Goal: Task Accomplishment & Management: Manage account settings

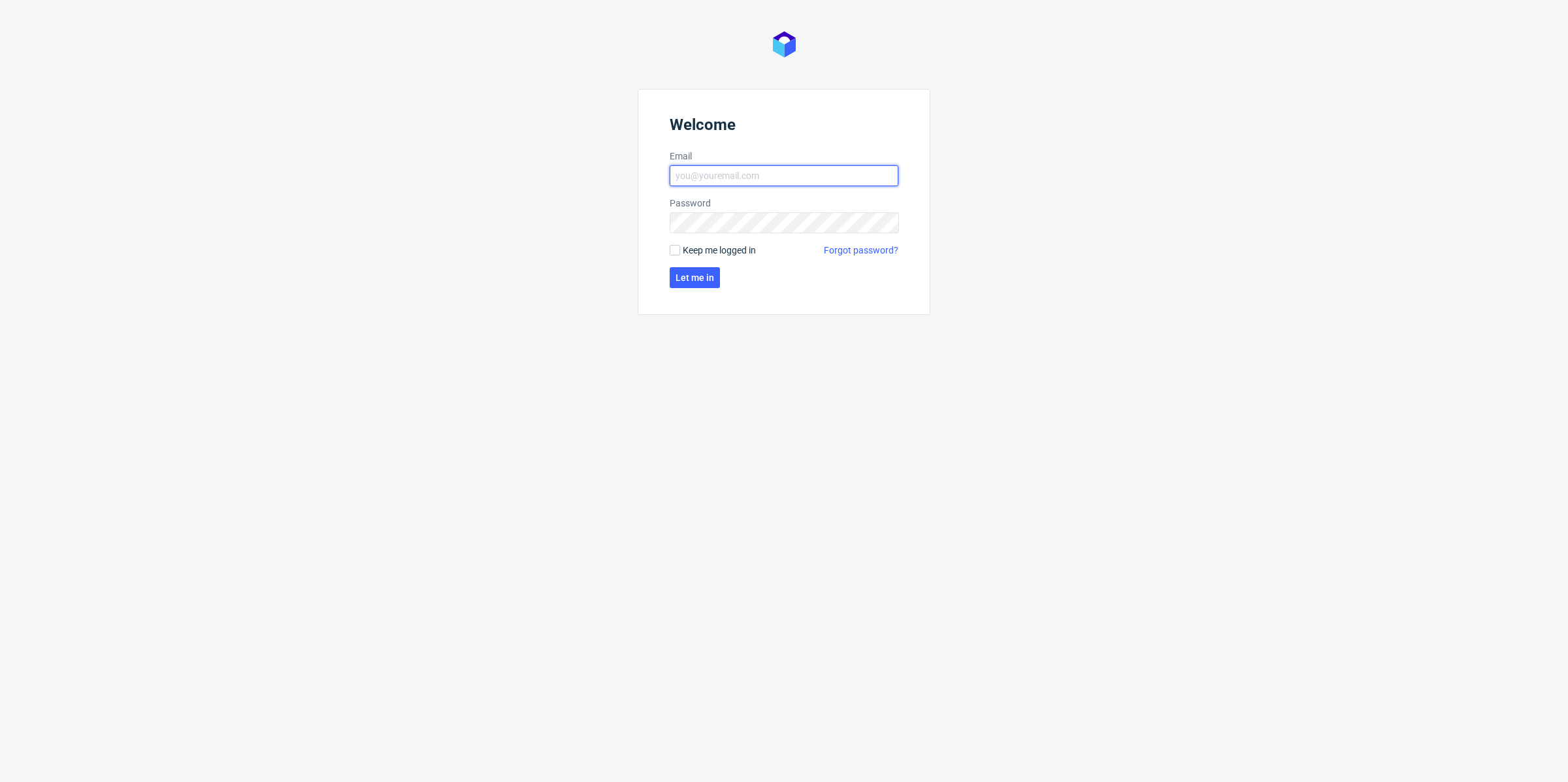
click at [726, 172] on input "Email" at bounding box center [784, 175] width 229 height 21
type input "[EMAIL_ADDRESS][DOMAIN_NAME]"
click button "Let me in" at bounding box center [694, 277] width 50 height 21
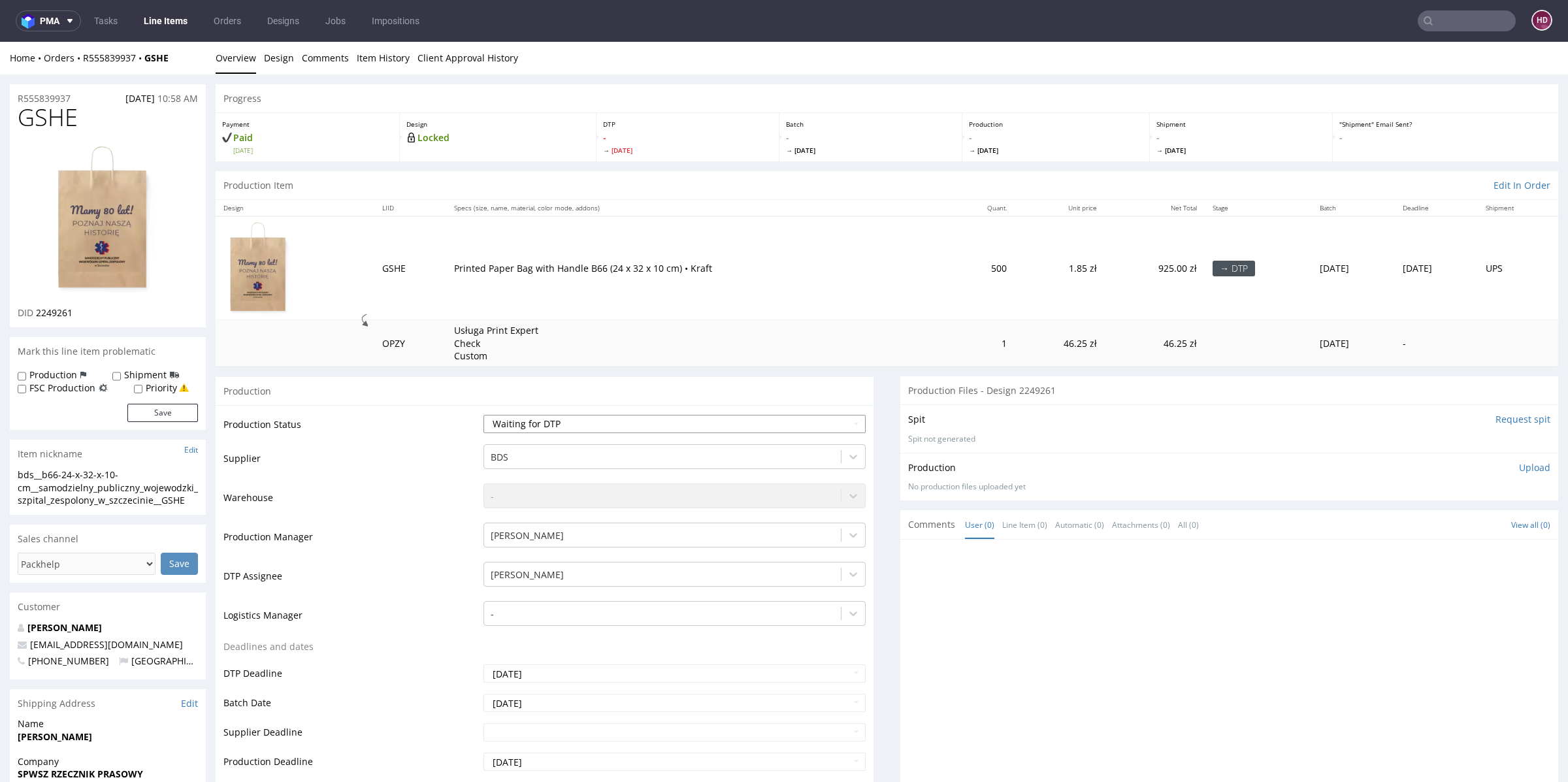
click at [664, 425] on select "Waiting for Artwork Waiting for Diecut Waiting for Mockup Waiting for DTP Waiti…" at bounding box center [674, 424] width 382 height 18
select select "dtp_in_process"
click at [484, 415] on select "Waiting for Artwork Waiting for Diecut Waiting for Mockup Waiting for DTP Waiti…" at bounding box center [674, 424] width 382 height 18
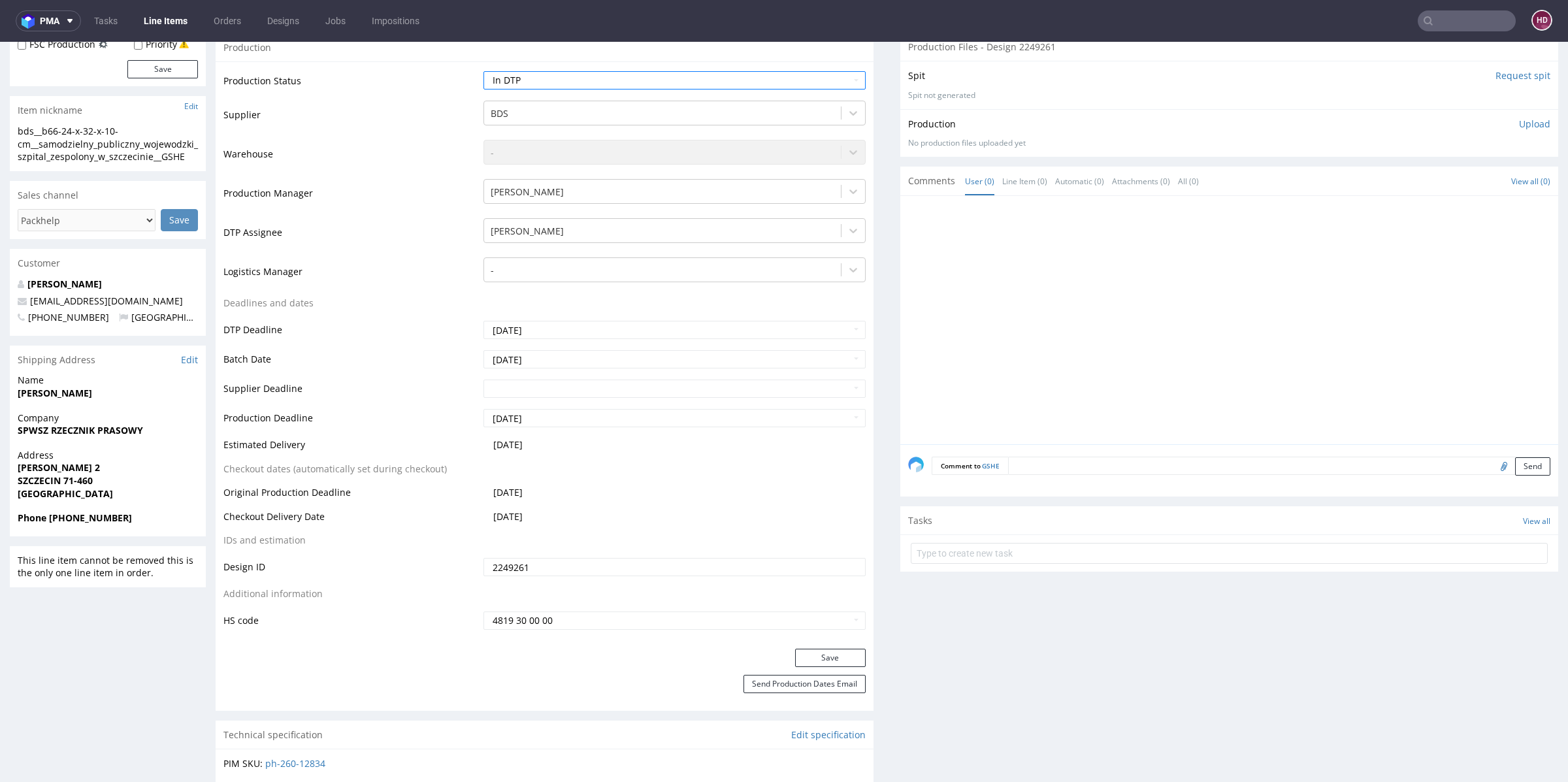
scroll to position [347, 0]
click at [812, 649] on button "Save" at bounding box center [830, 655] width 70 height 18
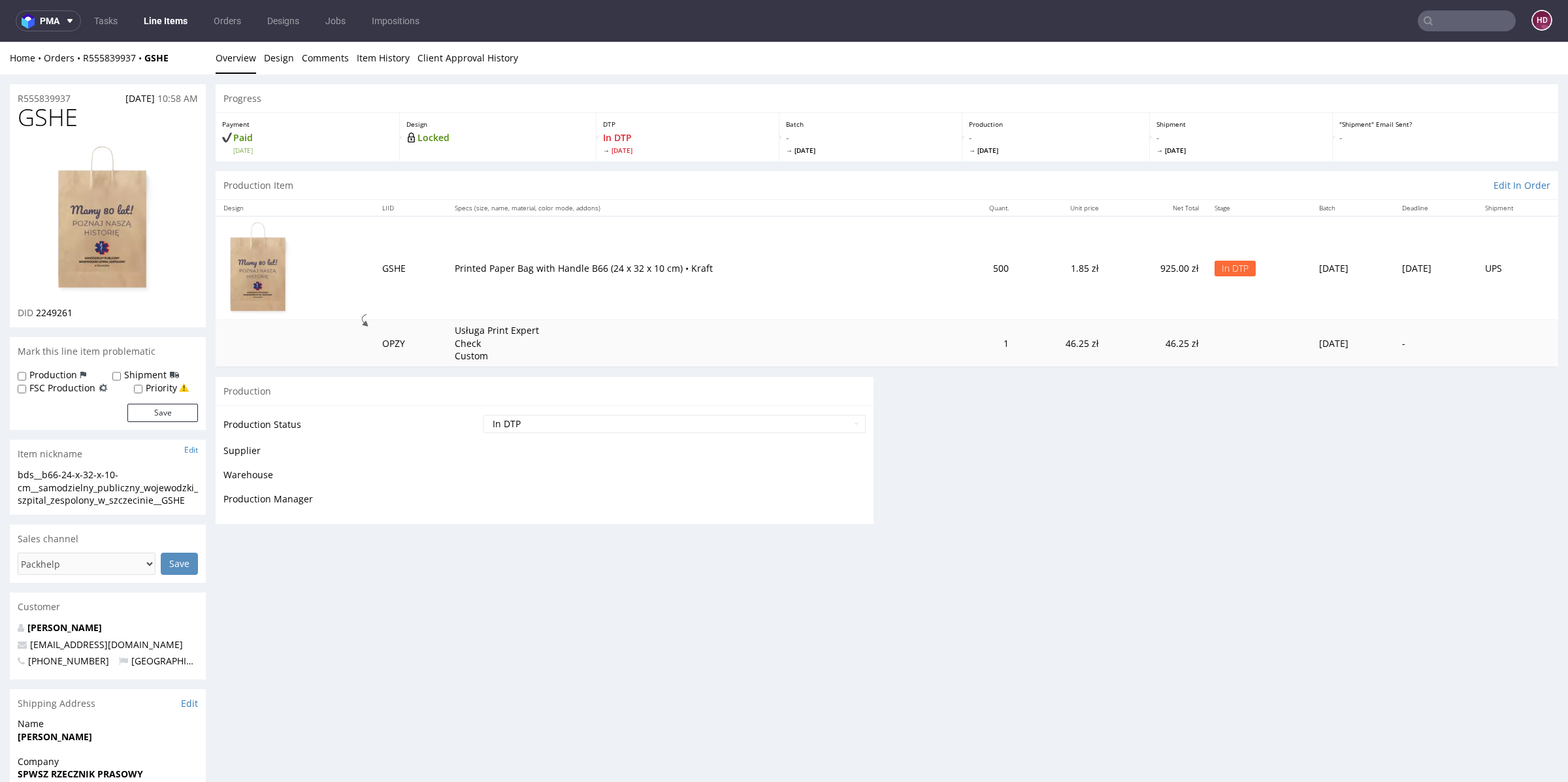
scroll to position [0, 0]
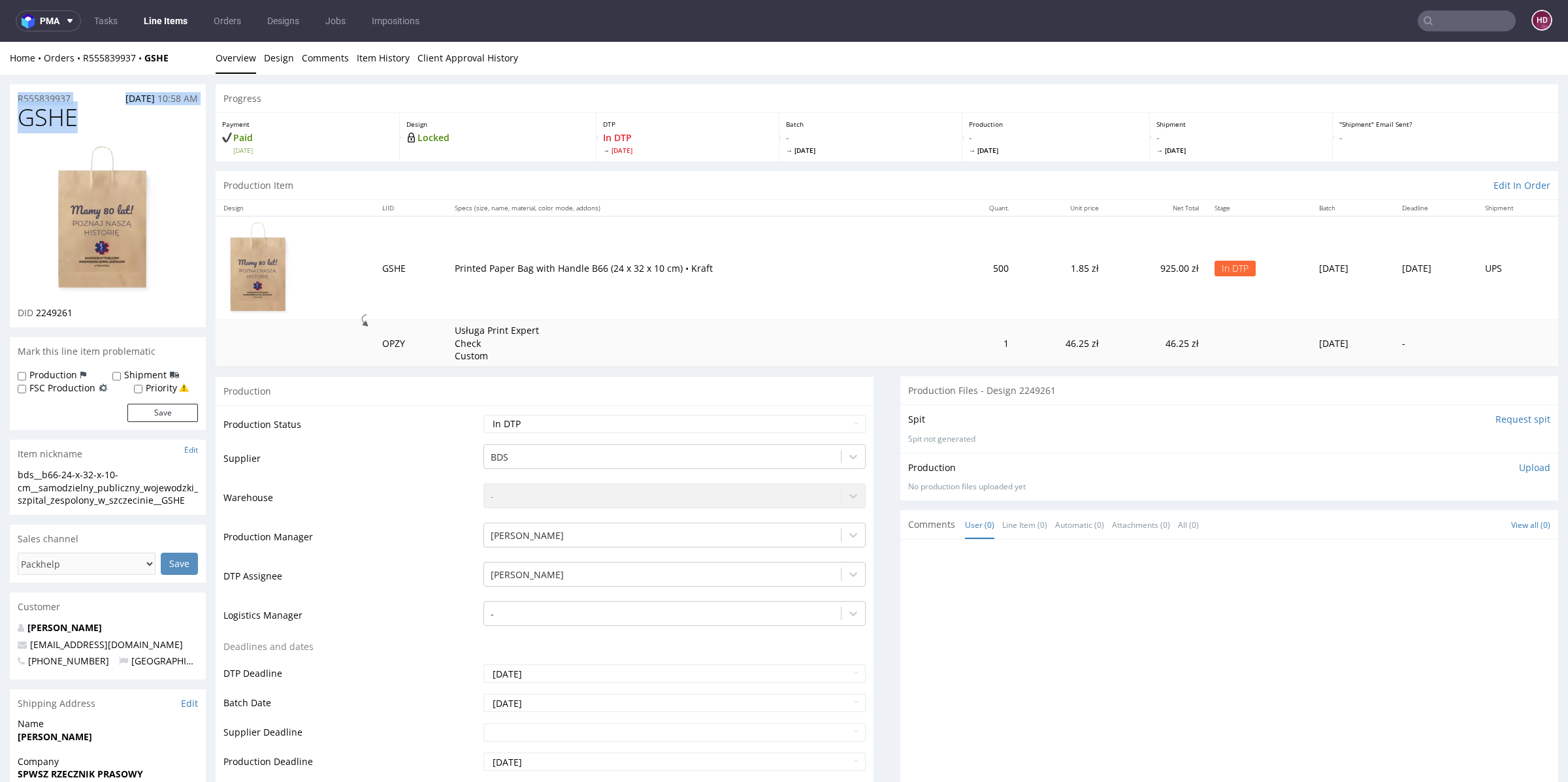
drag, startPoint x: 38, startPoint y: 107, endPoint x: 0, endPoint y: 98, distance: 39.1
click at [97, 112] on h1 "GSHE" at bounding box center [107, 117] width 180 height 26
copy span "GSHE"
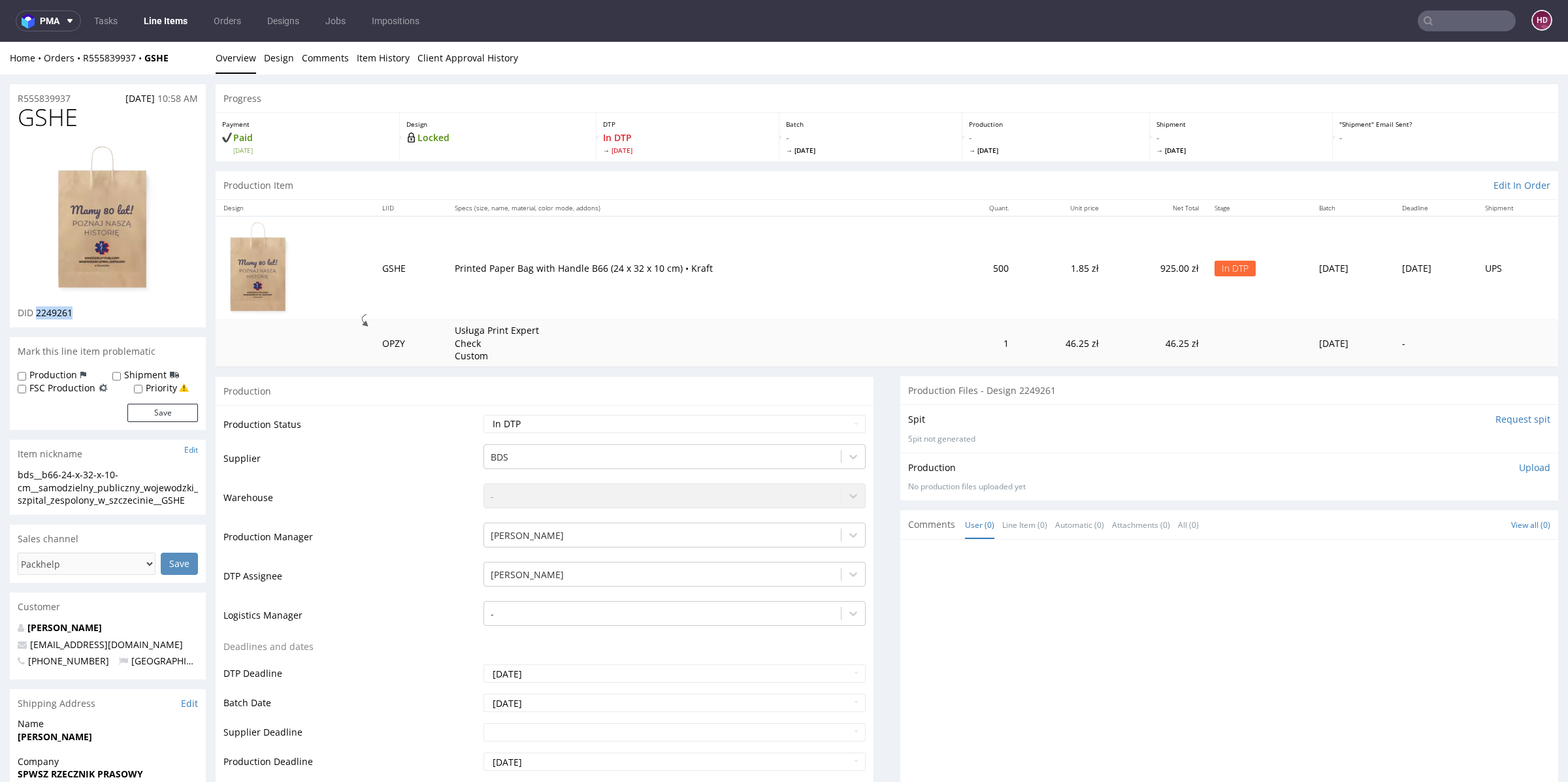
drag, startPoint x: 77, startPoint y: 315, endPoint x: 35, endPoint y: 310, distance: 42.3
click at [35, 310] on div "DID 2249261" at bounding box center [107, 313] width 180 height 13
copy span "2249261"
click at [282, 61] on link "Design" at bounding box center [279, 58] width 30 height 32
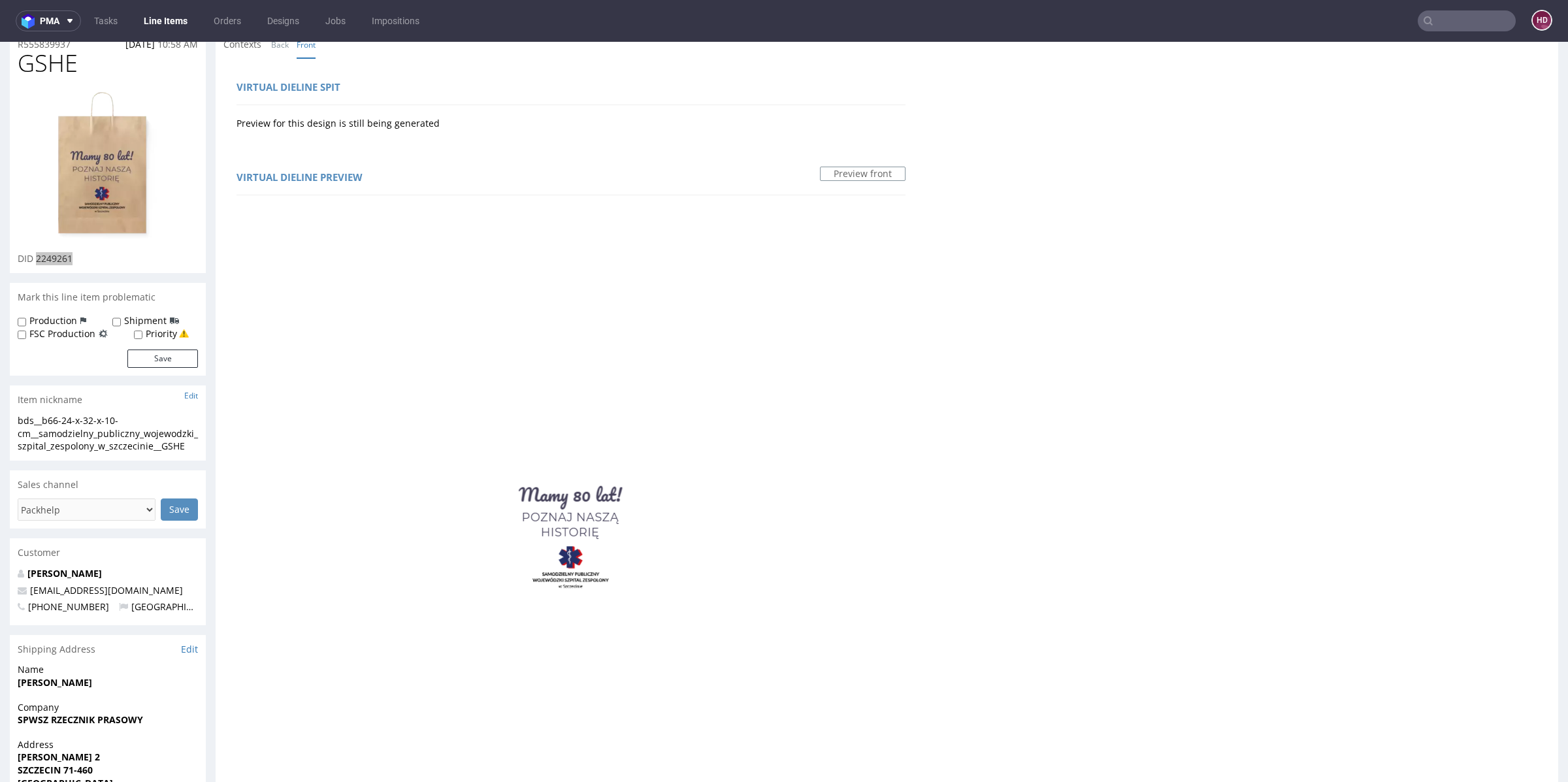
scroll to position [51, 0]
drag, startPoint x: 78, startPoint y: 69, endPoint x: 0, endPoint y: 67, distance: 78.0
click at [0, 67] on div "R555839937 14.08.2025 10:58 AM GSHE DID 2249261 Mark this line item problematic…" at bounding box center [784, 697] width 1568 height 1347
copy span "GSHE"
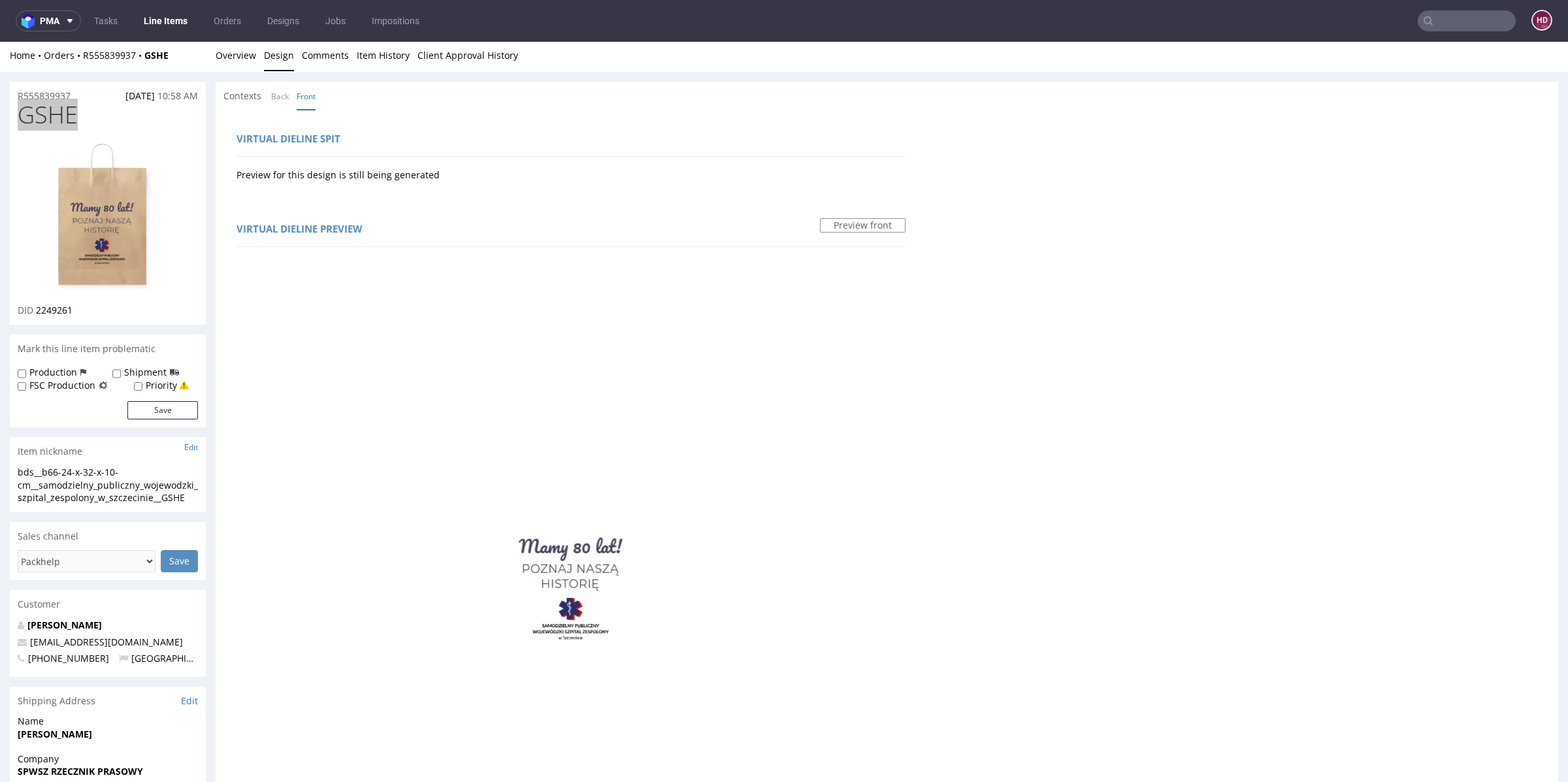
scroll to position [0, 0]
drag, startPoint x: 642, startPoint y: 524, endPoint x: 556, endPoint y: 523, distance: 86.0
copy tr "Original file: SZPITAL WOJEWODZKI_LOGO kolor (3).png Mamy 80 lat!"
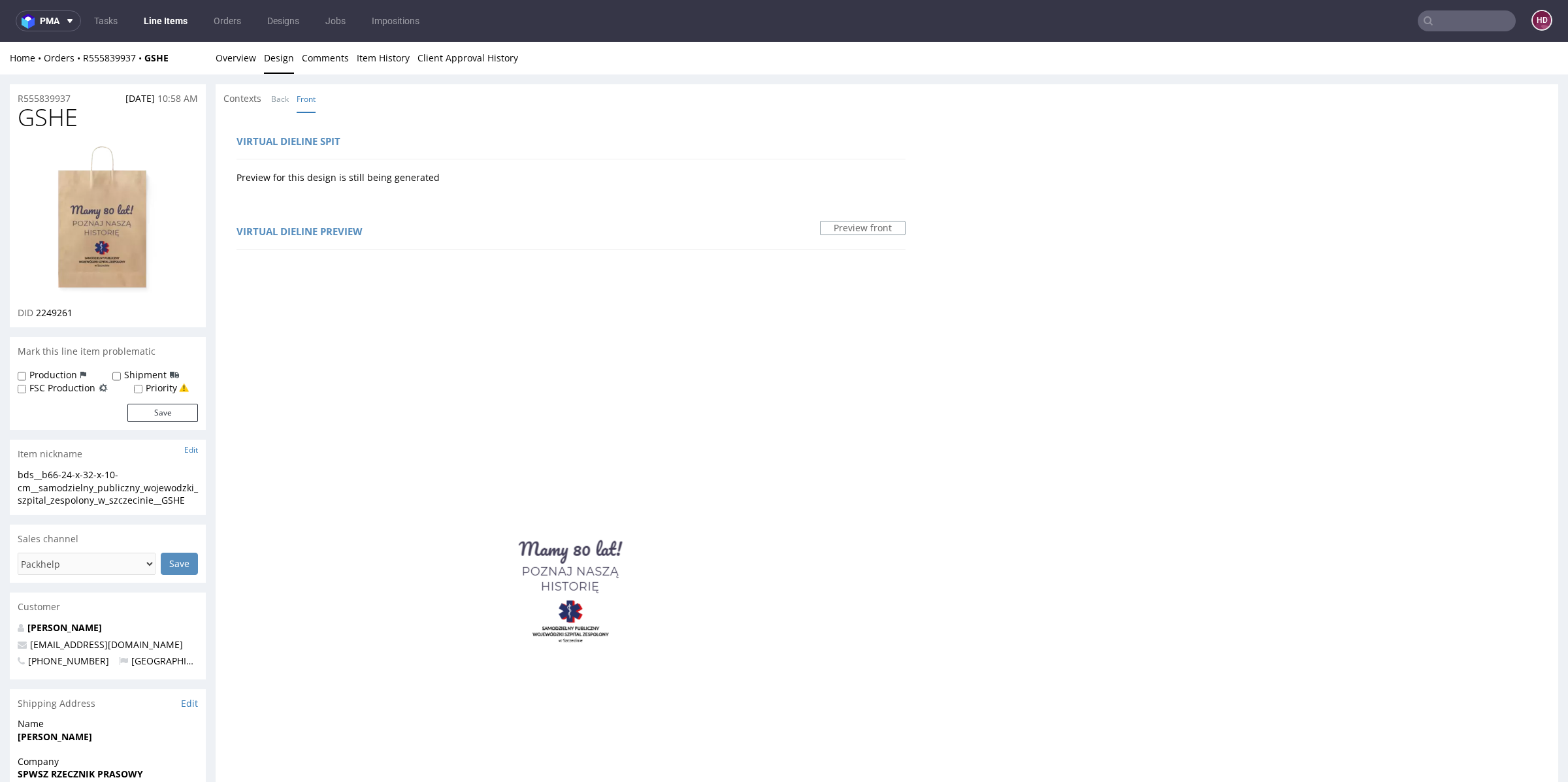
drag, startPoint x: 584, startPoint y: 609, endPoint x: 637, endPoint y: 627, distance: 56.0
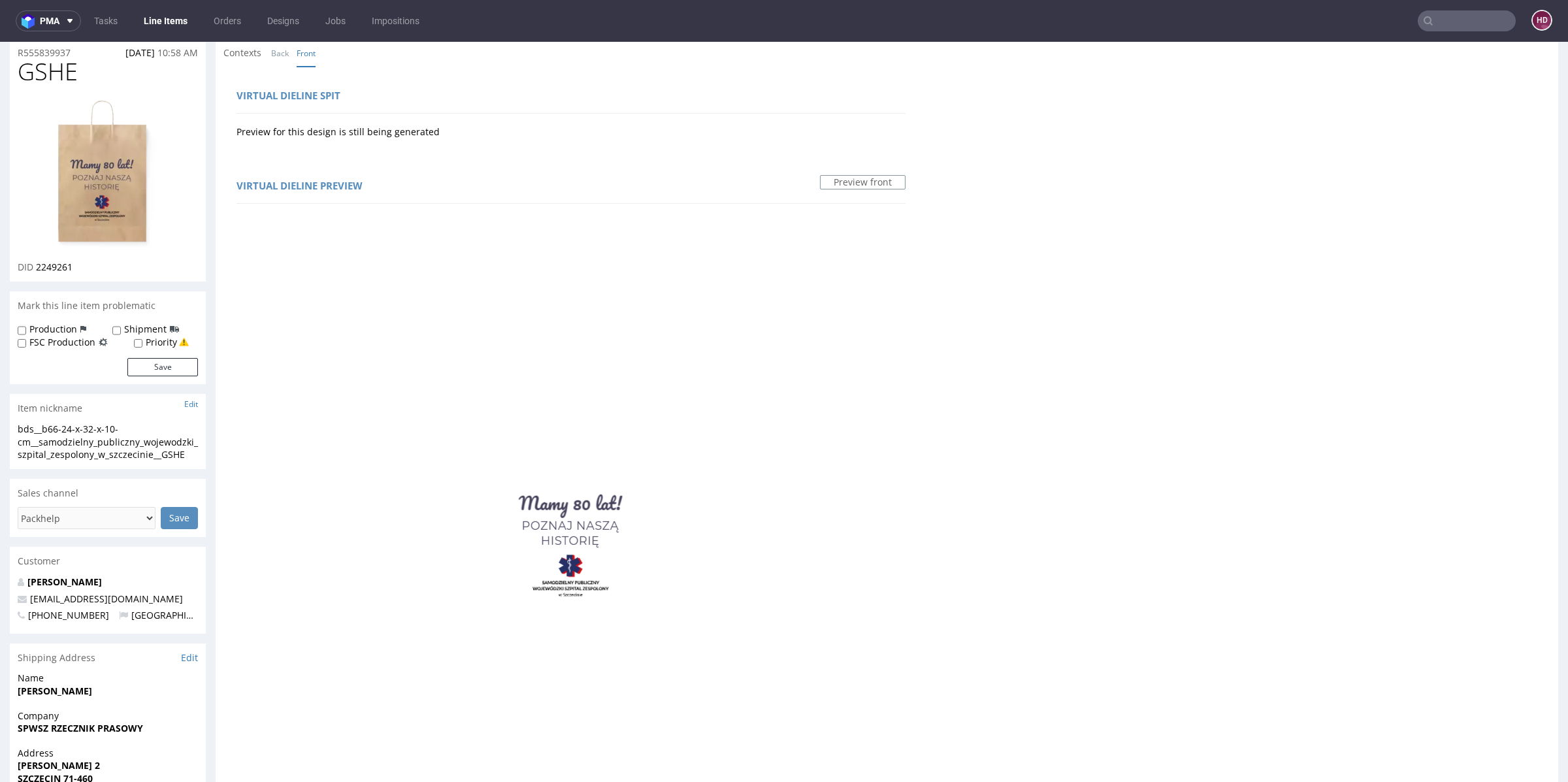
scroll to position [107, 0]
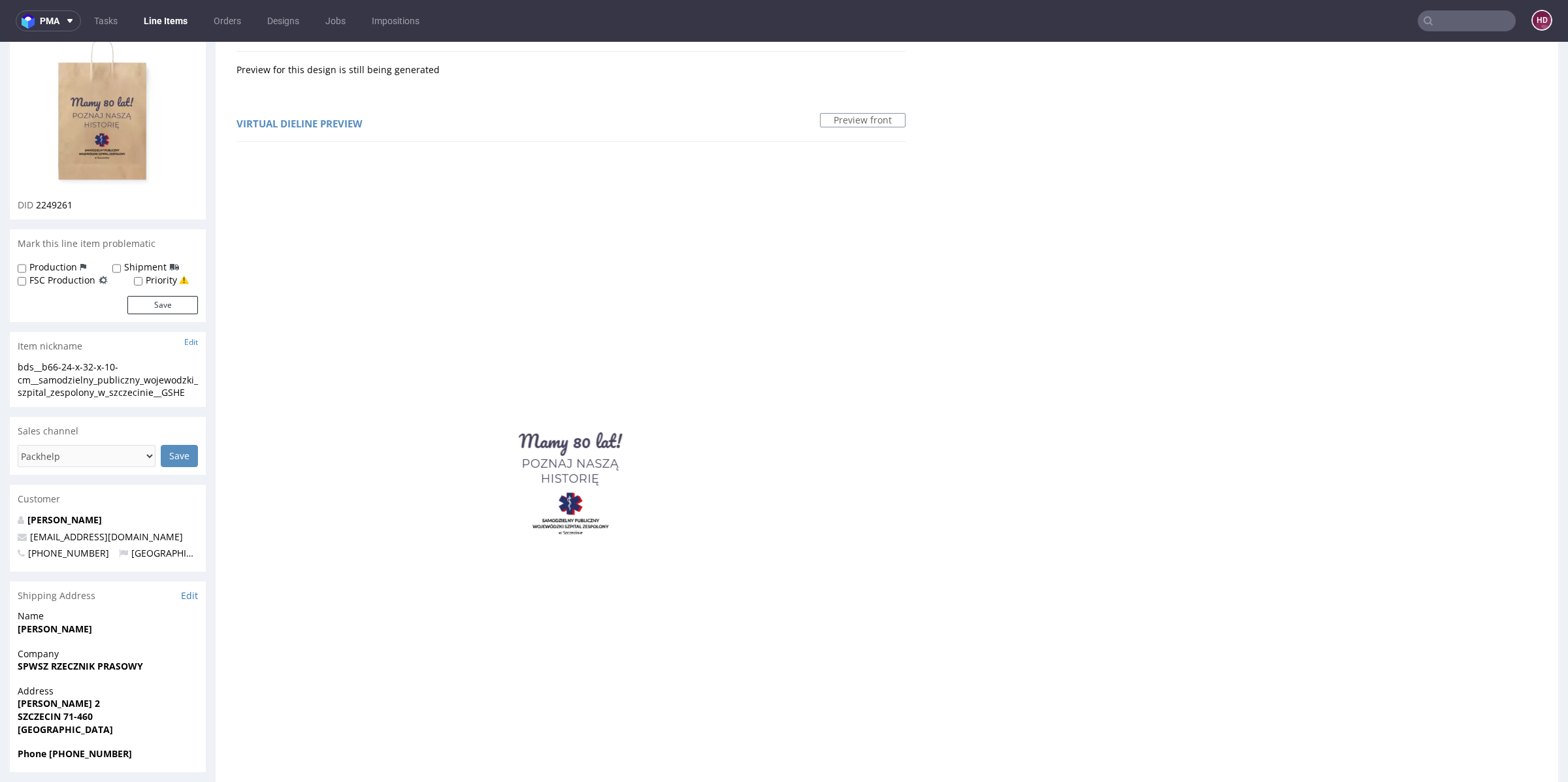
drag, startPoint x: 625, startPoint y: 513, endPoint x: 587, endPoint y: 489, distance: 44.9
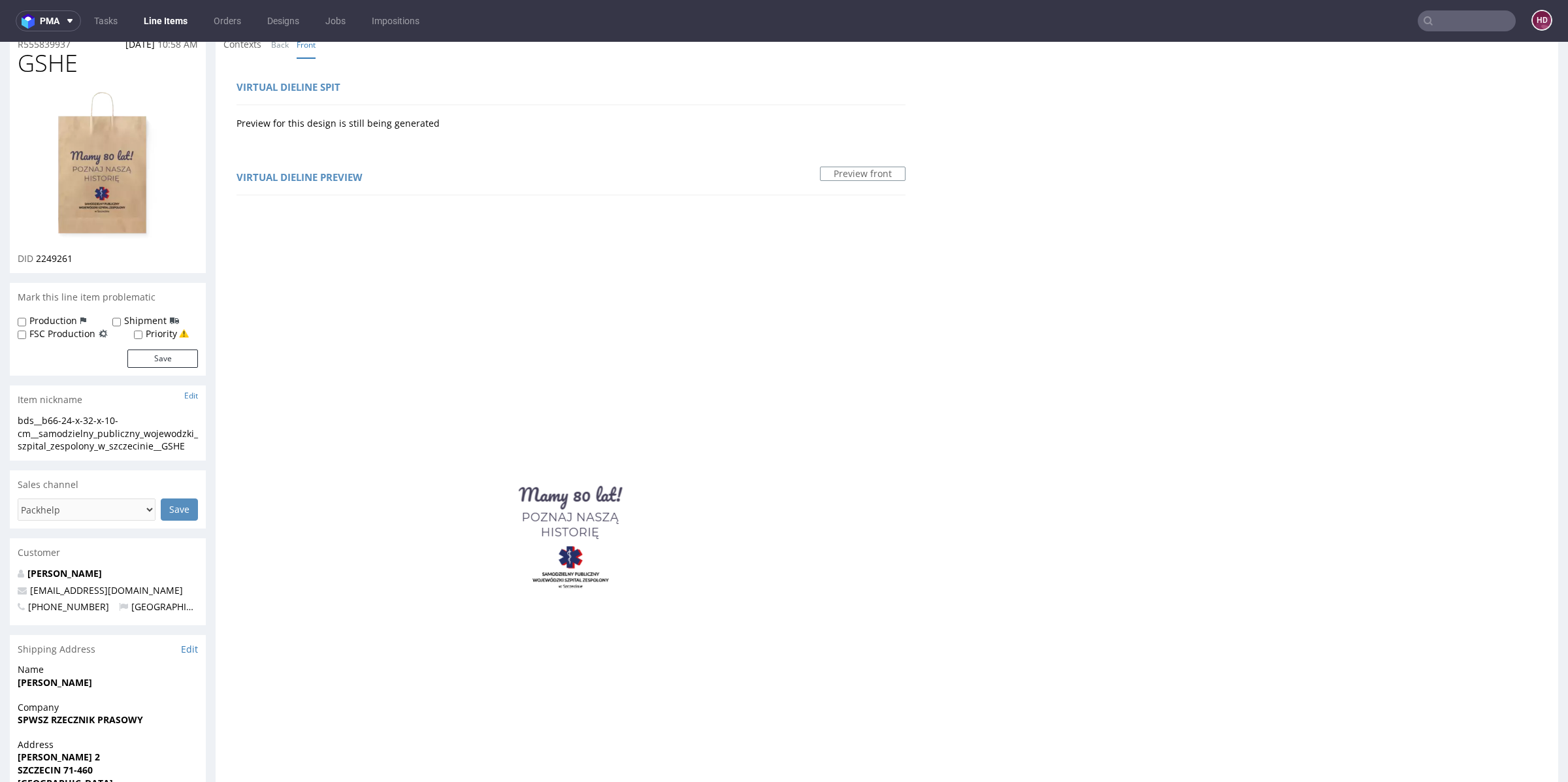
scroll to position [0, 0]
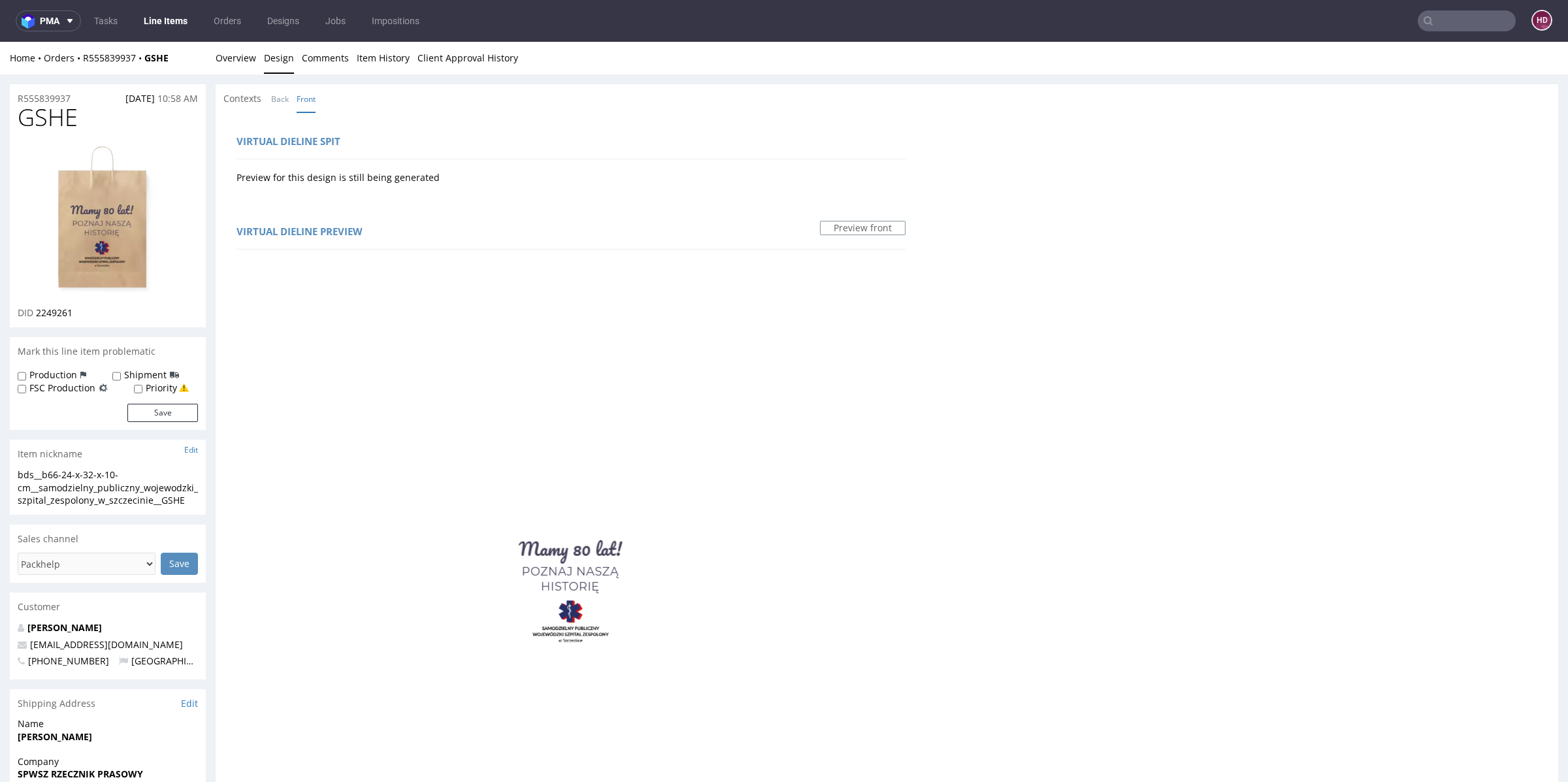
click at [92, 225] on img at bounding box center [107, 220] width 104 height 152
click at [198, 504] on div "bds__b66-24-x-32-x-10-cm__samodzielny_publiczny_wojewodzki_szpital_zespolony_w_…" at bounding box center [107, 492] width 196 height 46
drag, startPoint x: 75, startPoint y: 490, endPoint x: 0, endPoint y: 475, distance: 76.5
click at [0, 475] on div "R555839937 14.08.2025 10:58 AM GSHE DID 2249261 Mark this line item problematic…" at bounding box center [784, 748] width 1568 height 1347
copy div "bds__b66-24-x-32-x-10-cm__samodzielny_publiczny_wojewodzki_szpital_zespolony_w_…"
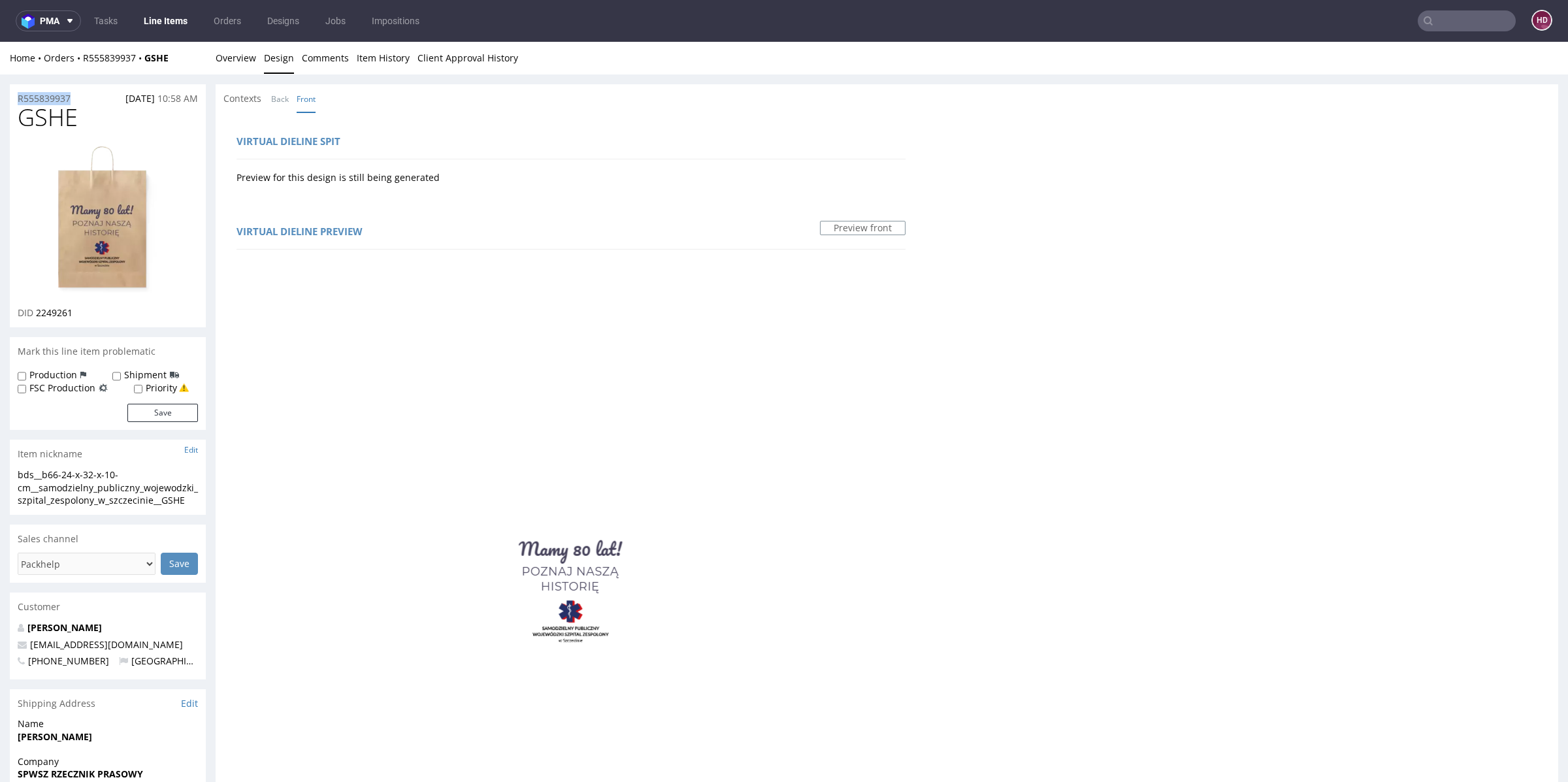
drag, startPoint x: 83, startPoint y: 97, endPoint x: 0, endPoint y: 91, distance: 83.2
click at [0, 91] on div "R555839937 14.08.2025 10:58 AM GSHE DID 2249261 Mark this line item problematic…" at bounding box center [784, 748] width 1568 height 1347
copy p "R555839937"
drag, startPoint x: 78, startPoint y: 313, endPoint x: 35, endPoint y: 307, distance: 43.4
click at [35, 307] on div "DID 2249261" at bounding box center [107, 313] width 180 height 13
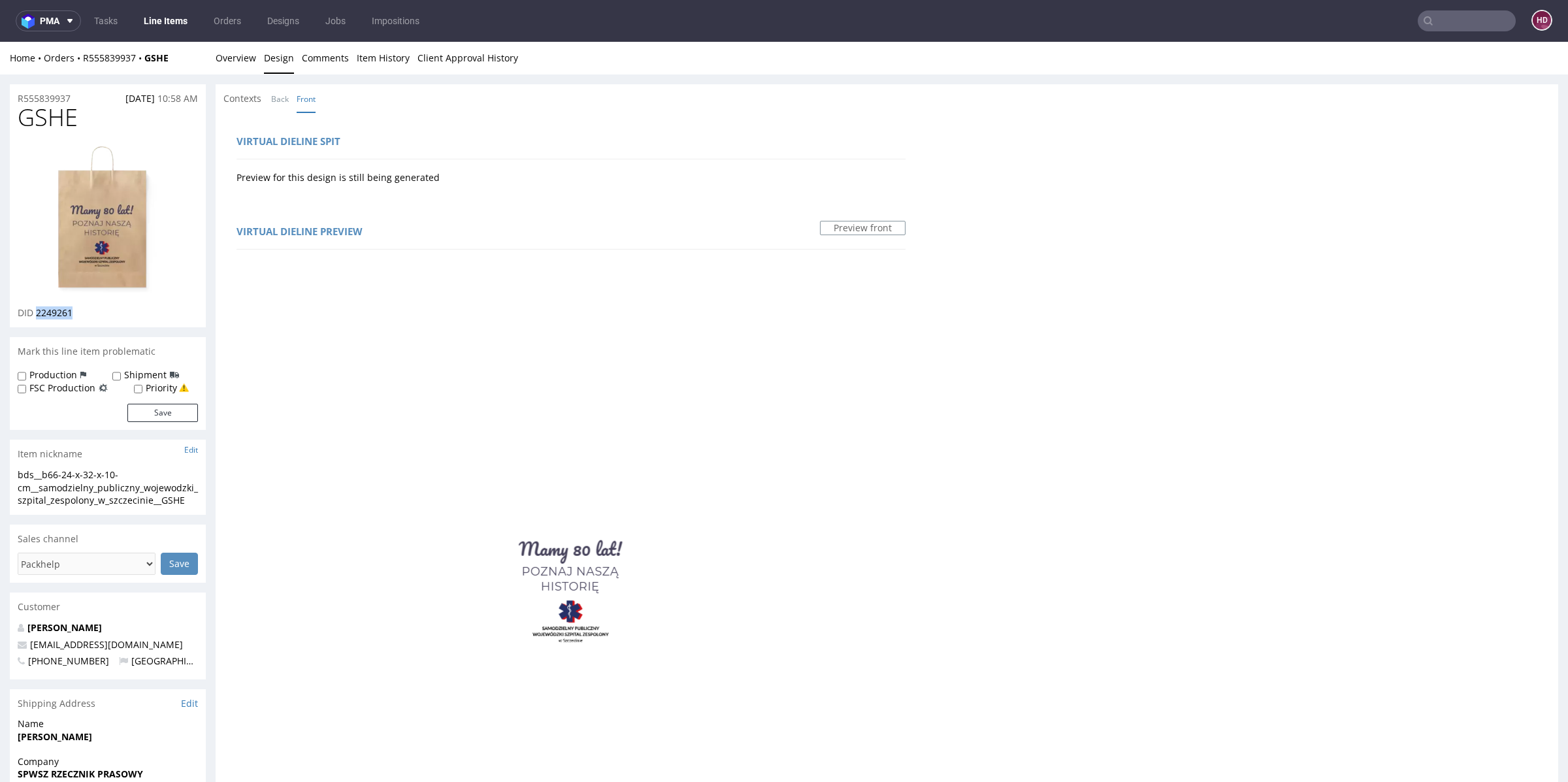
copy span "2249261"
drag, startPoint x: 72, startPoint y: 119, endPoint x: 2, endPoint y: 114, distance: 70.2
click at [0, 113] on div "R555839937 14.08.2025 10:58 AM GSHE DID 2249261 Mark this line item problematic…" at bounding box center [784, 748] width 1568 height 1347
copy span "GSHE"
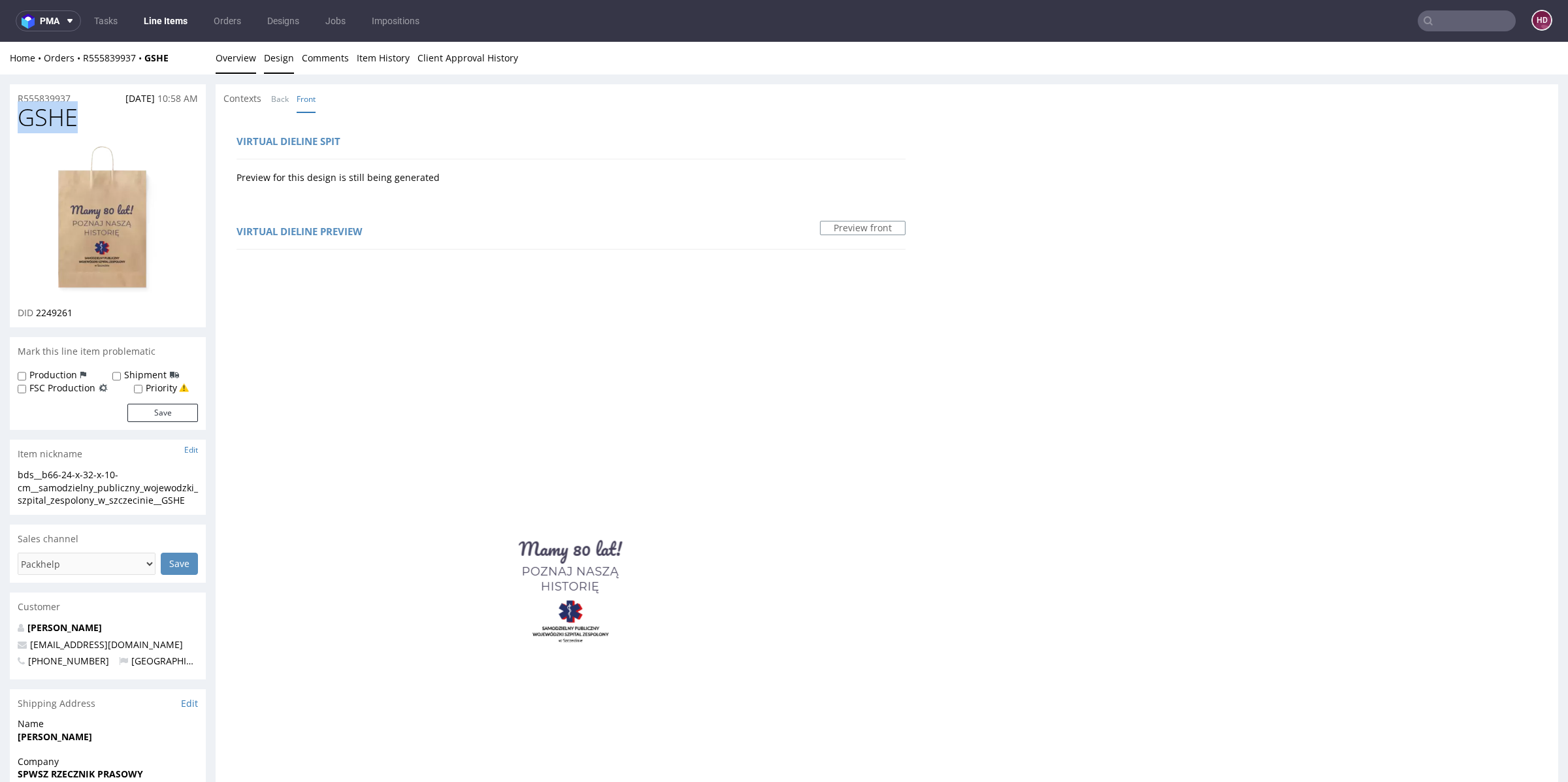
click at [241, 55] on link "Overview" at bounding box center [236, 58] width 41 height 32
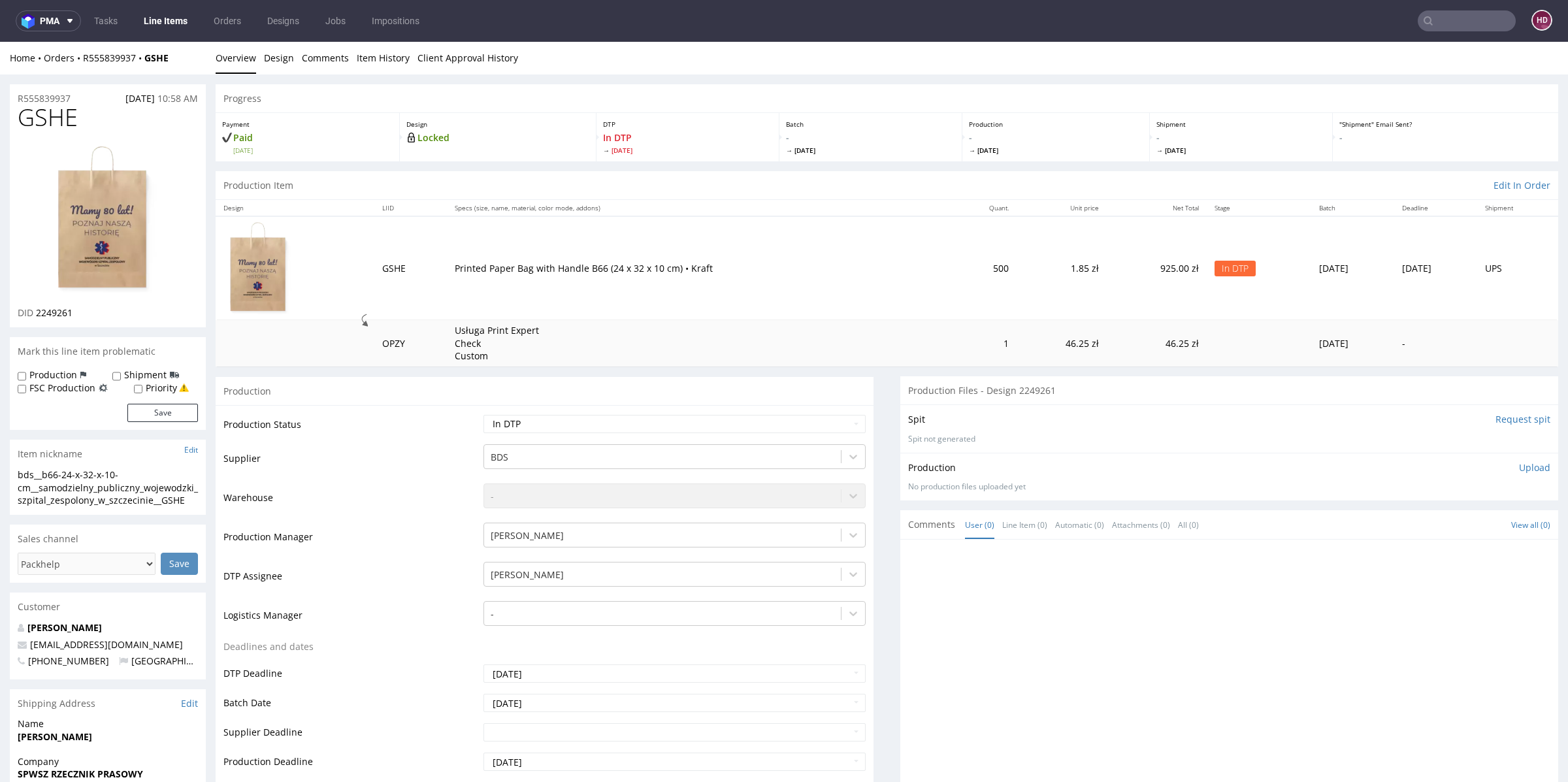
click at [1518, 461] on p "Upload" at bounding box center [1534, 468] width 31 height 13
click at [1513, 465] on div "Production Upload" at bounding box center [1228, 468] width 642 height 13
click at [1427, 522] on div "Add files" at bounding box center [1457, 527] width 65 height 20
type input "C:\fakepath\bds__b66-24-x-32-x-10-cm__samodzielny_publiczny_wojewodzki_szpital_…"
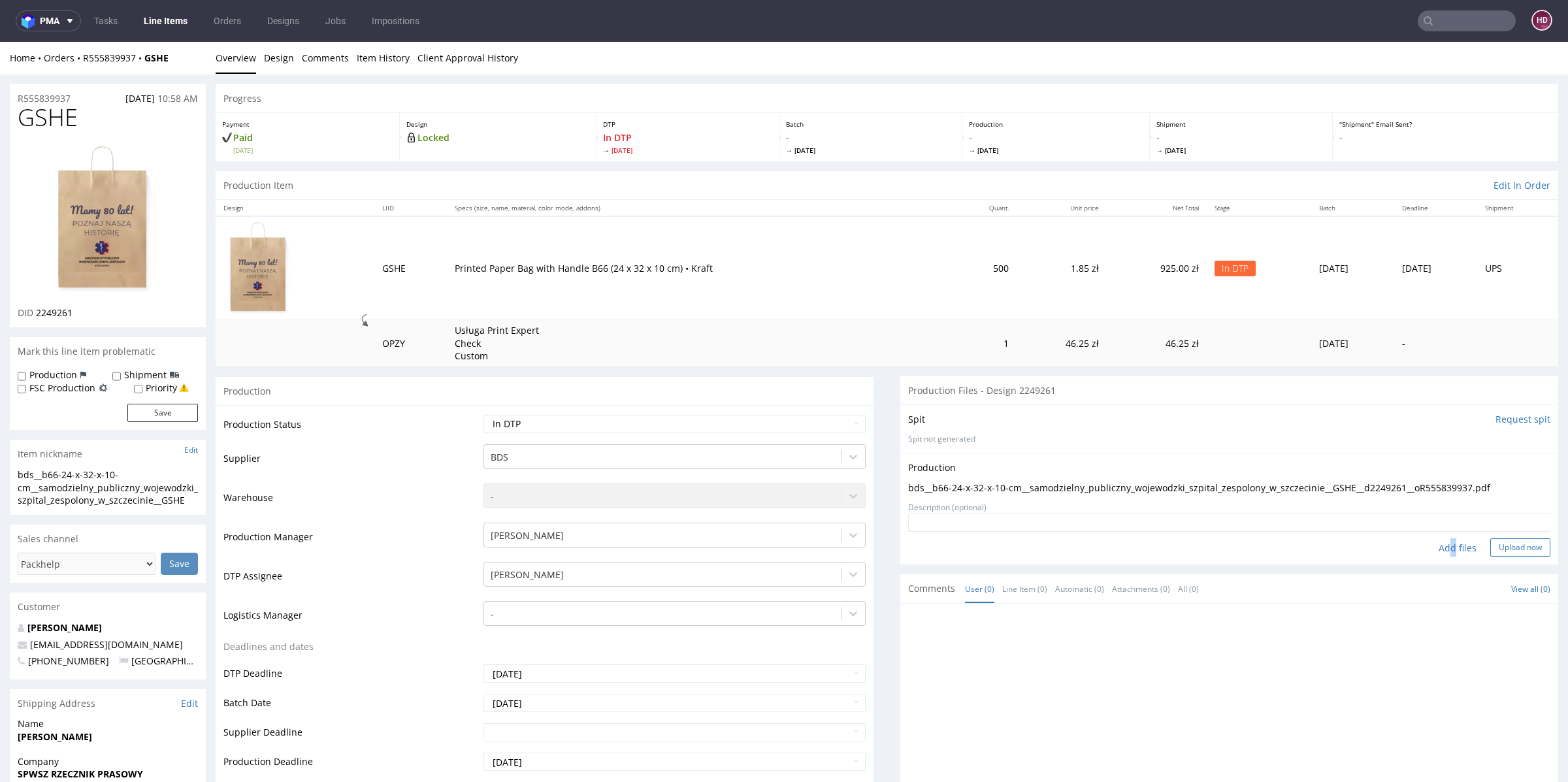
click at [1490, 548] on button "Upload now" at bounding box center [1520, 547] width 60 height 18
click at [622, 420] on select "Waiting for Artwork Waiting for Diecut Waiting for Mockup Waiting for DTP Waiti…" at bounding box center [674, 424] width 382 height 18
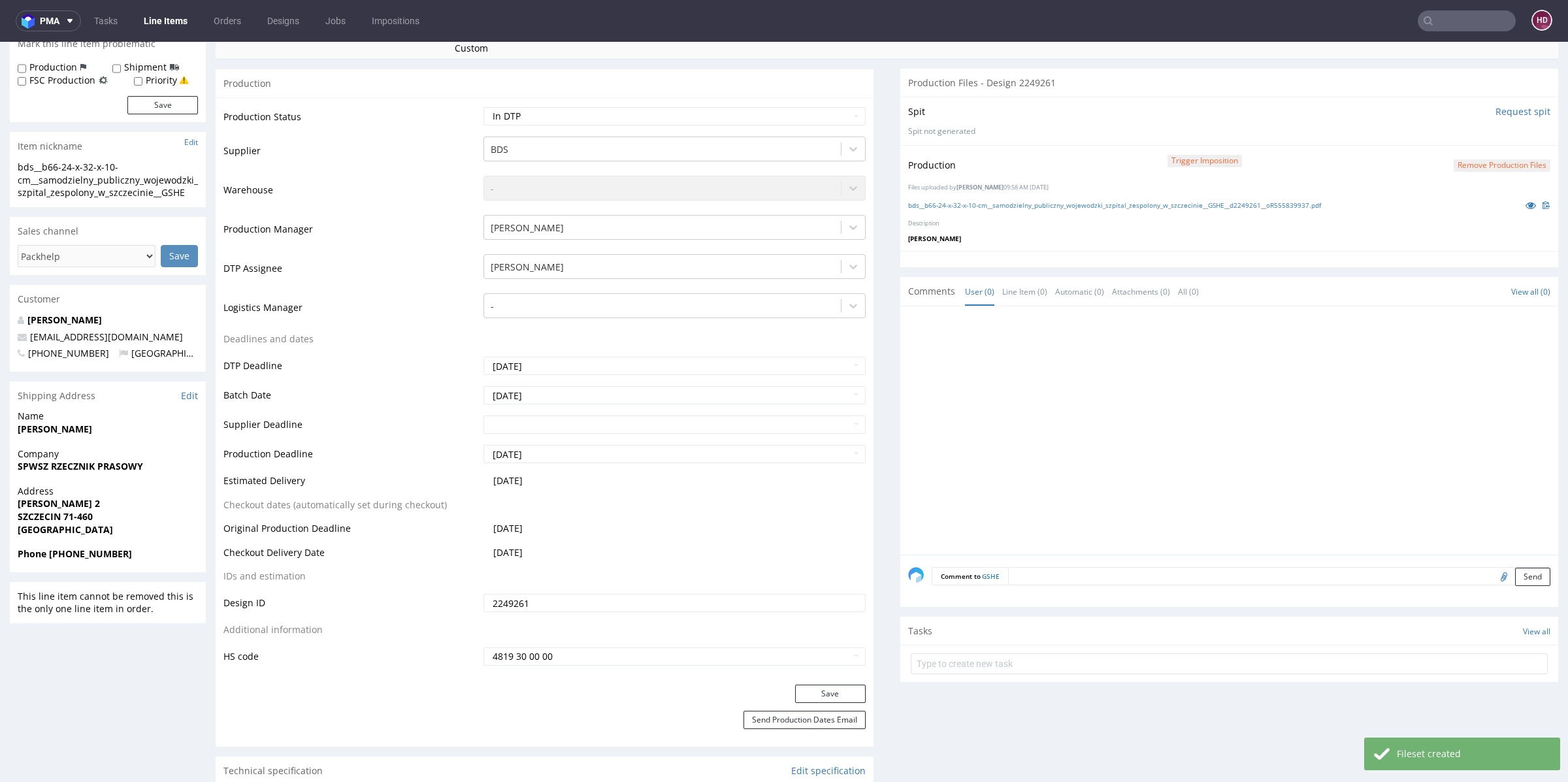
scroll to position [317, 0]
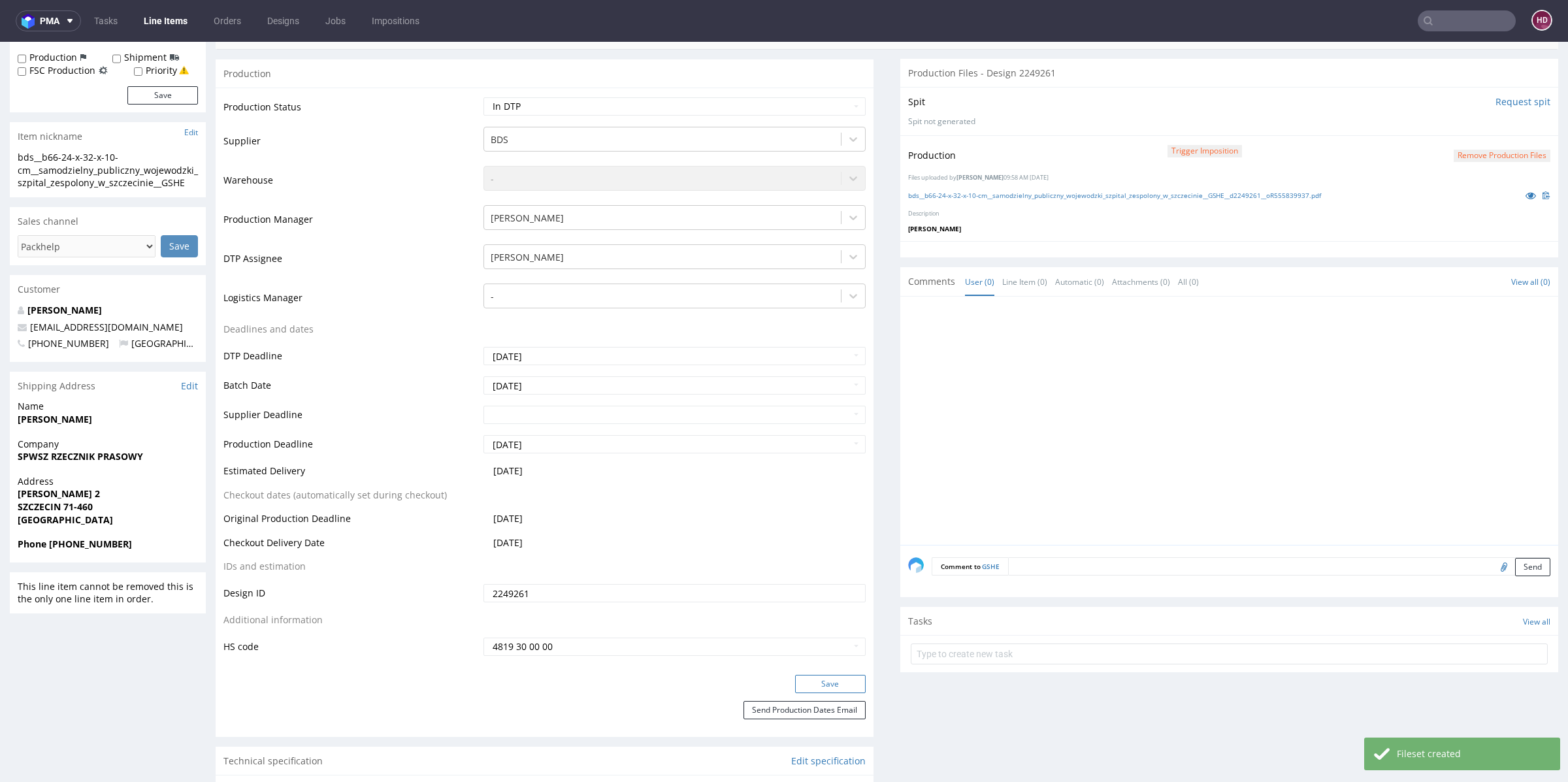
click at [827, 689] on button "Save" at bounding box center [830, 684] width 70 height 18
click at [651, 112] on select "Waiting for Artwork Waiting for Diecut Waiting for Mockup Waiting for DTP Waiti…" at bounding box center [674, 107] width 382 height 18
select select "dtp_production_ready"
click at [484, 98] on select "Waiting for Artwork Waiting for Diecut Waiting for Mockup Waiting for DTP Waiti…" at bounding box center [674, 107] width 382 height 18
click at [832, 684] on button "Save" at bounding box center [830, 684] width 70 height 18
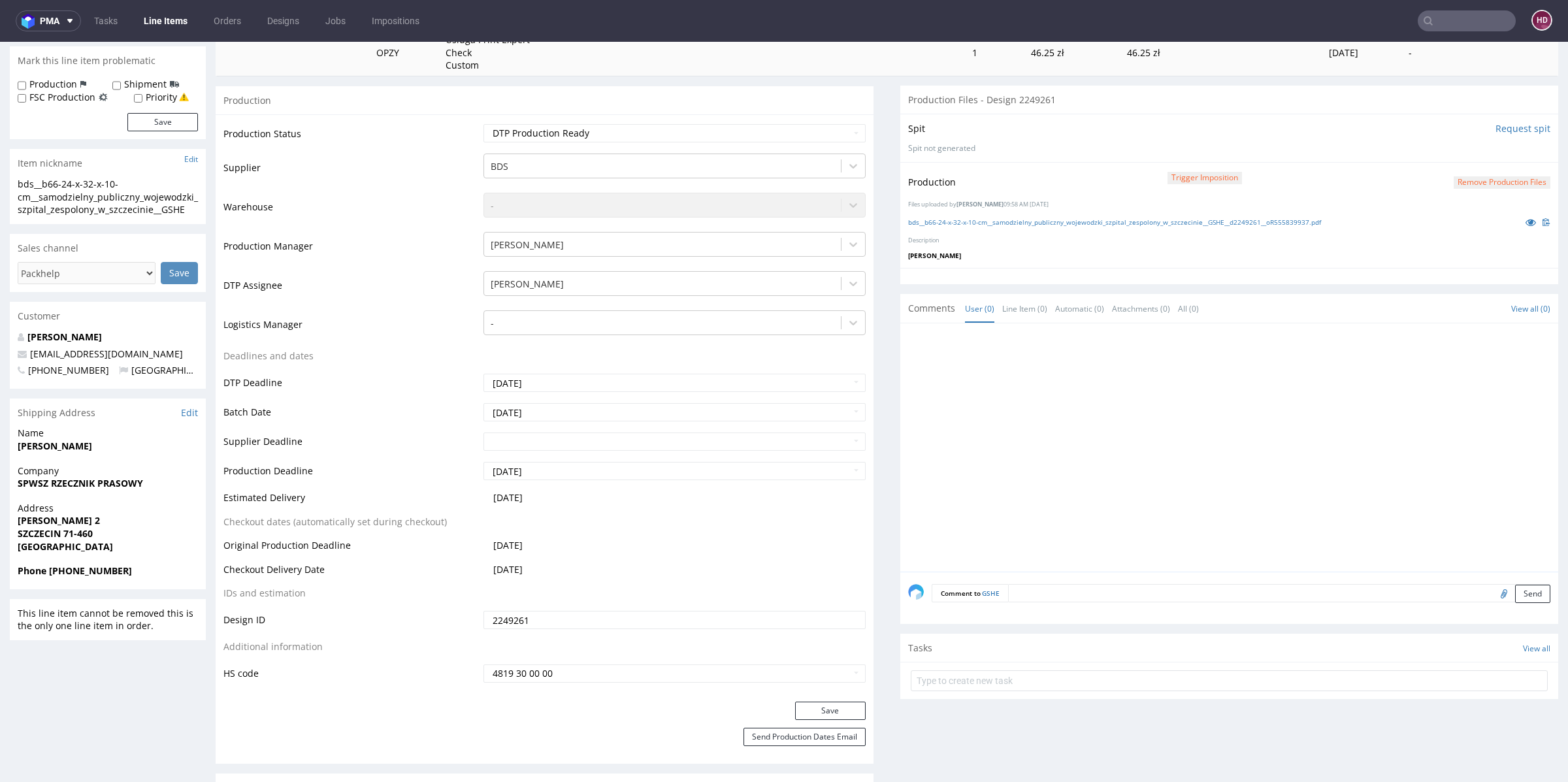
scroll to position [298, 0]
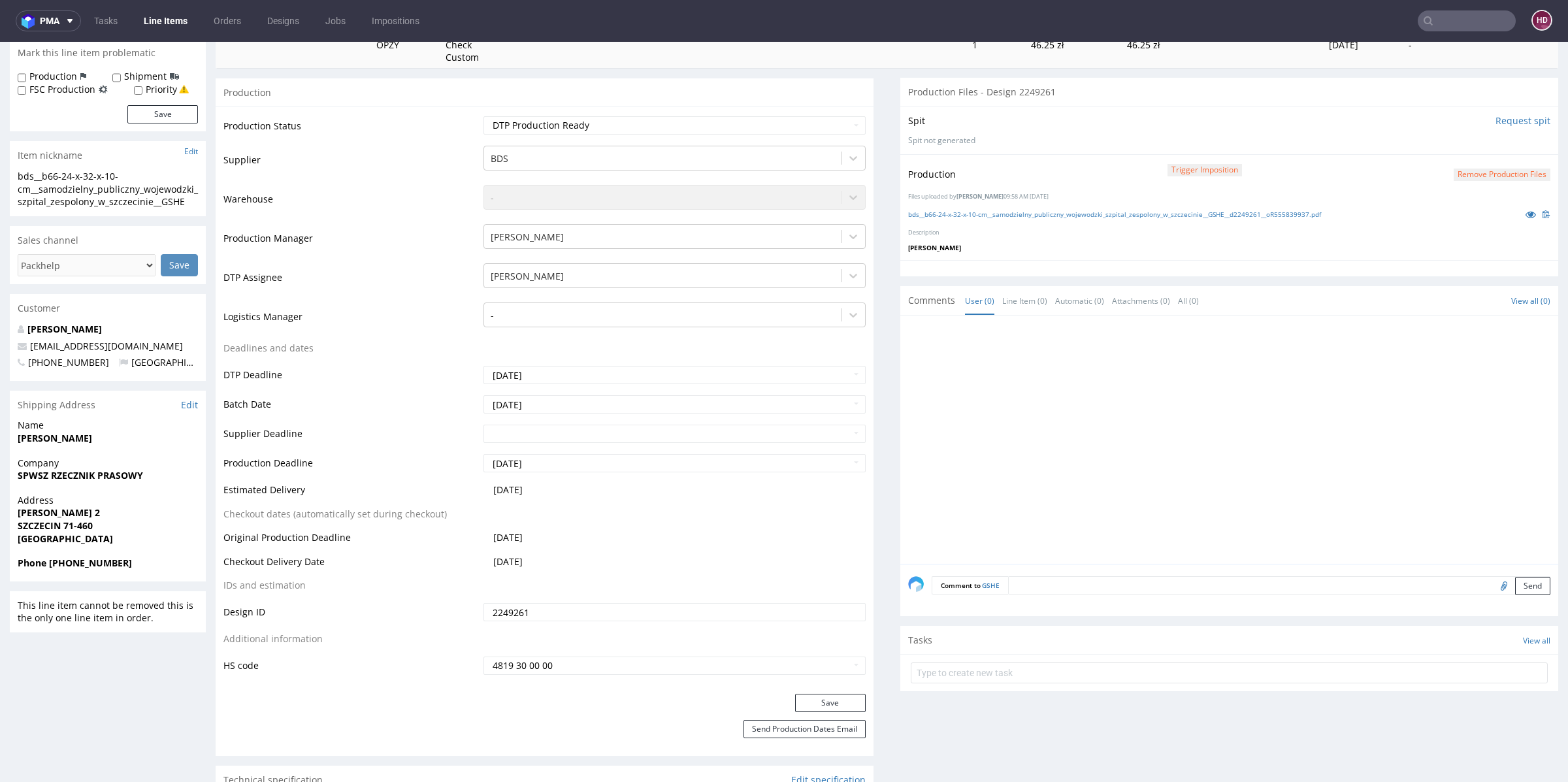
click at [70, 77] on label "Production" at bounding box center [54, 77] width 48 height 13
click at [26, 77] on input "Production" at bounding box center [21, 78] width 8 height 11
checkbox input "true"
click at [139, 88] on input "Priority" at bounding box center [138, 91] width 8 height 11
checkbox input "true"
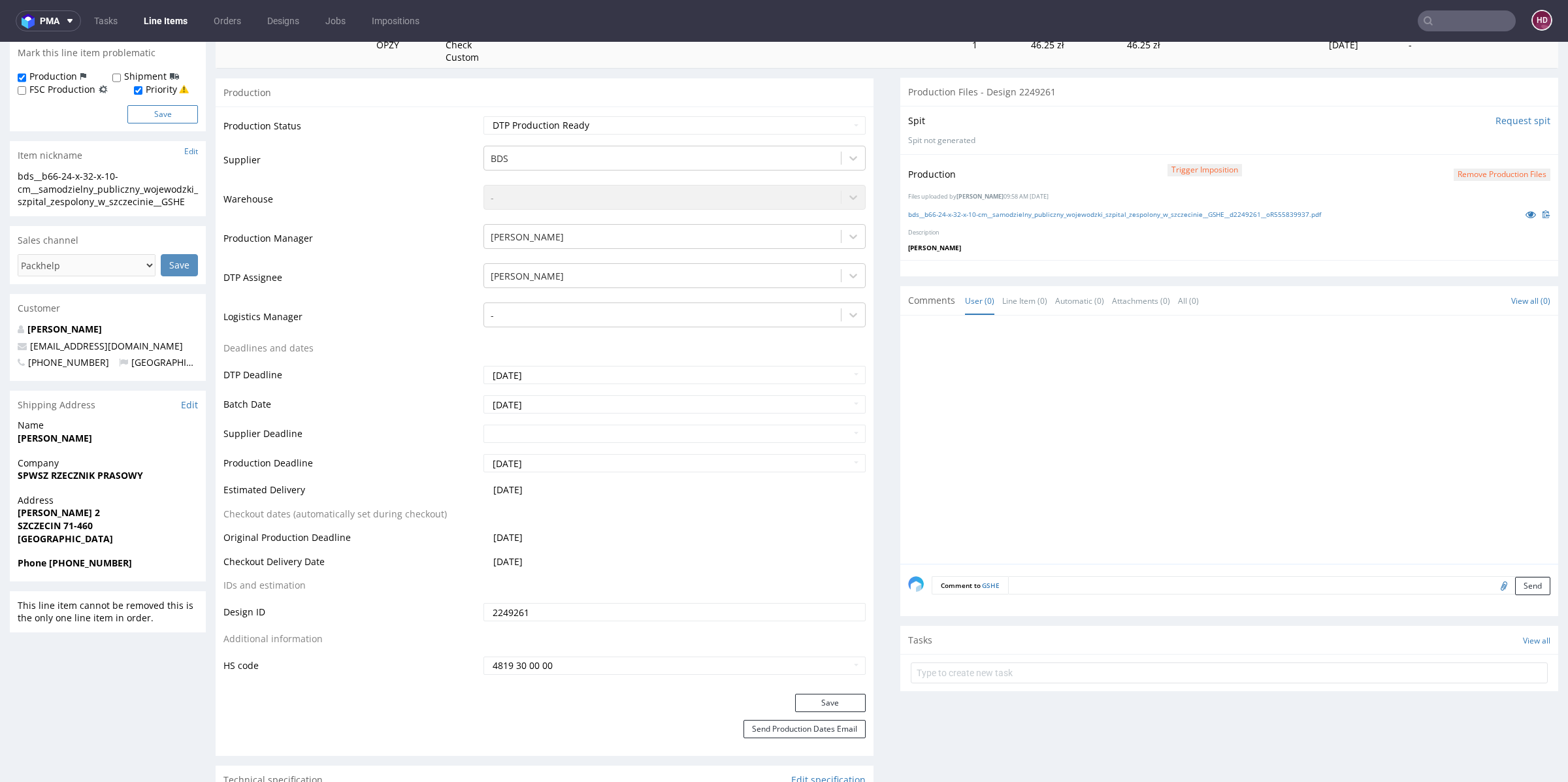
drag, startPoint x: 153, startPoint y: 109, endPoint x: 155, endPoint y: 116, distance: 7.3
click at [154, 111] on button "Save" at bounding box center [162, 114] width 70 height 18
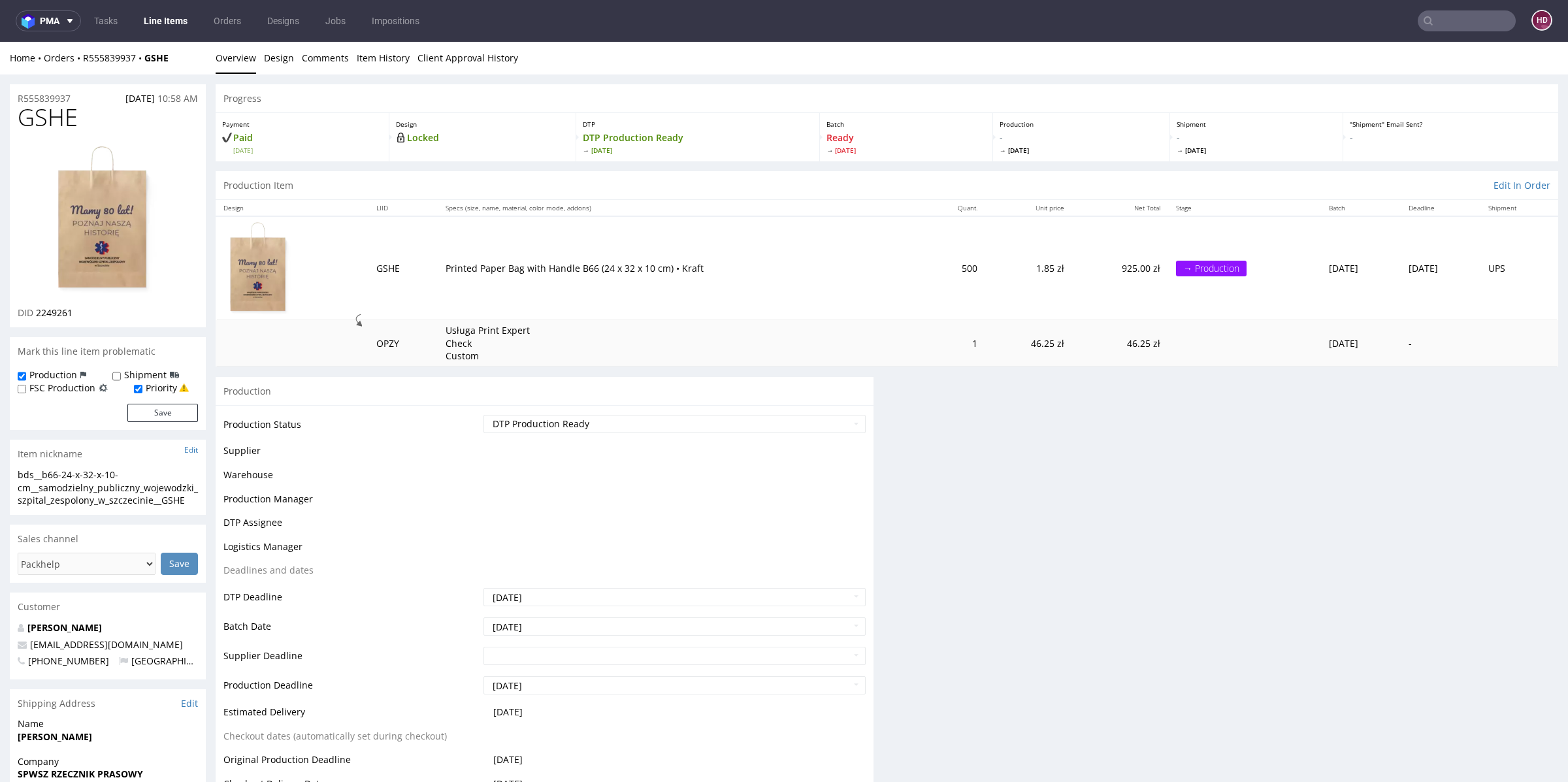
scroll to position [0, 0]
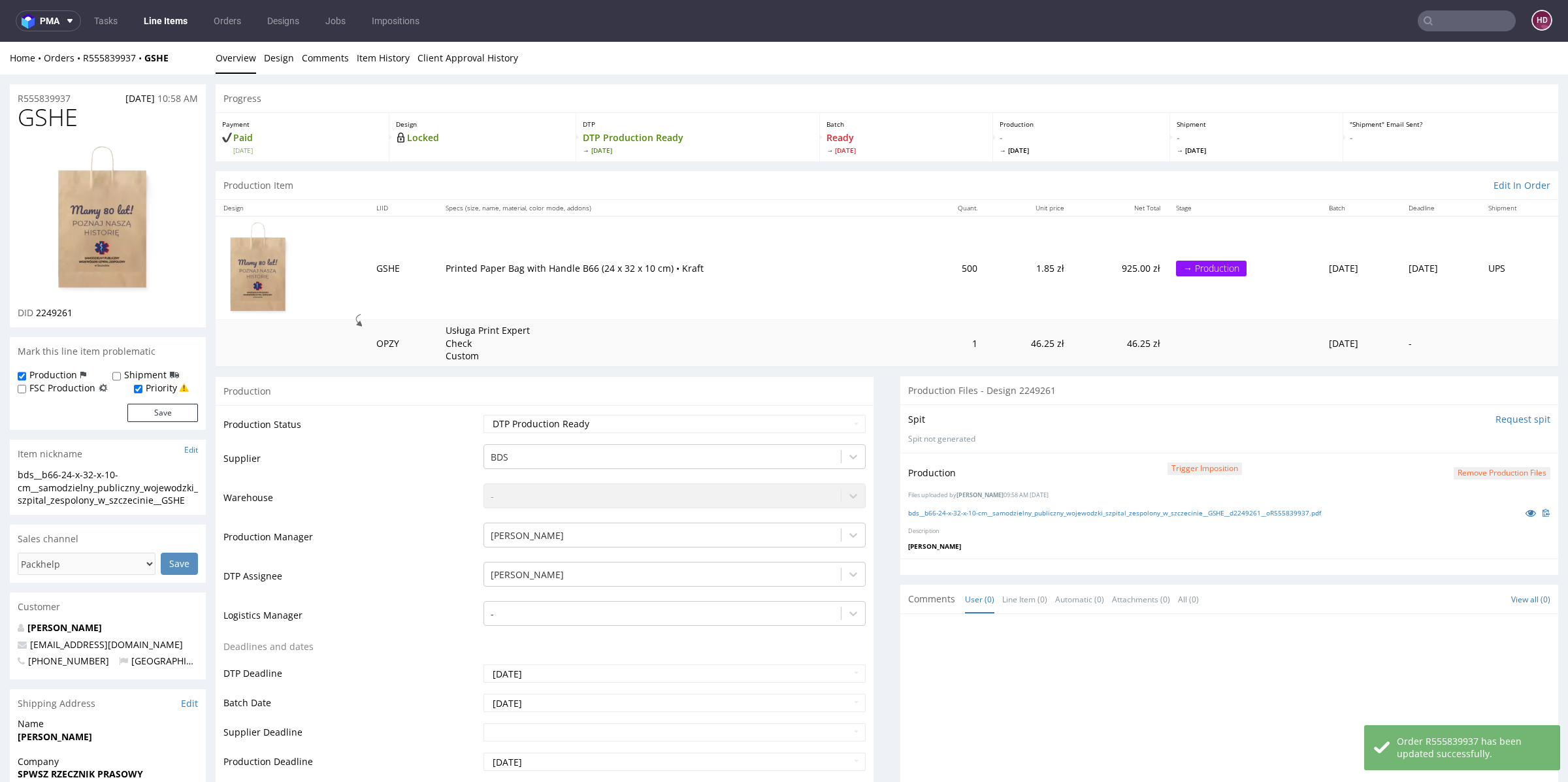
click at [39, 376] on label "Production" at bounding box center [54, 375] width 48 height 13
click at [26, 376] on input "Production" at bounding box center [21, 376] width 8 height 11
checkbox input "false"
click at [151, 414] on button "Save" at bounding box center [162, 412] width 70 height 18
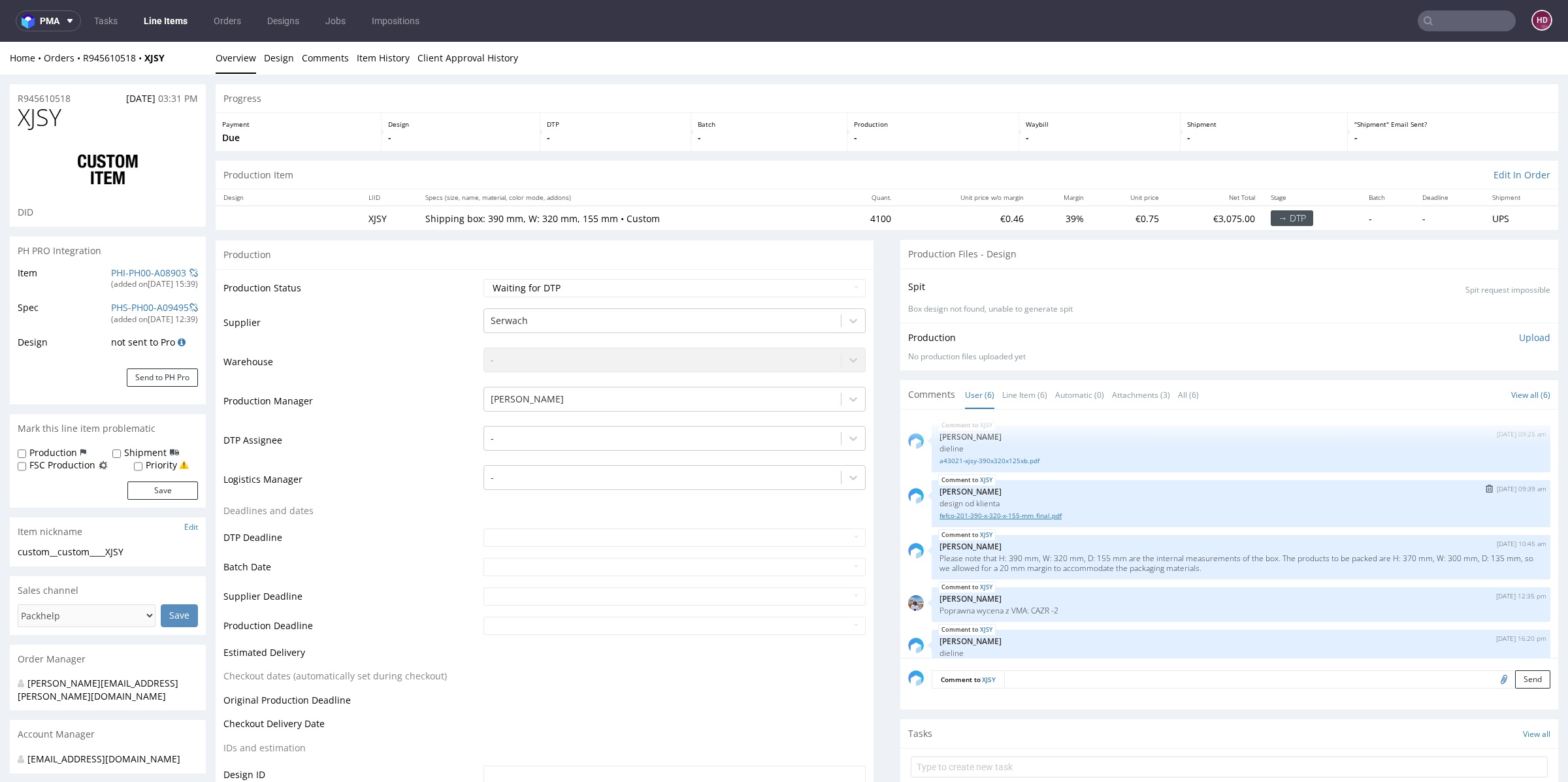
click at [1036, 513] on link "fefco-201-390-x-320-x-155-mm_final.pdf" at bounding box center [1240, 516] width 603 height 10
click at [642, 451] on td "-" at bounding box center [673, 444] width 385 height 39
click at [643, 444] on div at bounding box center [663, 438] width 344 height 16
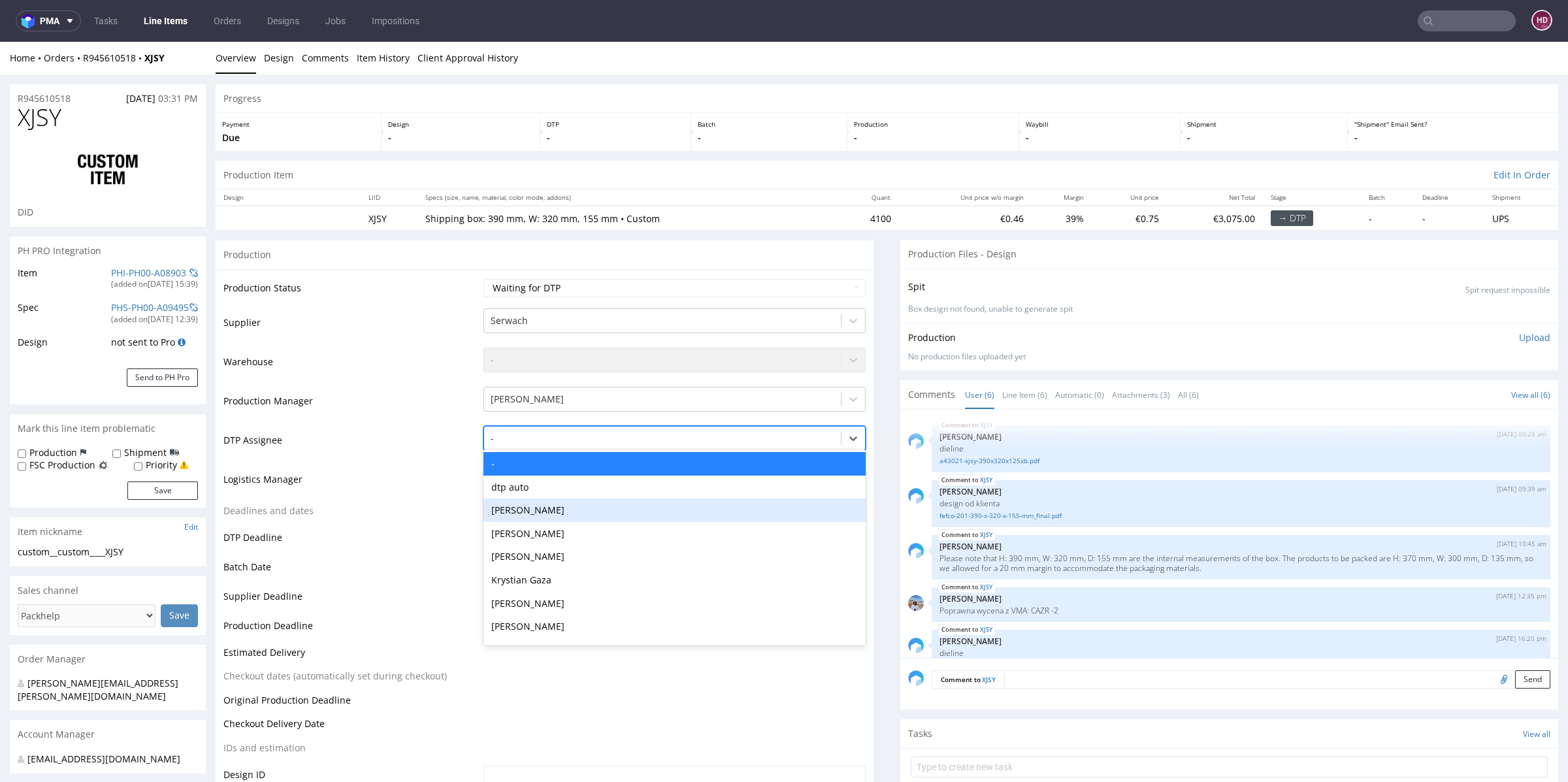
click at [639, 512] on div "[PERSON_NAME]" at bounding box center [674, 510] width 382 height 23
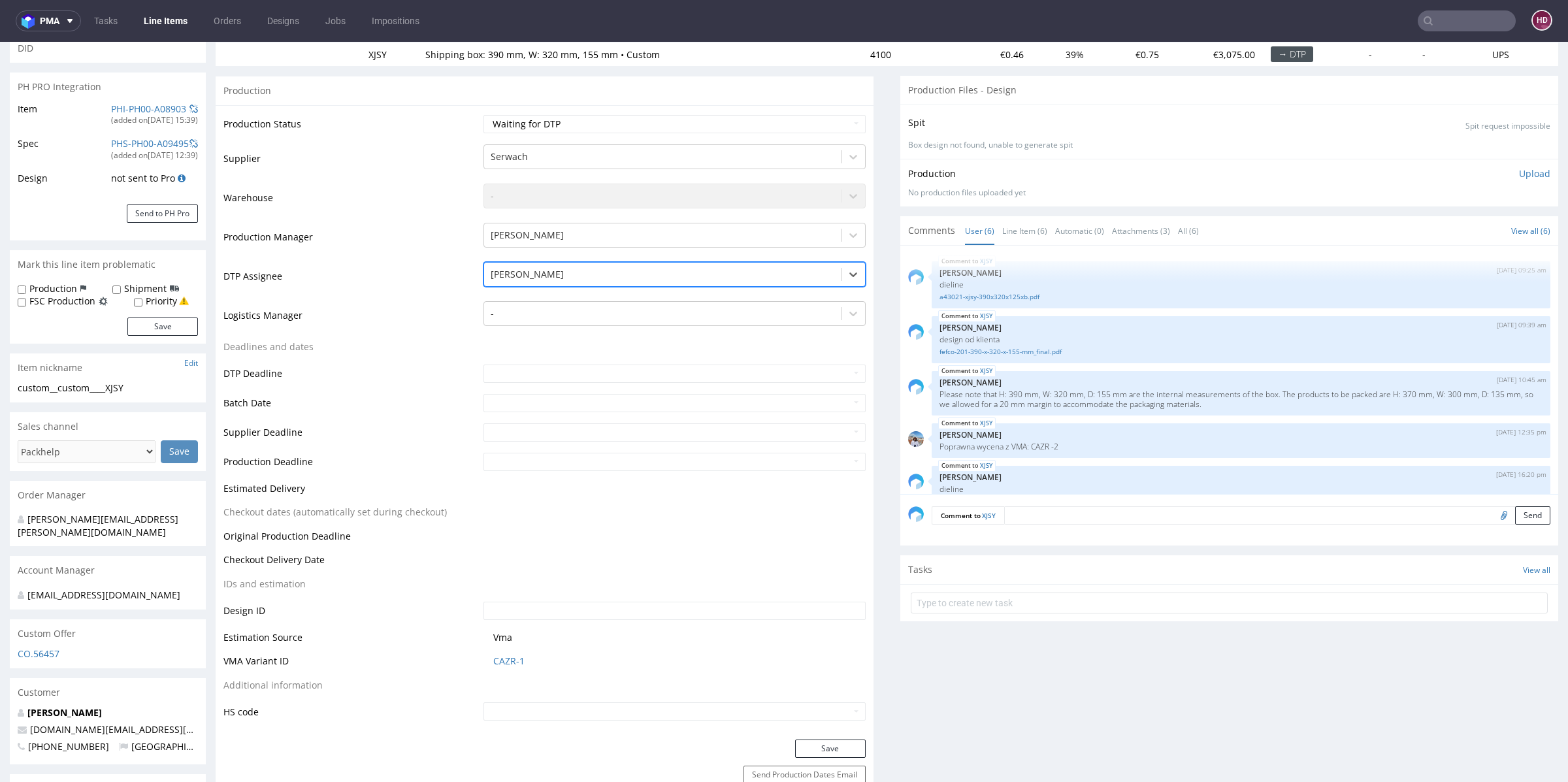
scroll to position [324, 0]
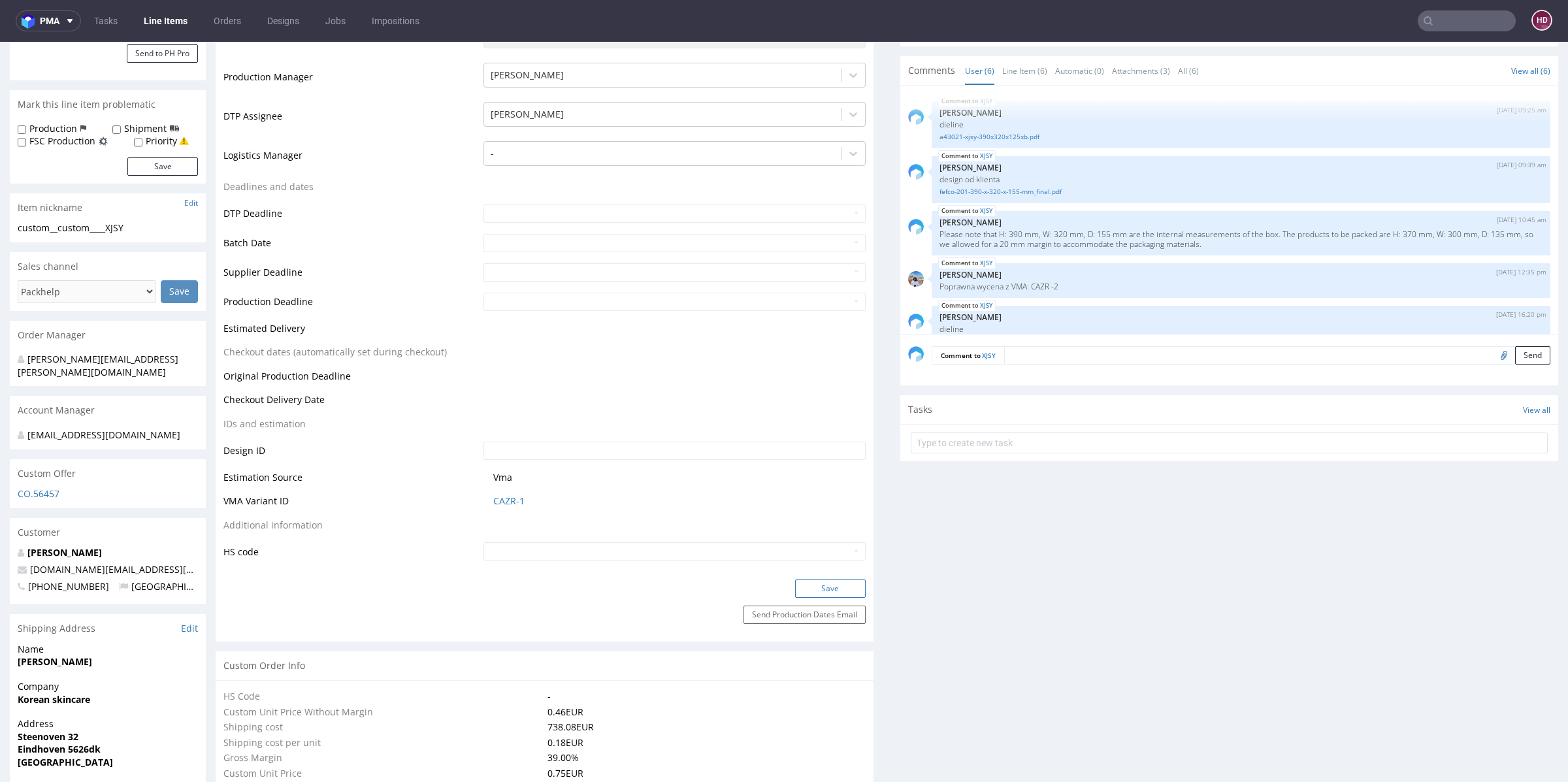
click at [806, 591] on button "Save" at bounding box center [830, 589] width 70 height 18
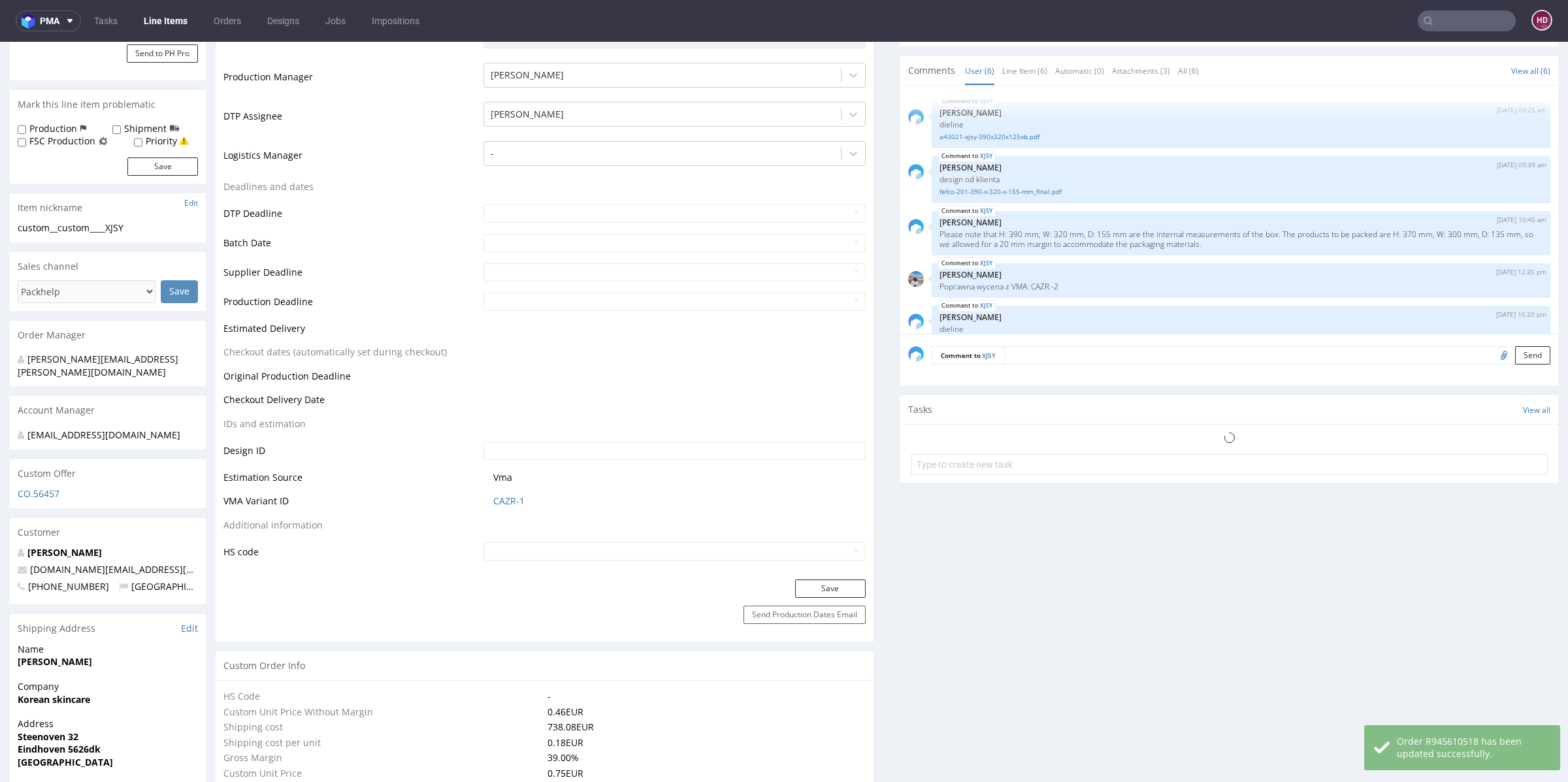
scroll to position [69, 0]
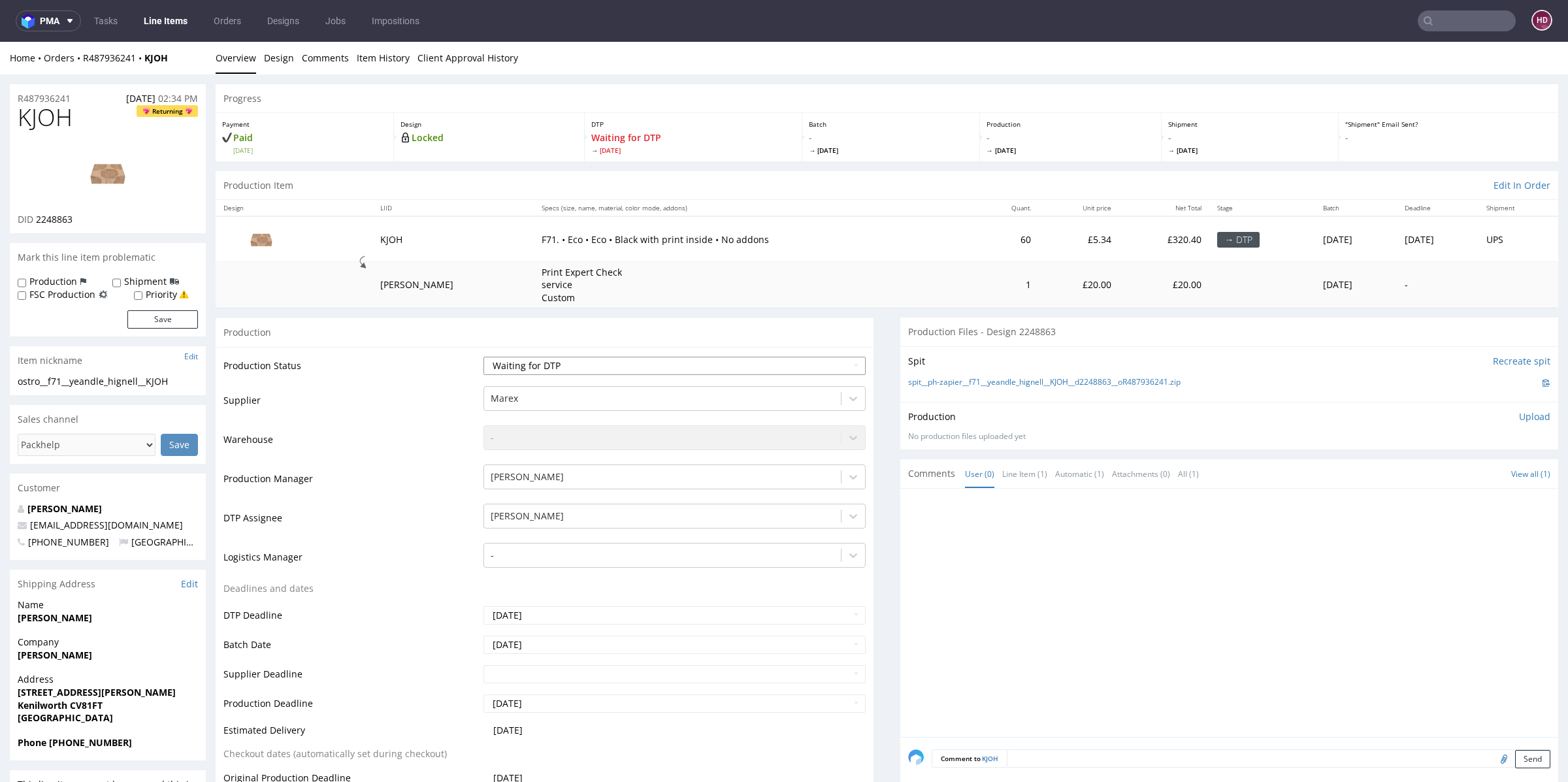
click at [728, 356] on select "Waiting for Artwork Waiting for Diecut Waiting for Mockup Waiting for DTP Waiti…" at bounding box center [674, 365] width 382 height 18
select select "dtp_in_process"
click at [484, 356] on select "Waiting for Artwork Waiting for Diecut Waiting for Mockup Waiting for DTP Waiti…" at bounding box center [674, 365] width 382 height 18
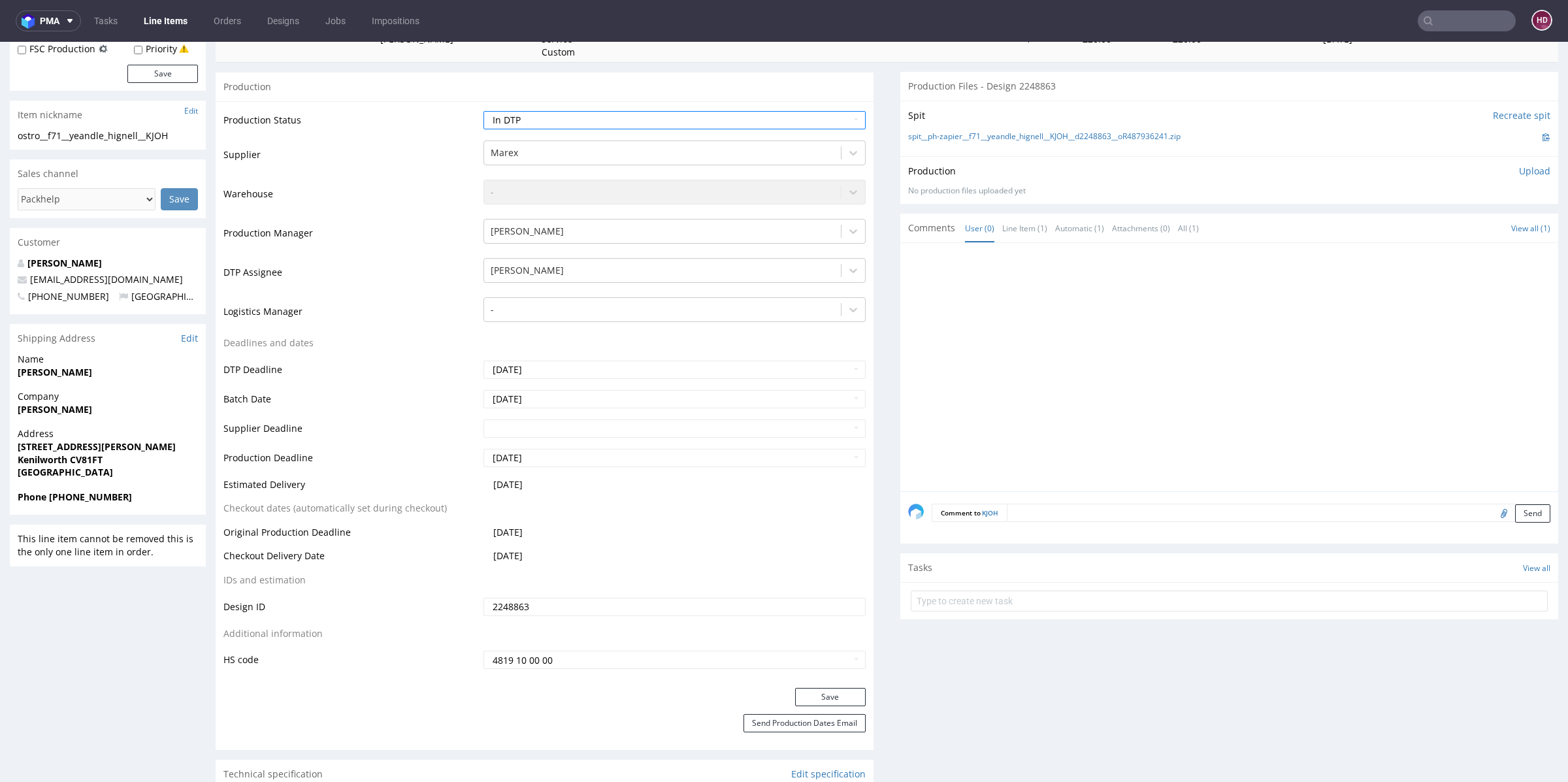
scroll to position [316, 0]
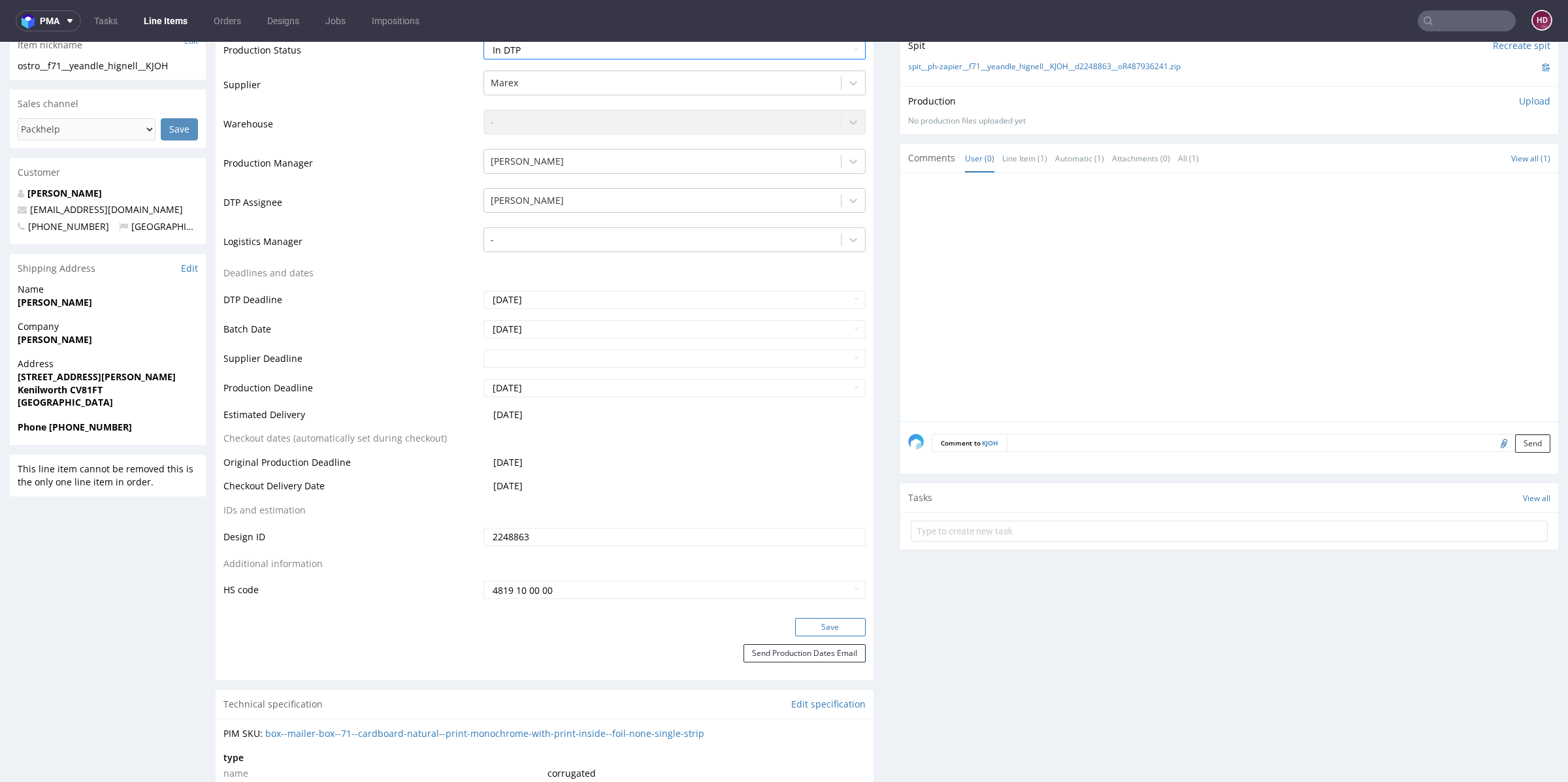
click at [805, 632] on button "Save" at bounding box center [830, 627] width 70 height 18
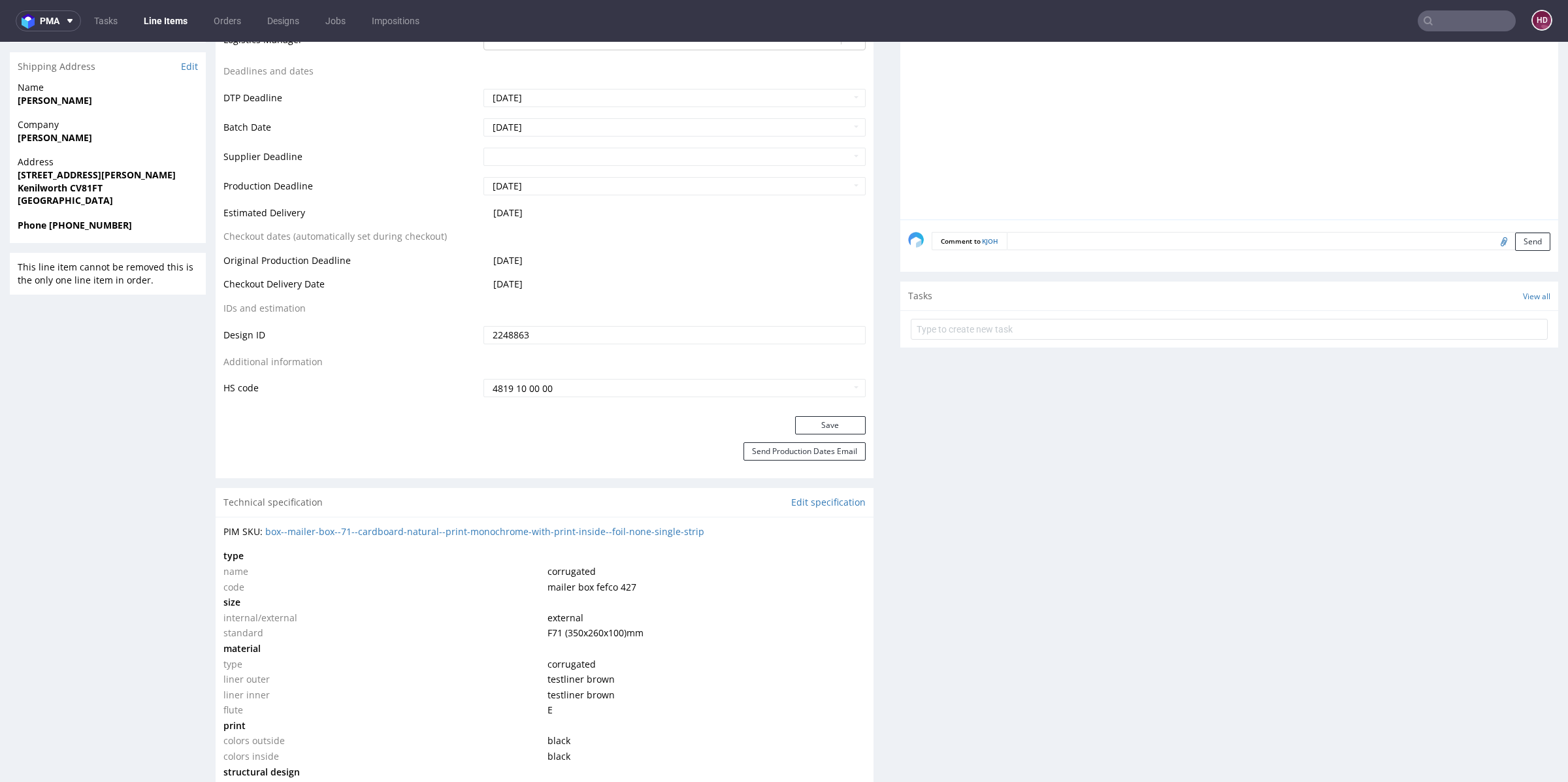
scroll to position [560, 0]
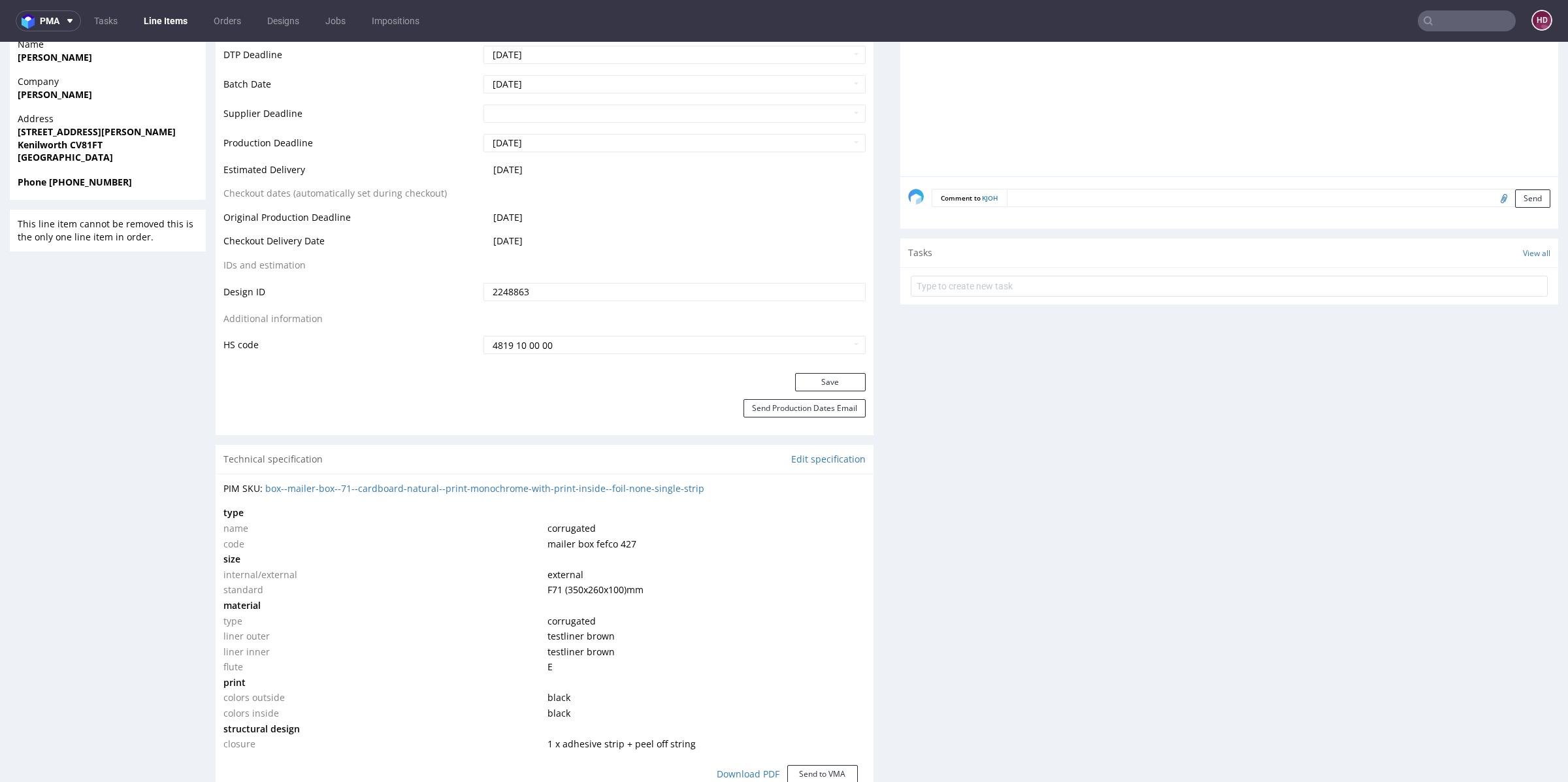
click at [1070, 474] on div "Production Files - Design 2248863 Spit Recreate spit spit__ph-zapier__f71__yean…" at bounding box center [1229, 598] width 658 height 1684
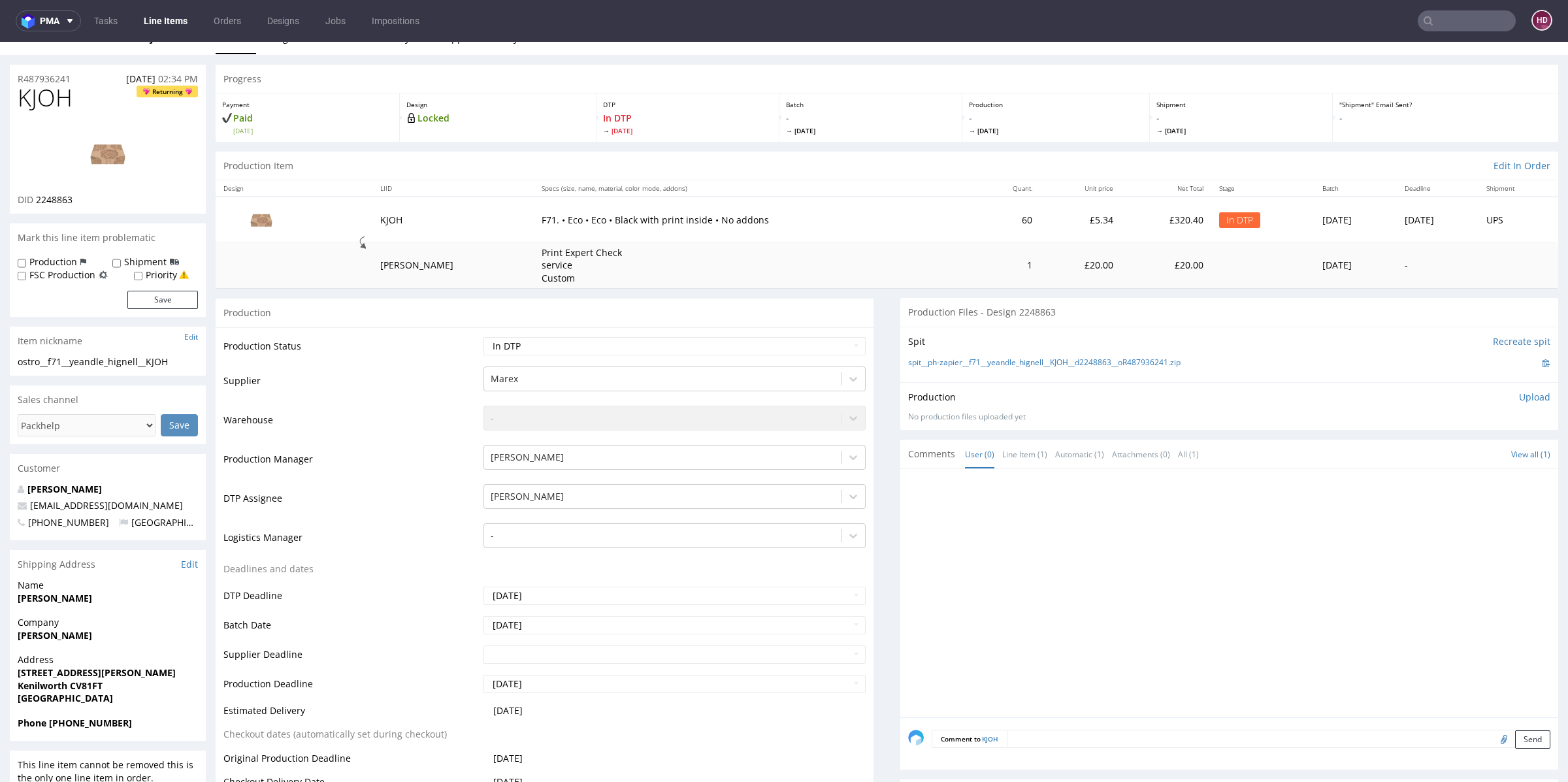
scroll to position [0, 0]
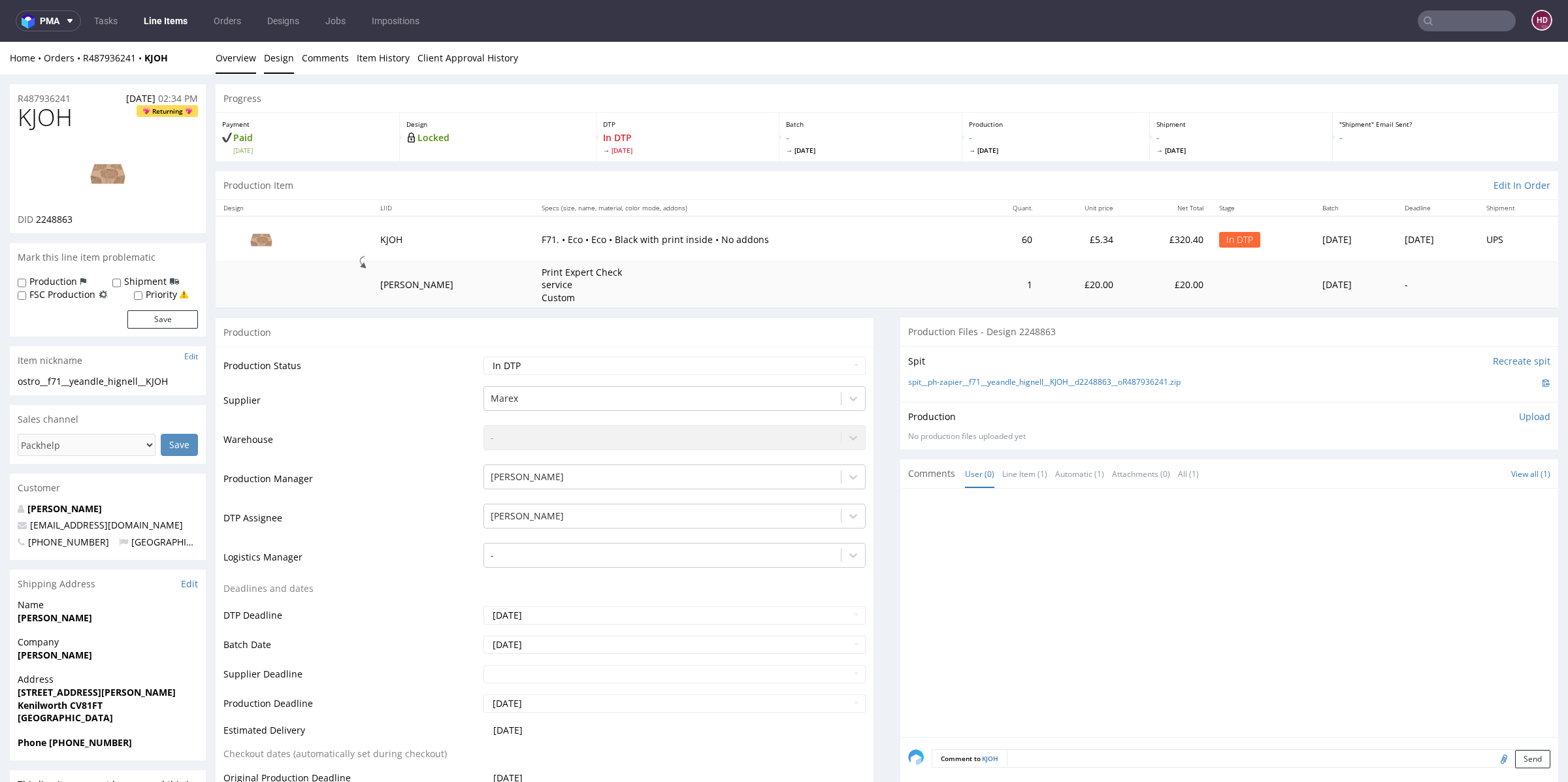
click at [285, 57] on link "Design" at bounding box center [279, 58] width 30 height 32
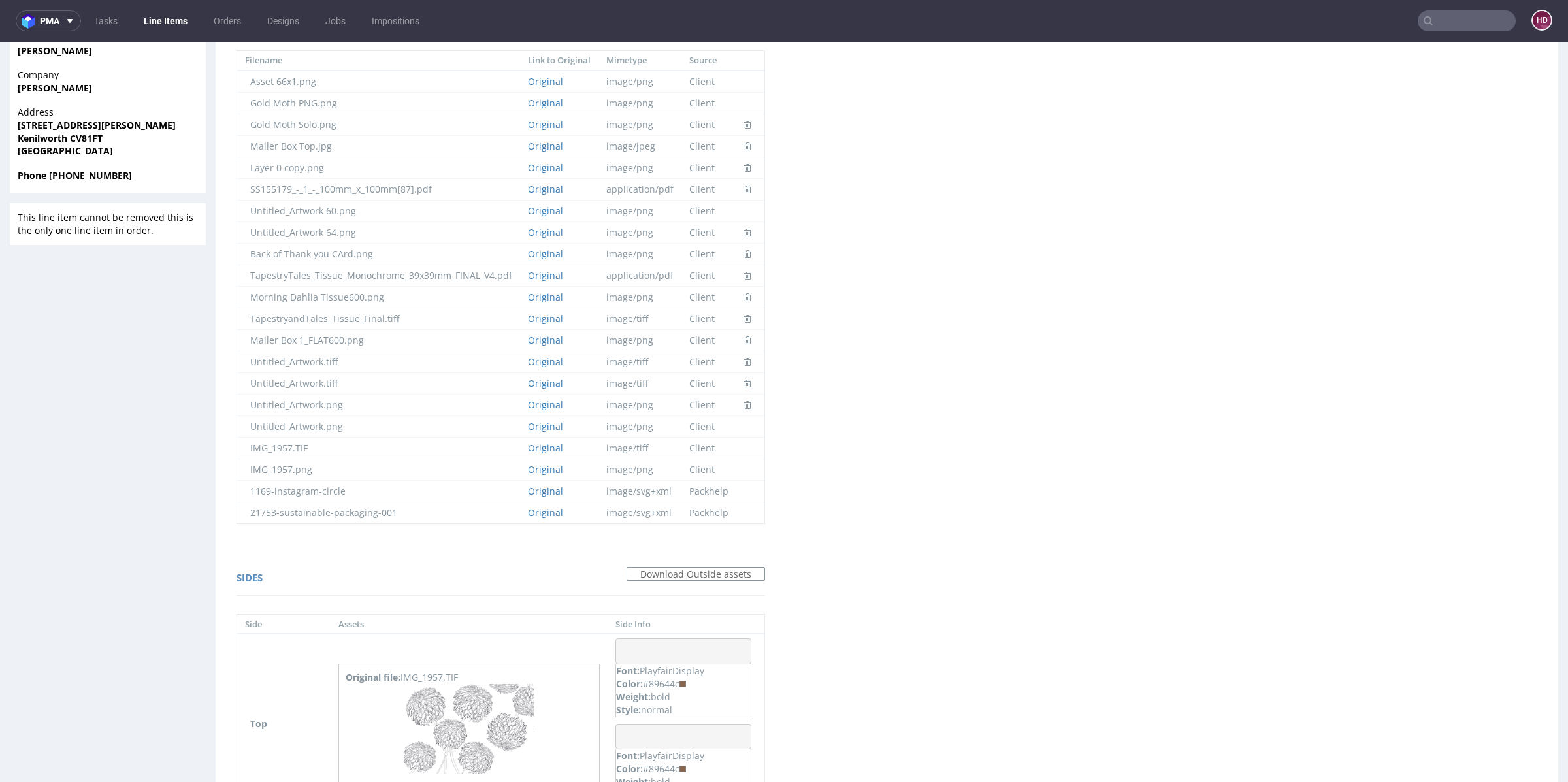
scroll to position [802, 0]
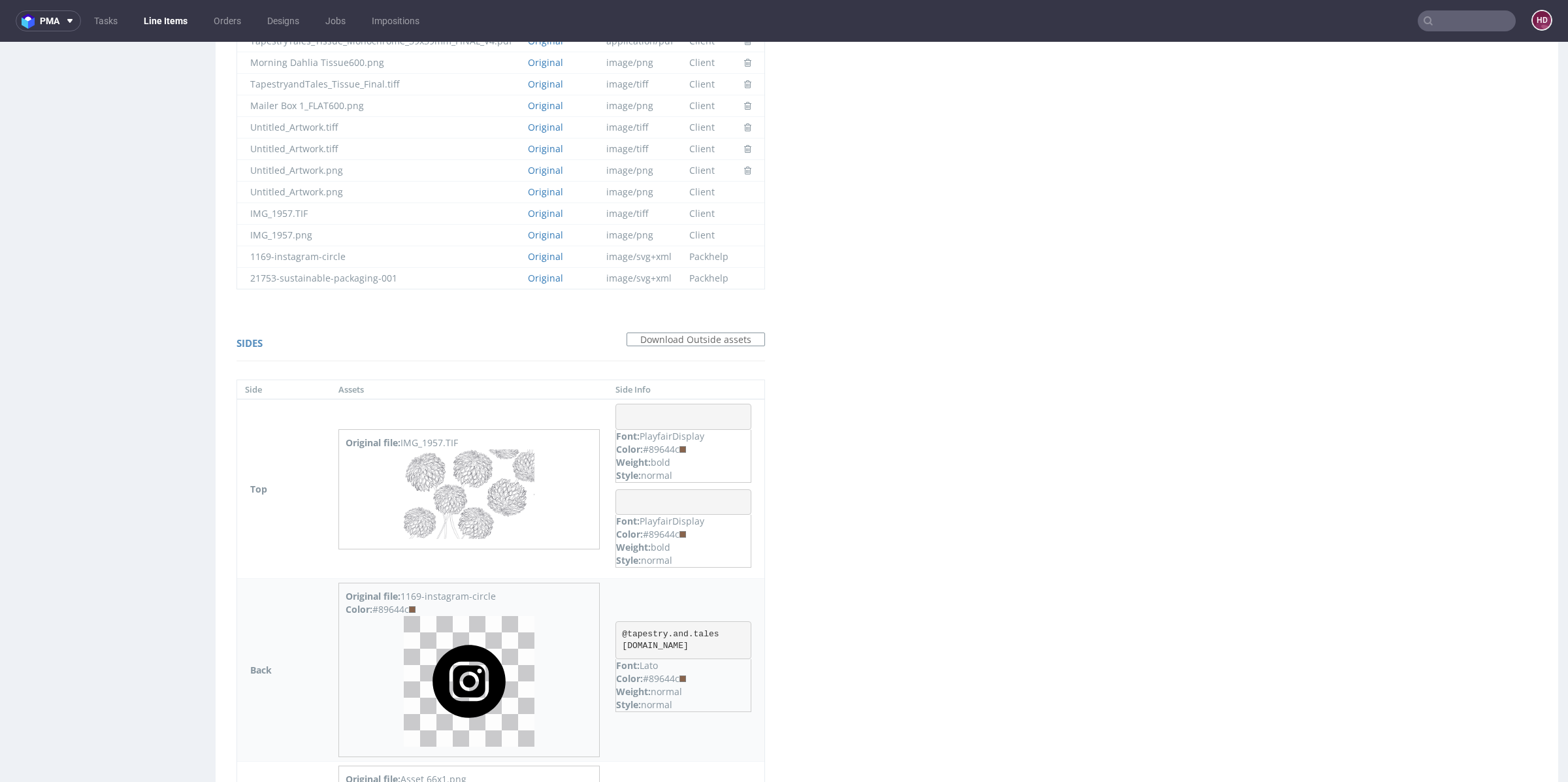
click at [457, 679] on img at bounding box center [469, 681] width 131 height 131
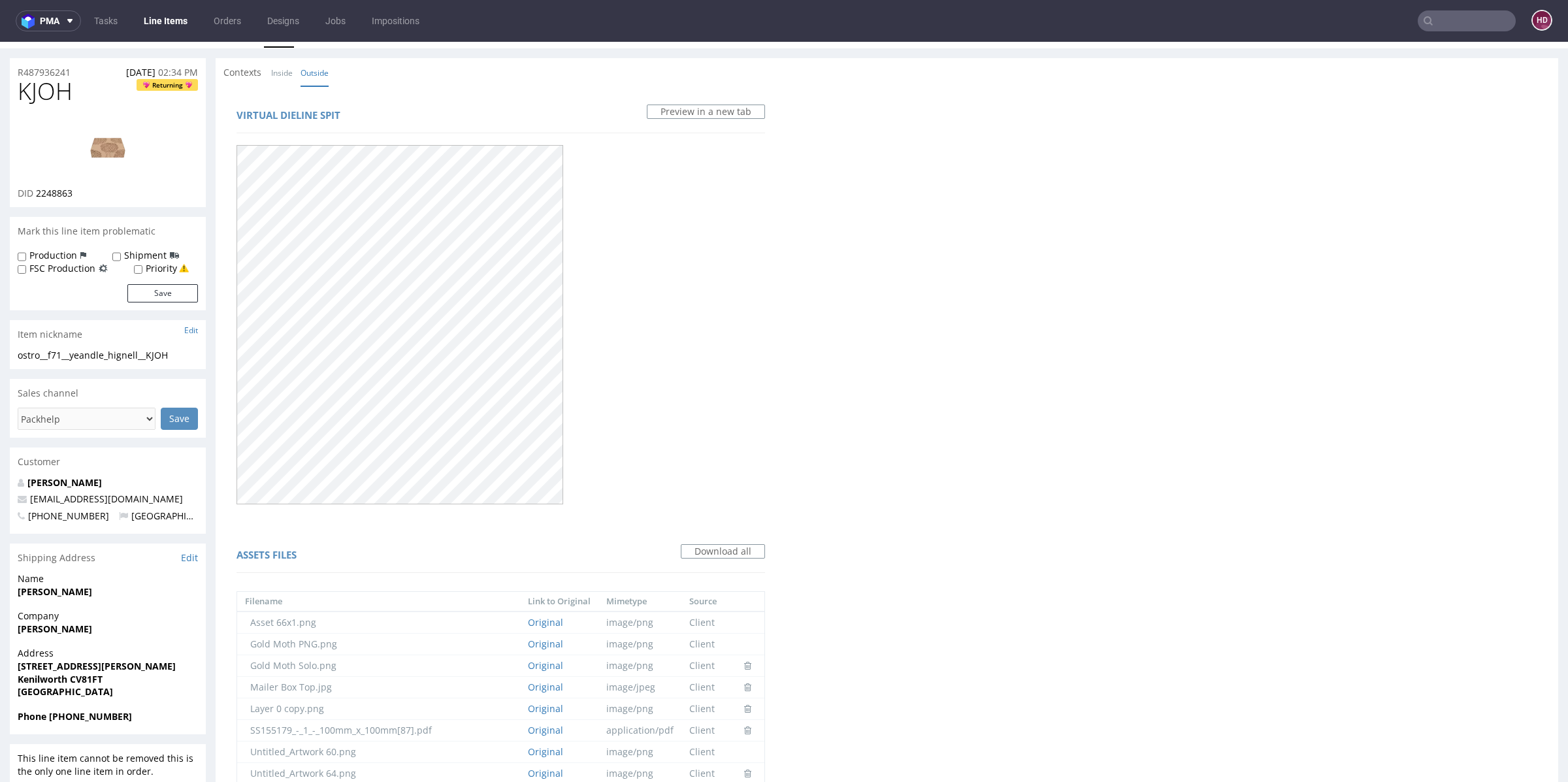
scroll to position [0, 0]
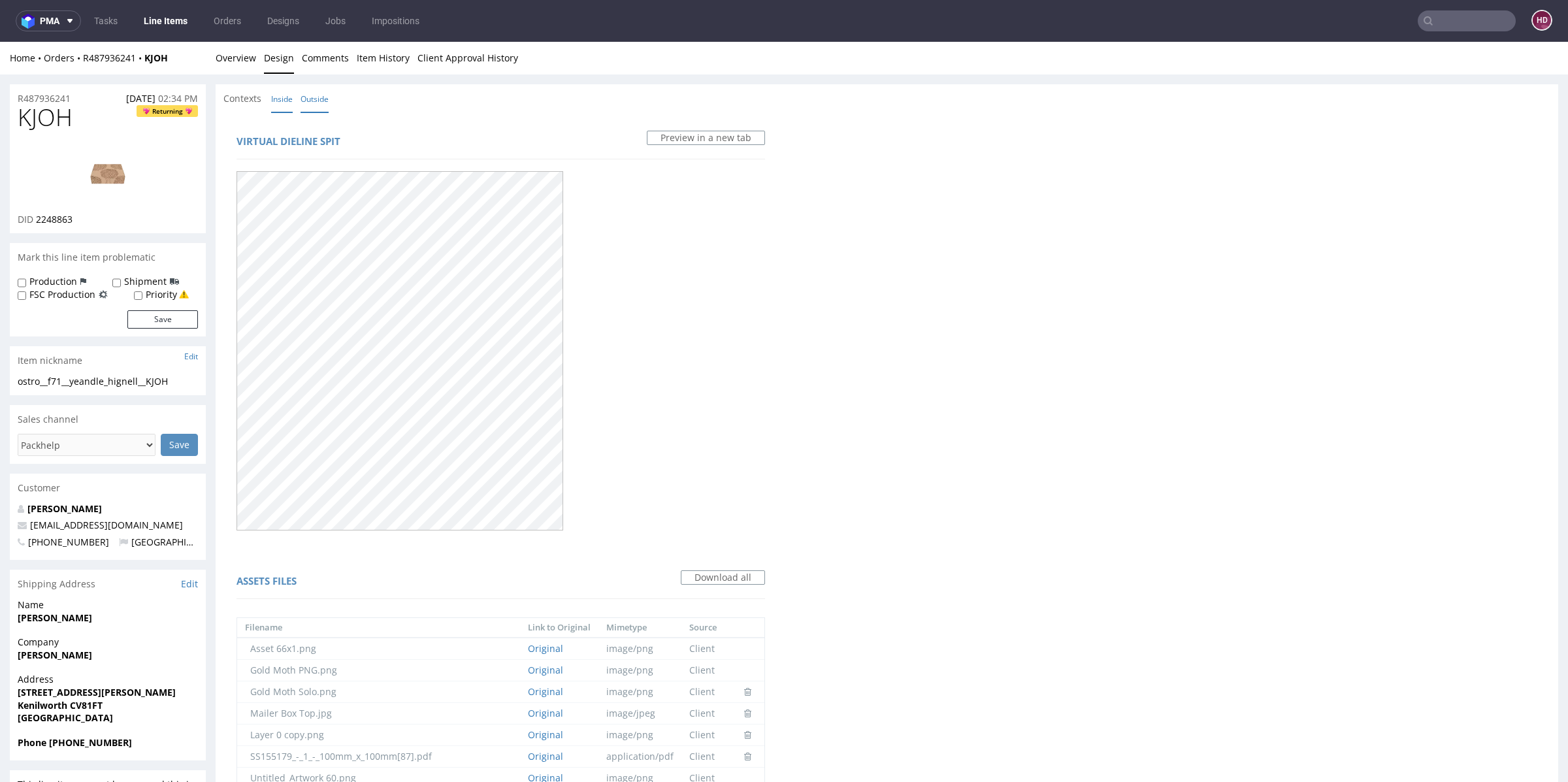
click at [282, 104] on link "Inside" at bounding box center [282, 99] width 21 height 28
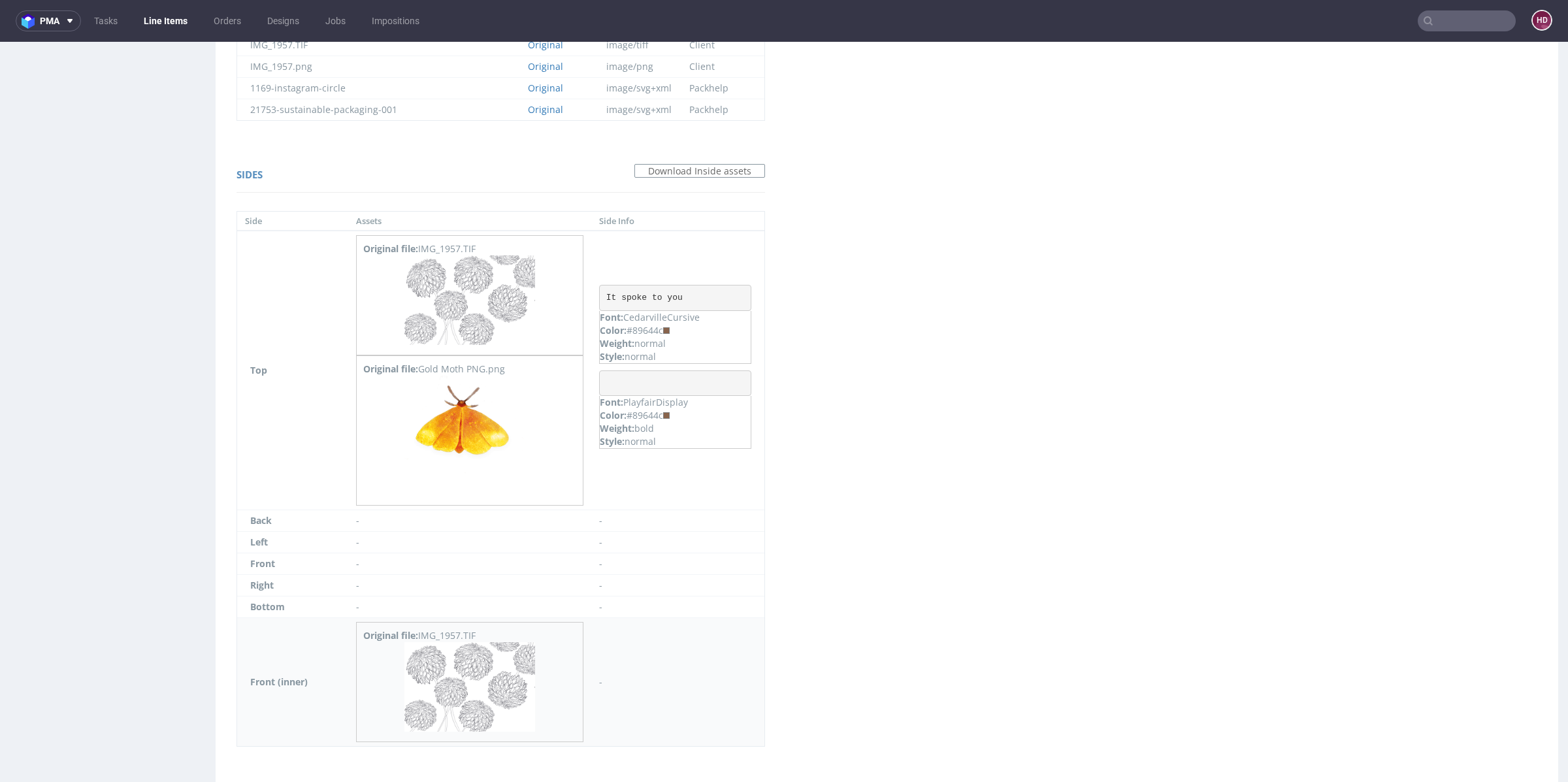
scroll to position [1004, 0]
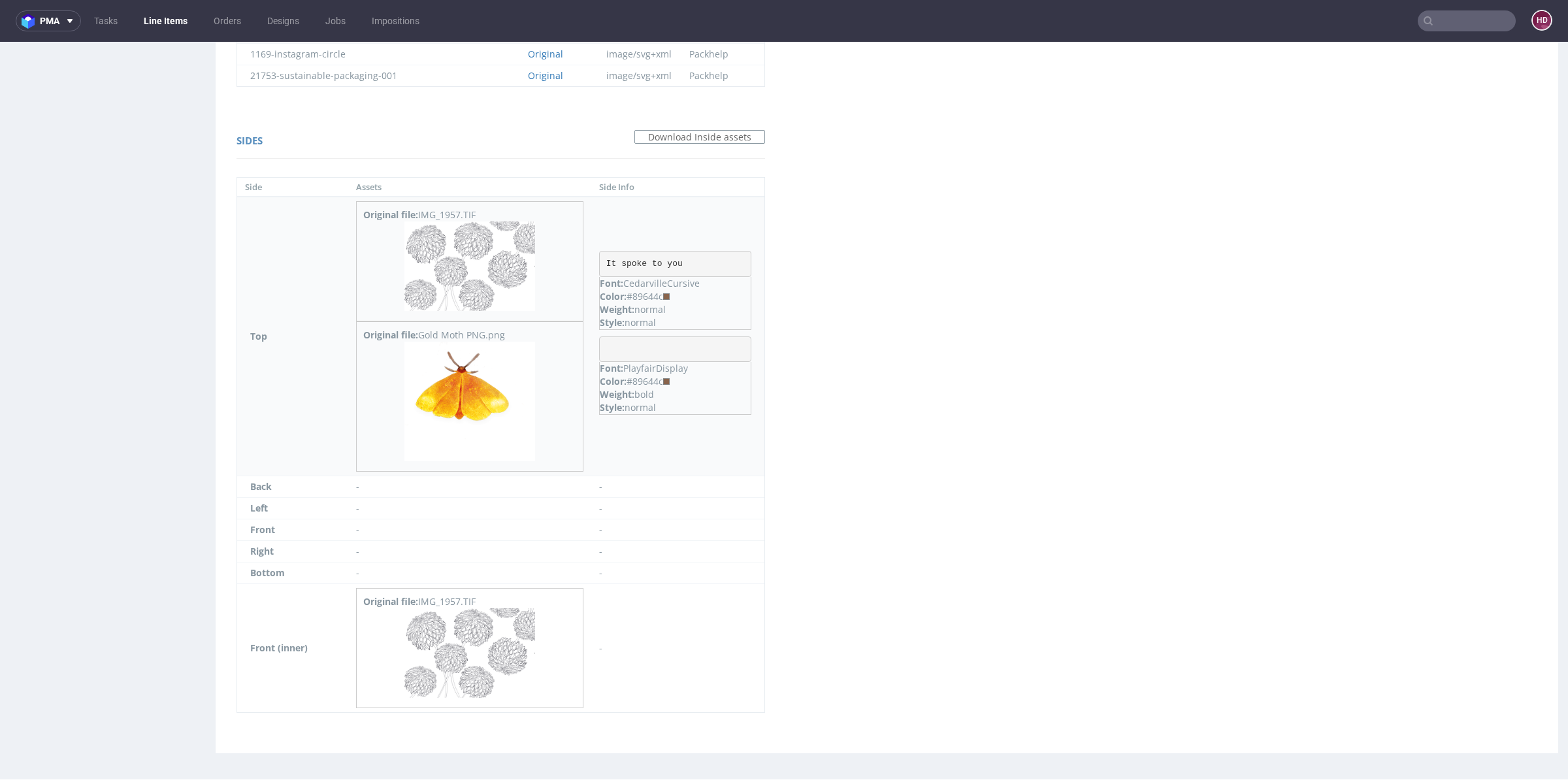
click at [460, 409] on img at bounding box center [469, 401] width 131 height 119
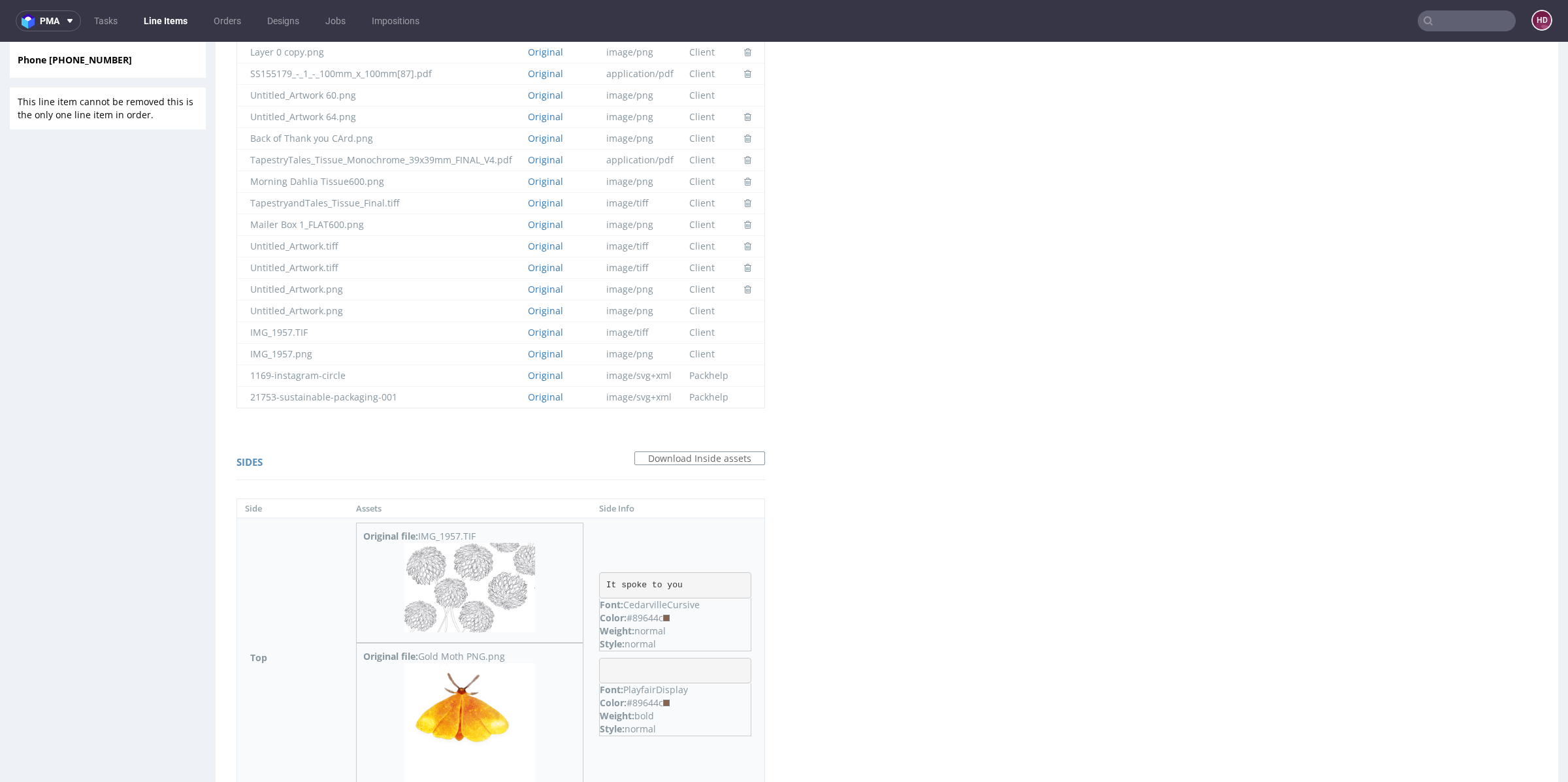
drag, startPoint x: 599, startPoint y: 576, endPoint x: 690, endPoint y: 589, distance: 91.9
click at [690, 589] on pre "It spoke to you" at bounding box center [675, 585] width 152 height 26
copy pre "It spoke to you"
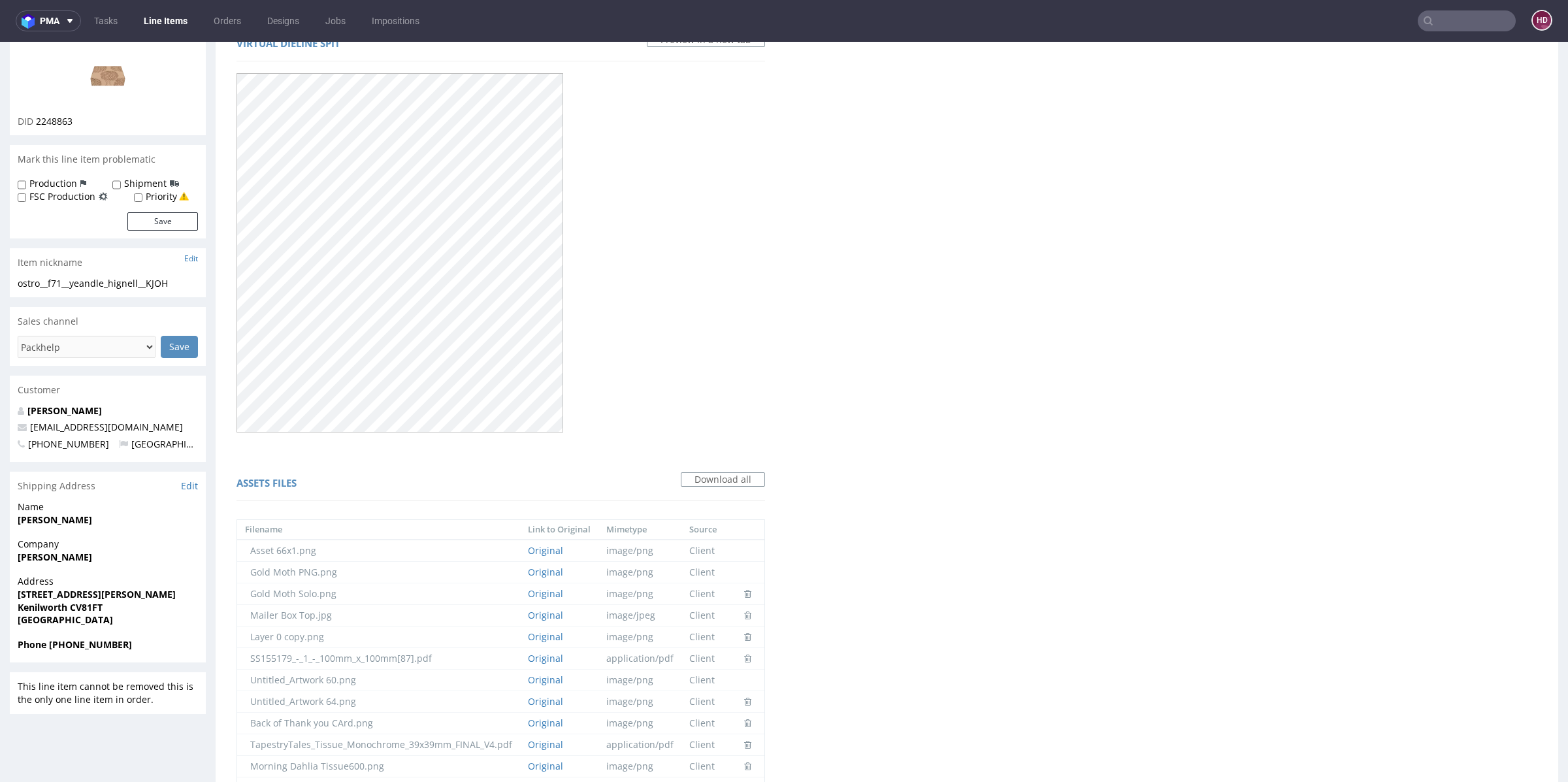
scroll to position [0, 0]
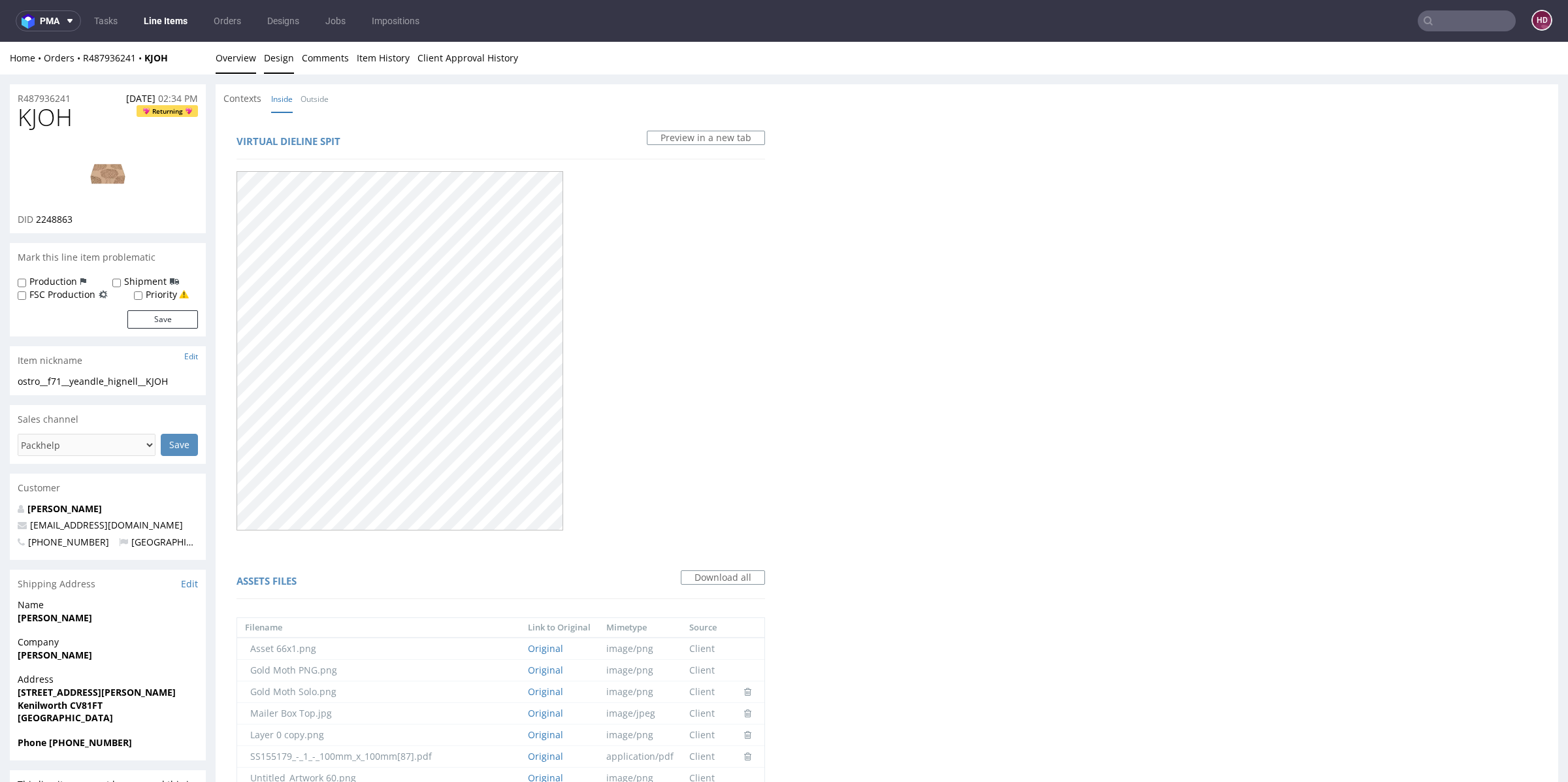
click at [226, 58] on link "Overview" at bounding box center [236, 58] width 41 height 32
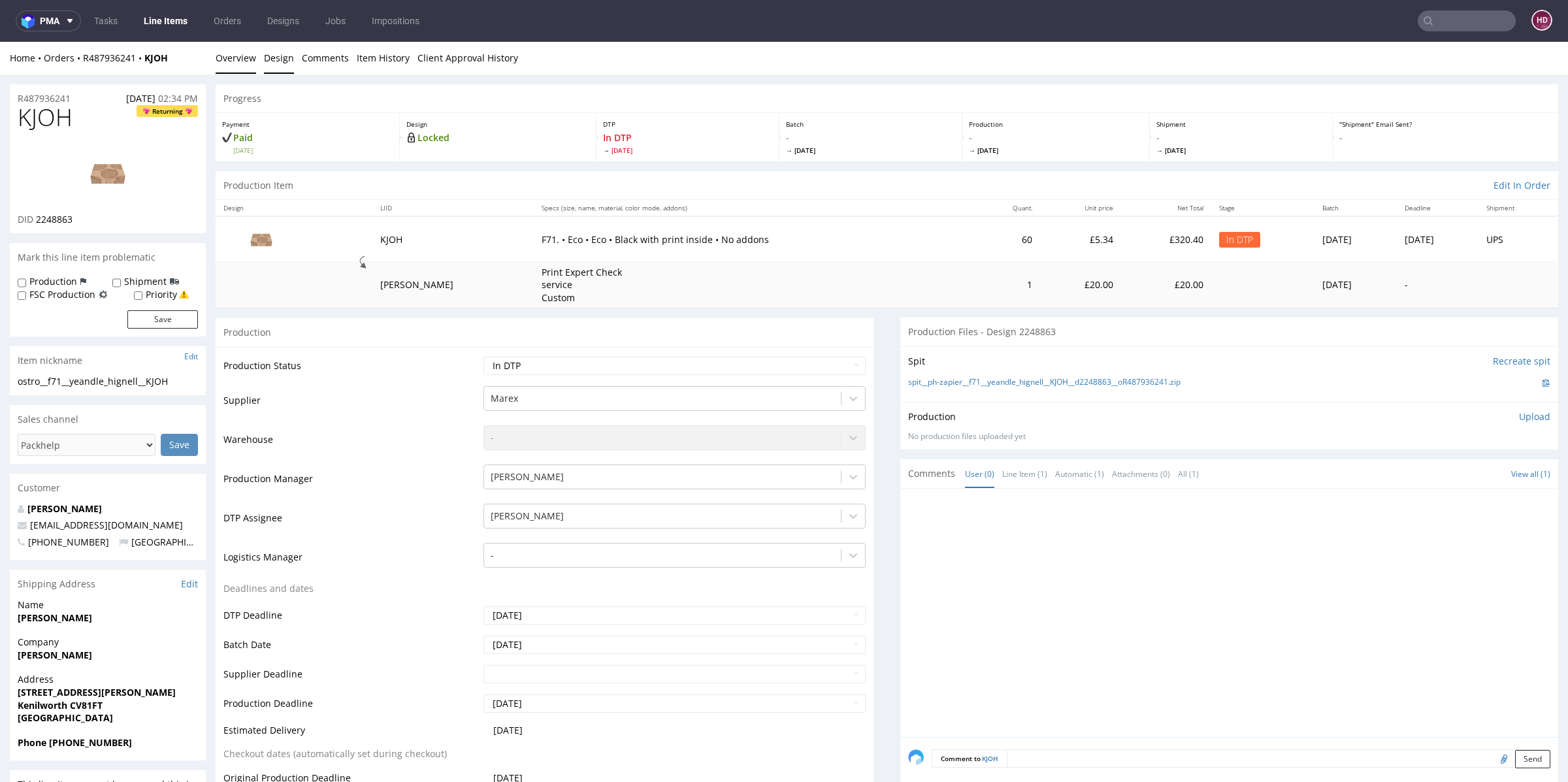
click at [272, 57] on link "Design" at bounding box center [279, 58] width 30 height 32
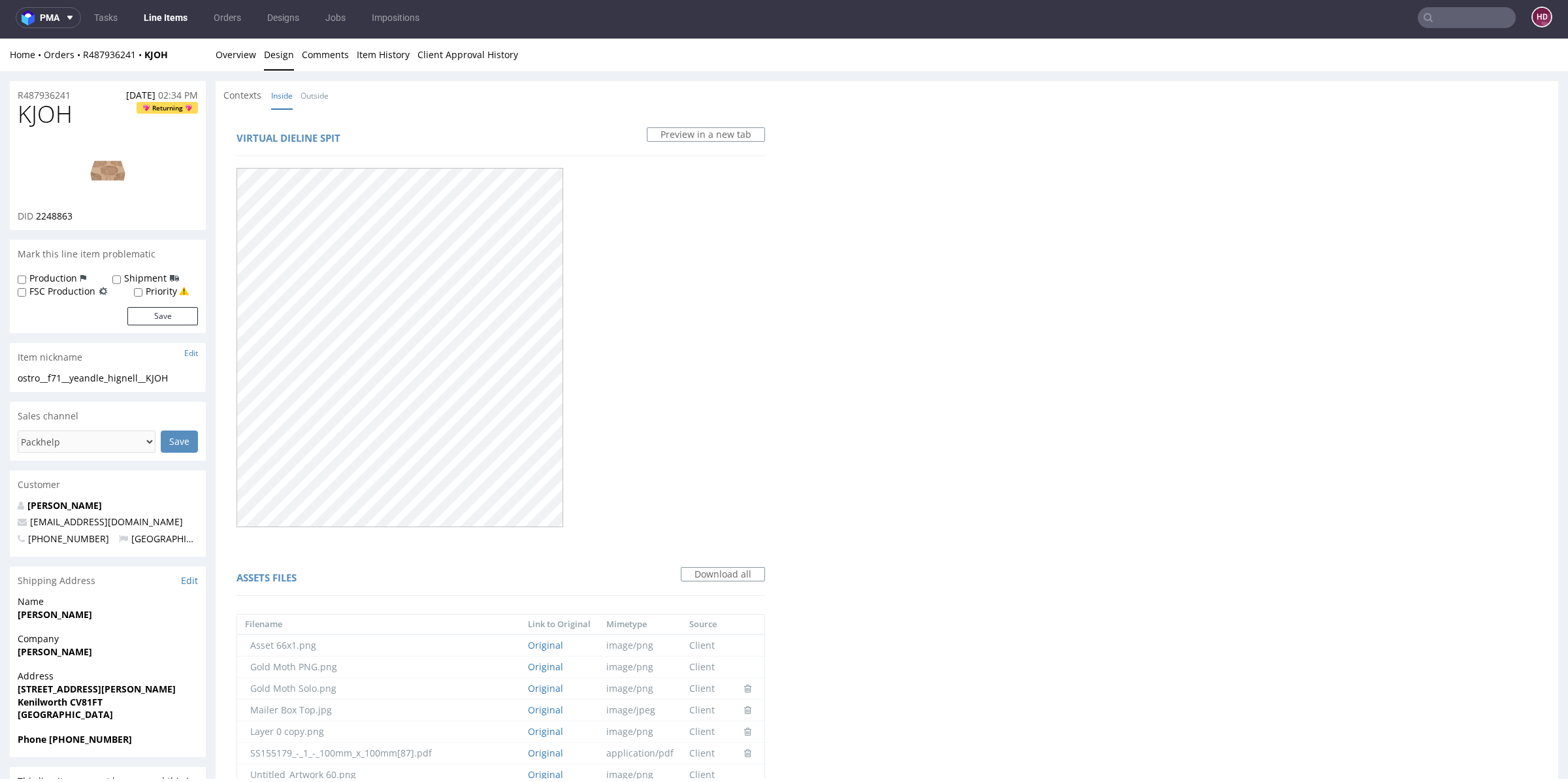
click at [72, 169] on img at bounding box center [107, 169] width 104 height 59
click at [86, 117] on h1 "KJOH Returning" at bounding box center [107, 114] width 180 height 26
drag, startPoint x: 77, startPoint y: 117, endPoint x: 0, endPoint y: 122, distance: 77.2
copy span "KJOH"
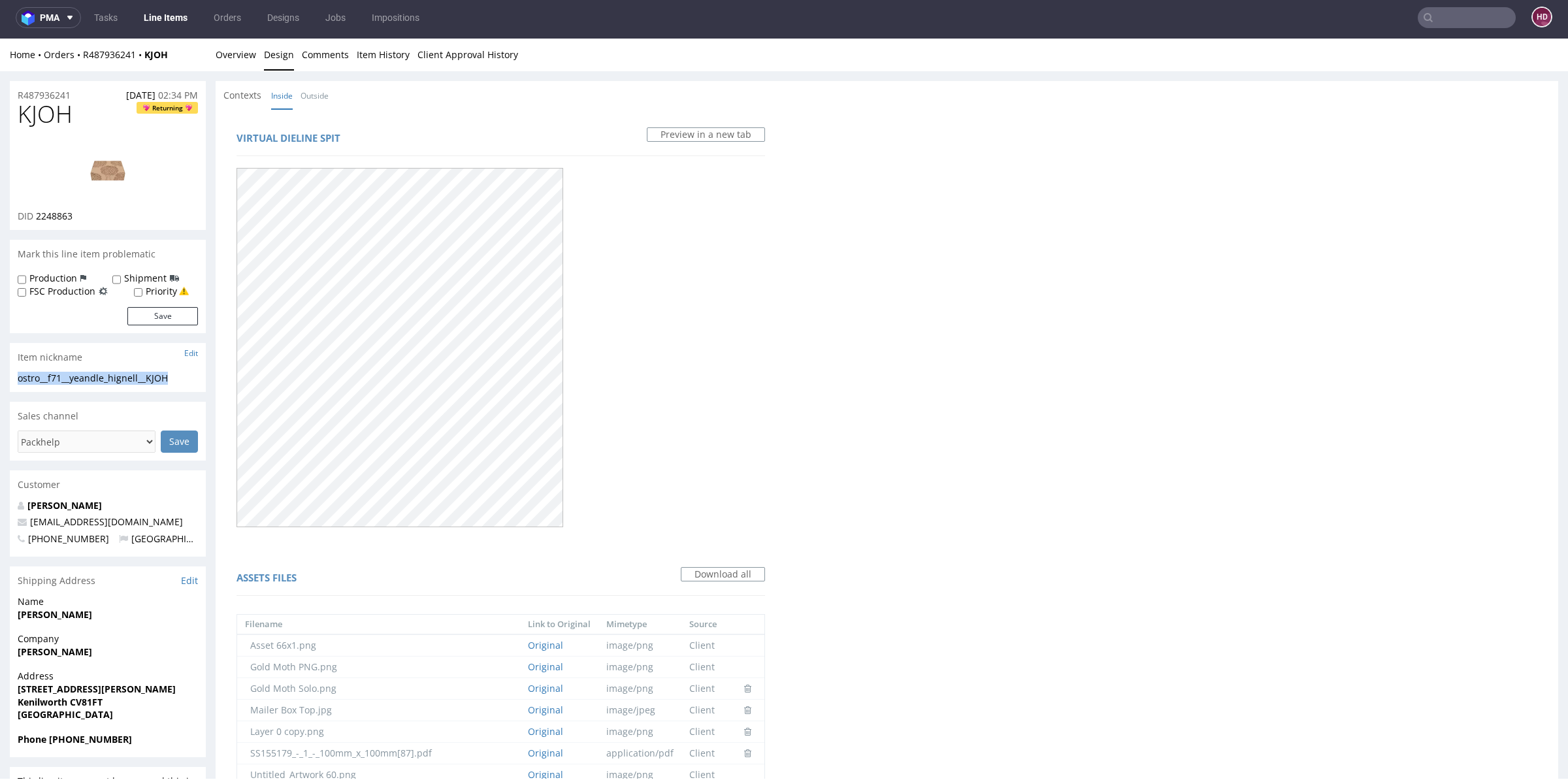
drag, startPoint x: 192, startPoint y: 381, endPoint x: 15, endPoint y: 379, distance: 177.0
click at [15, 379] on div "ostro__f71__yeandle_hignell__KJOH ostro__f71 __yeandle_hignell__KJOH Update" at bounding box center [107, 382] width 196 height 21
copy div "ostro__f71__yeandle_hignell__KJOH"
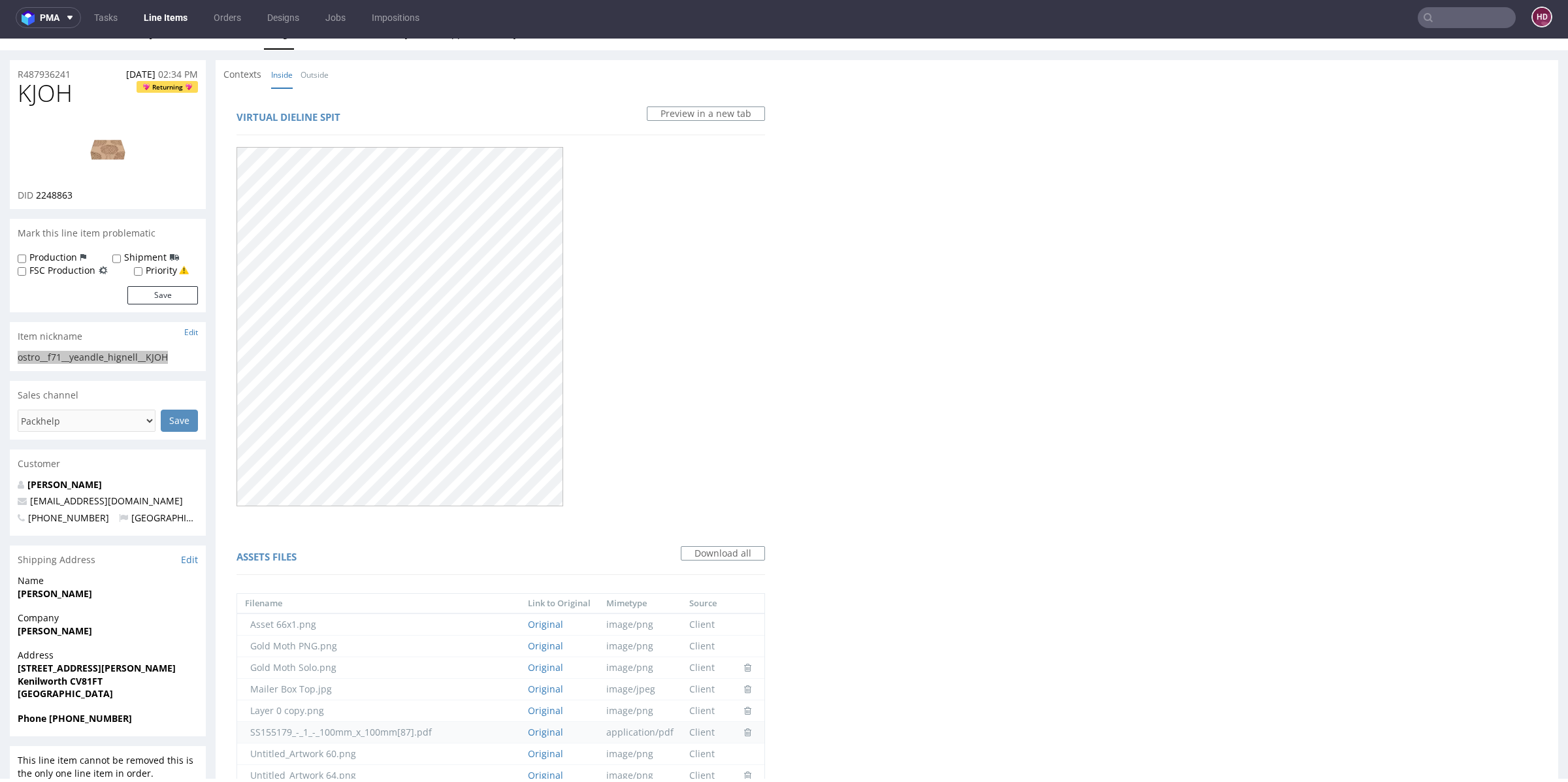
scroll to position [77, 0]
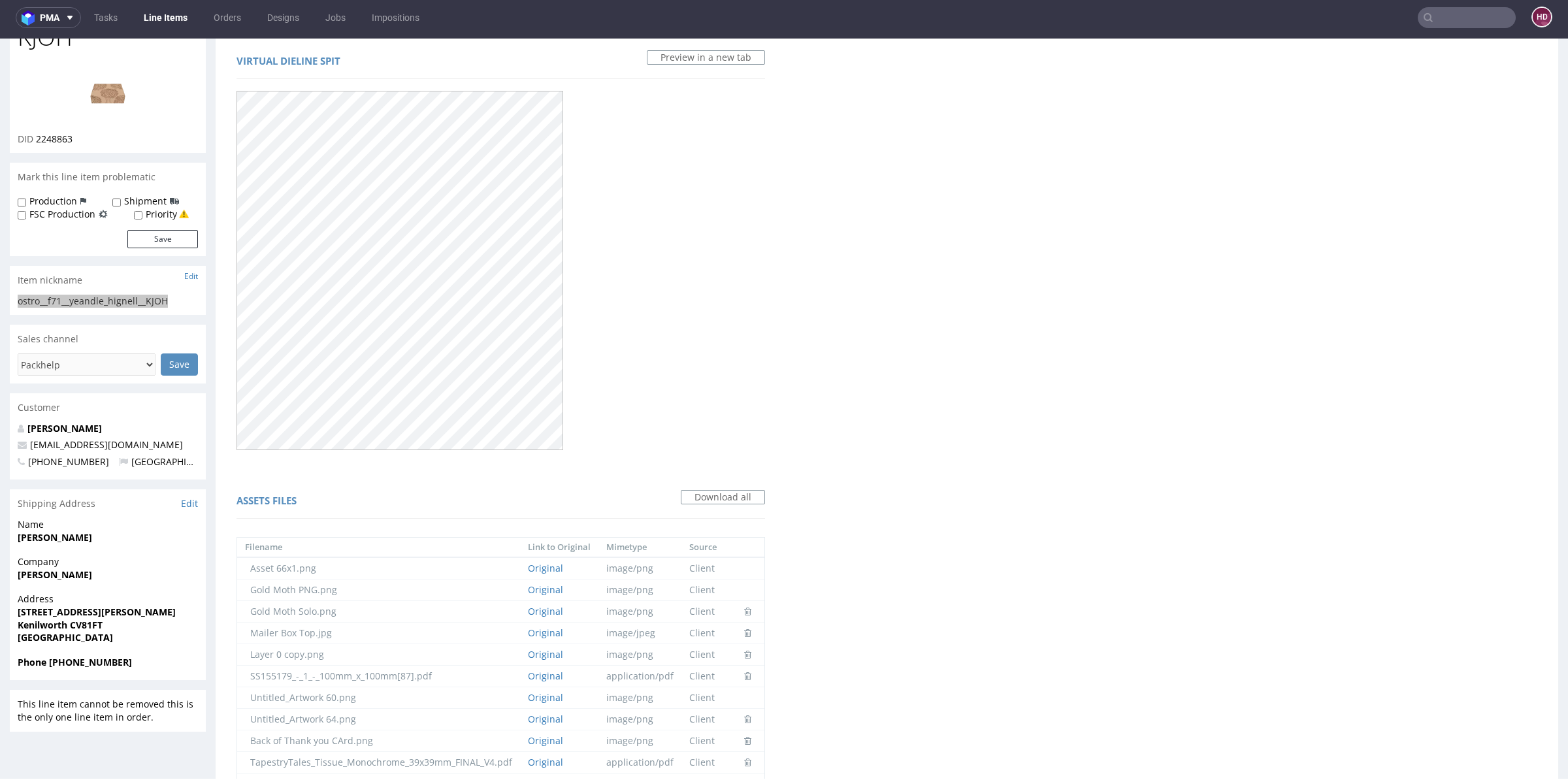
copy div "ostro__f71__yeandle_hignell__KJOH"
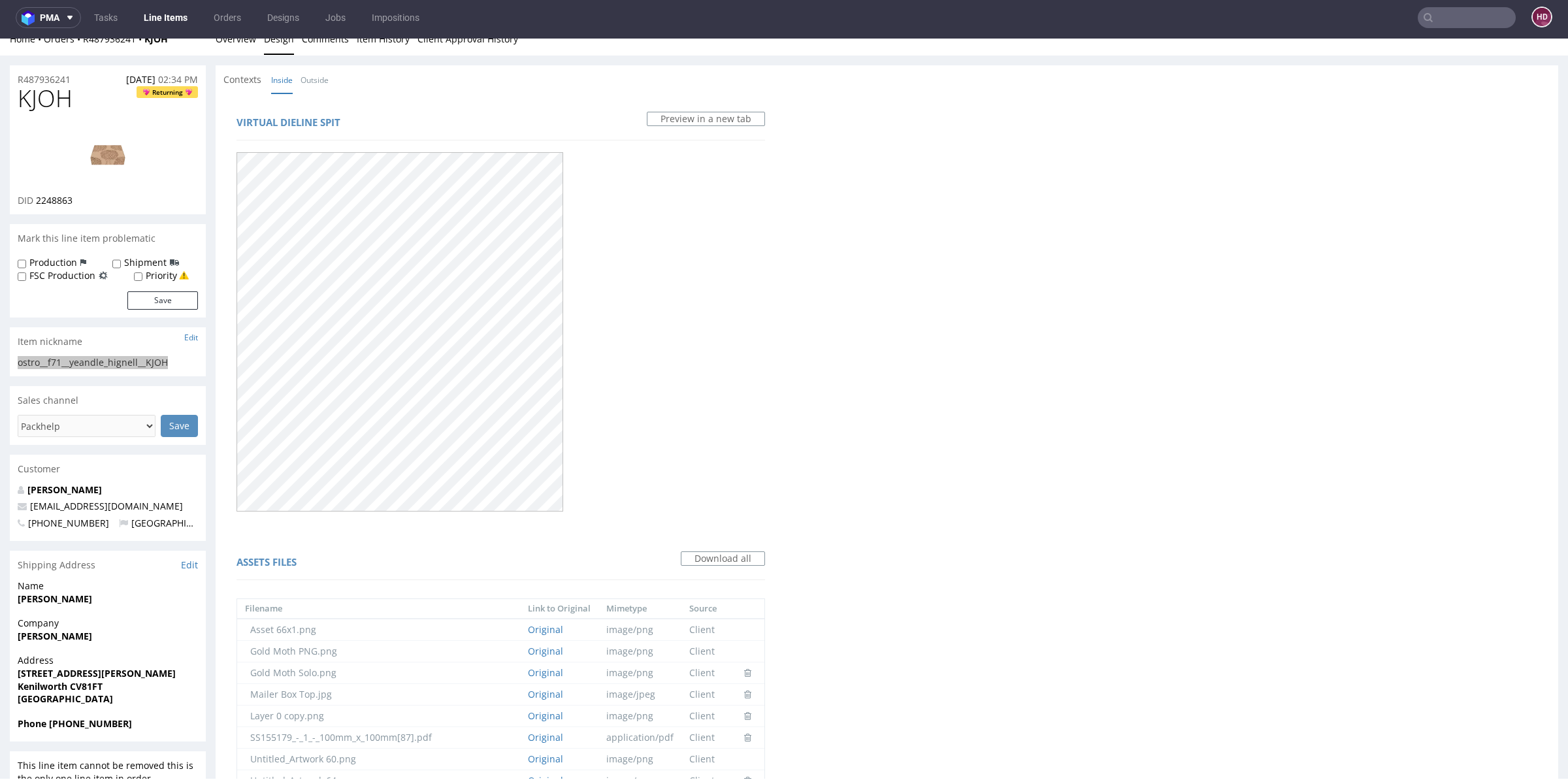
scroll to position [0, 0]
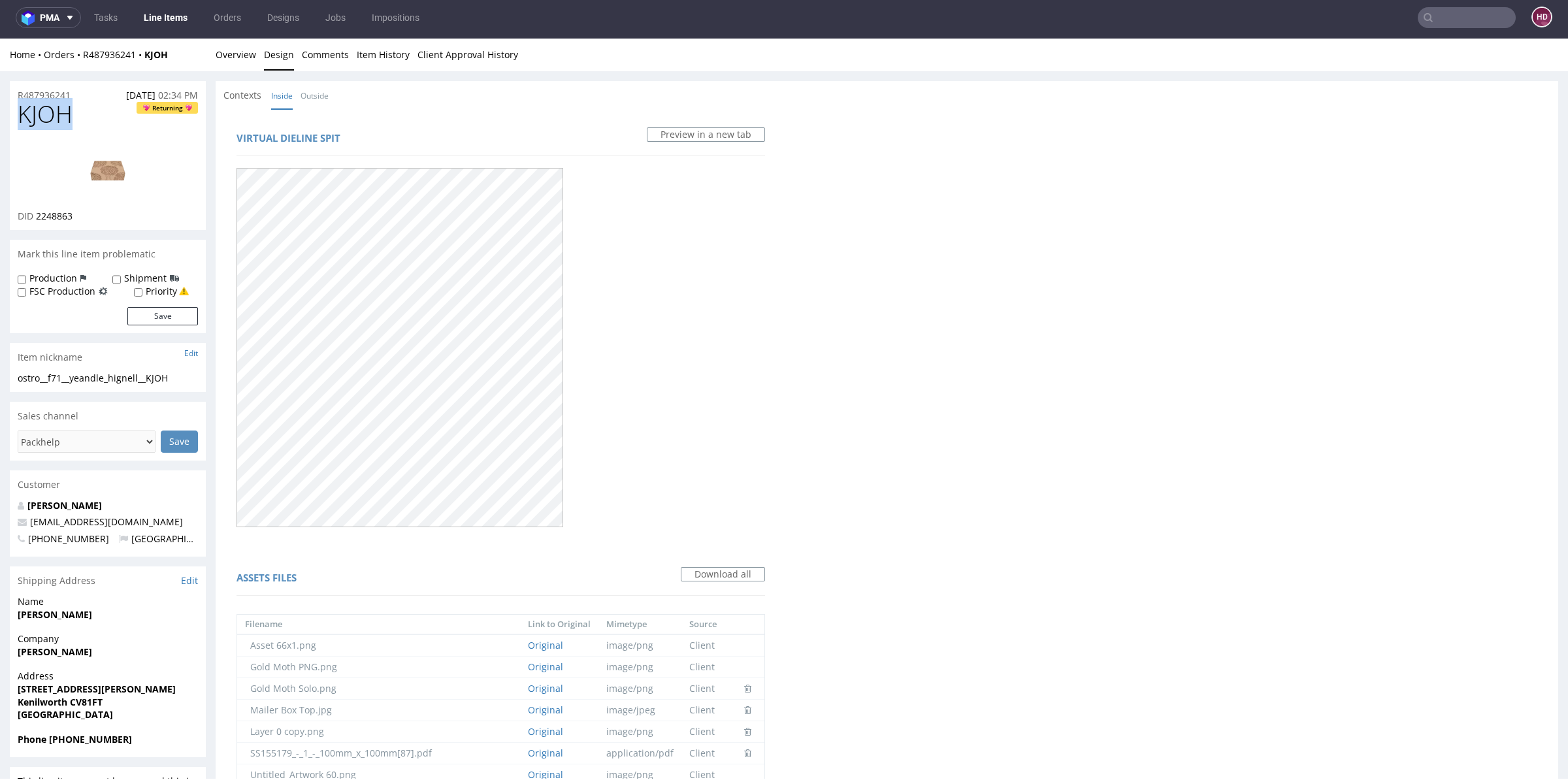
drag, startPoint x: 41, startPoint y: 121, endPoint x: 0, endPoint y: 121, distance: 41.0
click at [75, 84] on div "R487936241 15.08.2025 02:34 PM" at bounding box center [107, 91] width 196 height 21
drag, startPoint x: 76, startPoint y: 93, endPoint x: 0, endPoint y: 91, distance: 76.0
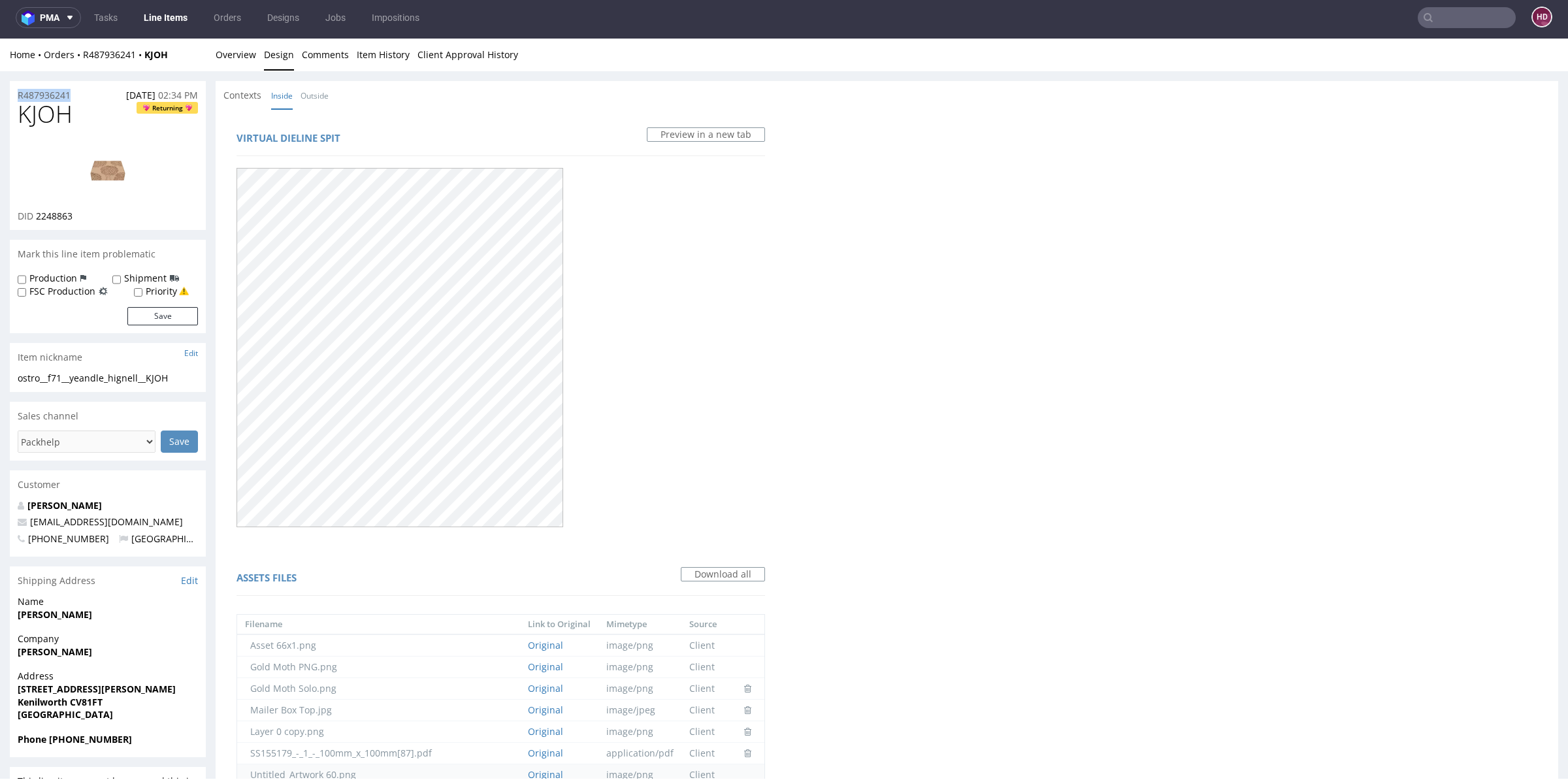
copy p "R487936241"
drag, startPoint x: 83, startPoint y: 217, endPoint x: 36, endPoint y: 217, distance: 47.0
click at [36, 217] on div "DID 2248863" at bounding box center [107, 217] width 180 height 13
copy span "2248863"
click at [98, 171] on img at bounding box center [107, 169] width 104 height 59
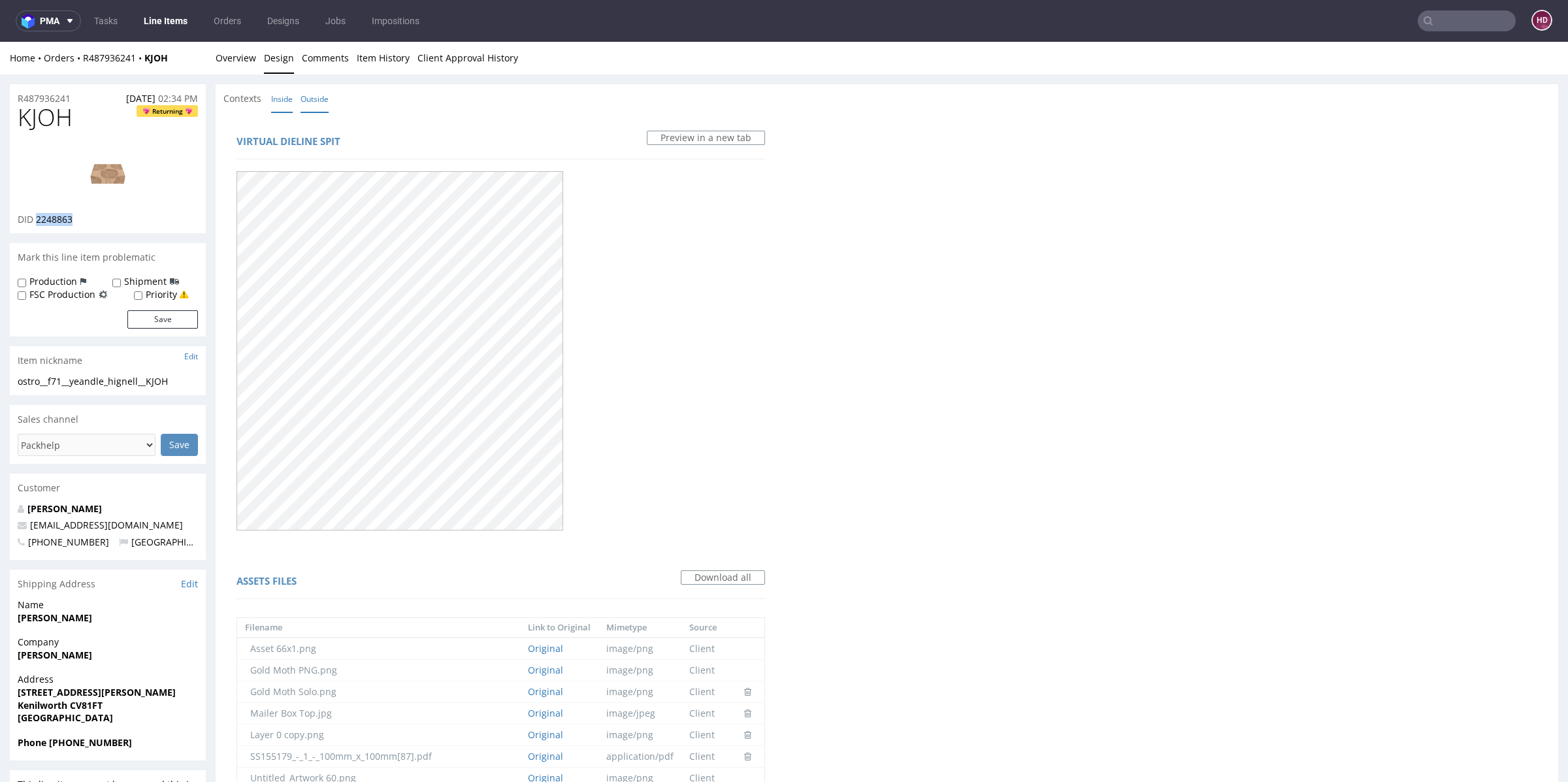
click at [312, 98] on link "Outside" at bounding box center [315, 99] width 28 height 28
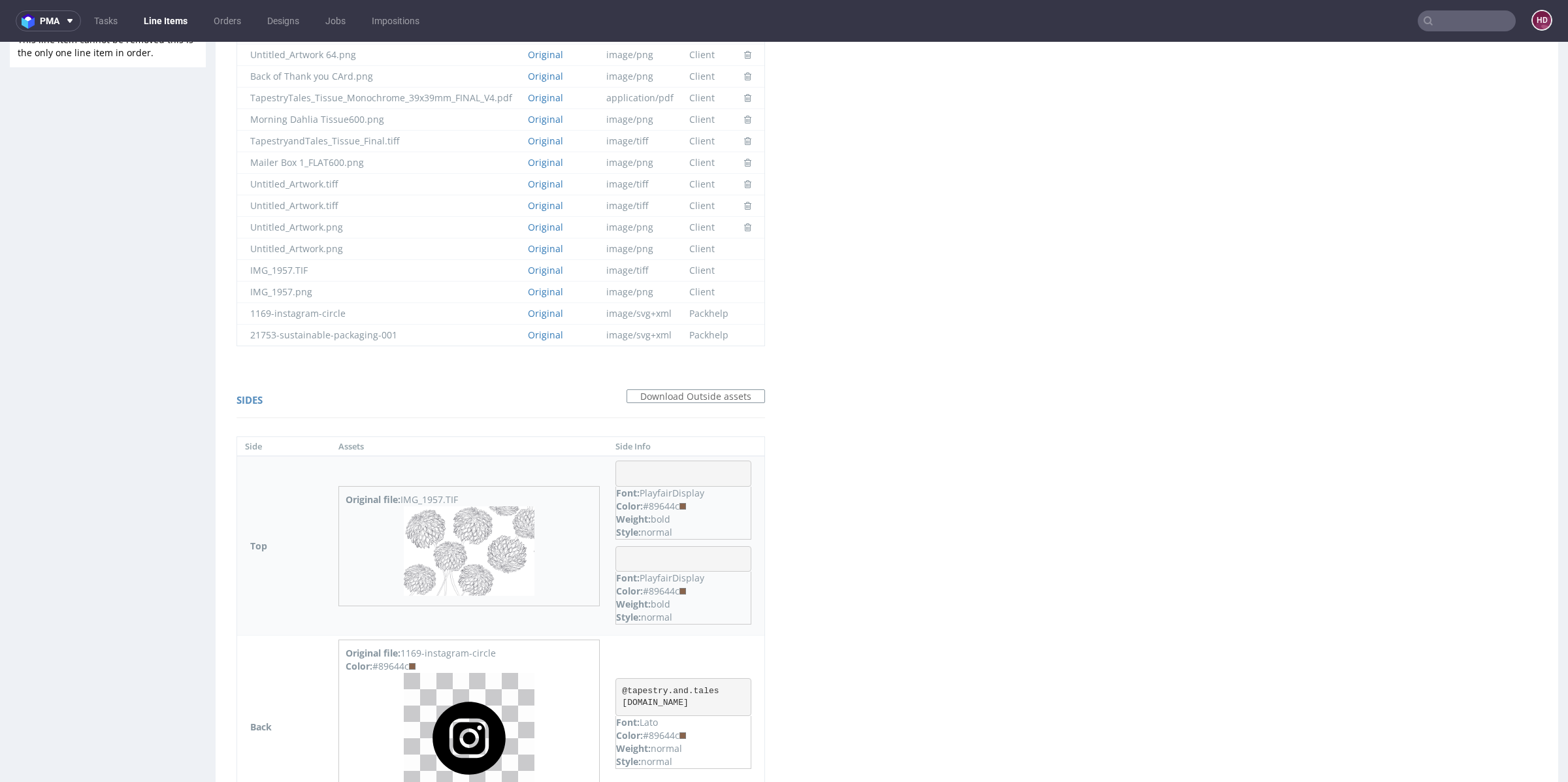
scroll to position [934, 0]
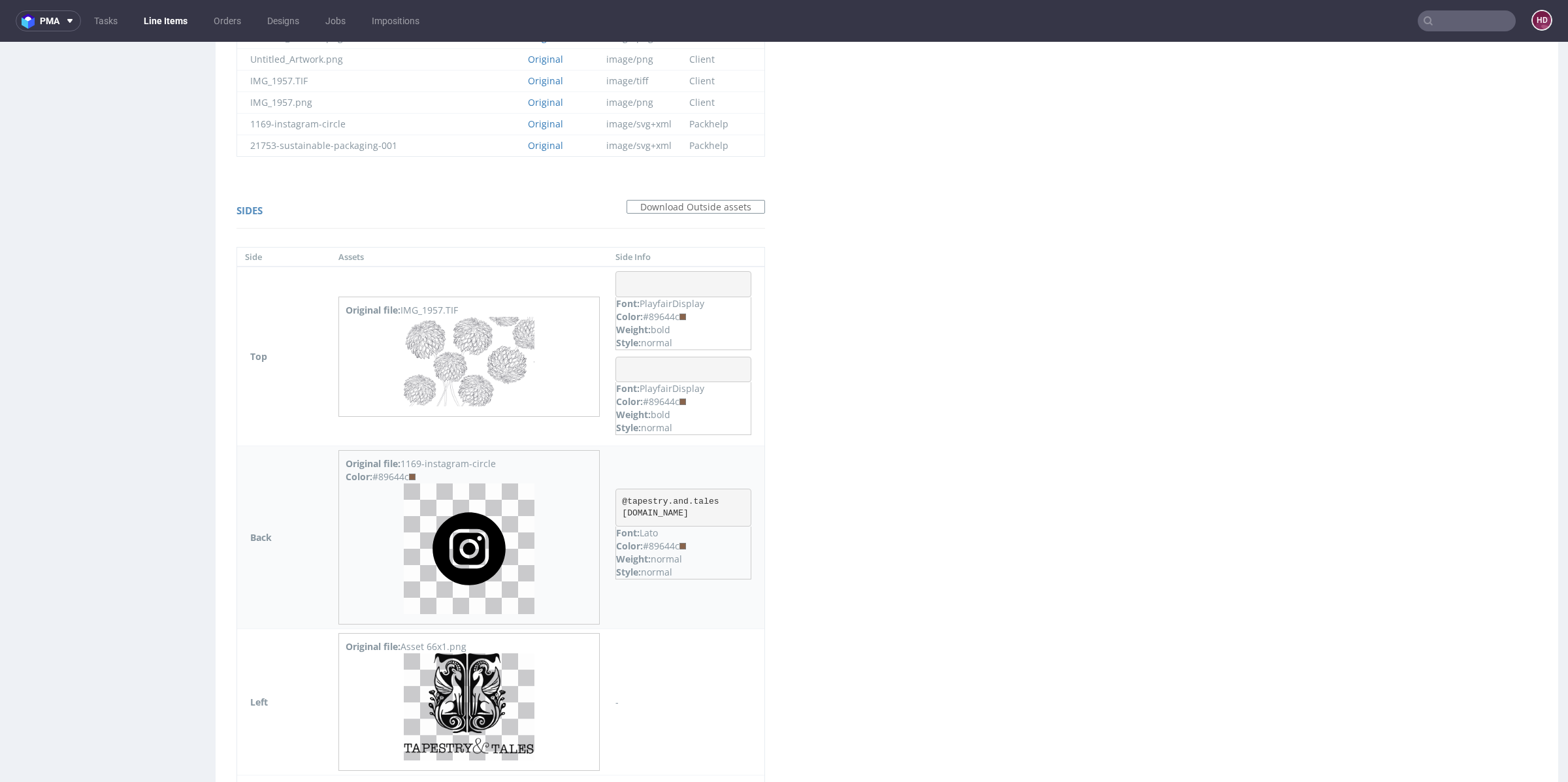
click at [728, 504] on pre "@tapestry.and.tales www.tapestryandtales.co.uk" at bounding box center [683, 508] width 136 height 38
drag, startPoint x: 728, startPoint y: 504, endPoint x: 550, endPoint y: 488, distance: 178.7
click at [550, 488] on tr "Back Original file: 1169-instagram-circle Color: #89644c @tapestry.and.tales ww…" at bounding box center [501, 537] width 527 height 183
copy tr "@tapestry.and.tales www.tapestryandtales.co.uk"
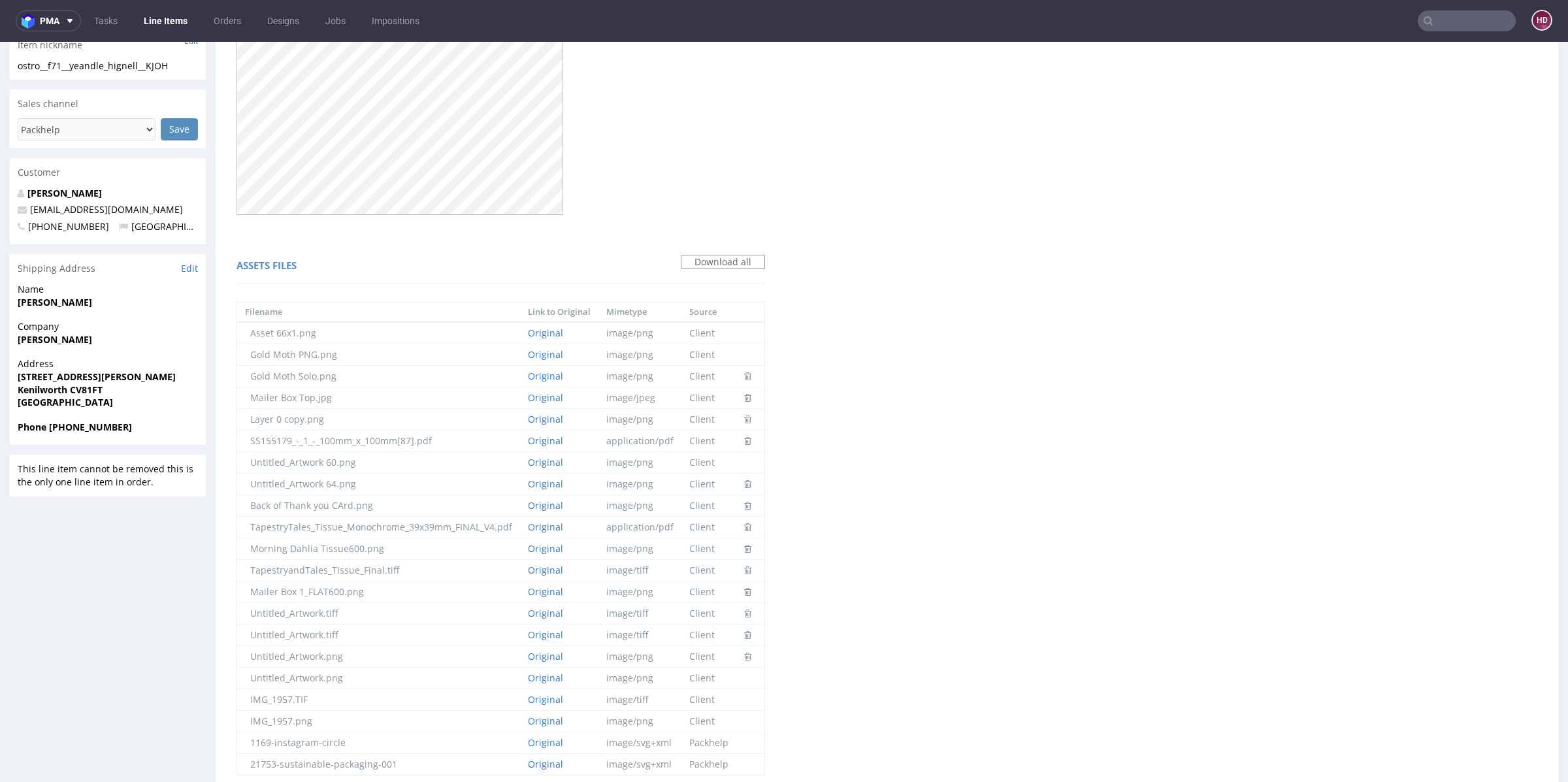
scroll to position [0, 0]
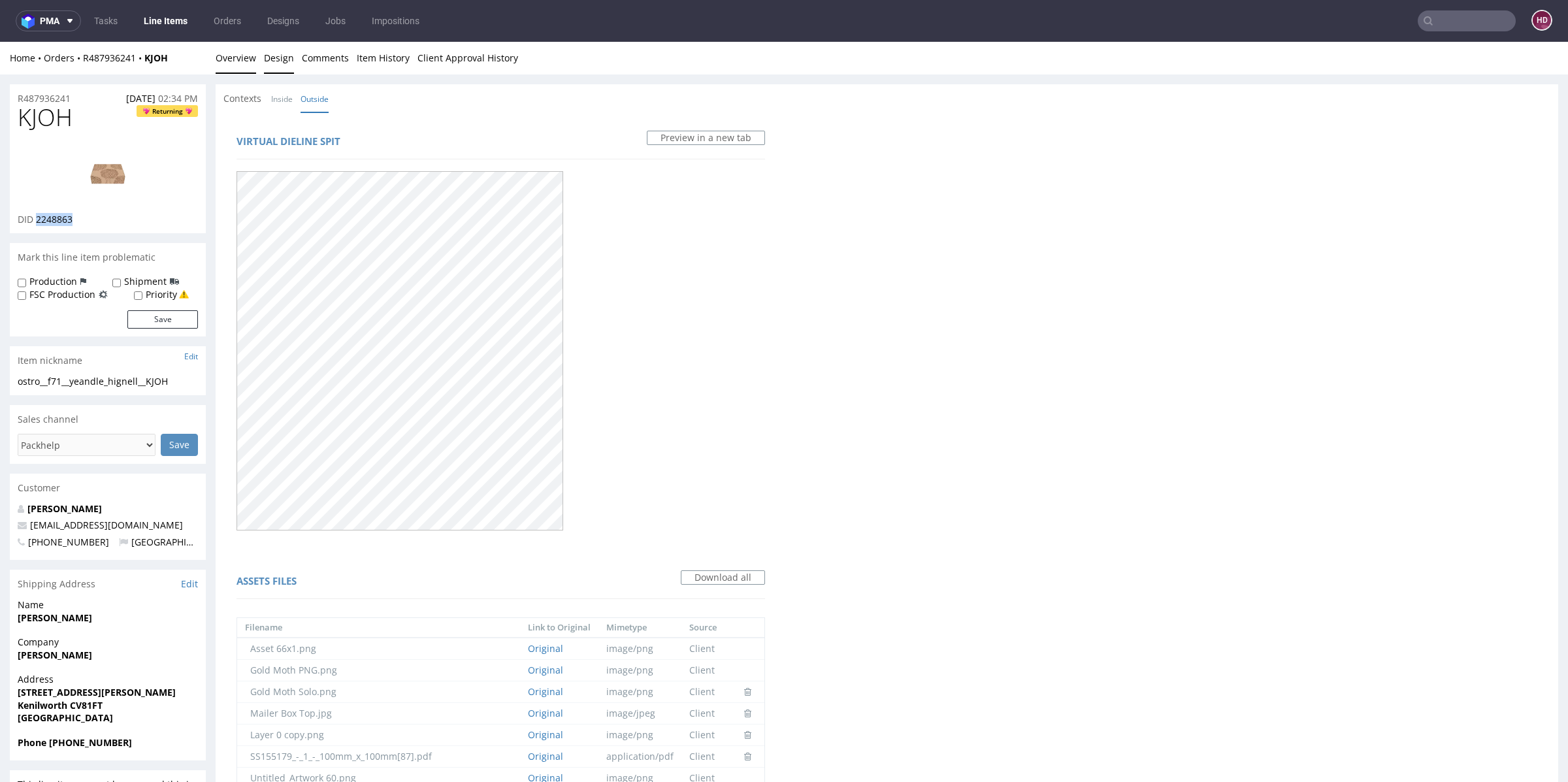
click at [248, 56] on link "Overview" at bounding box center [236, 58] width 41 height 32
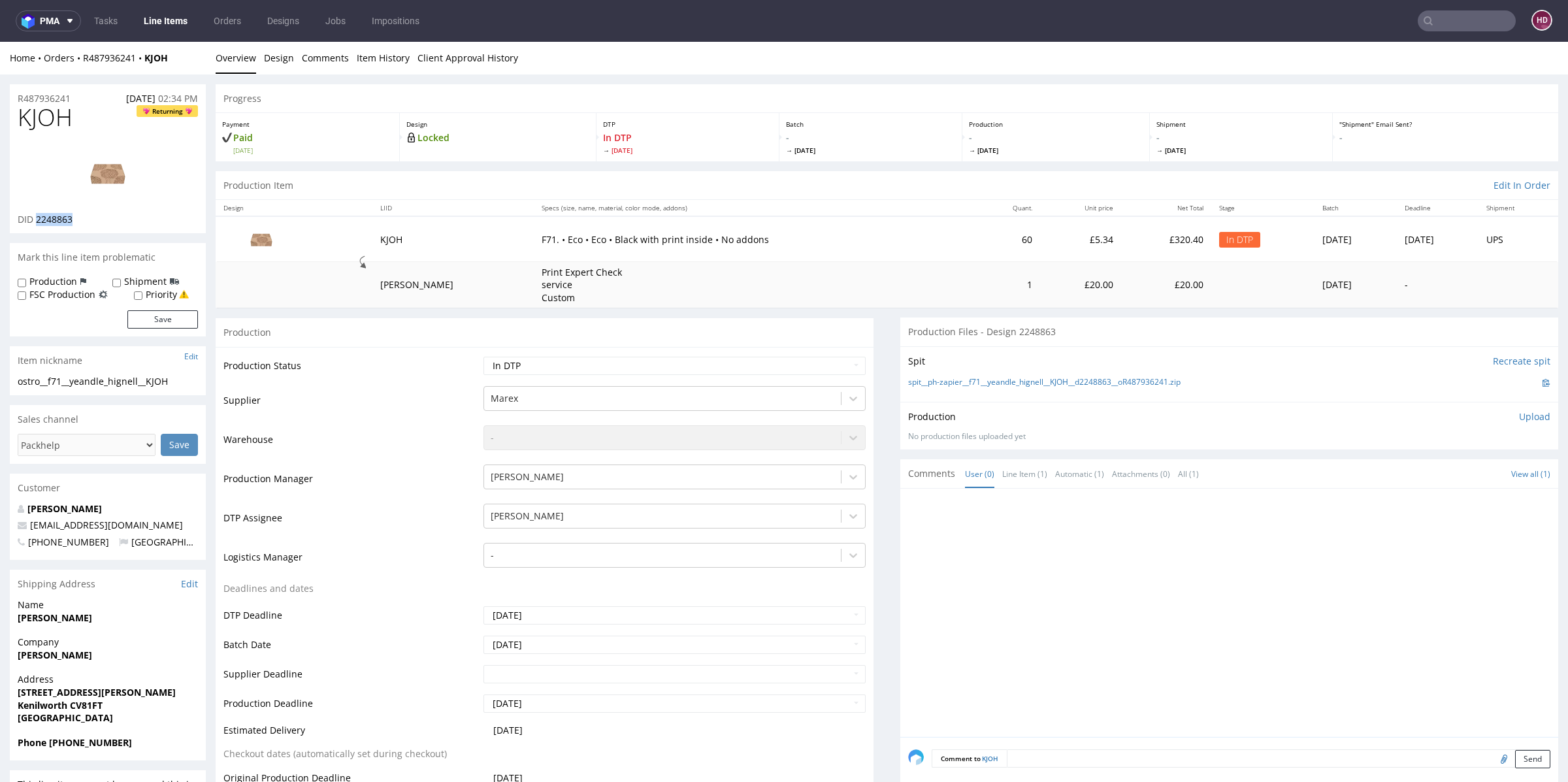
click at [1518, 412] on p "Upload" at bounding box center [1534, 417] width 31 height 13
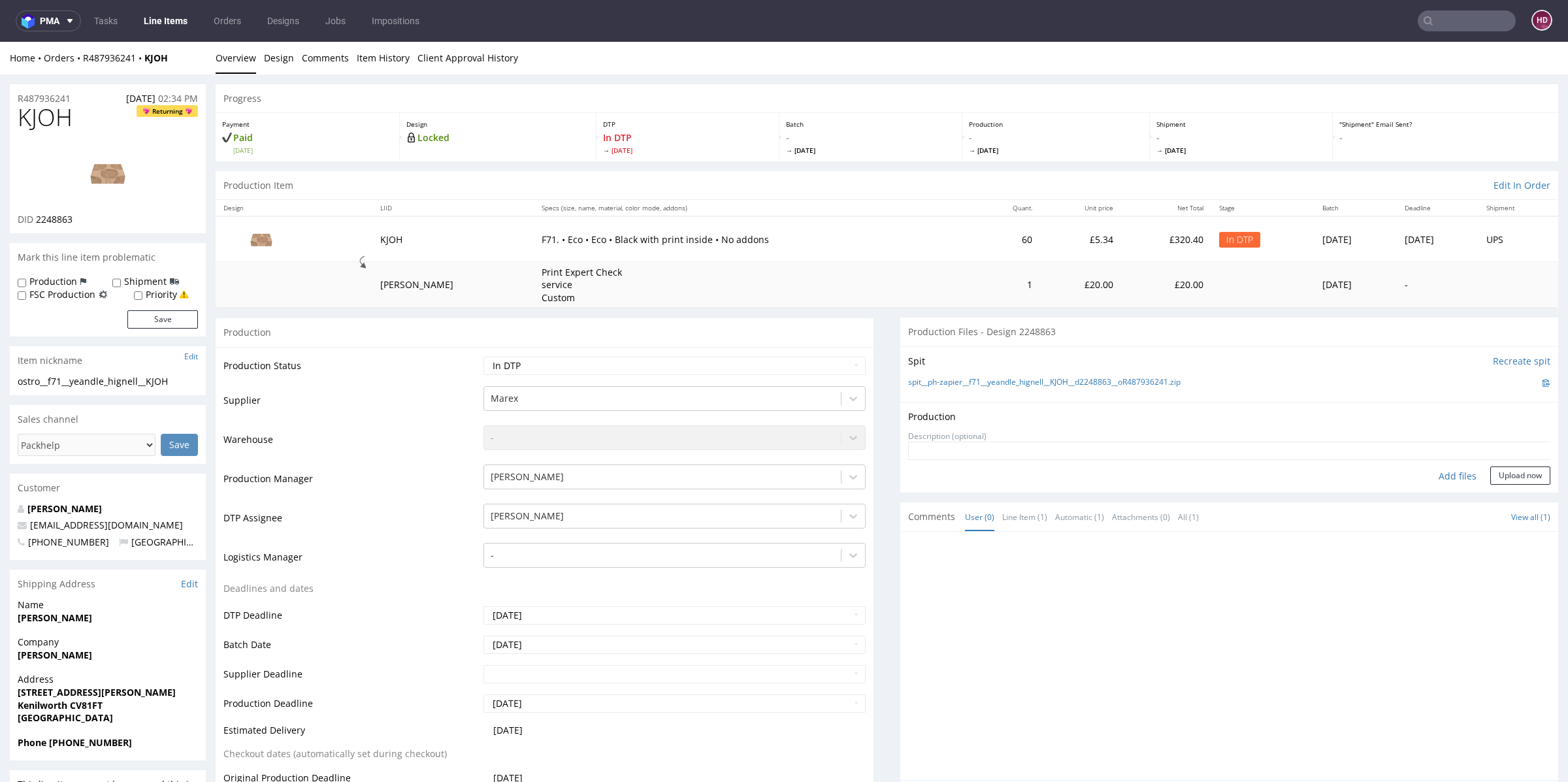
click at [1454, 474] on div "Add files" at bounding box center [1457, 476] width 65 height 20
type input "C:\fakepath\ostro__f71__yeandle_hignell__KJOH__d2248863__oR487936241__inside.pdf"
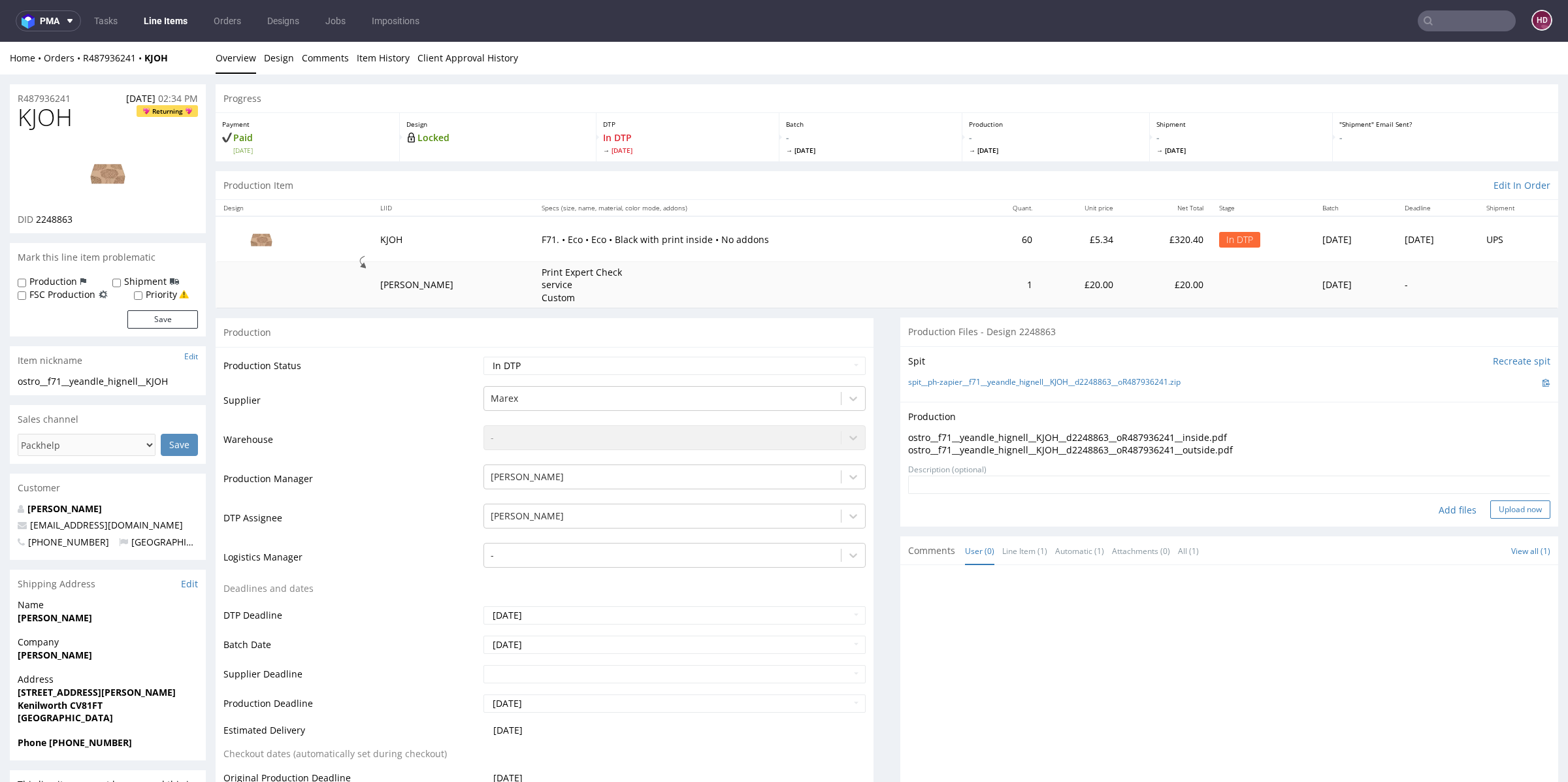
click at [1506, 504] on button "Upload now" at bounding box center [1520, 509] width 60 height 18
click at [487, 361] on select "Waiting for Artwork Waiting for Diecut Waiting for Mockup Waiting for DTP Waiti…" at bounding box center [674, 365] width 382 height 18
select select "dtp_production_ready"
click at [484, 356] on select "Waiting for Artwork Waiting for Diecut Waiting for Mockup Waiting for DTP Waiti…" at bounding box center [674, 365] width 382 height 18
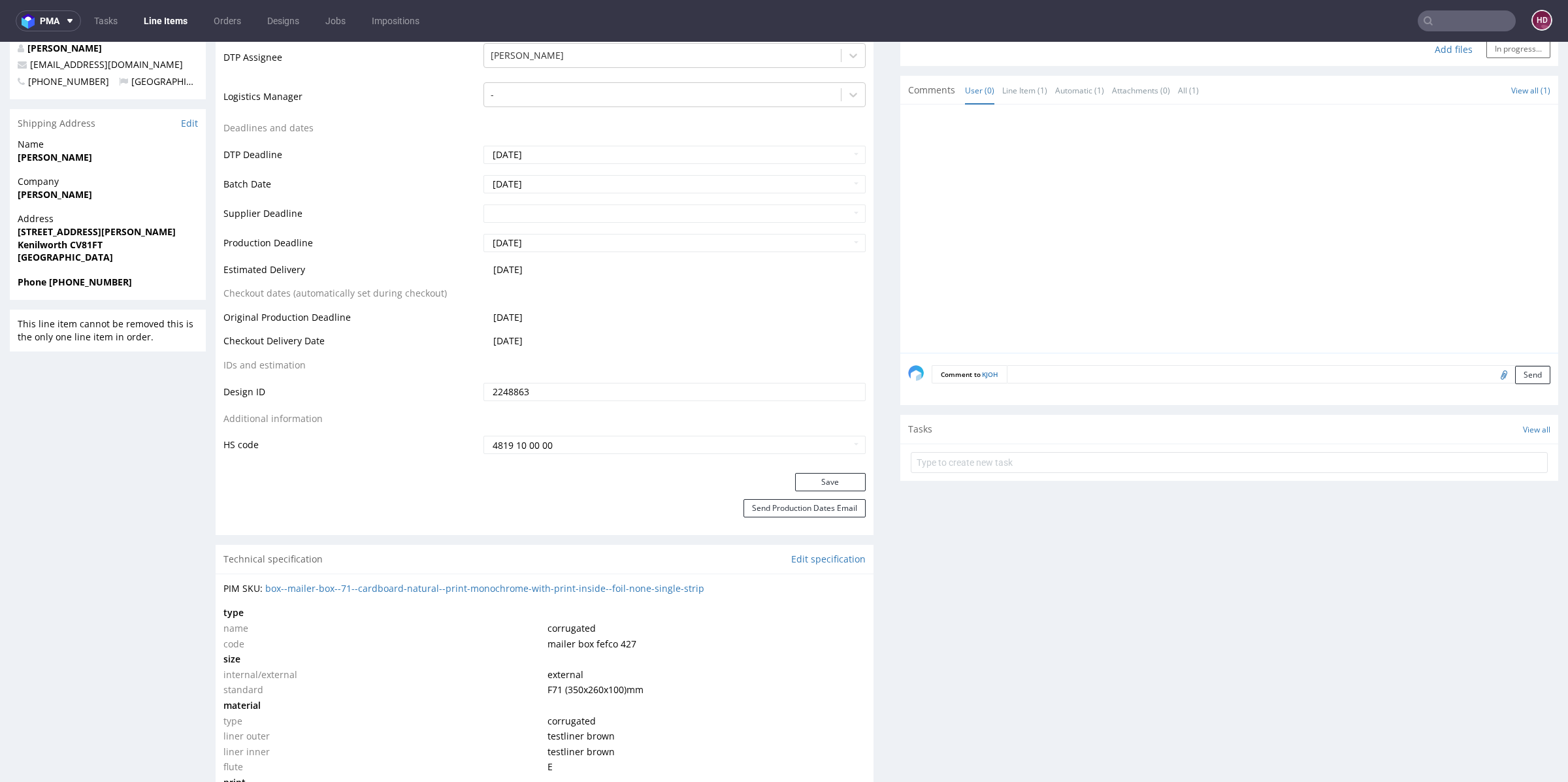
scroll to position [458, 0]
click at [803, 481] on button "Save" at bounding box center [830, 484] width 70 height 18
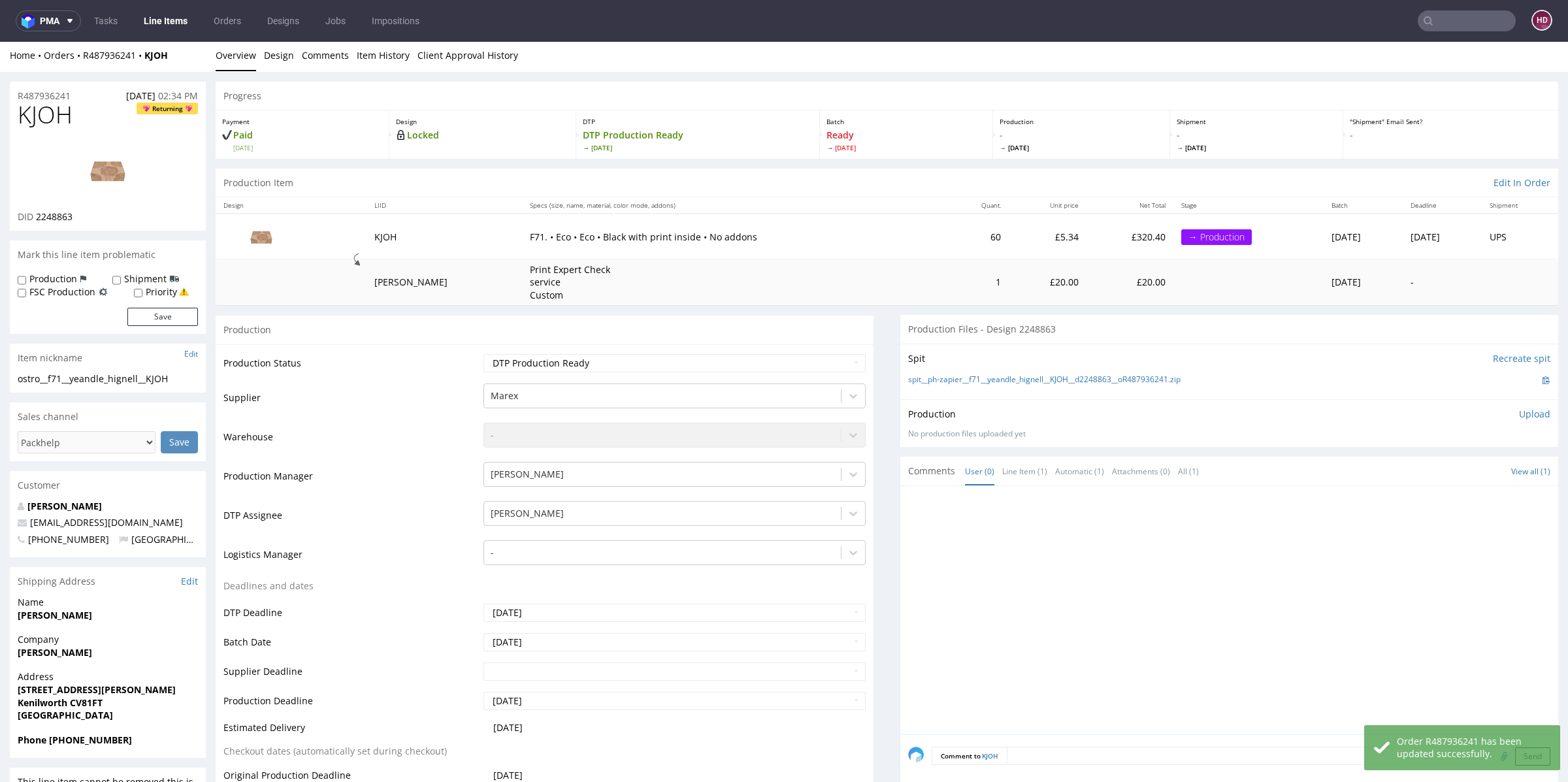
scroll to position [3, 0]
click at [1494, 416] on div "Production Upload" at bounding box center [1228, 413] width 642 height 13
click at [1518, 413] on p "Upload" at bounding box center [1534, 413] width 31 height 13
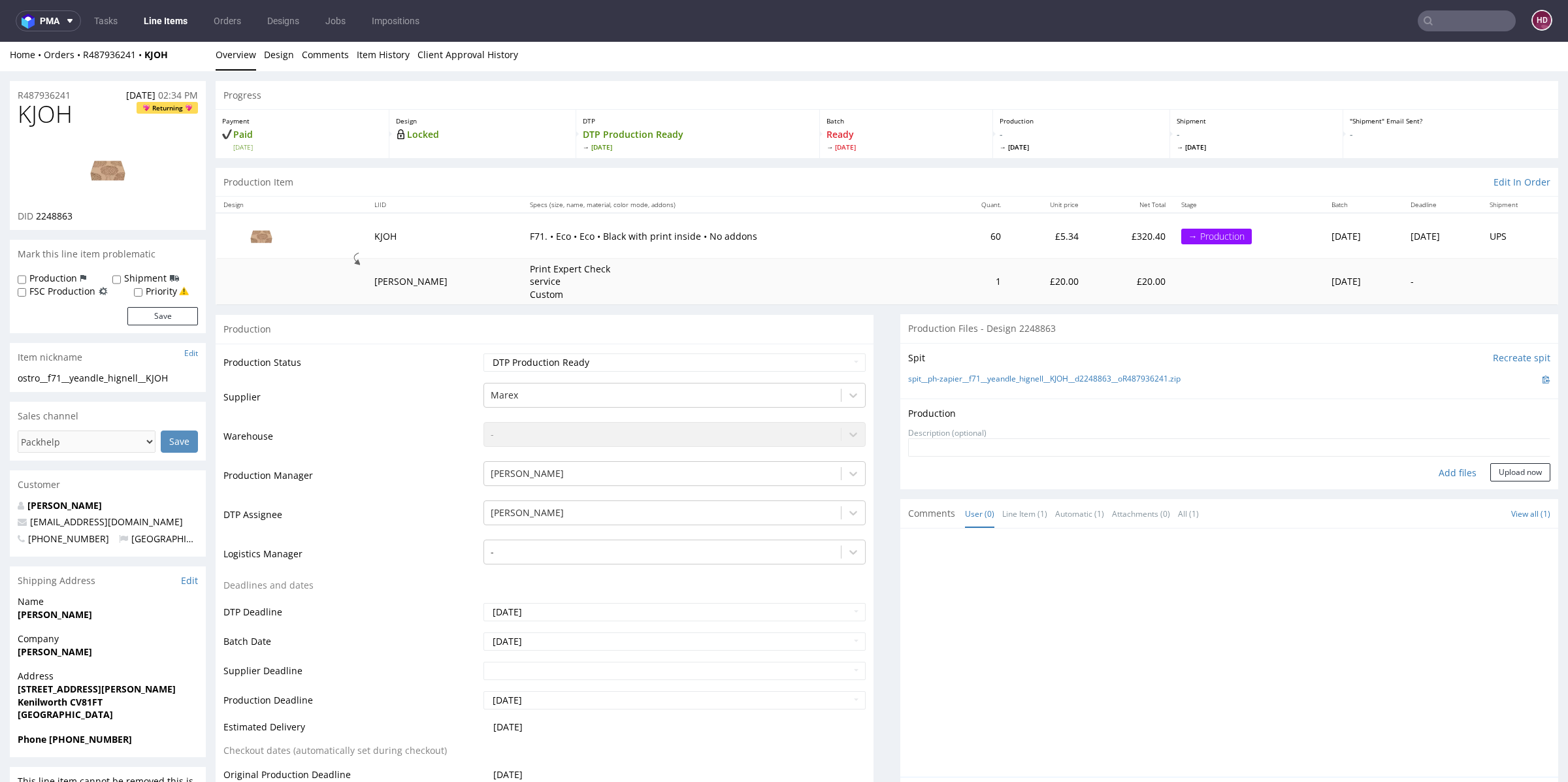
click at [1429, 479] on div "Add files" at bounding box center [1457, 473] width 65 height 20
type input "C:\fakepath\ostro__f71__yeandle_hignell__KJOH__d2248863__oR487936241__inside.pdf"
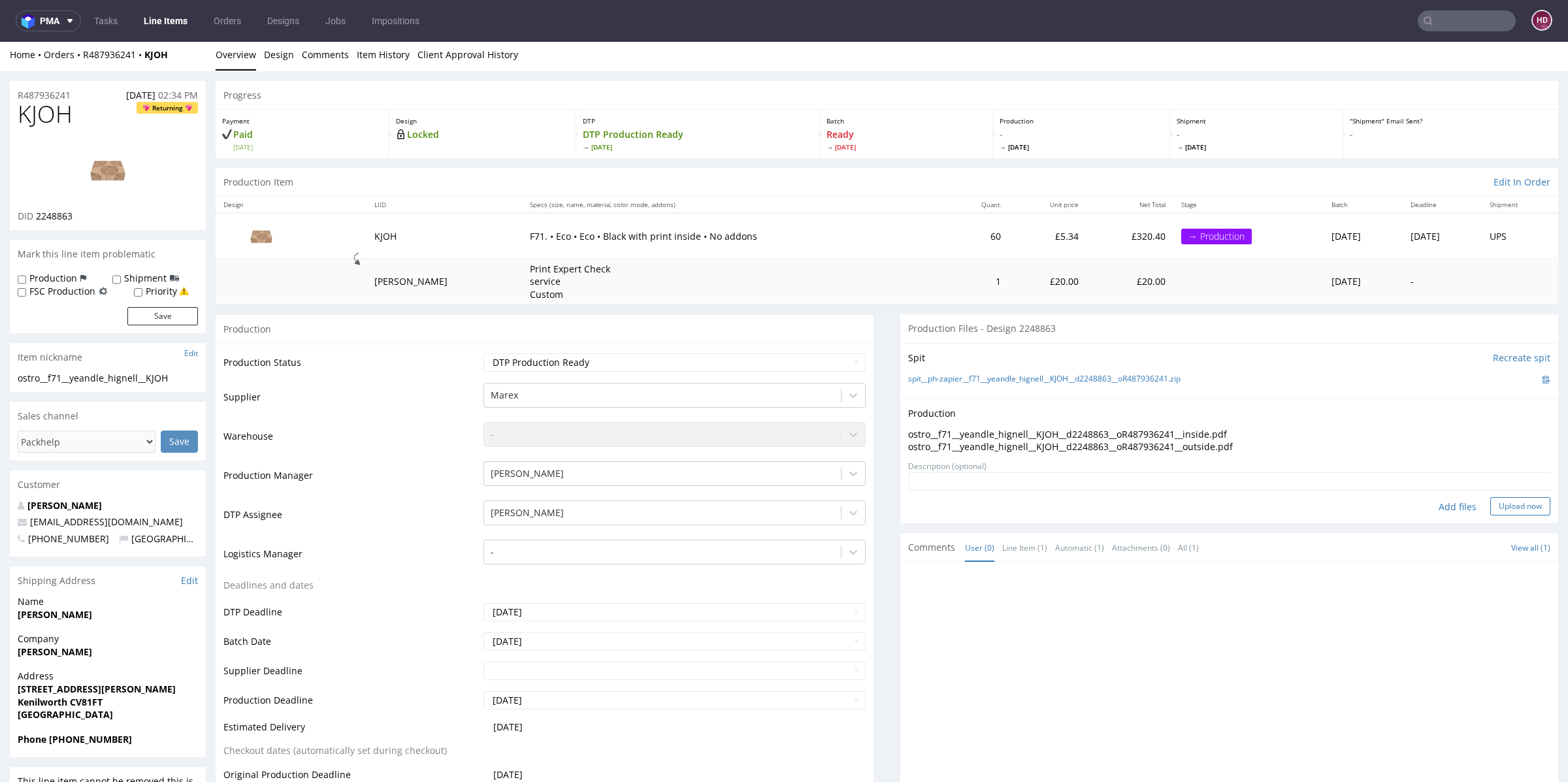
click at [1490, 501] on button "Upload now" at bounding box center [1520, 506] width 60 height 18
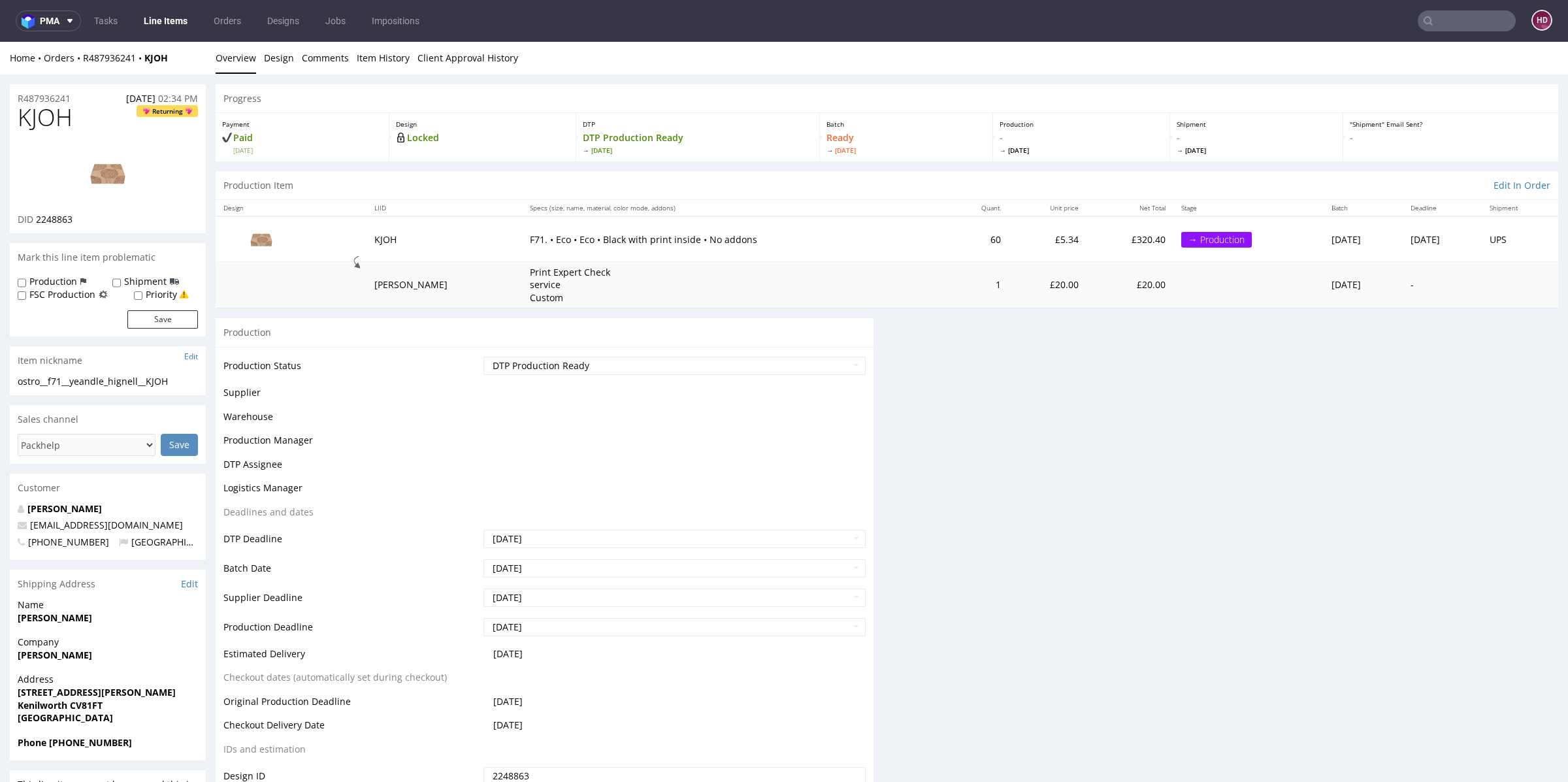
scroll to position [0, 0]
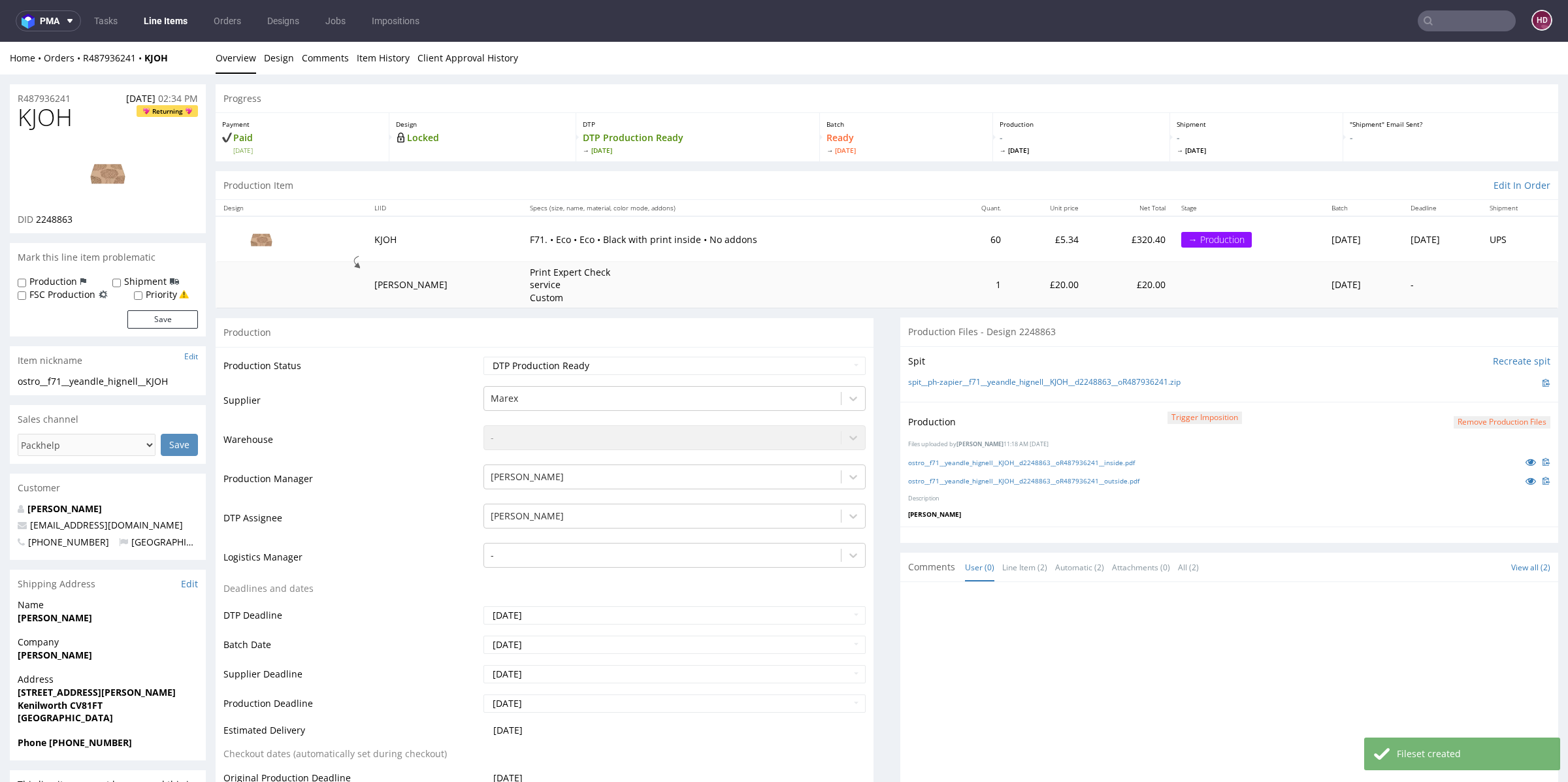
click at [180, 24] on link "Line Items" at bounding box center [165, 21] width 60 height 21
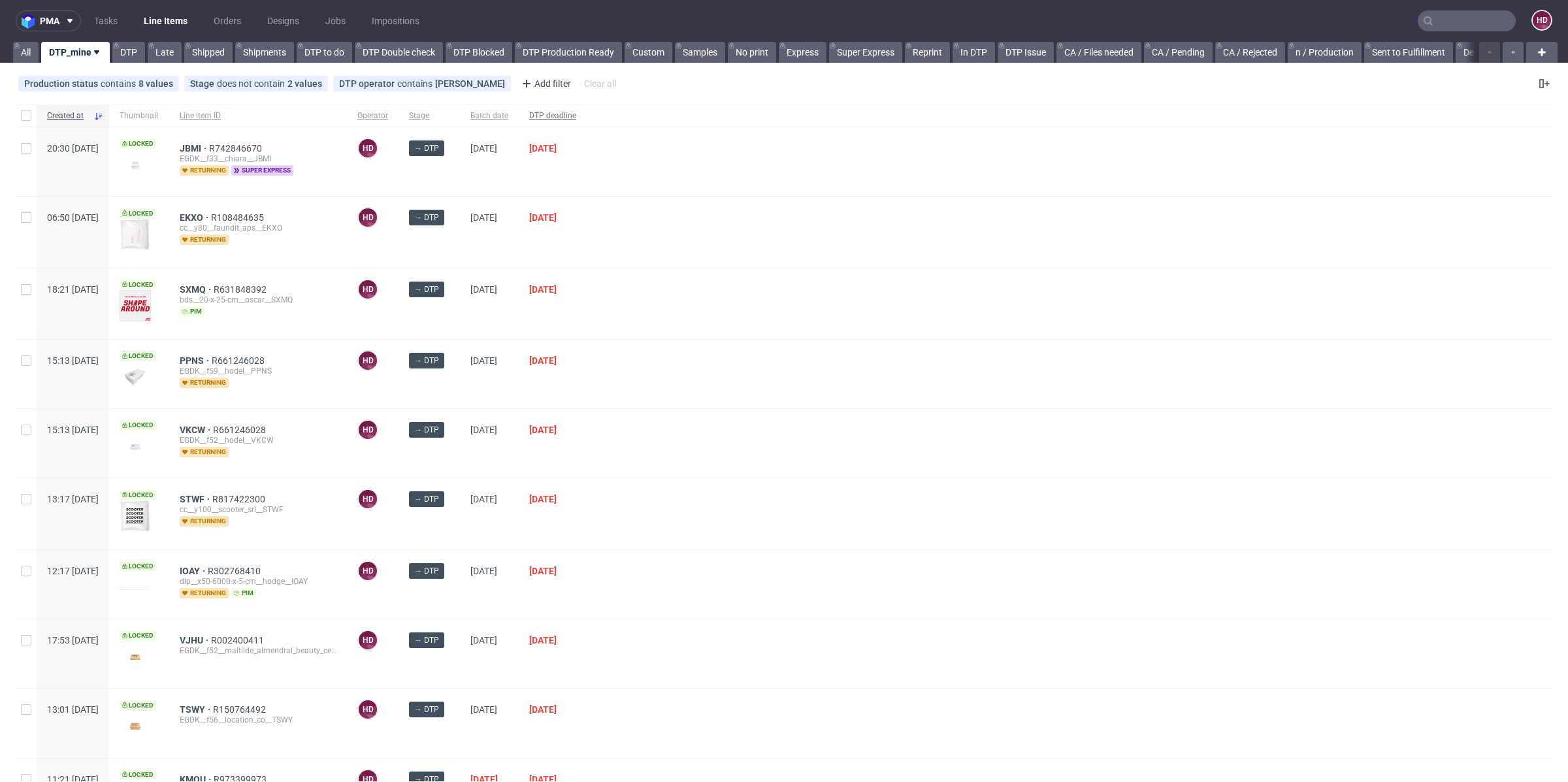
click at [576, 115] on span "DTP deadline" at bounding box center [552, 116] width 47 height 11
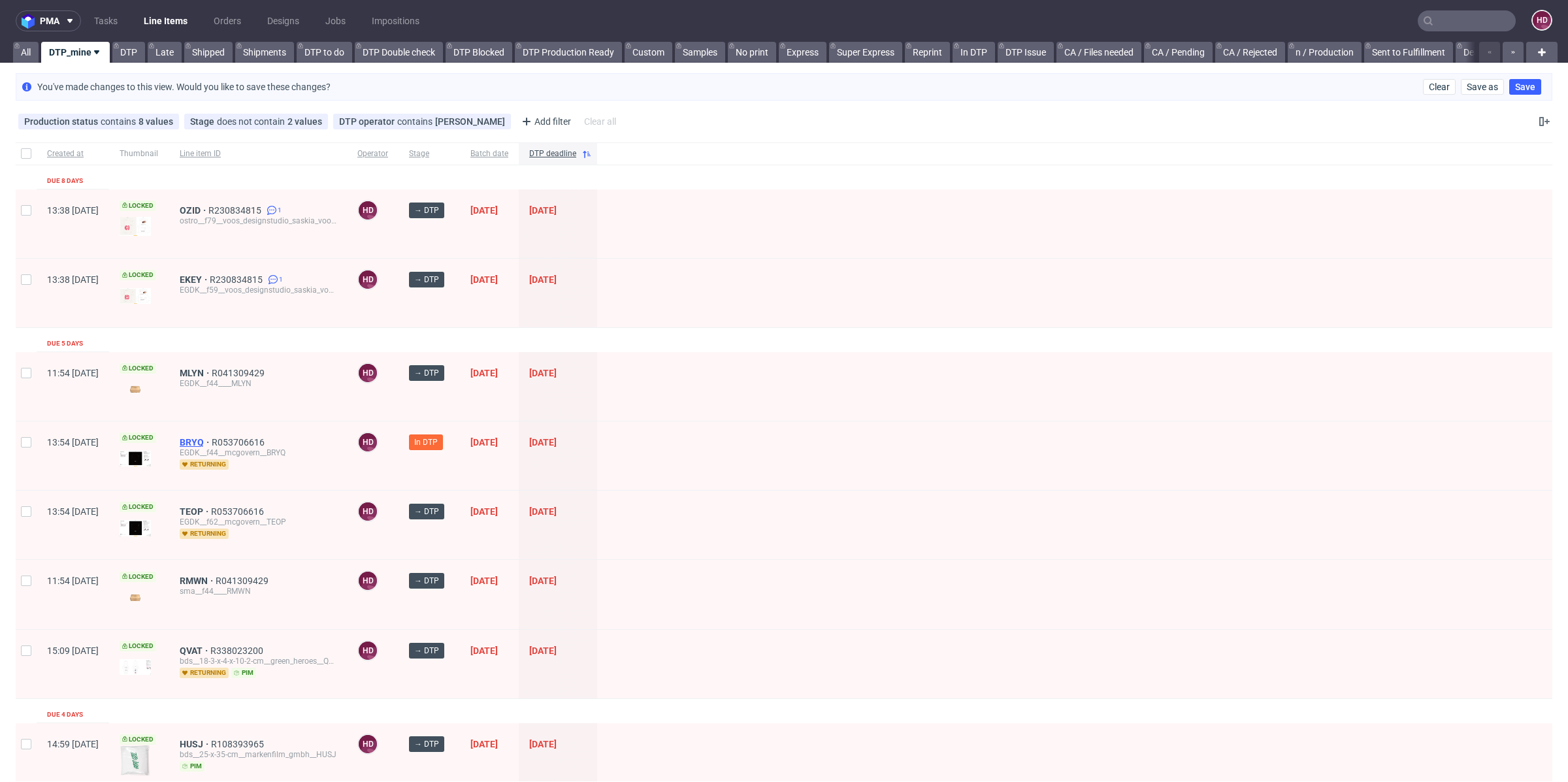
click at [212, 440] on span "BRYQ" at bounding box center [195, 442] width 32 height 11
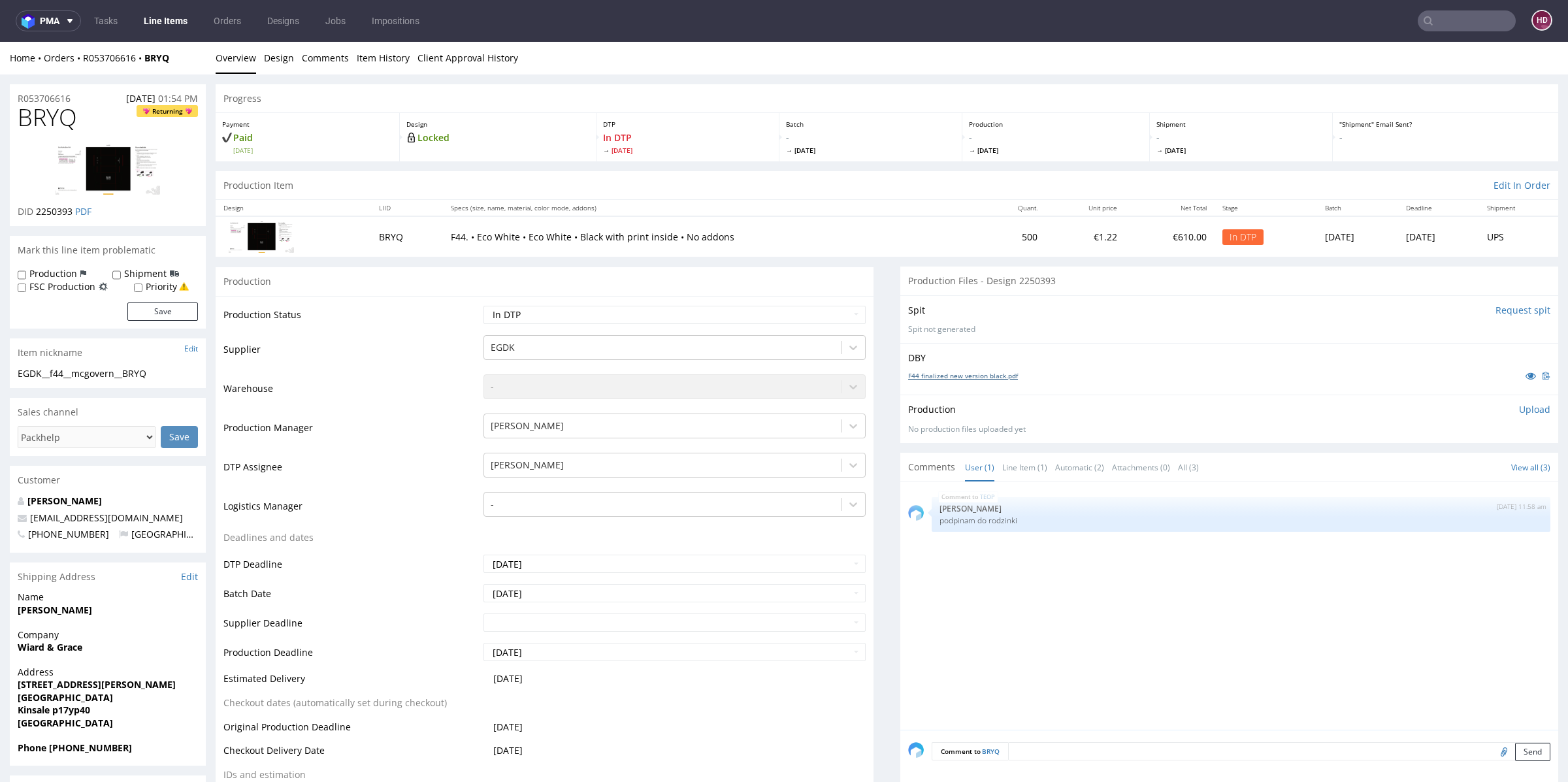
click at [938, 374] on link "F44 finalized new version black.pdf" at bounding box center [962, 375] width 110 height 9
click at [577, 311] on select "Waiting for Artwork Waiting for Diecut Waiting for Mockup Waiting for DTP Waiti…" at bounding box center [674, 315] width 382 height 18
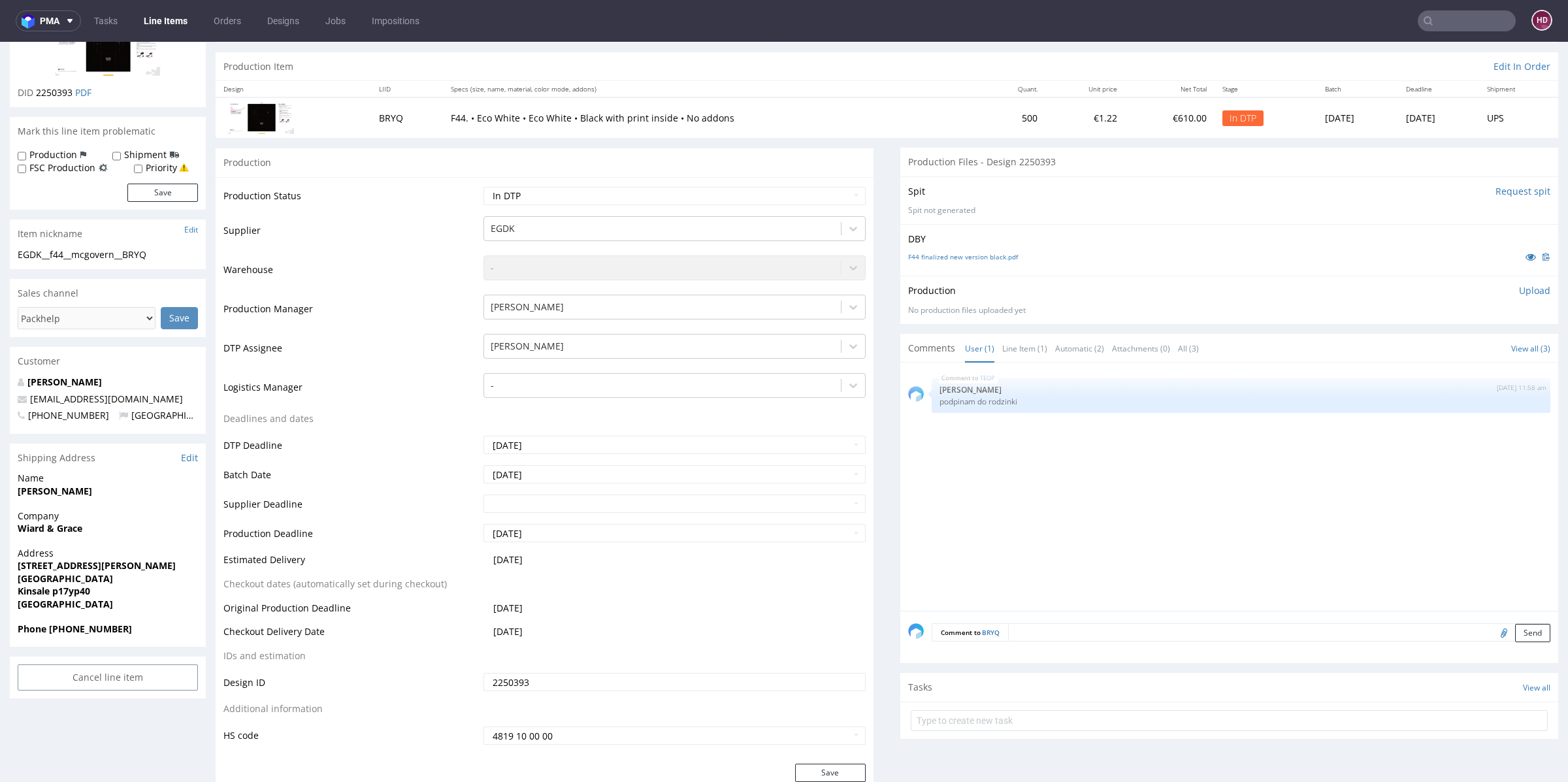
scroll to position [120, 0]
click at [808, 771] on button "Save" at bounding box center [830, 772] width 70 height 18
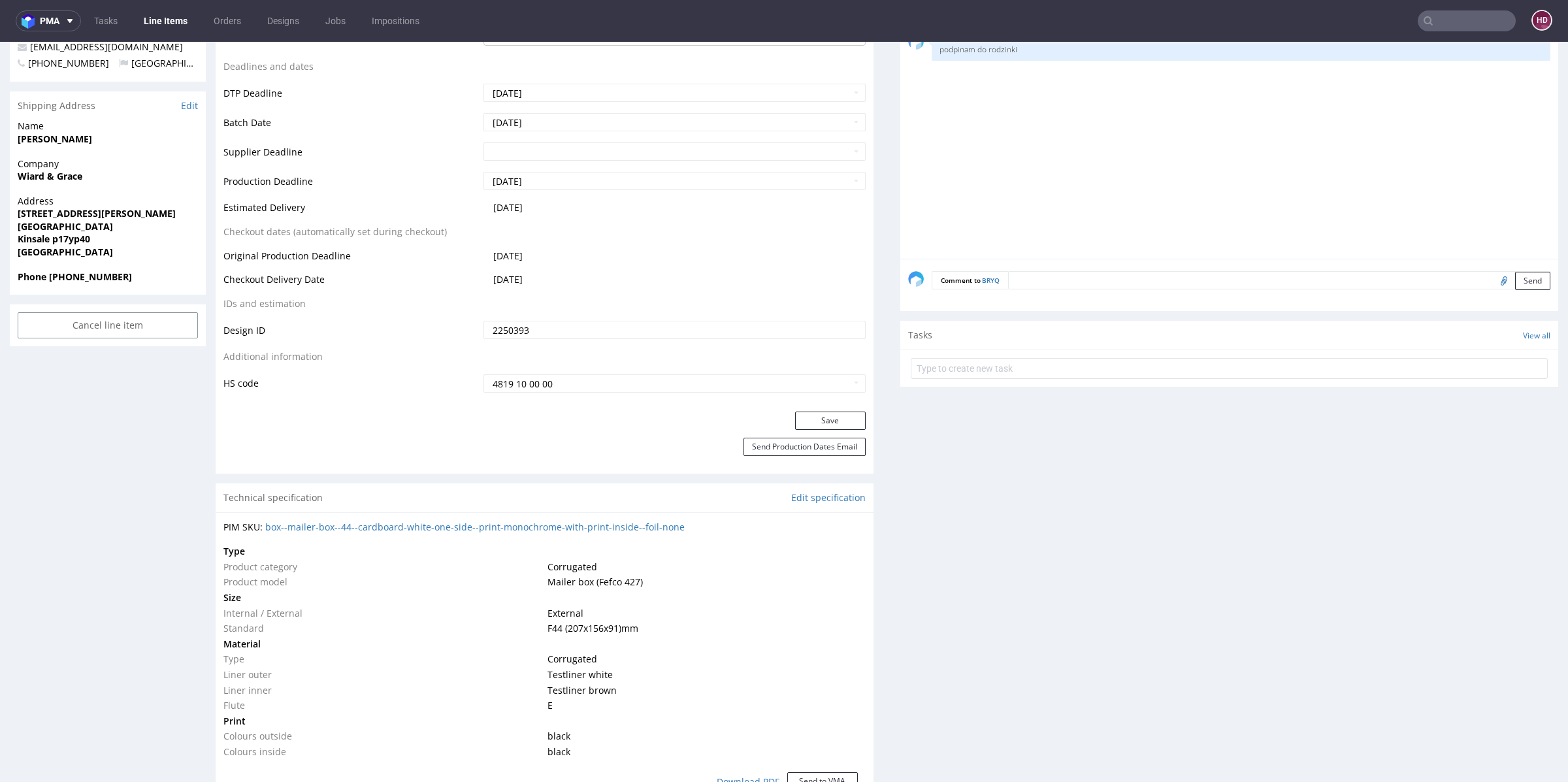
scroll to position [0, 0]
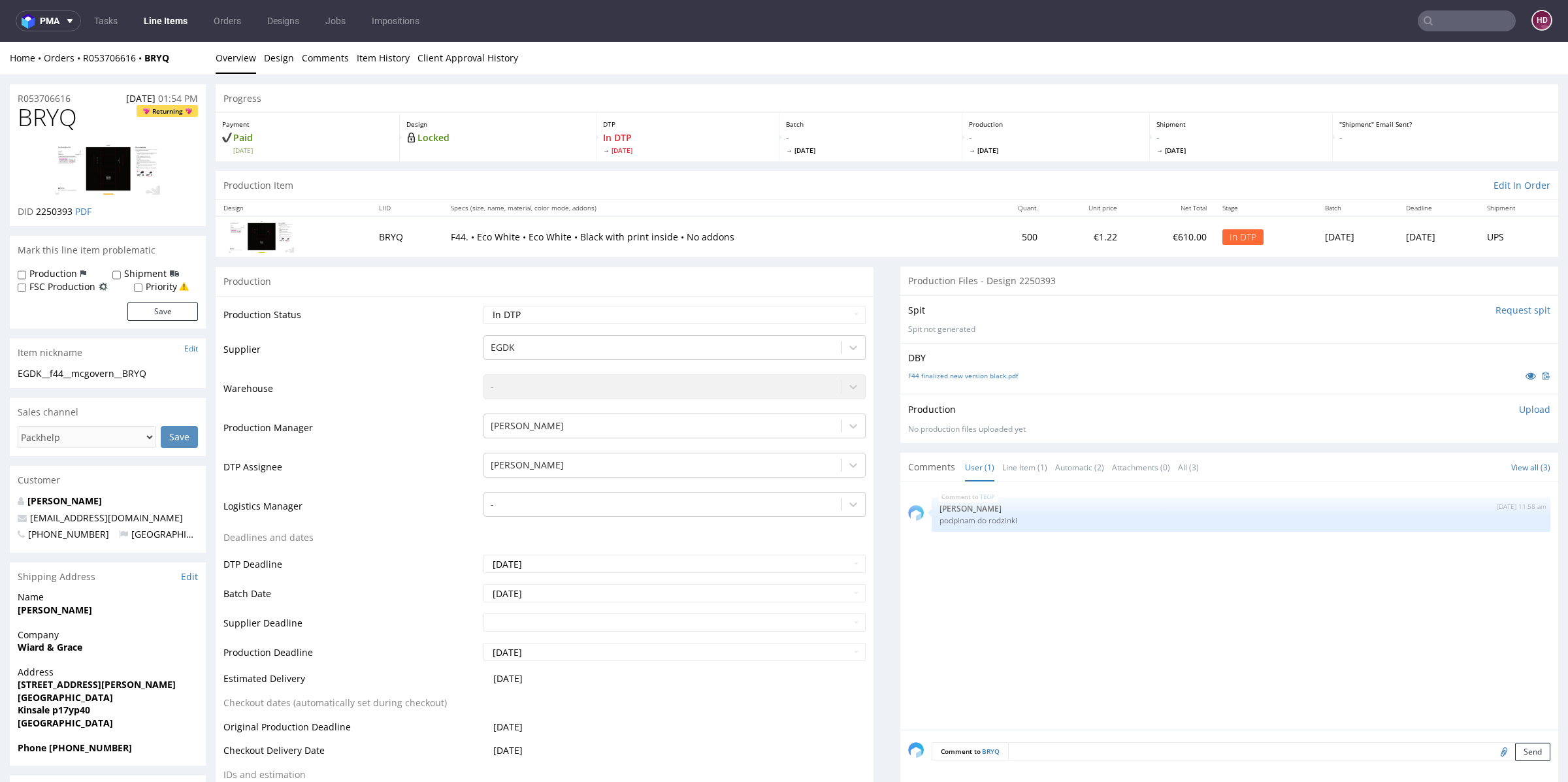
click at [1034, 701] on div "TEOP 25th Aug 25 | 11:58 am Elżbieta Jelińska podpinam do rodzinki" at bounding box center [1232, 609] width 650 height 241
click at [537, 319] on select "Waiting for Artwork Waiting for Diecut Waiting for Mockup Waiting for DTP Waiti…" at bounding box center [674, 315] width 382 height 18
select select "dtp_production_ready"
click at [484, 306] on select "Waiting for Artwork Waiting for Diecut Waiting for Mockup Waiting for DTP Waiti…" at bounding box center [674, 315] width 382 height 18
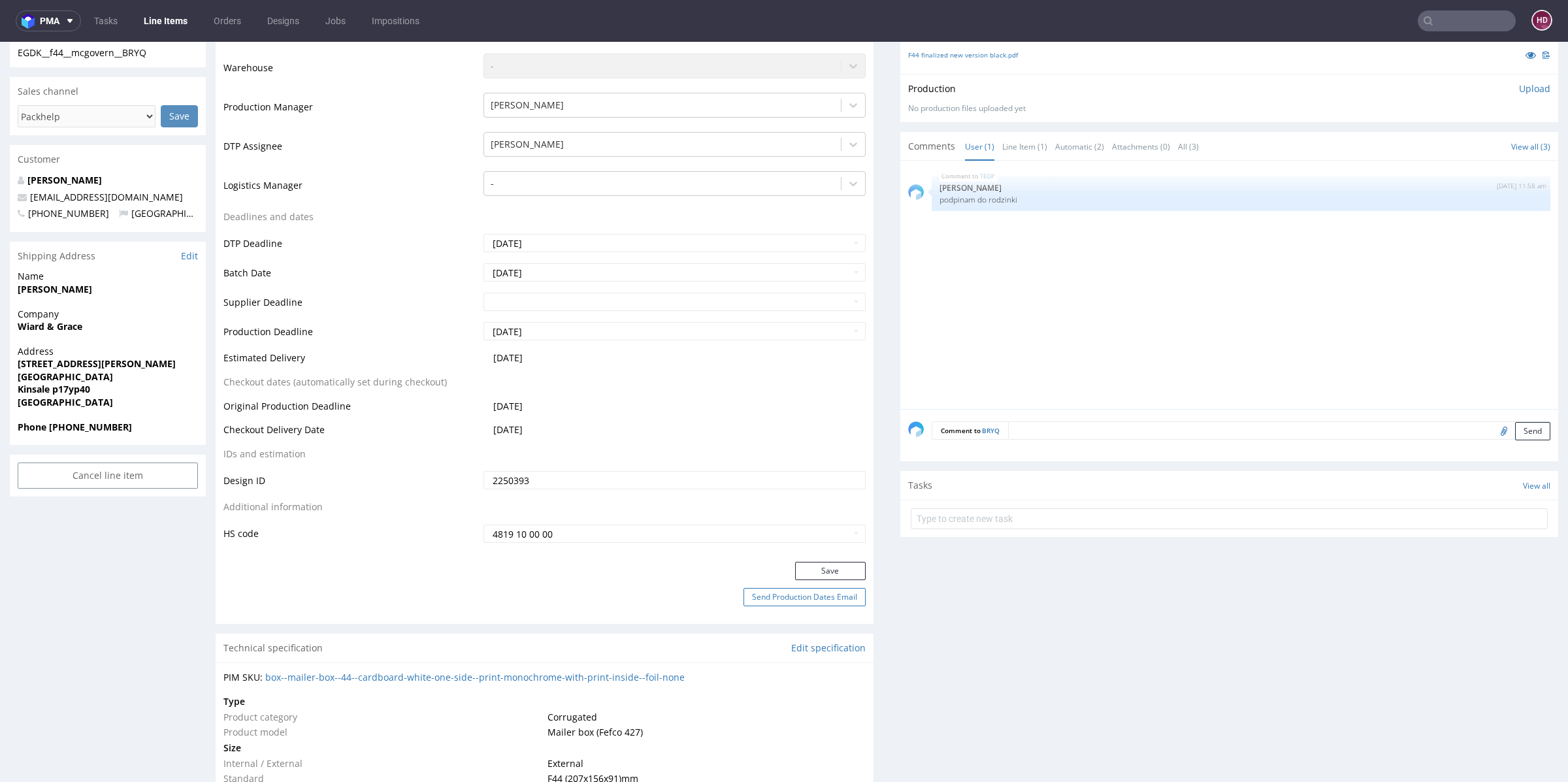
scroll to position [335, 0]
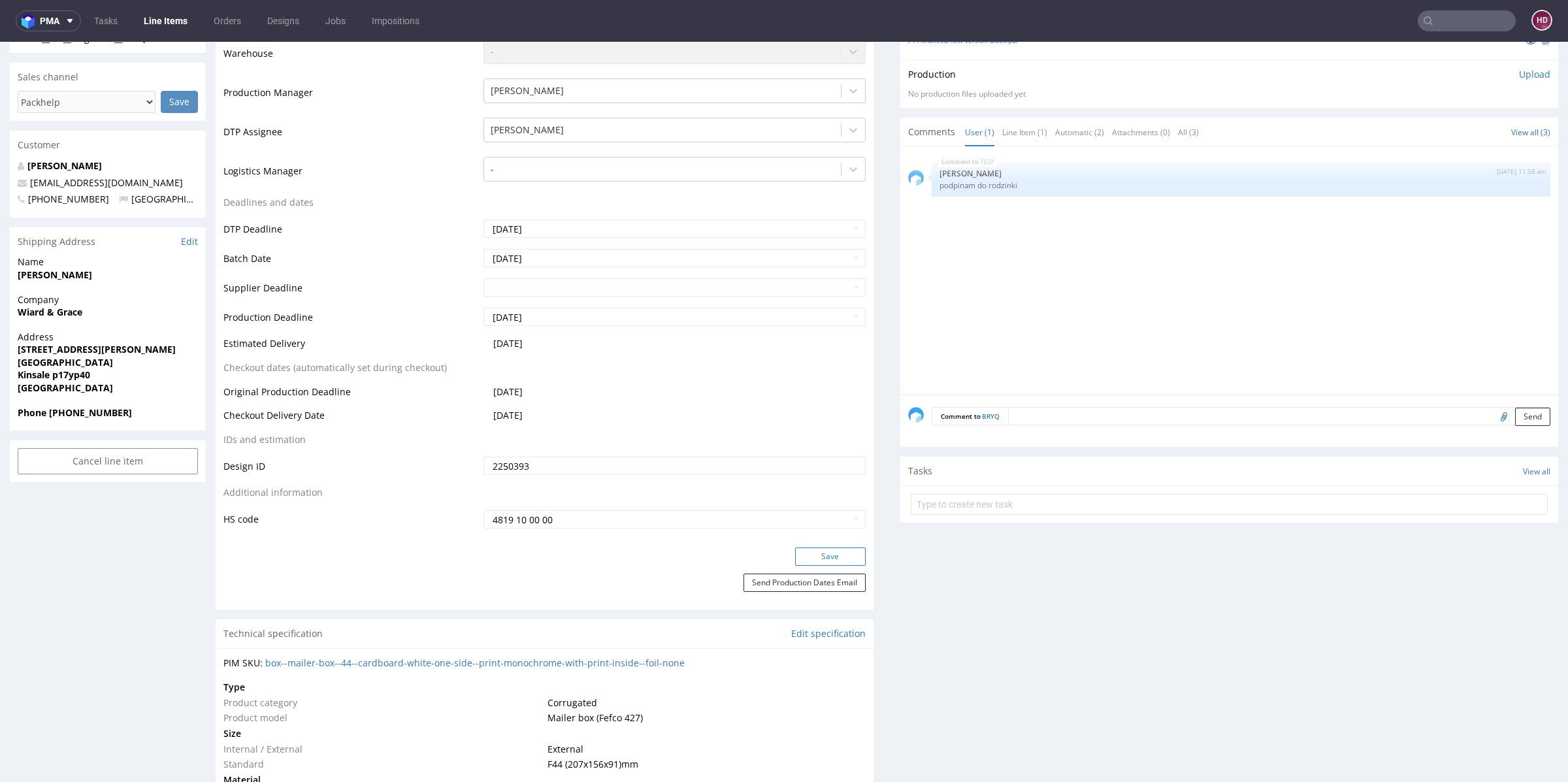
click at [795, 556] on button "Save" at bounding box center [830, 556] width 70 height 18
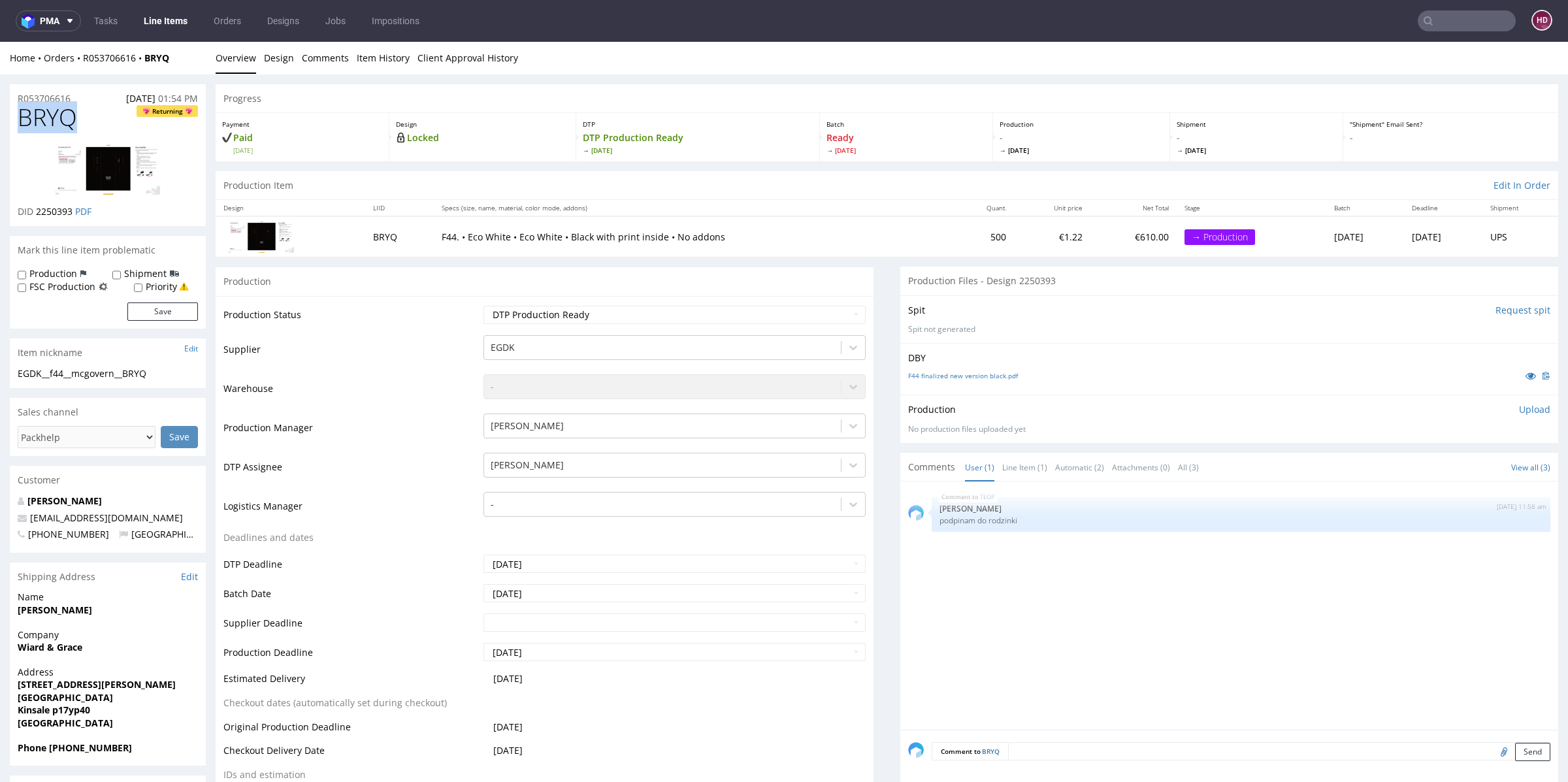
drag, startPoint x: 79, startPoint y: 120, endPoint x: 0, endPoint y: 117, distance: 79.1
copy span "BRYQ"
drag, startPoint x: 158, startPoint y: 371, endPoint x: 0, endPoint y: 370, distance: 158.0
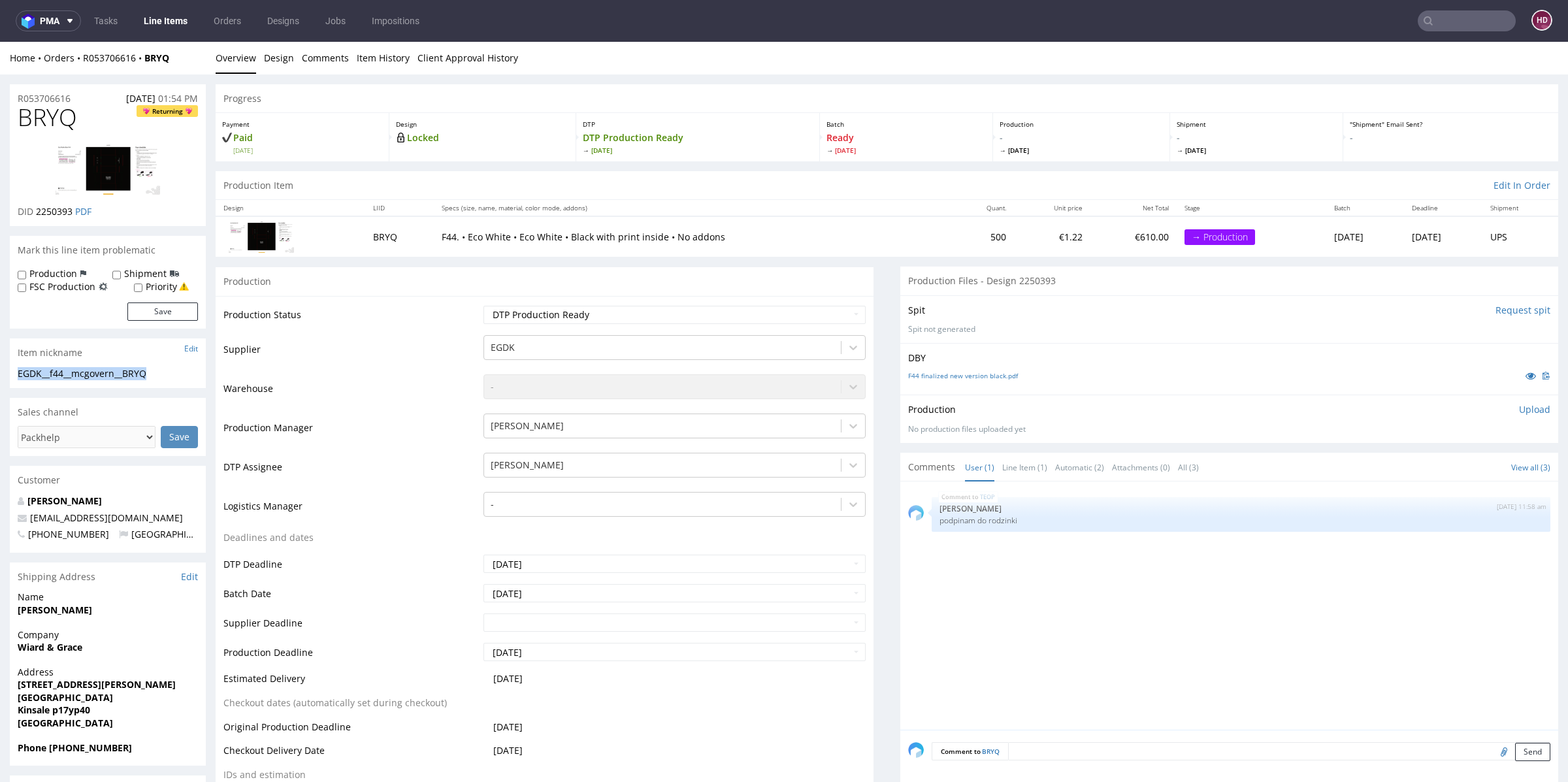
copy div "EGDK__f44__mcgovern__BRYQ"
drag, startPoint x: 50, startPoint y: 99, endPoint x: 0, endPoint y: 88, distance: 51.2
copy p "R053706616"
drag, startPoint x: 74, startPoint y: 216, endPoint x: 36, endPoint y: 213, distance: 38.1
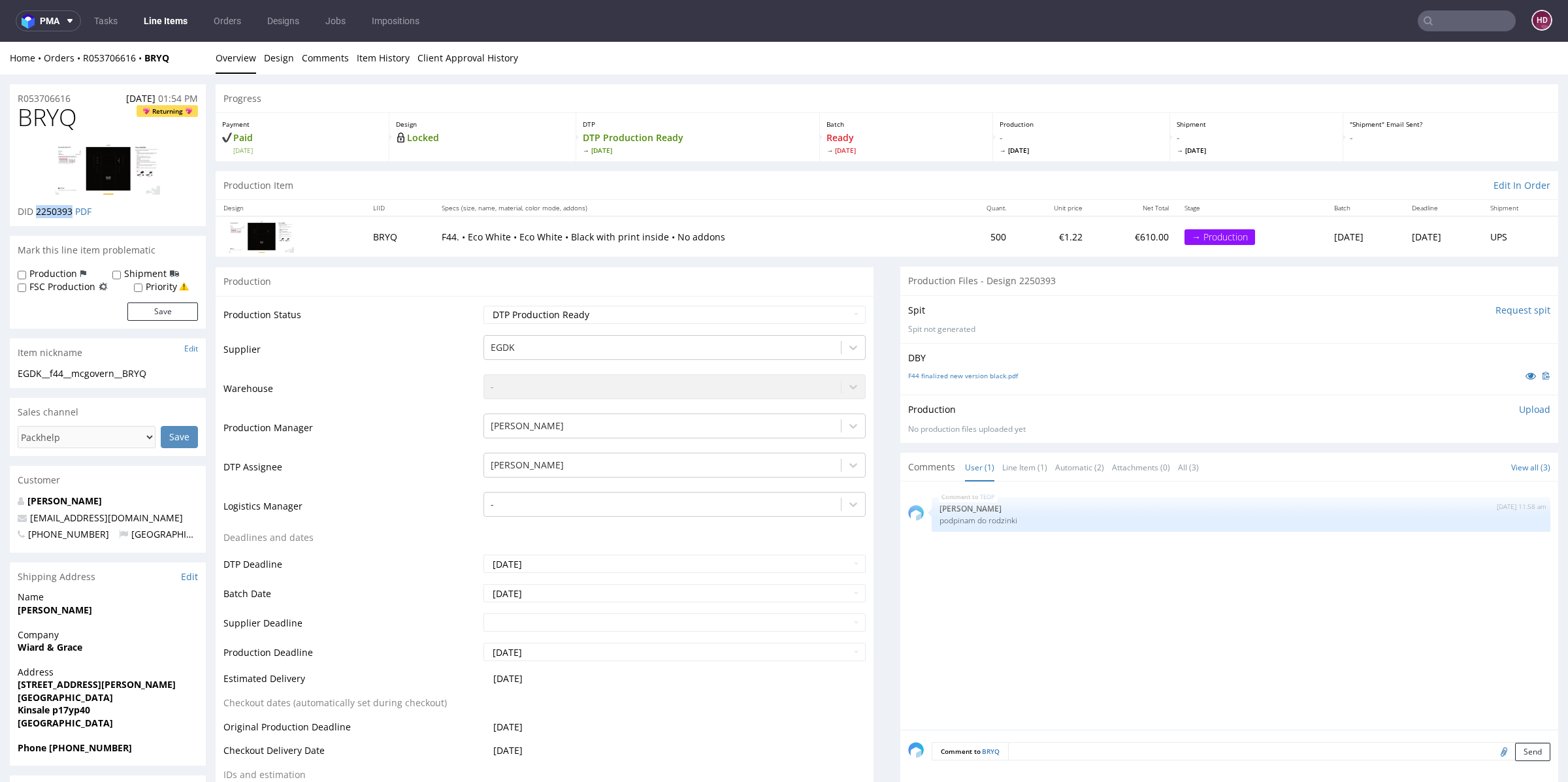
click at [36, 213] on p "DID 2250393 PDF" at bounding box center [54, 212] width 74 height 13
click at [1518, 403] on p "Upload" at bounding box center [1534, 410] width 31 height 13
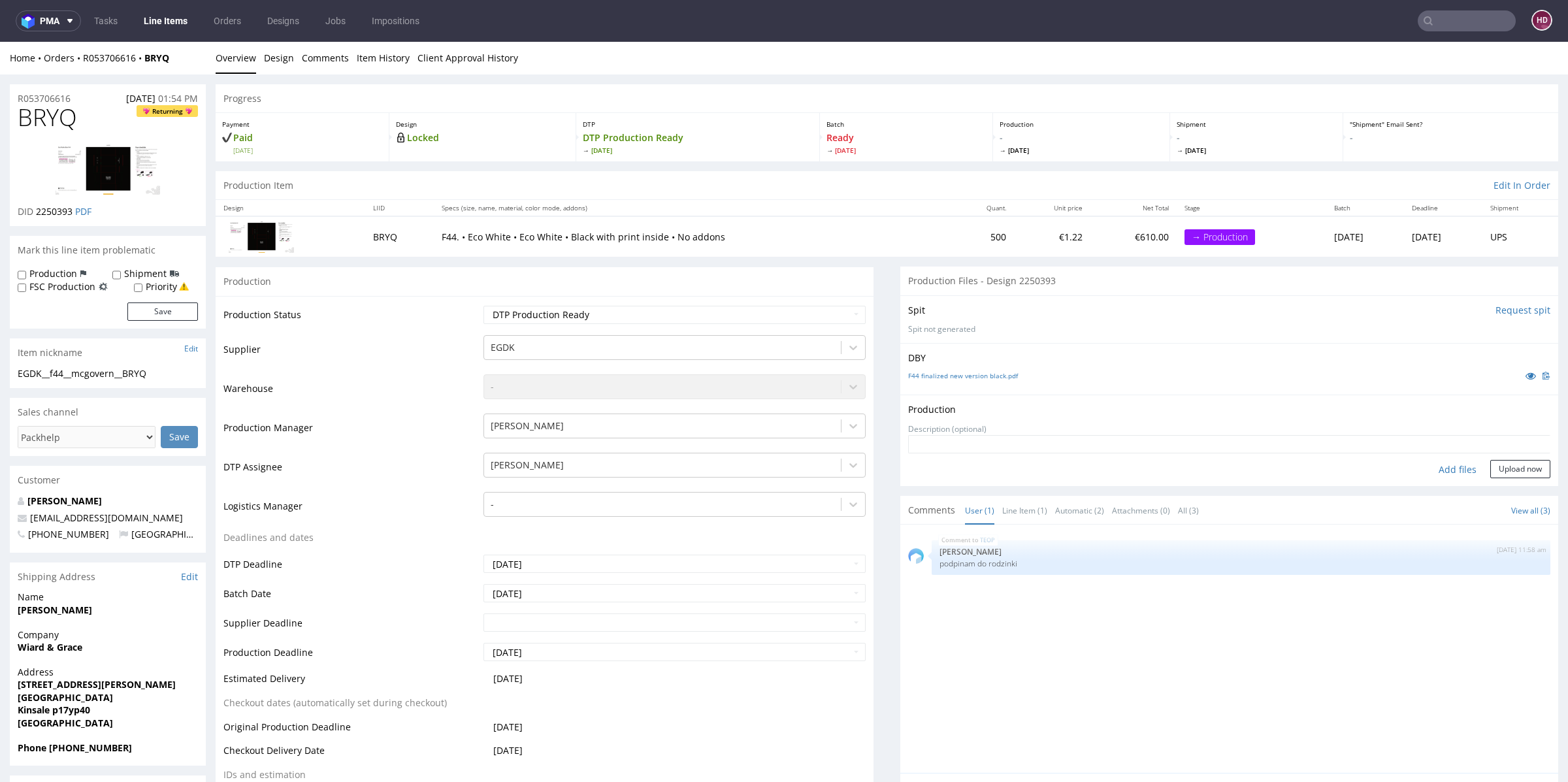
click at [1433, 468] on div "Add files" at bounding box center [1457, 470] width 65 height 20
click at [1490, 469] on button "Upload now" at bounding box center [1520, 469] width 60 height 18
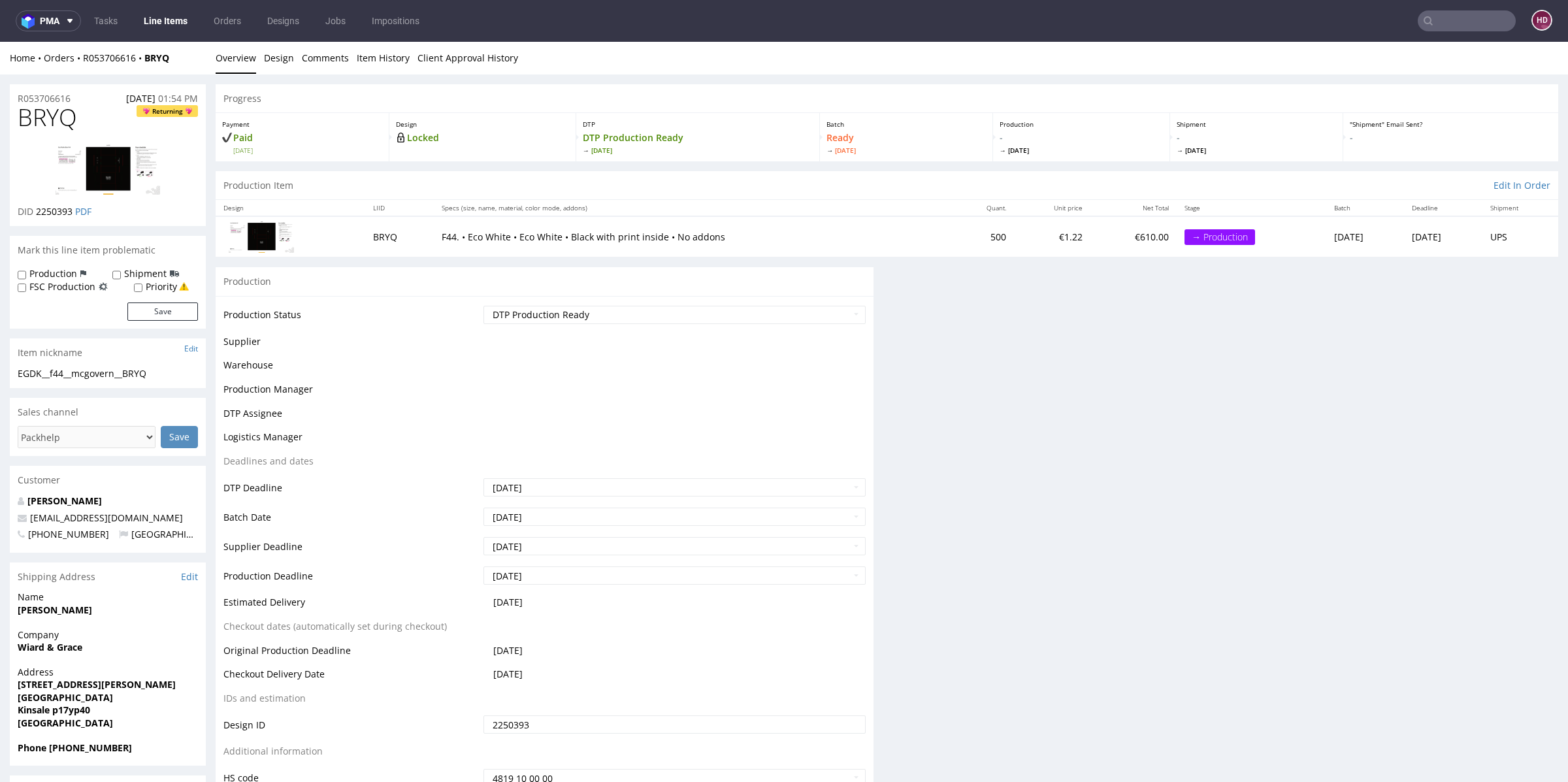
click at [1427, 470] on div "Progress Payment Paid Mon 18 Aug Design Locked DTP DTP Production Ready Thu 21 …" at bounding box center [887, 472] width 1342 height 775
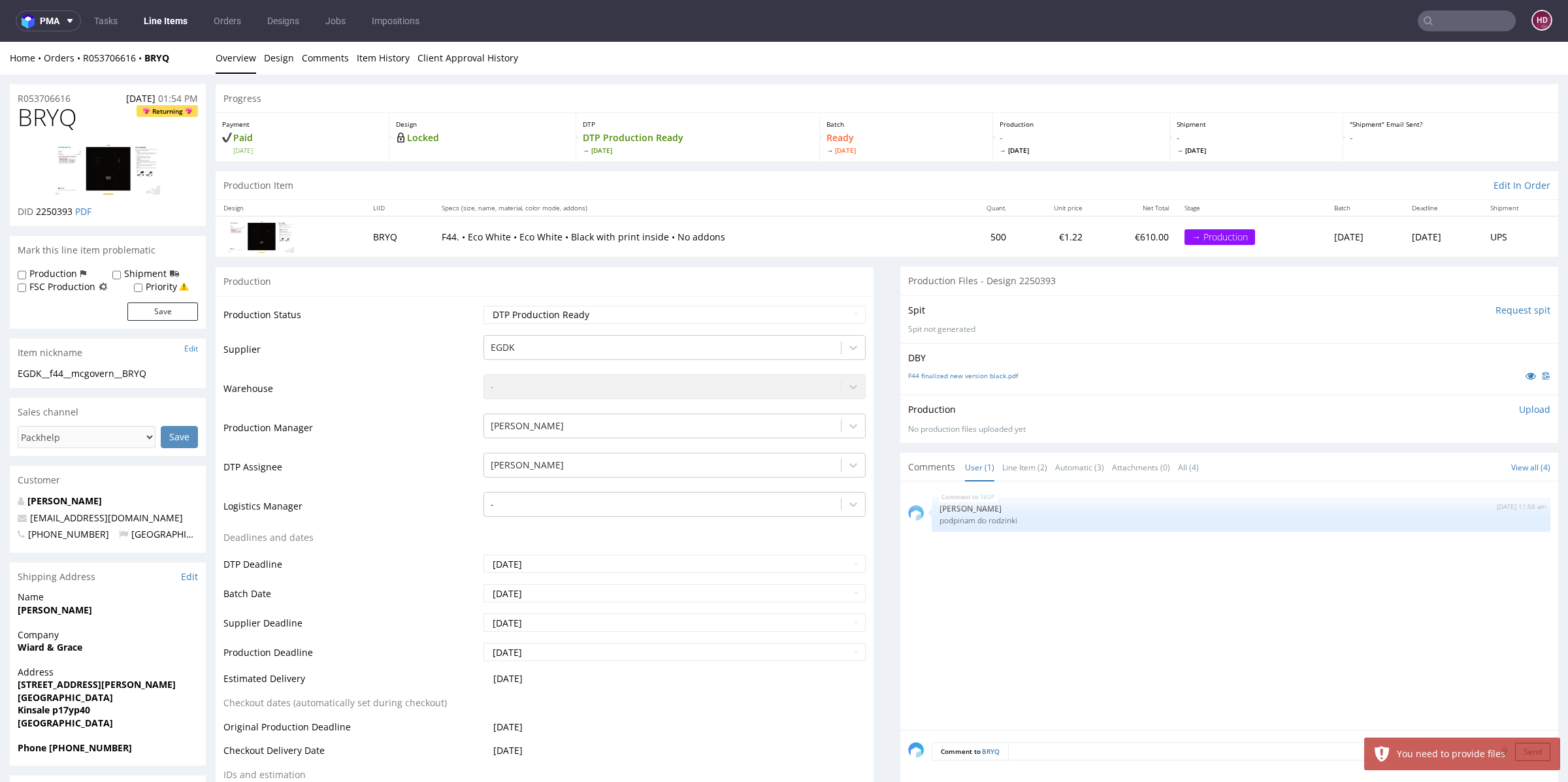
click at [1518, 411] on p "Upload" at bounding box center [1534, 410] width 31 height 13
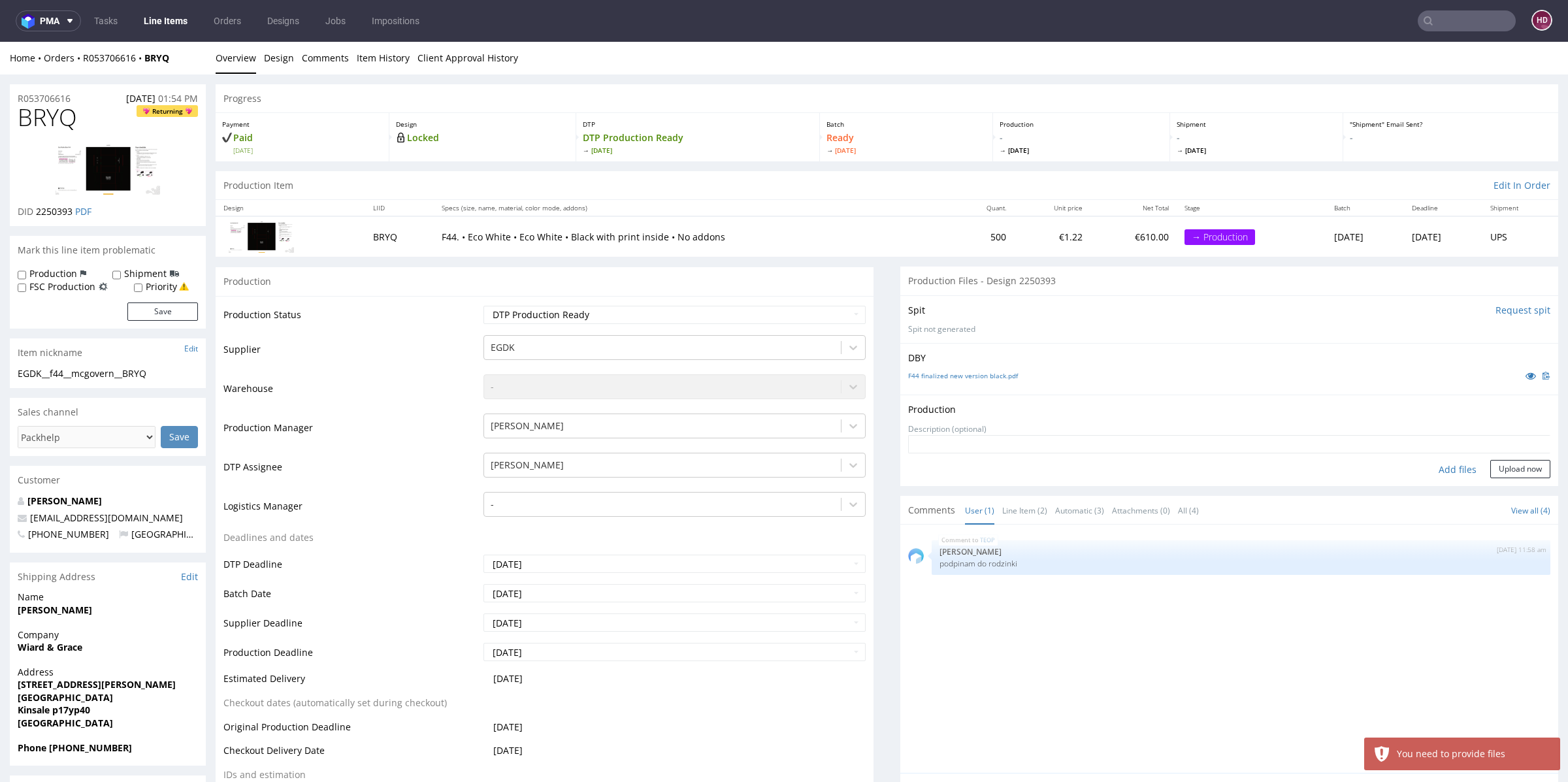
click at [1442, 473] on div "Add files" at bounding box center [1457, 470] width 65 height 20
type input "C:\fakepath\EGDK__f44__mcgovern__BRYQ__d2250393__oR053706616__inside.pdf"
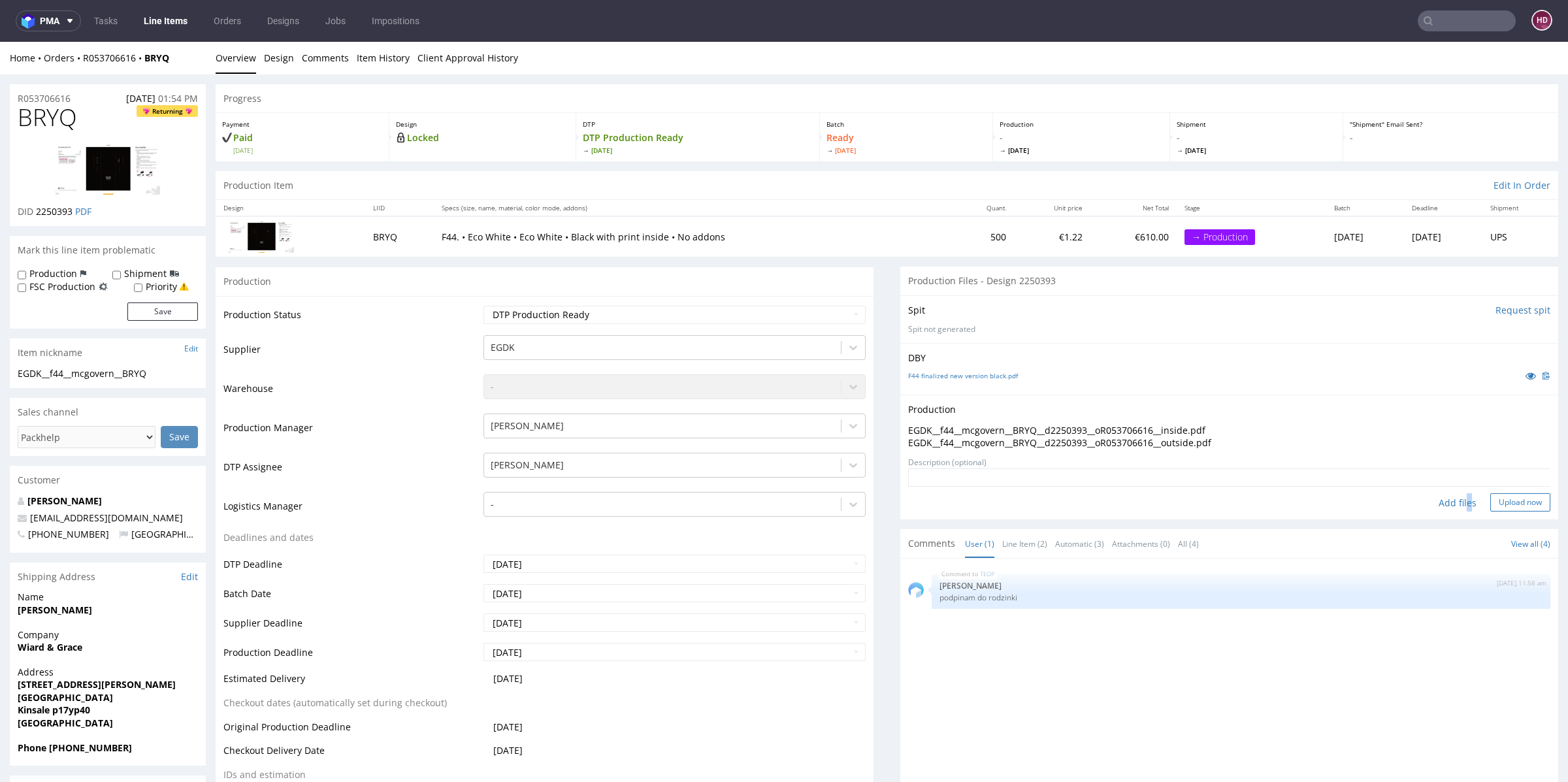
click at [1503, 500] on button "Upload now" at bounding box center [1520, 503] width 60 height 18
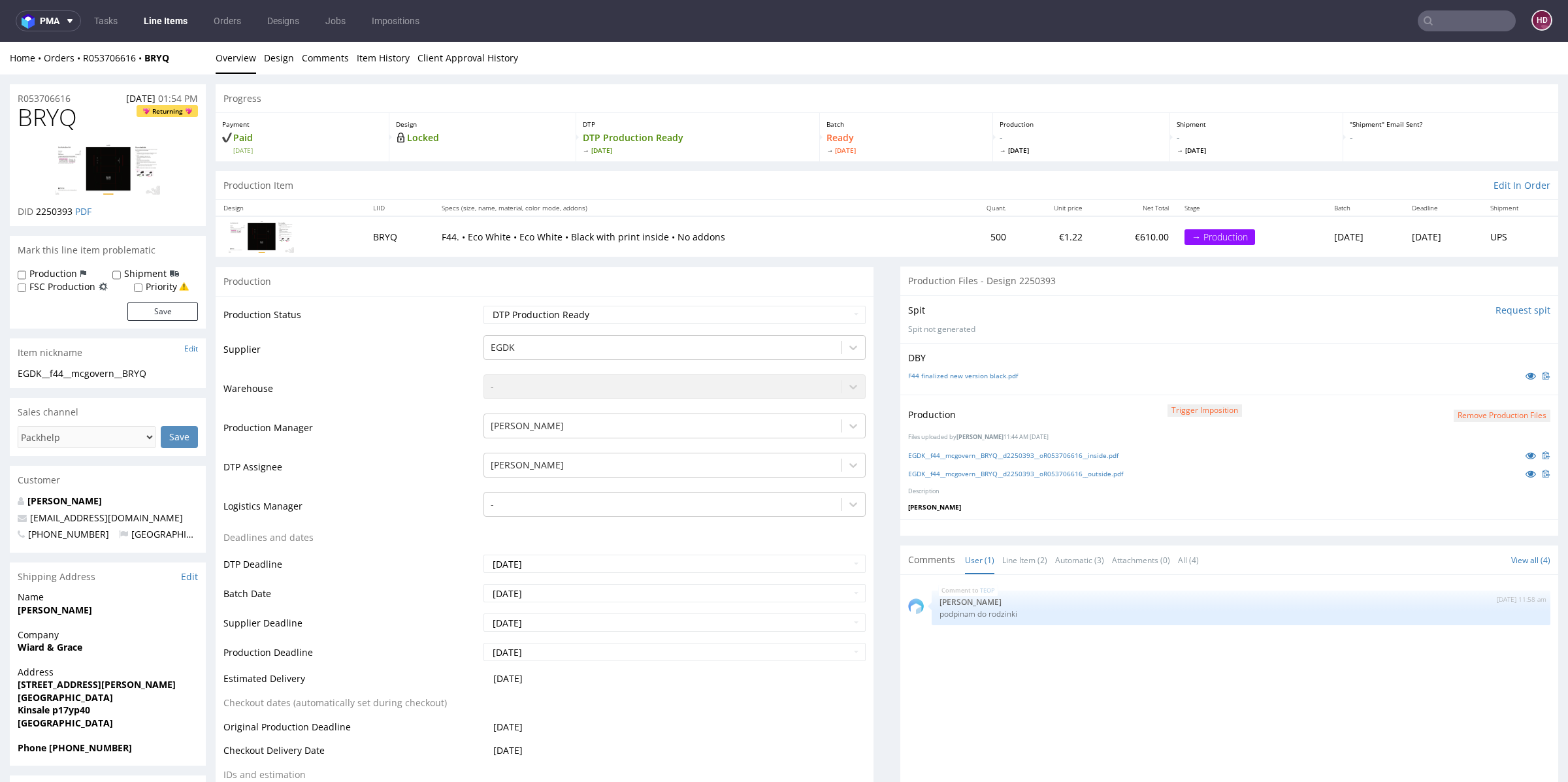
click at [226, 64] on link "Overview" at bounding box center [236, 58] width 41 height 32
click at [152, 17] on link "Line Items" at bounding box center [165, 21] width 60 height 21
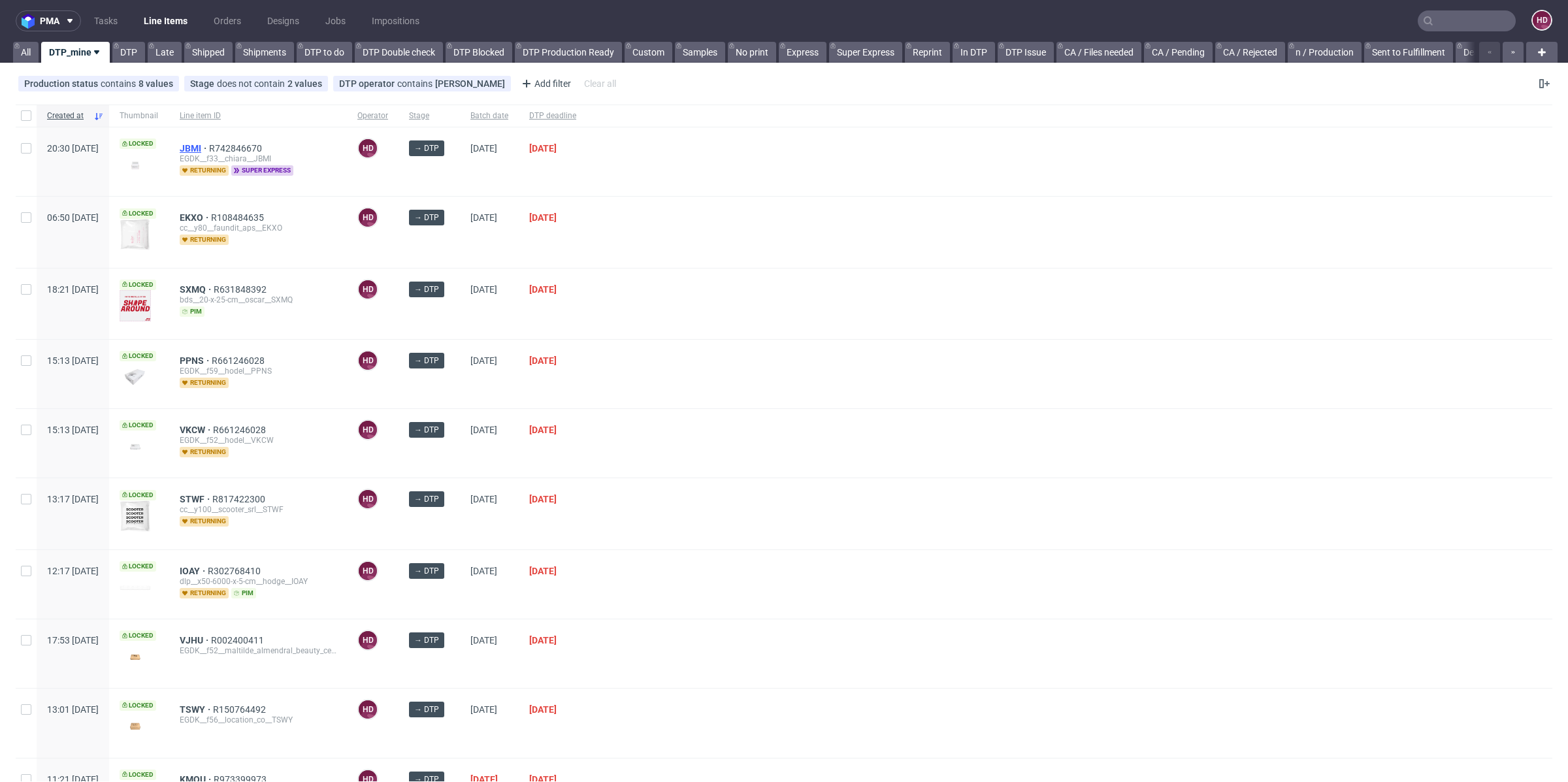
click at [209, 145] on span "JBMI" at bounding box center [194, 148] width 30 height 11
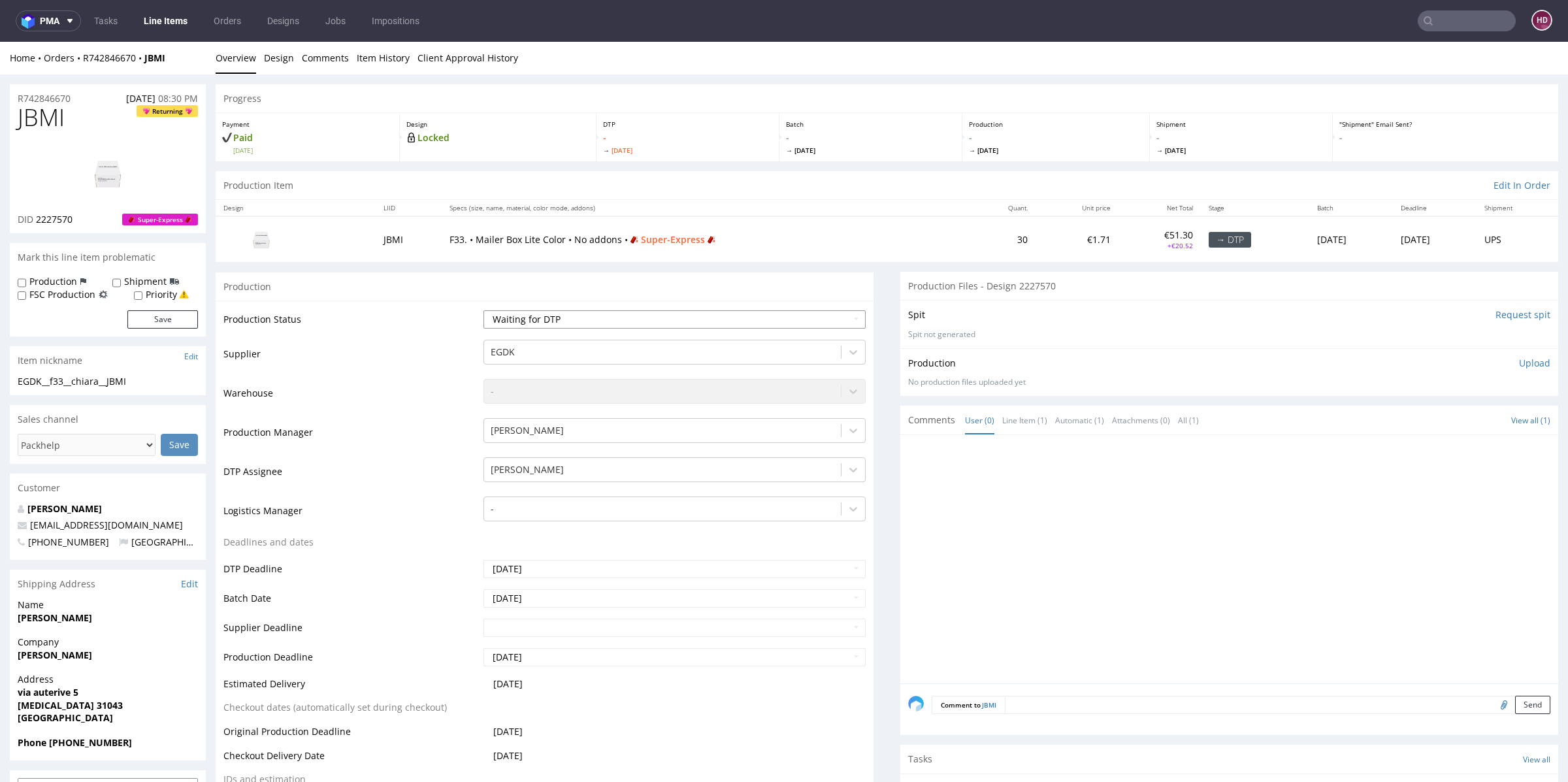
click at [565, 316] on select "Waiting for Artwork Waiting for Diecut Waiting for Mockup Waiting for DTP Waiti…" at bounding box center [674, 319] width 382 height 18
click at [484, 310] on select "Waiting for Artwork Waiting for Diecut Waiting for Mockup Waiting for DTP Waiti…" at bounding box center [674, 319] width 382 height 18
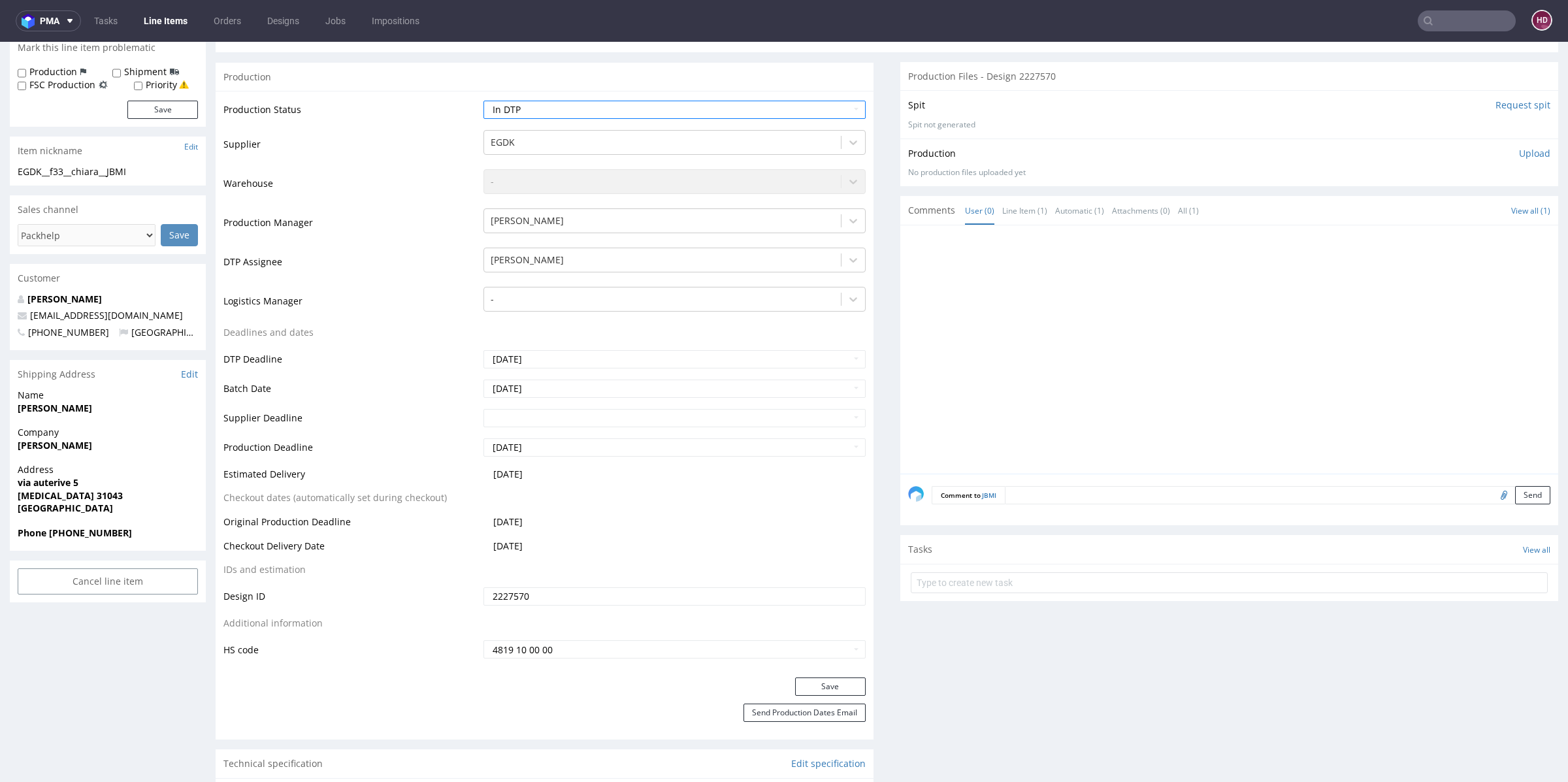
scroll to position [213, 0]
click at [828, 682] on button "Save" at bounding box center [830, 684] width 70 height 18
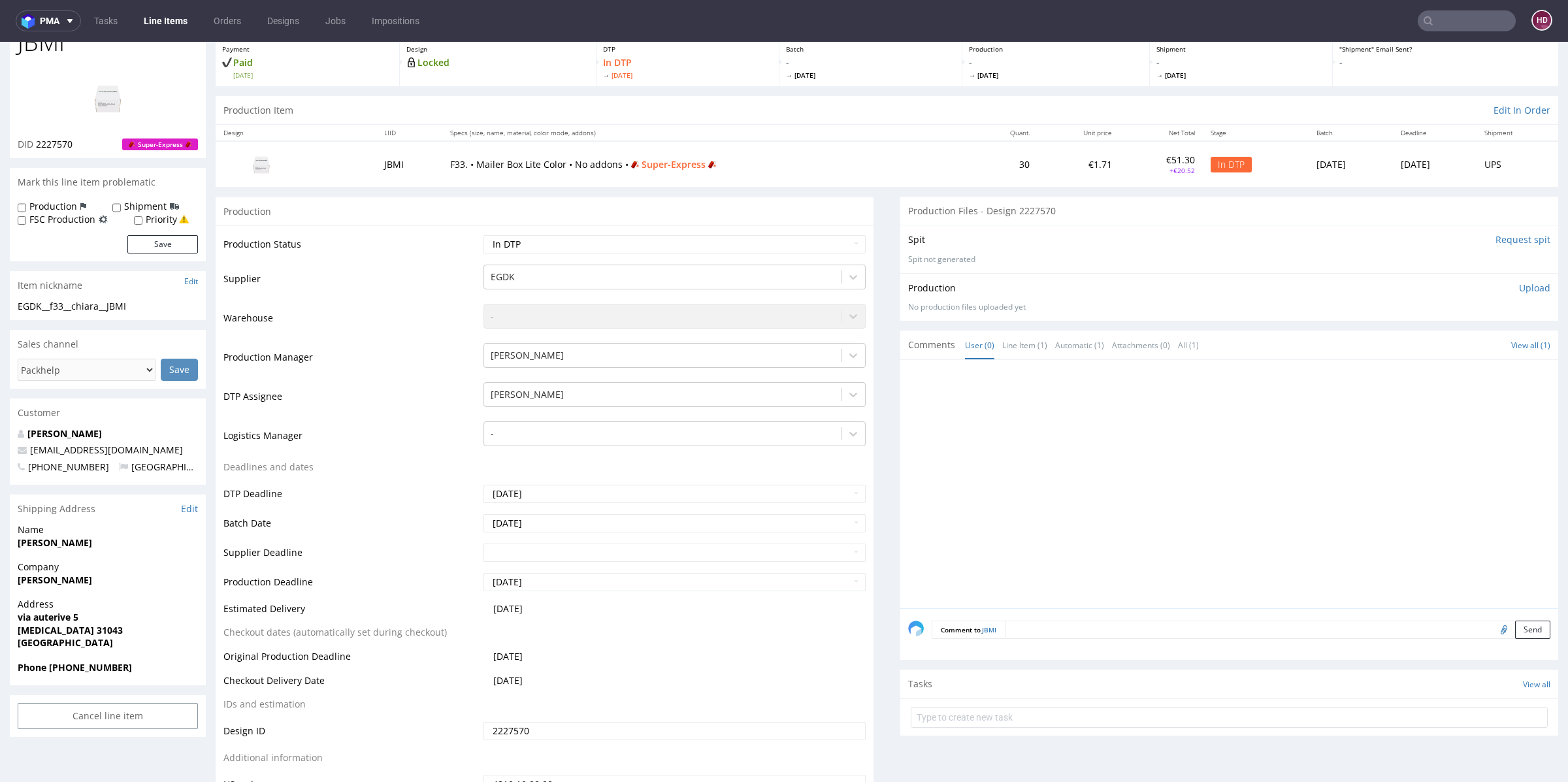
scroll to position [0, 0]
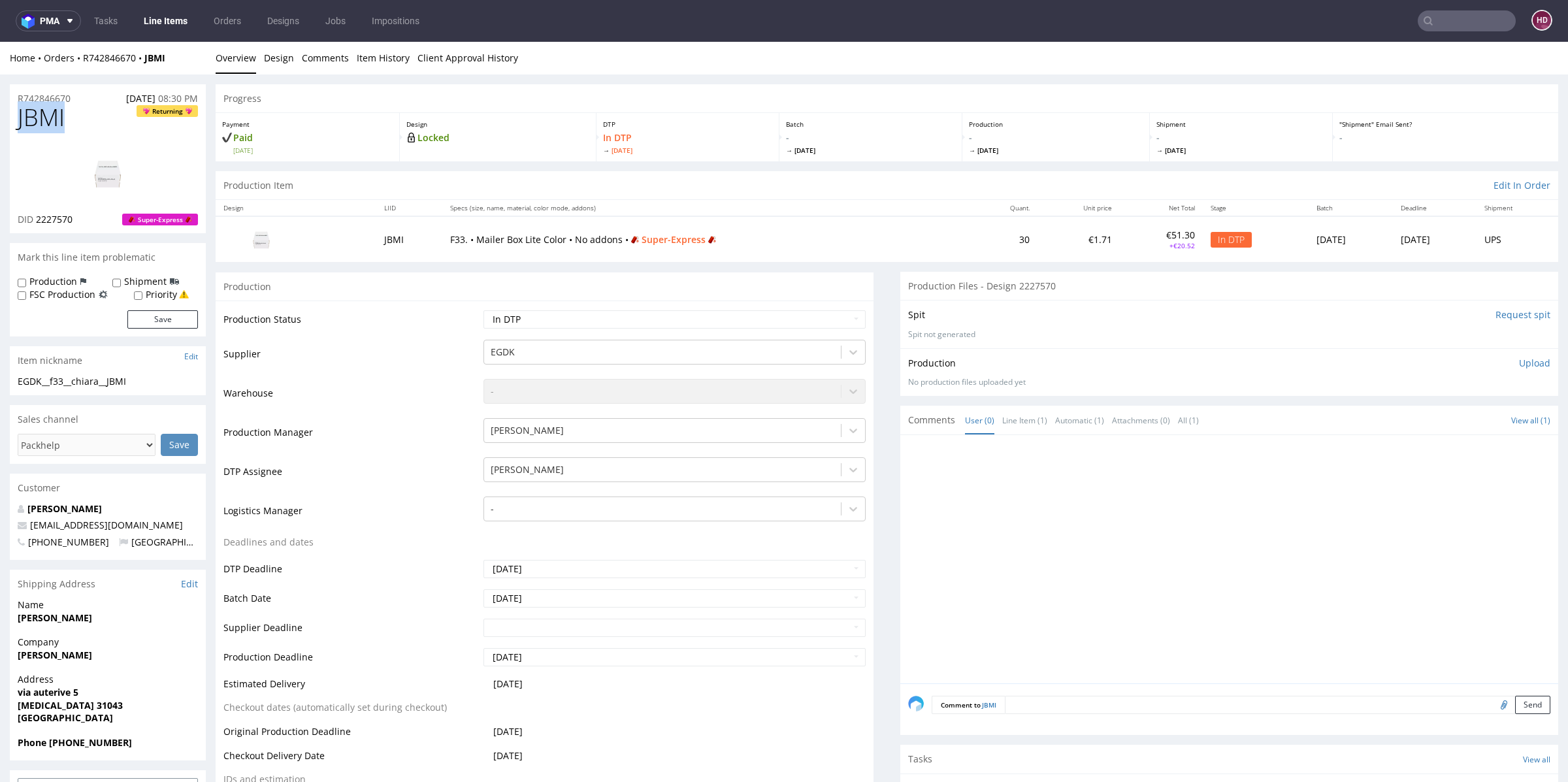
drag, startPoint x: 84, startPoint y: 130, endPoint x: 17, endPoint y: 126, distance: 67.1
click at [17, 126] on h1 "JBMI Returning" at bounding box center [107, 117] width 180 height 26
drag, startPoint x: 79, startPoint y: 217, endPoint x: 35, endPoint y: 217, distance: 44.0
click at [35, 217] on div "DID 2227570 Super-Express" at bounding box center [107, 220] width 180 height 13
click at [117, 179] on img at bounding box center [107, 173] width 104 height 59
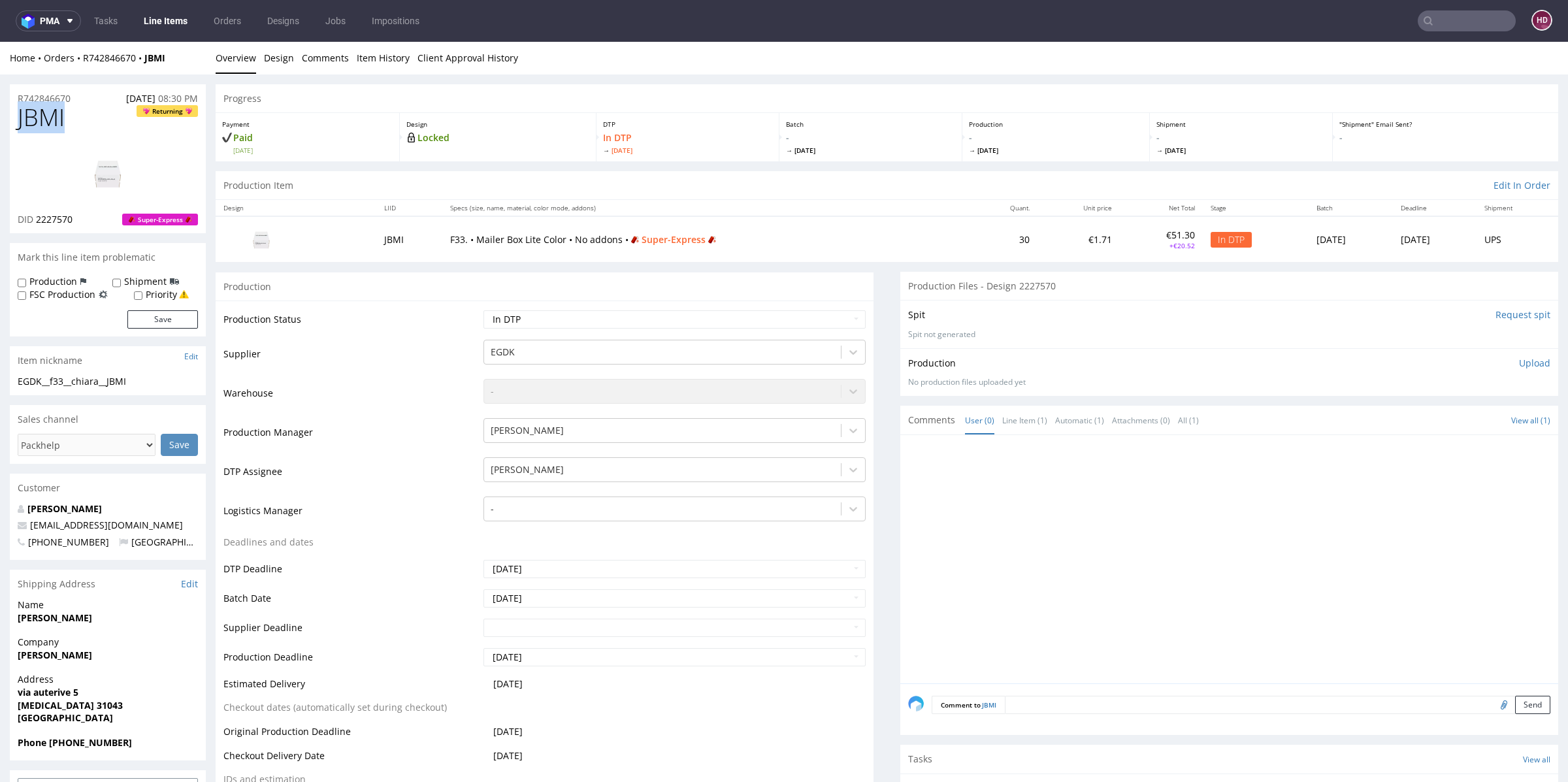
drag, startPoint x: 59, startPoint y: 114, endPoint x: 20, endPoint y: 109, distance: 39.3
click at [20, 109] on h1 "JBMI Returning" at bounding box center [107, 117] width 180 height 26
click at [656, 320] on select "Waiting for Artwork Waiting for Diecut Waiting for Mockup Waiting for DTP Waiti…" at bounding box center [674, 319] width 382 height 18
select select "dtp_production_ready"
click at [484, 310] on select "Waiting for Artwork Waiting for Diecut Waiting for Mockup Waiting for DTP Waiti…" at bounding box center [674, 319] width 382 height 18
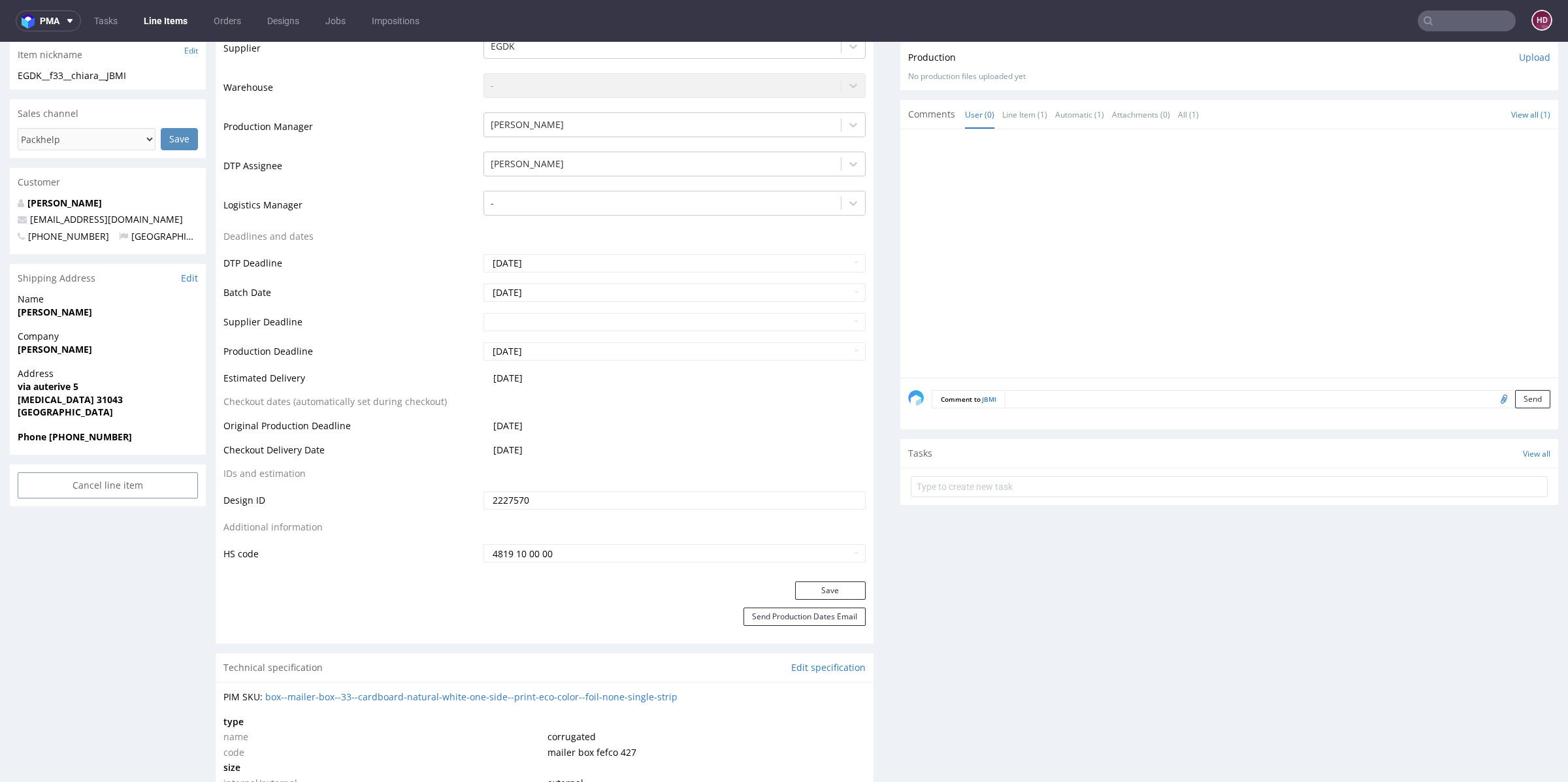
scroll to position [309, 0]
click at [808, 590] on button "Save" at bounding box center [830, 587] width 70 height 18
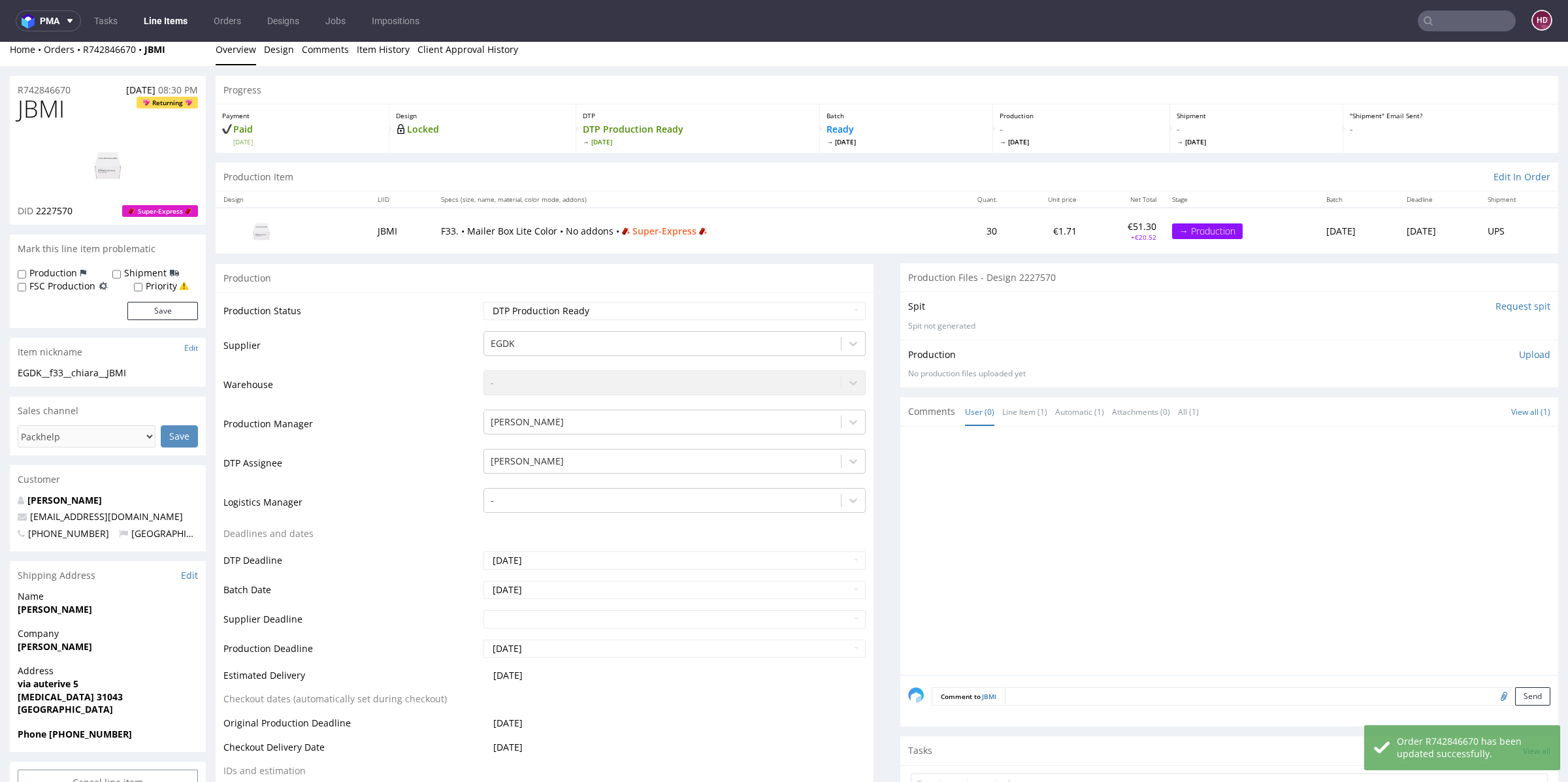
scroll to position [0, 0]
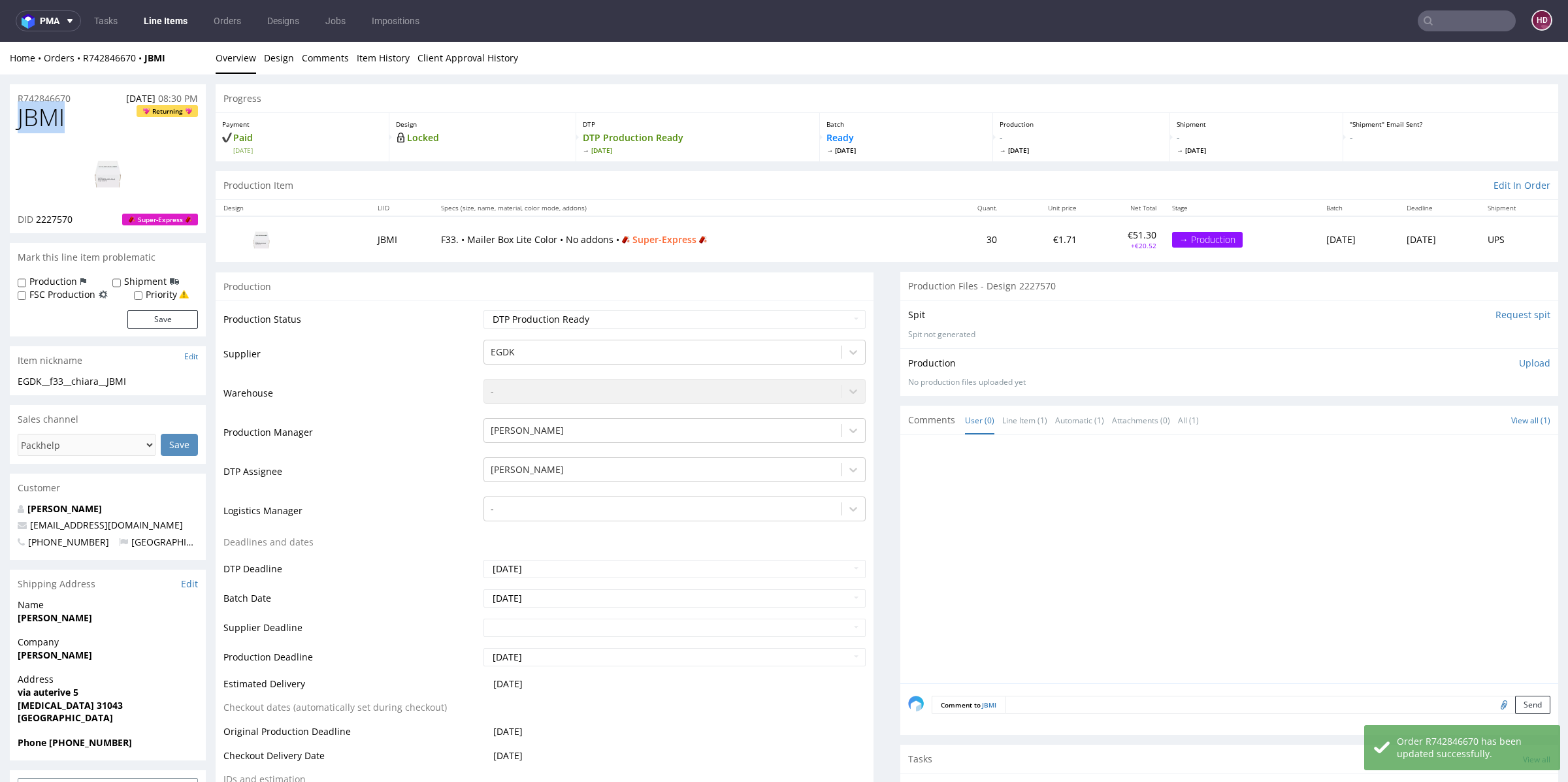
drag, startPoint x: 84, startPoint y: 122, endPoint x: 0, endPoint y: 117, distance: 84.1
drag, startPoint x: 141, startPoint y: 377, endPoint x: 5, endPoint y: 380, distance: 136.0
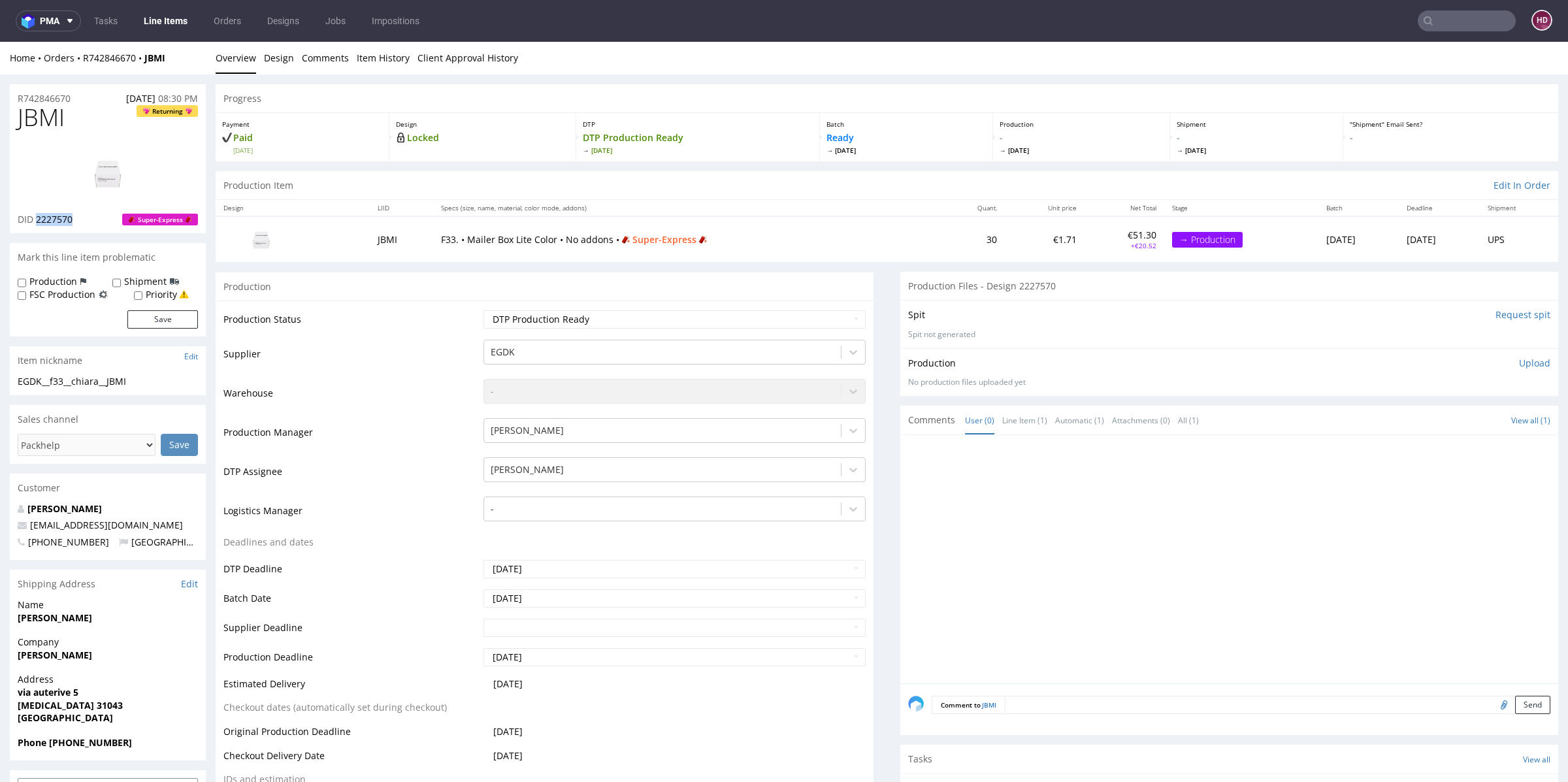
drag, startPoint x: 83, startPoint y: 223, endPoint x: 38, endPoint y: 222, distance: 45.0
click at [38, 222] on div "DID 2227570 Super-Express" at bounding box center [107, 220] width 180 height 13
click at [1518, 358] on p "Upload" at bounding box center [1534, 363] width 31 height 13
click at [1441, 424] on div "Add files" at bounding box center [1457, 422] width 65 height 20
type input "C:\fakepath\EGDK__f33__chiara__JBMI__d2227570__oR742846670.pdf"
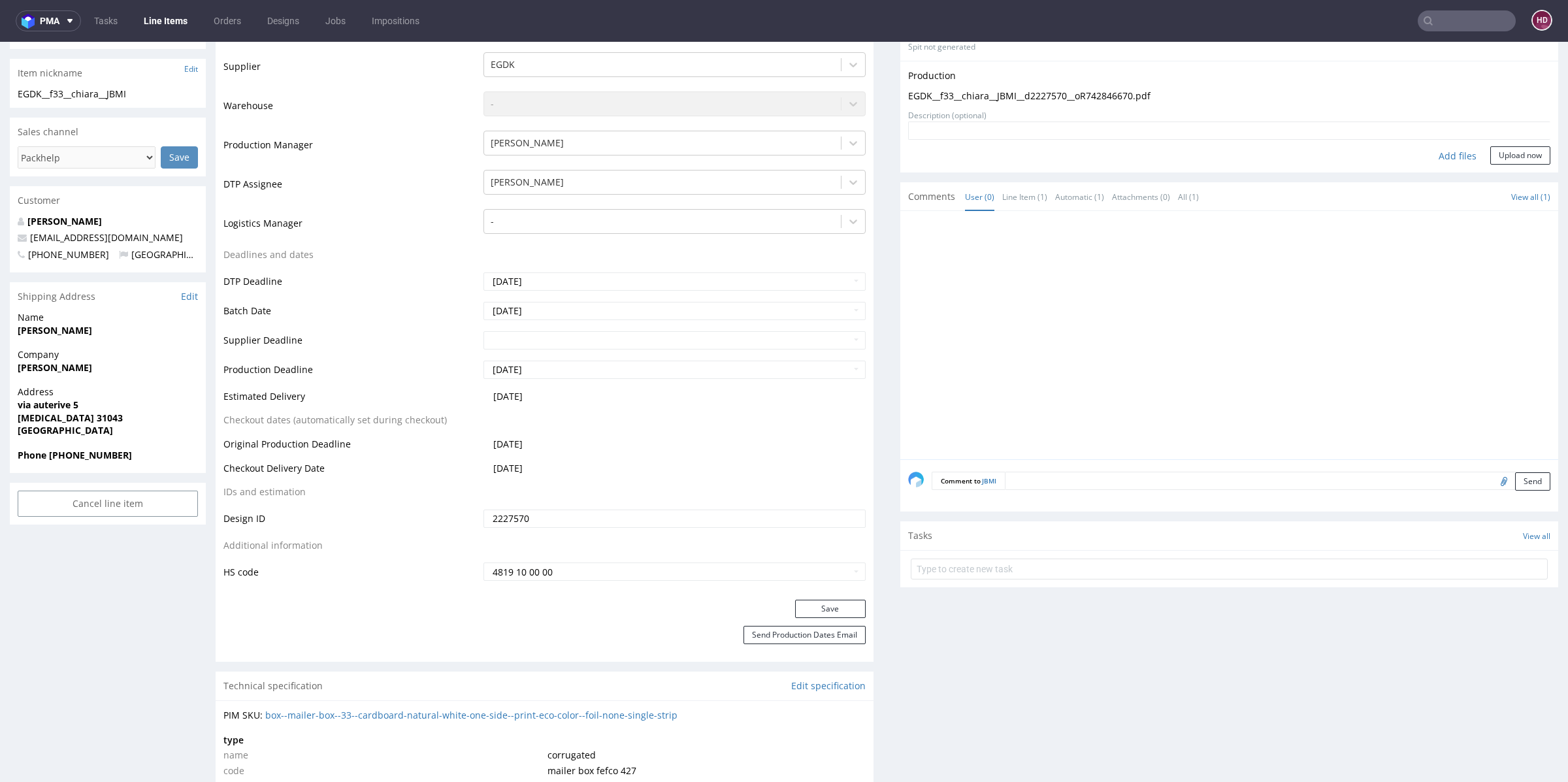
scroll to position [318, 0]
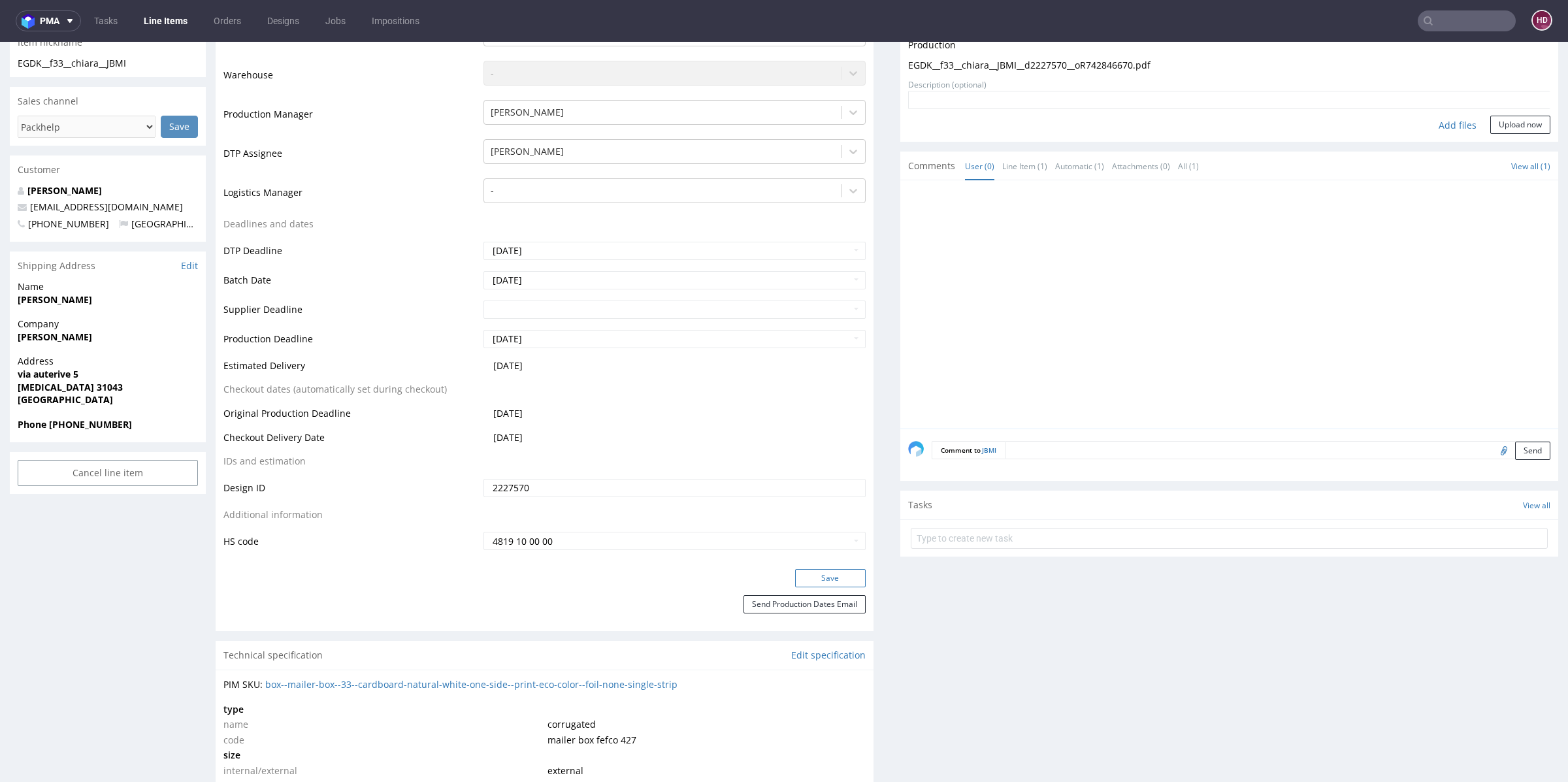
click at [807, 570] on button "Save" at bounding box center [830, 578] width 70 height 18
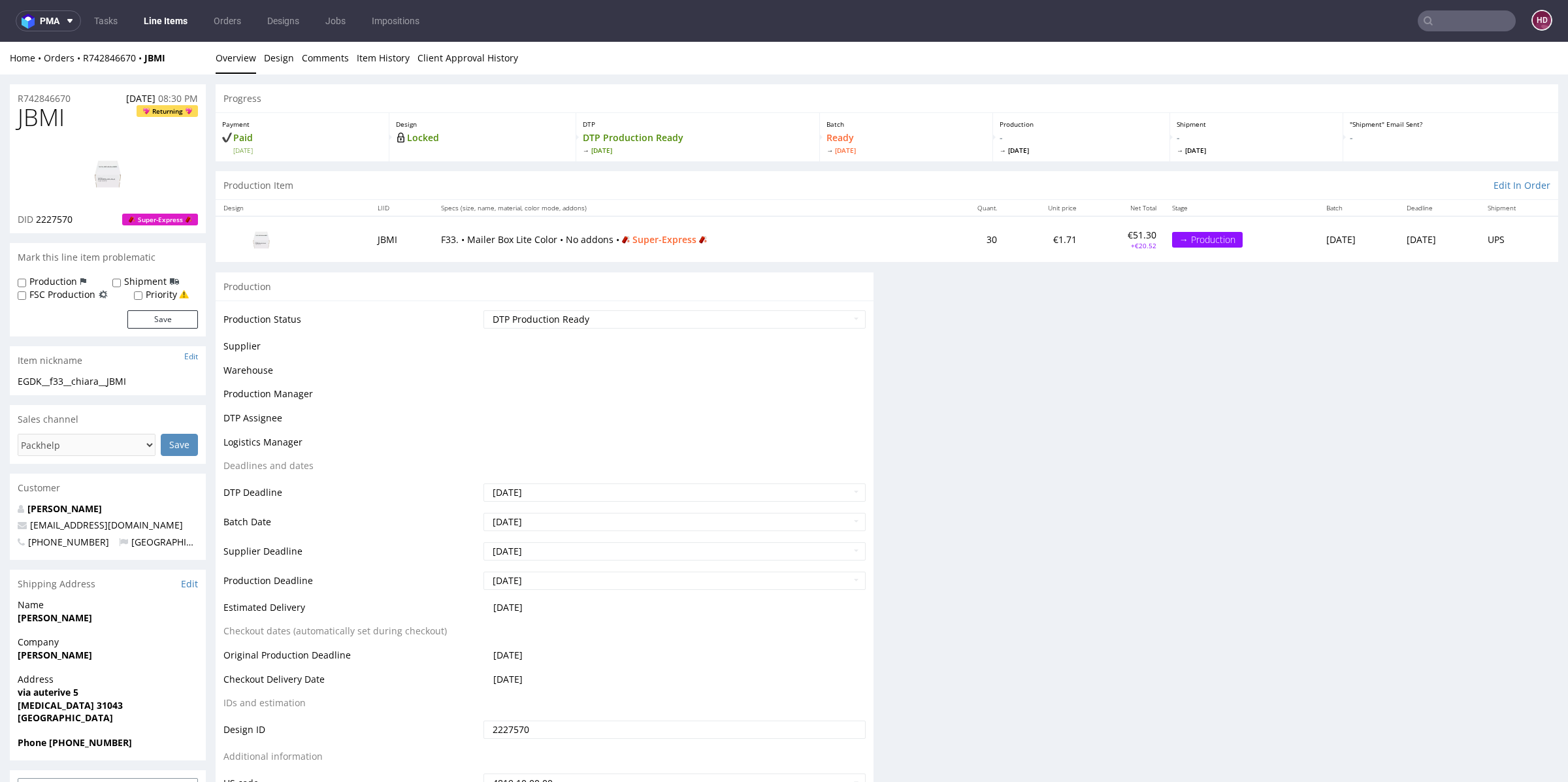
scroll to position [0, 0]
click at [162, 25] on link "Line Items" at bounding box center [165, 21] width 60 height 21
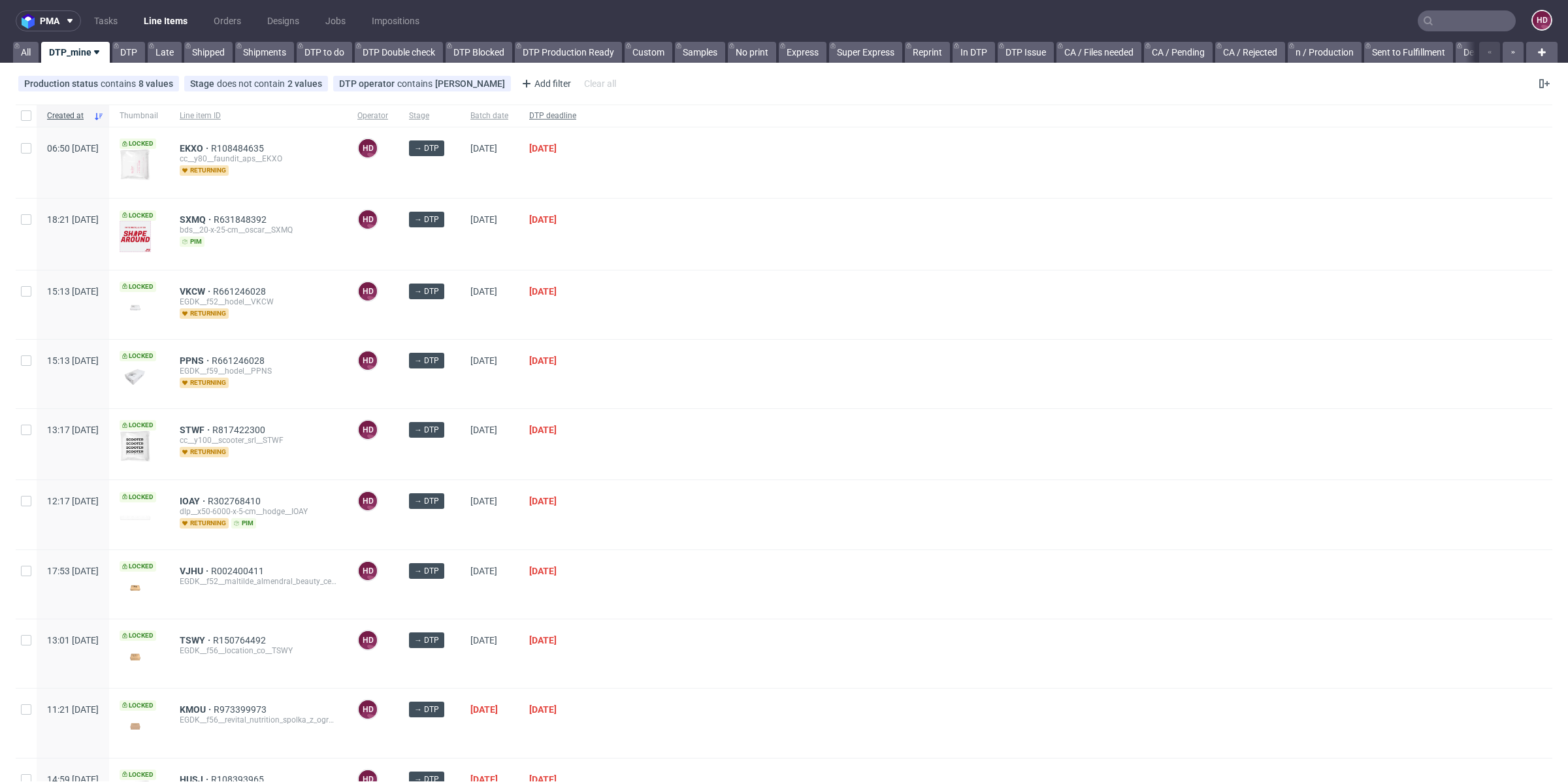
click at [576, 117] on span "DTP deadline" at bounding box center [552, 116] width 47 height 11
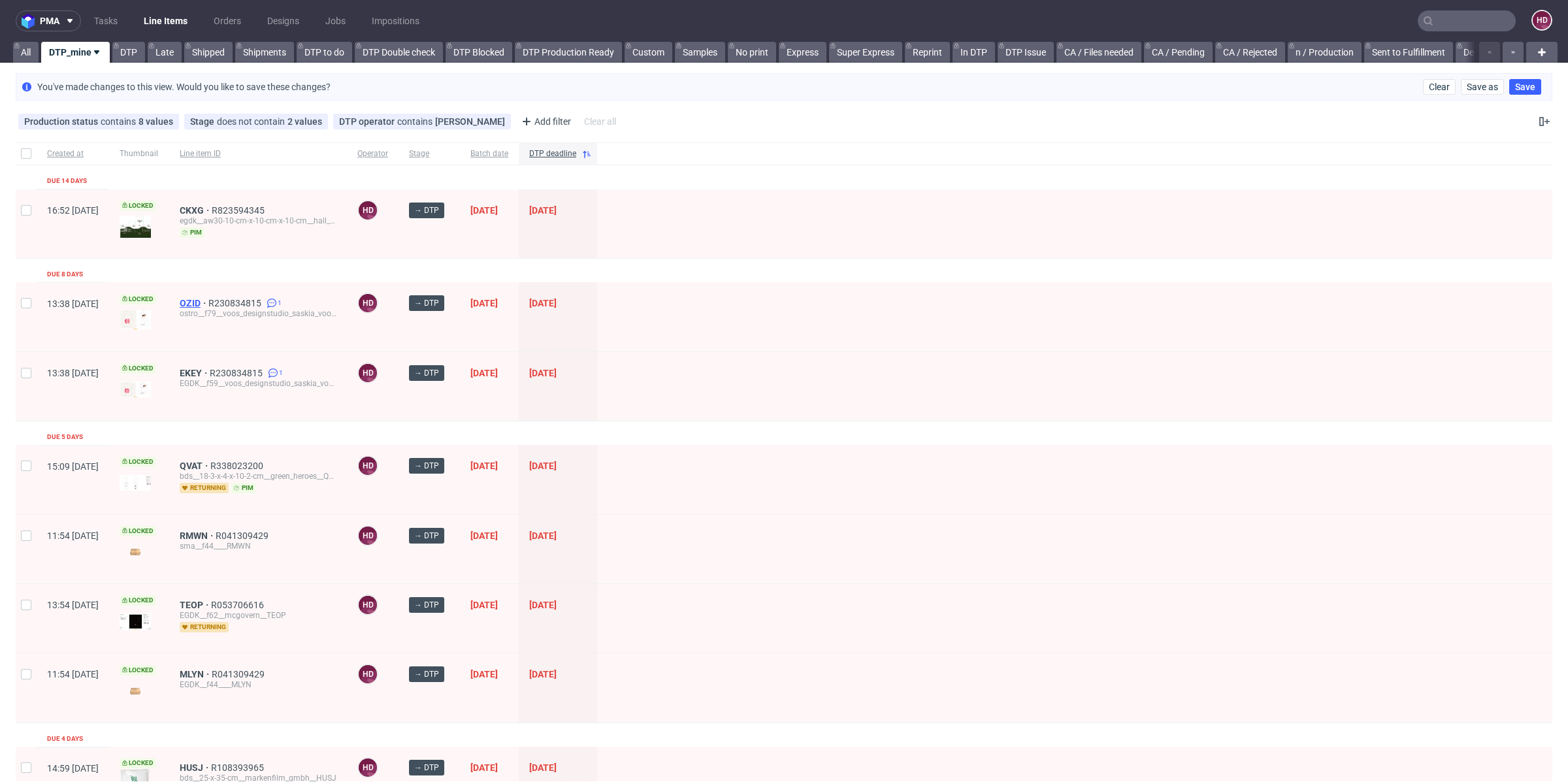
click at [208, 299] on span "OZID" at bounding box center [193, 303] width 29 height 11
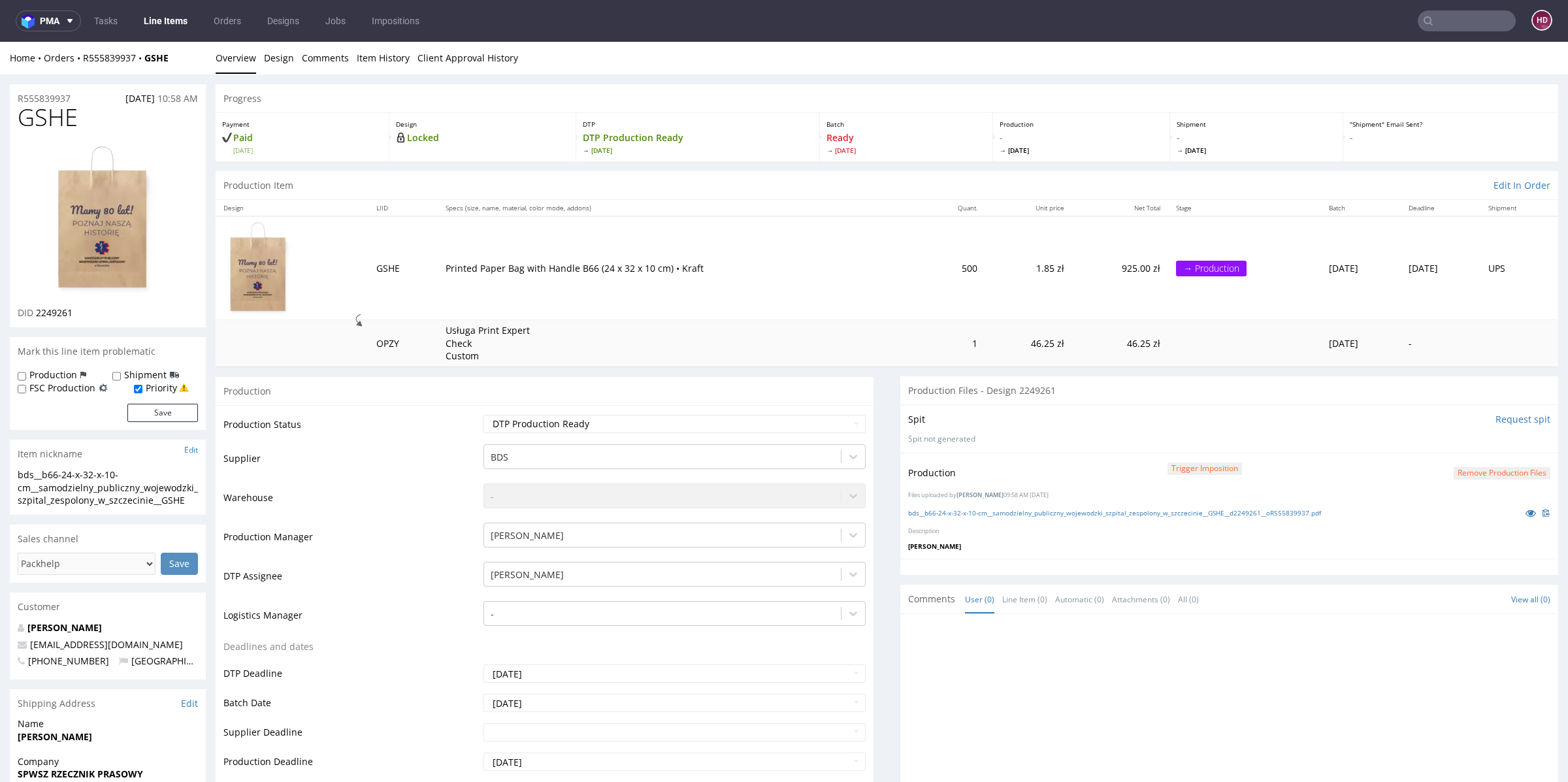
scroll to position [7, 0]
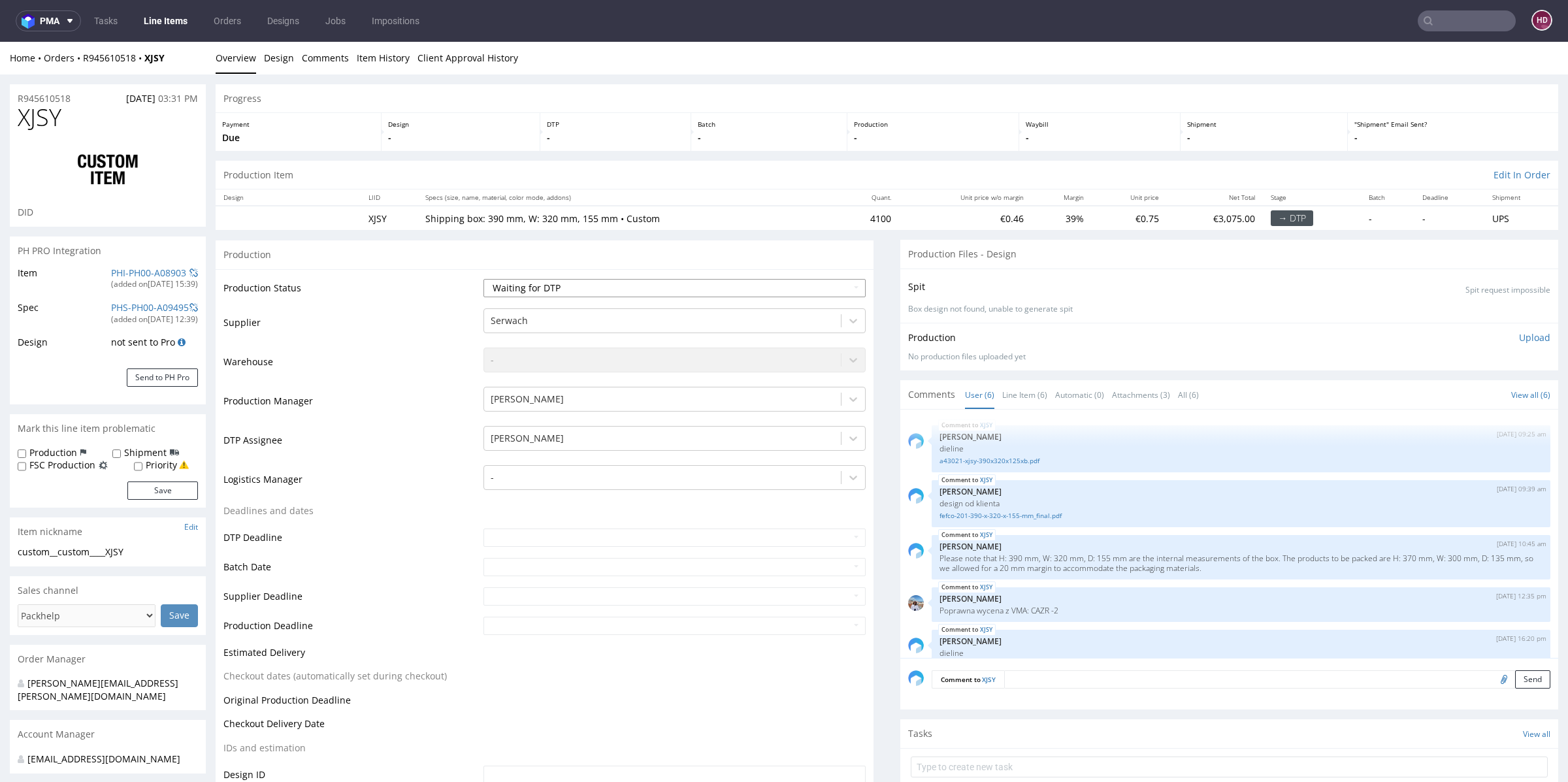
scroll to position [69, 0]
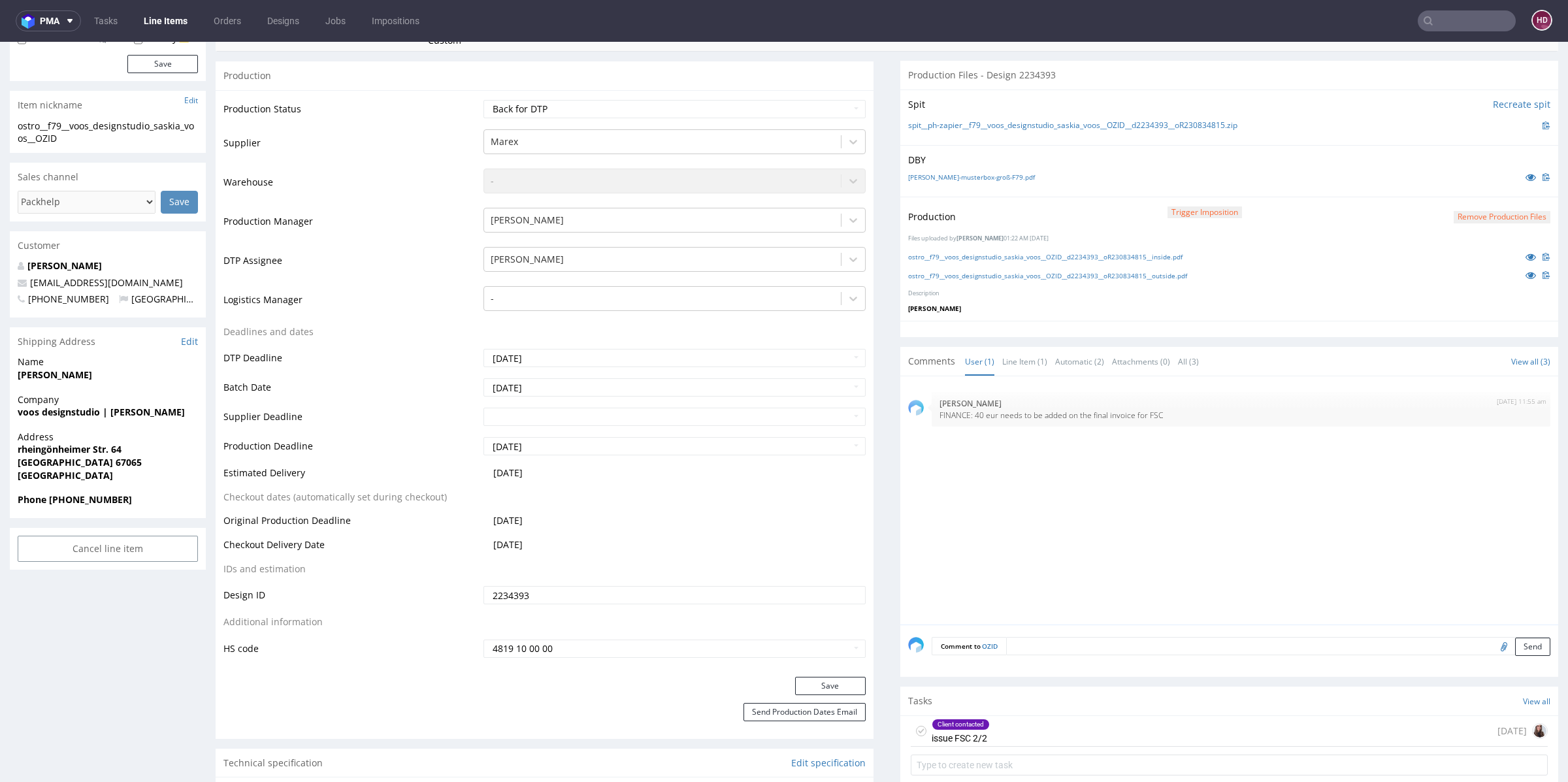
scroll to position [260, 0]
click at [965, 722] on div "Client contacted" at bounding box center [960, 724] width 57 height 11
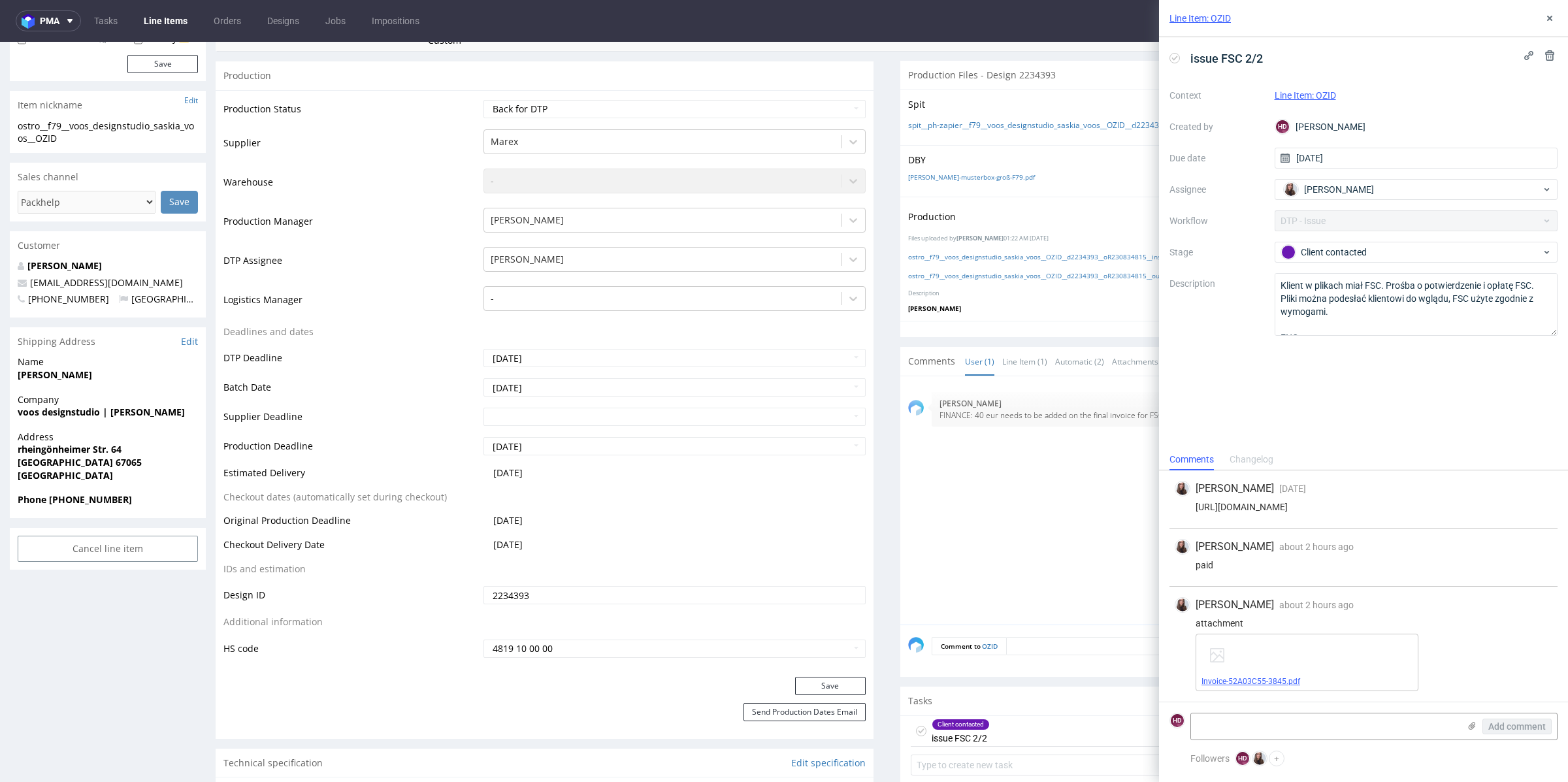
click at [1258, 684] on link "Invoice-52A03C55-3845.pdf" at bounding box center [1250, 681] width 98 height 9
click at [1394, 329] on textarea "Klient w plikach miał FSC. Prośba o potwierdzenie i opłatę FSC. Pliki można pod…" at bounding box center [1416, 304] width 284 height 63
click at [1548, 14] on icon at bounding box center [1549, 18] width 11 height 11
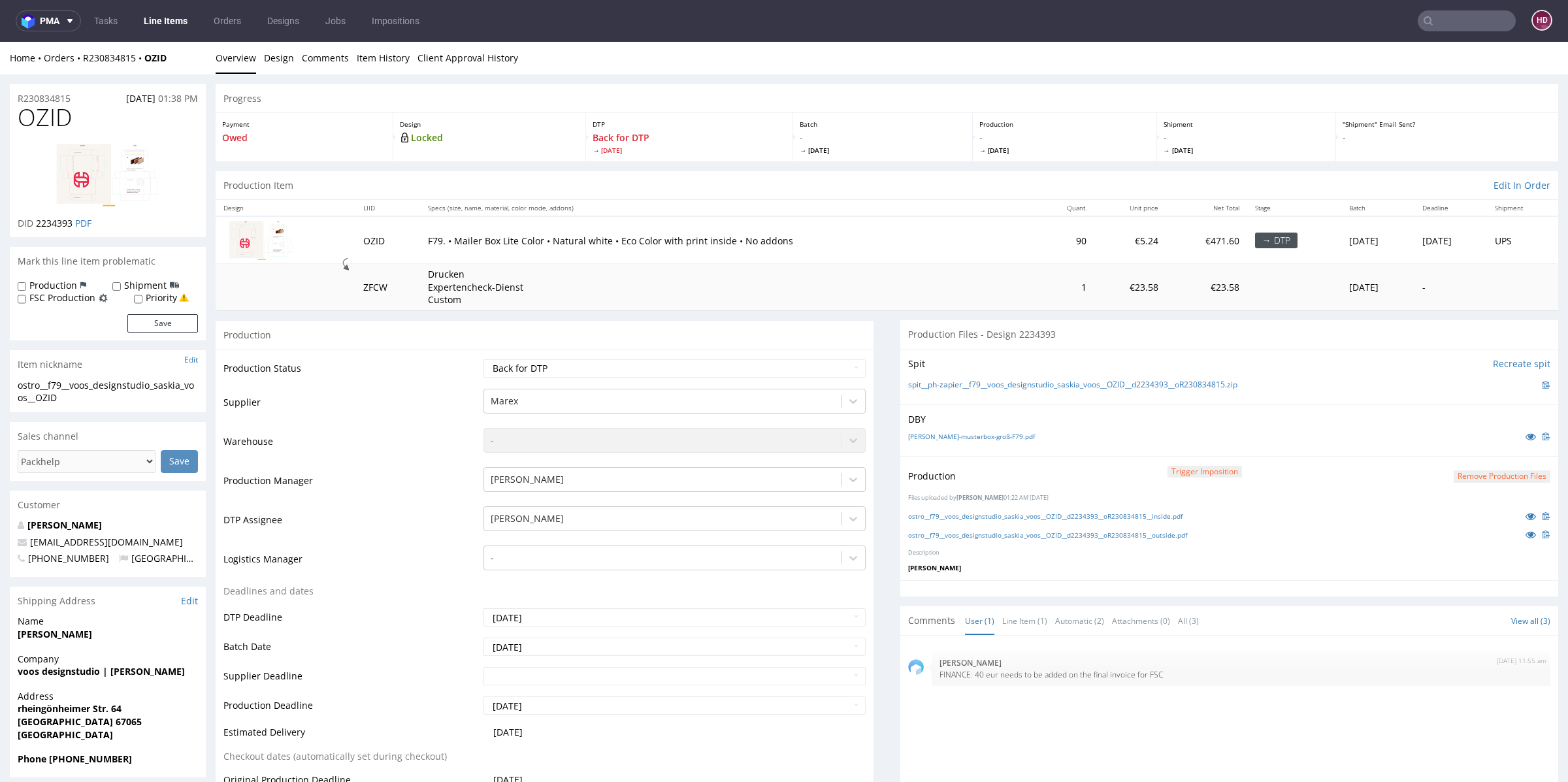
click at [997, 542] on div "Production Trigger Imposition Remove production files Files uploaded by Hapka D…" at bounding box center [1229, 518] width 658 height 125
click at [989, 532] on link "ostro__f79__voos_designstudio_saskia_voos__OZID__d2234393__oR230834815__outside…" at bounding box center [1046, 535] width 279 height 9
click at [1098, 513] on link "ostro__f79__voos_designstudio_saskia_voos__OZID__d2234393__oR230834815__inside.…" at bounding box center [1045, 516] width 274 height 9
click at [684, 378] on td "Waiting for Artwork Waiting for Diecut Waiting for Mockup Waiting for DTP Waiti…" at bounding box center [673, 373] width 385 height 30
click at [680, 369] on select "Waiting for Artwork Waiting for Diecut Waiting for Mockup Waiting for DTP Waiti…" at bounding box center [674, 369] width 382 height 18
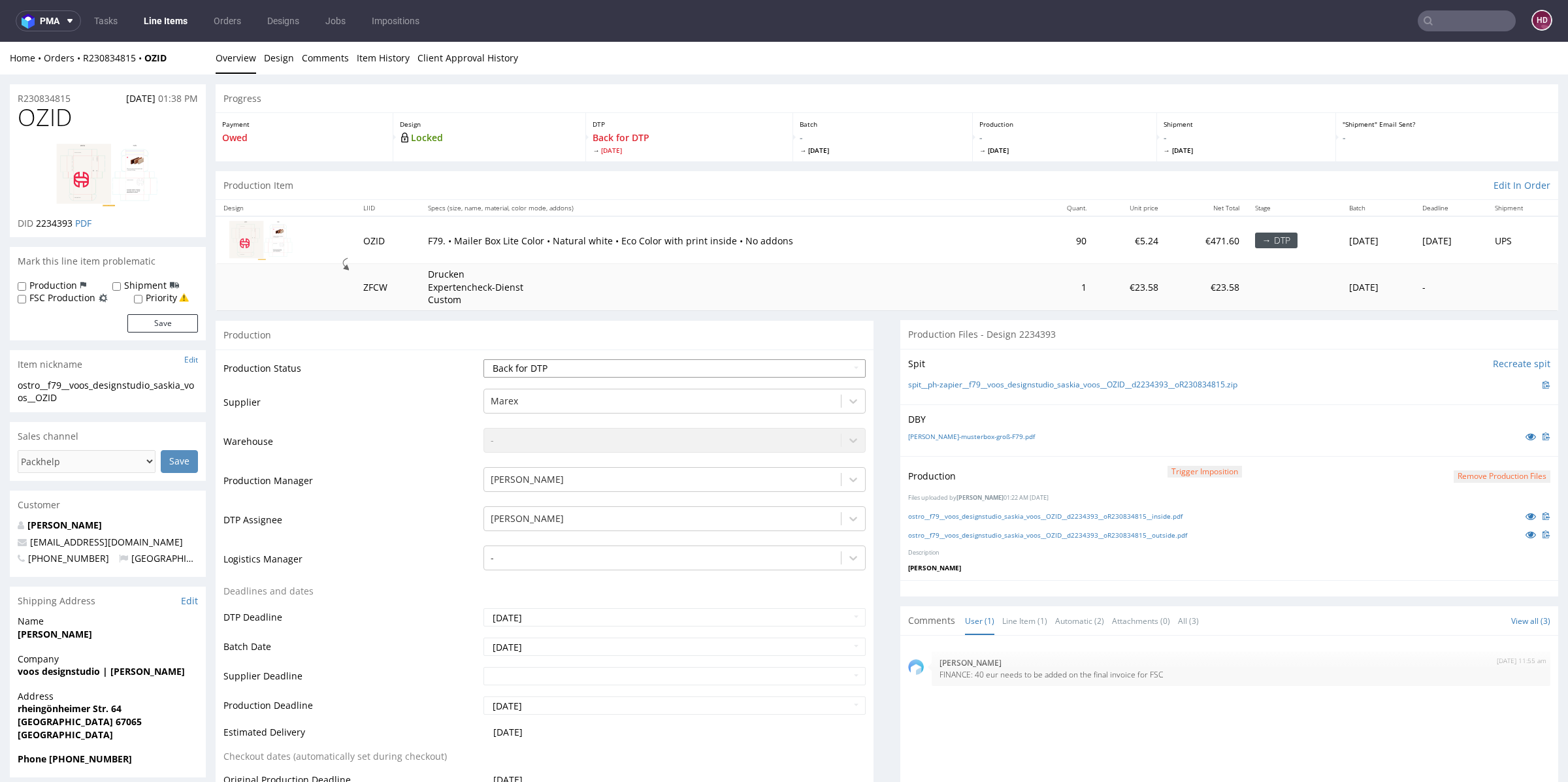
select select "dtp_production_ready"
click at [484, 360] on select "Waiting for Artwork Waiting for Diecut Waiting for Mockup Waiting for DTP Waiti…" at bounding box center [674, 369] width 382 height 18
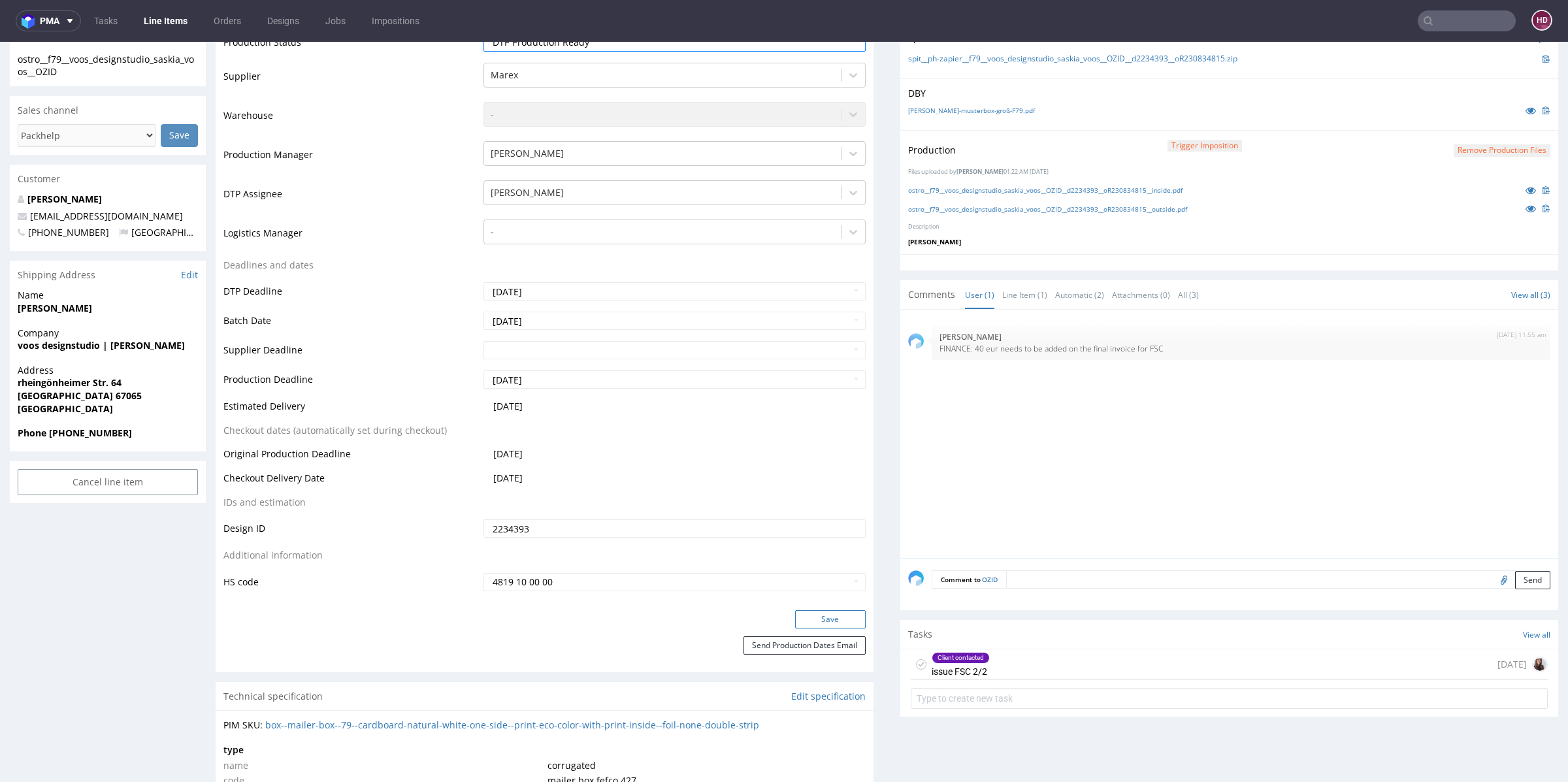
click at [812, 613] on button "Save" at bounding box center [830, 619] width 70 height 18
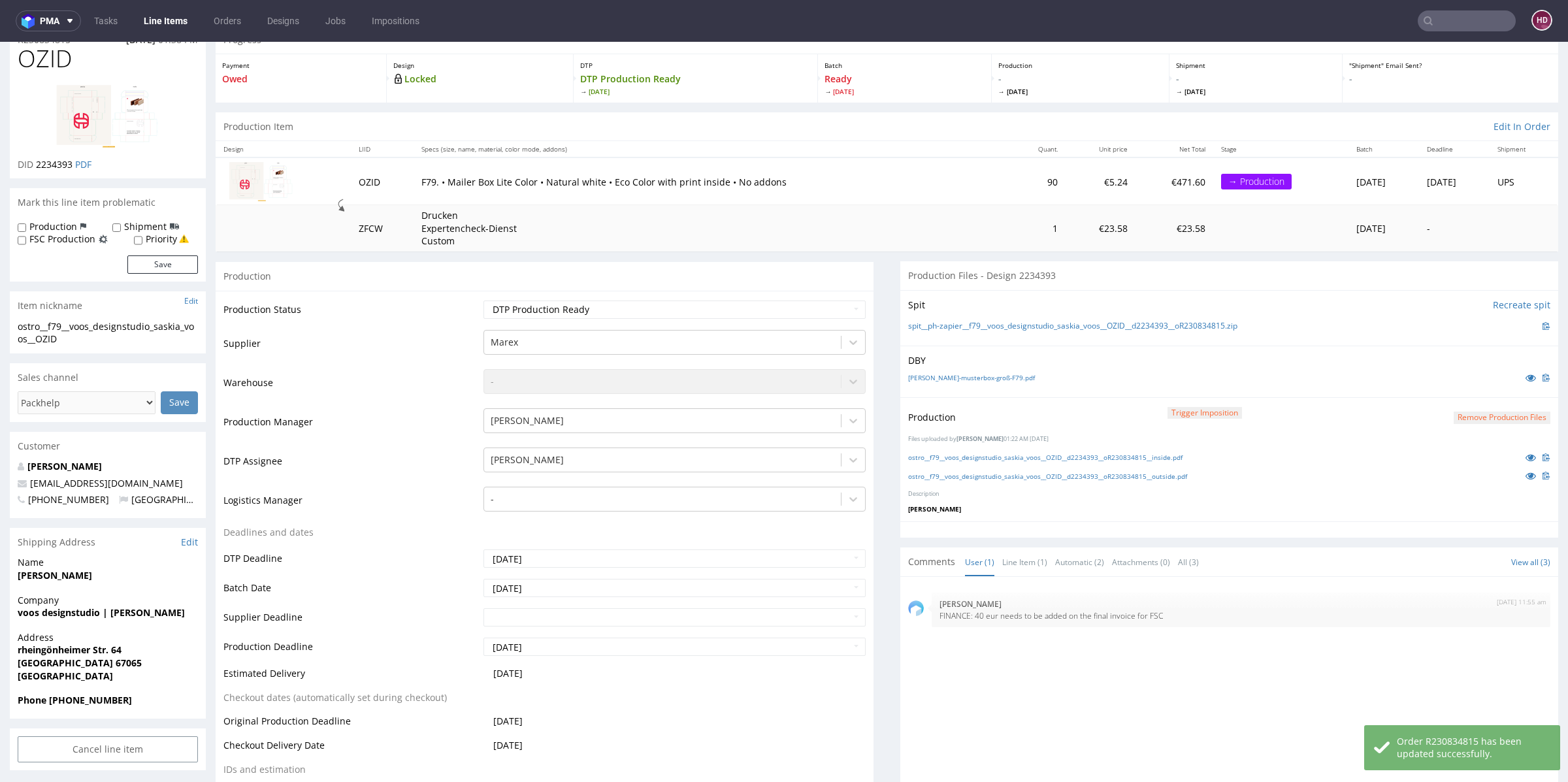
scroll to position [0, 0]
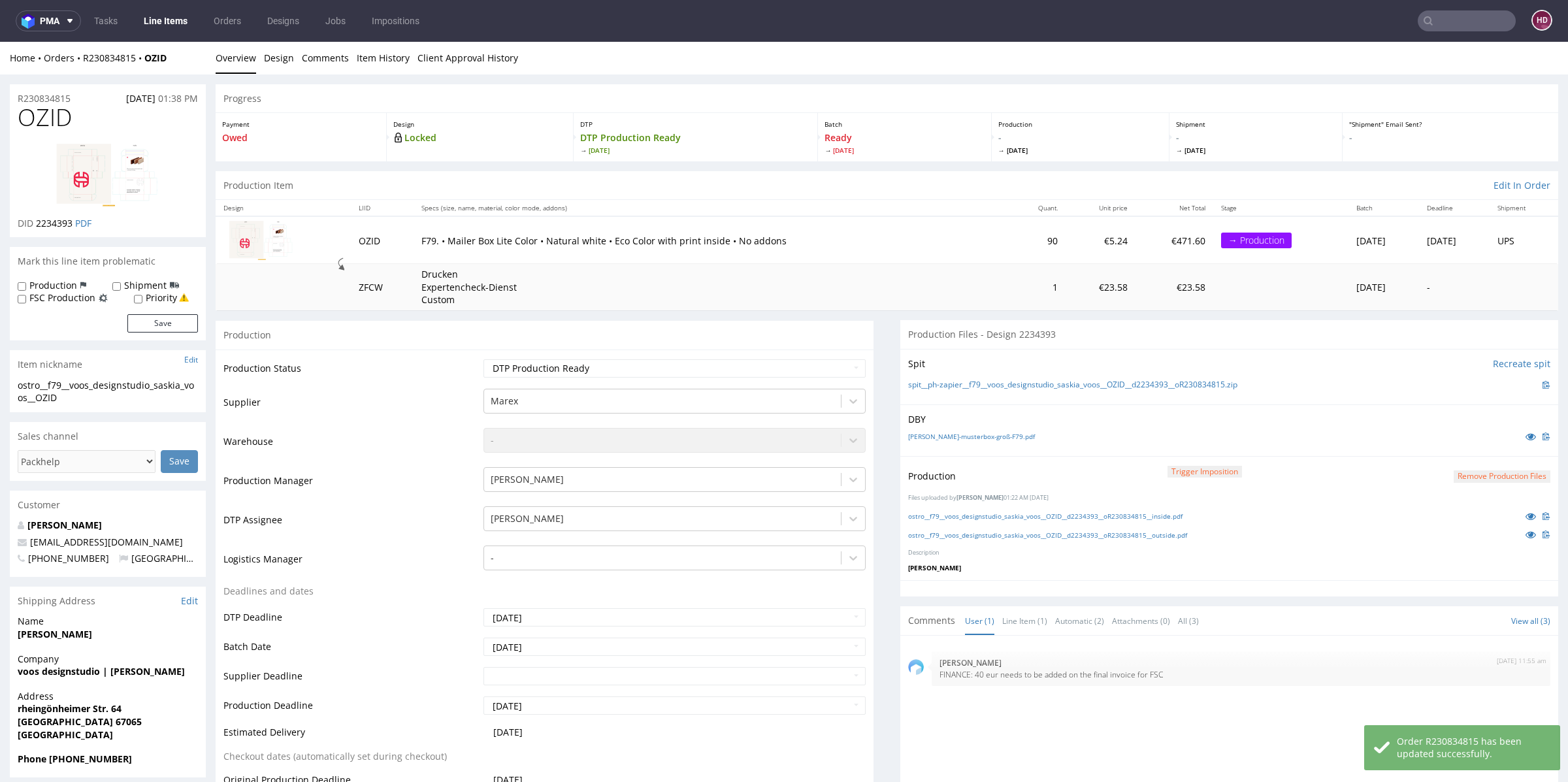
click at [179, 22] on link "Line Items" at bounding box center [165, 21] width 60 height 21
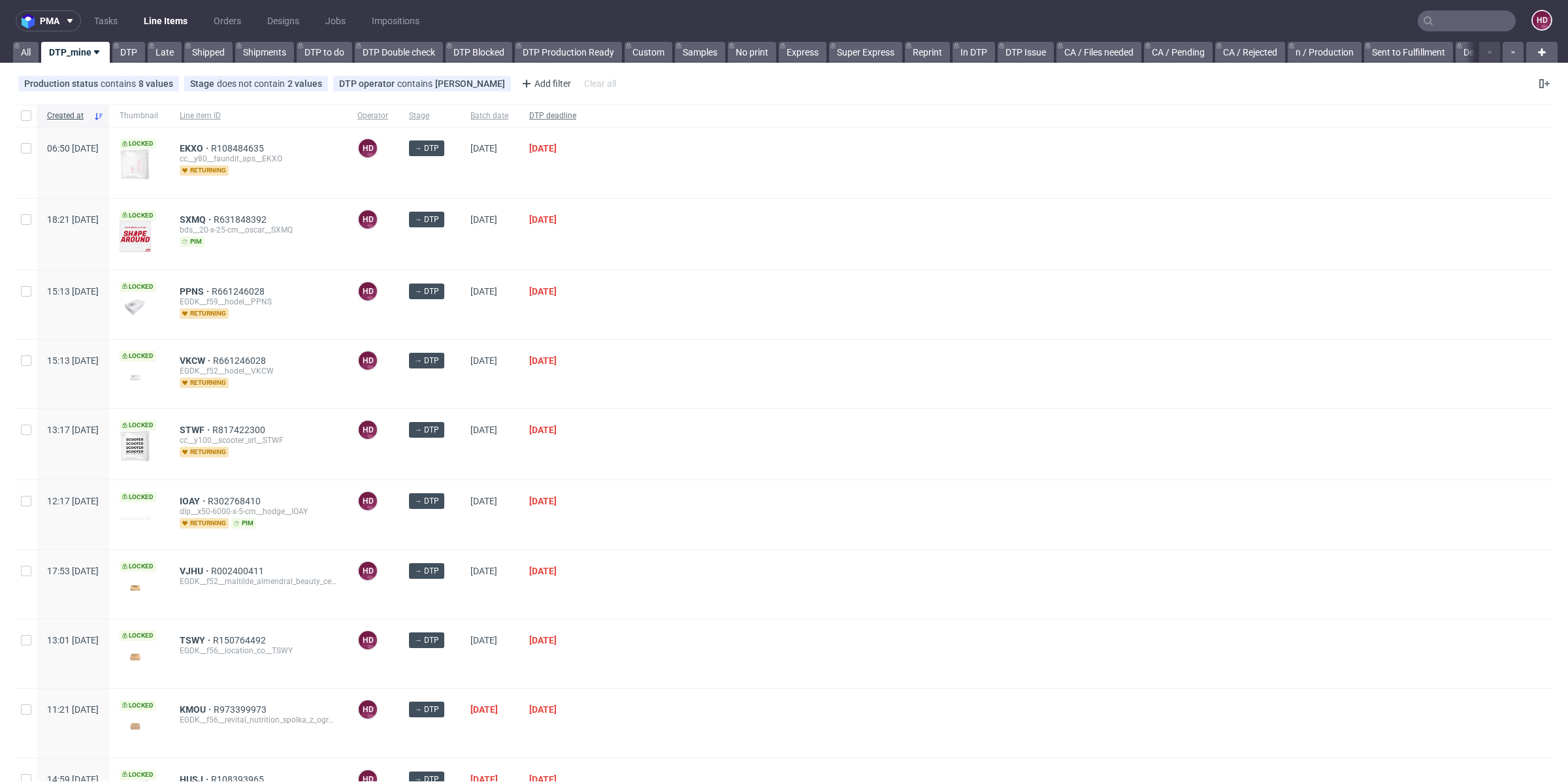
click at [576, 120] on span "DTP deadline" at bounding box center [552, 116] width 47 height 11
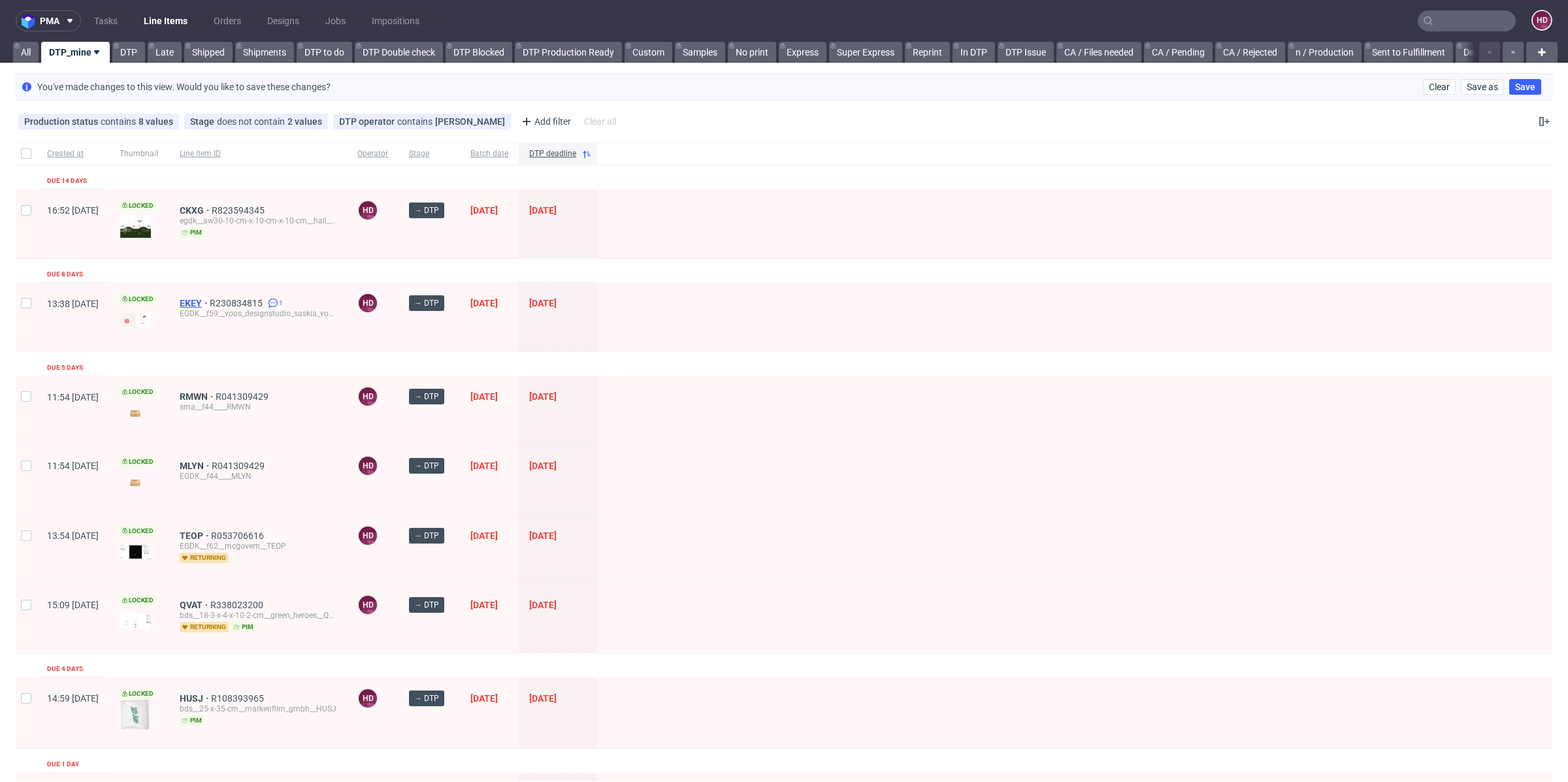
click at [210, 304] on span "EKEY" at bounding box center [194, 303] width 30 height 11
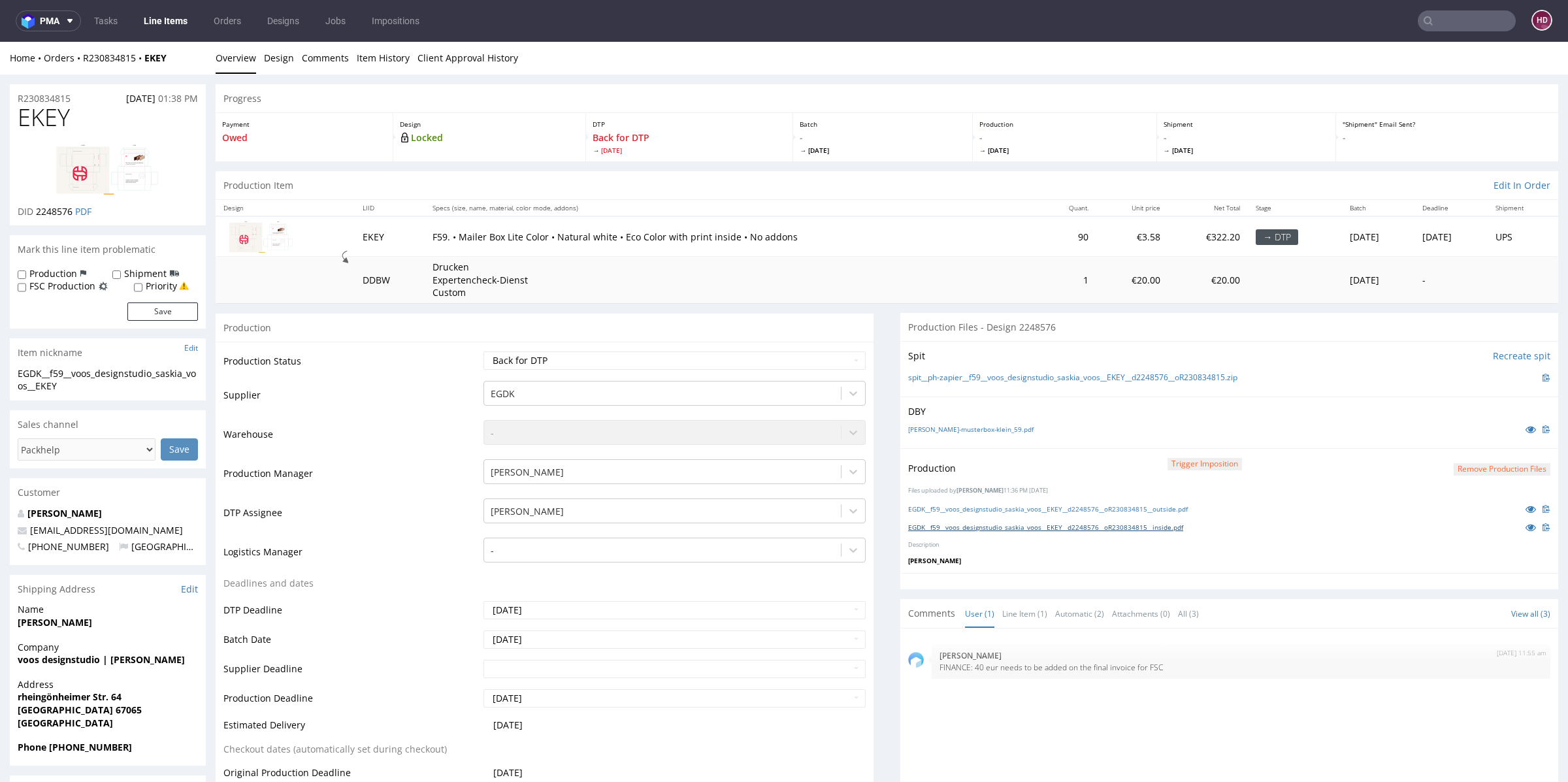
click at [964, 523] on link "EGDK__f59__voos_designstudio_saskia_voos__EKEY__d2248576__oR230834815__inside.p…" at bounding box center [1045, 527] width 275 height 9
click at [1095, 507] on link "EGDK__f59__voos_designstudio_saskia_voos__EKEY__d2248576__oR230834815__outside.…" at bounding box center [1047, 508] width 279 height 9
click at [510, 360] on select "Waiting for Artwork Waiting for Diecut Waiting for Mockup Waiting for DTP Waiti…" at bounding box center [674, 360] width 382 height 18
select select "dtp_production_ready"
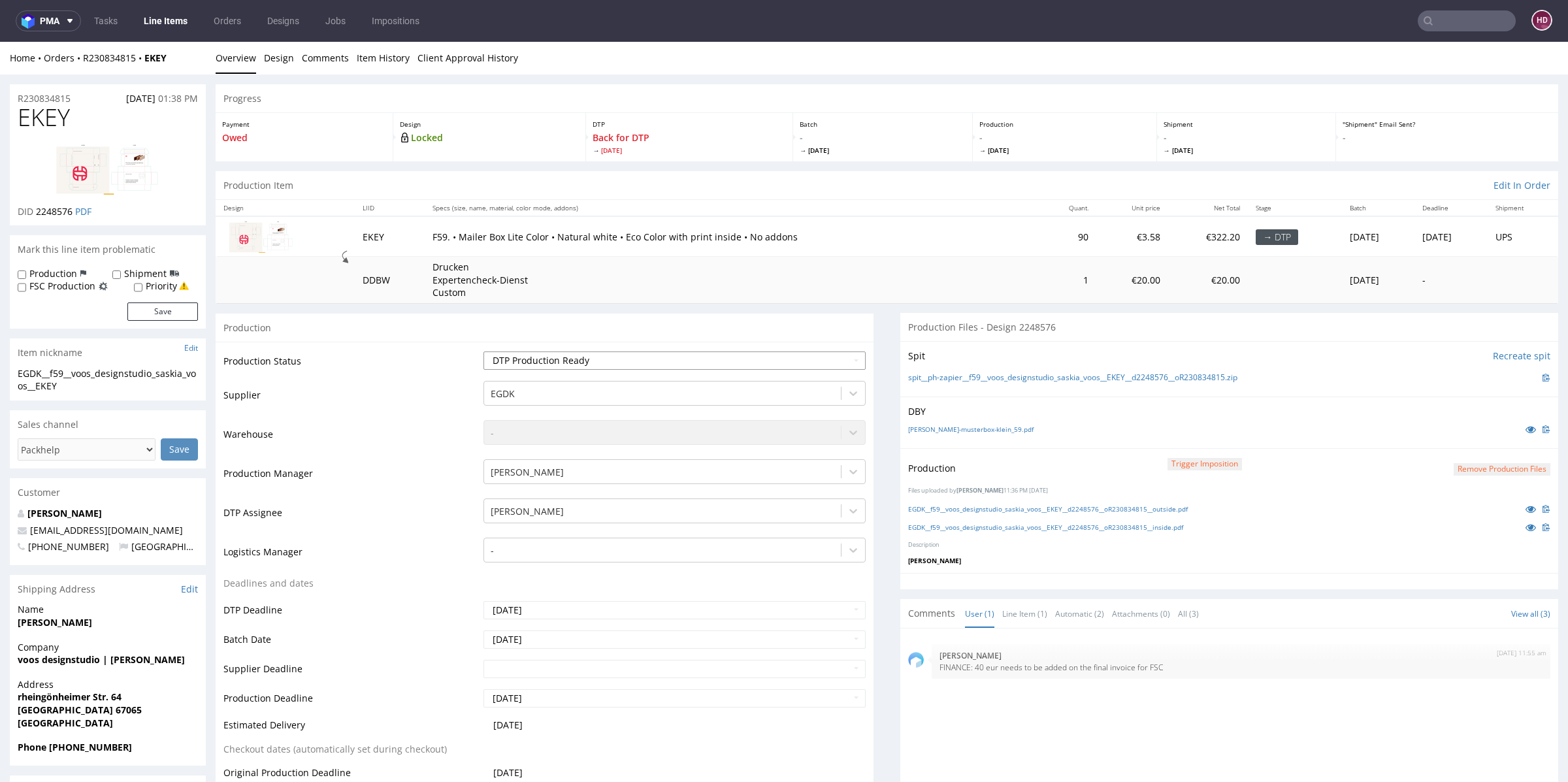
click at [484, 351] on select "Waiting for Artwork Waiting for Diecut Waiting for Mockup Waiting for DTP Waiti…" at bounding box center [674, 360] width 382 height 18
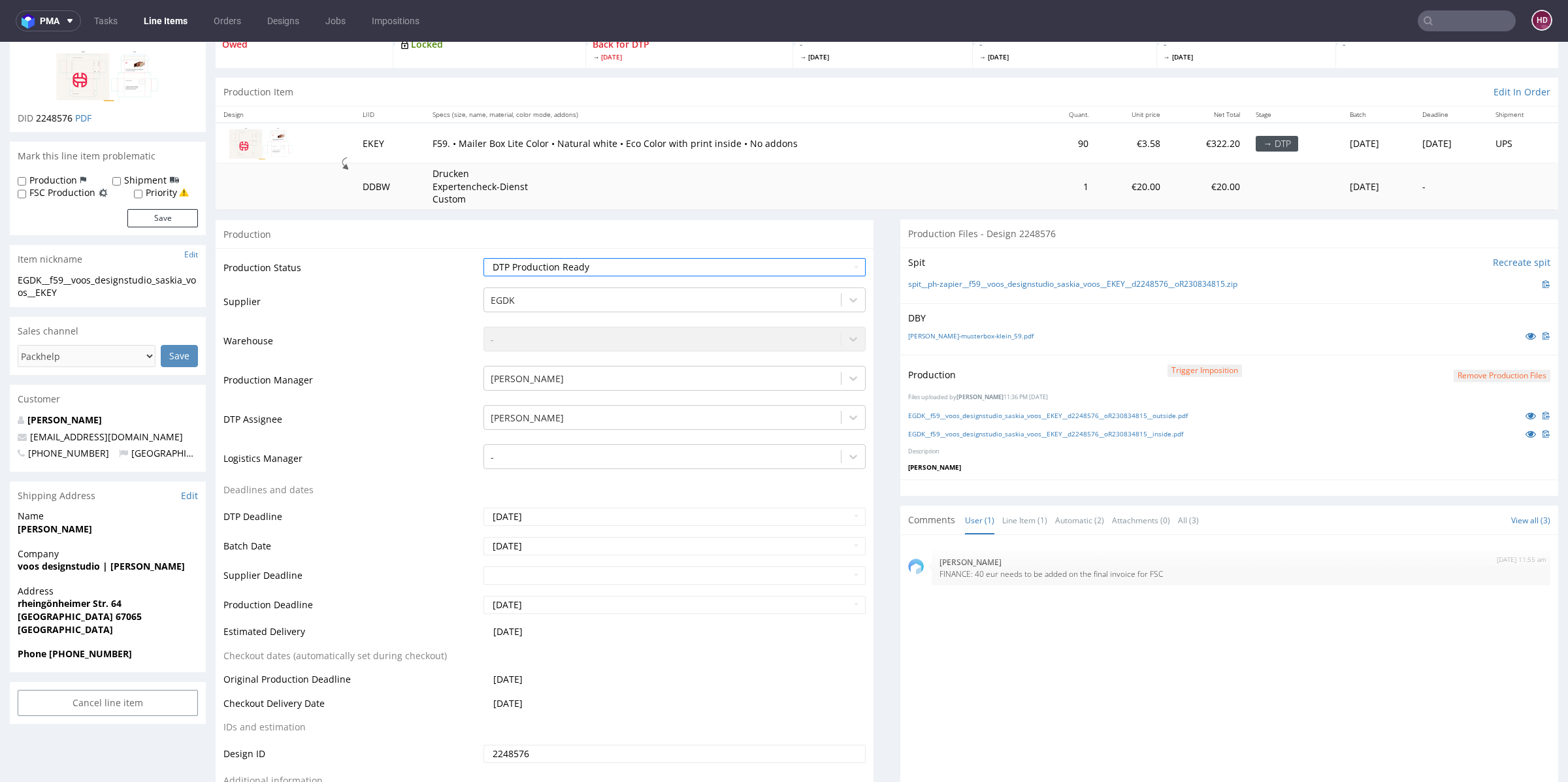
scroll to position [197, 0]
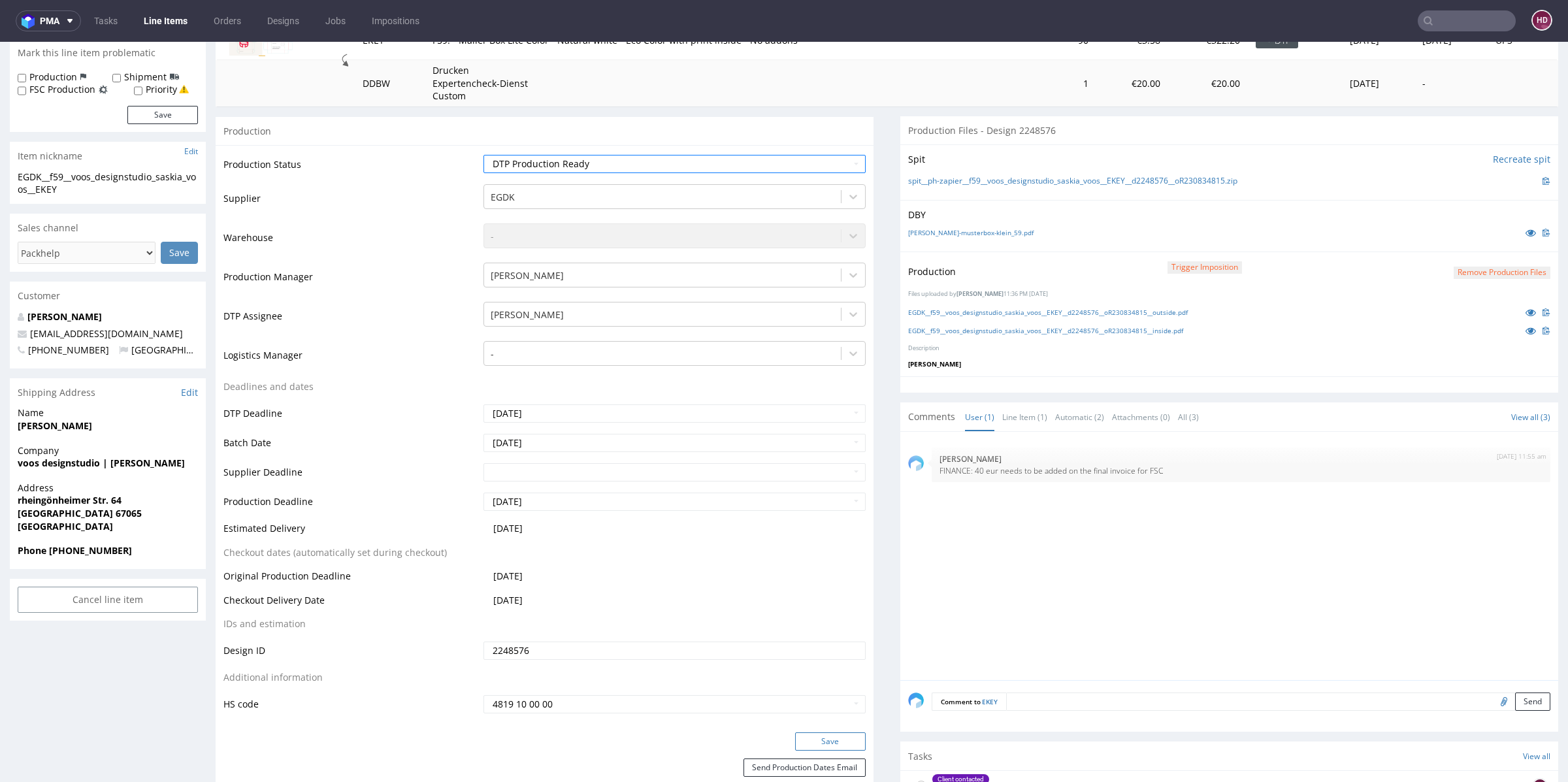
click at [821, 732] on button "Save" at bounding box center [830, 741] width 70 height 18
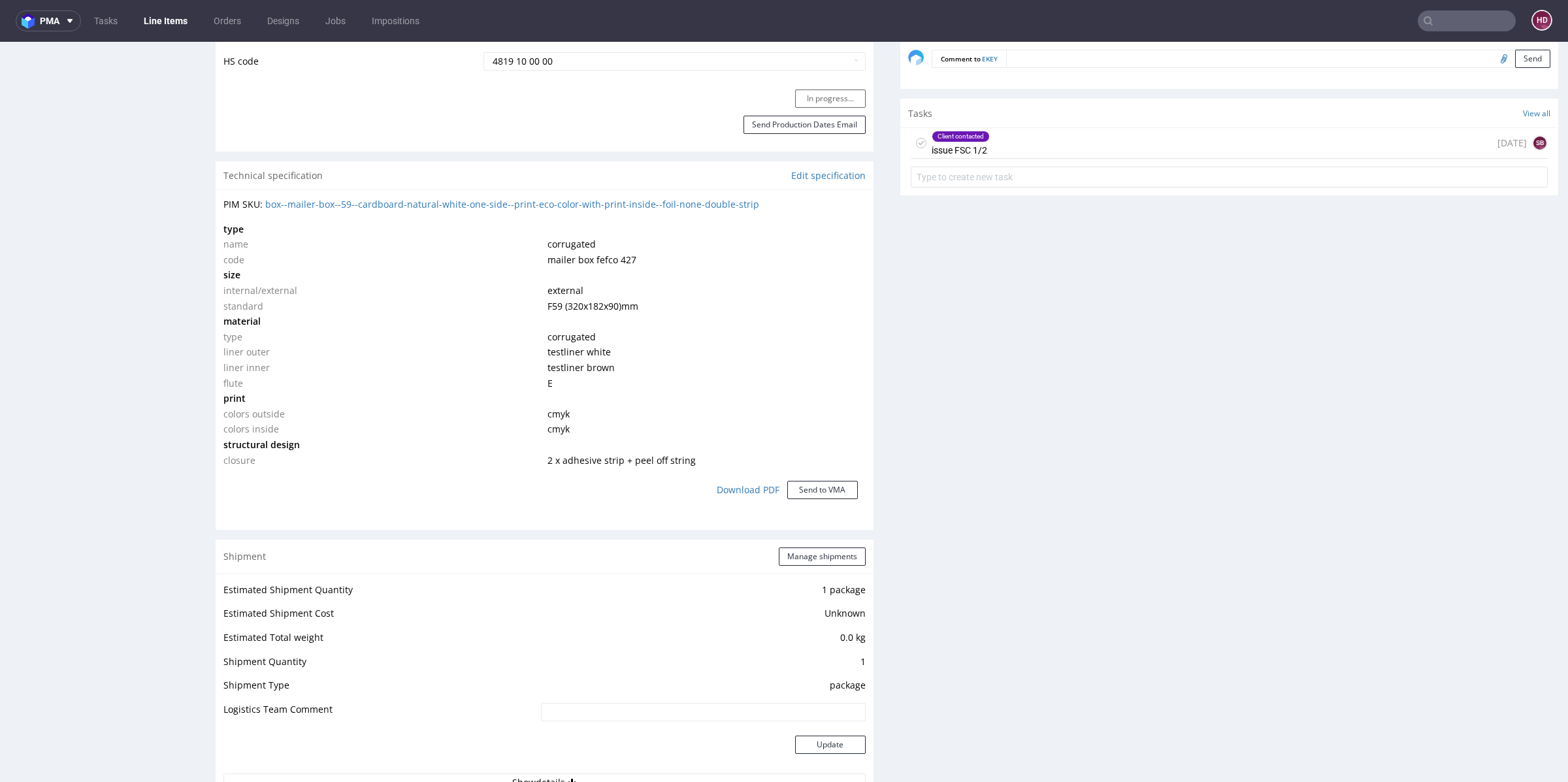
scroll to position [870, 0]
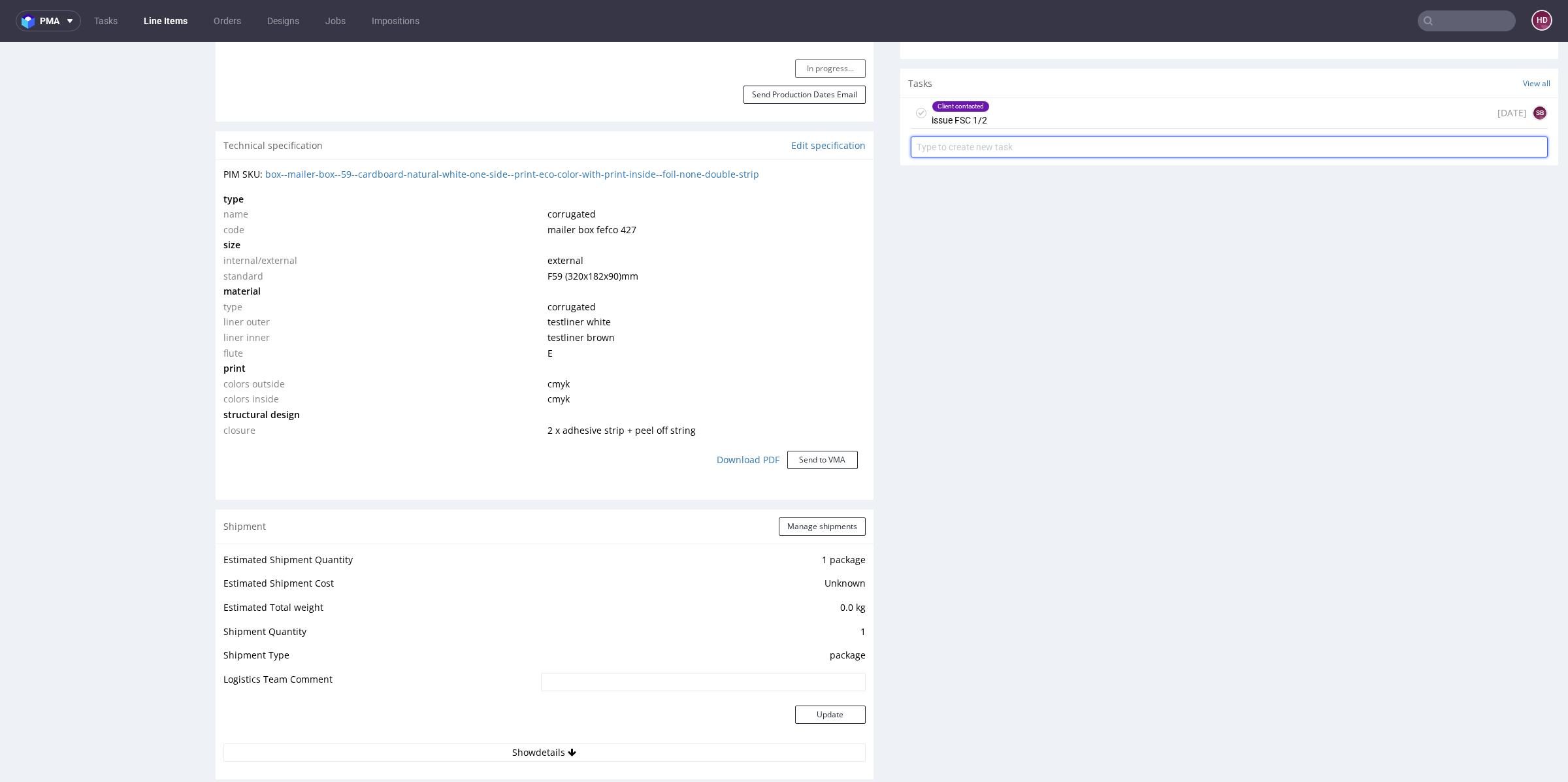
click at [977, 138] on input "text" at bounding box center [1229, 146] width 637 height 21
click at [975, 101] on div "Client contacted" at bounding box center [960, 106] width 57 height 11
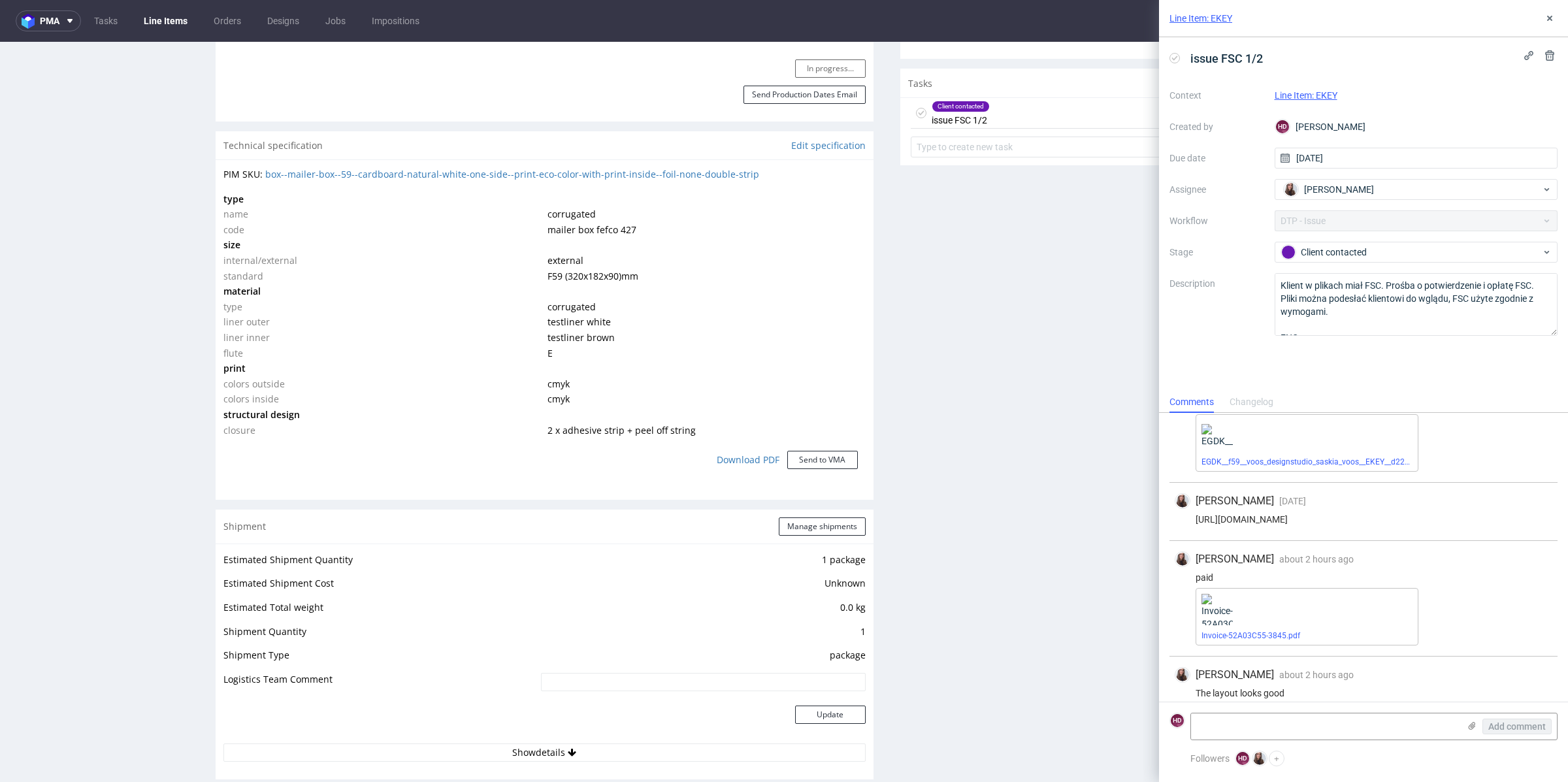
scroll to position [118, 0]
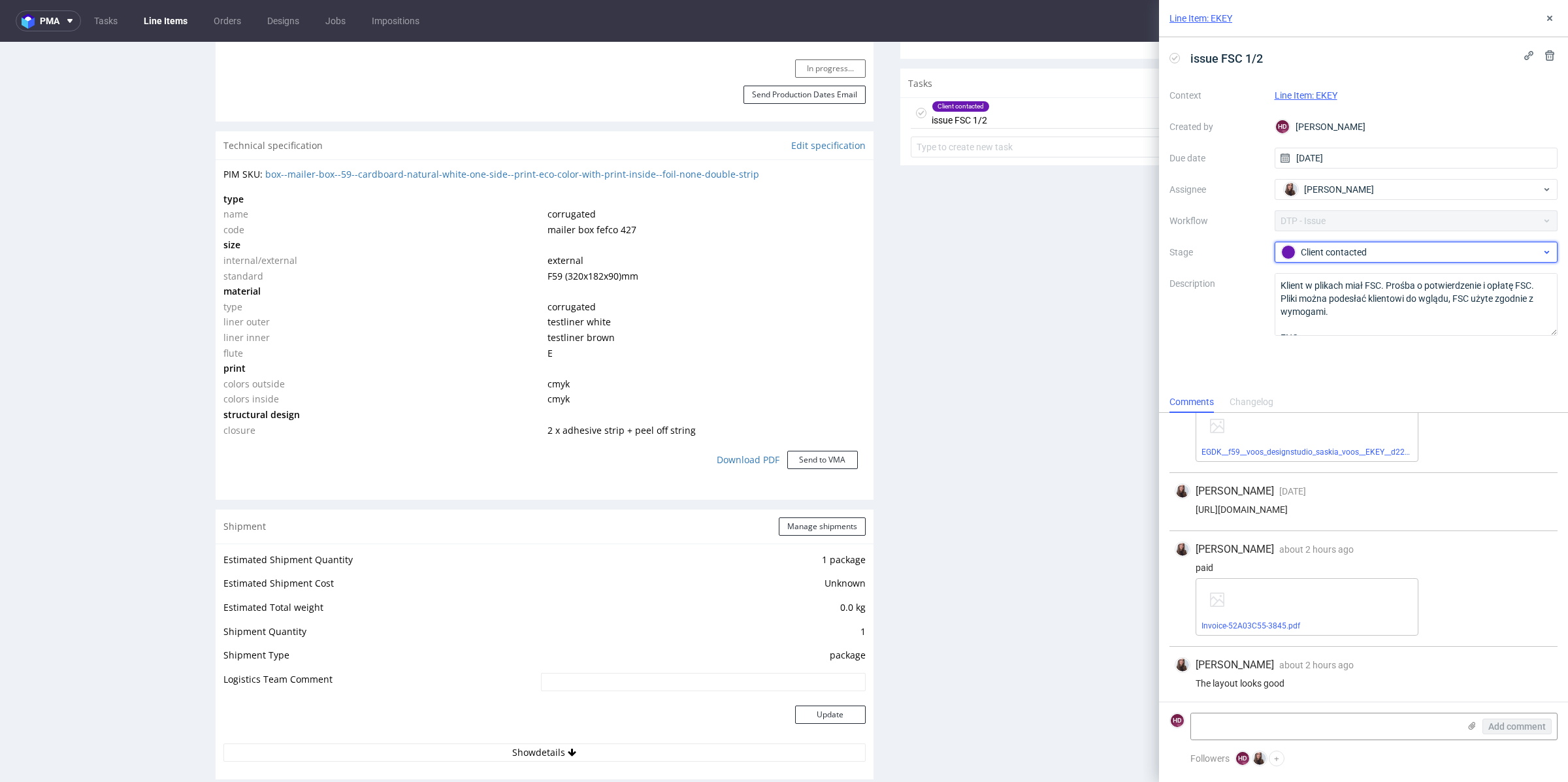
click at [1344, 250] on div "Client contacted" at bounding box center [1411, 251] width 260 height 14
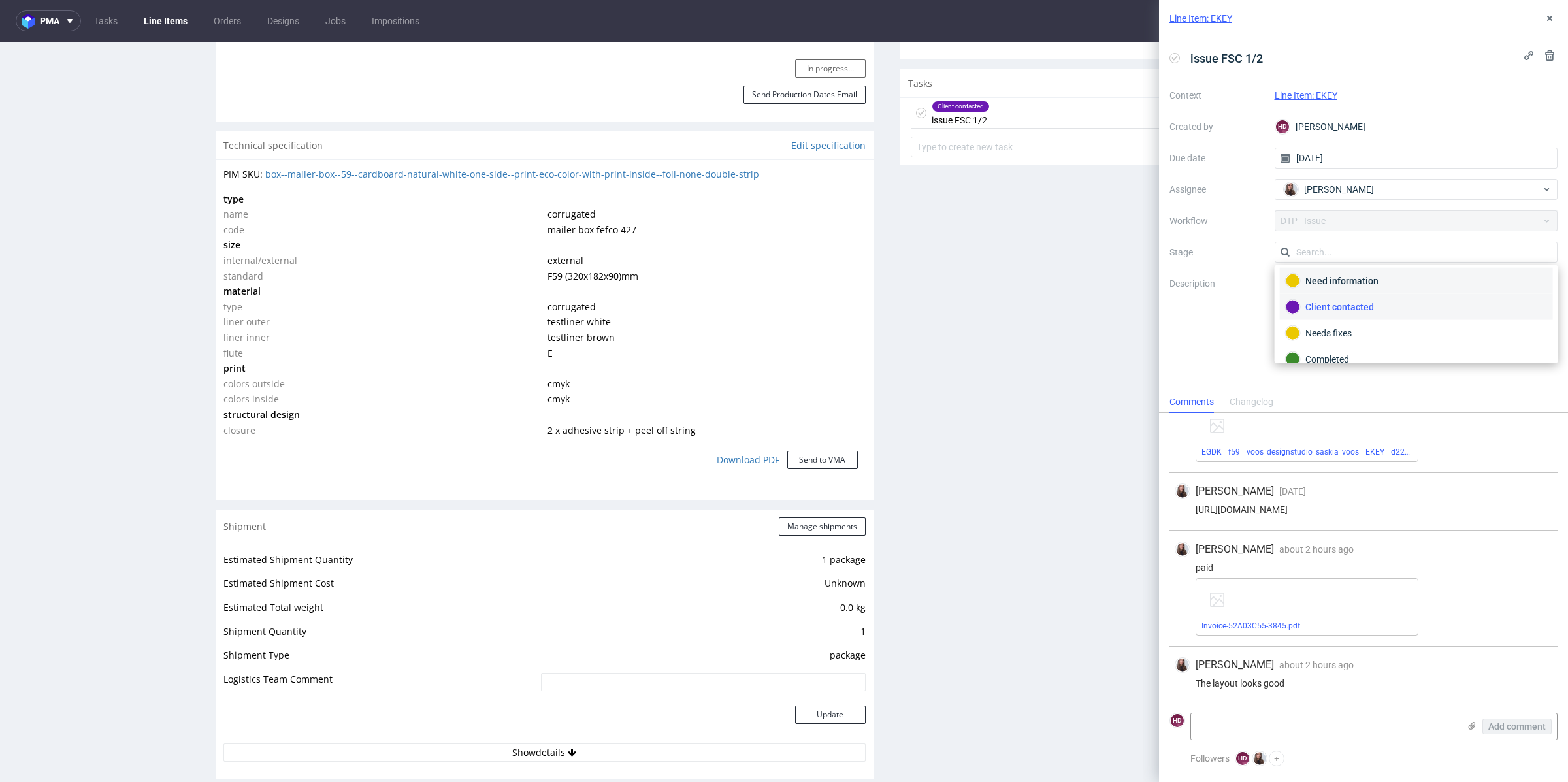
scroll to position [92, 0]
click at [1342, 316] on div "Completed" at bounding box center [1416, 322] width 261 height 14
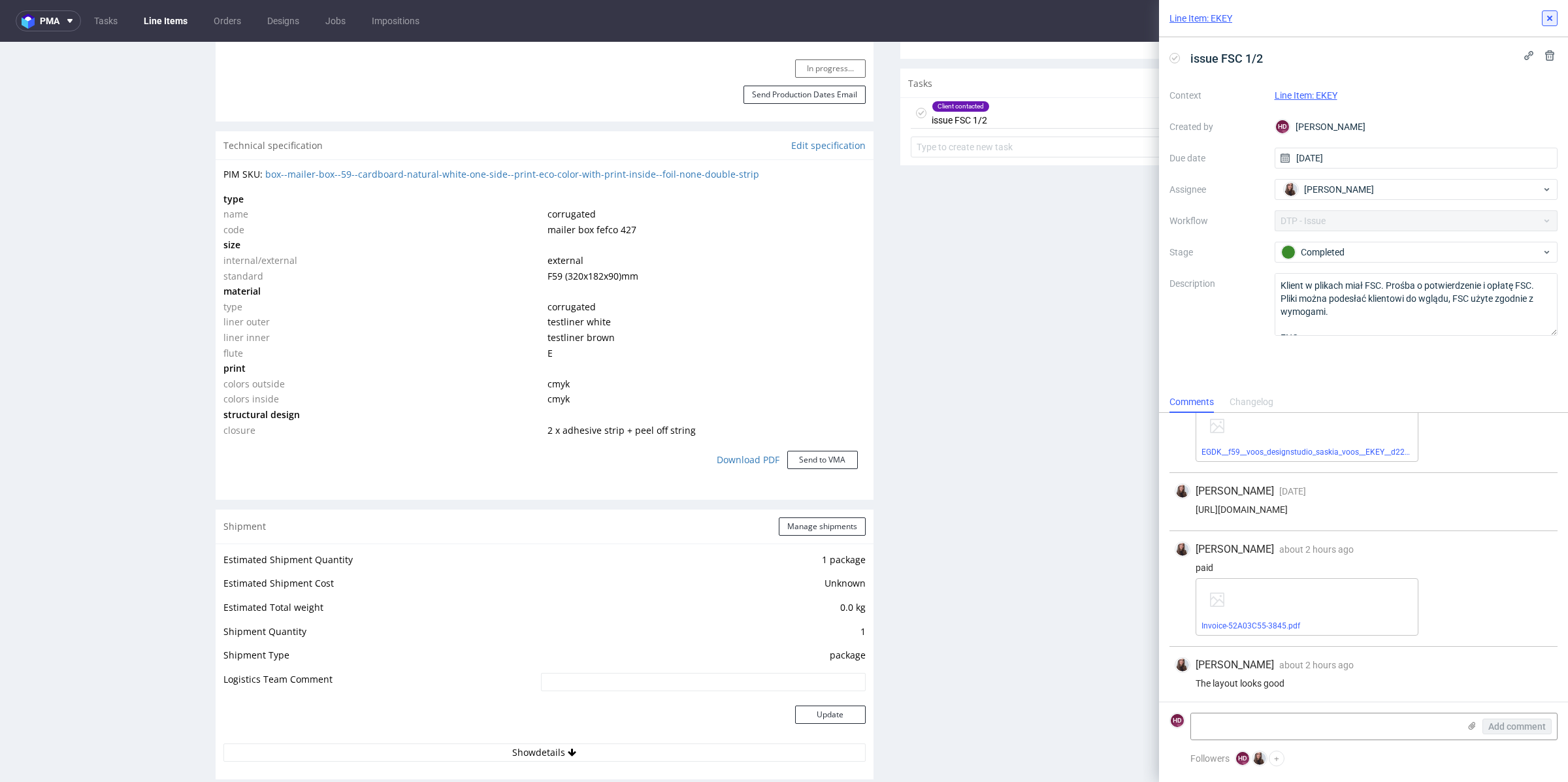
click at [1547, 16] on use at bounding box center [1549, 18] width 5 height 5
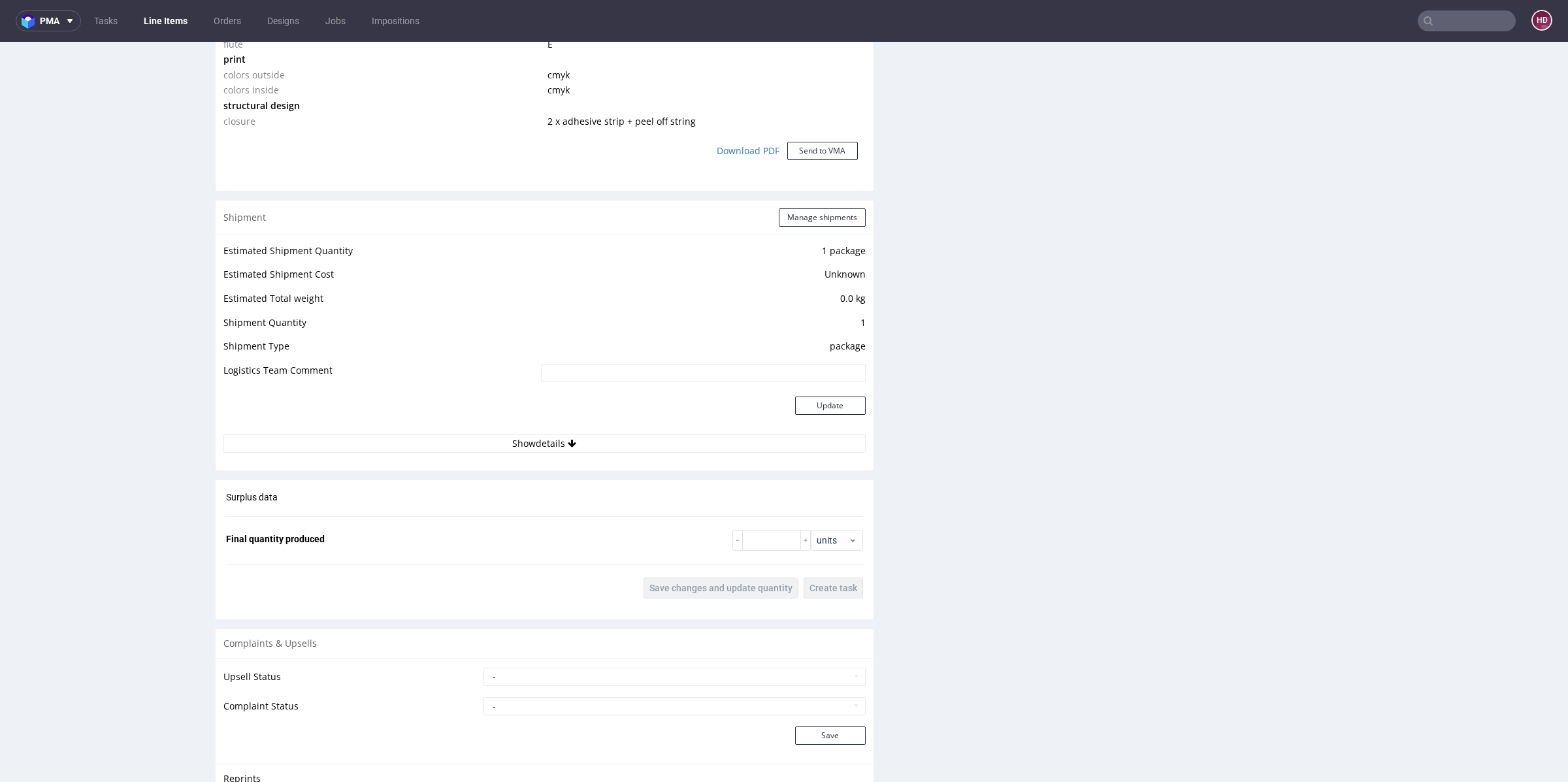
scroll to position [1384, 0]
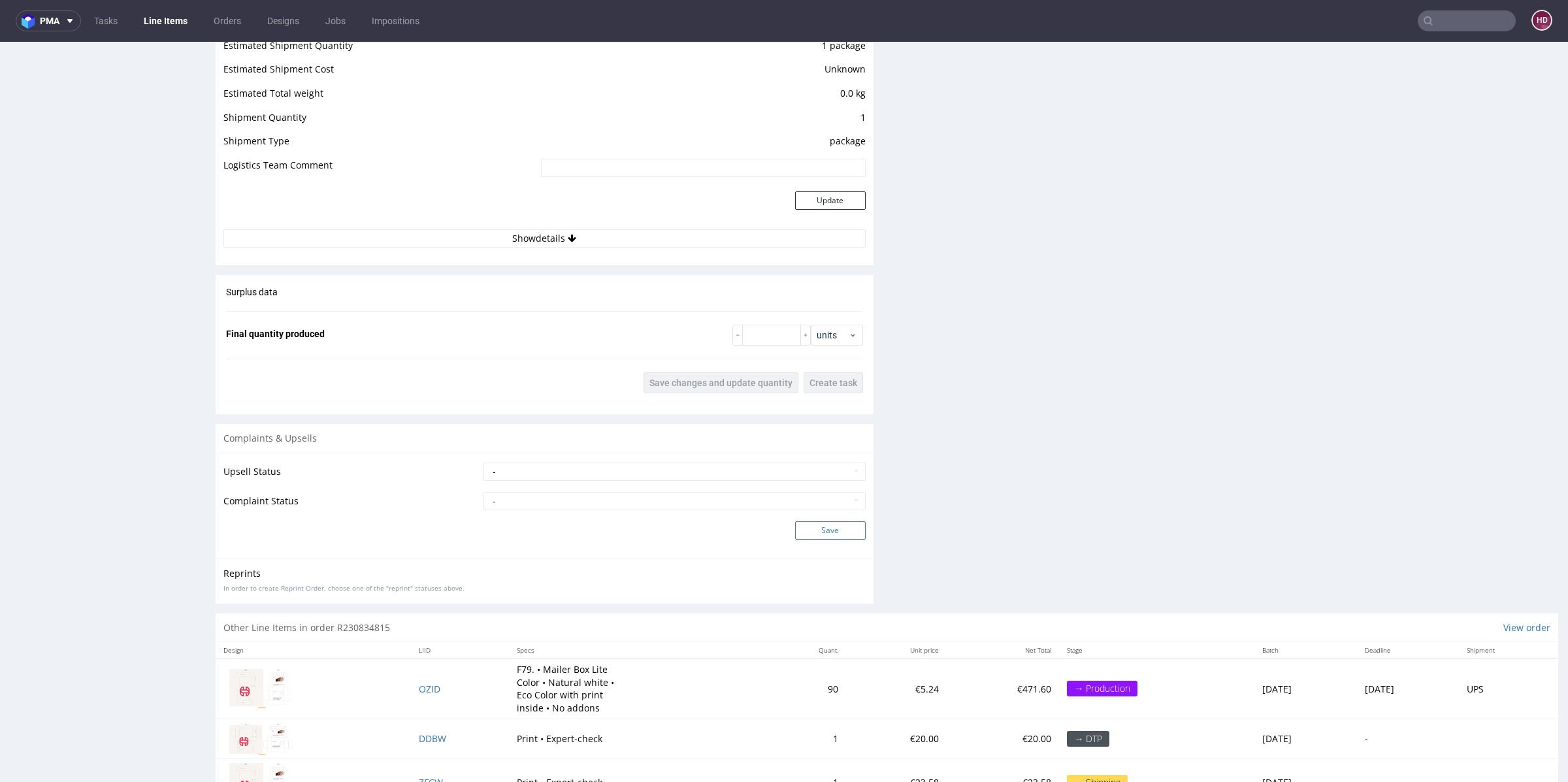
click at [826, 522] on button "Save" at bounding box center [830, 531] width 70 height 18
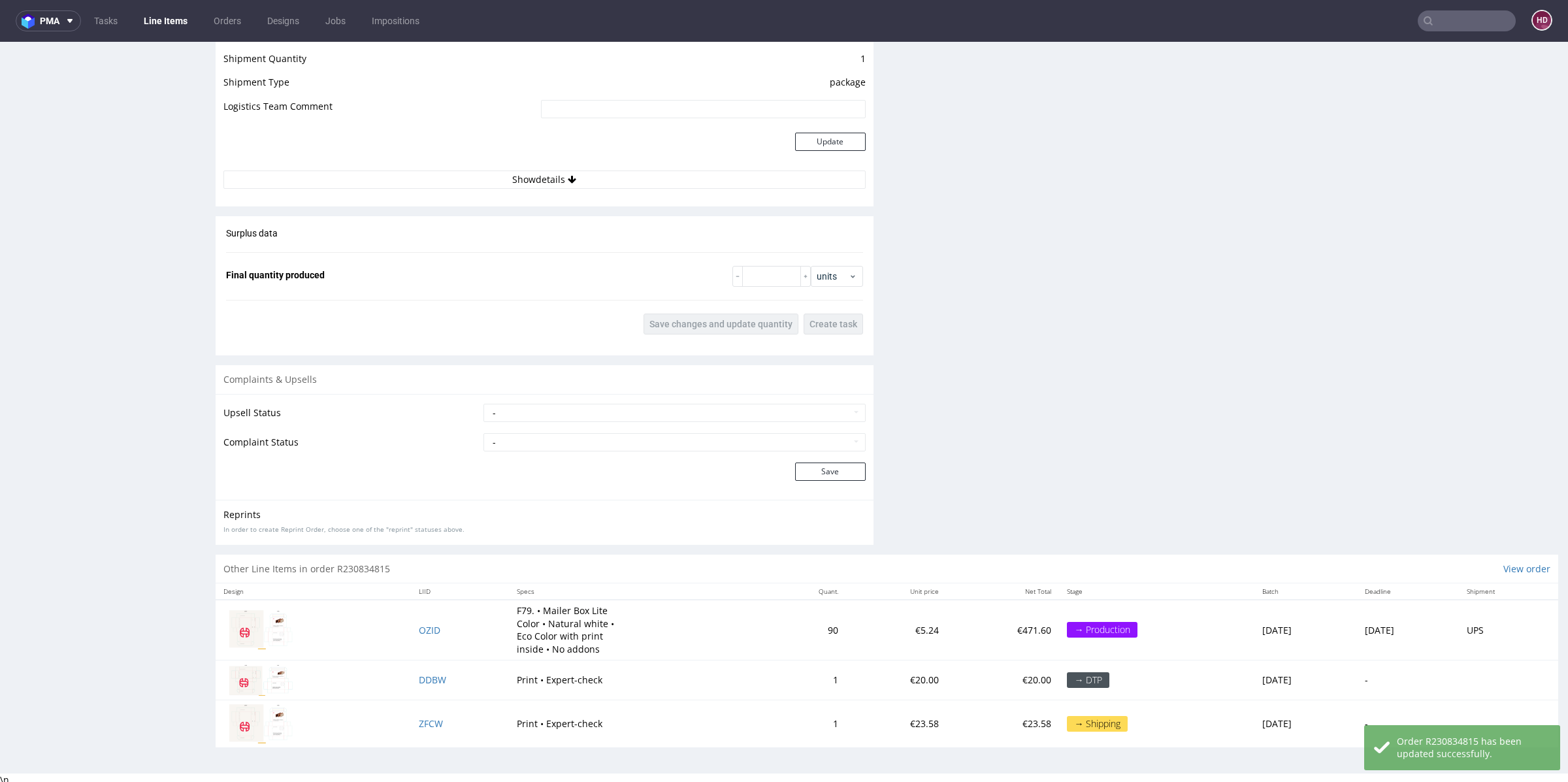
scroll to position [3, 0]
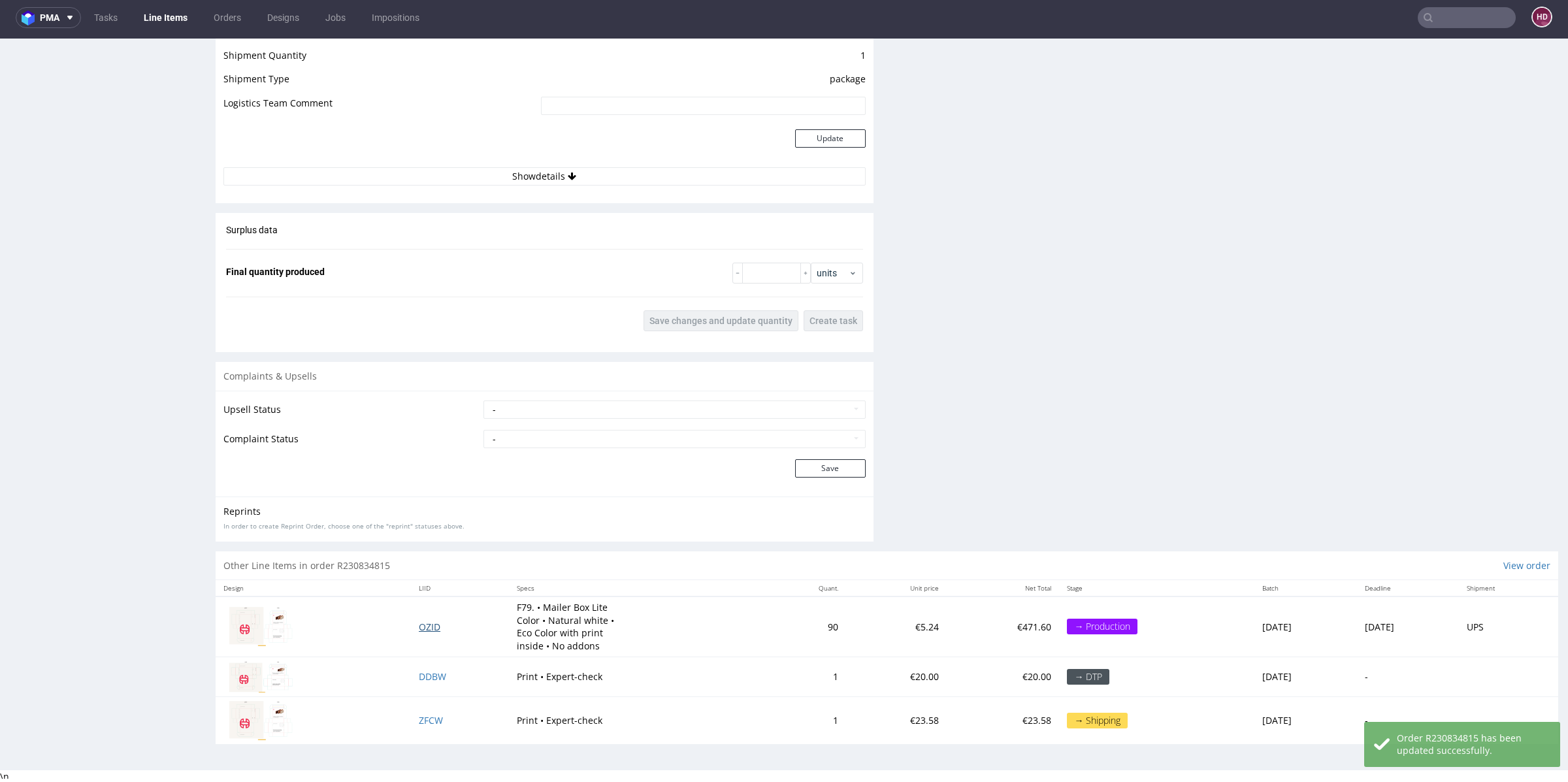
click at [419, 621] on span "OZID" at bounding box center [430, 627] width 21 height 12
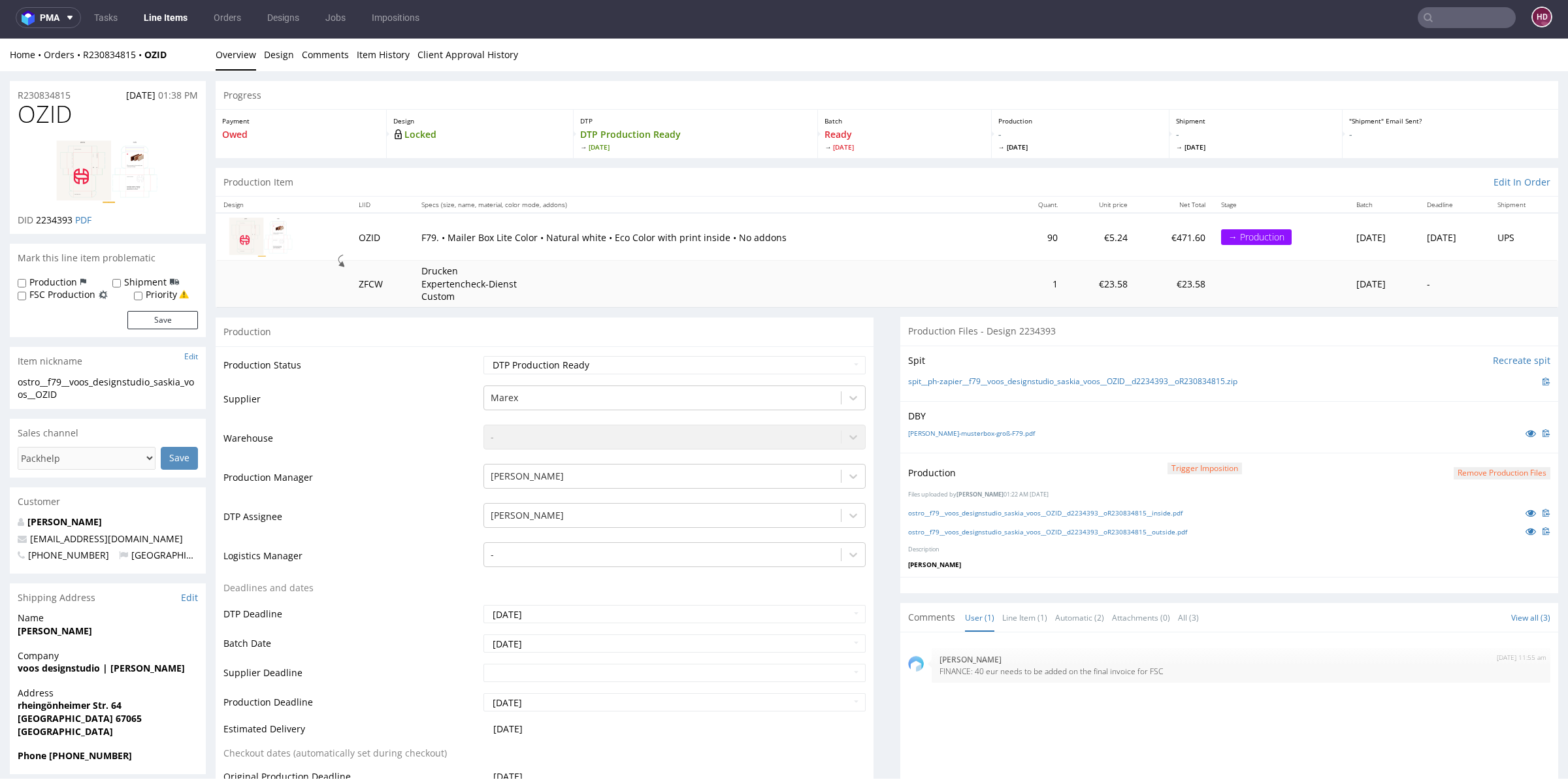
click at [164, 21] on link "Line Items" at bounding box center [165, 17] width 60 height 21
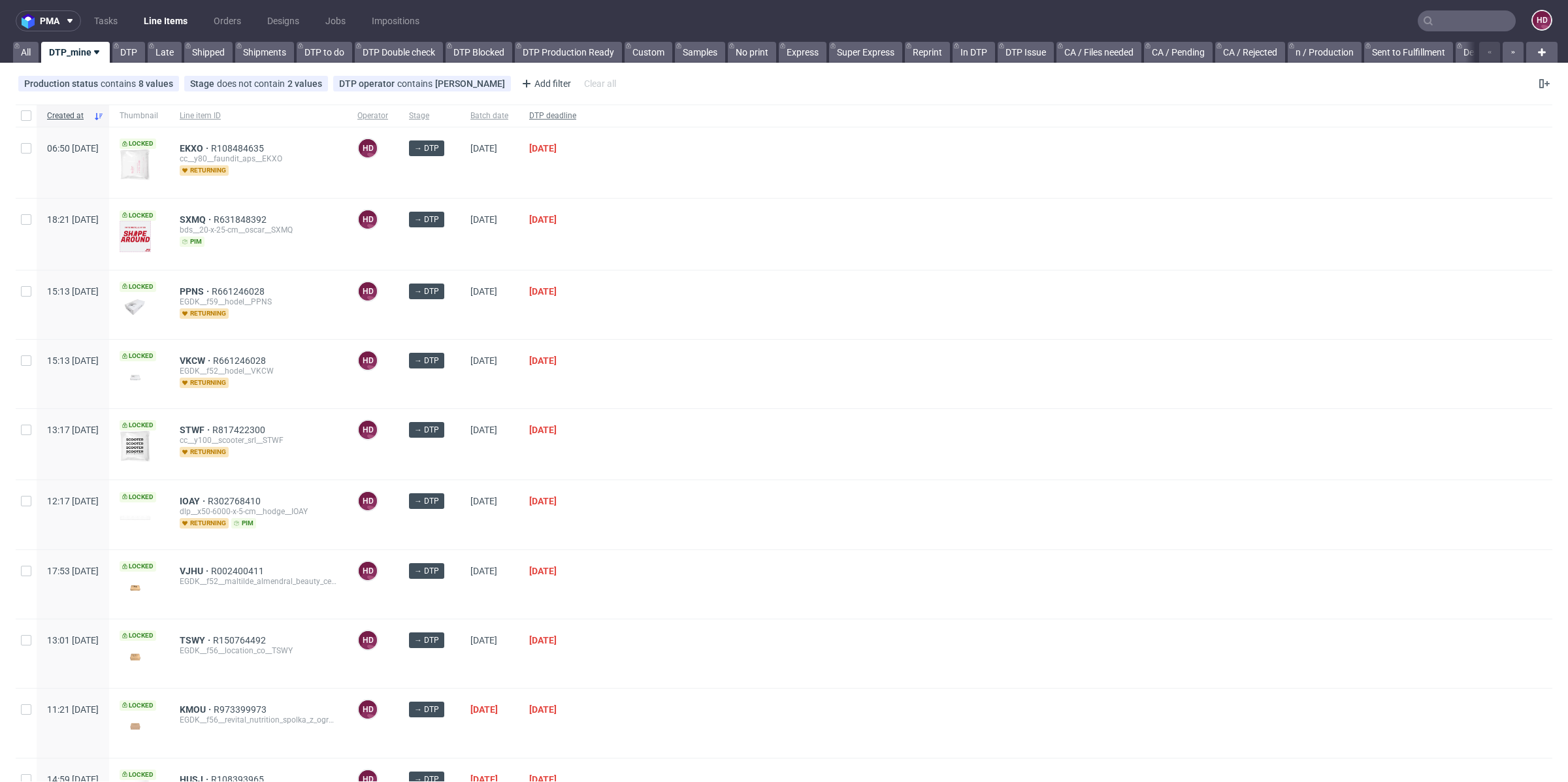
click at [576, 113] on span "DTP deadline" at bounding box center [552, 116] width 47 height 11
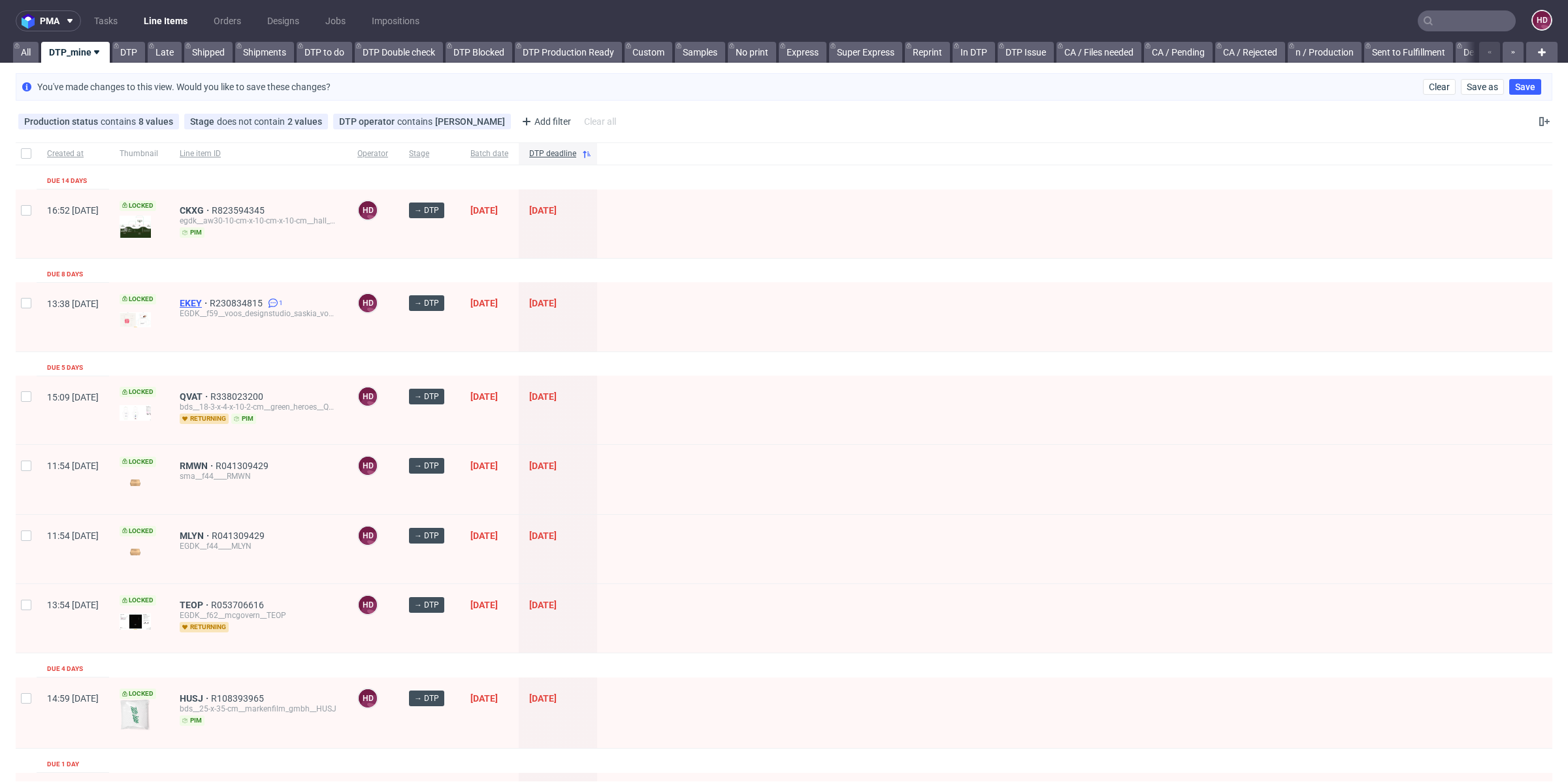
click at [210, 301] on span "EKEY" at bounding box center [194, 303] width 30 height 11
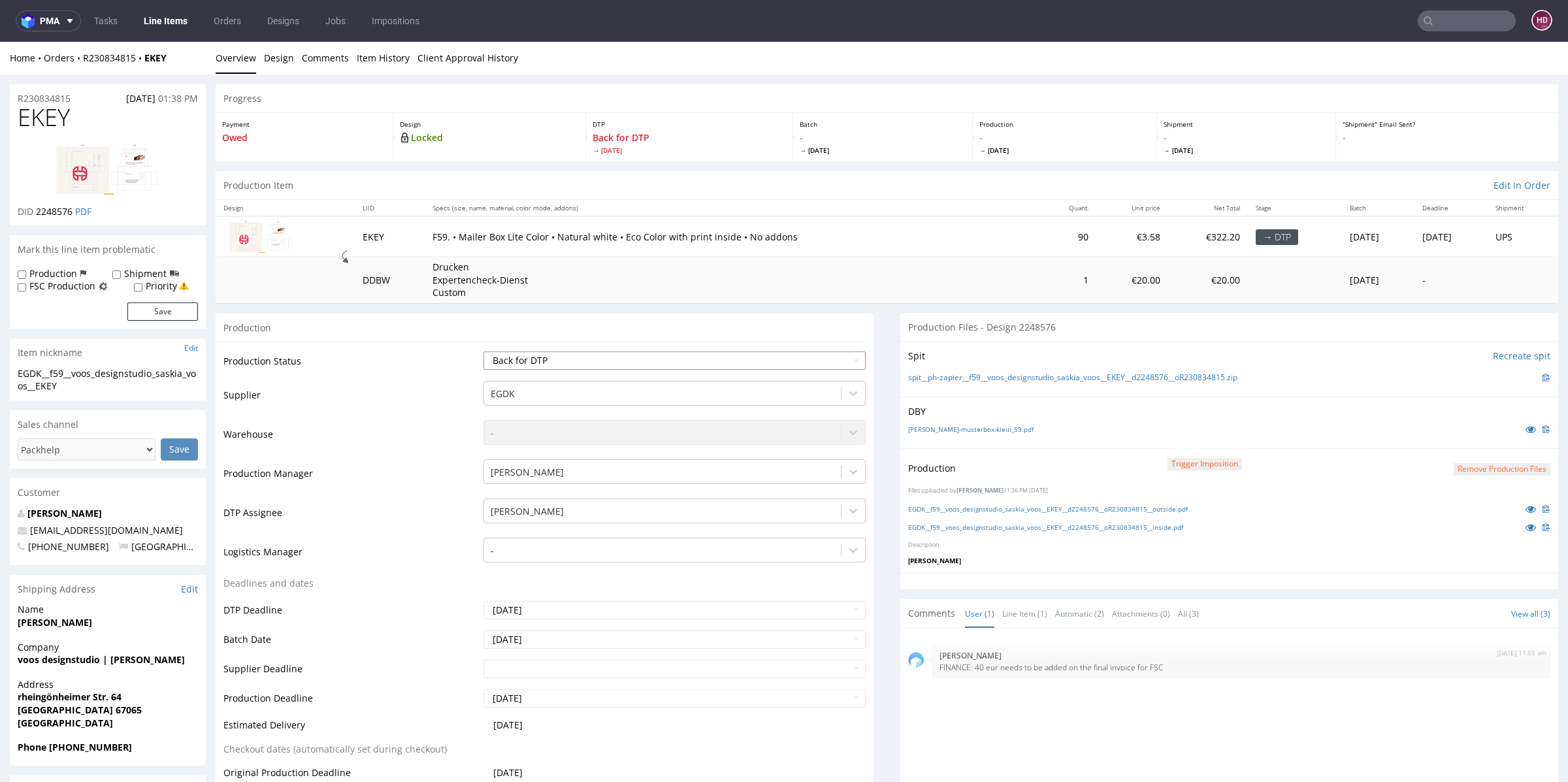
click at [686, 360] on select "Waiting for Artwork Waiting for Diecut Waiting for Mockup Waiting for DTP Waiti…" at bounding box center [674, 360] width 382 height 18
select select "dtp_production_ready"
click at [484, 351] on select "Waiting for Artwork Waiting for Diecut Waiting for Mockup Waiting for DTP Waiti…" at bounding box center [674, 360] width 382 height 18
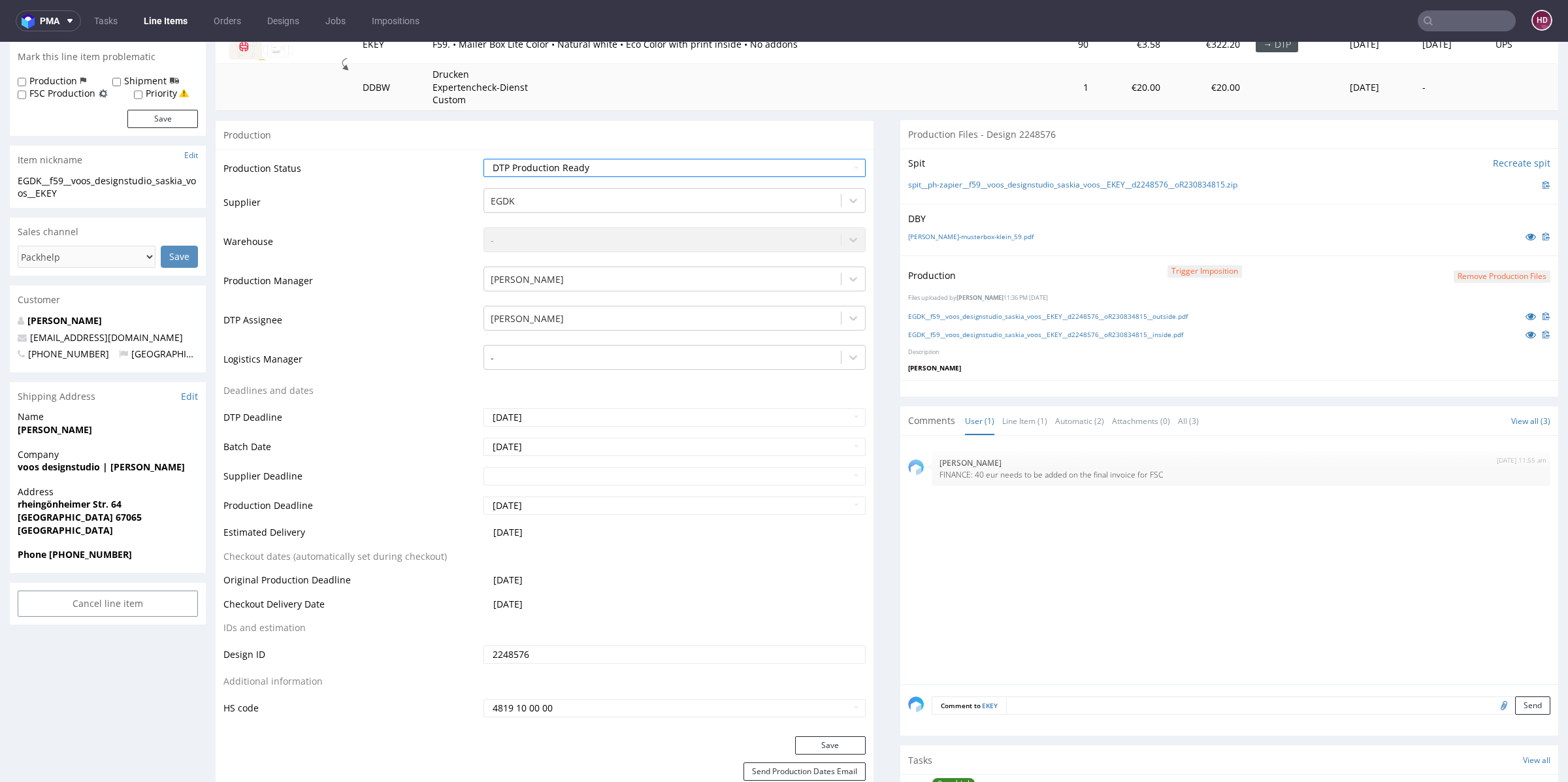
scroll to position [189, 0]
click at [817, 752] on button "Save" at bounding box center [830, 749] width 70 height 18
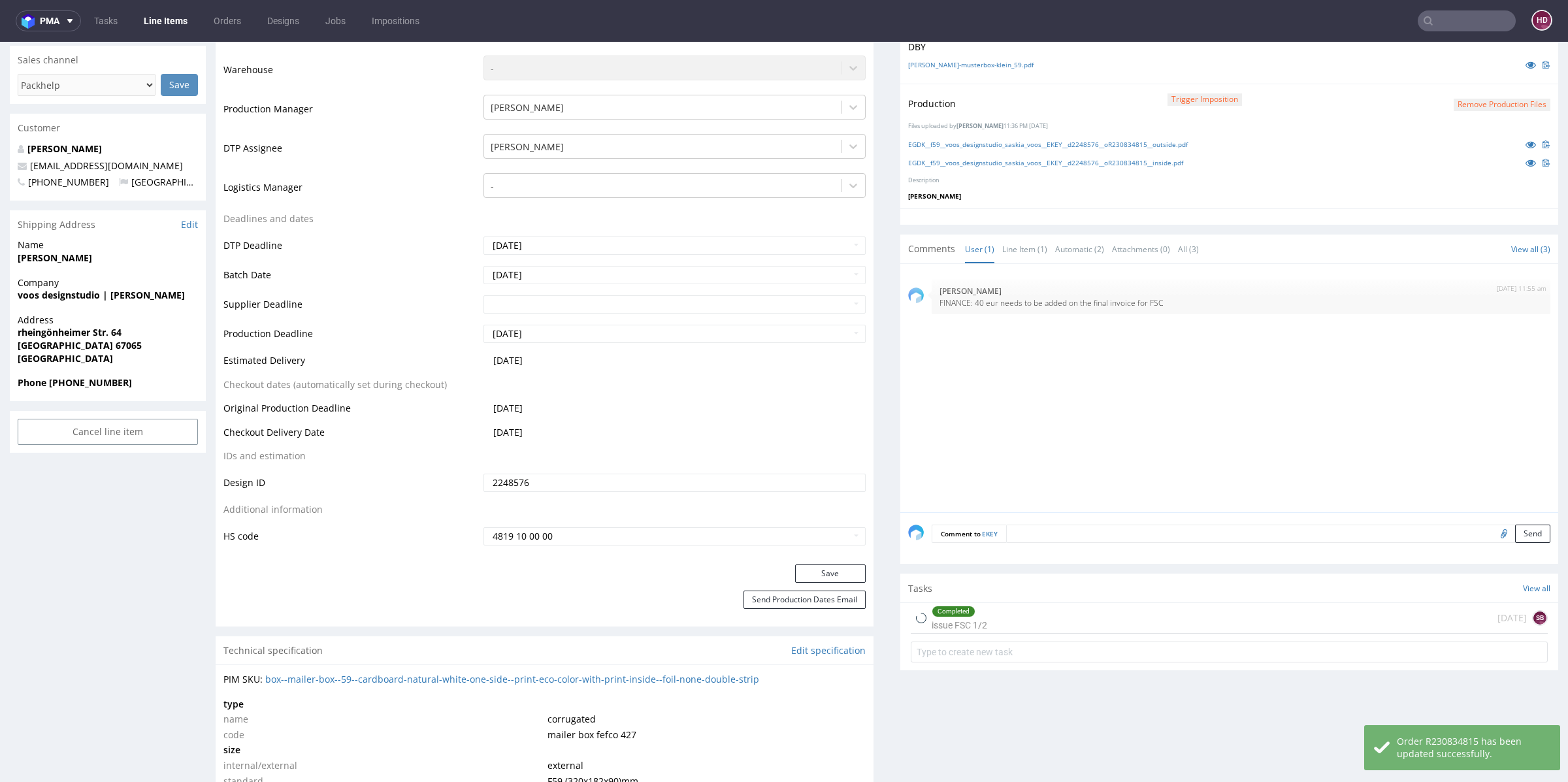
scroll to position [704, 0]
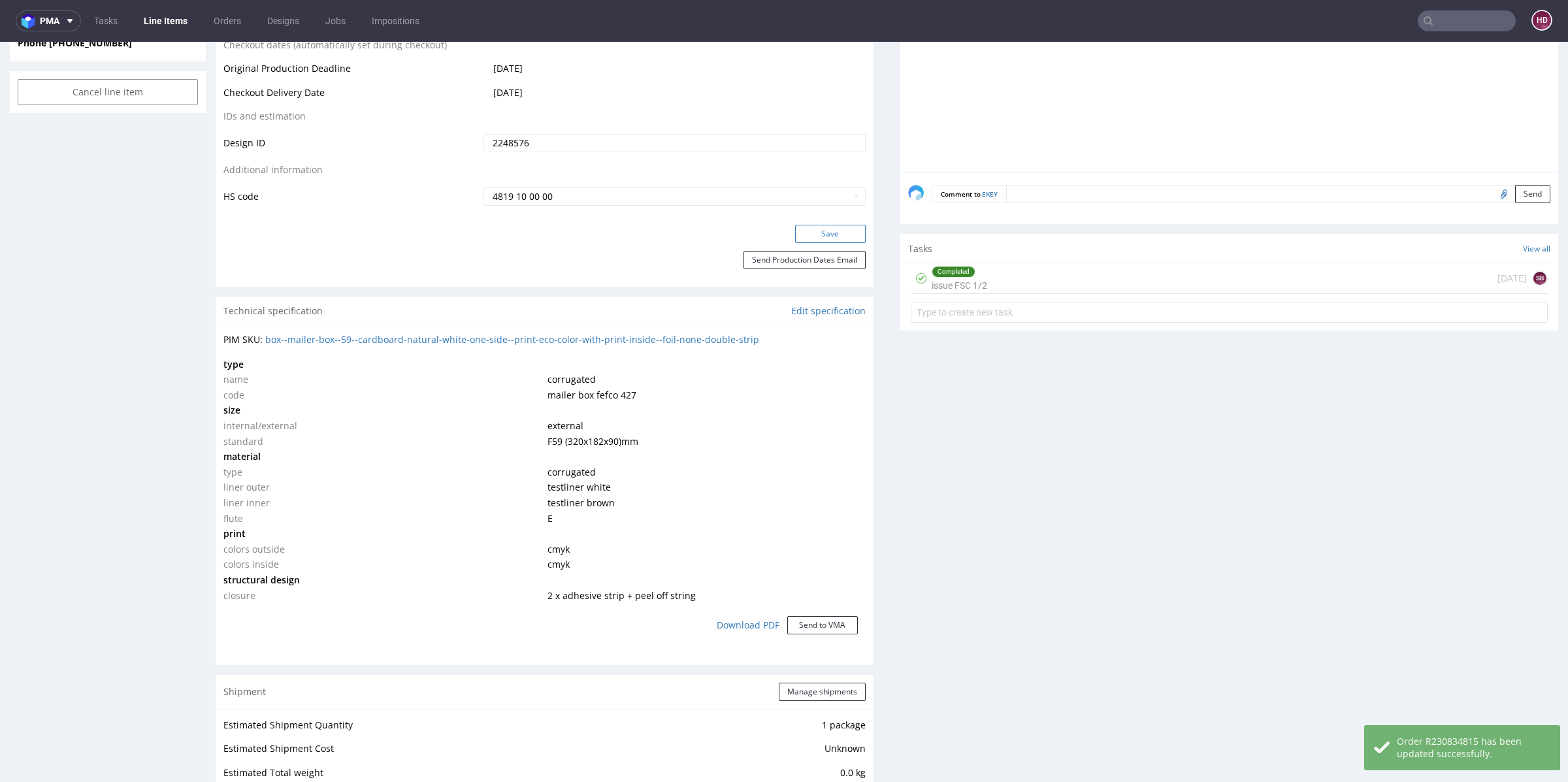
click at [827, 235] on button "Save" at bounding box center [830, 234] width 70 height 18
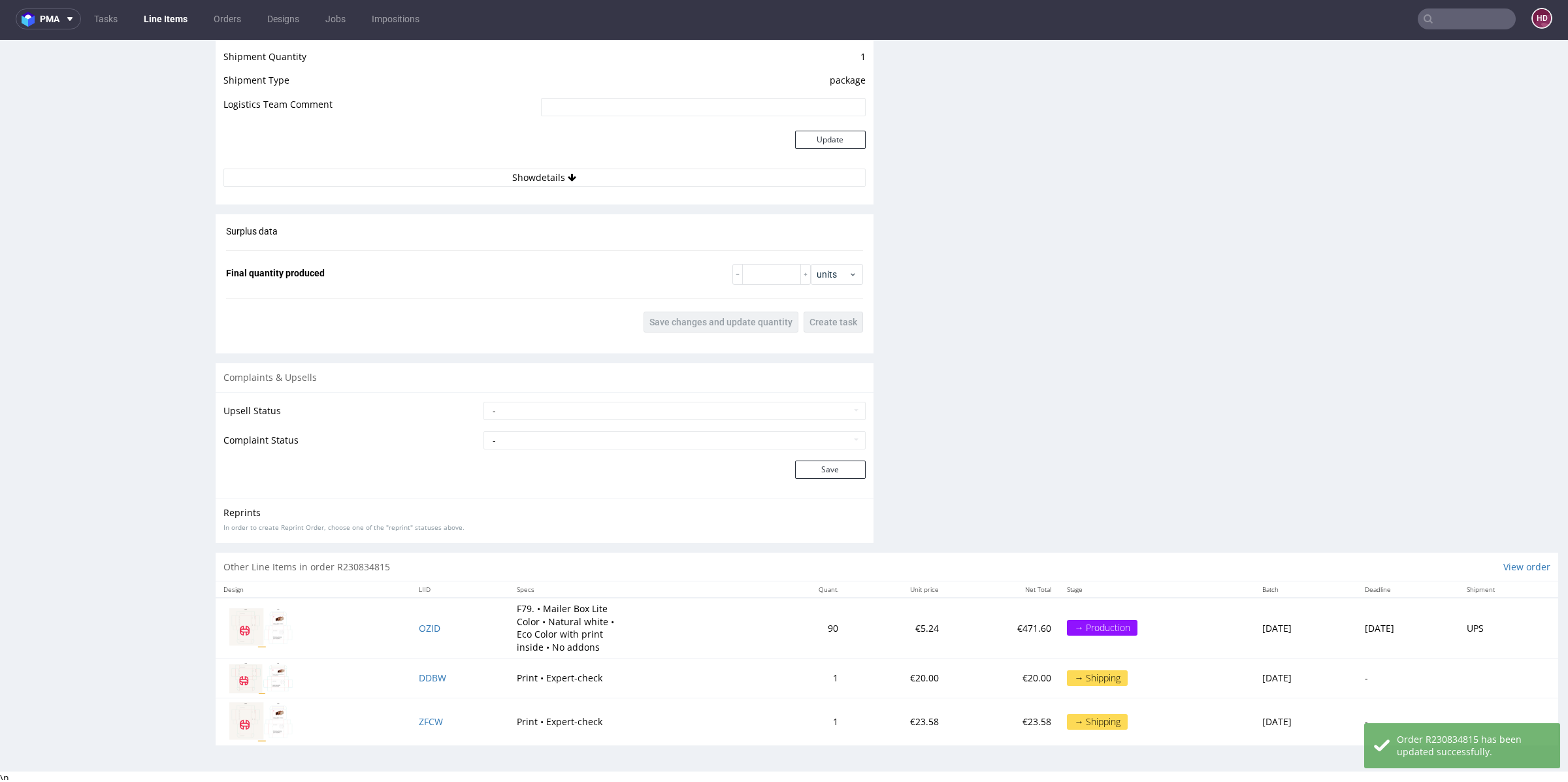
scroll to position [3, 0]
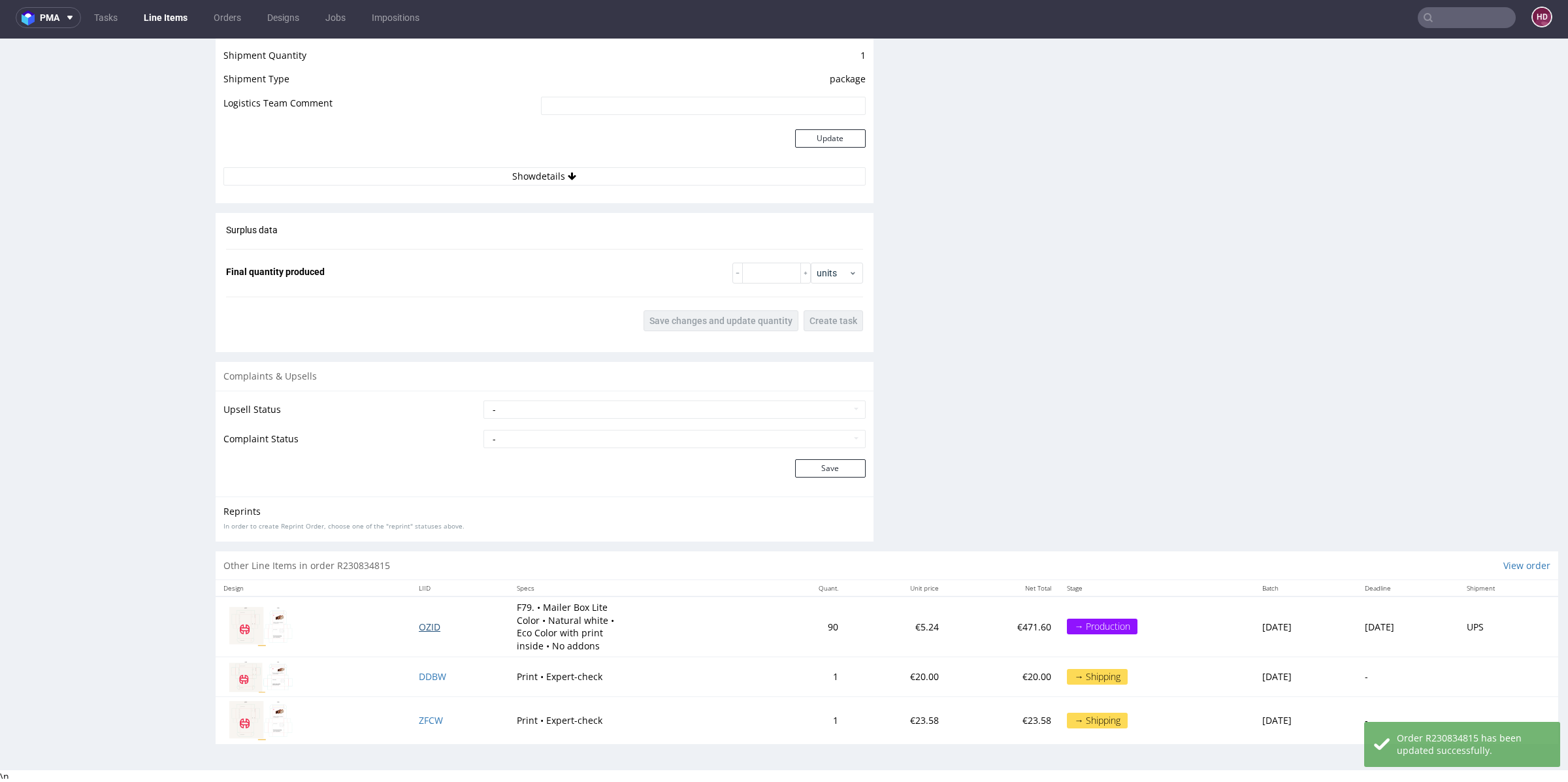
click at [419, 625] on span "OZID" at bounding box center [430, 627] width 21 height 12
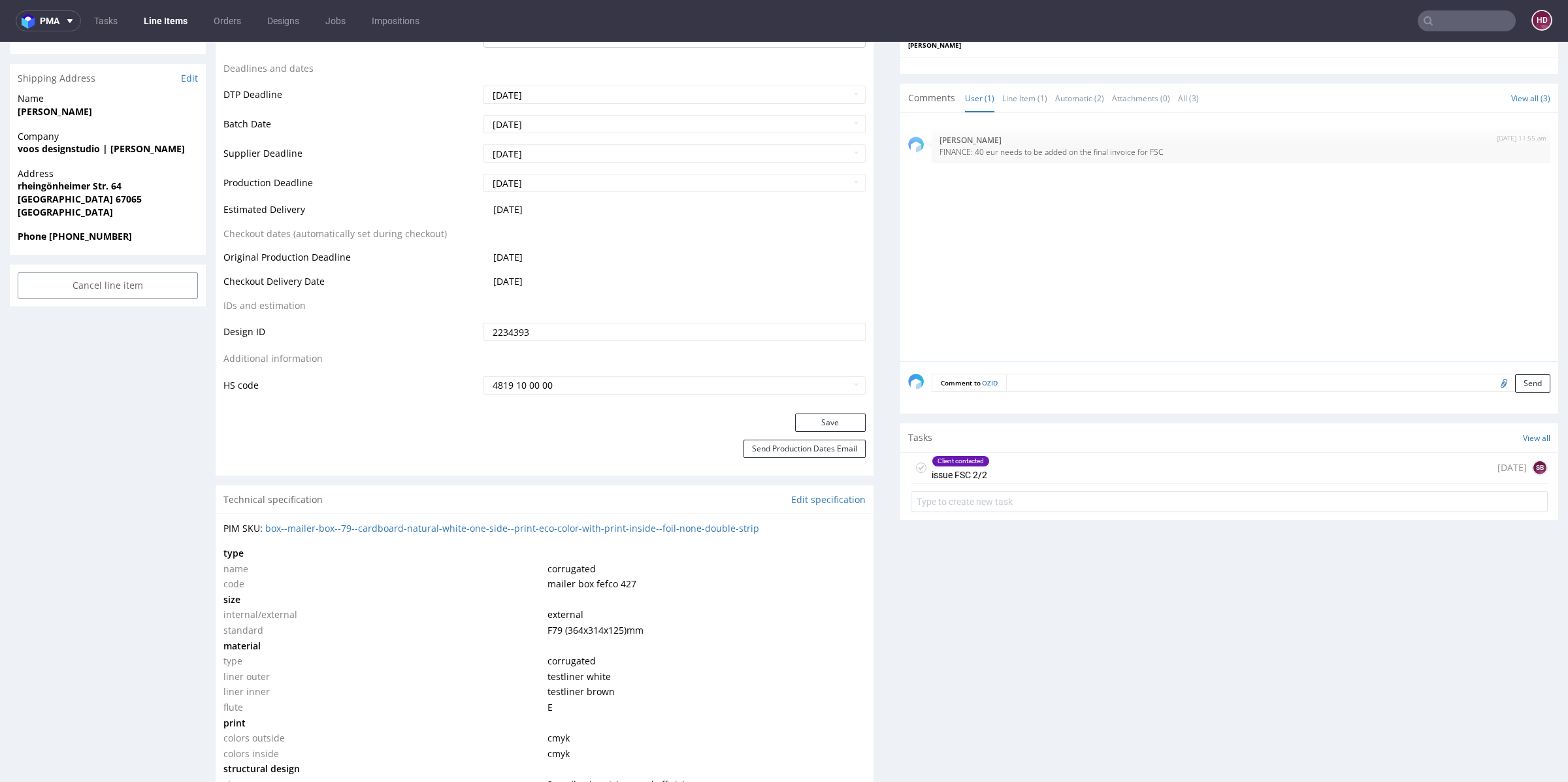
scroll to position [687, 0]
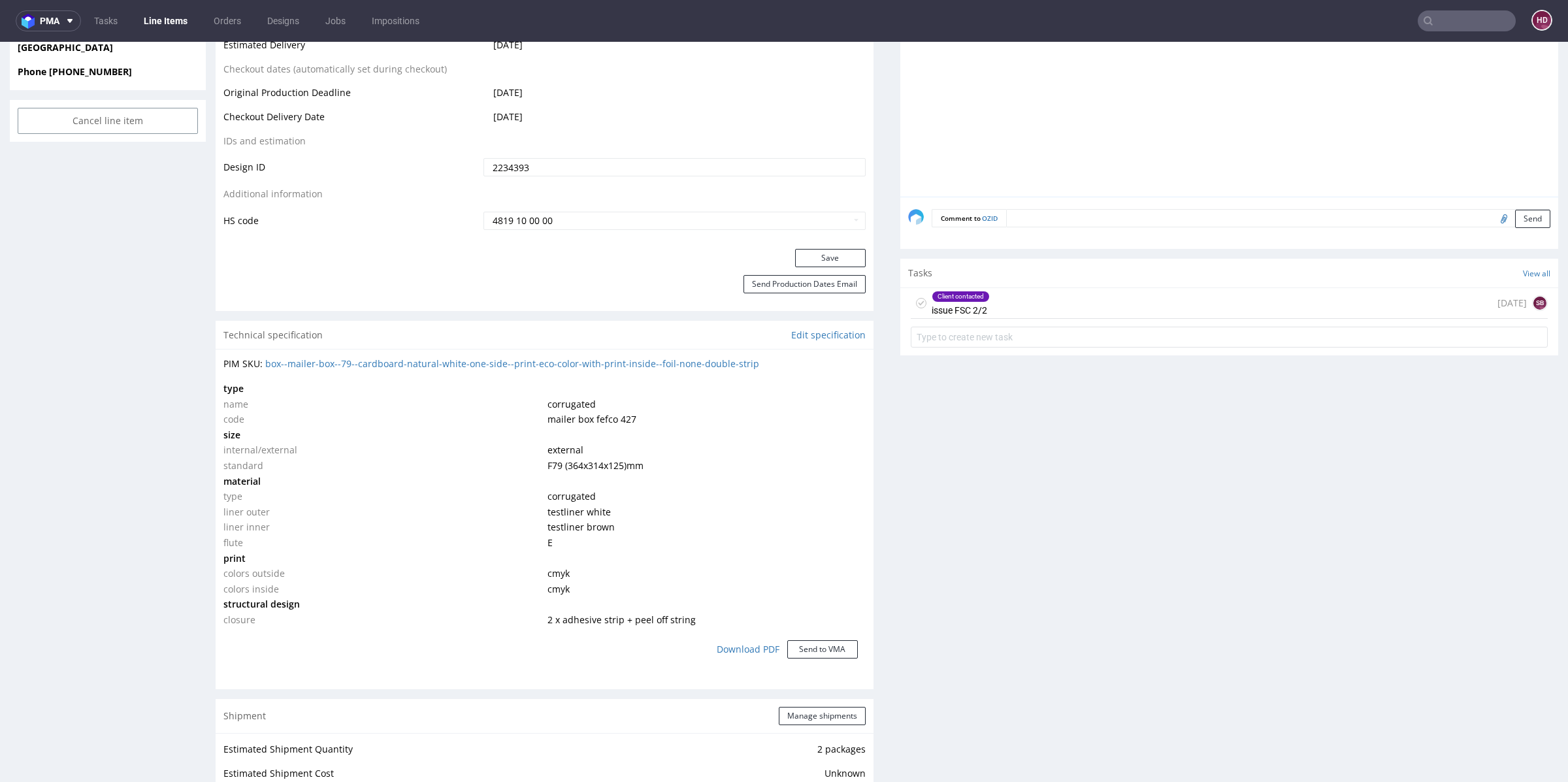
click at [956, 294] on div "Client contacted" at bounding box center [960, 296] width 57 height 11
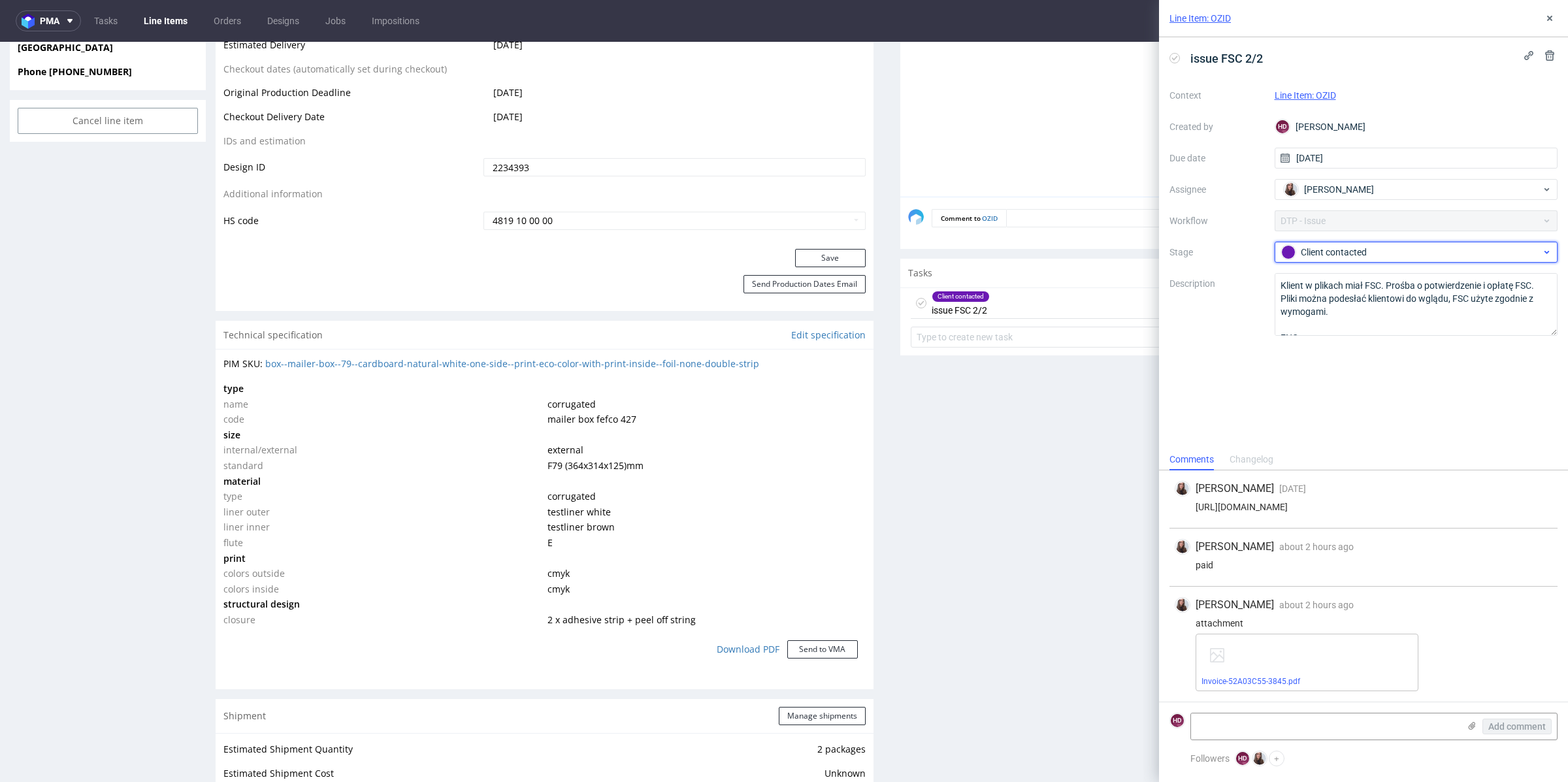
click at [1369, 250] on div "Client contacted" at bounding box center [1411, 251] width 260 height 14
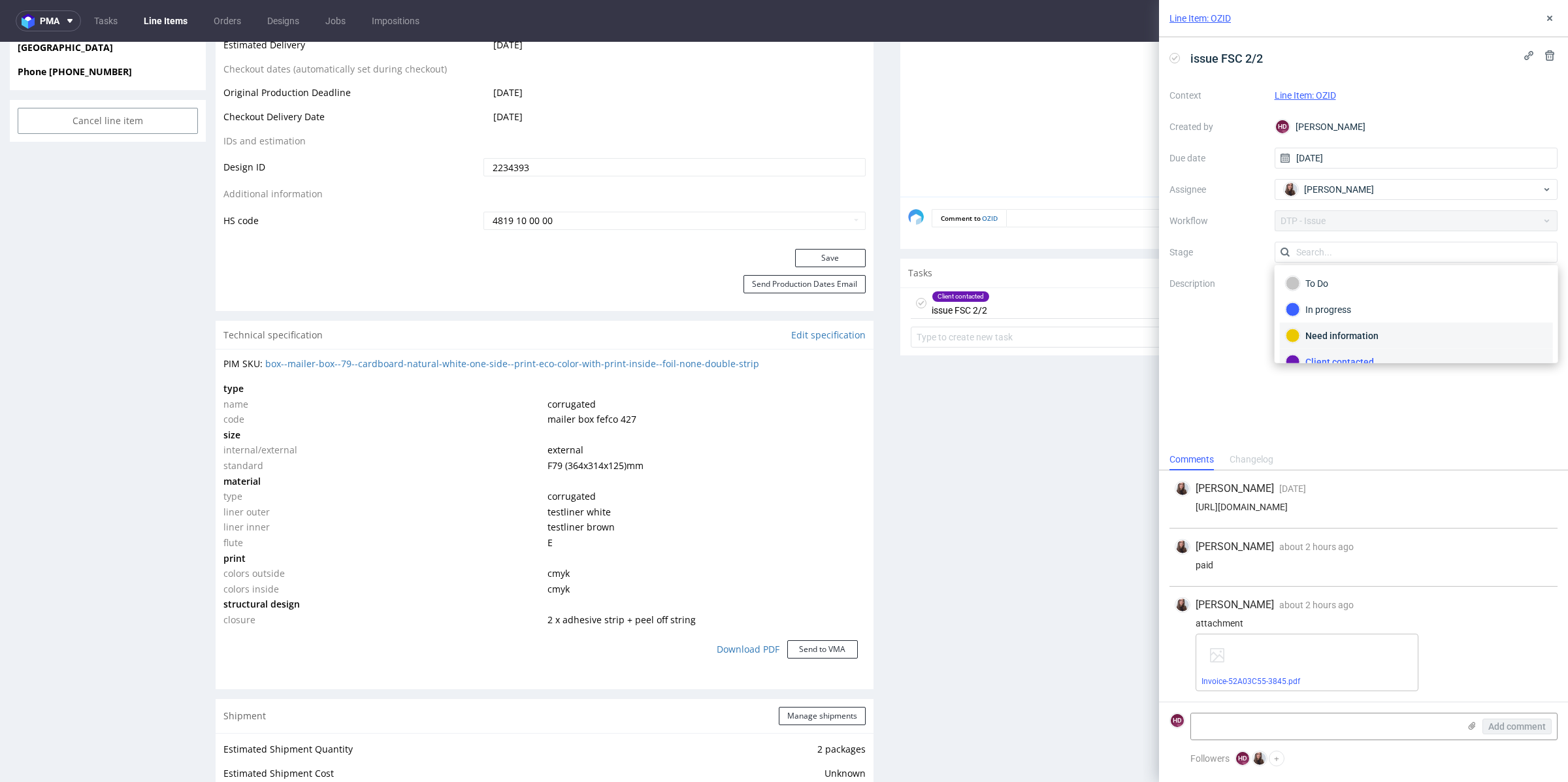
scroll to position [92, 0]
drag, startPoint x: 1375, startPoint y: 314, endPoint x: 1396, endPoint y: 297, distance: 27.0
click at [1375, 316] on div "Completed" at bounding box center [1416, 322] width 261 height 14
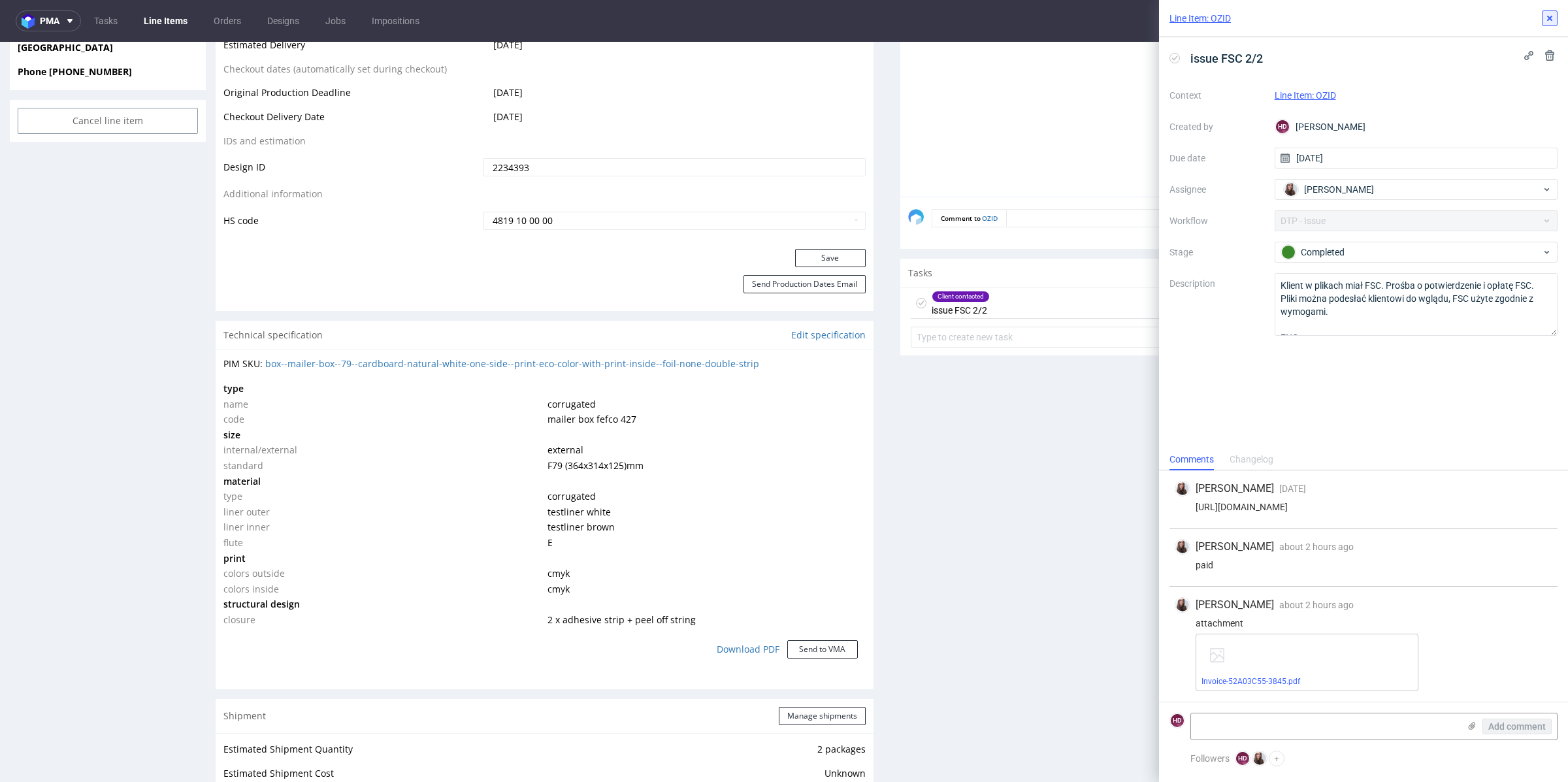
click at [1550, 18] on icon at bounding box center [1549, 18] width 11 height 11
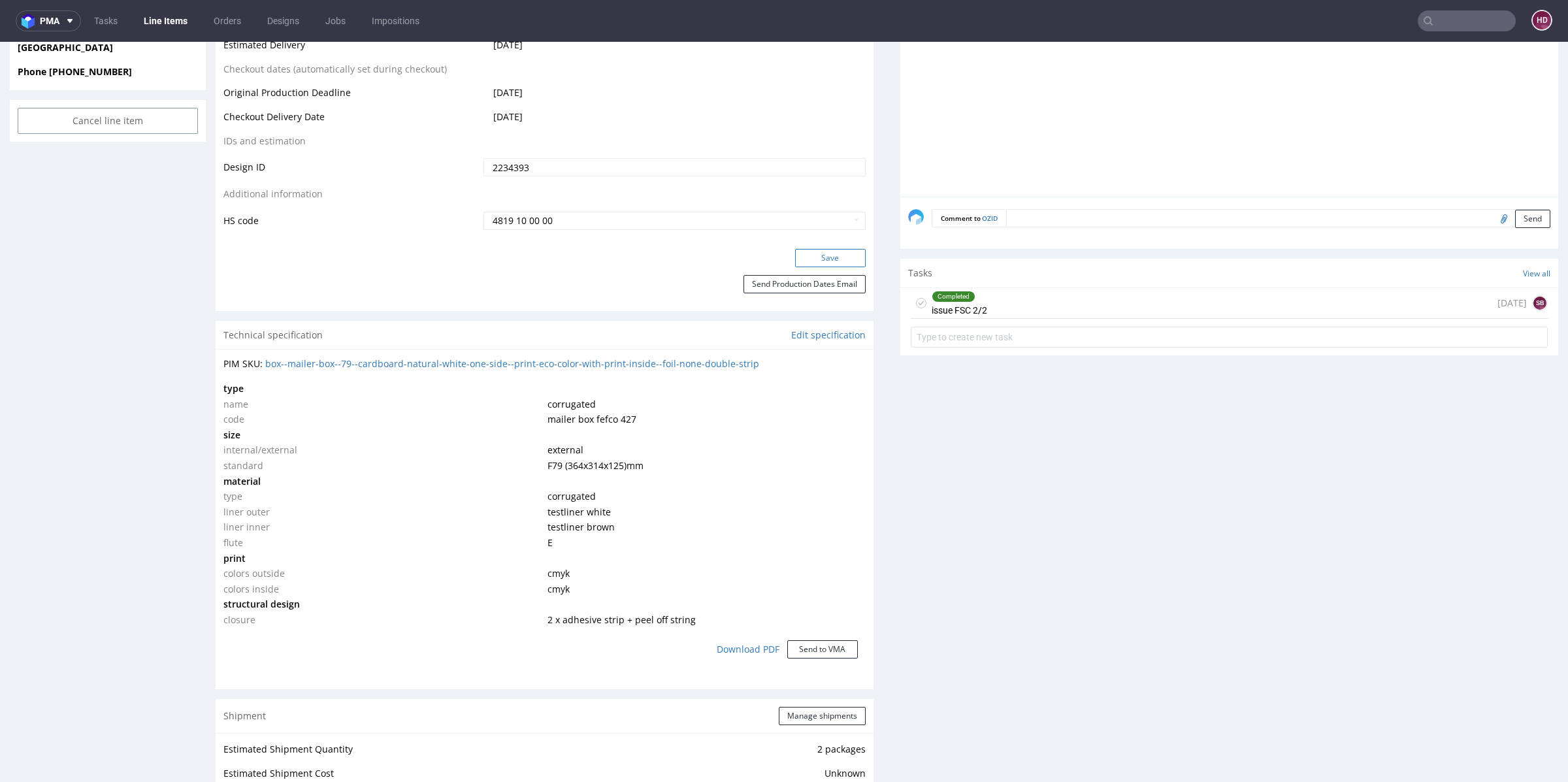
drag, startPoint x: 851, startPoint y: 259, endPoint x: 844, endPoint y: 259, distance: 7.0
click at [851, 259] on button "Save" at bounding box center [830, 258] width 70 height 18
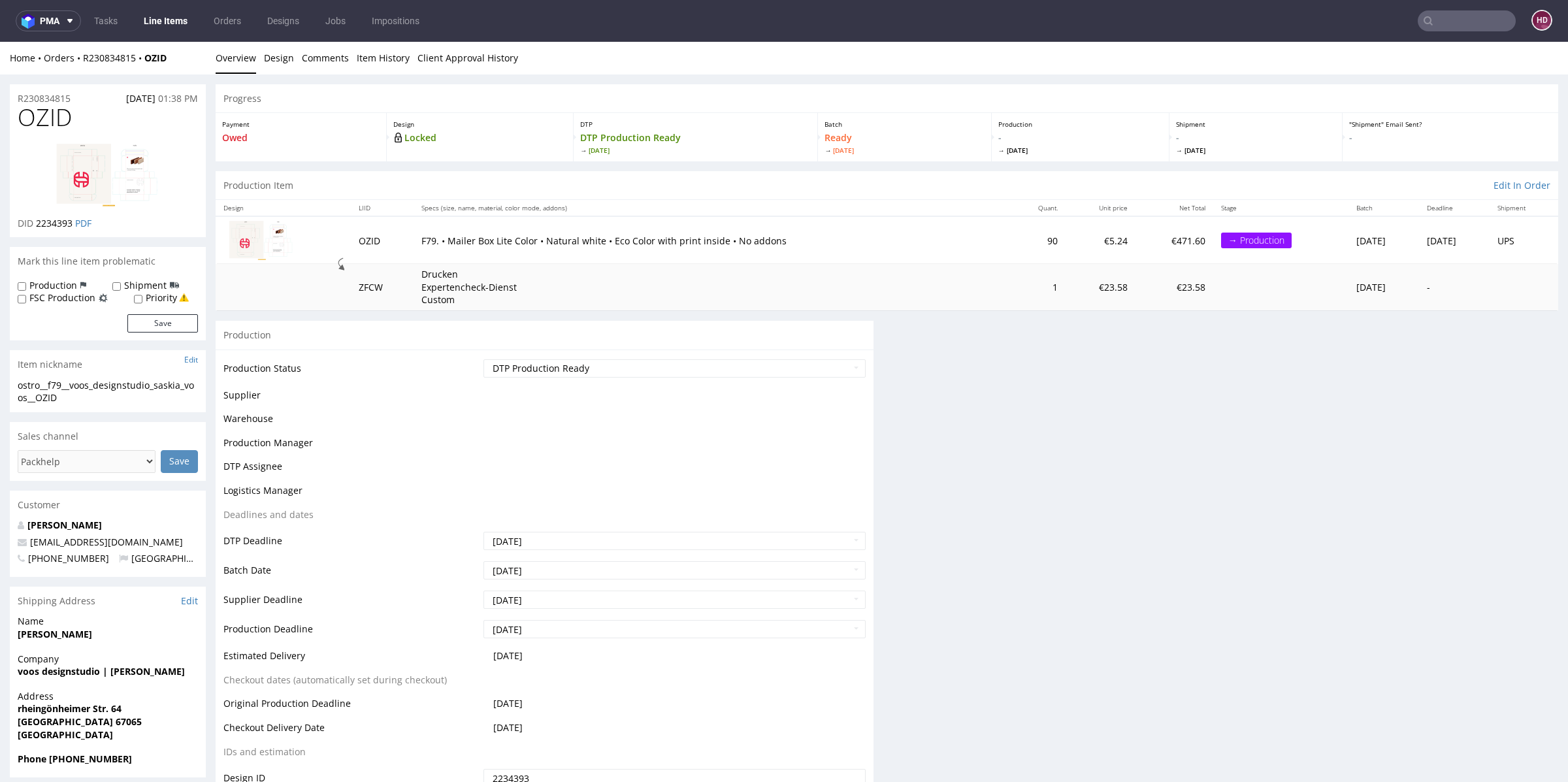
scroll to position [683, 0]
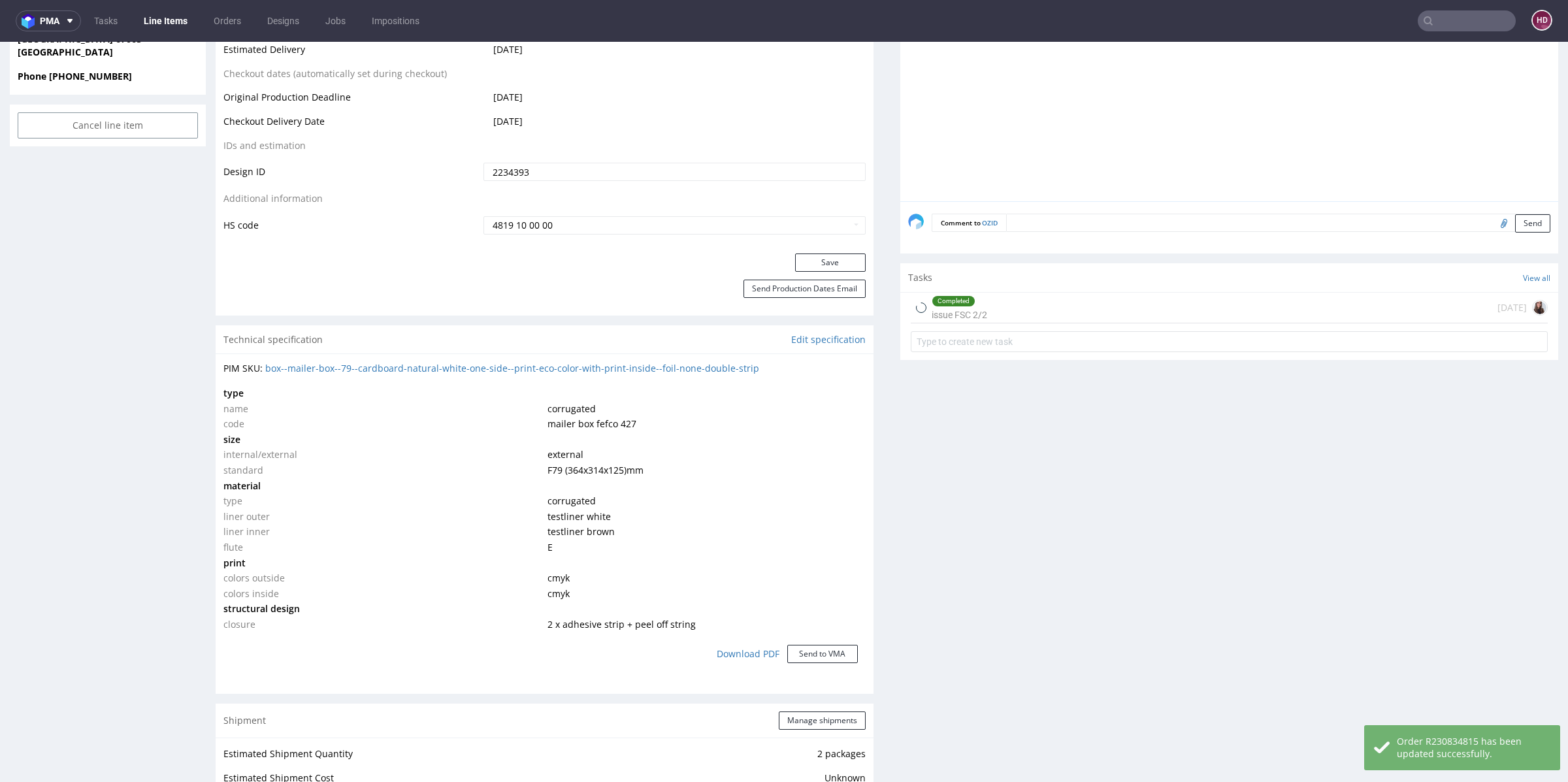
click at [167, 23] on link "Line Items" at bounding box center [165, 21] width 60 height 21
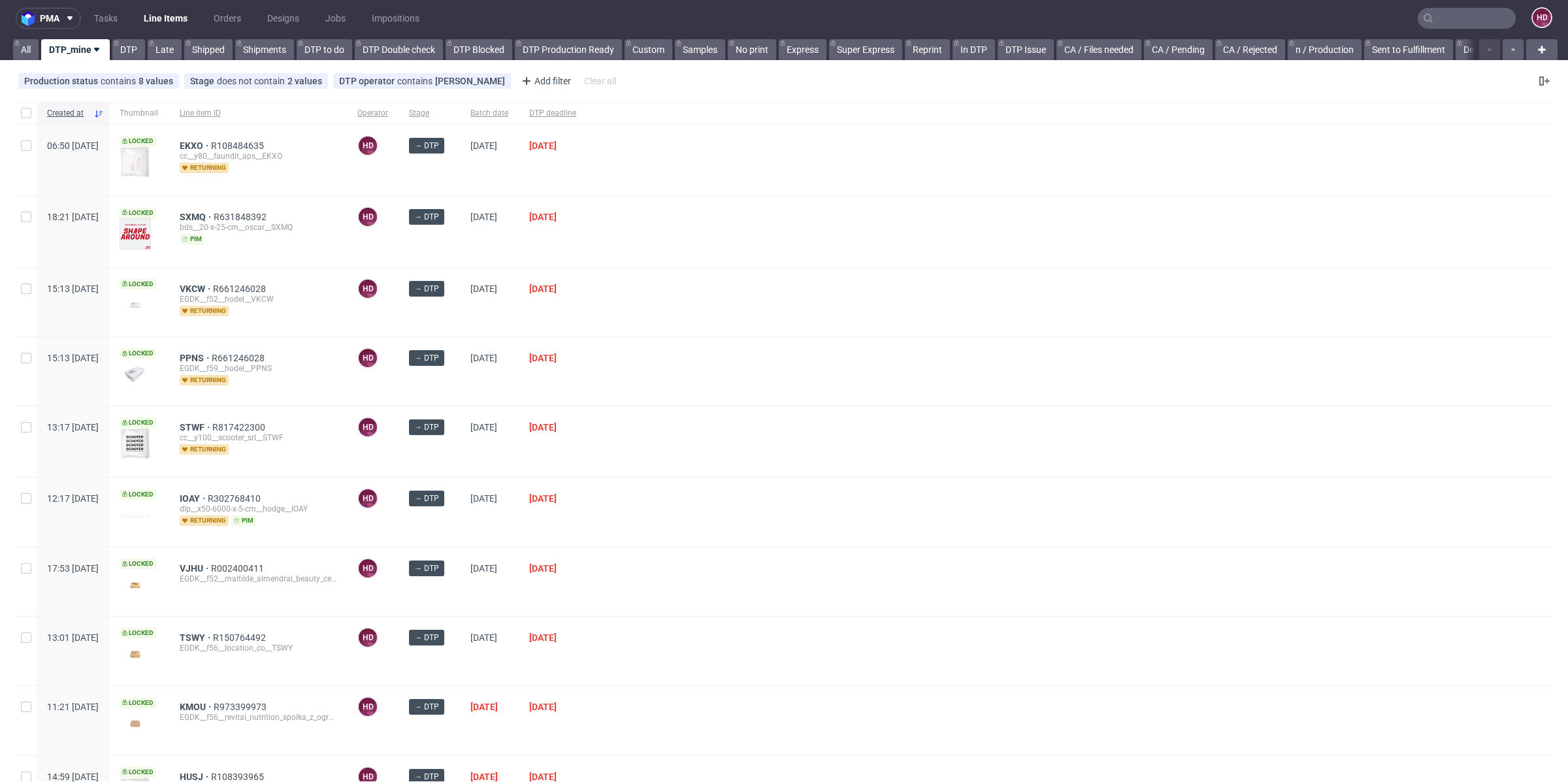
scroll to position [3, 0]
click at [953, 552] on div at bounding box center [1070, 580] width 965 height 69
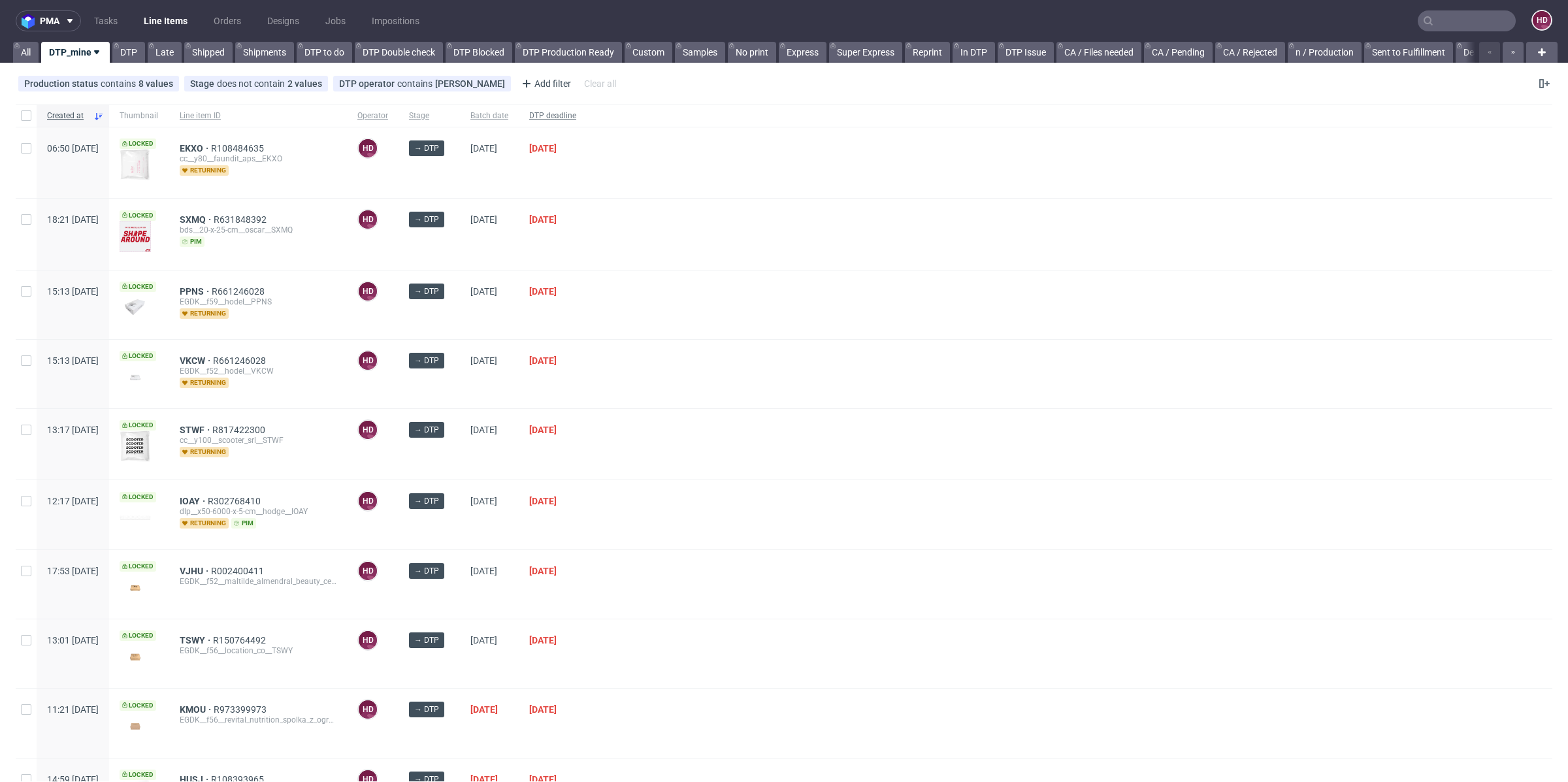
click at [576, 120] on span "DTP deadline" at bounding box center [552, 116] width 47 height 11
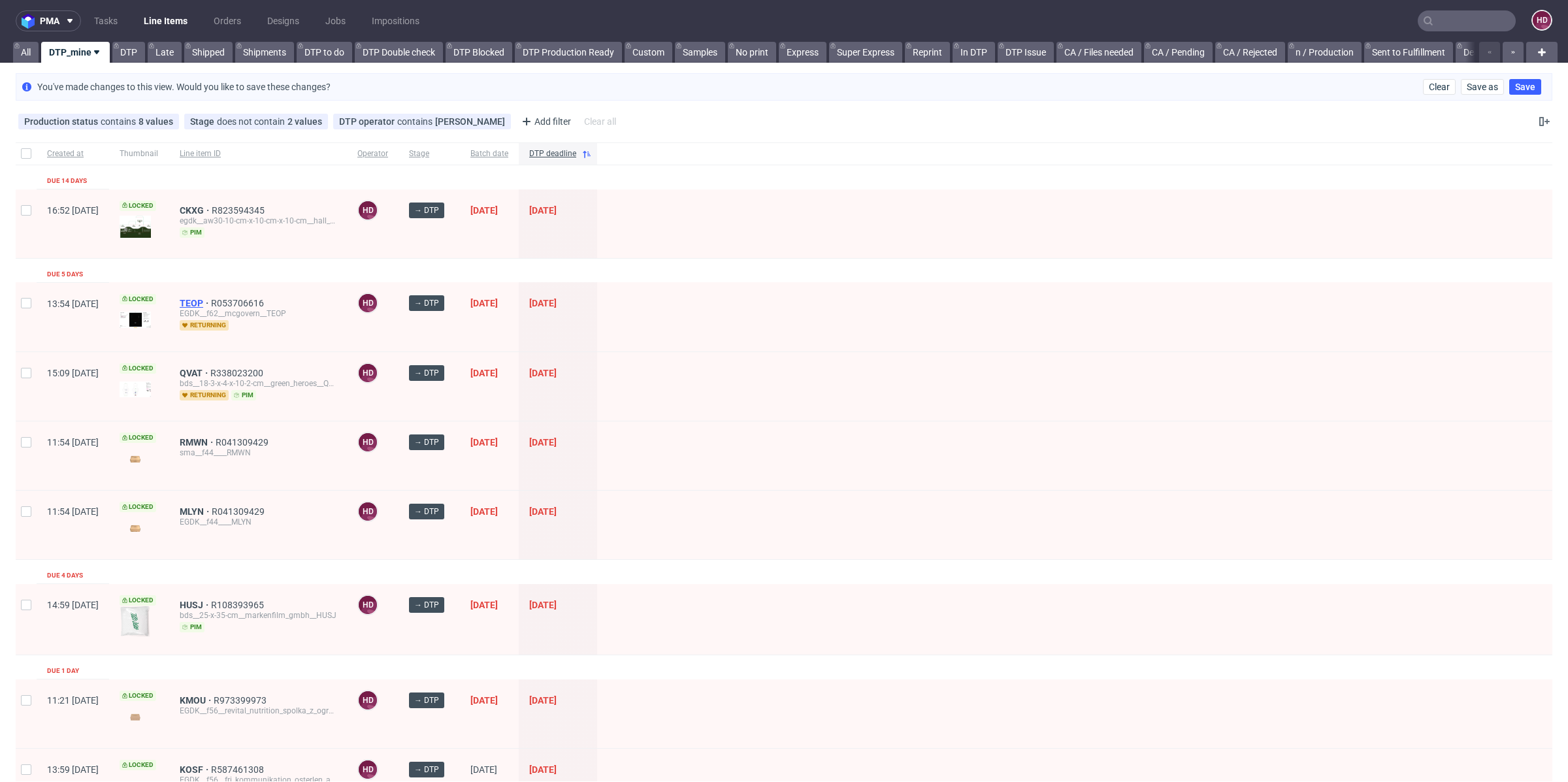
click at [211, 302] on span "TEOP" at bounding box center [195, 303] width 31 height 11
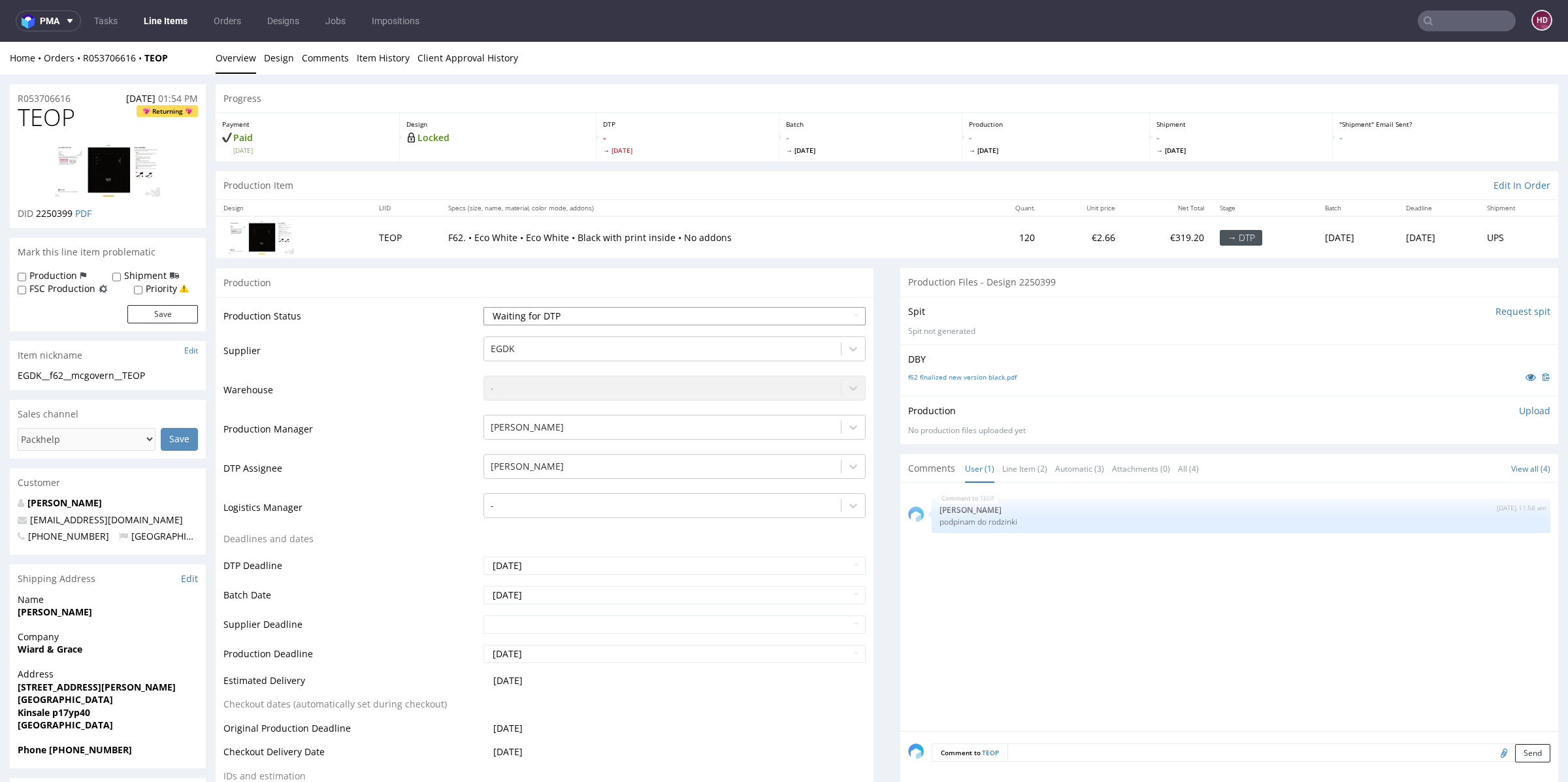
click at [610, 311] on select "Waiting for Artwork Waiting for Diecut Waiting for Mockup Waiting for DTP Waiti…" at bounding box center [674, 316] width 382 height 18
click at [484, 307] on select "Waiting for Artwork Waiting for Diecut Waiting for Mockup Waiting for DTP Waiti…" at bounding box center [674, 316] width 382 height 18
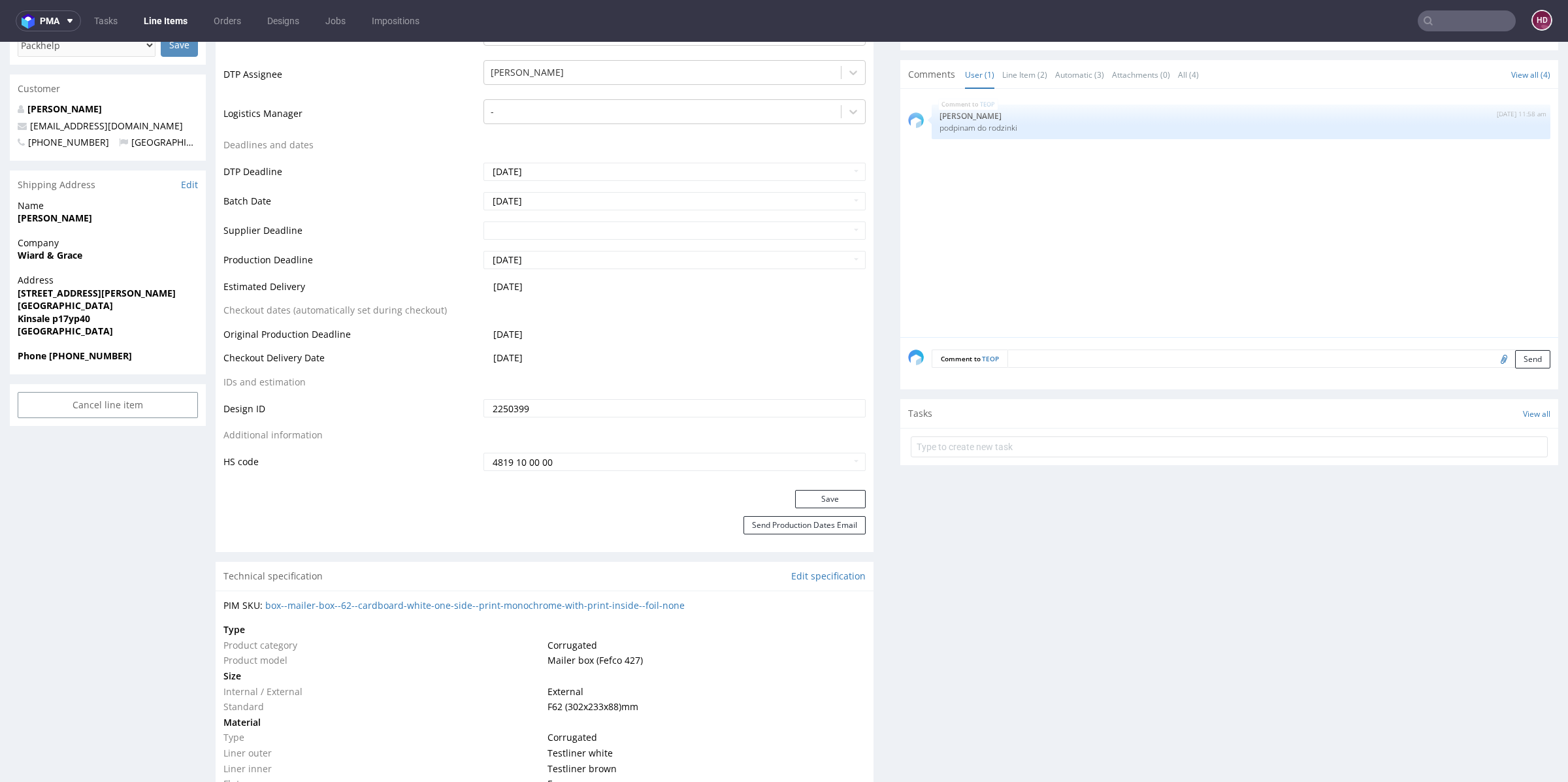
scroll to position [424, 0]
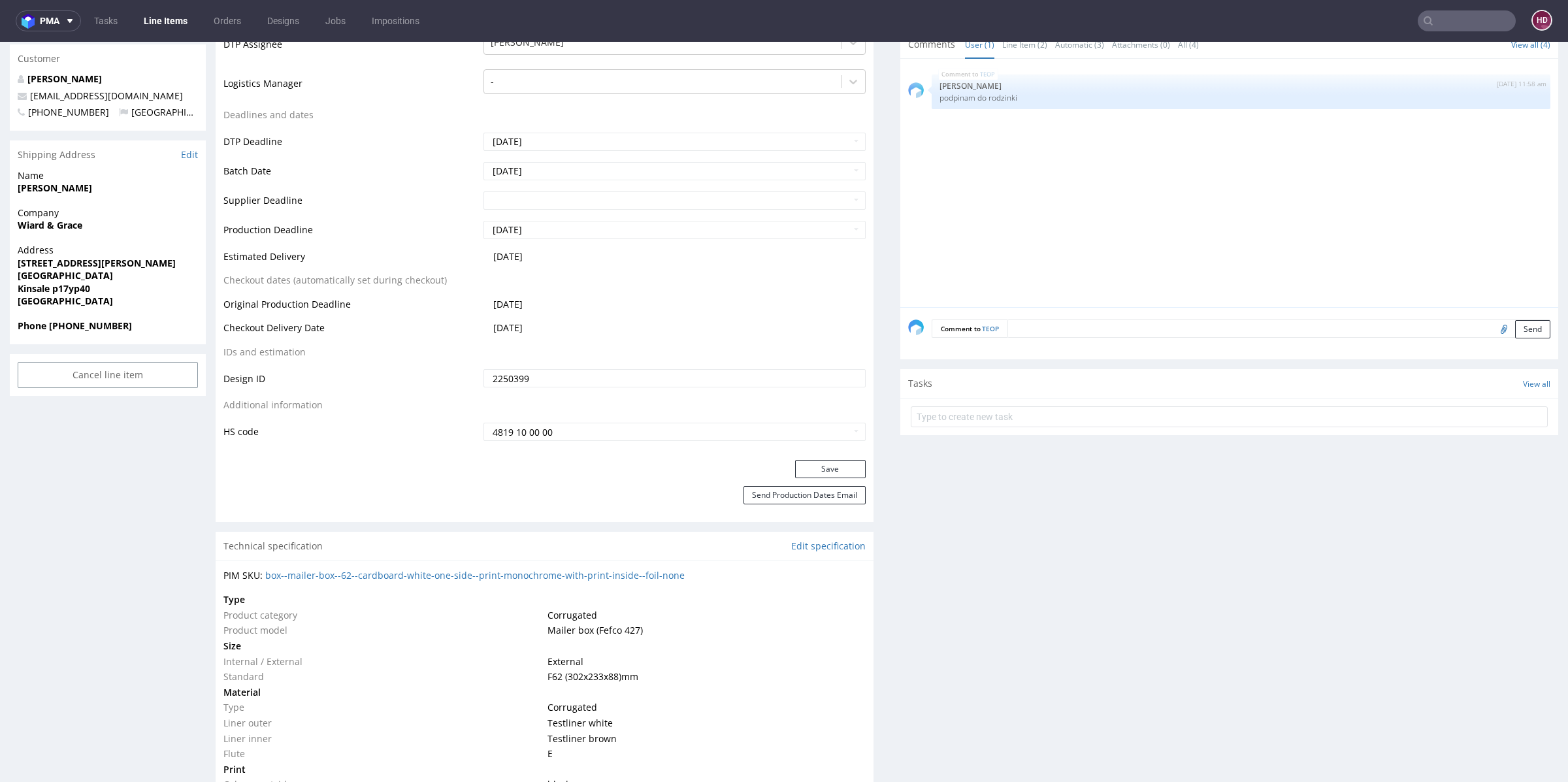
click at [808, 456] on div "Production Status Waiting for Artwork Waiting for Diecut Waiting for Mockup Wai…" at bounding box center [545, 167] width 658 height 587
click at [809, 467] on button "Save" at bounding box center [830, 469] width 70 height 18
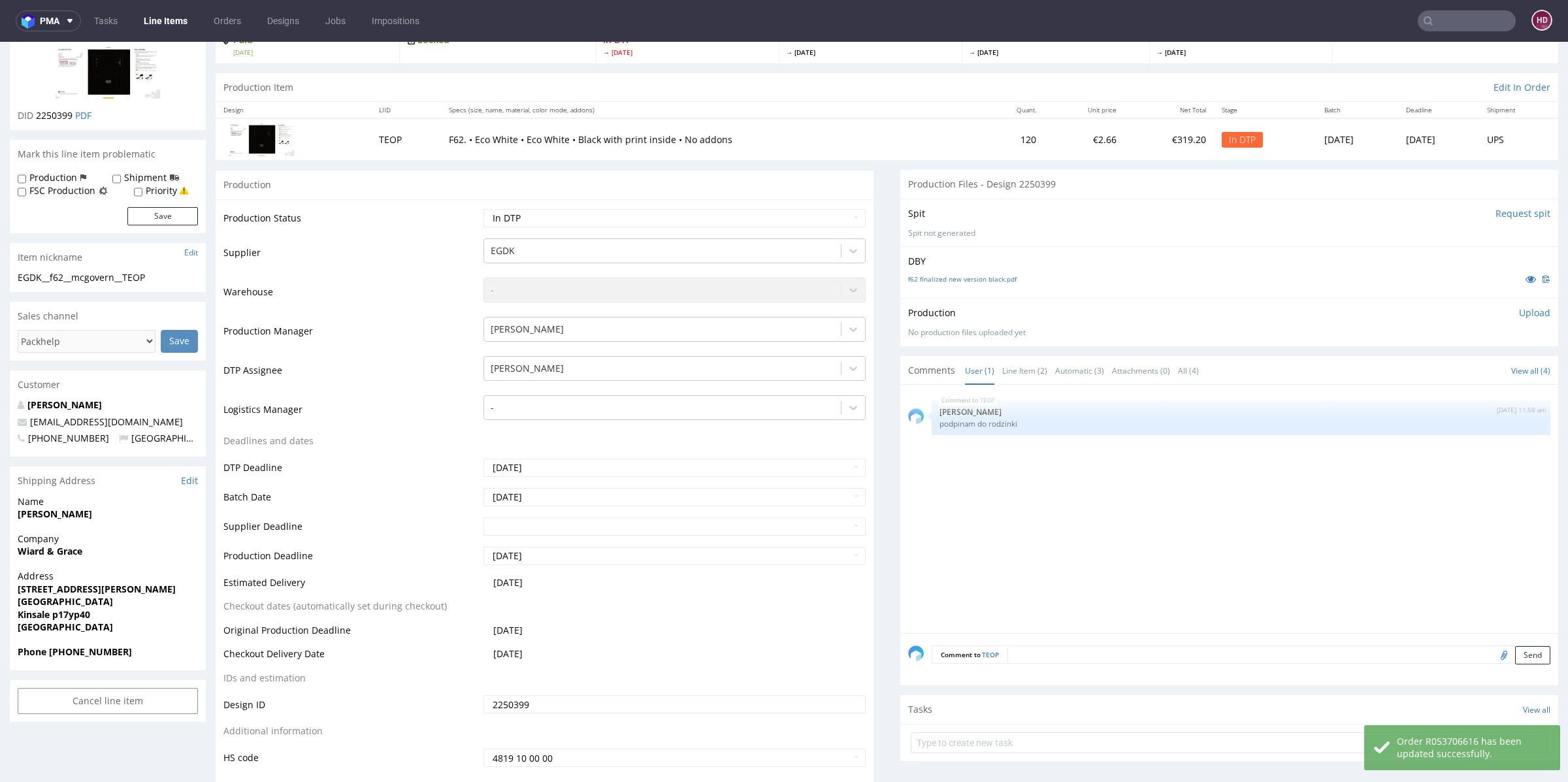
scroll to position [99, 0]
click at [948, 275] on link "f62 finalized new version black.pdf" at bounding box center [961, 277] width 108 height 9
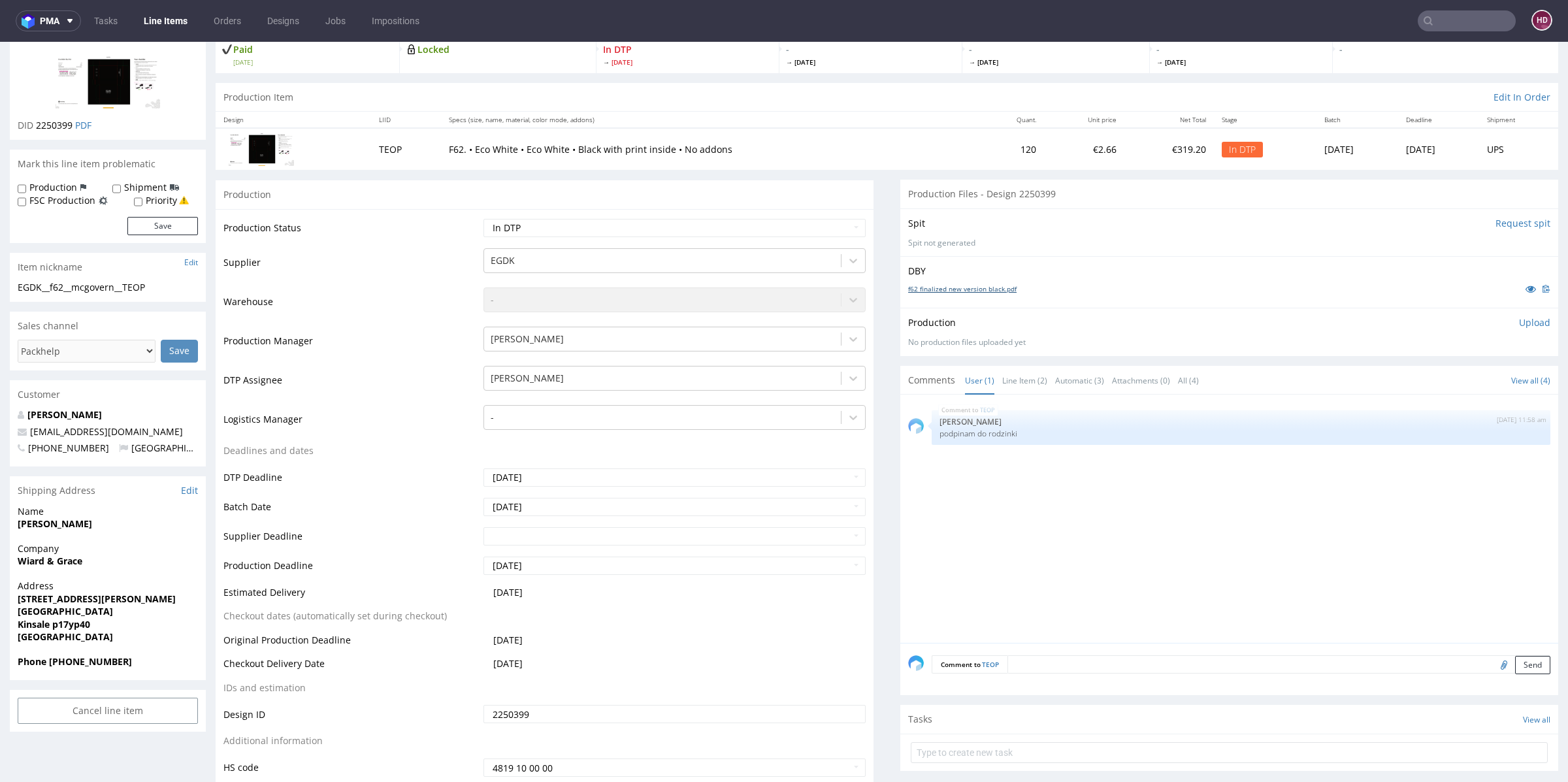
scroll to position [0, 0]
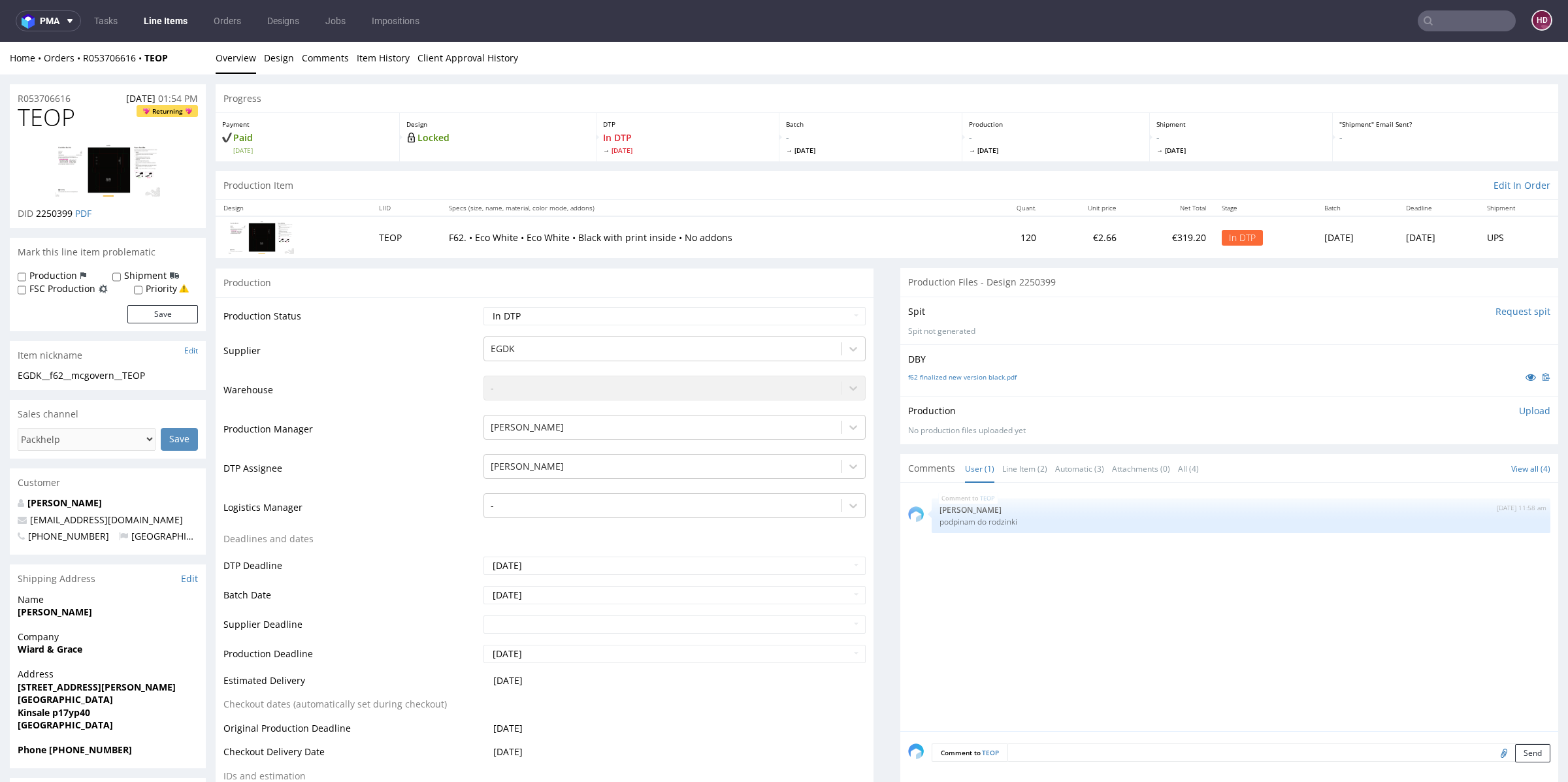
click at [98, 120] on h1 "TEOP Returning" at bounding box center [107, 117] width 180 height 26
drag, startPoint x: 88, startPoint y: 121, endPoint x: 0, endPoint y: 117, distance: 88.1
copy span "TEOP"
drag, startPoint x: 161, startPoint y: 373, endPoint x: 0, endPoint y: 372, distance: 161.0
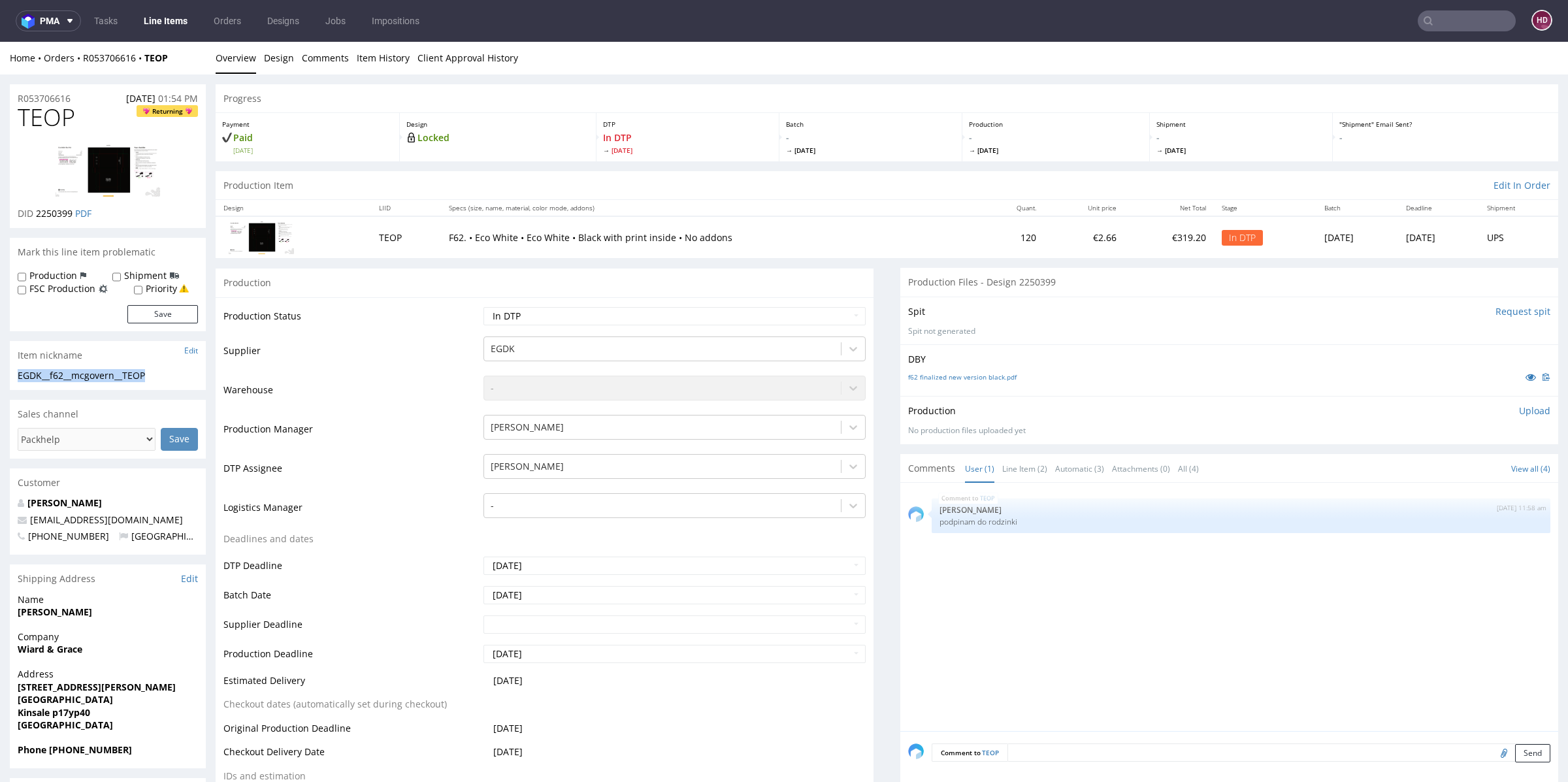
copy div "EGDK__f62__mcgovern__TEOP"
drag, startPoint x: 82, startPoint y: 94, endPoint x: 7, endPoint y: 99, distance: 75.2
copy p "R053706616"
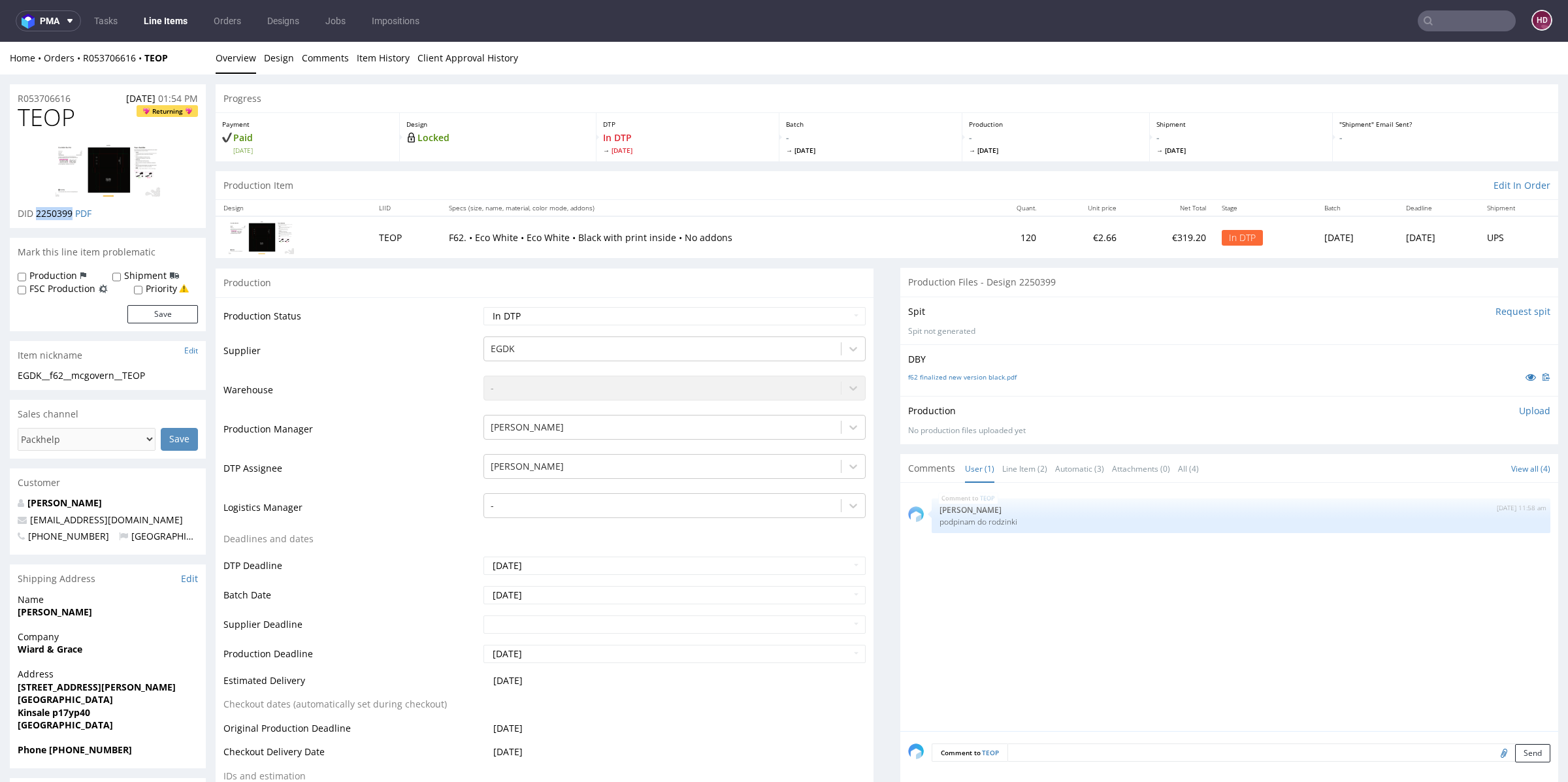
drag, startPoint x: 74, startPoint y: 212, endPoint x: 36, endPoint y: 212, distance: 38.0
click at [36, 212] on span "2250399" at bounding box center [54, 213] width 36 height 12
copy span "2250399"
click at [604, 319] on select "Waiting for Artwork Waiting for Diecut Waiting for Mockup Waiting for DTP Waiti…" at bounding box center [674, 316] width 382 height 18
select select "dtp_production_ready"
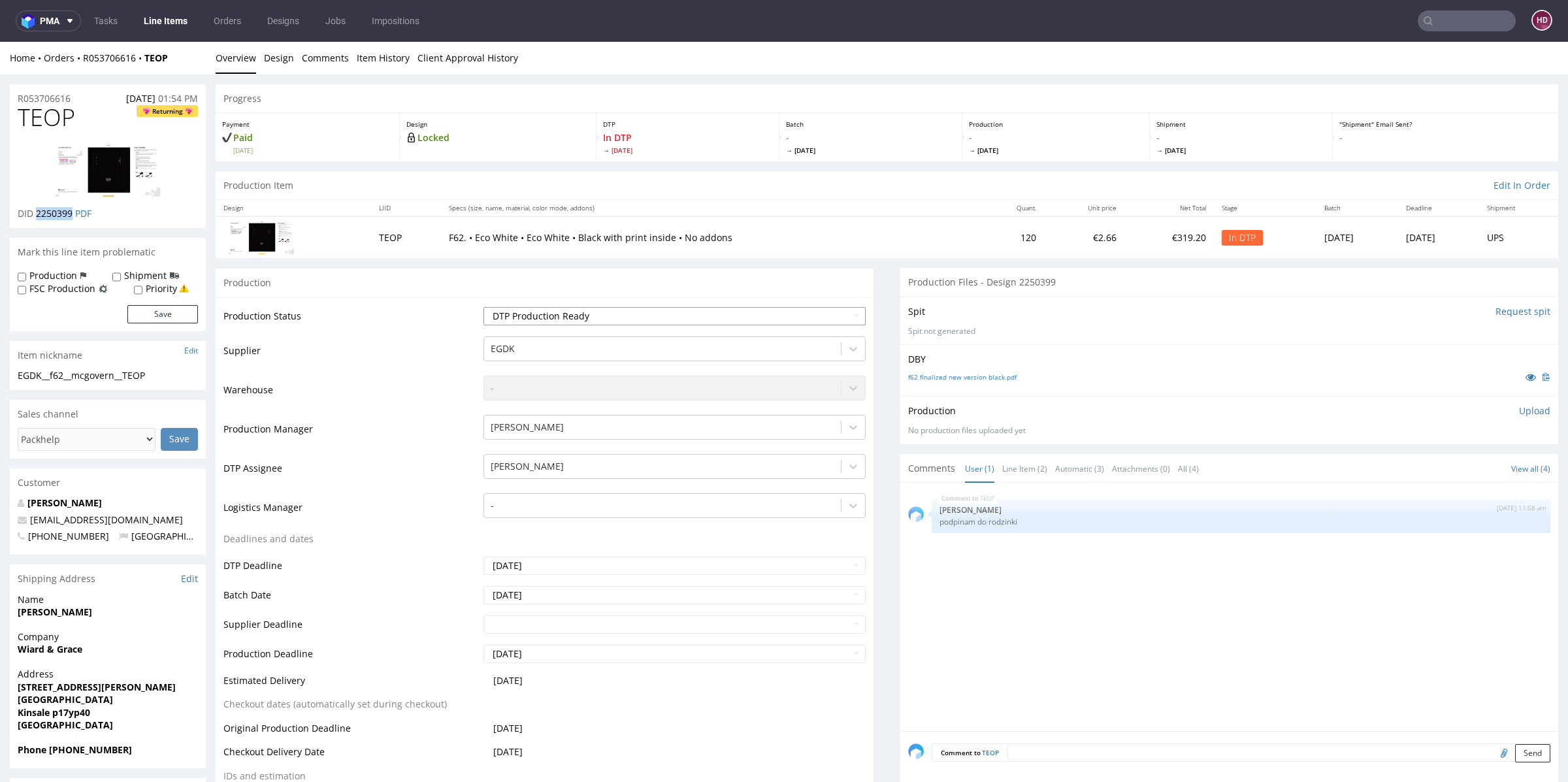
click at [484, 307] on select "Waiting for Artwork Waiting for Diecut Waiting for Mockup Waiting for DTP Waiti…" at bounding box center [674, 316] width 382 height 18
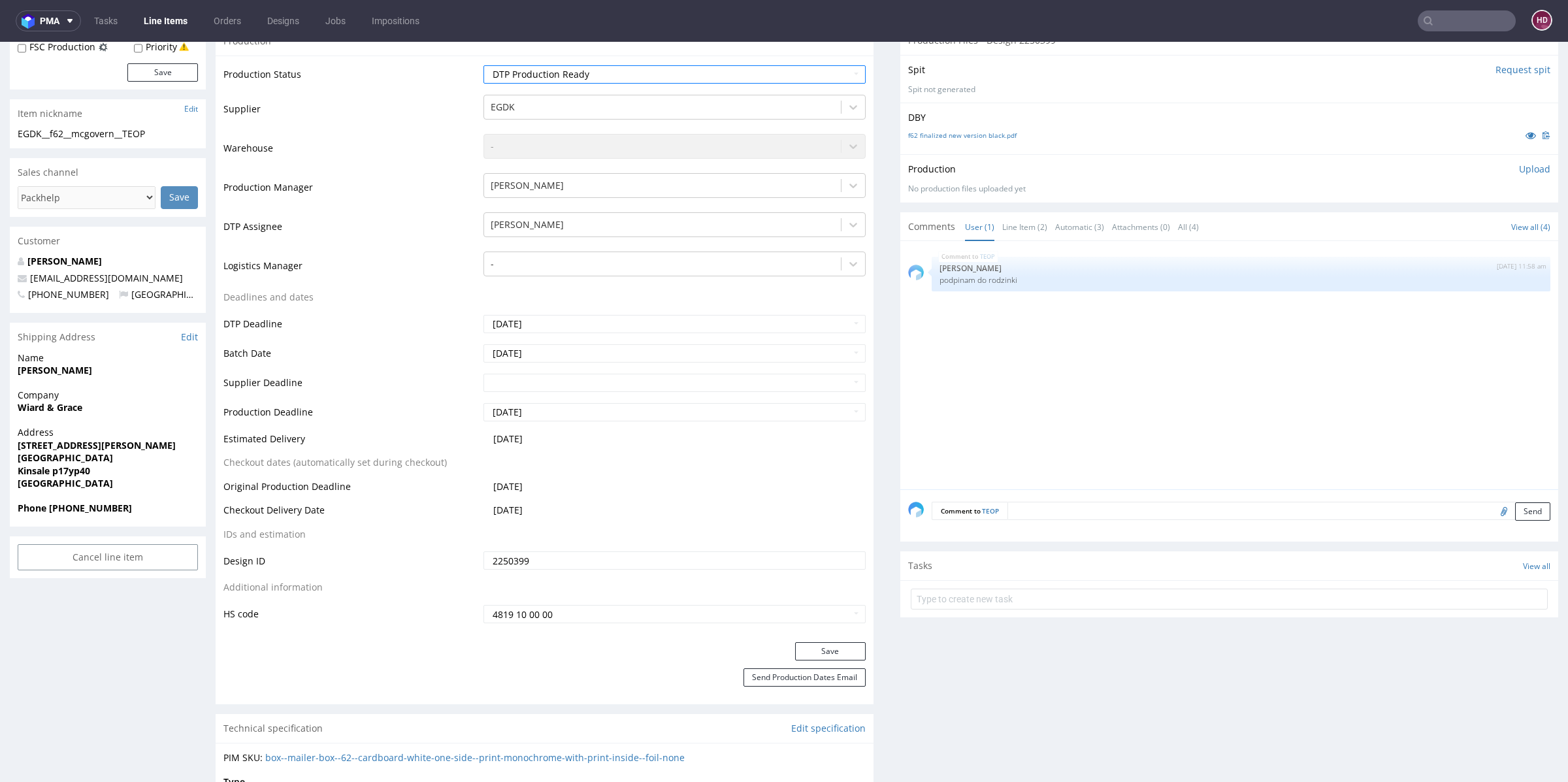
scroll to position [260, 0]
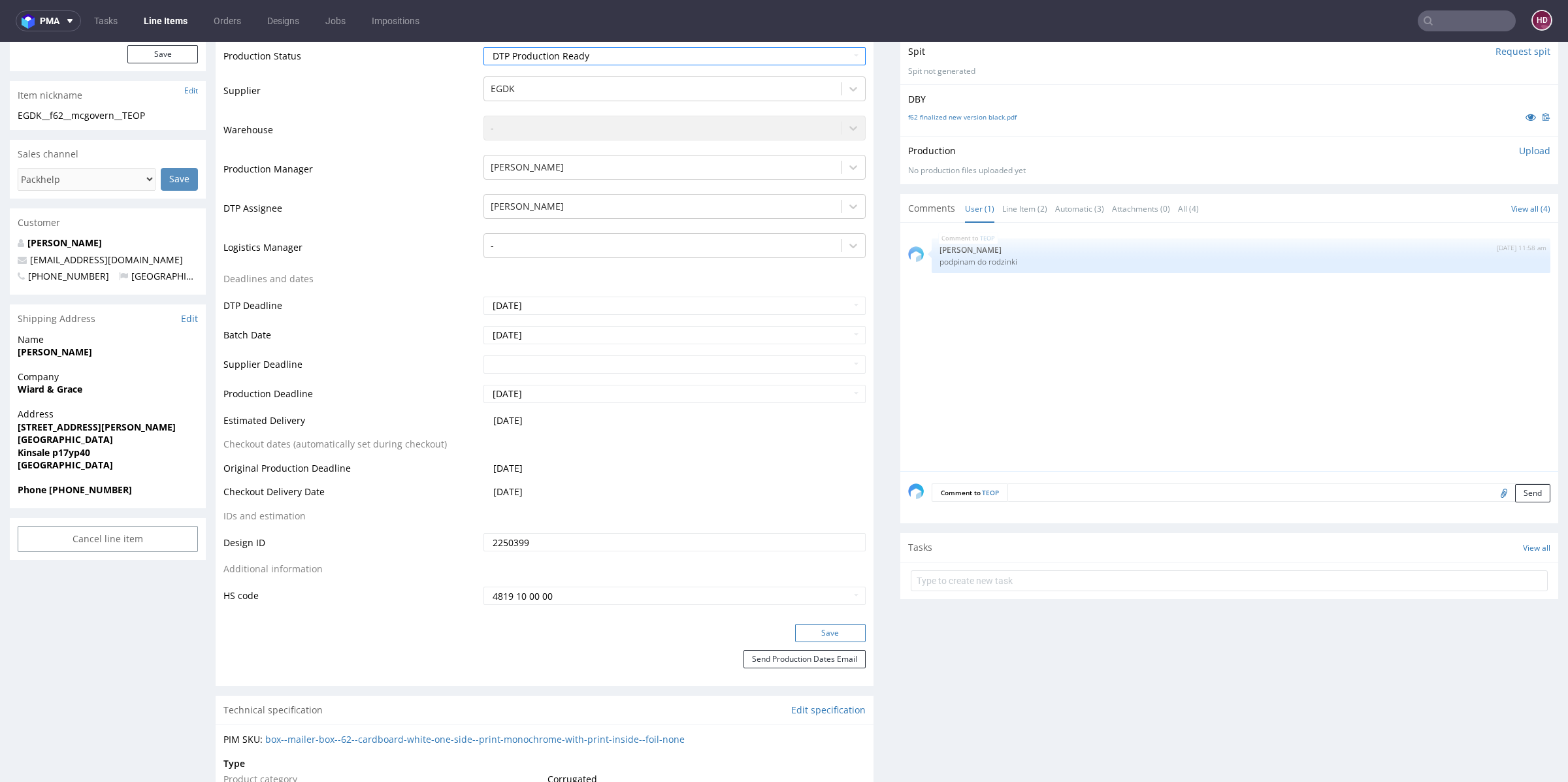
click at [821, 634] on button "Save" at bounding box center [830, 633] width 70 height 18
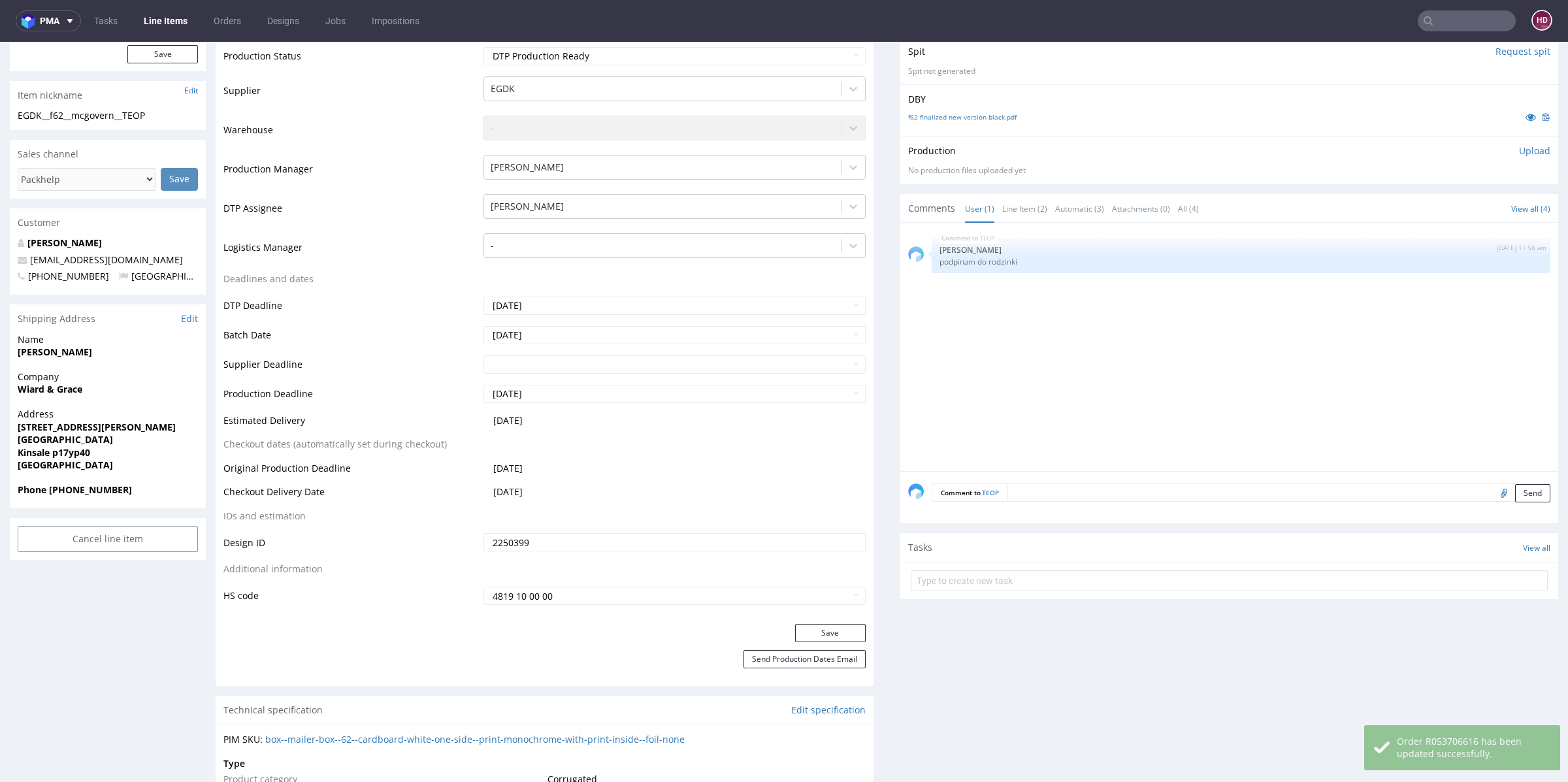
scroll to position [0, 0]
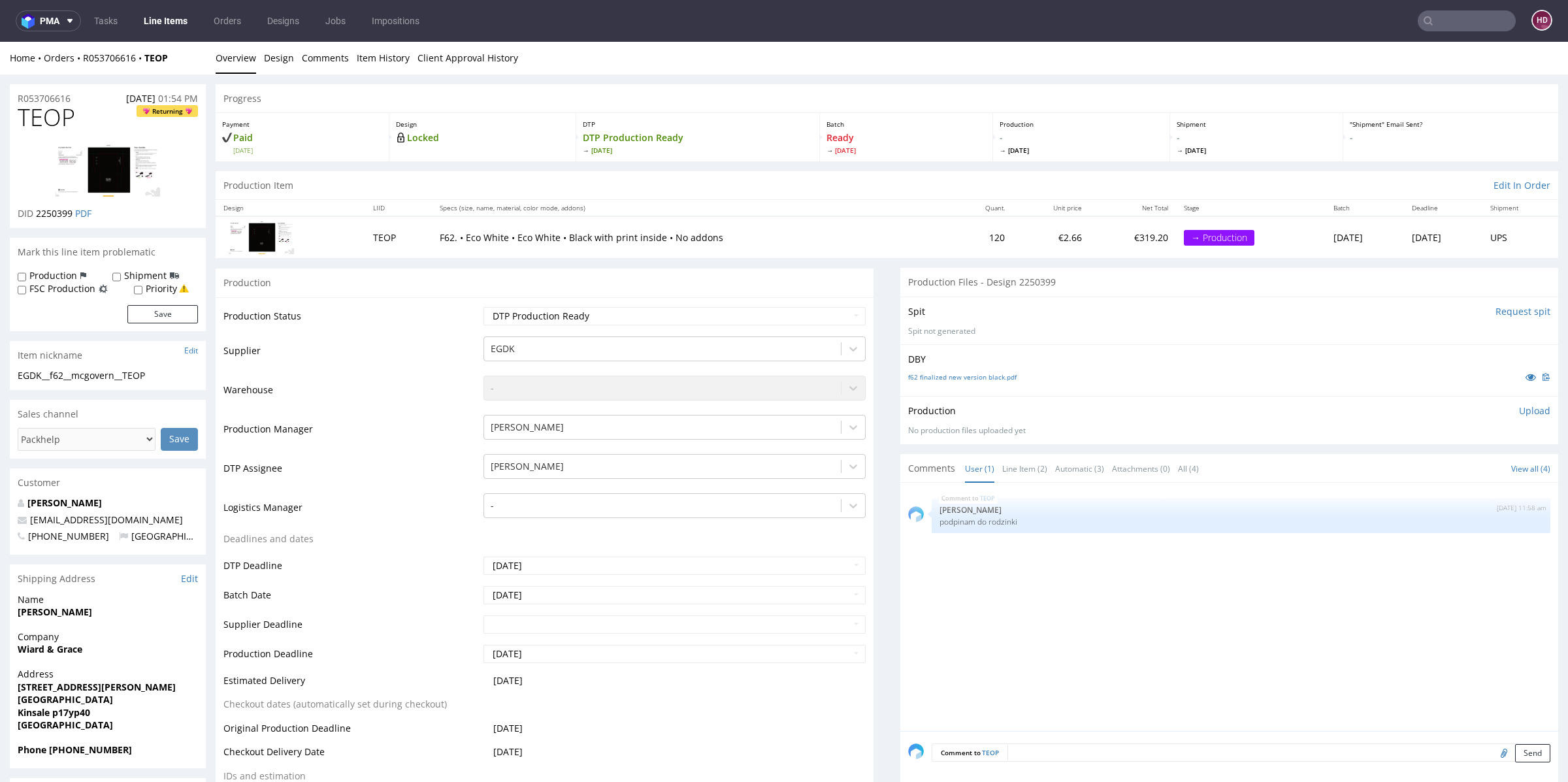
click at [1499, 417] on div "Production Upload No production files uploaded yet Description (optional) Add f…" at bounding box center [1228, 420] width 642 height 31
click at [1518, 412] on p "Upload" at bounding box center [1534, 411] width 31 height 13
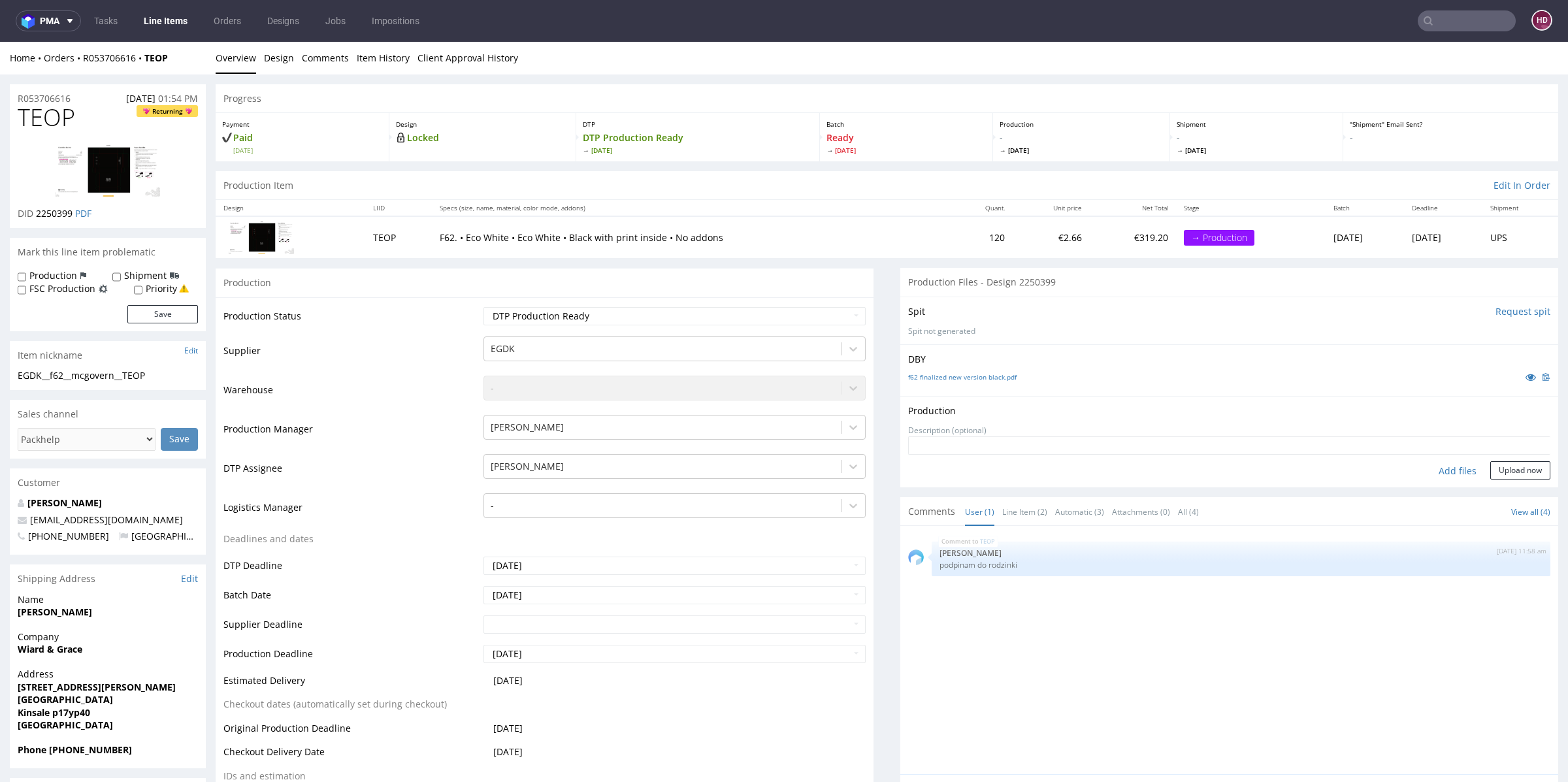
click at [1440, 468] on div "Add files" at bounding box center [1457, 471] width 65 height 20
type input "C:\fakepath\EGDK__f62__mcgovern__TEOP__d2250399__oR053706616__outside.pdf"
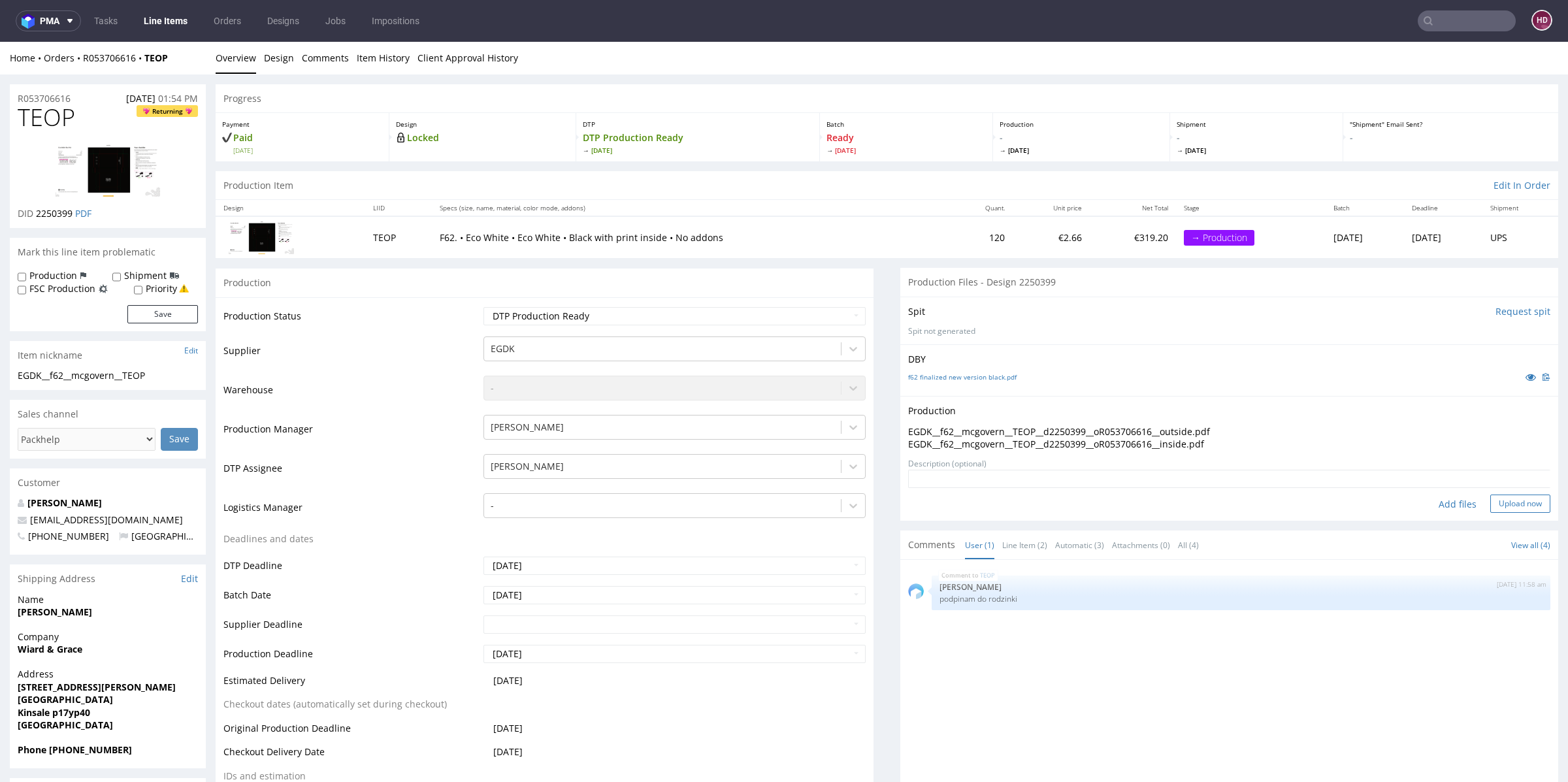
click at [1504, 506] on button "Upload now" at bounding box center [1520, 503] width 60 height 18
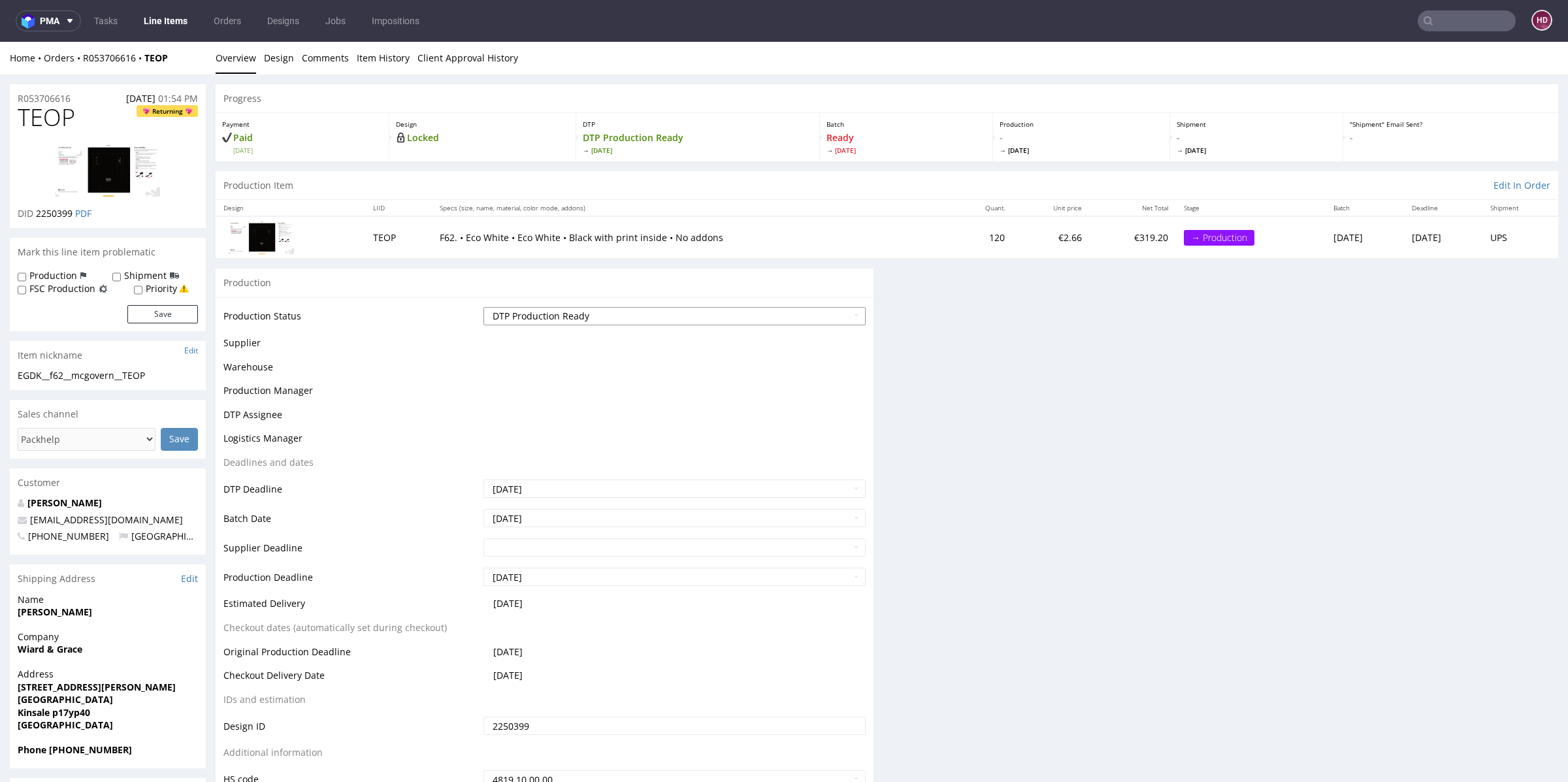
click at [612, 319] on select "Waiting for Artwork Waiting for Diecut Waiting for Mockup Waiting for DTP Waiti…" at bounding box center [674, 316] width 382 height 18
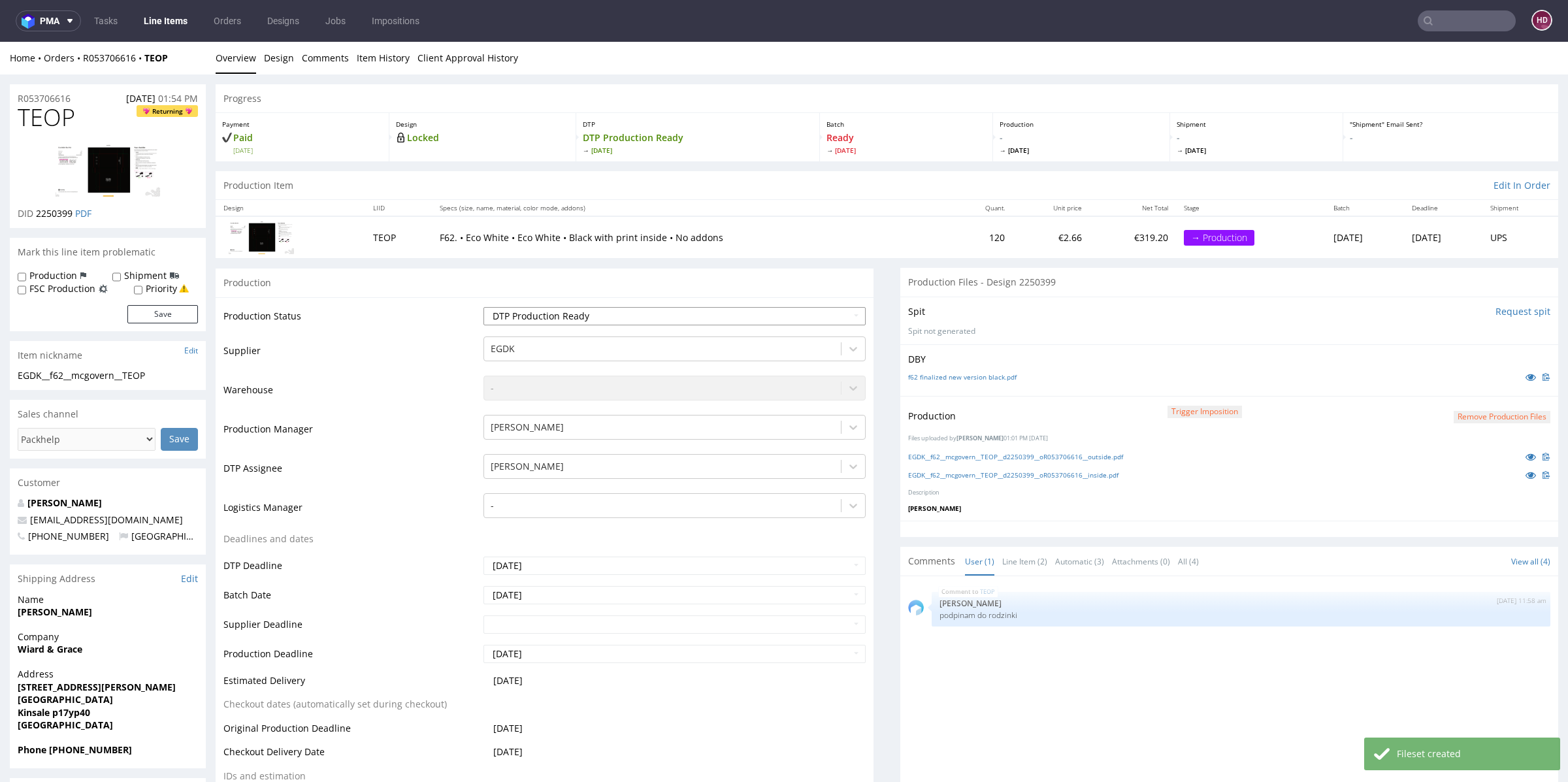
click at [484, 307] on select "Waiting for Artwork Waiting for Diecut Waiting for Mockup Waiting for DTP Waiti…" at bounding box center [674, 316] width 382 height 18
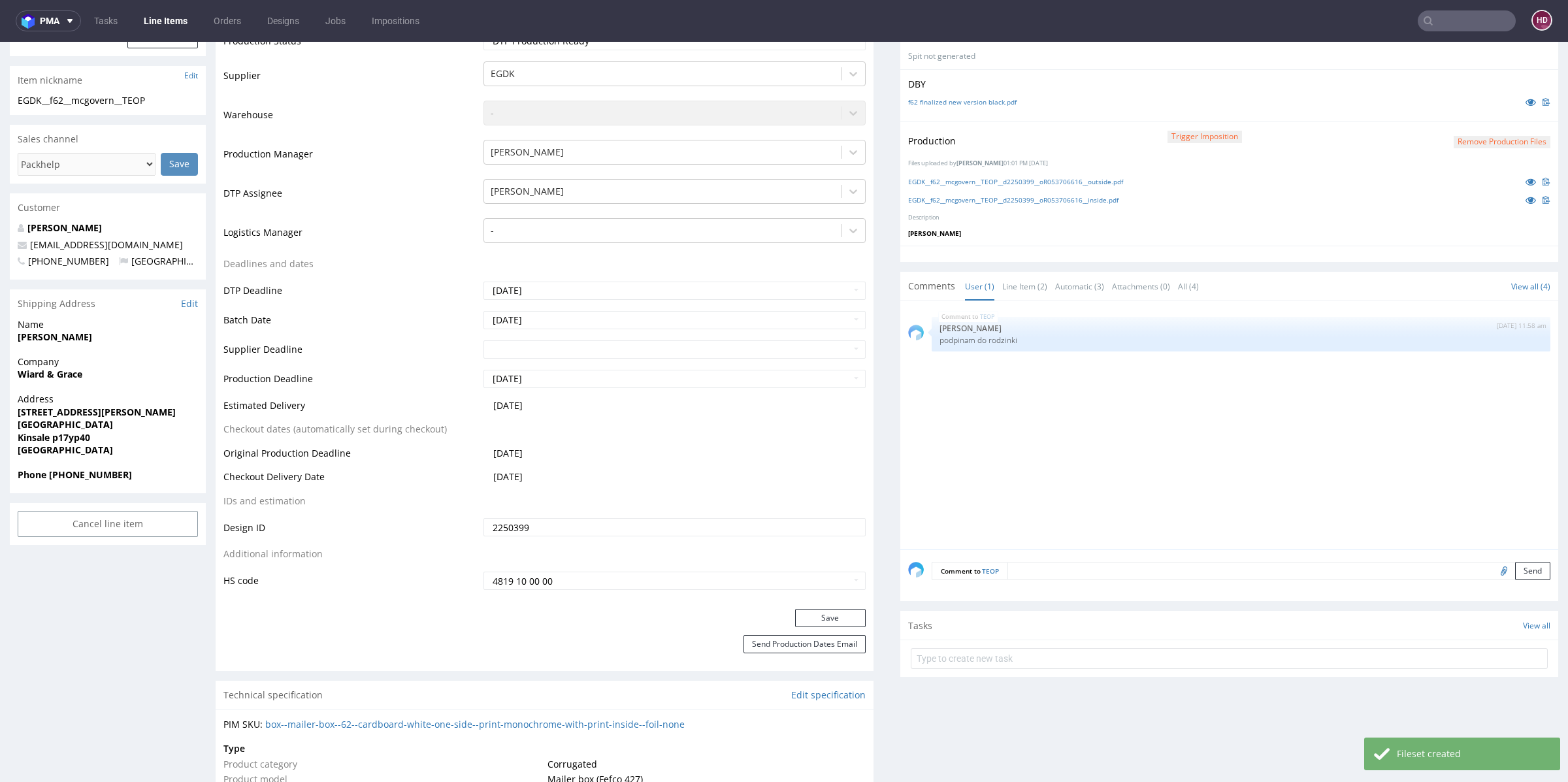
scroll to position [301, 0]
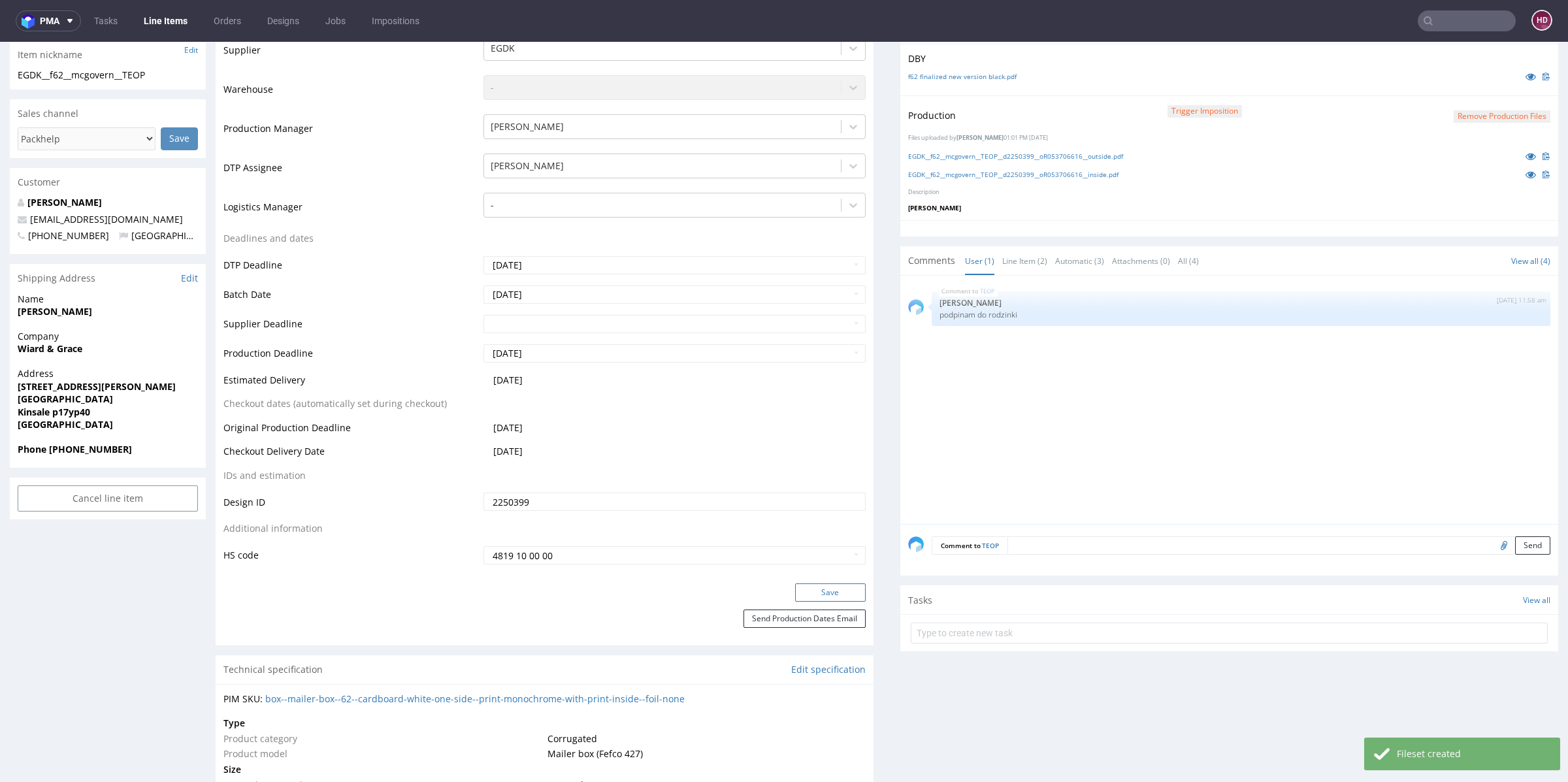
click at [795, 590] on button "Save" at bounding box center [830, 593] width 70 height 18
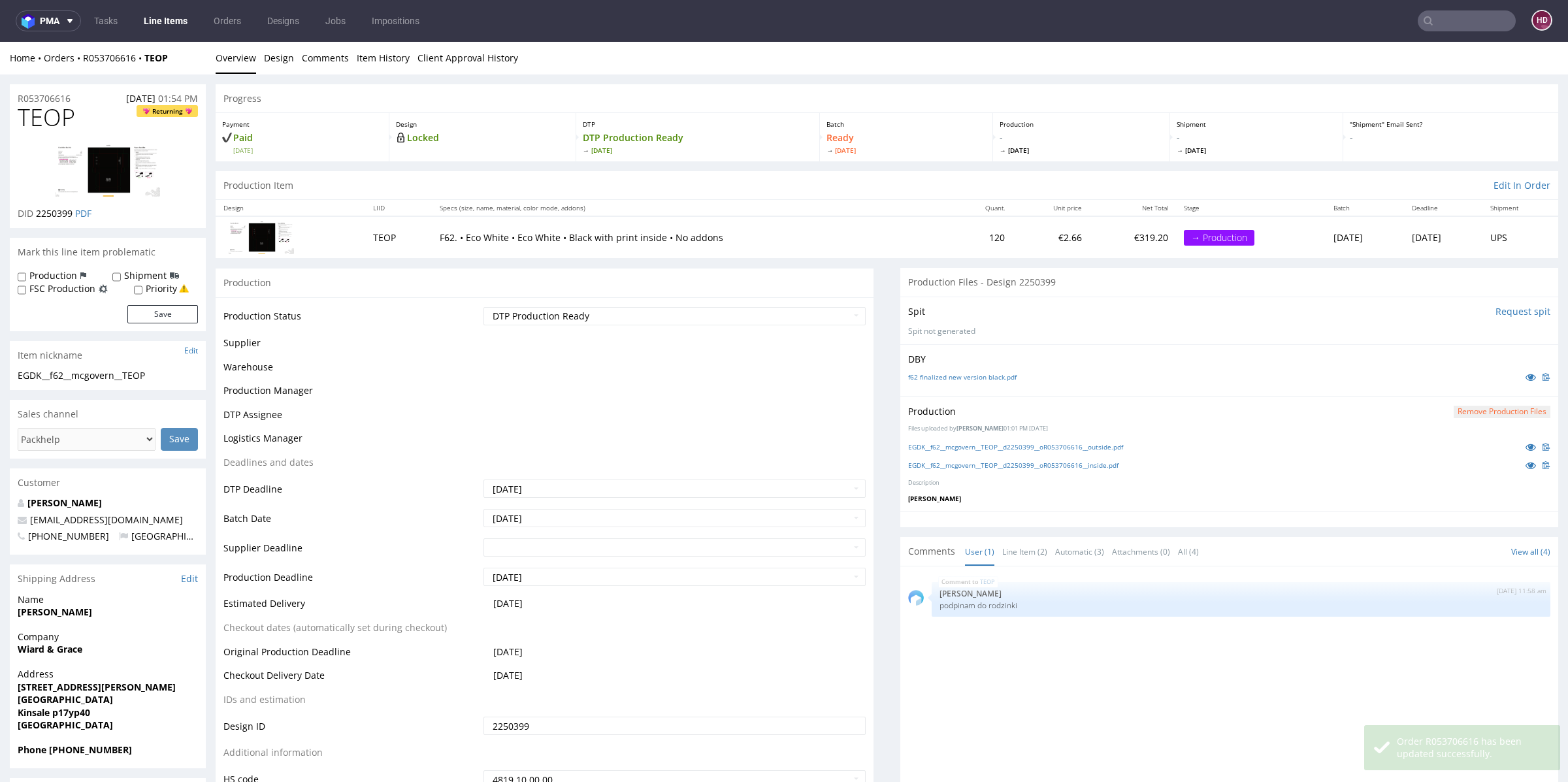
scroll to position [291, 0]
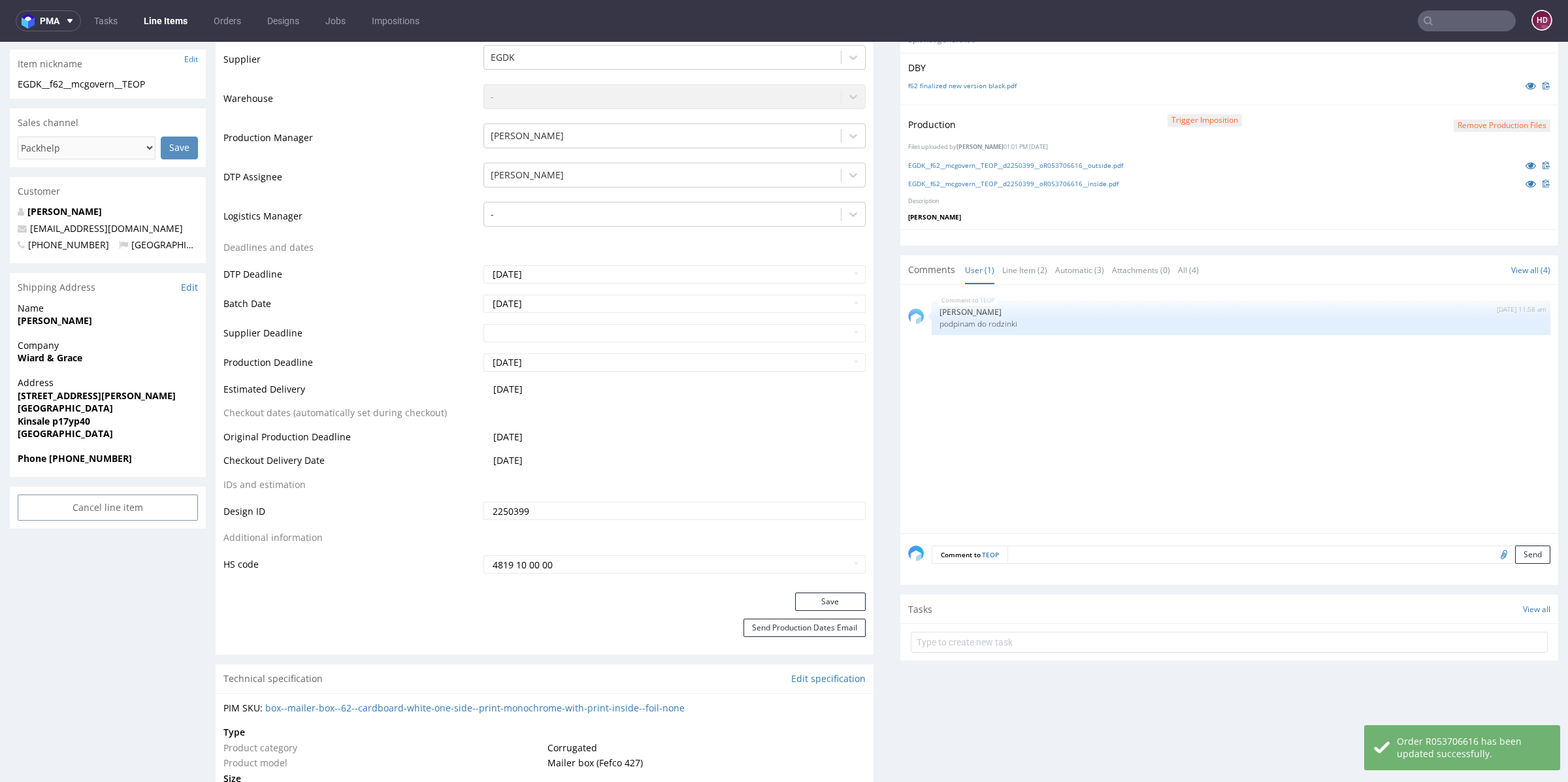
click at [173, 29] on link "Line Items" at bounding box center [165, 21] width 60 height 21
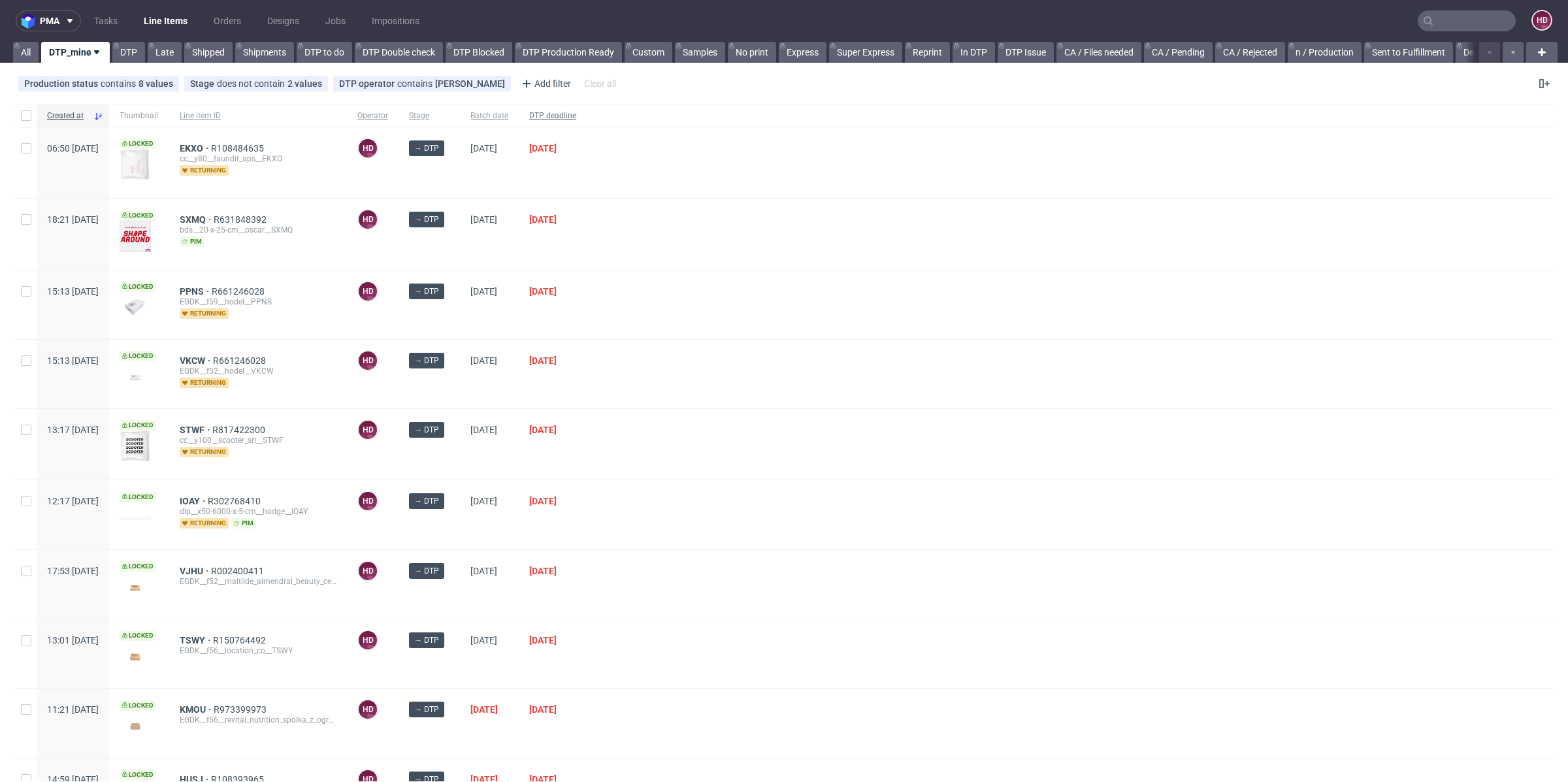
click at [576, 114] on span "DTP deadline" at bounding box center [552, 116] width 47 height 11
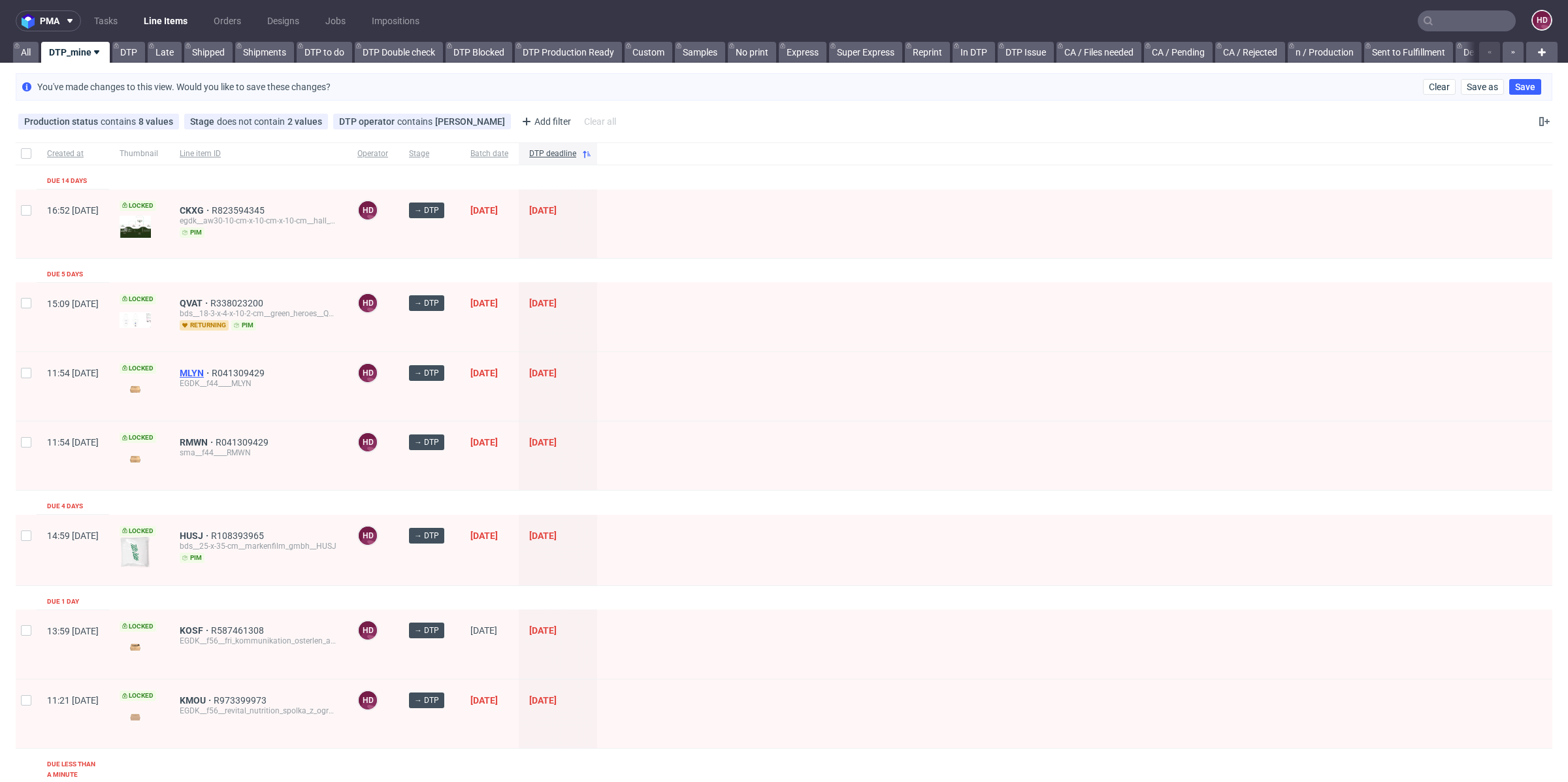
click at [212, 368] on span "MLYN" at bounding box center [195, 373] width 32 height 11
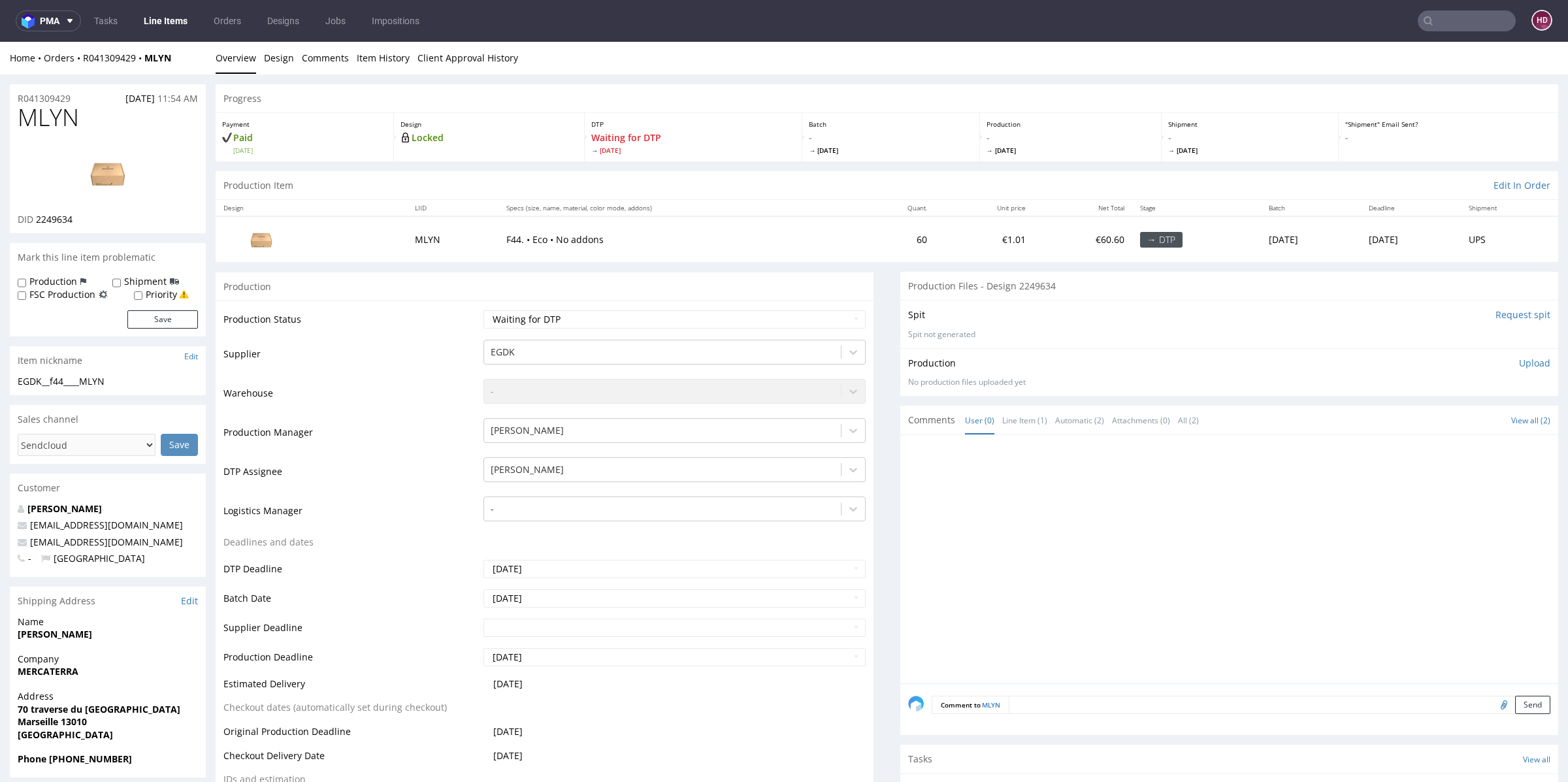
click at [149, 16] on link "Line Items" at bounding box center [165, 21] width 60 height 21
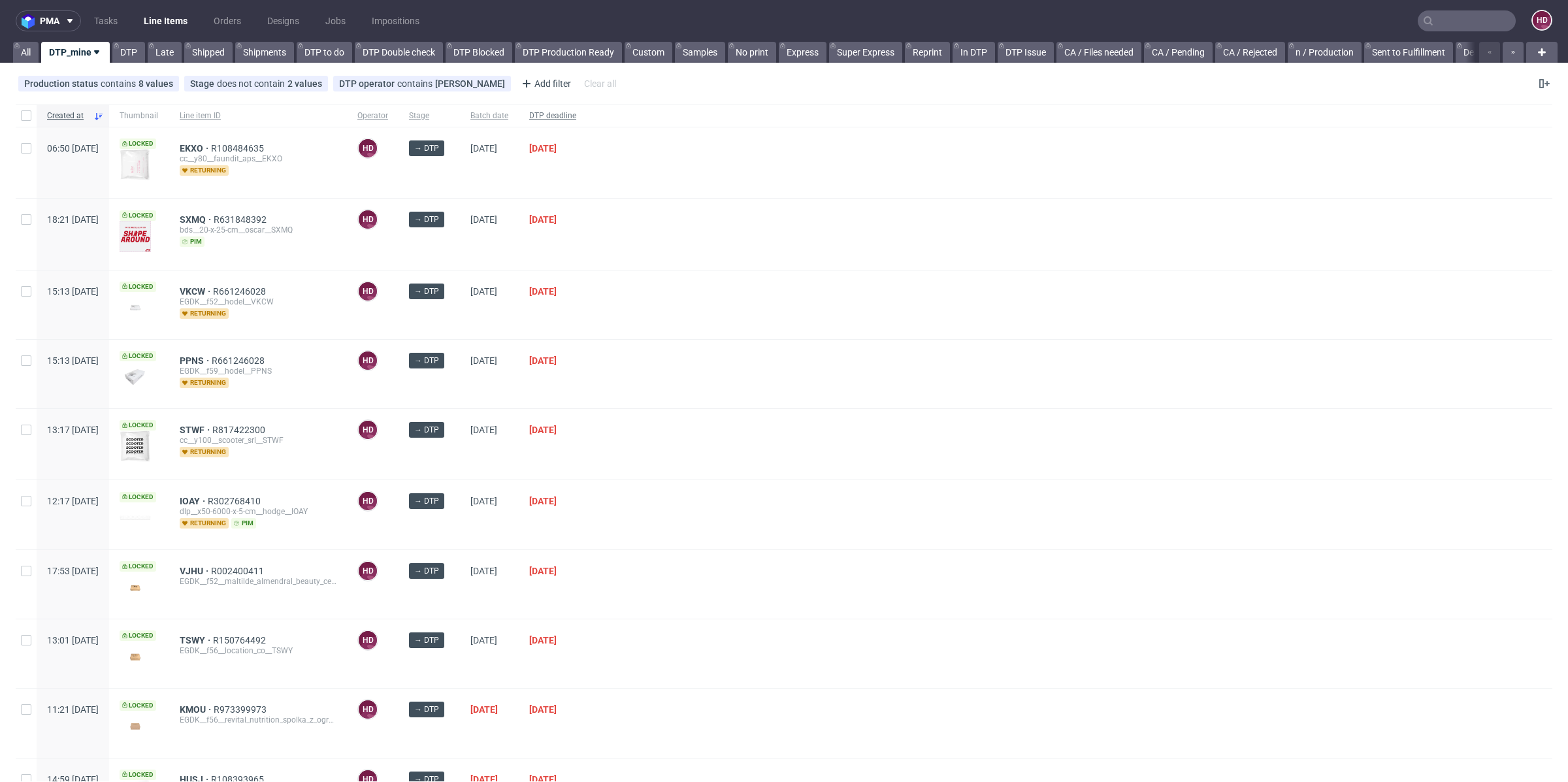
click at [587, 104] on div "DTP deadline" at bounding box center [552, 115] width 68 height 22
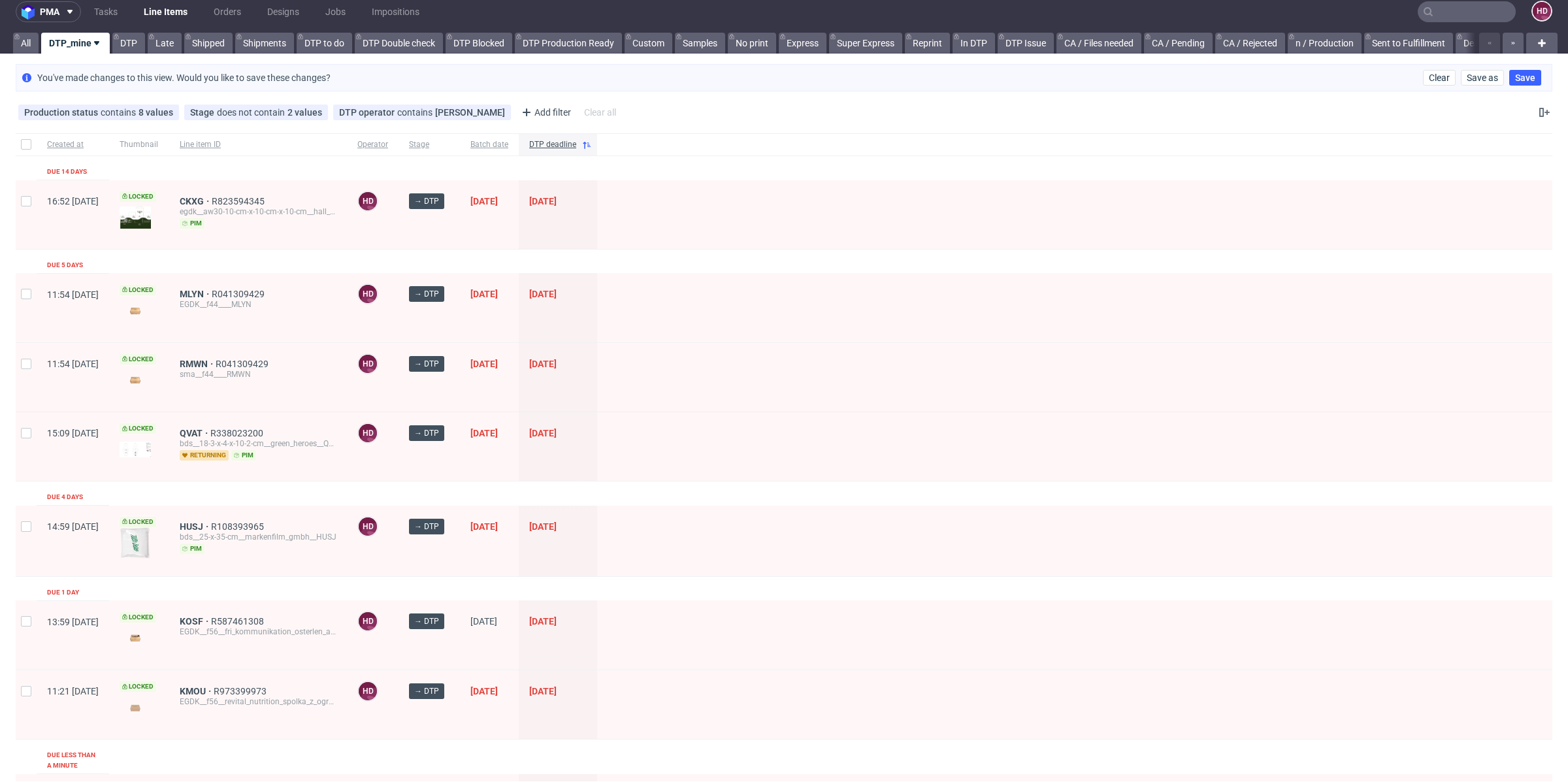
scroll to position [70, 0]
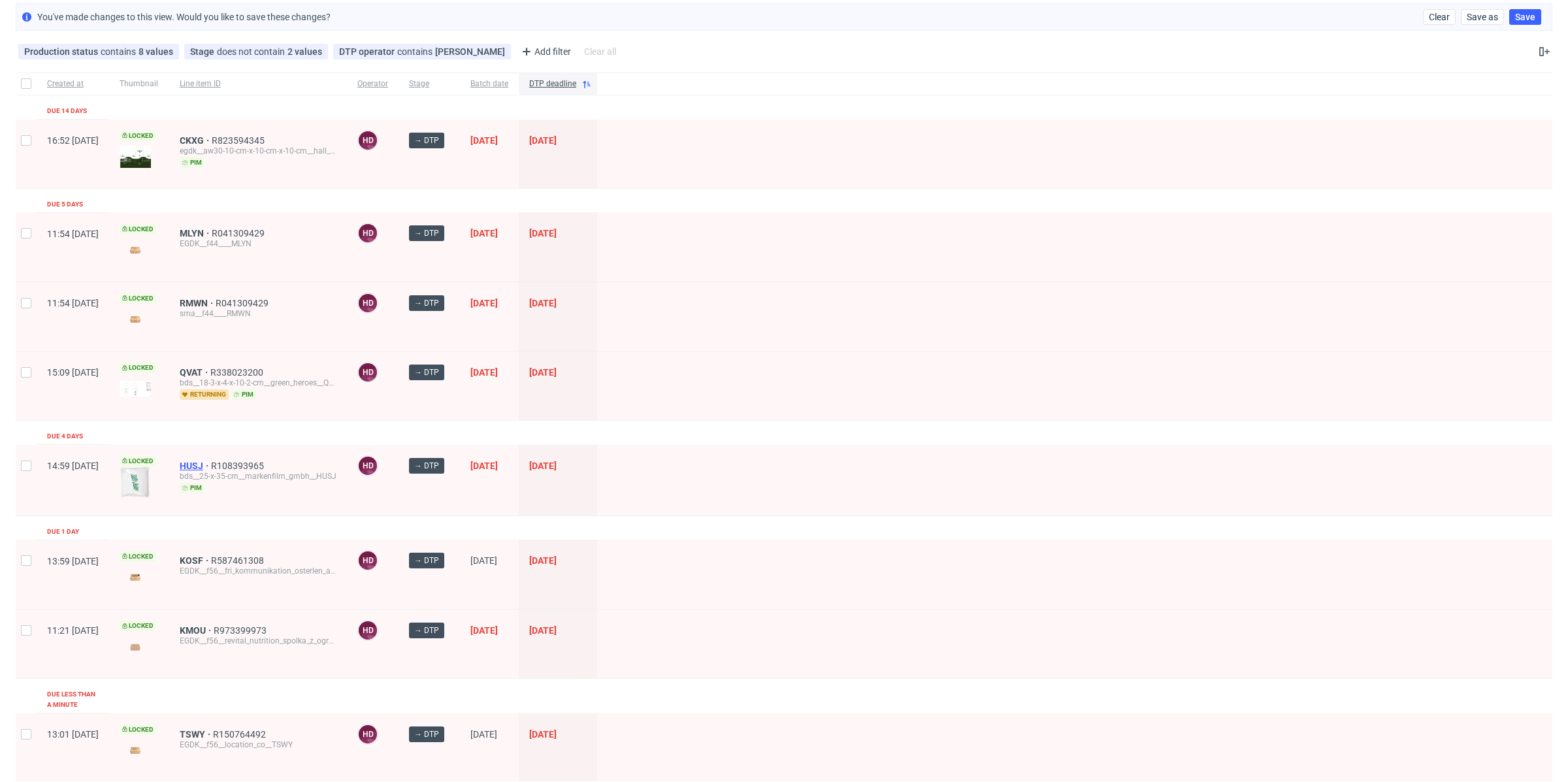
click at [211, 462] on span "HUSJ" at bounding box center [195, 465] width 31 height 11
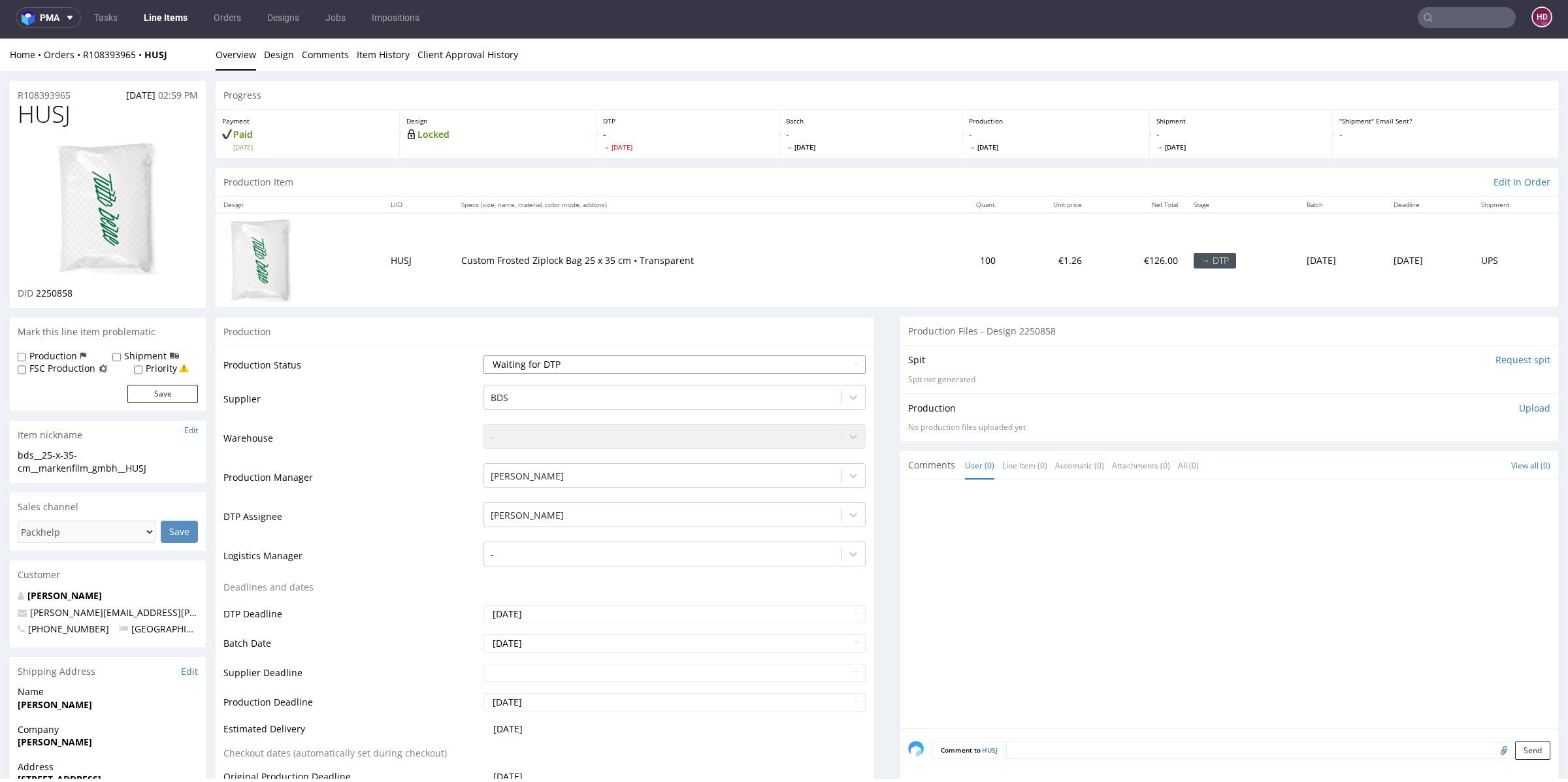
click at [606, 362] on select "Waiting for Artwork Waiting for Diecut Waiting for Mockup Waiting for DTP Waiti…" at bounding box center [674, 365] width 382 height 18
select select "dtp_in_process"
click at [484, 355] on select "Waiting for Artwork Waiting for Diecut Waiting for Mockup Waiting for DTP Waiti…" at bounding box center [674, 365] width 382 height 18
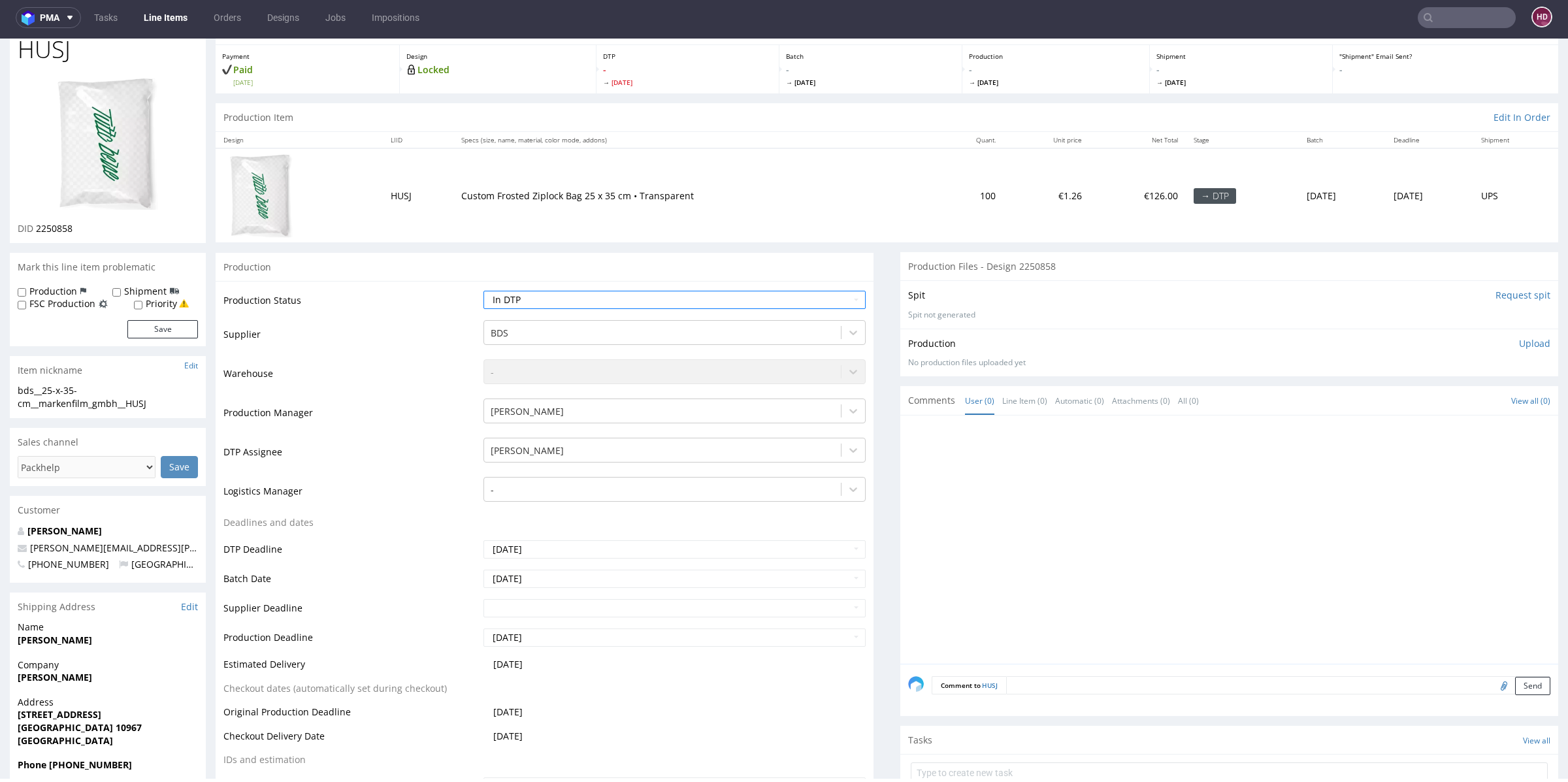
scroll to position [190, 0]
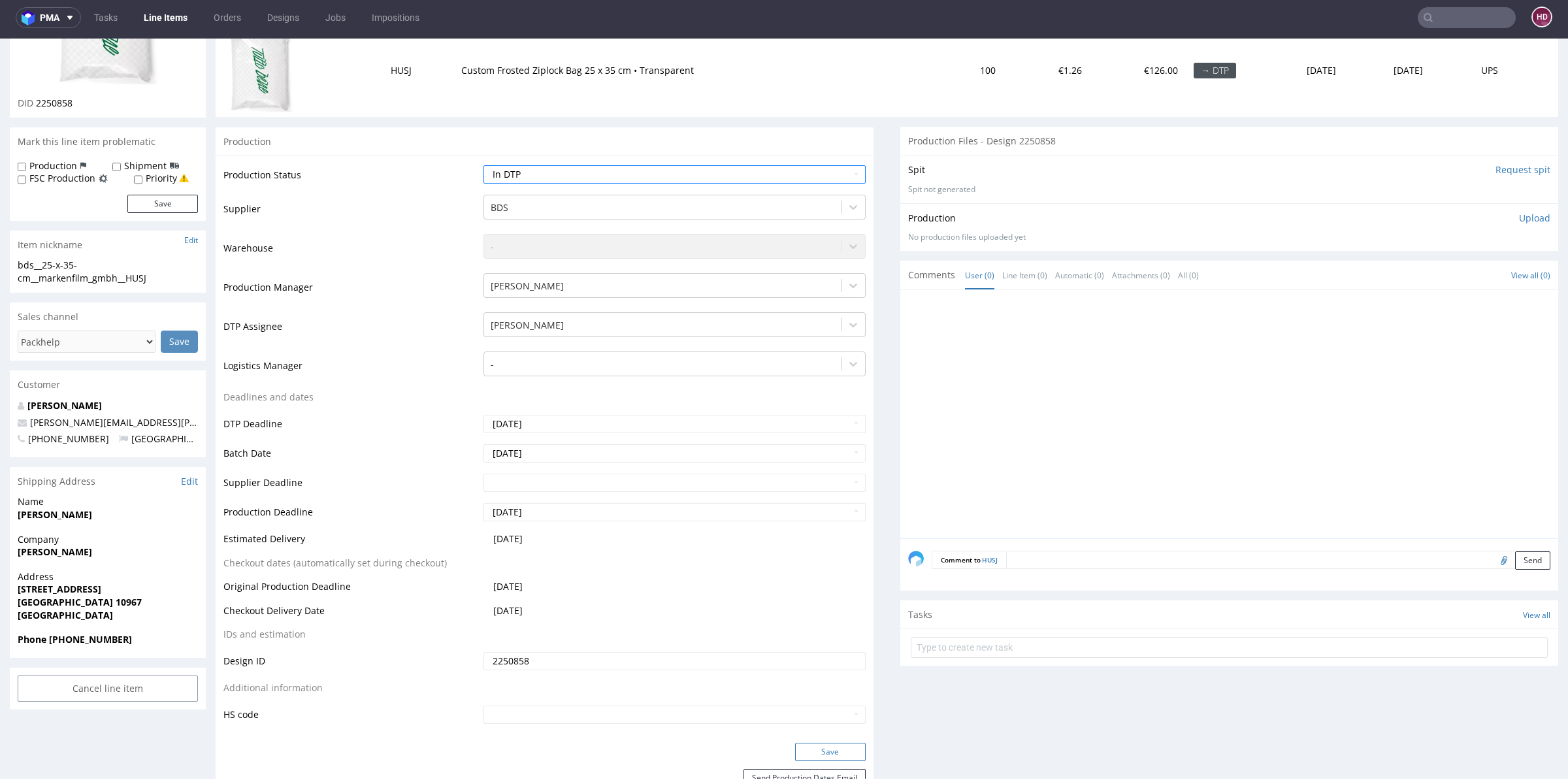
click at [852, 746] on div "Save" at bounding box center [545, 756] width 658 height 26
click at [847, 746] on button "Save" at bounding box center [830, 752] width 70 height 18
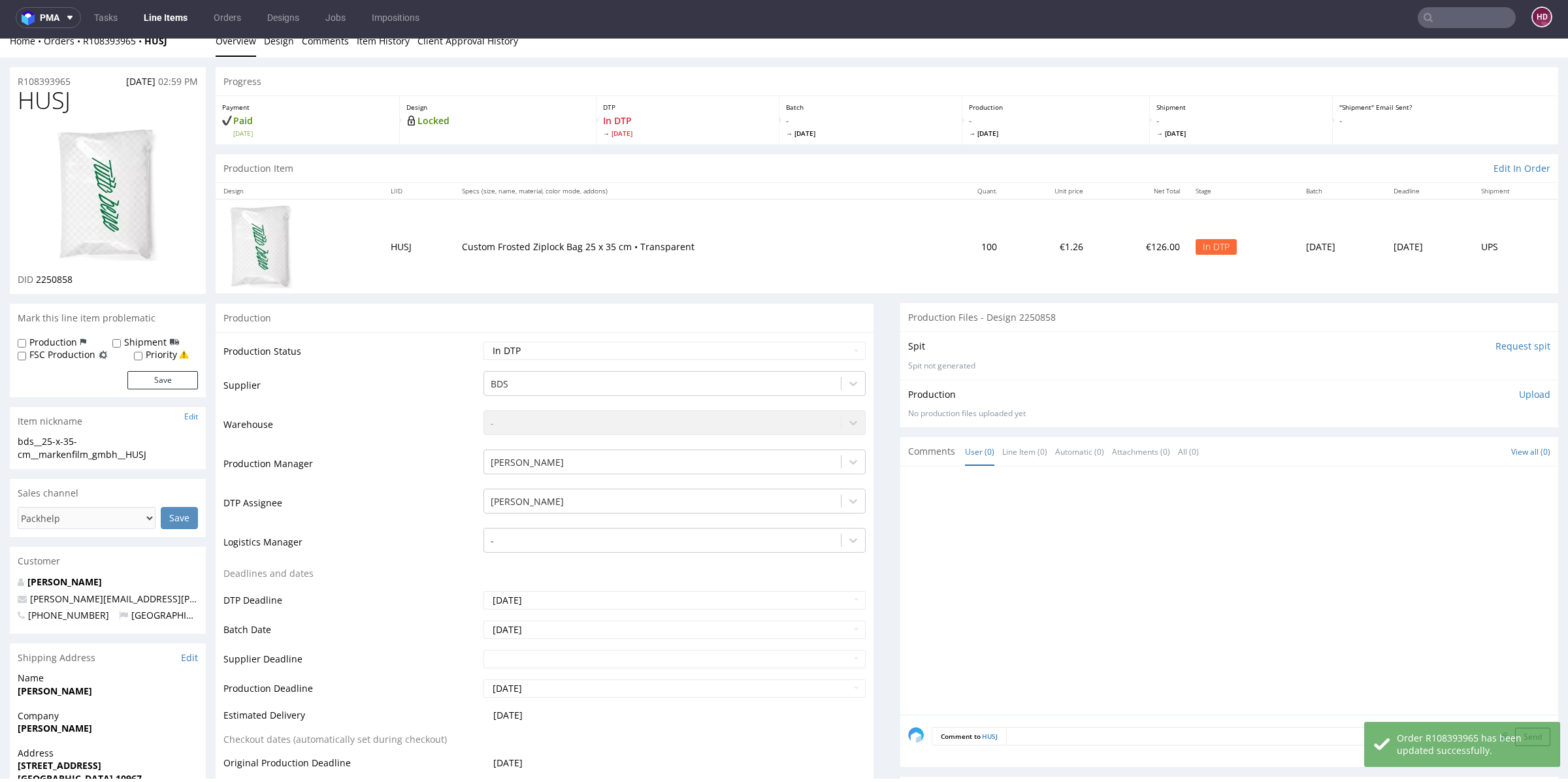
scroll to position [0, 0]
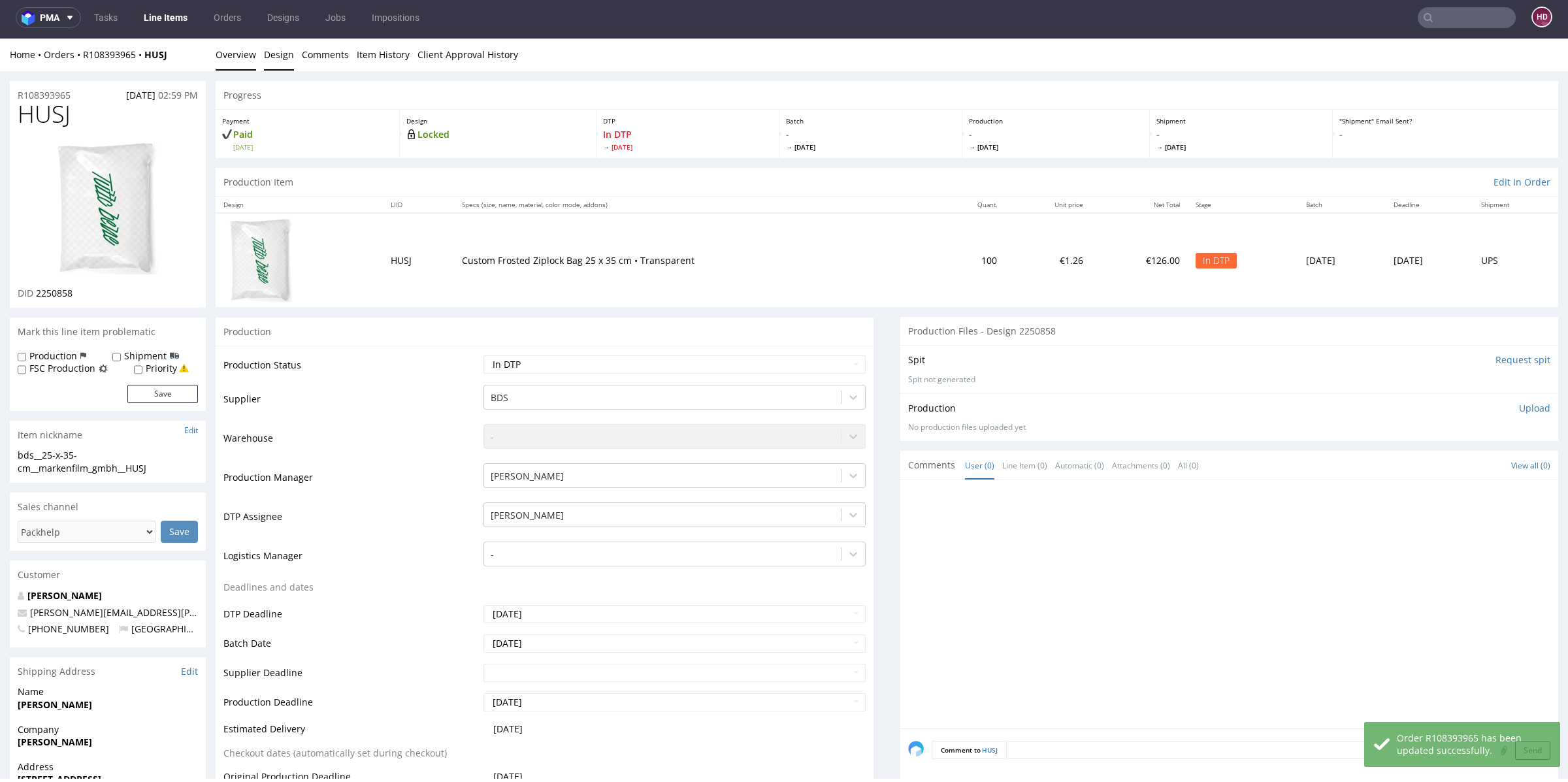
click at [284, 42] on link "Design" at bounding box center [279, 55] width 30 height 32
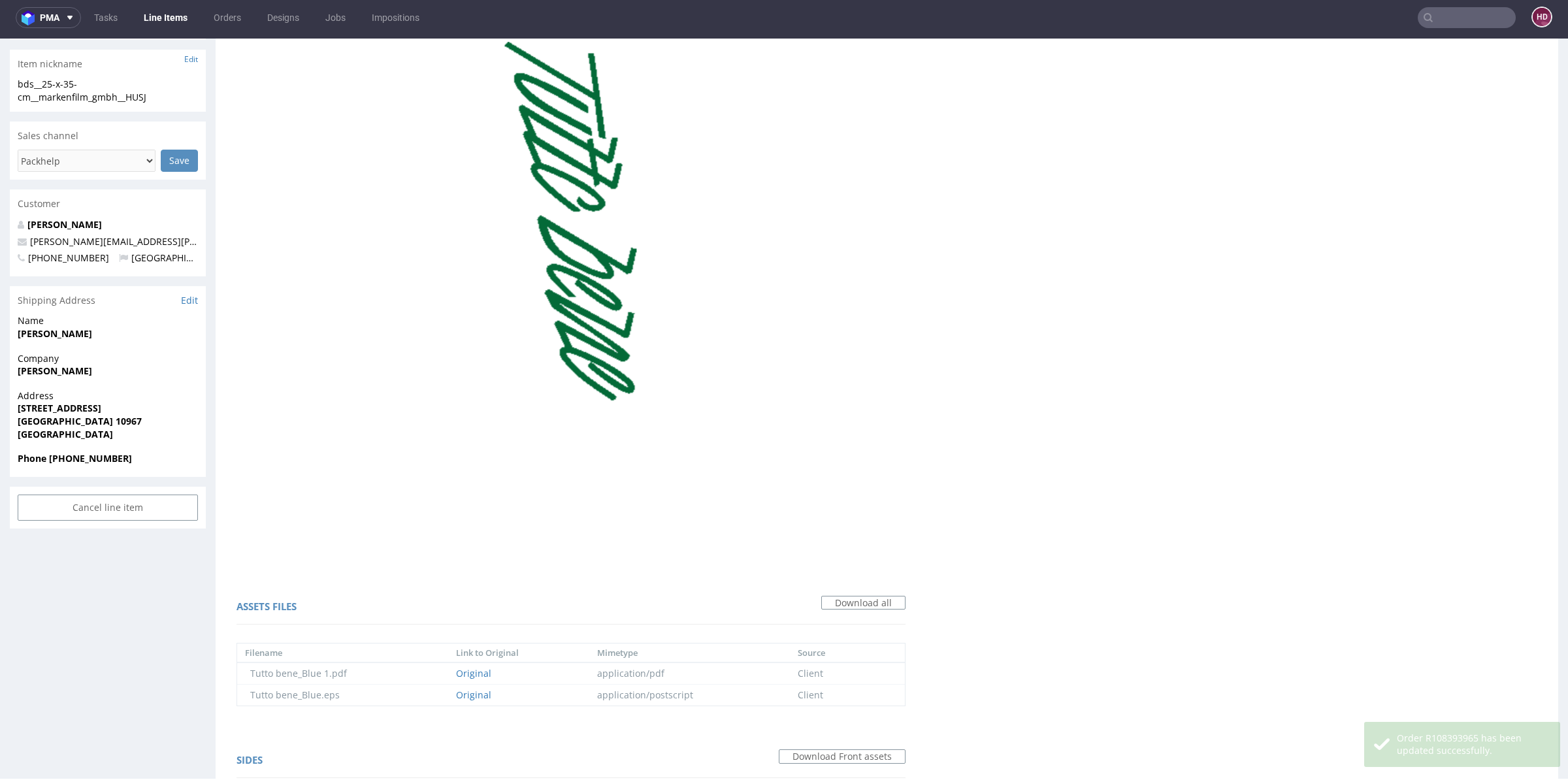
scroll to position [587, 0]
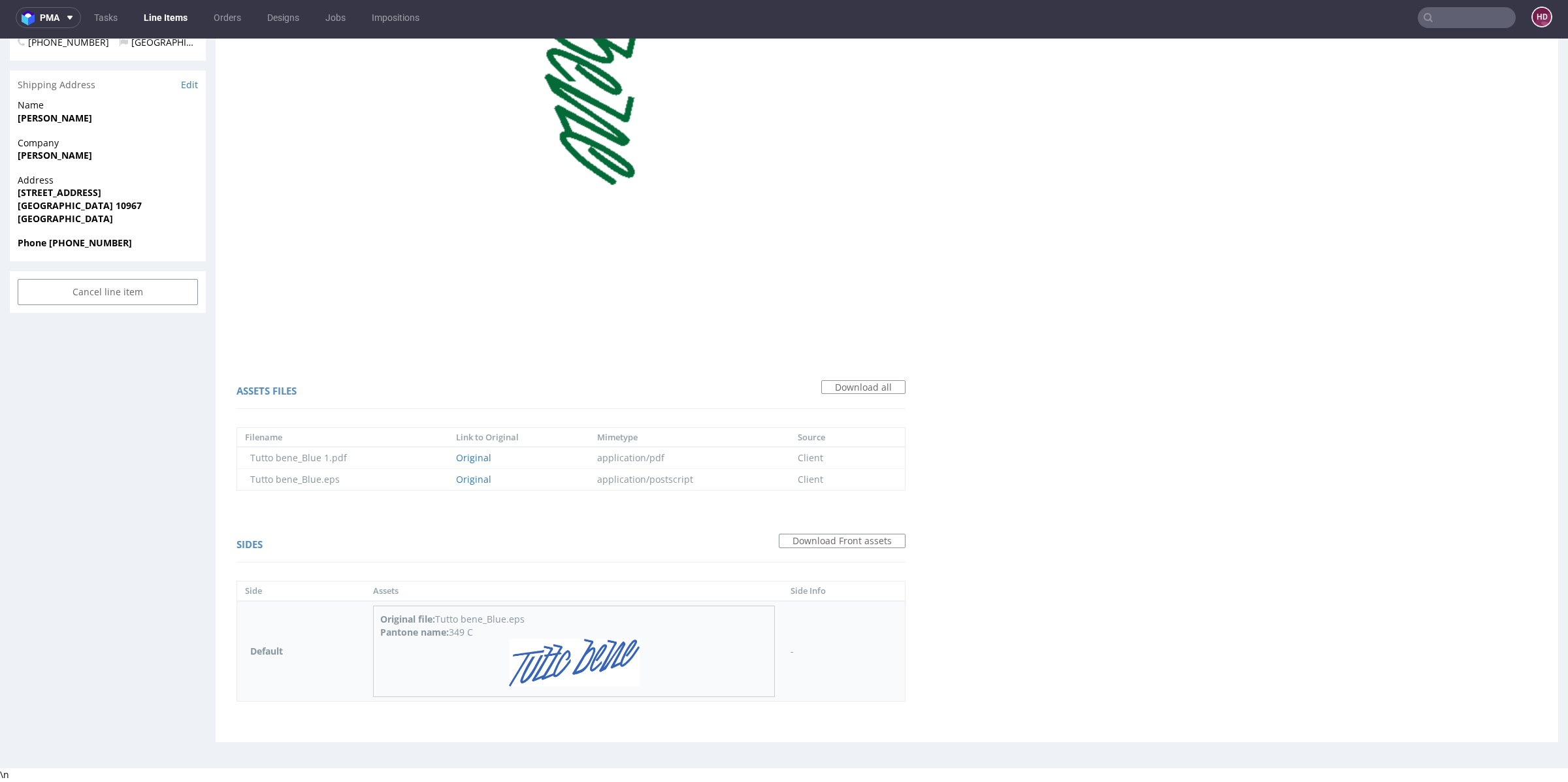
click at [659, 642] on p at bounding box center [574, 665] width 388 height 51
click at [589, 665] on img at bounding box center [574, 663] width 131 height 48
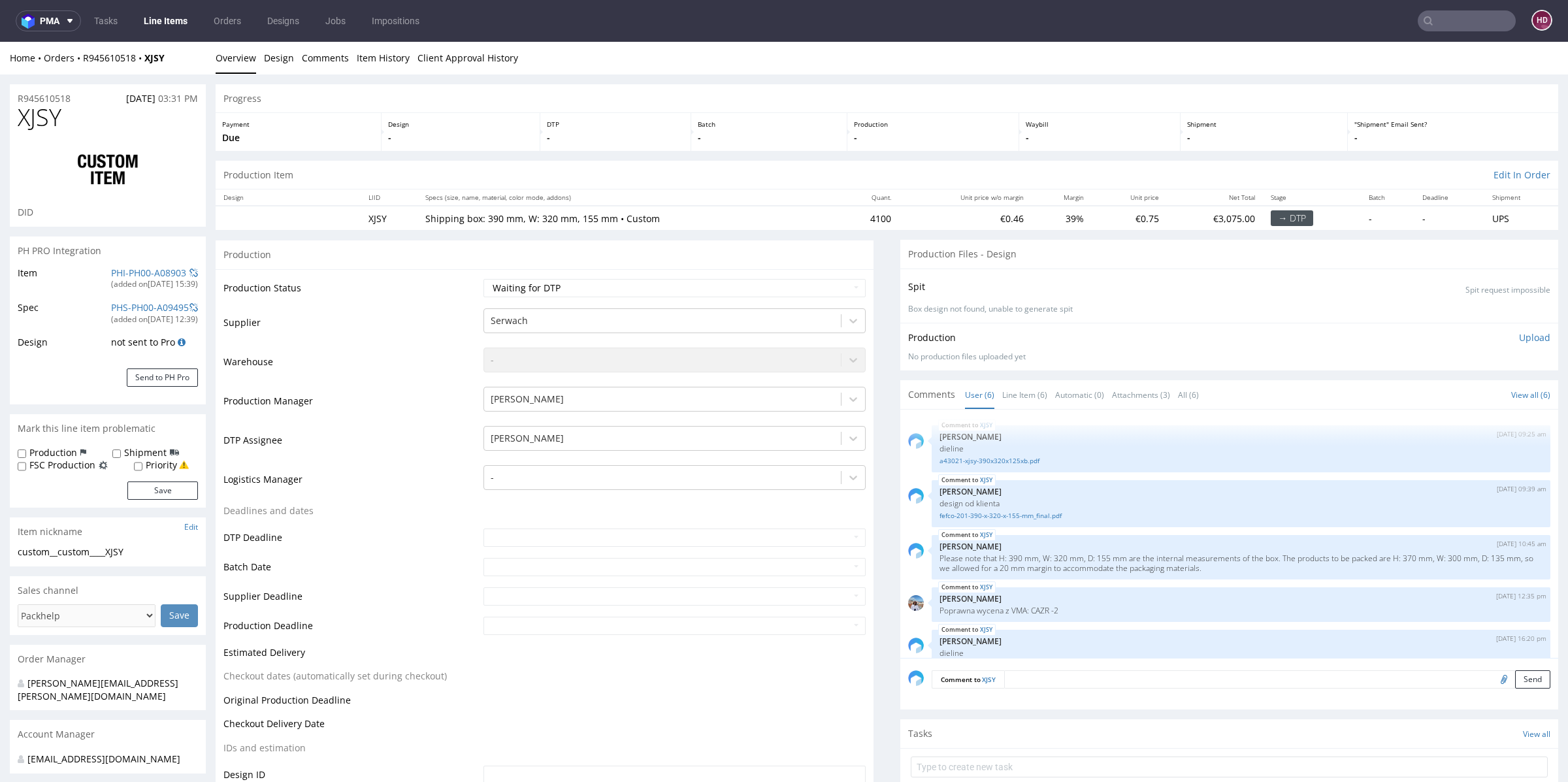
scroll to position [69, 0]
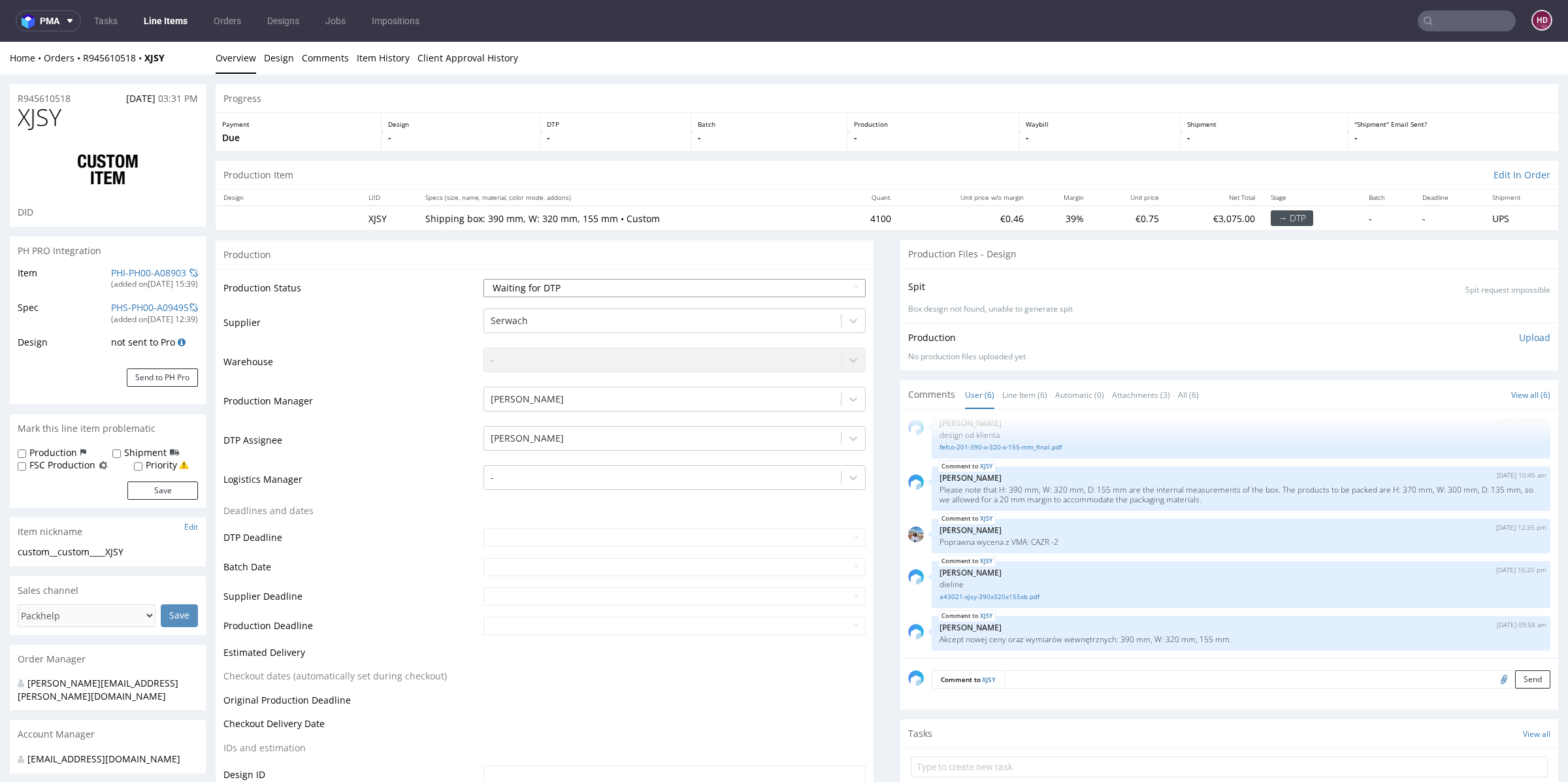
click at [708, 290] on select "Waiting for Artwork Waiting for Diecut Waiting for Mockup Waiting for DTP Waiti…" at bounding box center [674, 288] width 382 height 18
select select "dtp_in_process"
click at [484, 279] on select "Waiting for Artwork Waiting for Diecut Waiting for Mockup Waiting for DTP Waiti…" at bounding box center [674, 288] width 382 height 18
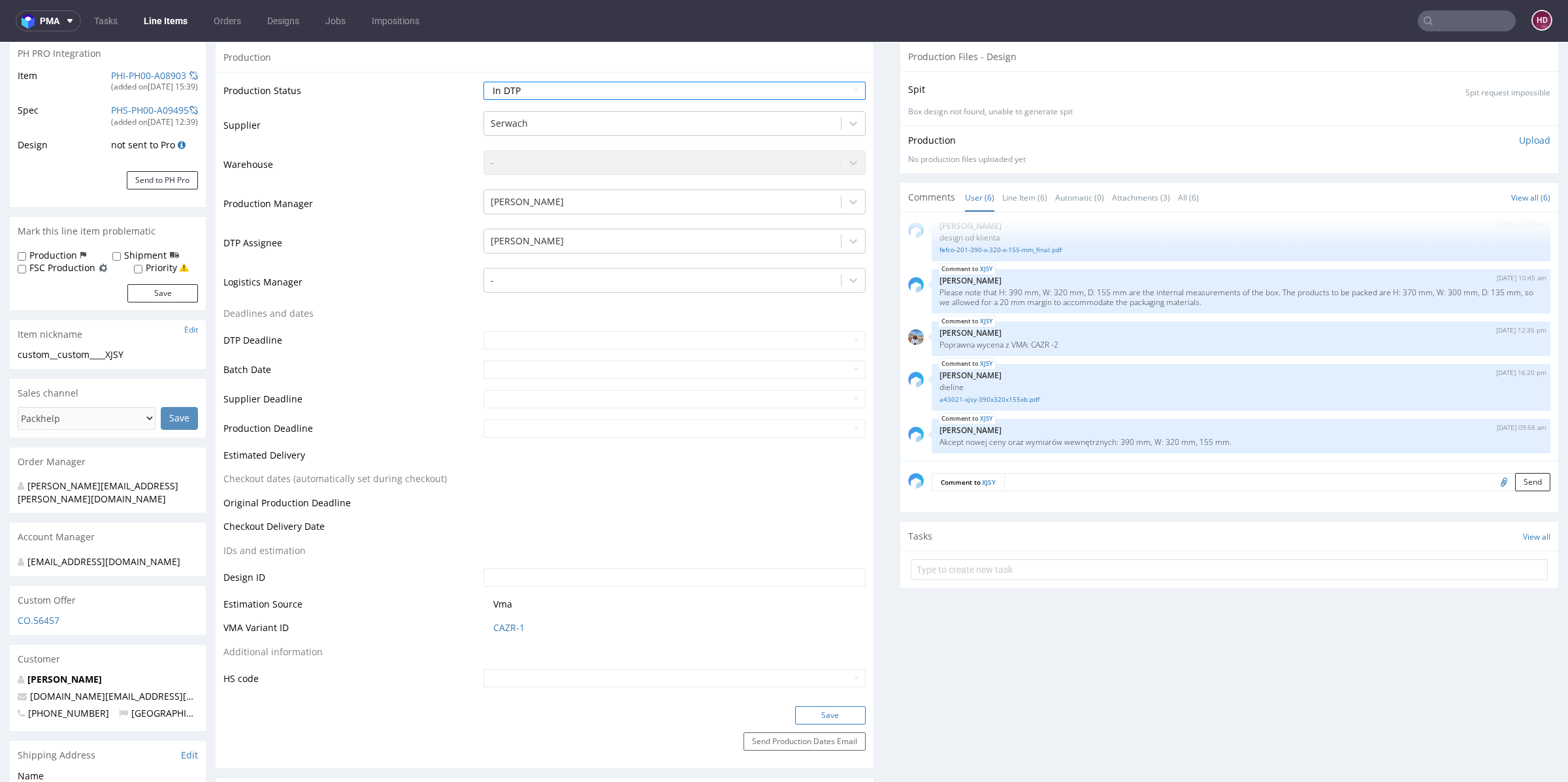
scroll to position [192, 0]
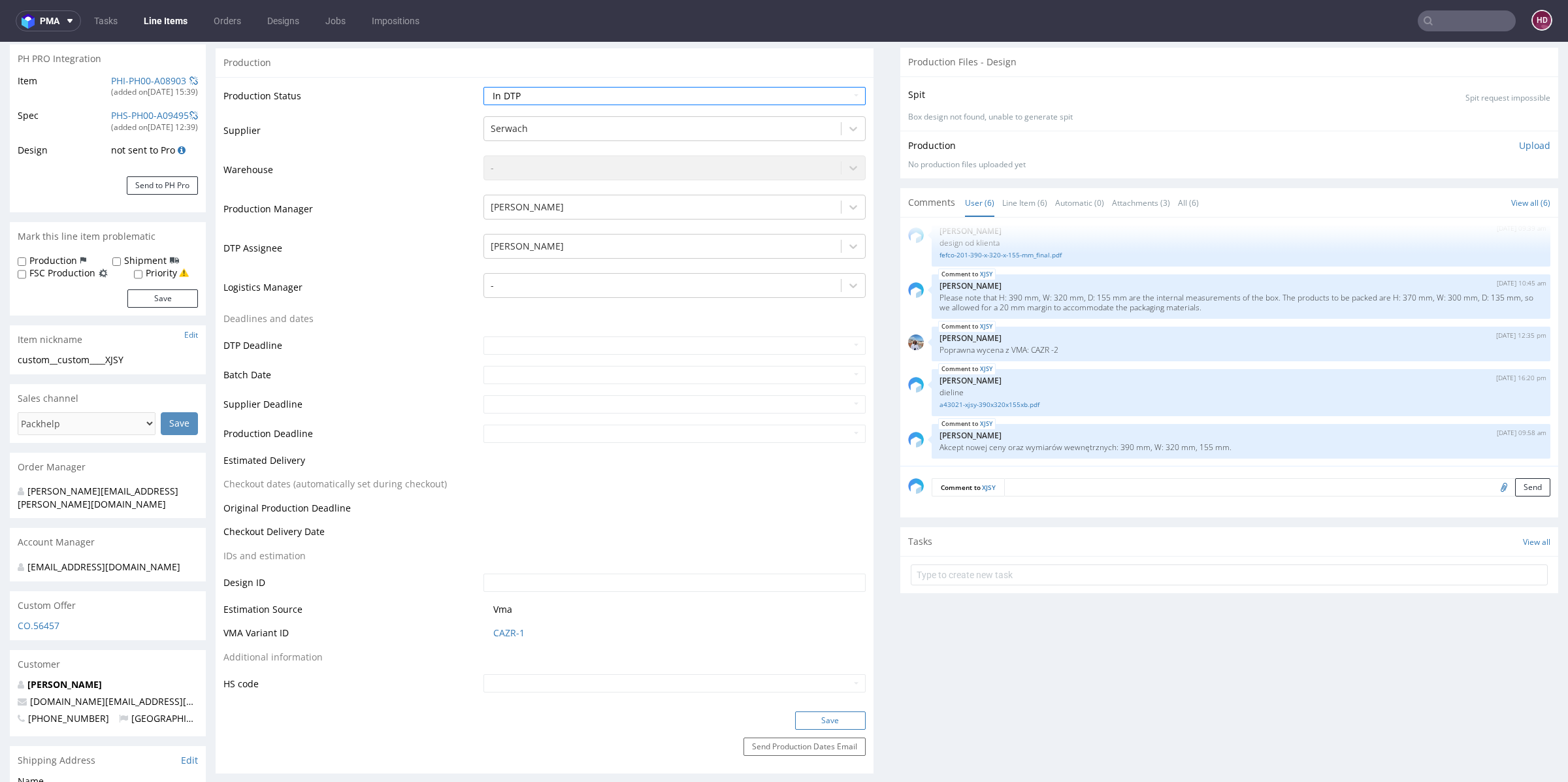
click at [837, 724] on button "Save" at bounding box center [830, 721] width 70 height 18
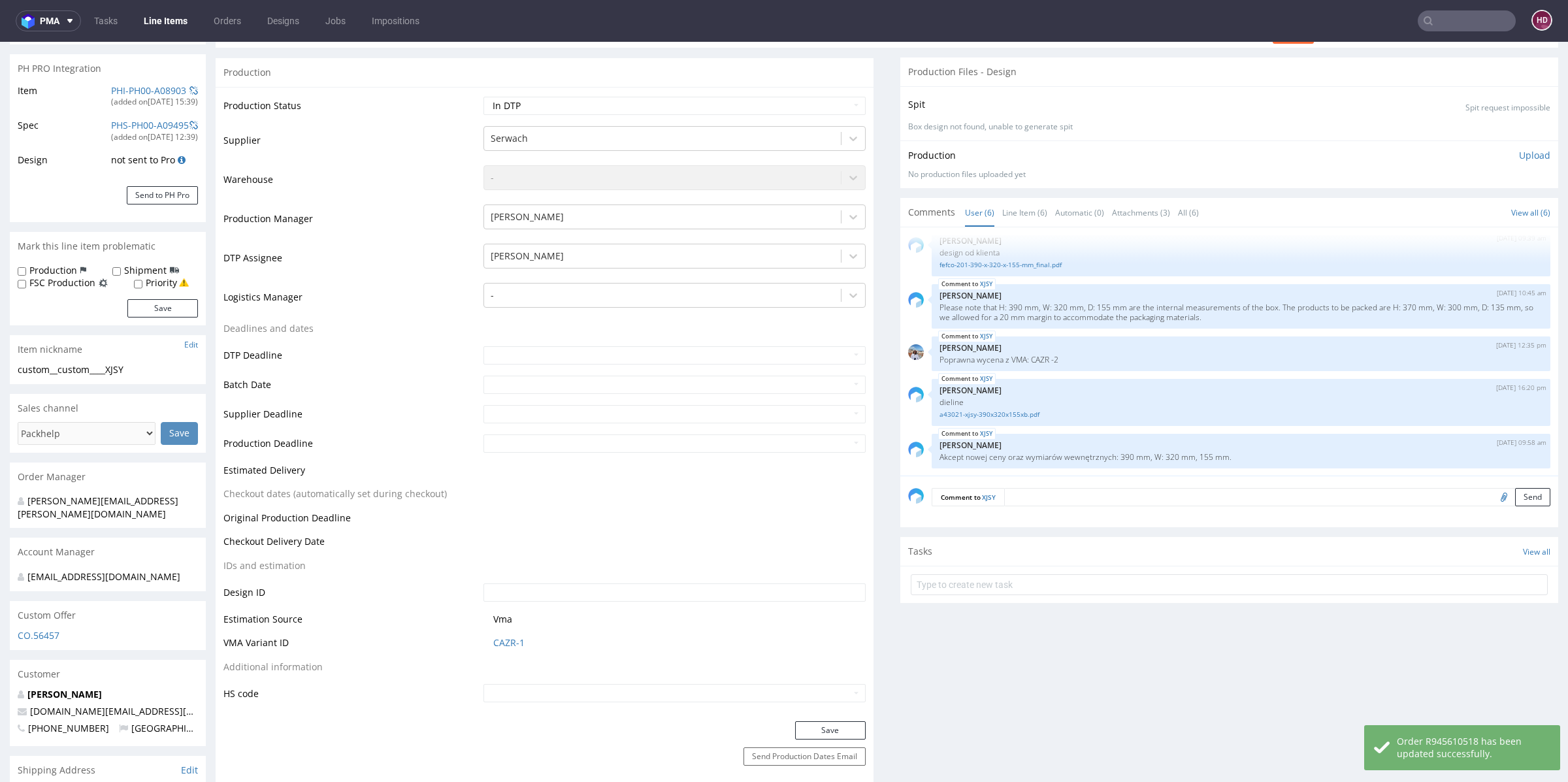
scroll to position [176, 0]
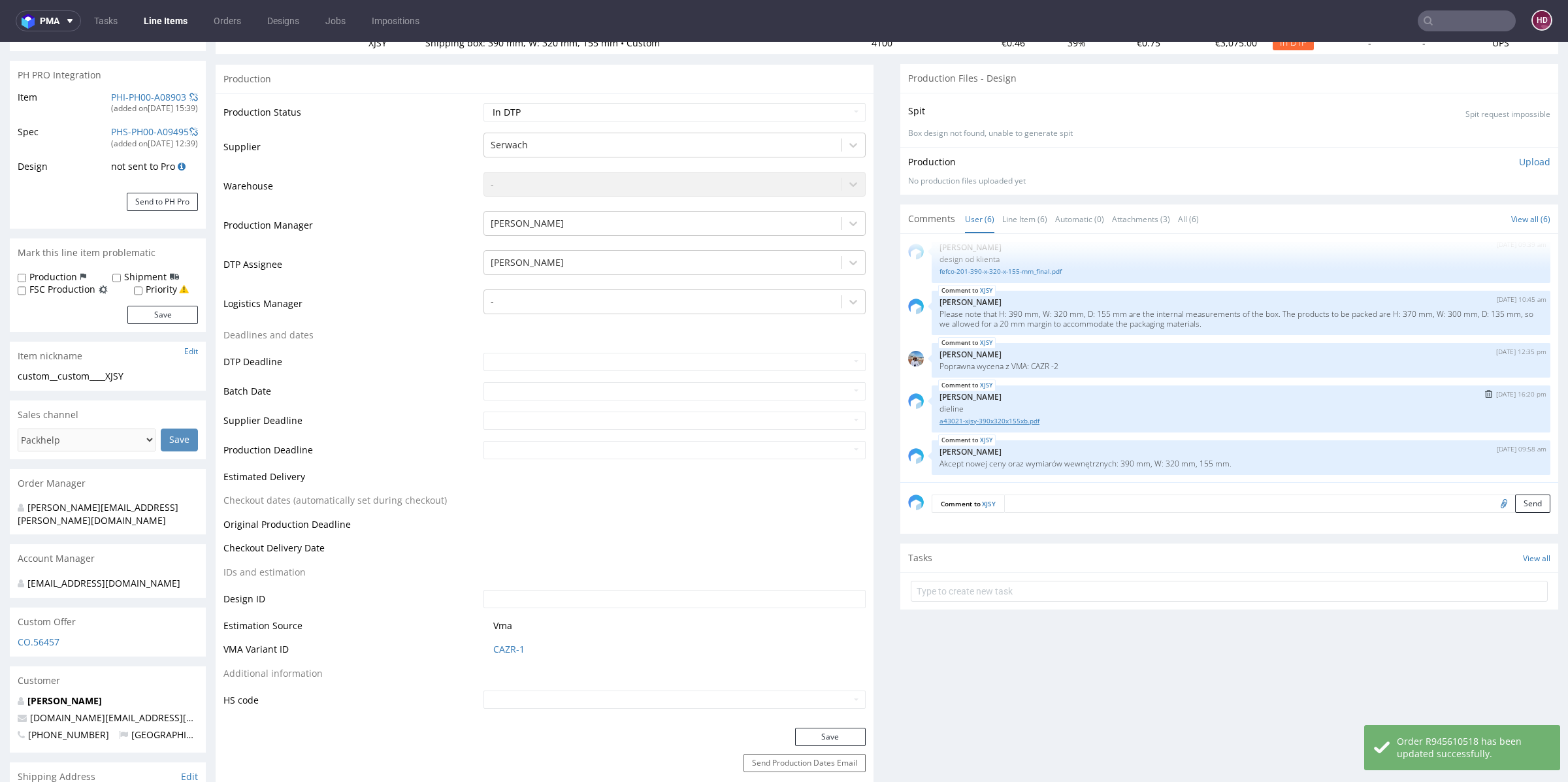
click at [1014, 416] on link "a43021-xjsy-390x320x155xb.pdf" at bounding box center [1240, 421] width 603 height 10
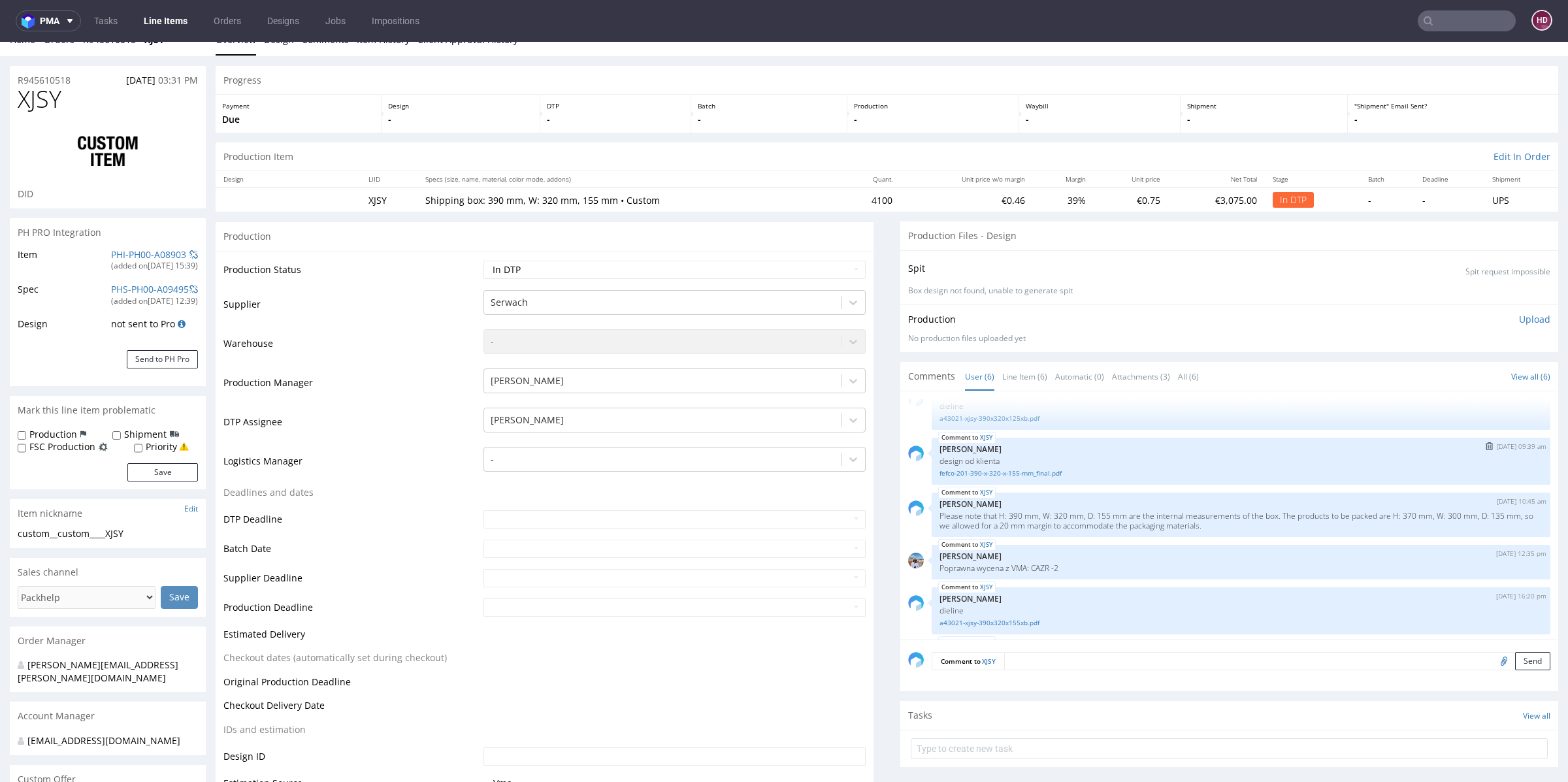
scroll to position [0, 0]
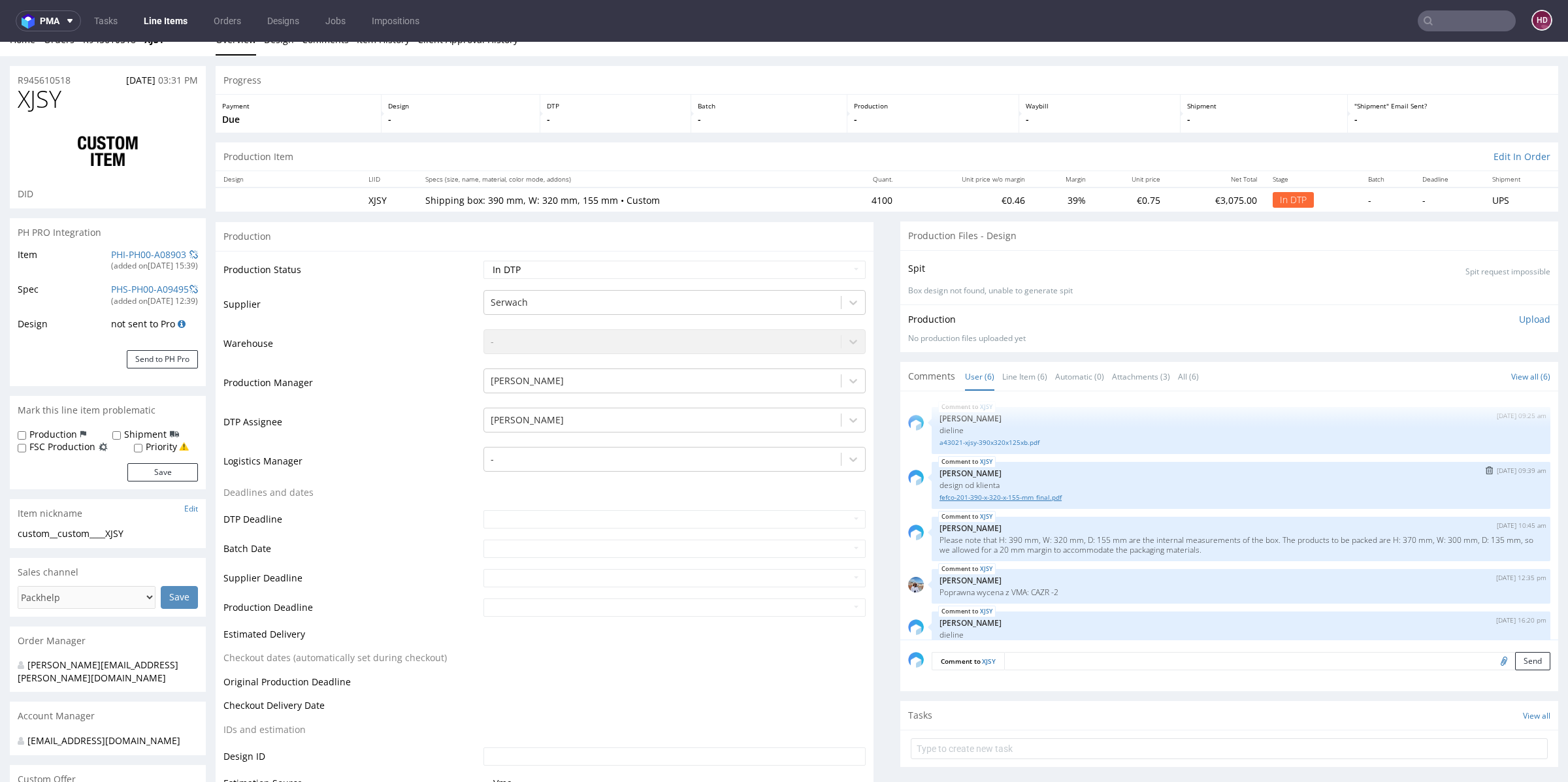
click at [1031, 498] on link "fefco-201-390-x-320-x-155-mm_final.pdf" at bounding box center [1240, 498] width 603 height 10
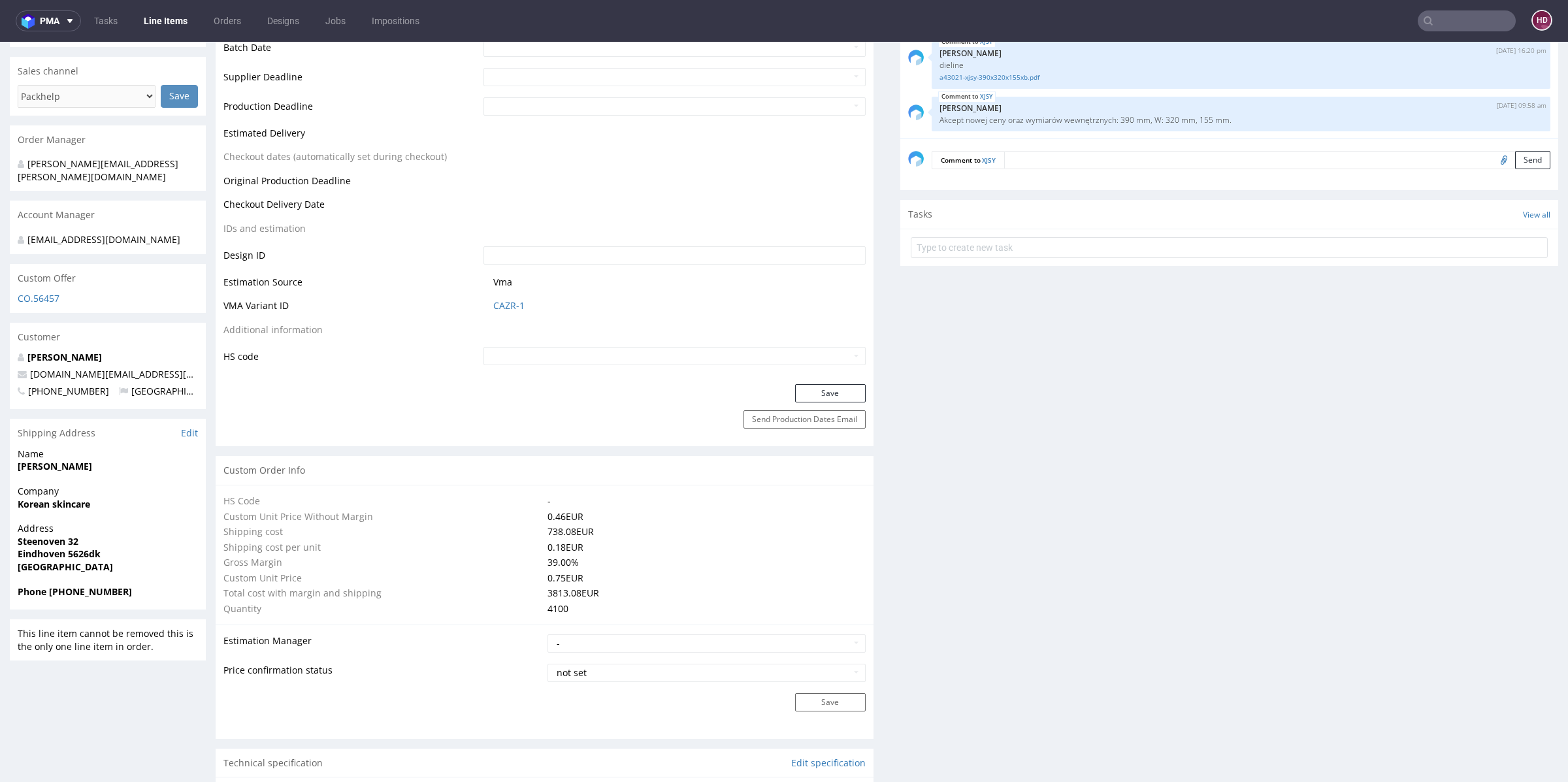
scroll to position [699, 0]
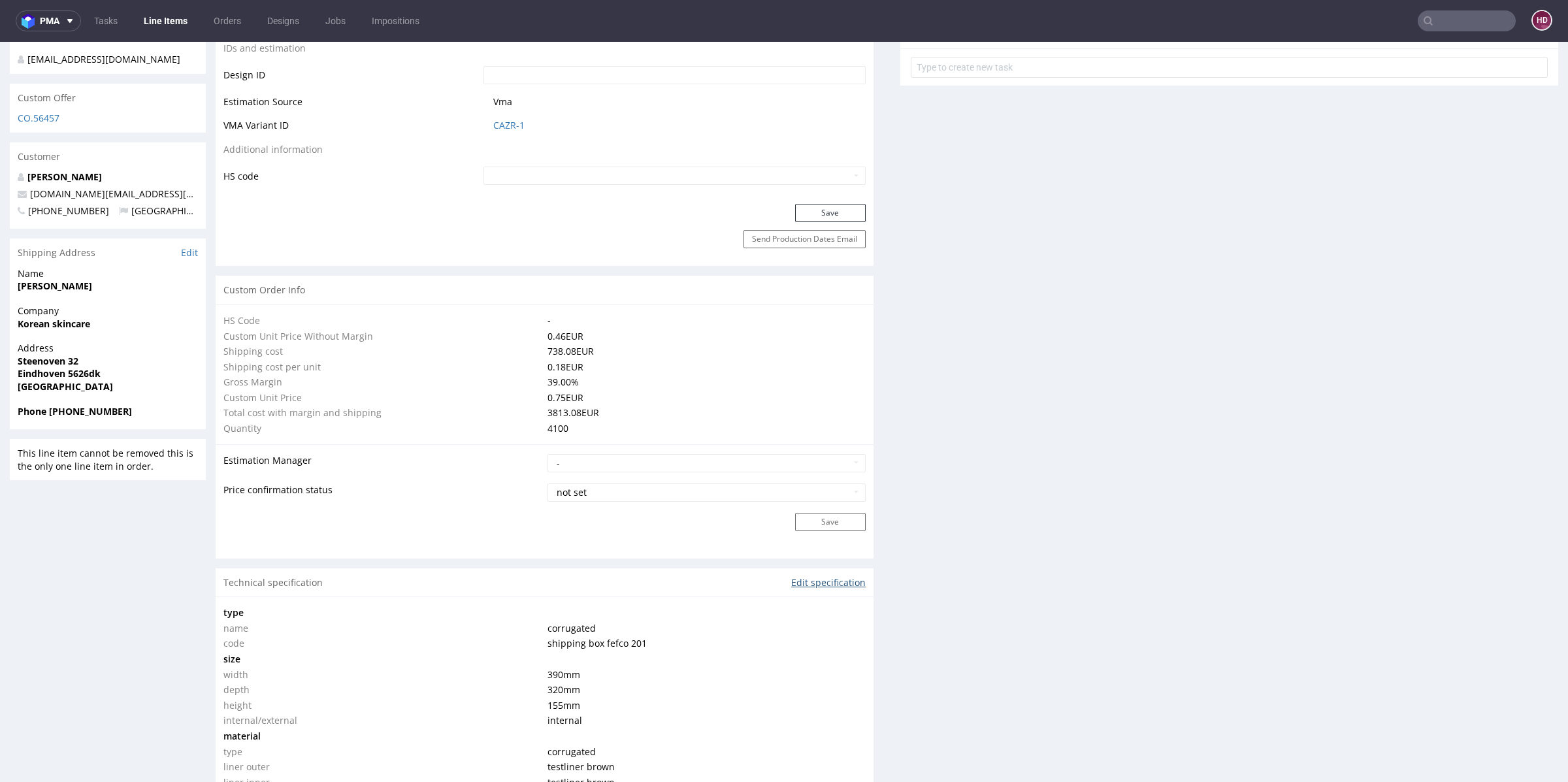
click at [812, 579] on link "Edit specification" at bounding box center [828, 583] width 74 height 13
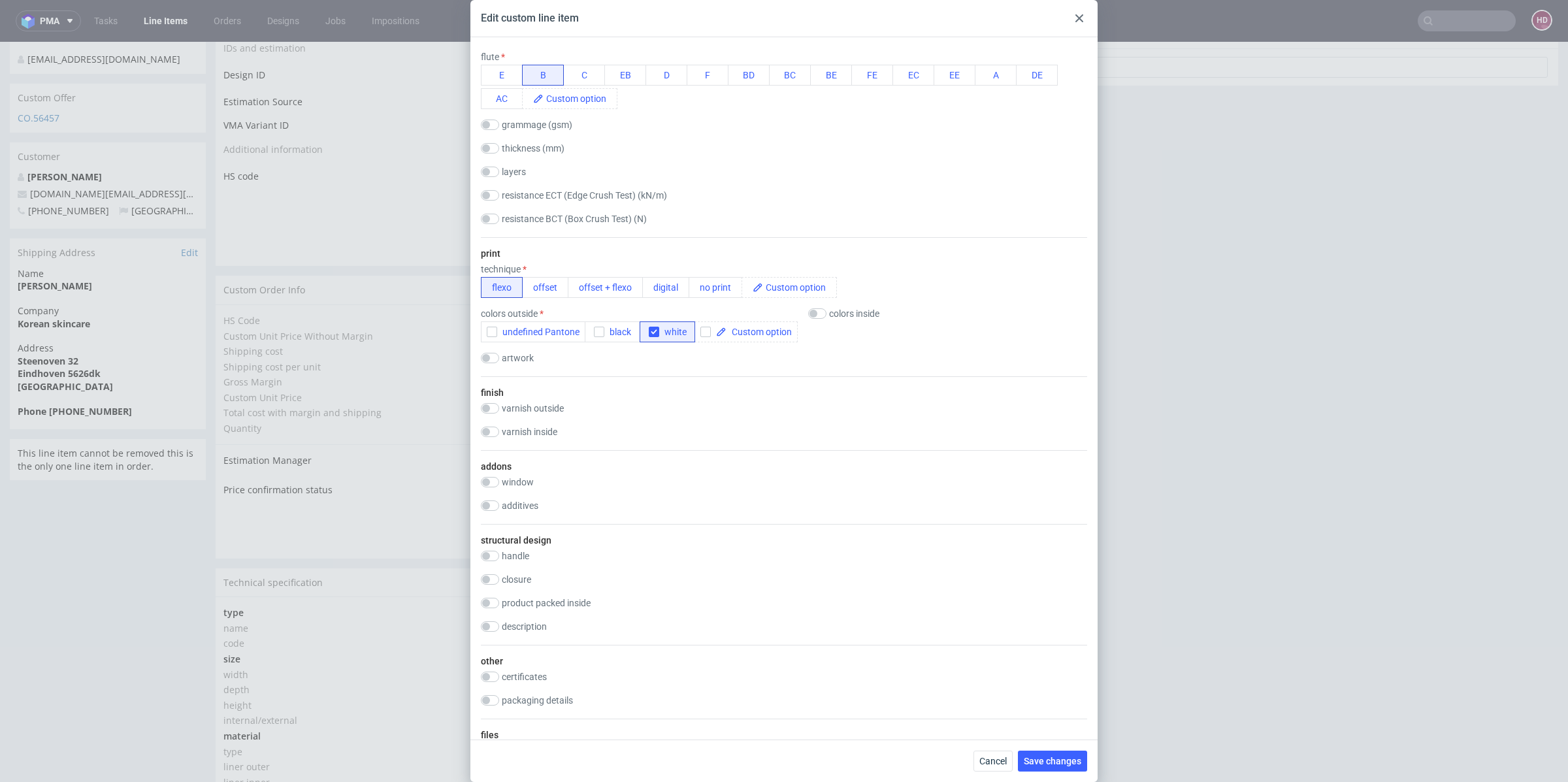
scroll to position [629, 0]
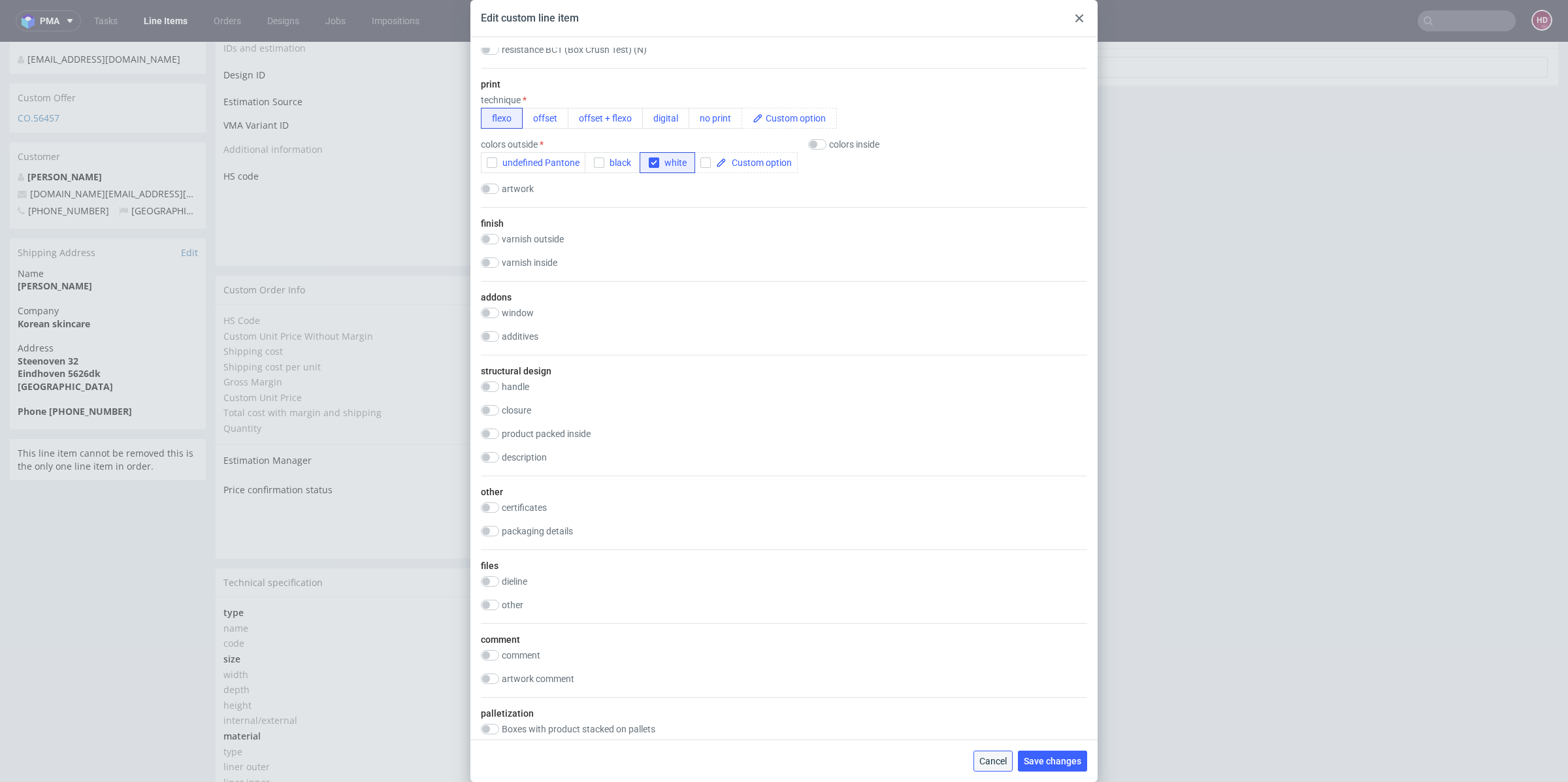
click at [982, 759] on span "Cancel" at bounding box center [993, 761] width 27 height 9
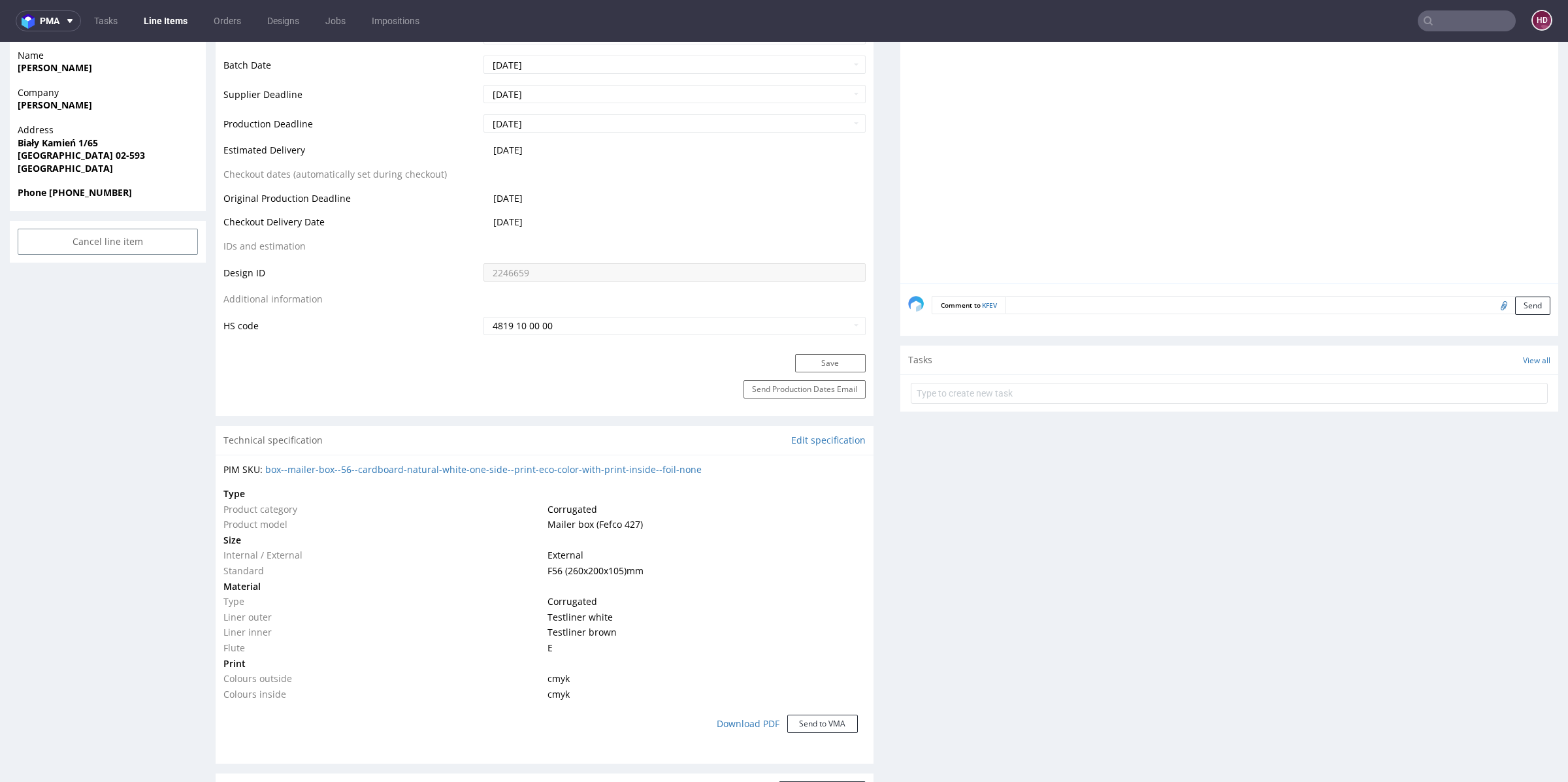
scroll to position [625, 0]
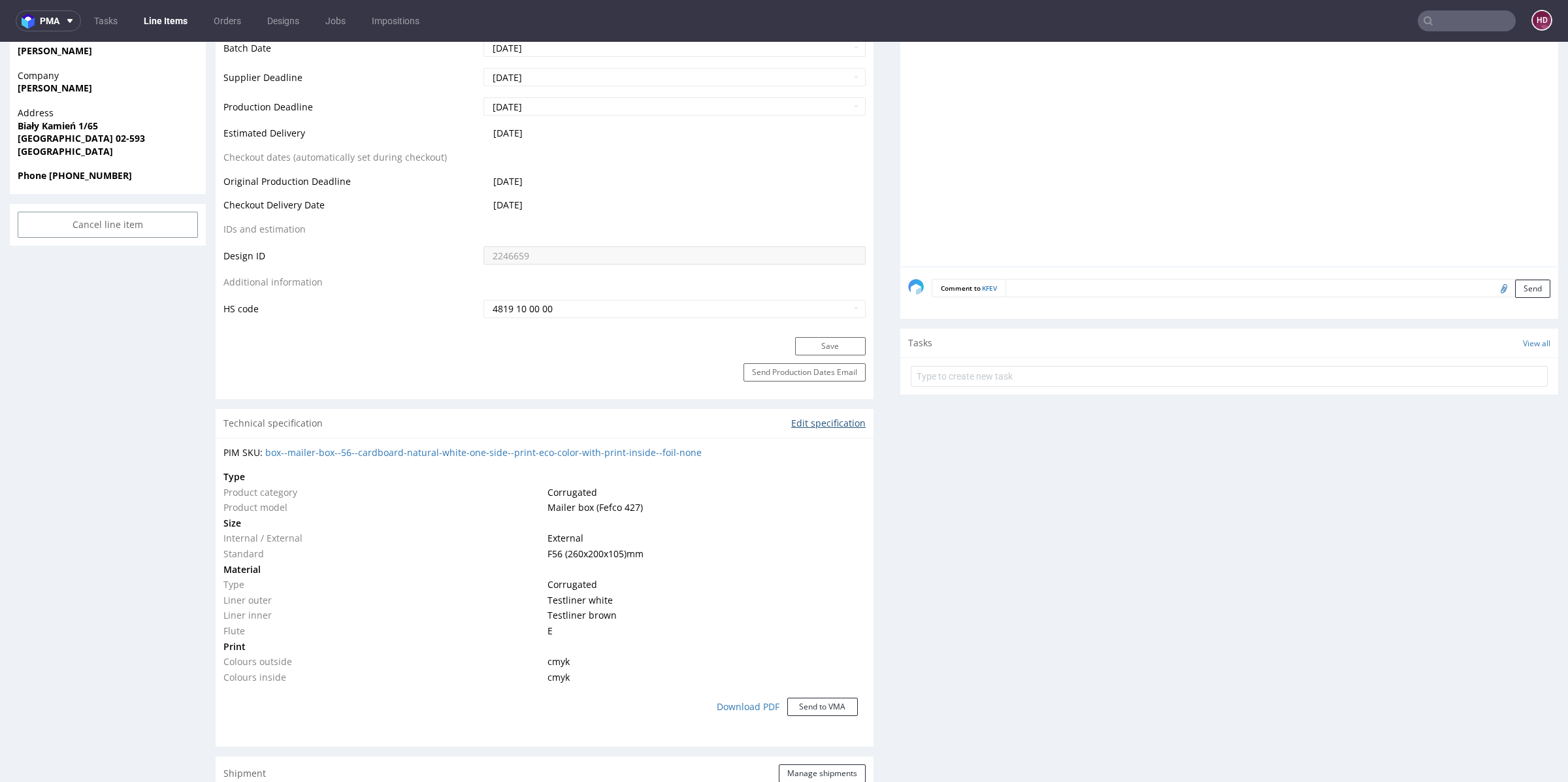
click at [808, 424] on link "Edit specification" at bounding box center [828, 423] width 74 height 13
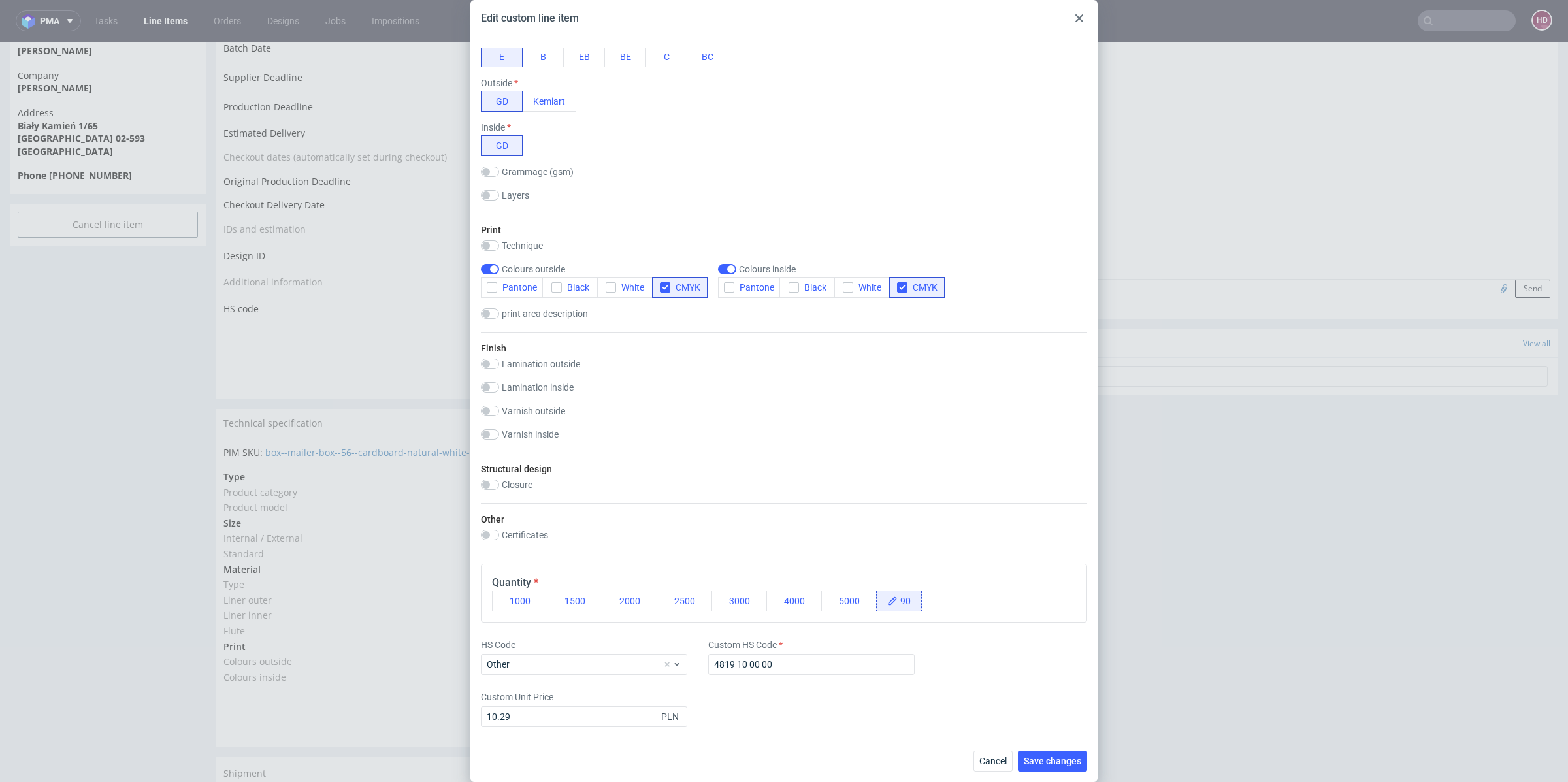
scroll to position [0, 0]
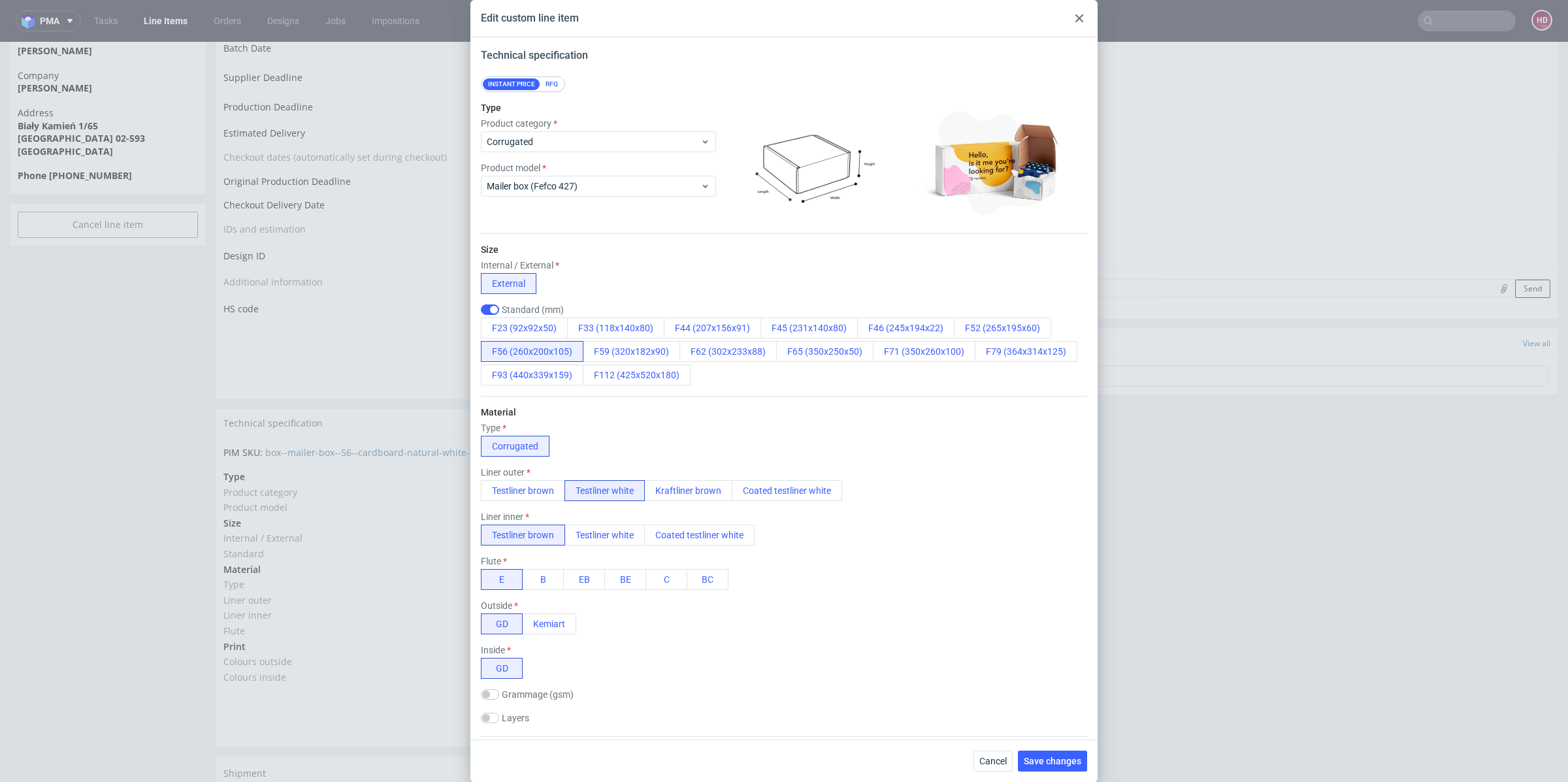
click at [1291, 652] on div "Edit custom line item Technical specification Instant price RFQ Type Product ca…" at bounding box center [784, 391] width 1568 height 782
click at [1077, 26] on div "Edit custom line item" at bounding box center [784, 18] width 627 height 37
click at [1080, 22] on div at bounding box center [1079, 18] width 16 height 16
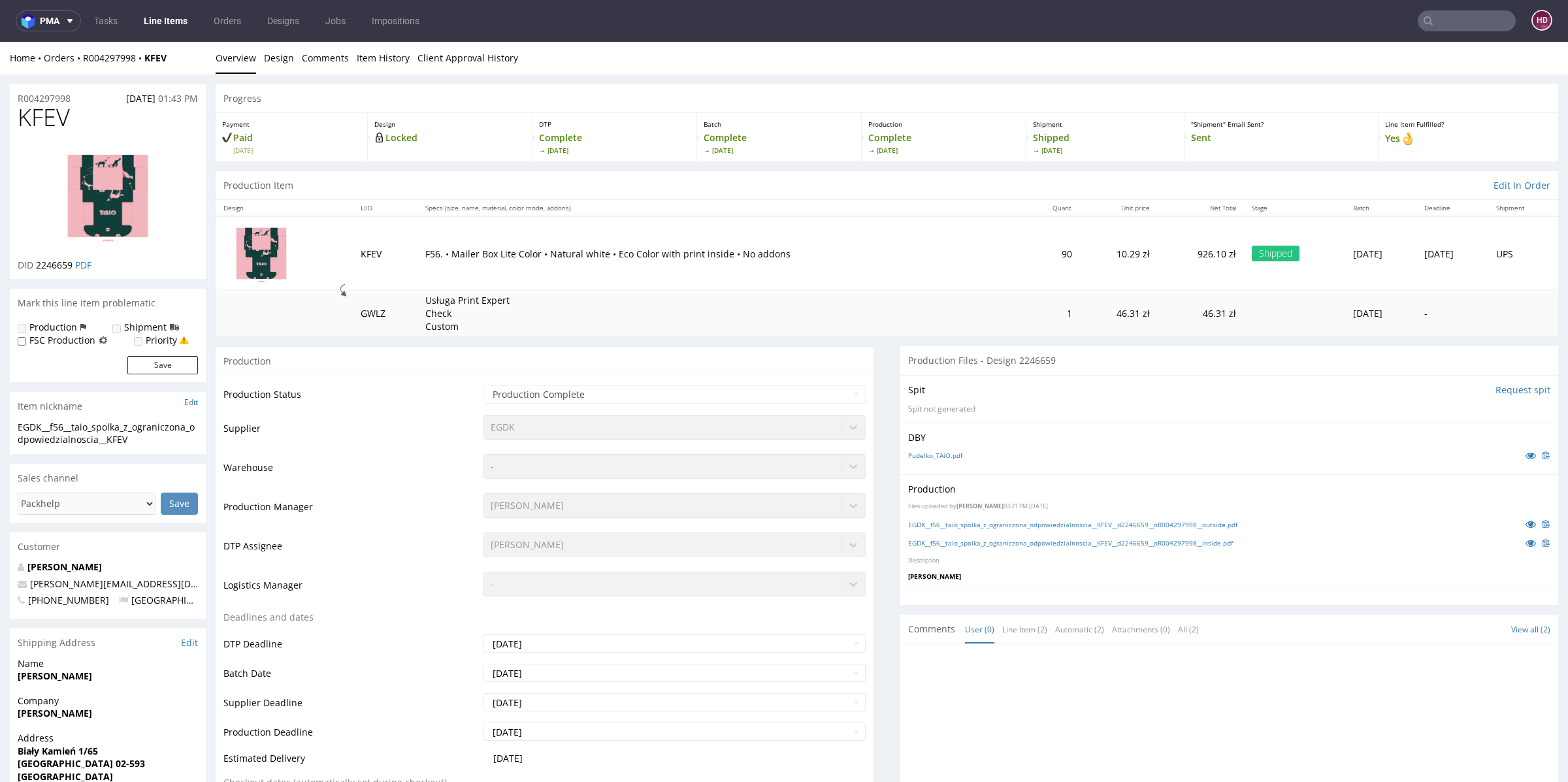
click at [151, 23] on link "Line Items" at bounding box center [165, 21] width 60 height 21
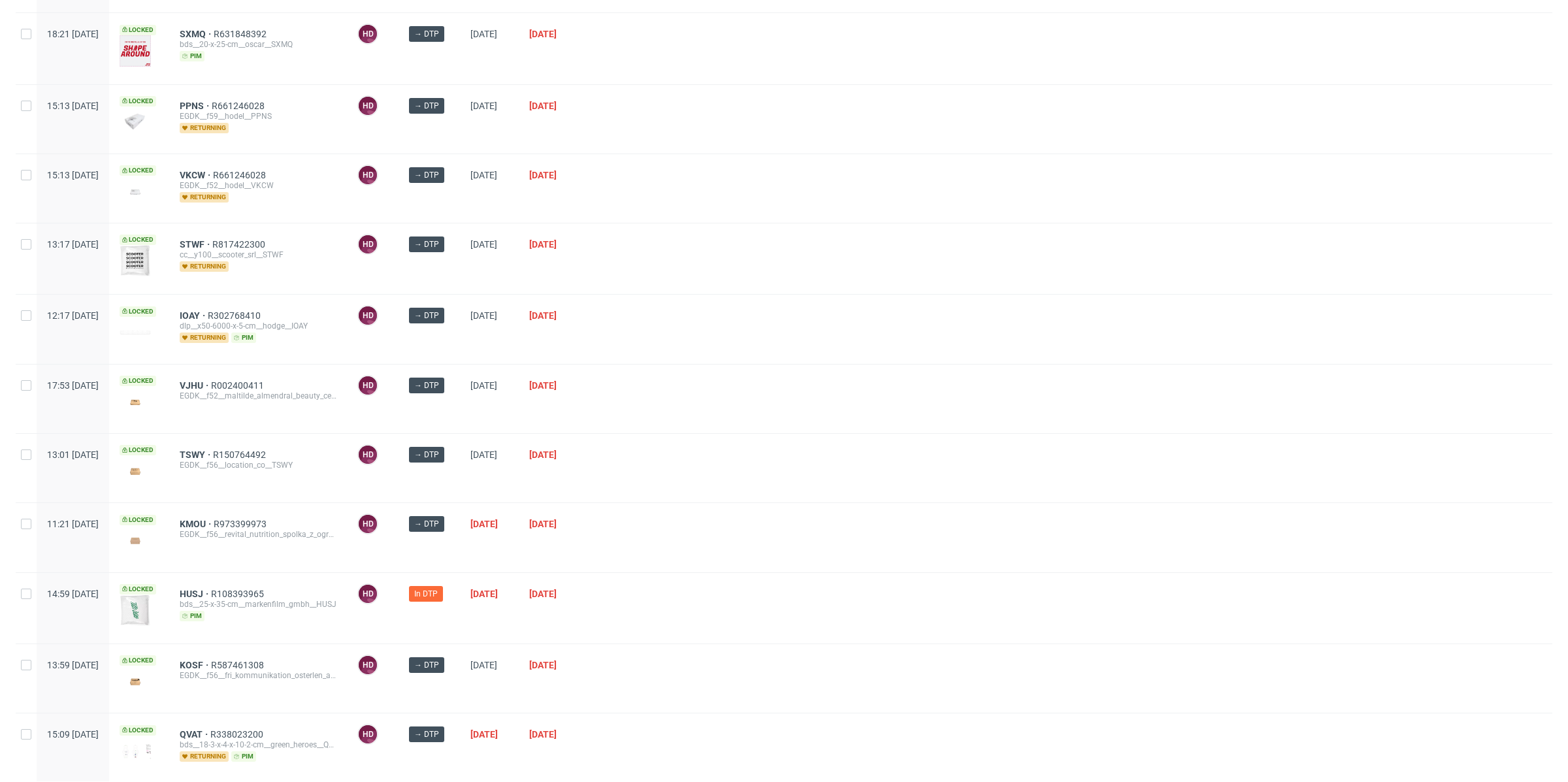
scroll to position [247, 0]
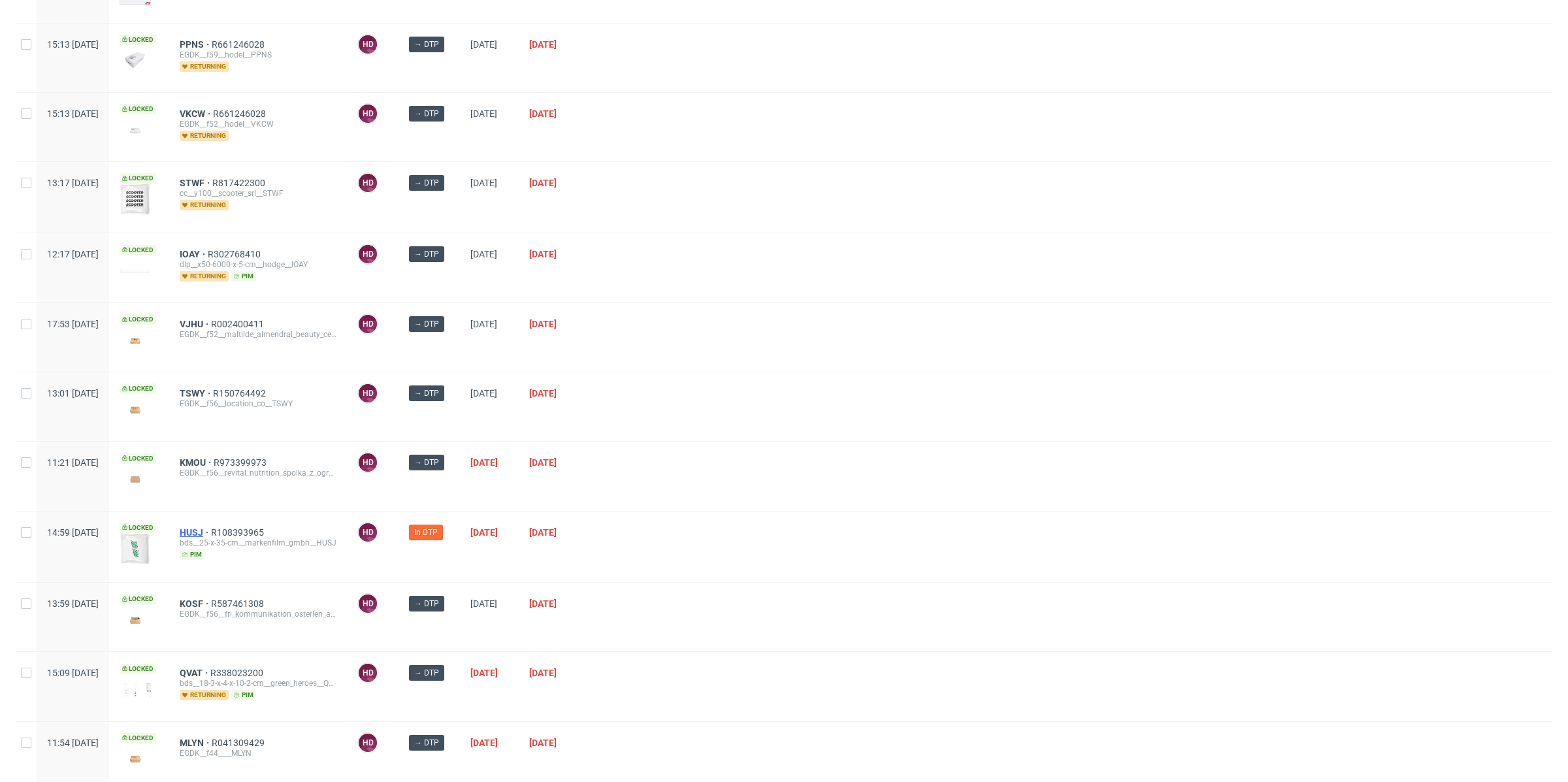
click at [211, 527] on span "HUSJ" at bounding box center [195, 532] width 31 height 11
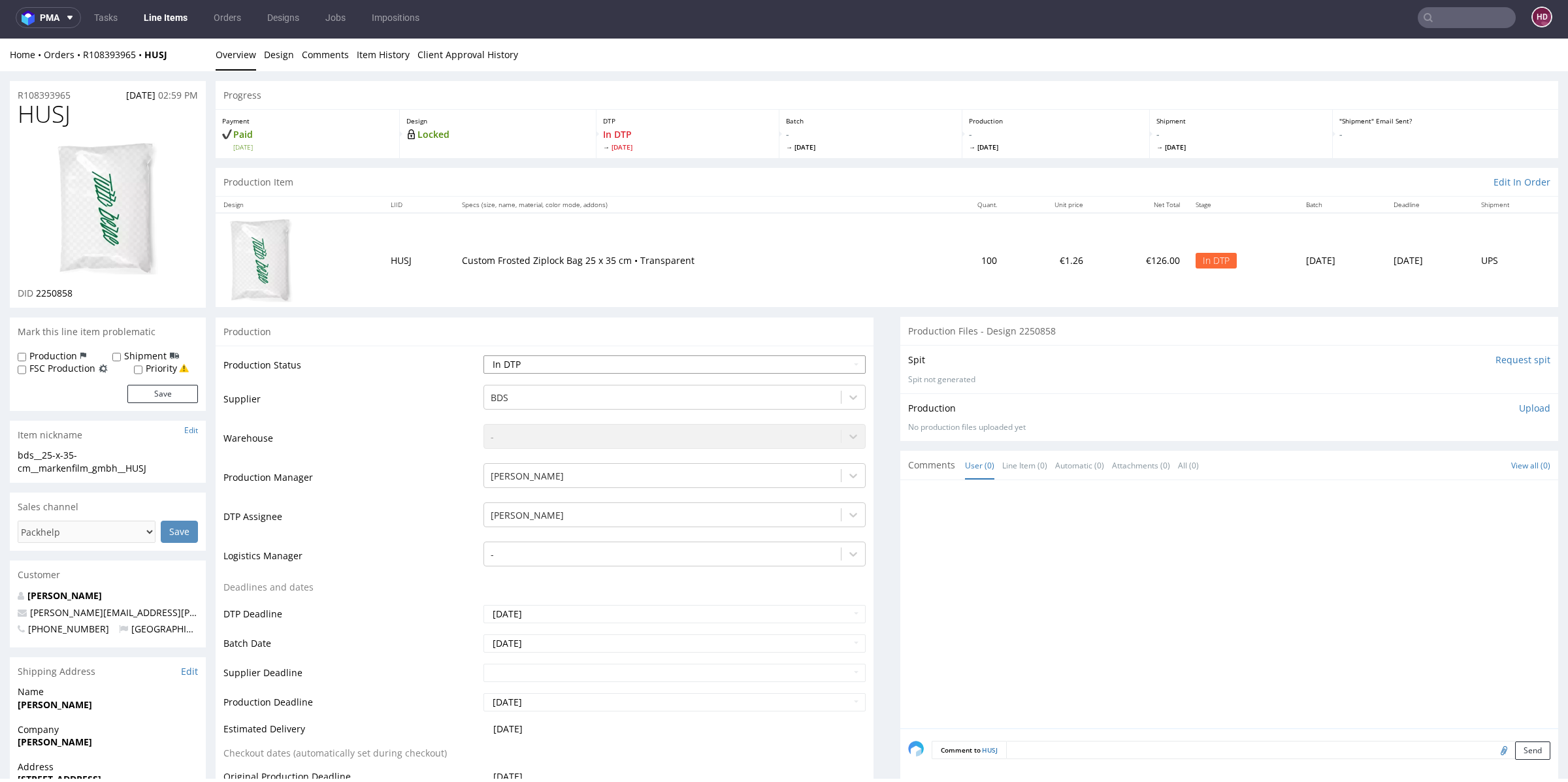
click at [715, 367] on select "Waiting for Artwork Waiting for Diecut Waiting for Mockup Waiting for DTP Waiti…" at bounding box center [674, 365] width 382 height 18
select select "dtp_production_ready"
click at [484, 355] on select "Waiting for Artwork Waiting for Diecut Waiting for Mockup Waiting for DTP Waiti…" at bounding box center [674, 365] width 382 height 18
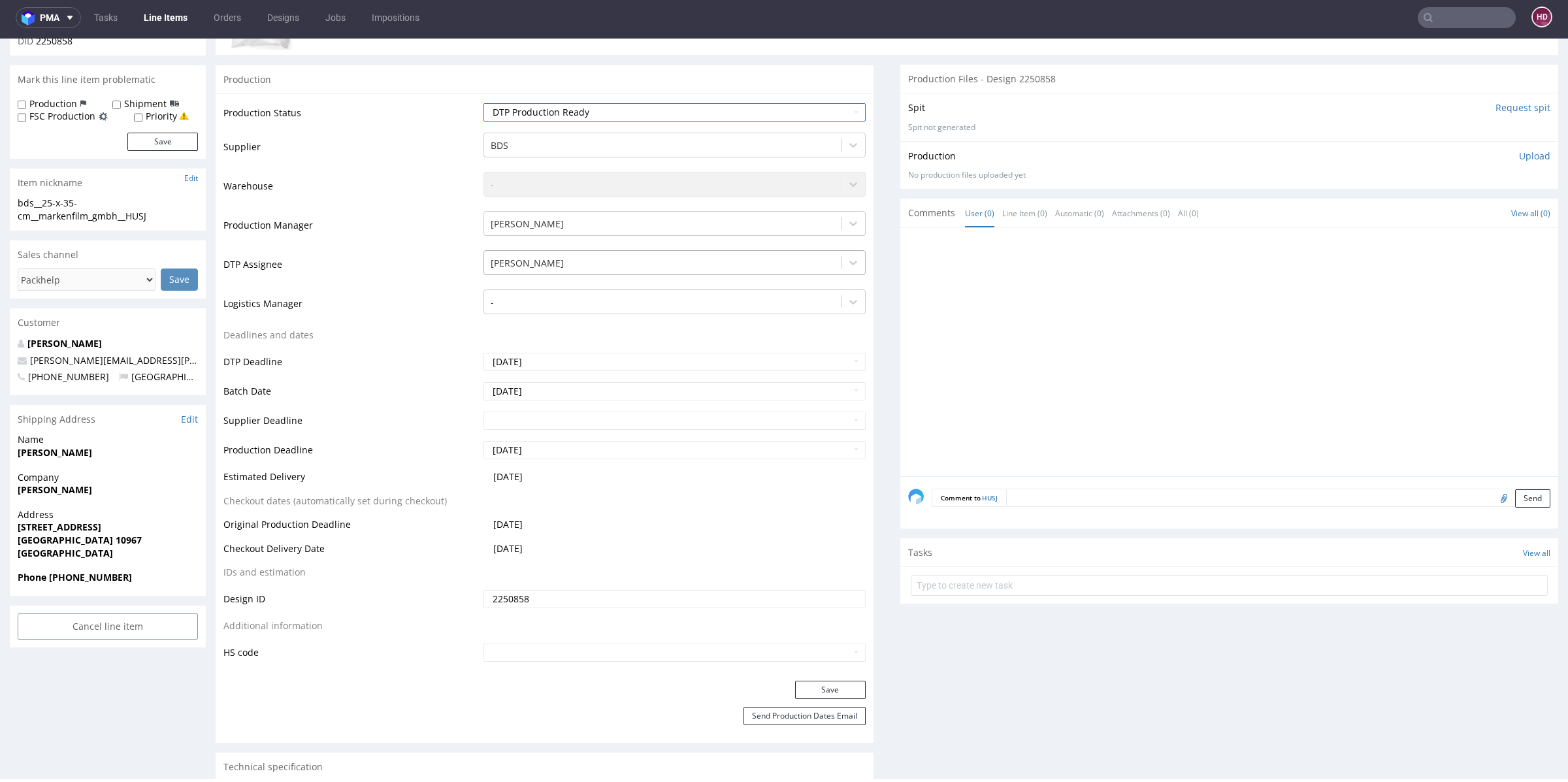
scroll to position [365, 0]
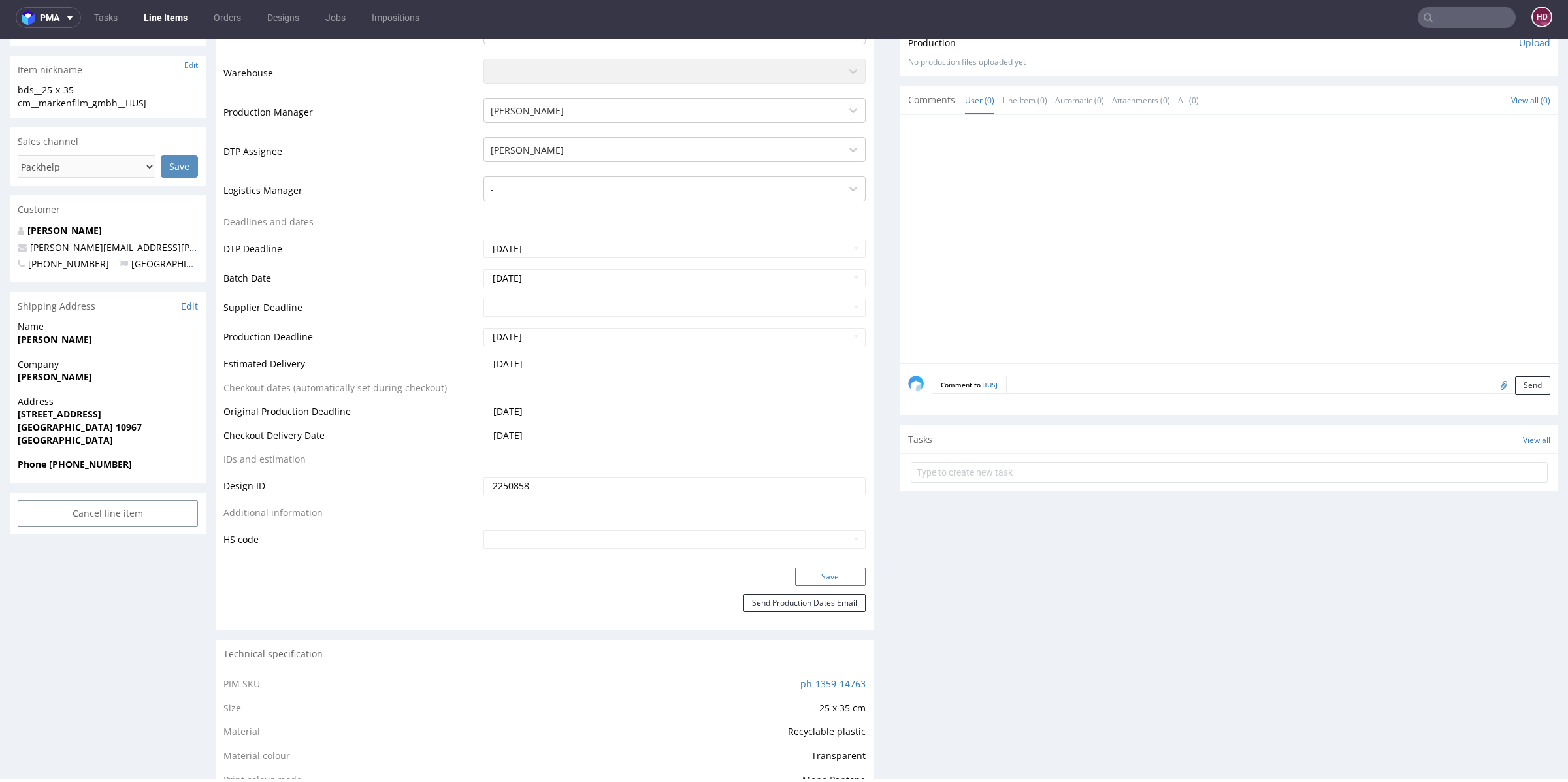
click at [832, 570] on button "Save" at bounding box center [830, 577] width 70 height 18
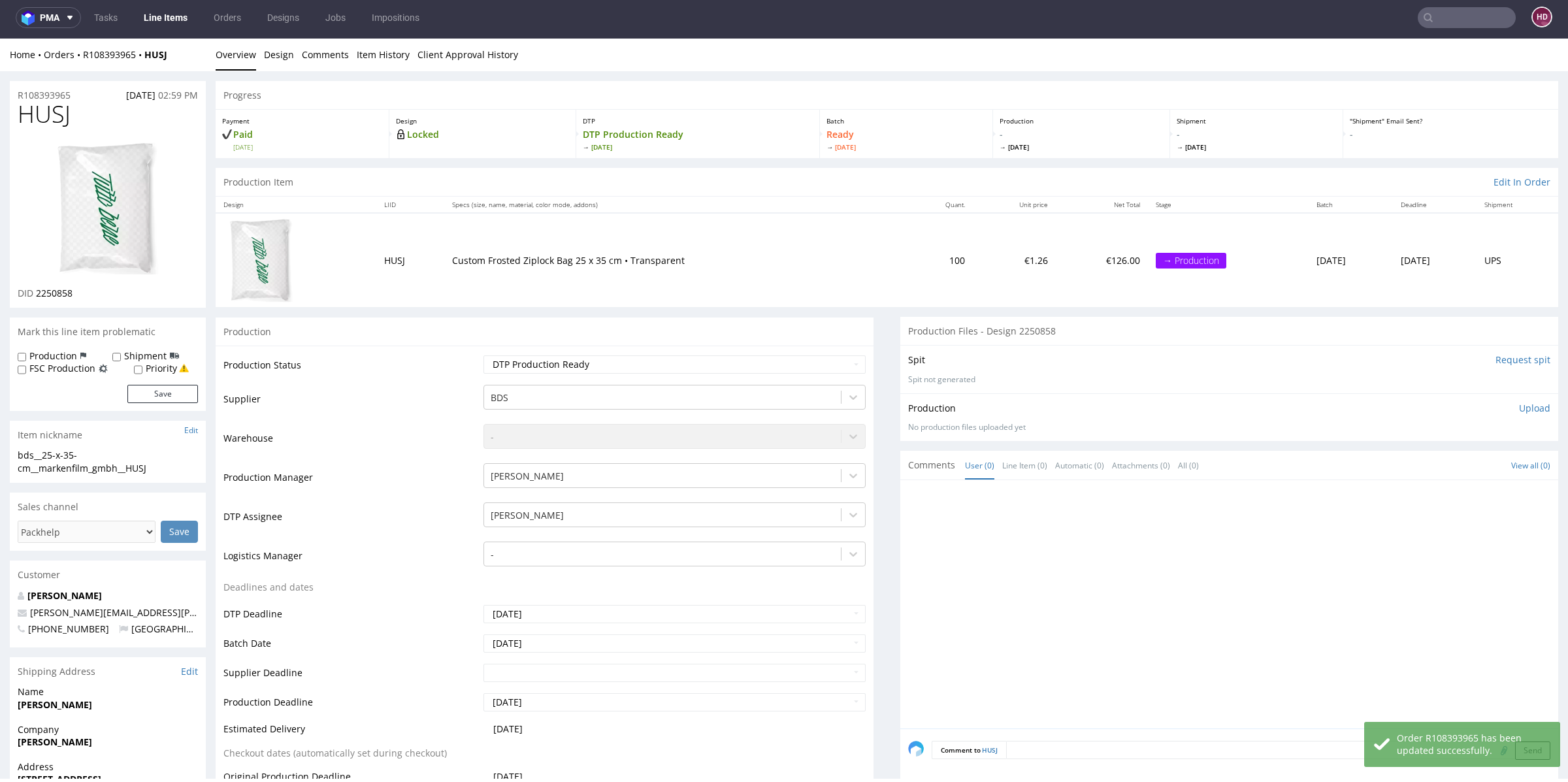
scroll to position [0, 0]
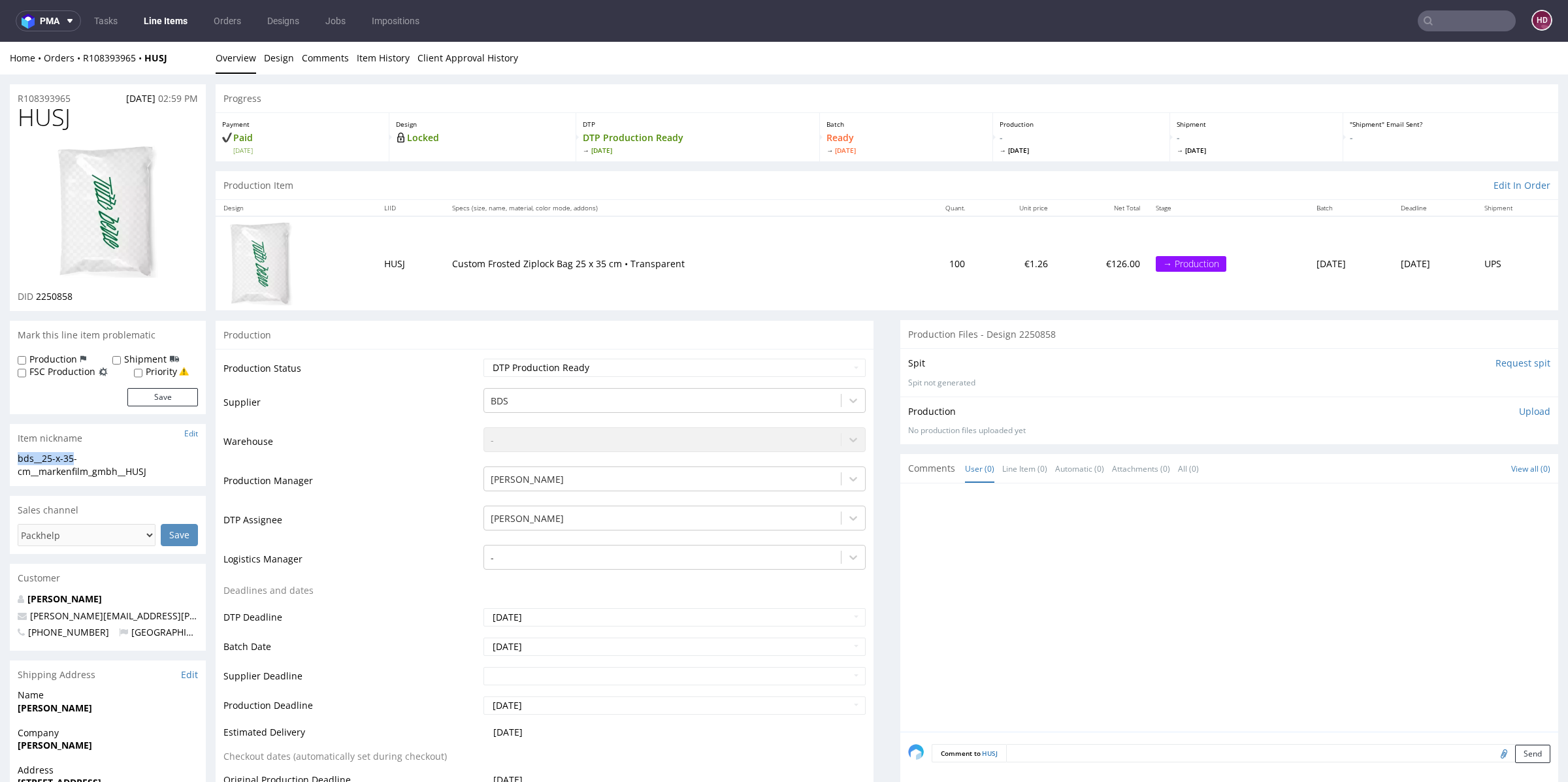
drag, startPoint x: 17, startPoint y: 459, endPoint x: 114, endPoint y: 479, distance: 99.0
click at [87, 458] on div "bds__25-x-35-cm__markenfilm_gmbh__HUSJ bds__25-x-35-cm __markenfilm_gmbh__HUSJ …" at bounding box center [107, 469] width 196 height 33
click at [267, 59] on link "Design" at bounding box center [279, 58] width 30 height 32
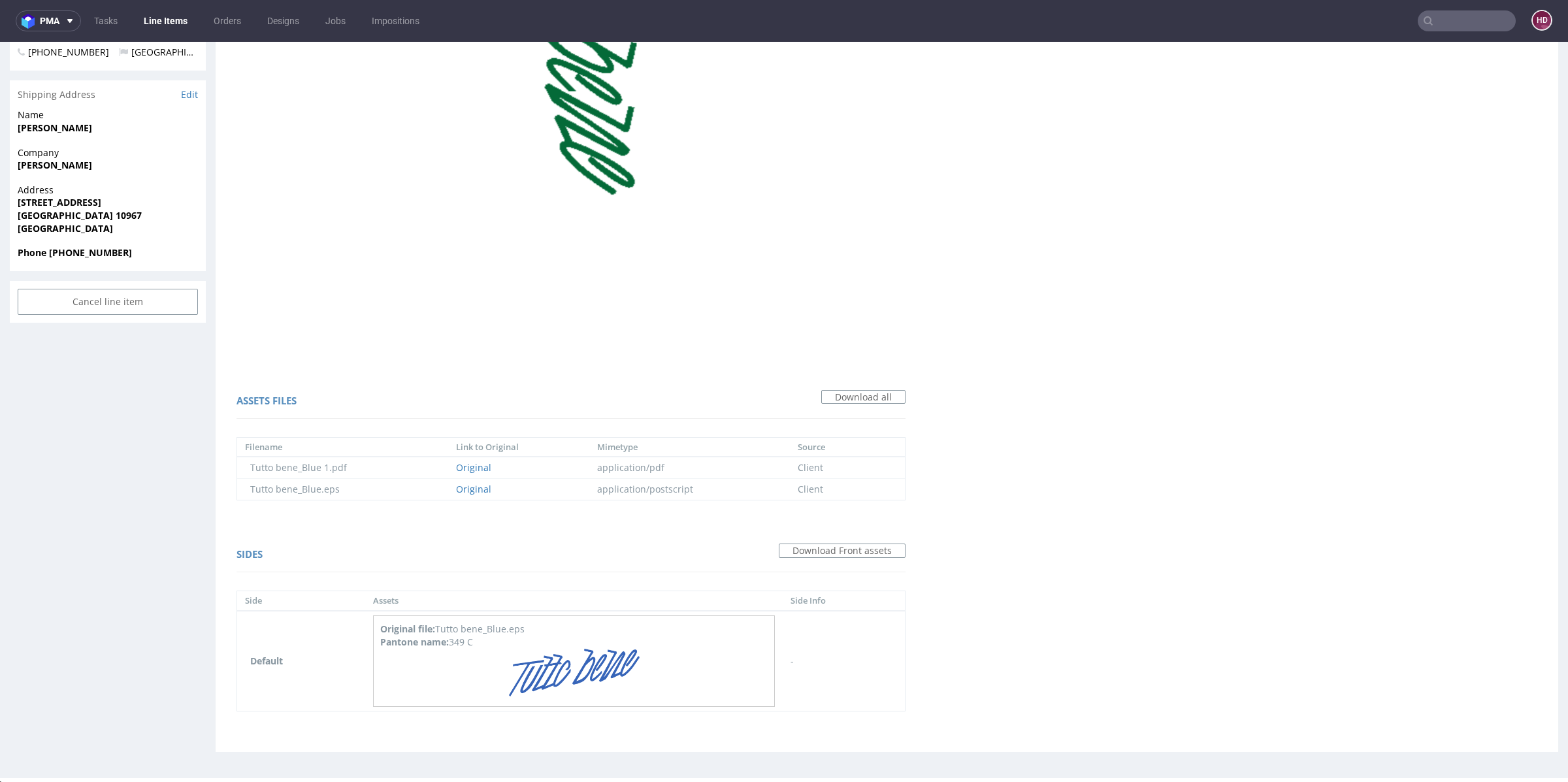
scroll to position [587, 0]
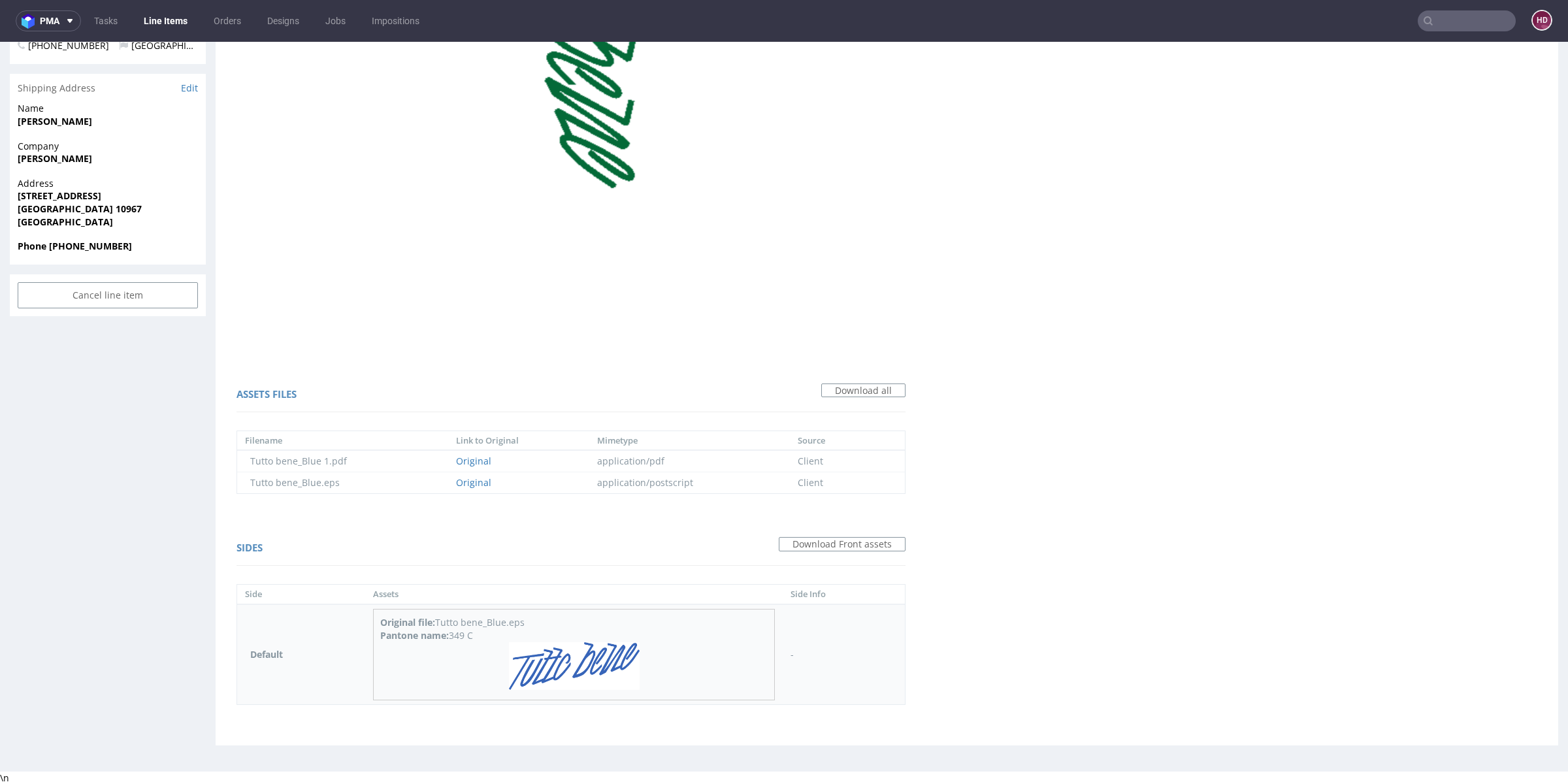
click at [636, 642] on img at bounding box center [574, 666] width 131 height 48
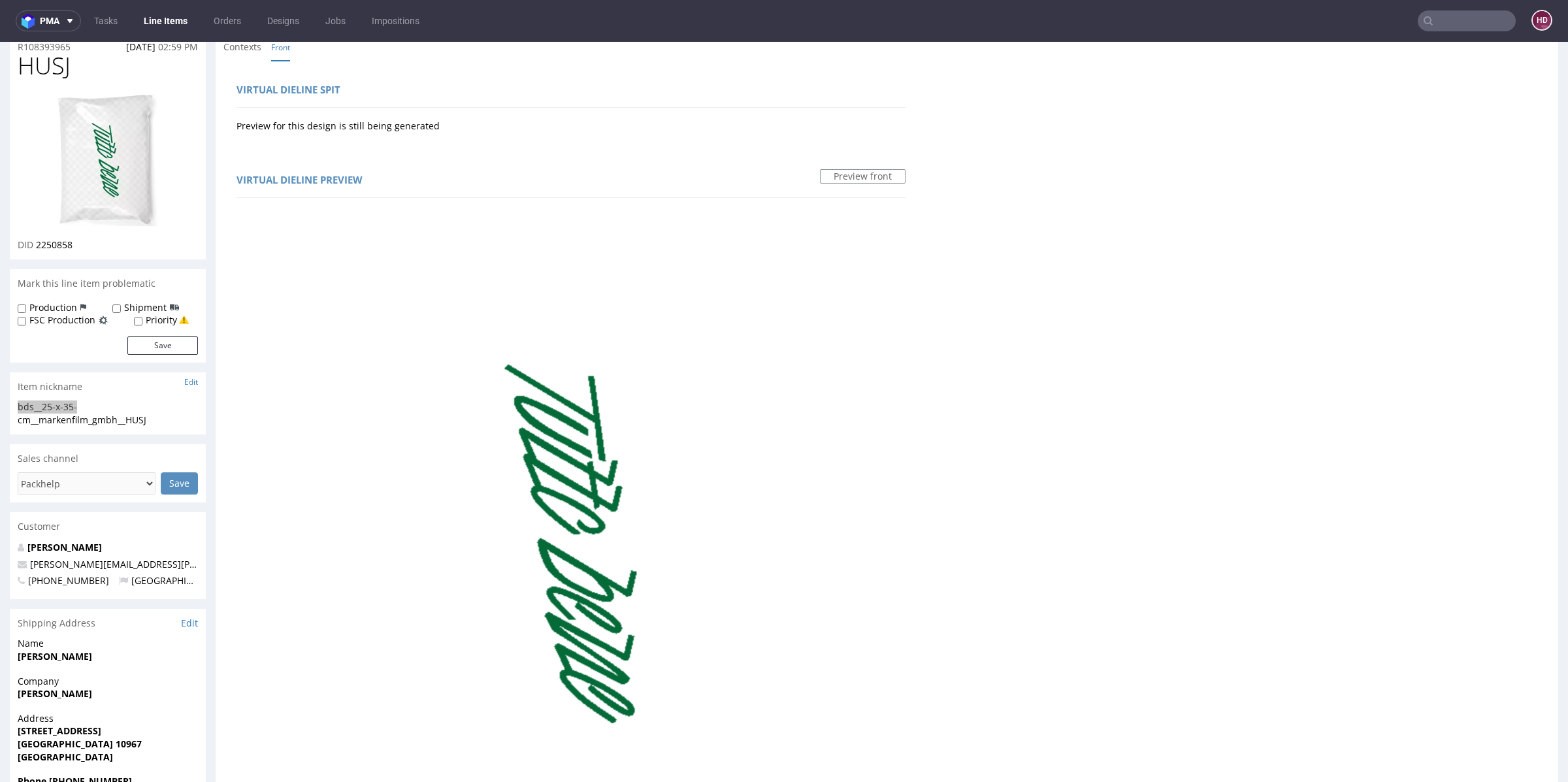
scroll to position [0, 0]
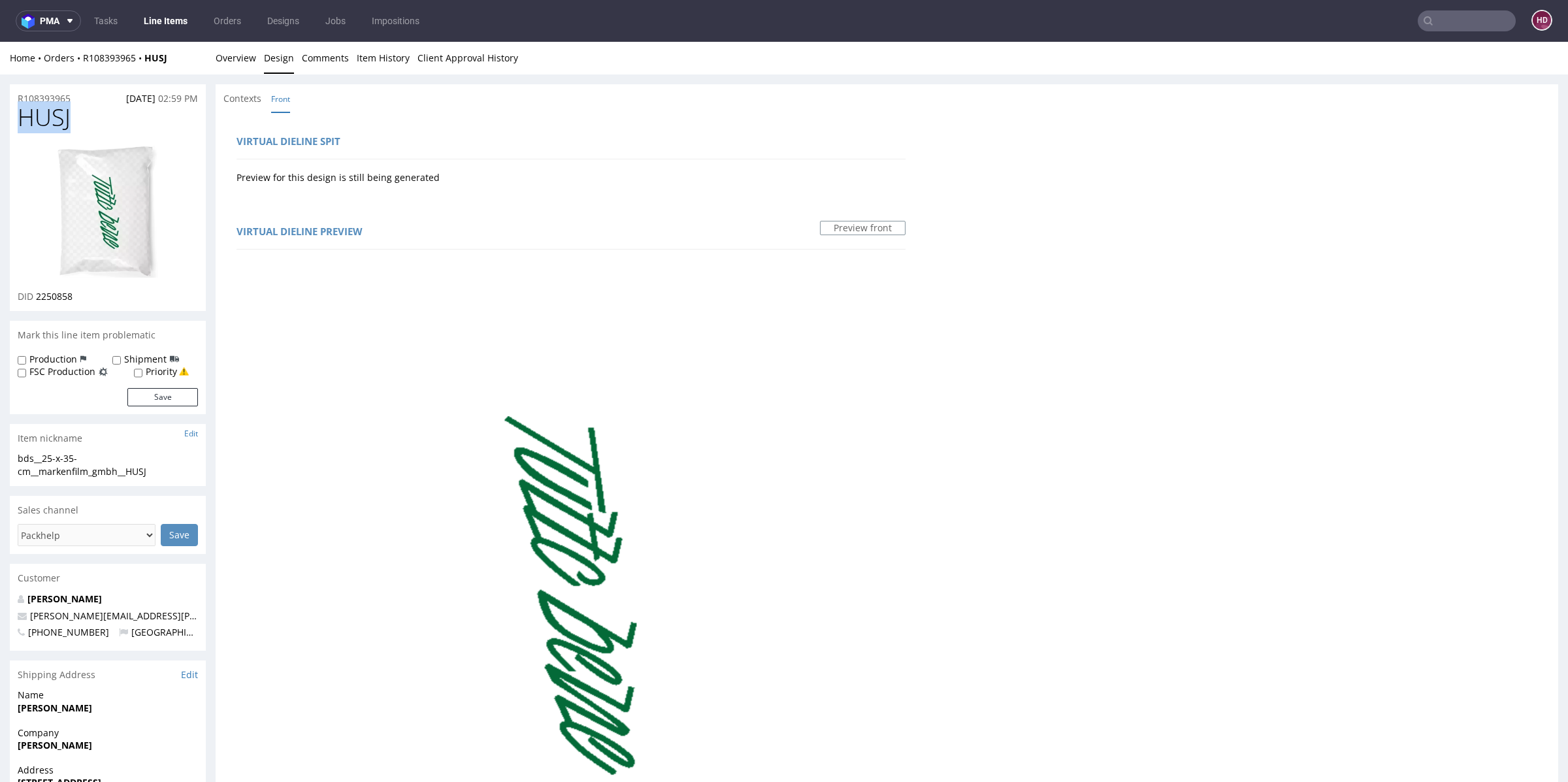
drag, startPoint x: 83, startPoint y: 118, endPoint x: 1, endPoint y: 117, distance: 82.0
click at [0, 117] on div "R108393965 19.08.2025 02:59 PM HUSJ DID 2250858 Mark this line item problematic…" at bounding box center [784, 713] width 1568 height 1278
copy span "HUSJ"
click at [83, 298] on div "DID 2250858" at bounding box center [107, 297] width 180 height 13
drag, startPoint x: 71, startPoint y: 299, endPoint x: 54, endPoint y: 300, distance: 17.0
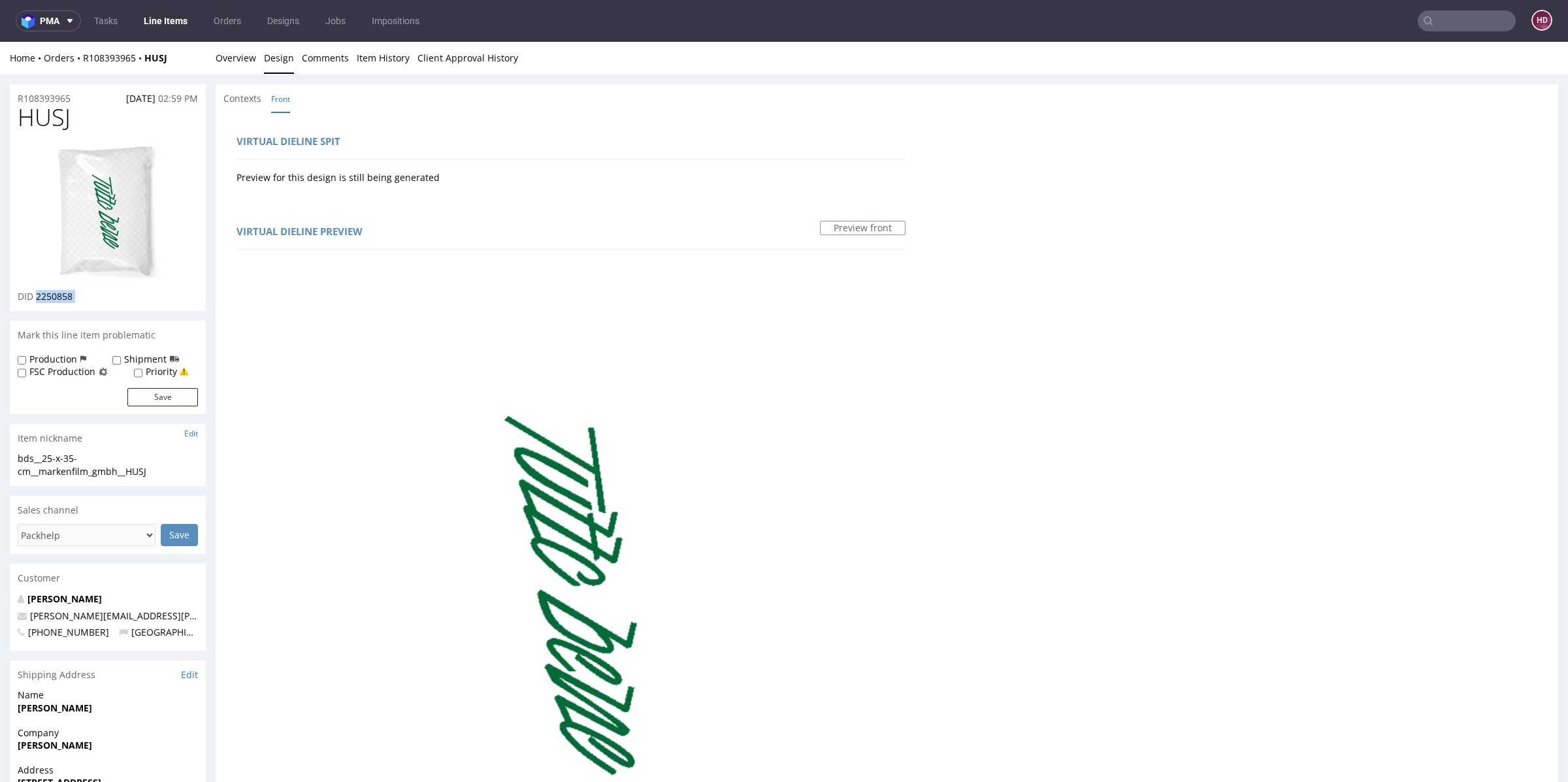
click at [54, 300] on div "DID 2250858" at bounding box center [107, 297] width 180 height 13
copy div "2250858"
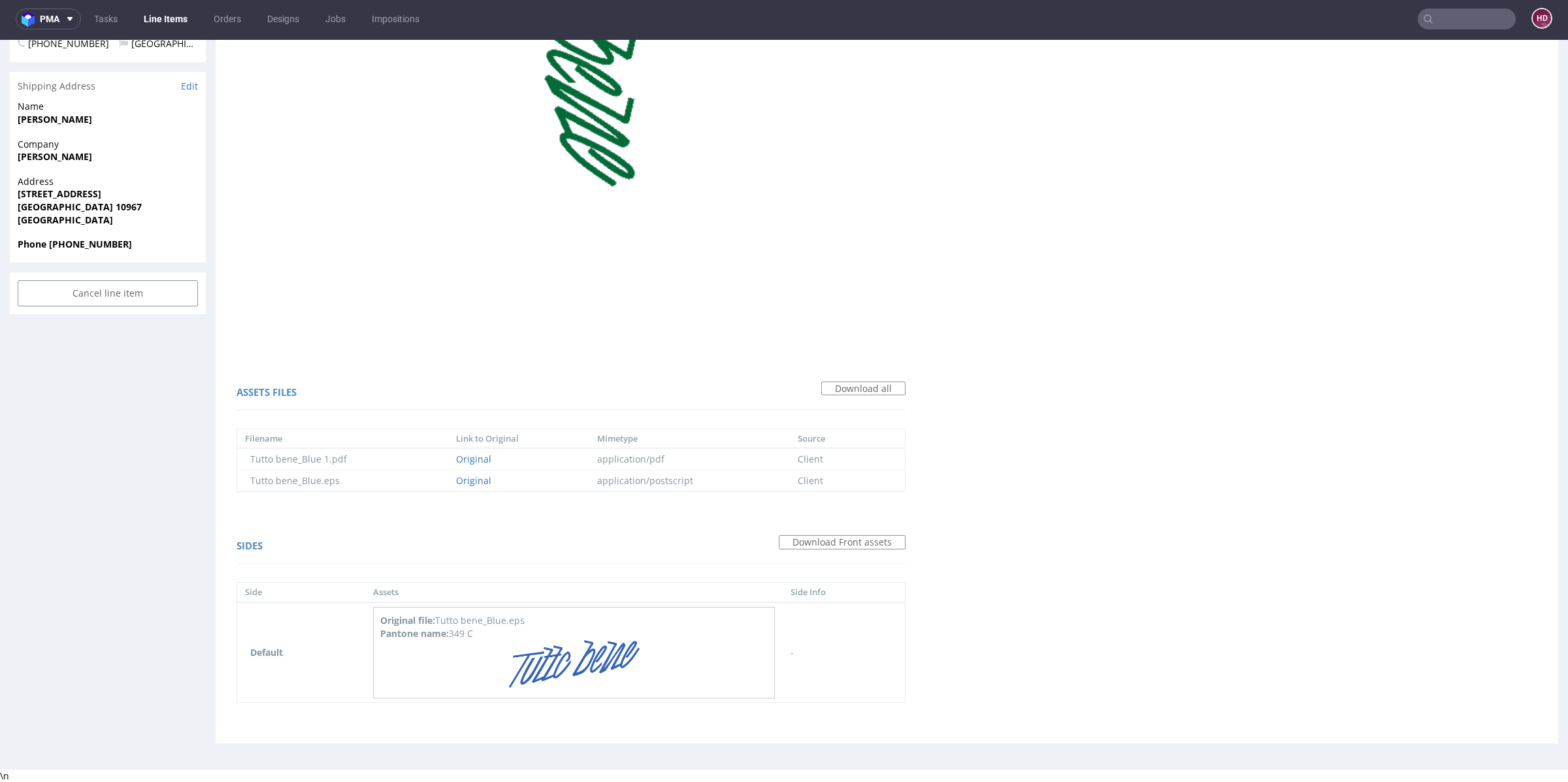
scroll to position [3, 0]
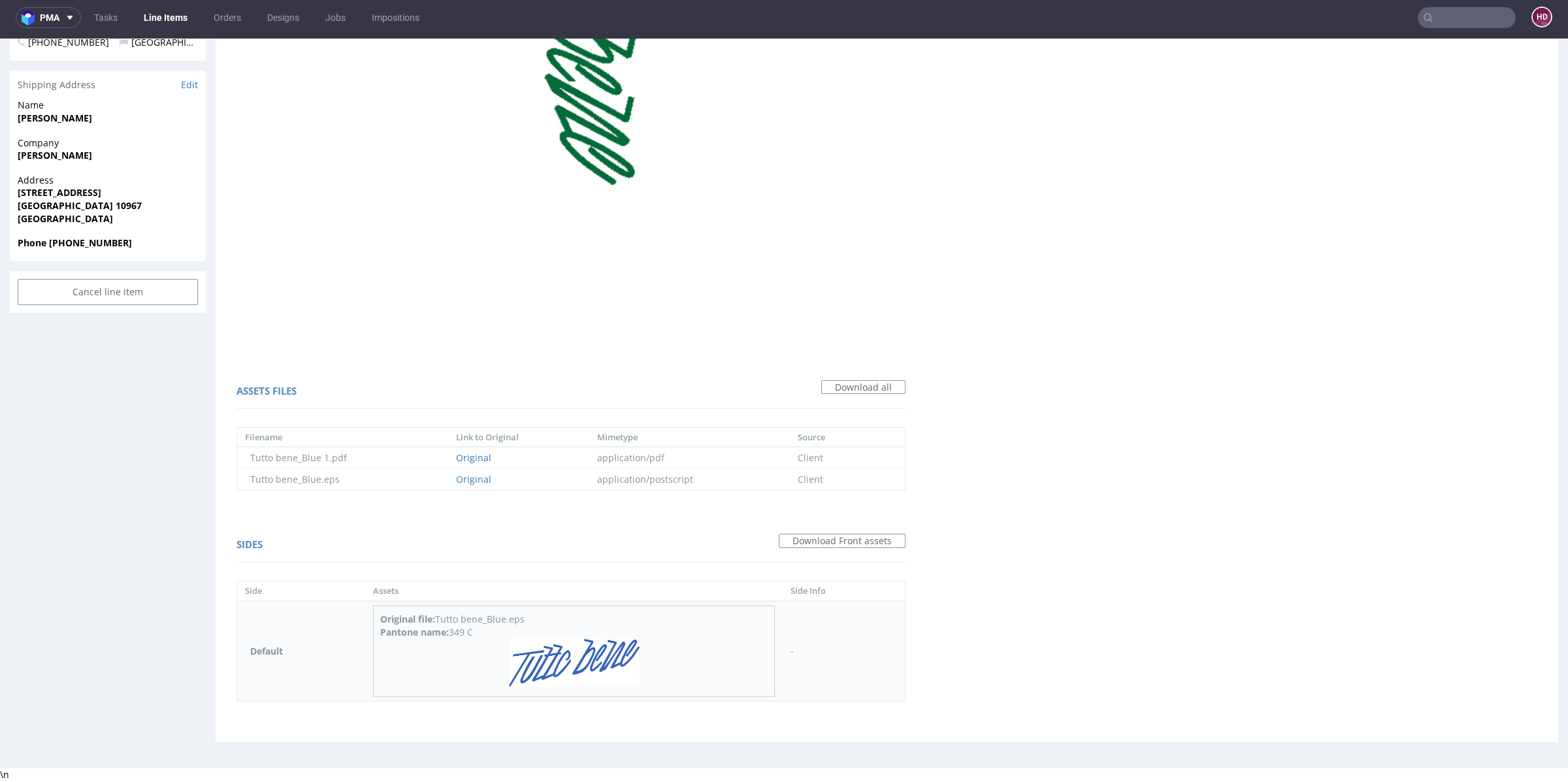
drag, startPoint x: 453, startPoint y: 631, endPoint x: 480, endPoint y: 631, distance: 27.0
click at [480, 631] on div "Pantone name: 349 C" at bounding box center [574, 632] width 388 height 13
copy div "349 C"
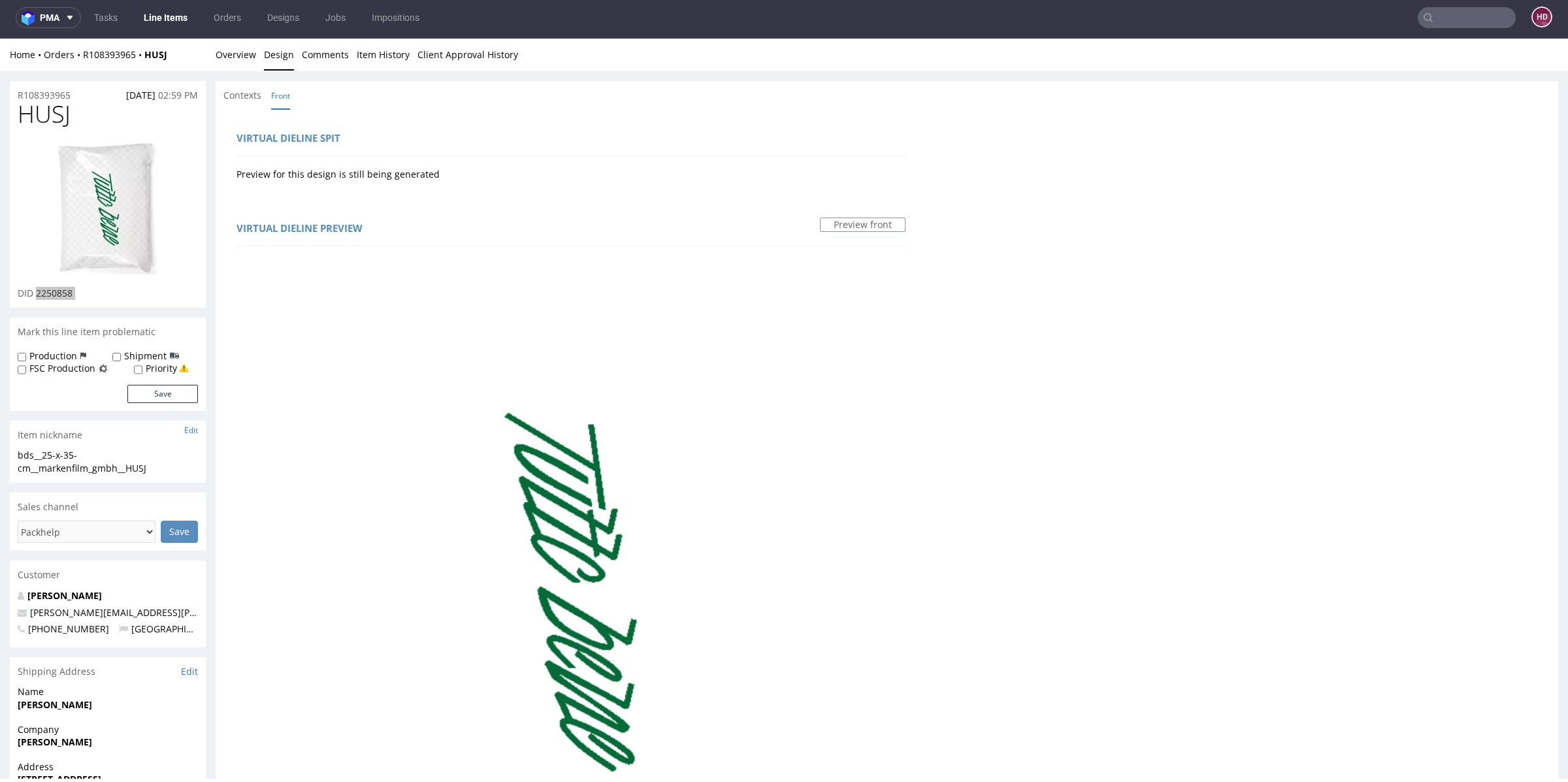
scroll to position [0, 0]
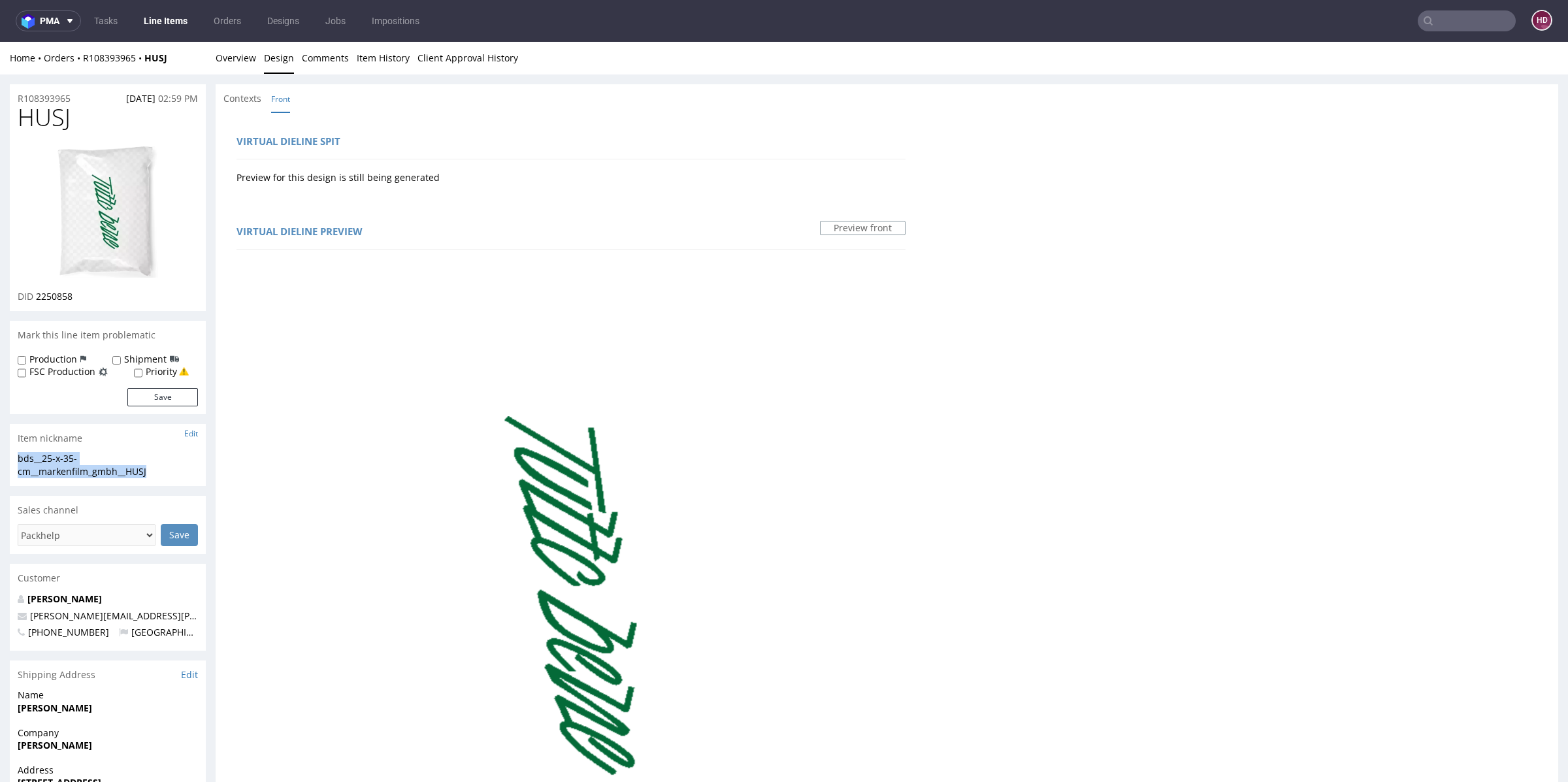
drag, startPoint x: 154, startPoint y: 472, endPoint x: 0, endPoint y: 455, distance: 154.9
click at [0, 455] on div "R108393965 19.08.2025 02:59 PM HUSJ DID 2250858 Mark this line item problematic…" at bounding box center [784, 713] width 1568 height 1278
copy div "bds__25-x-35-cm__markenfilm_gmbh__HUSJ"
drag, startPoint x: 80, startPoint y: 97, endPoint x: 18, endPoint y: 93, distance: 62.1
click at [18, 93] on div "R108393965 19.08.2025 02:59 PM" at bounding box center [107, 94] width 196 height 21
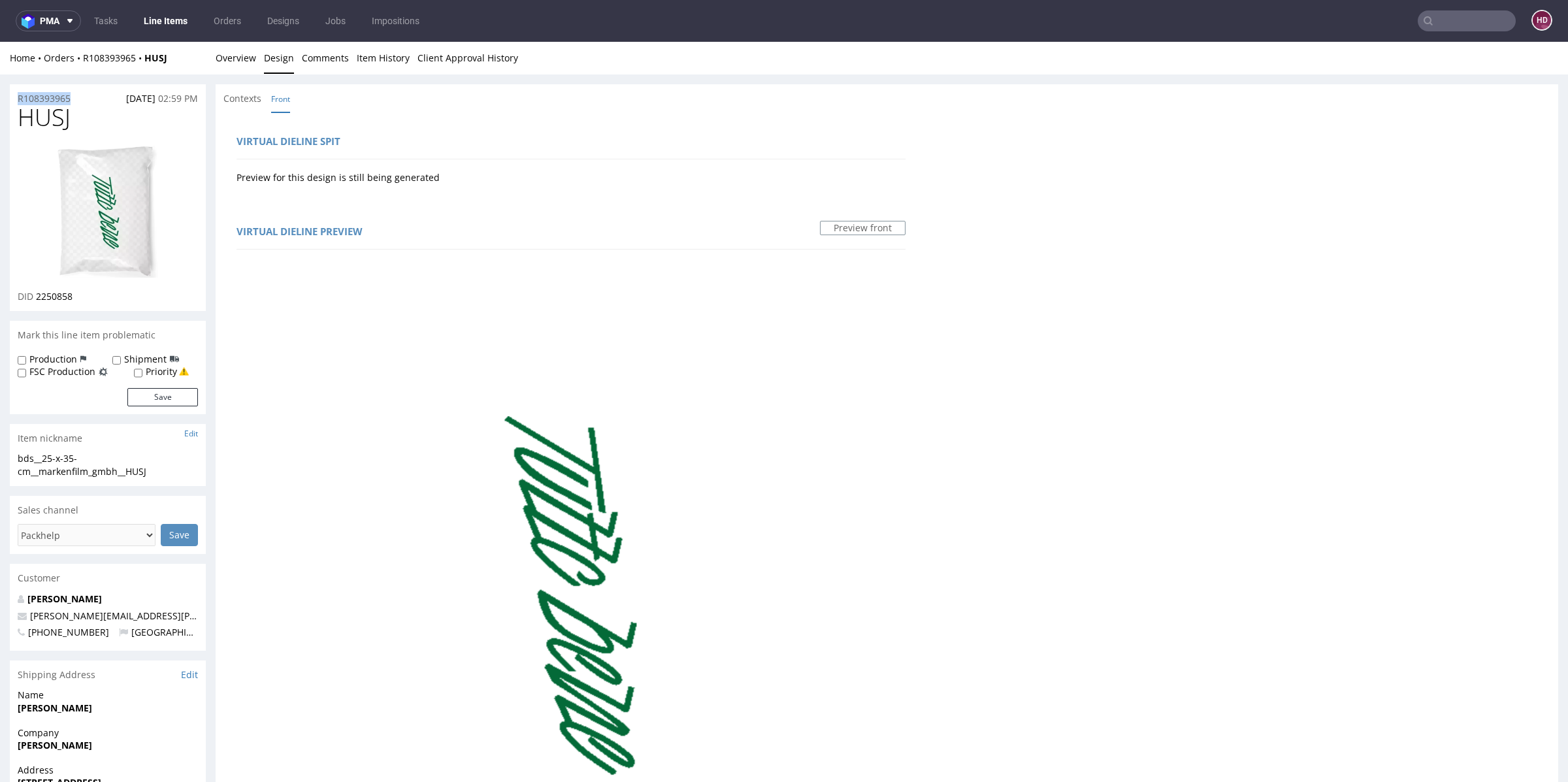
copy p "R108393965"
drag, startPoint x: 86, startPoint y: 301, endPoint x: 36, endPoint y: 295, distance: 50.4
click at [36, 295] on div "HUSJ DID 2250858" at bounding box center [107, 207] width 196 height 207
copy span "2250858"
click at [242, 60] on link "Overview" at bounding box center [236, 58] width 41 height 32
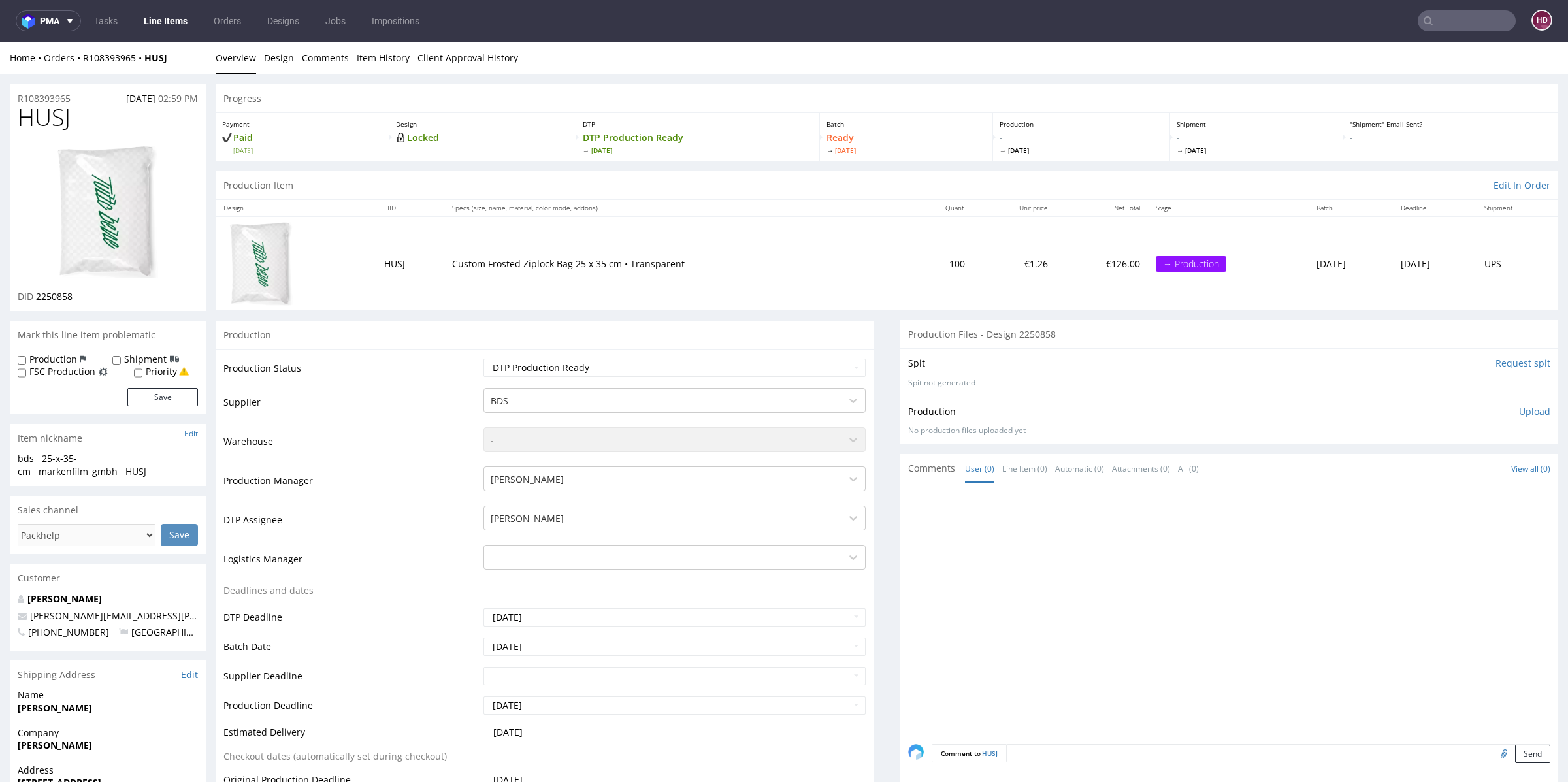
click at [1525, 408] on div "Production Upload No production files uploaded yet Description (optional) Add f…" at bounding box center [1229, 421] width 658 height 48
click at [1521, 412] on p "Upload" at bounding box center [1534, 412] width 31 height 13
click at [1446, 468] on div "Add files" at bounding box center [1457, 471] width 65 height 20
type input "C:\fakepath\bds__25-x-35-cm__markenfilm_gmbh__HUSJ__d2250858__oR108393965.pdf"
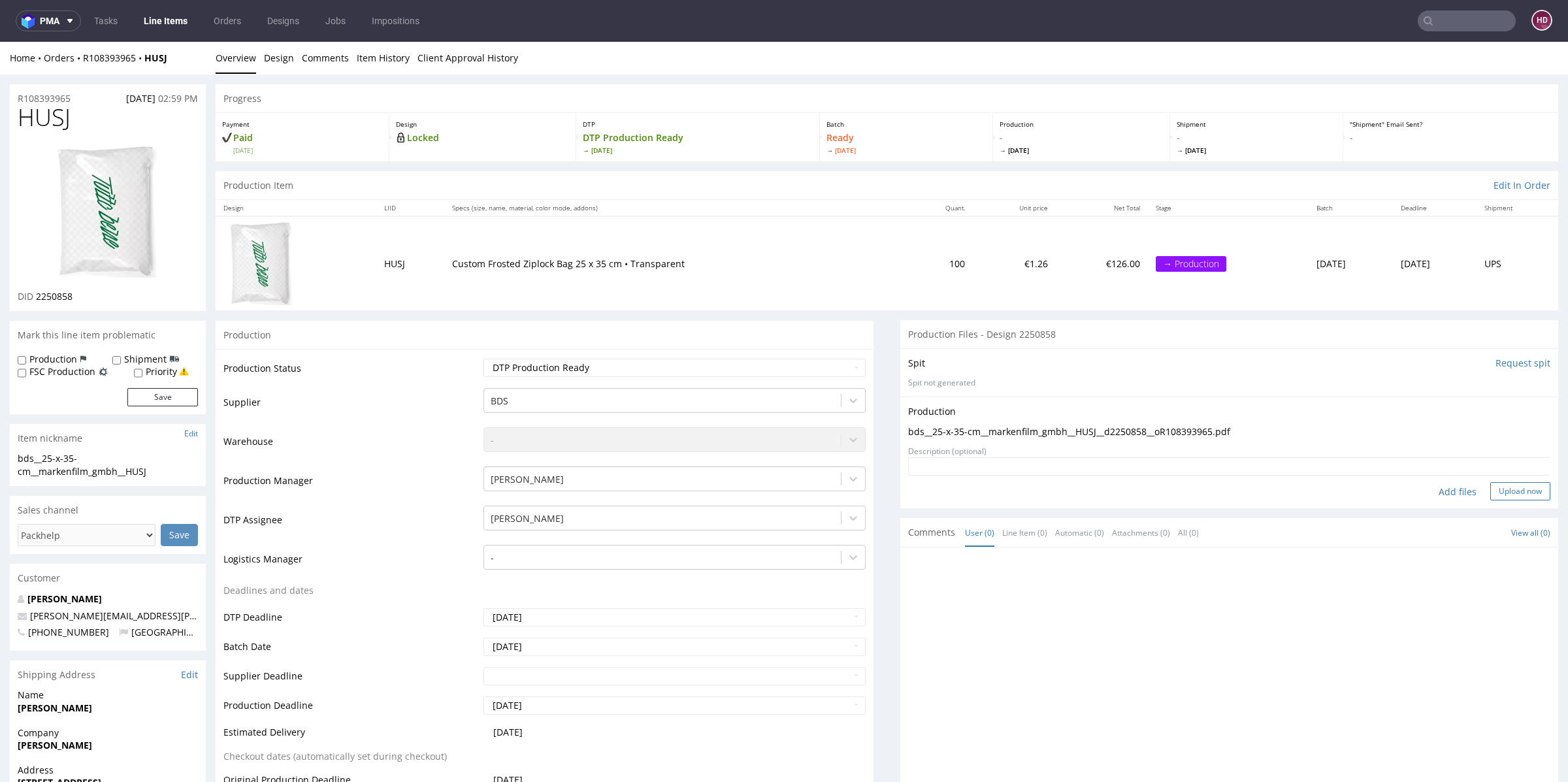
click at [1504, 488] on button "Upload now" at bounding box center [1520, 491] width 60 height 18
click at [560, 370] on select "Waiting for Artwork Waiting for Diecut Waiting for Mockup Waiting for DTP Waiti…" at bounding box center [674, 368] width 382 height 18
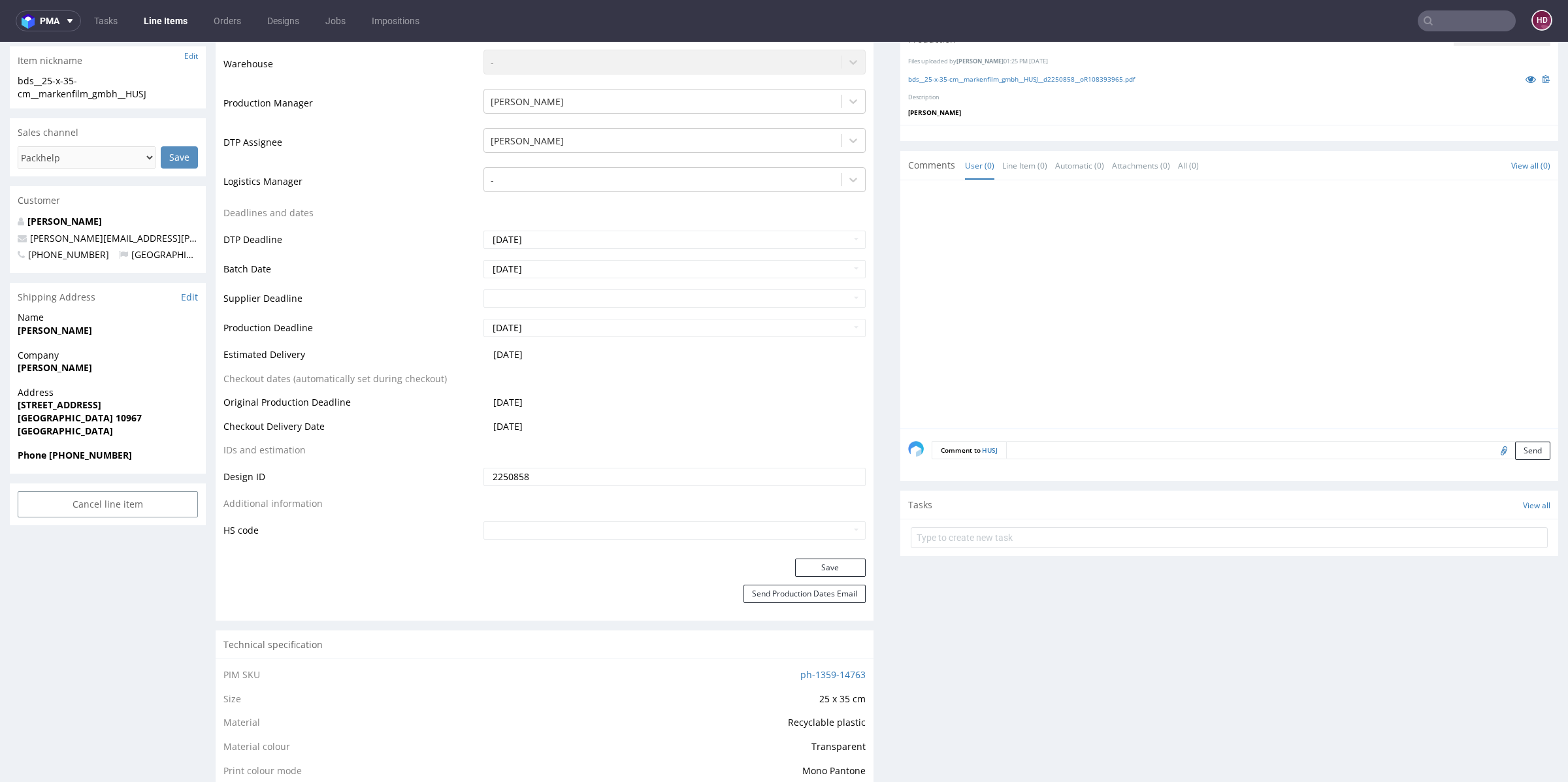
scroll to position [445, 0]
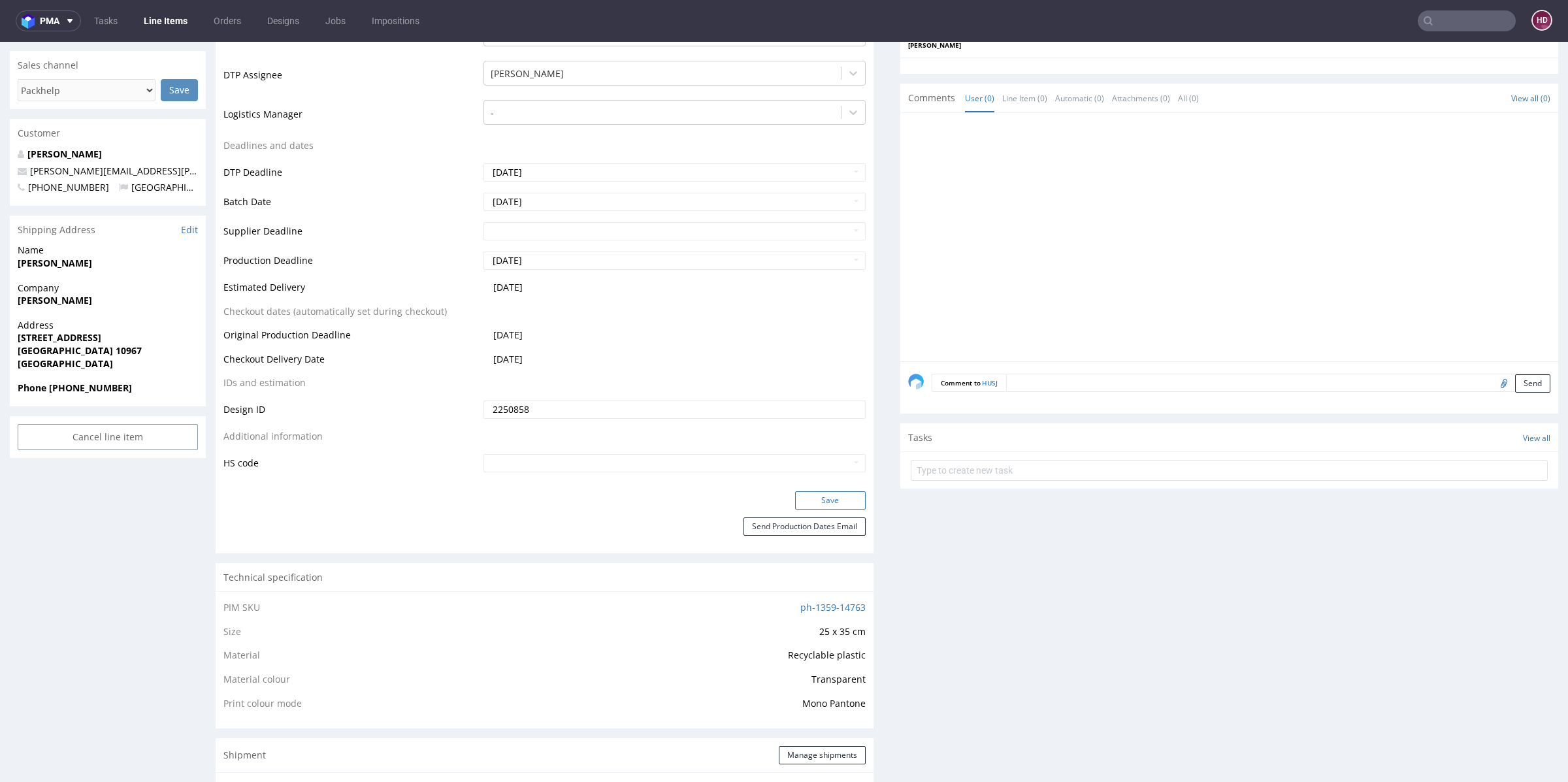
click at [800, 497] on button "Save" at bounding box center [830, 500] width 70 height 18
click at [172, 30] on link "Line Items" at bounding box center [165, 21] width 60 height 21
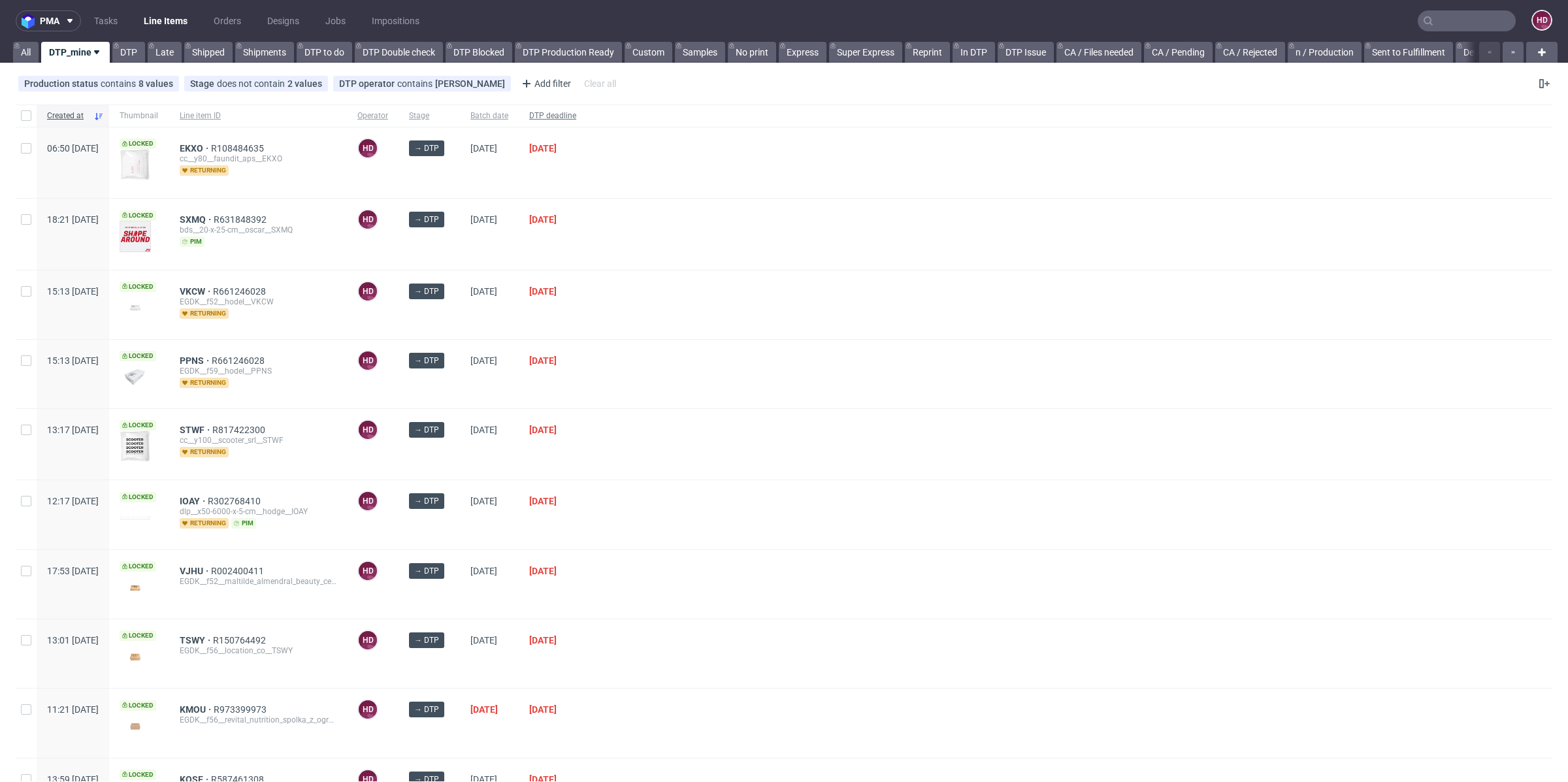
click at [576, 115] on span "DTP deadline" at bounding box center [552, 116] width 47 height 11
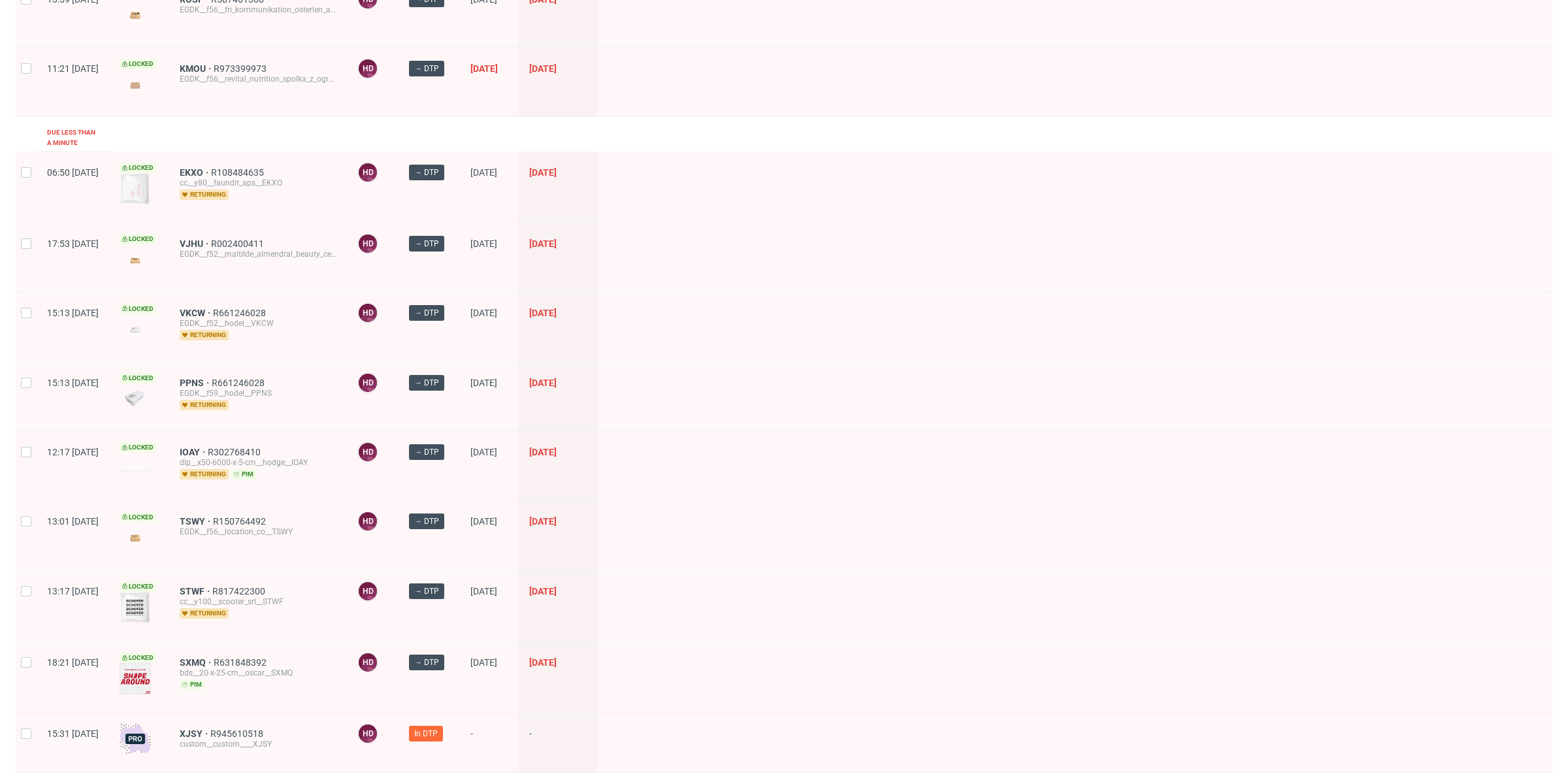
scroll to position [550, 0]
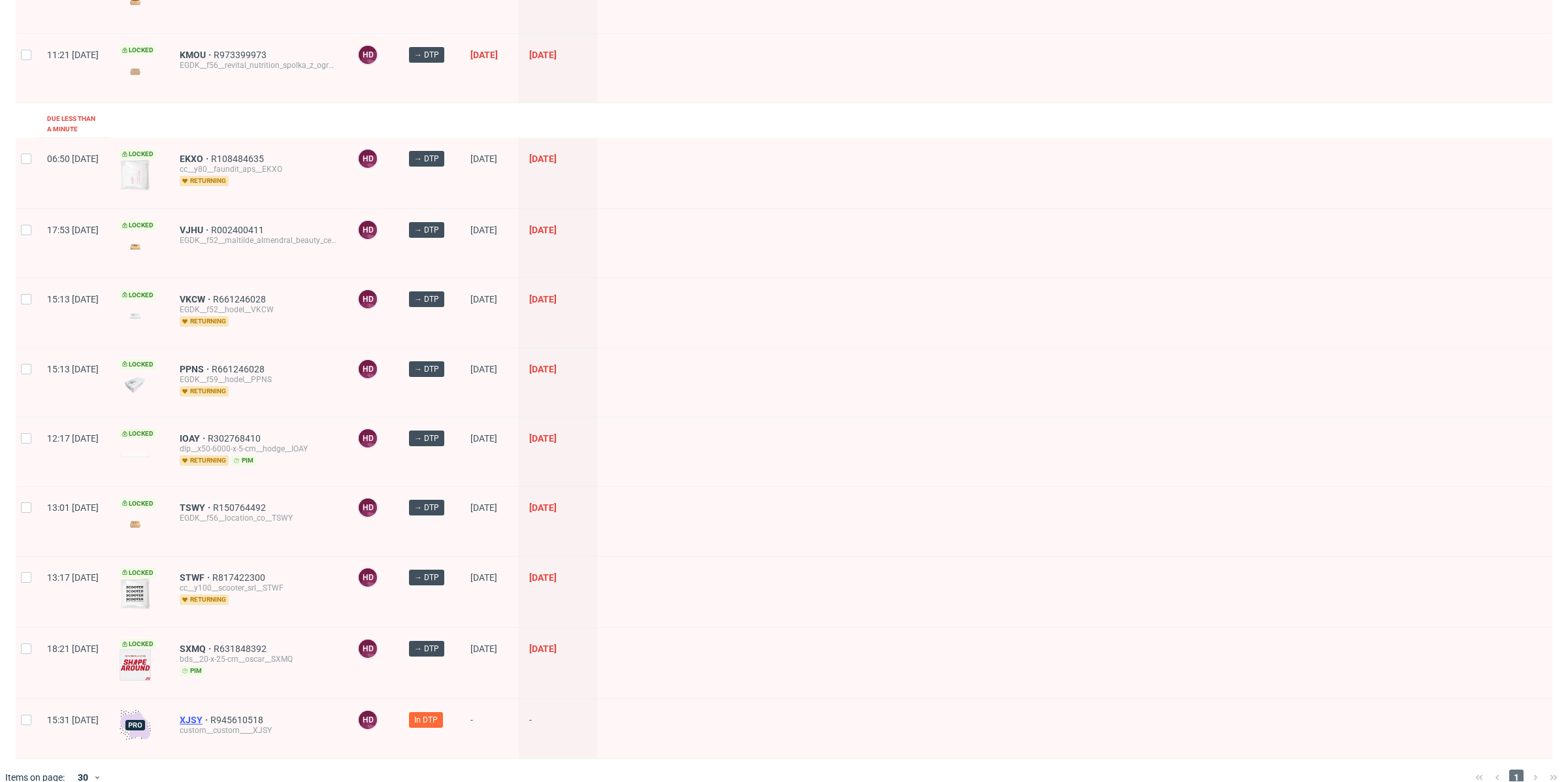
click at [210, 715] on span "XJSY" at bounding box center [194, 720] width 31 height 11
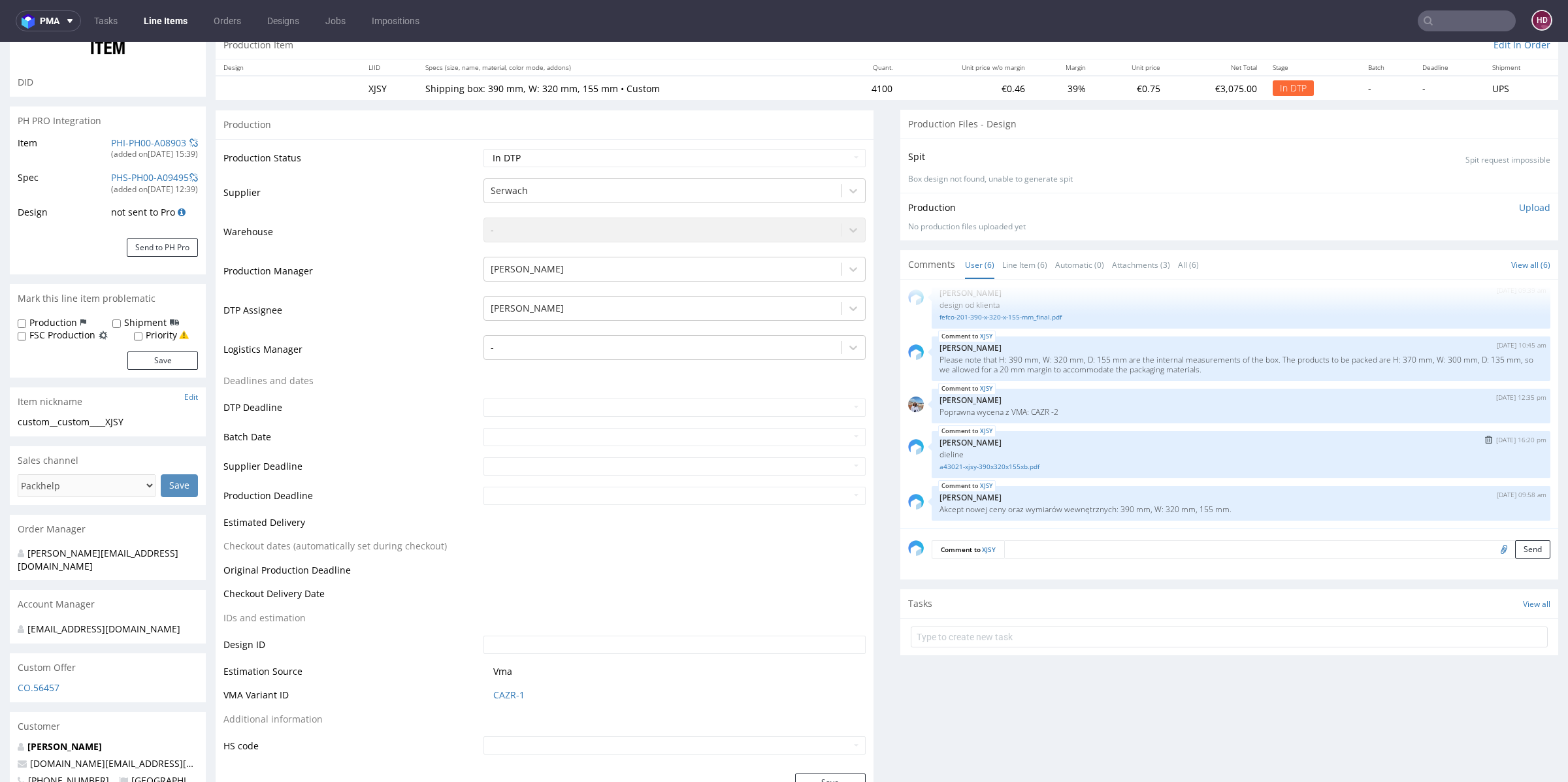
scroll to position [131, 0]
click at [553, 162] on select "Waiting for Artwork Waiting for Diecut Waiting for Mockup Waiting for DTP Waiti…" at bounding box center [674, 157] width 382 height 18
drag, startPoint x: 139, startPoint y: 421, endPoint x: 0, endPoint y: 416, distance: 139.1
copy div "custom__custom____XJSY"
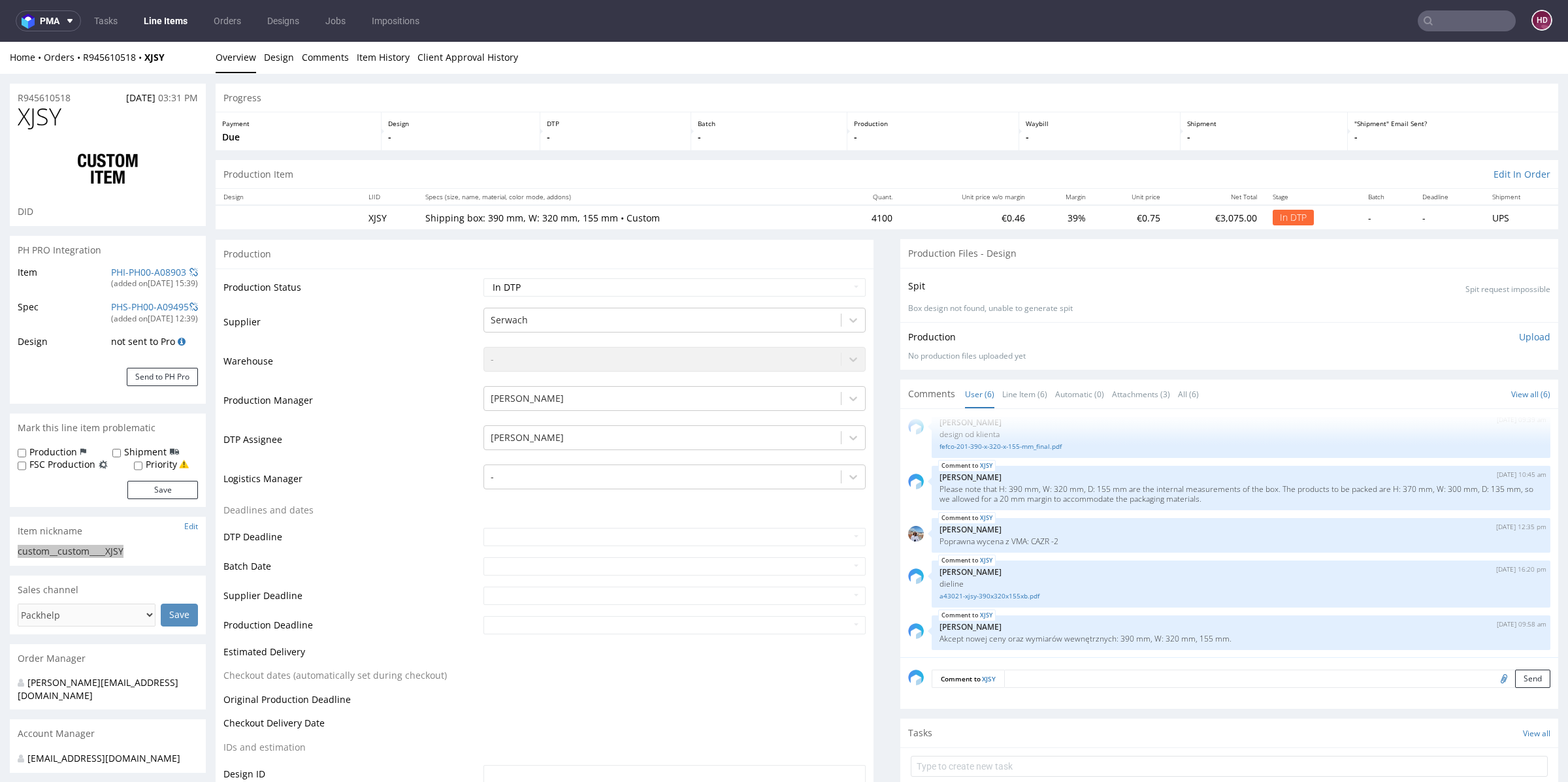
scroll to position [0, 0]
click at [79, 100] on div "R945610518 [DATE] 03:31 PM" at bounding box center [107, 94] width 196 height 21
drag, startPoint x: 67, startPoint y: 98, endPoint x: 19, endPoint y: 98, distance: 48.0
click at [19, 98] on div "R945610518 [DATE] 03:31 PM" at bounding box center [107, 94] width 196 height 21
copy p "R945610518"
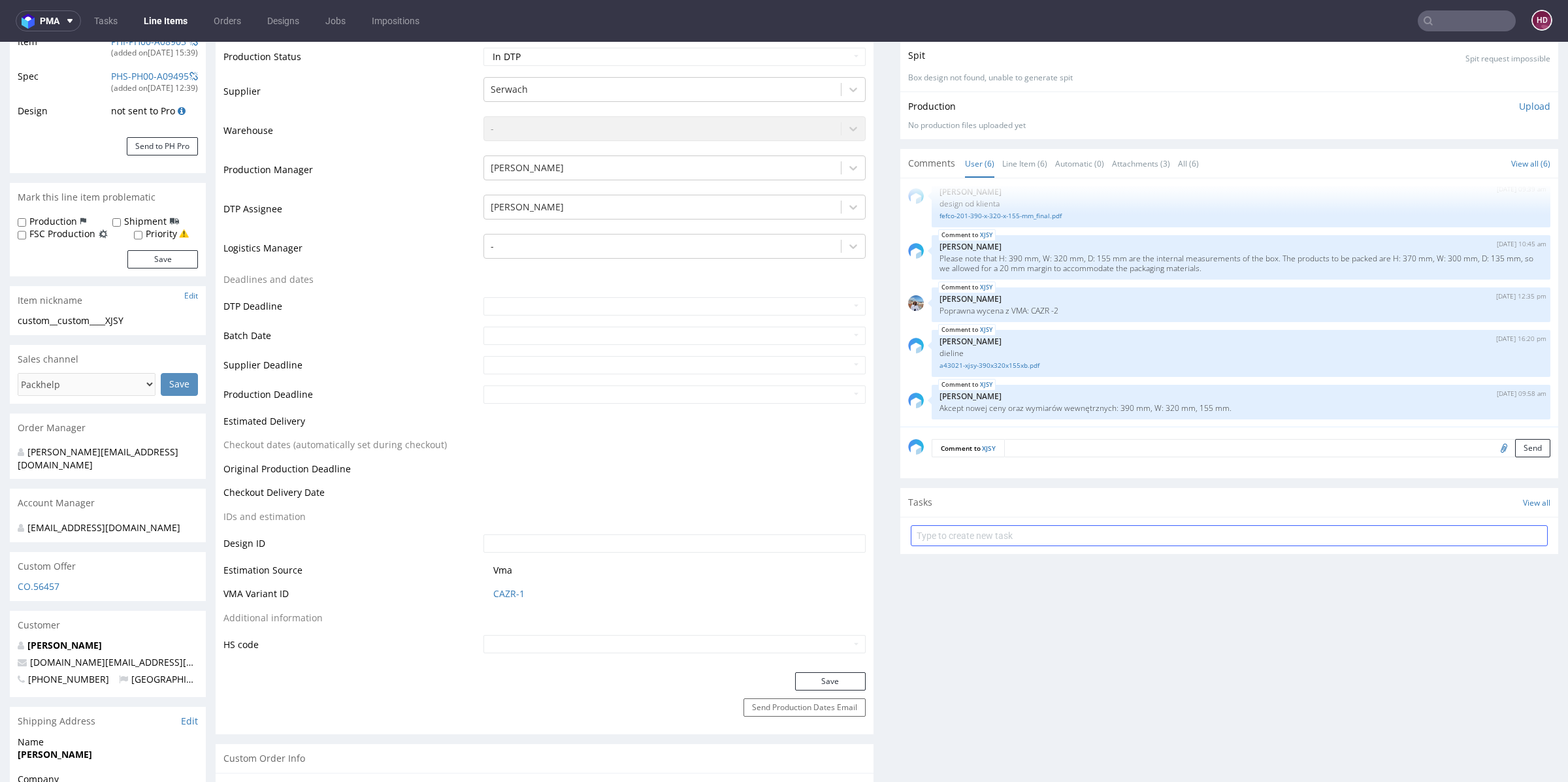
scroll to position [326, 0]
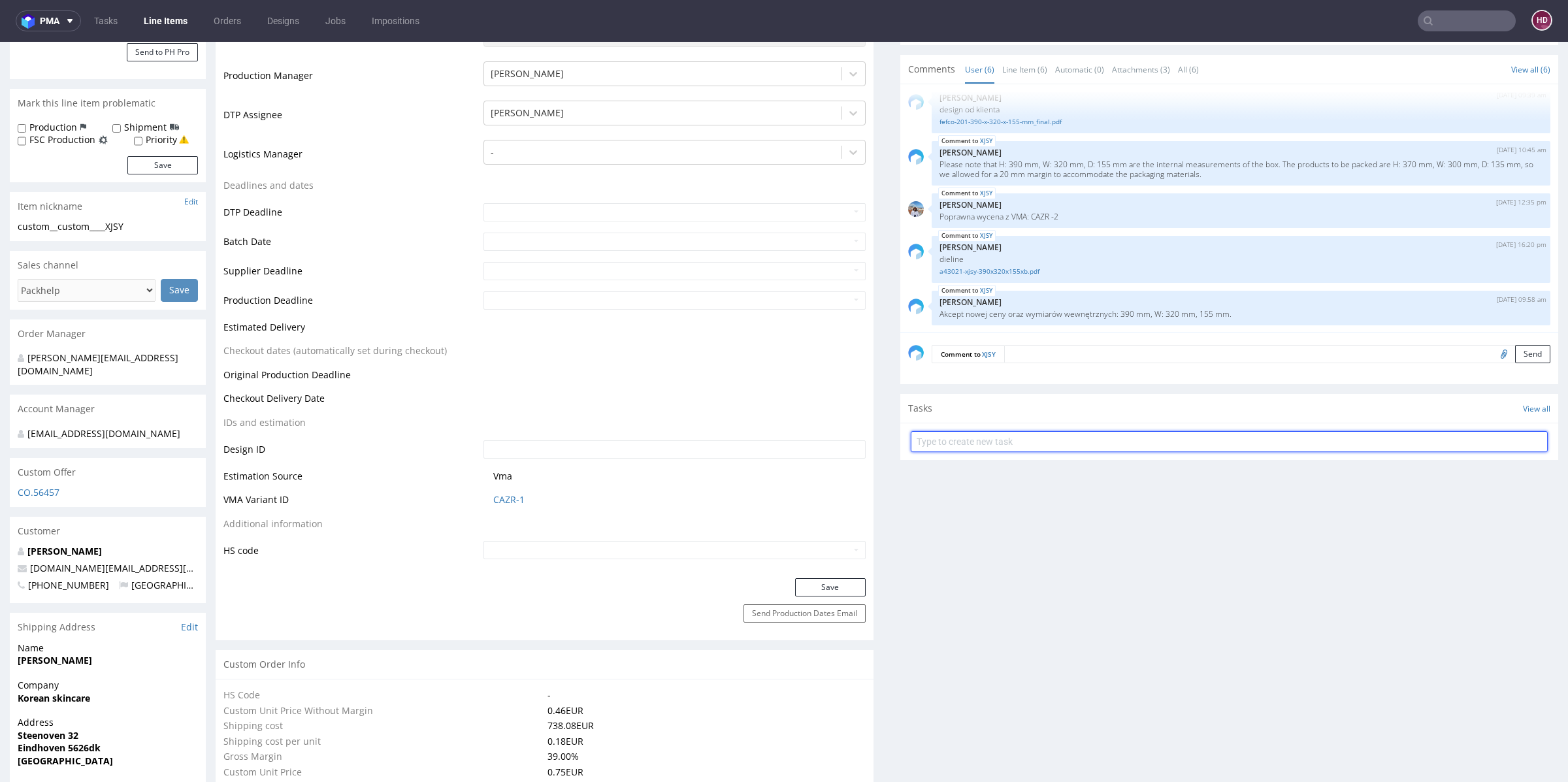
click at [1010, 441] on input "text" at bounding box center [1229, 441] width 637 height 21
type input "szybki dch"
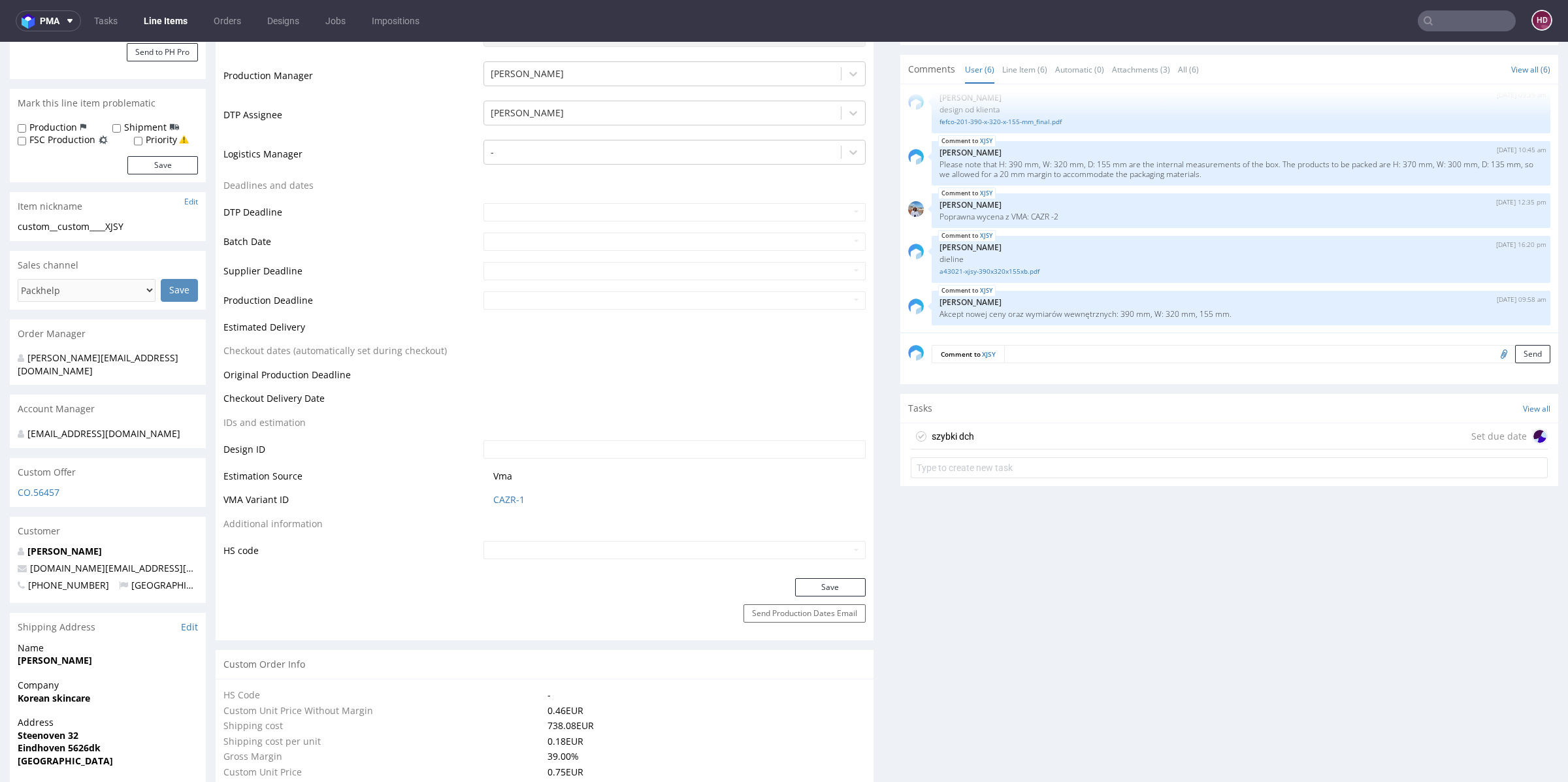
click at [1266, 434] on div "szybki dch Set due date" at bounding box center [1229, 436] width 637 height 26
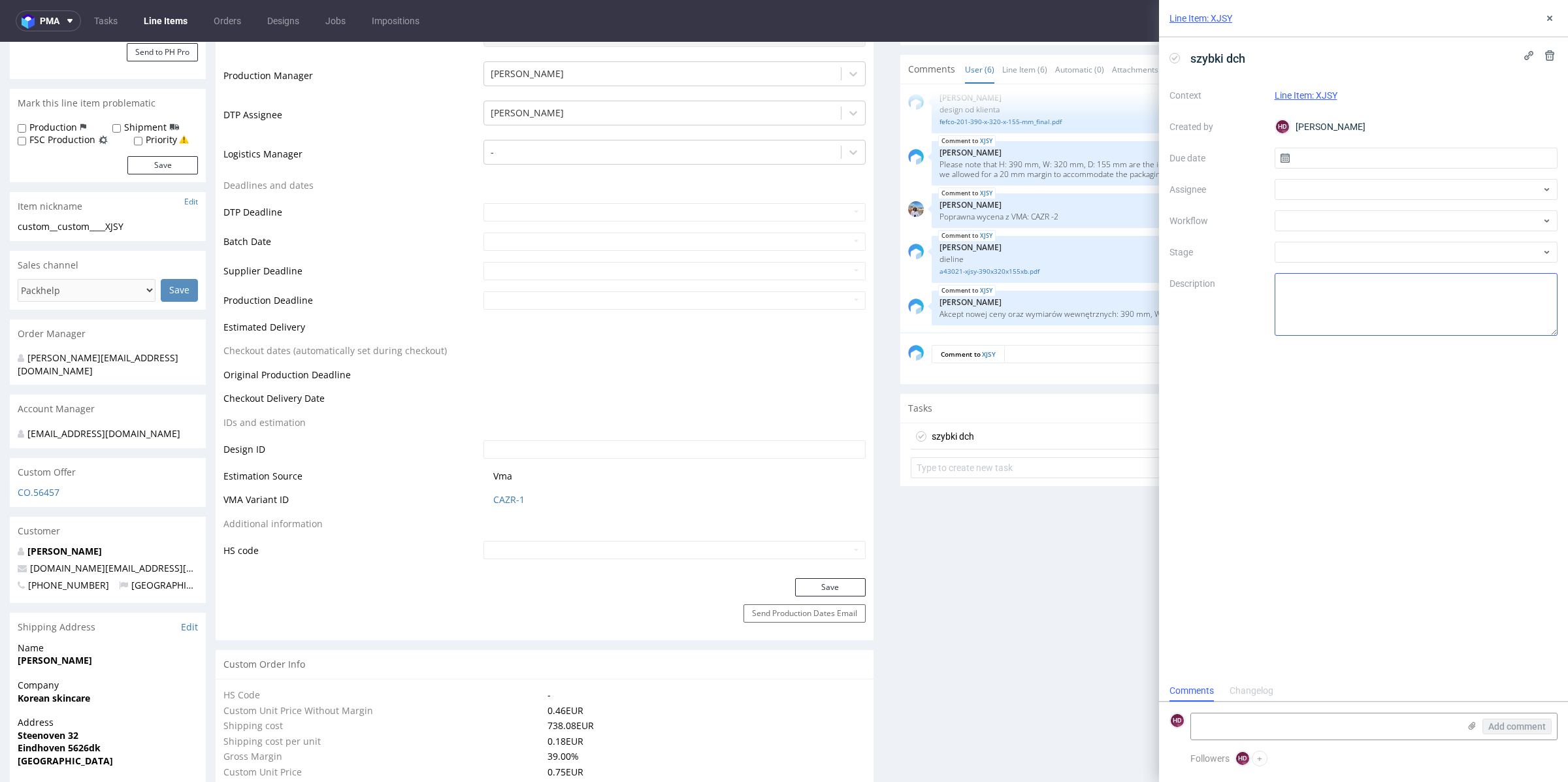
scroll to position [11, 0]
click at [1399, 155] on input "text" at bounding box center [1416, 158] width 284 height 21
click at [1393, 327] on span "26" at bounding box center [1394, 327] width 11 height 13
type input "[DATE]"
click at [1303, 194] on div at bounding box center [1416, 189] width 284 height 21
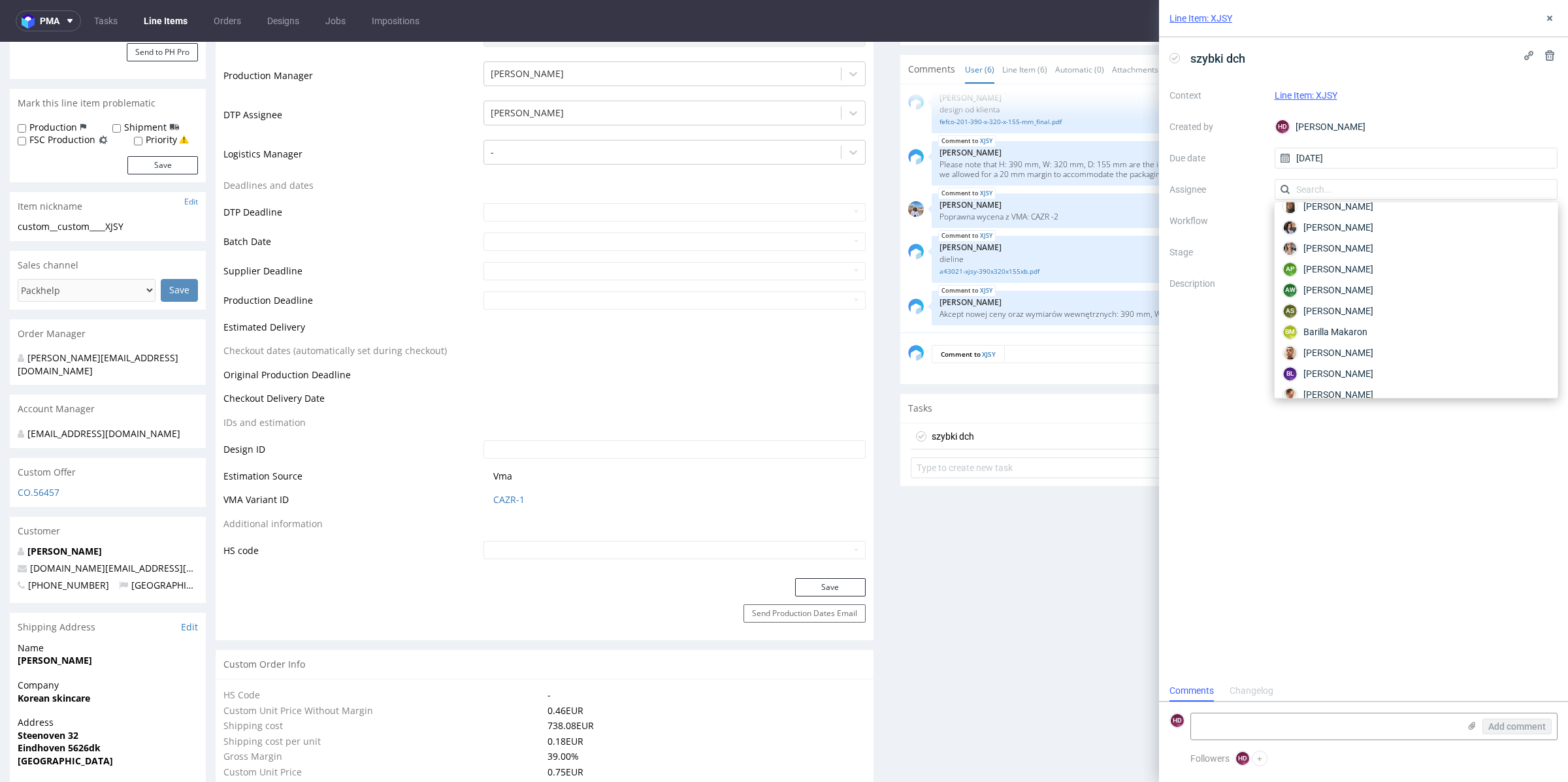
scroll to position [0, 0]
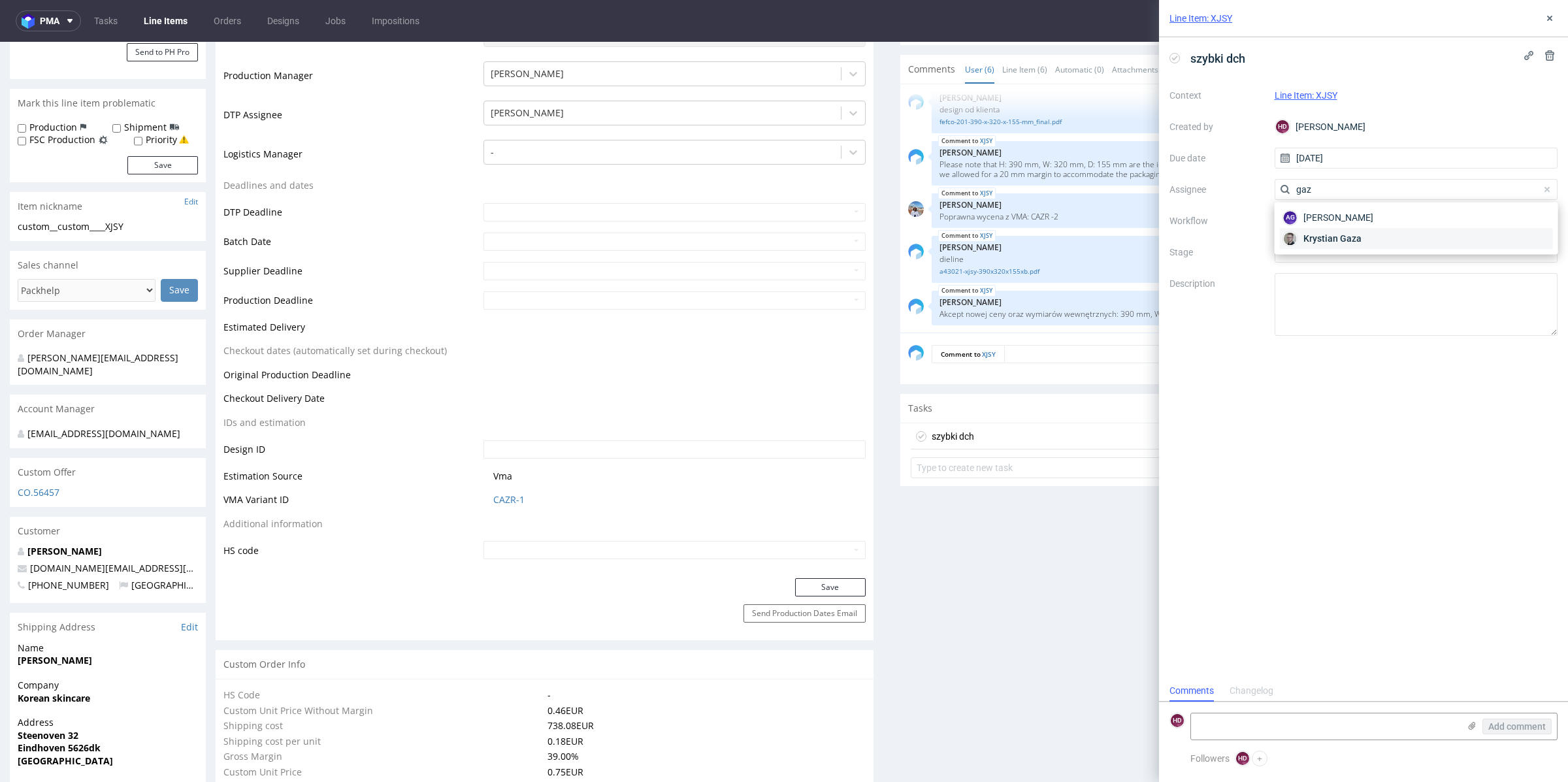
type input "gaz"
click at [1332, 232] on span "Krystian Gaza" at bounding box center [1332, 239] width 58 height 13
click at [1332, 223] on div at bounding box center [1416, 220] width 284 height 21
click at [1332, 261] on div "DTP - Double Check" at bounding box center [1416, 268] width 273 height 23
click at [1366, 721] on textarea at bounding box center [1325, 727] width 268 height 26
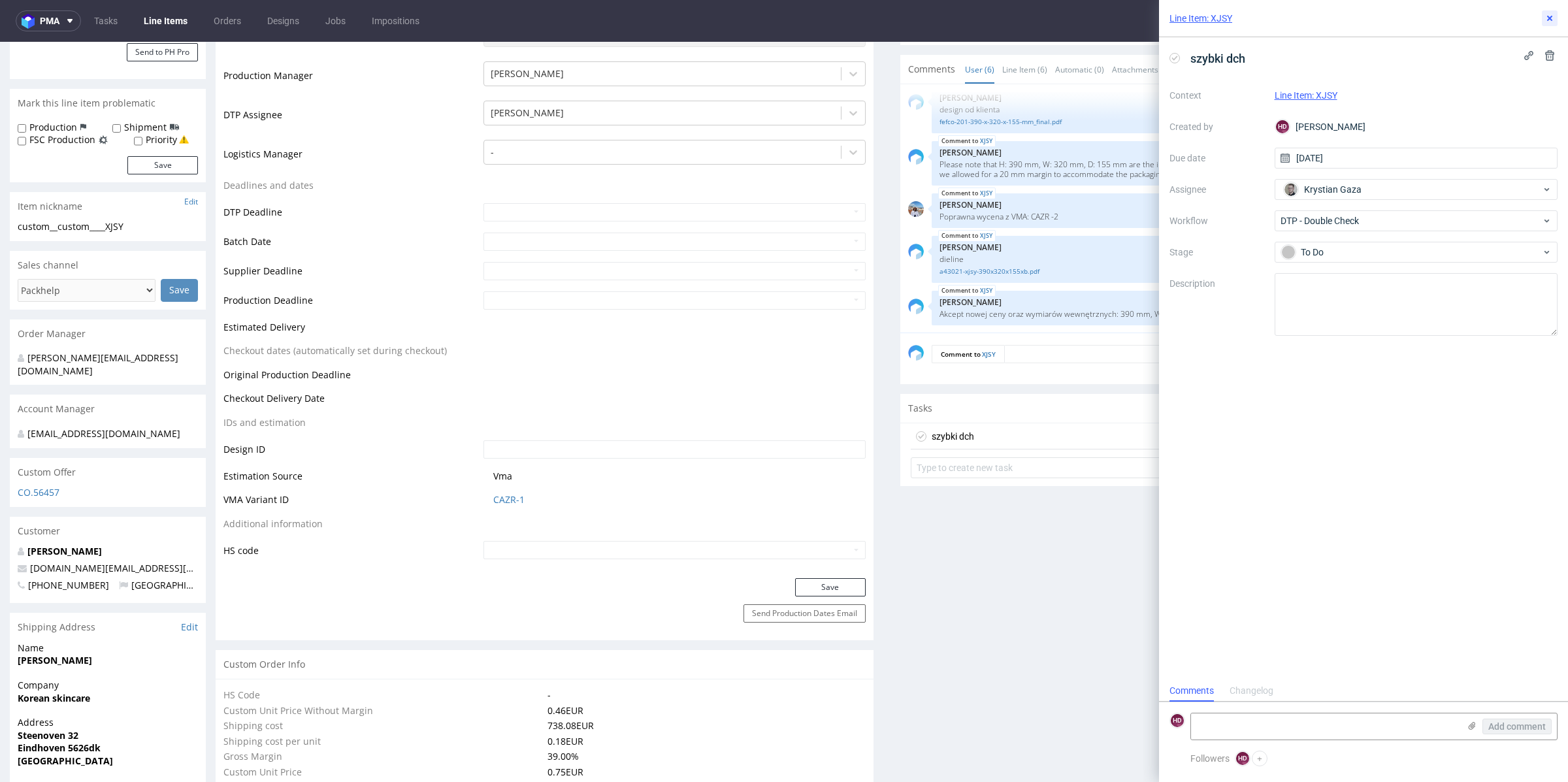
click at [1551, 20] on use at bounding box center [1549, 18] width 5 height 5
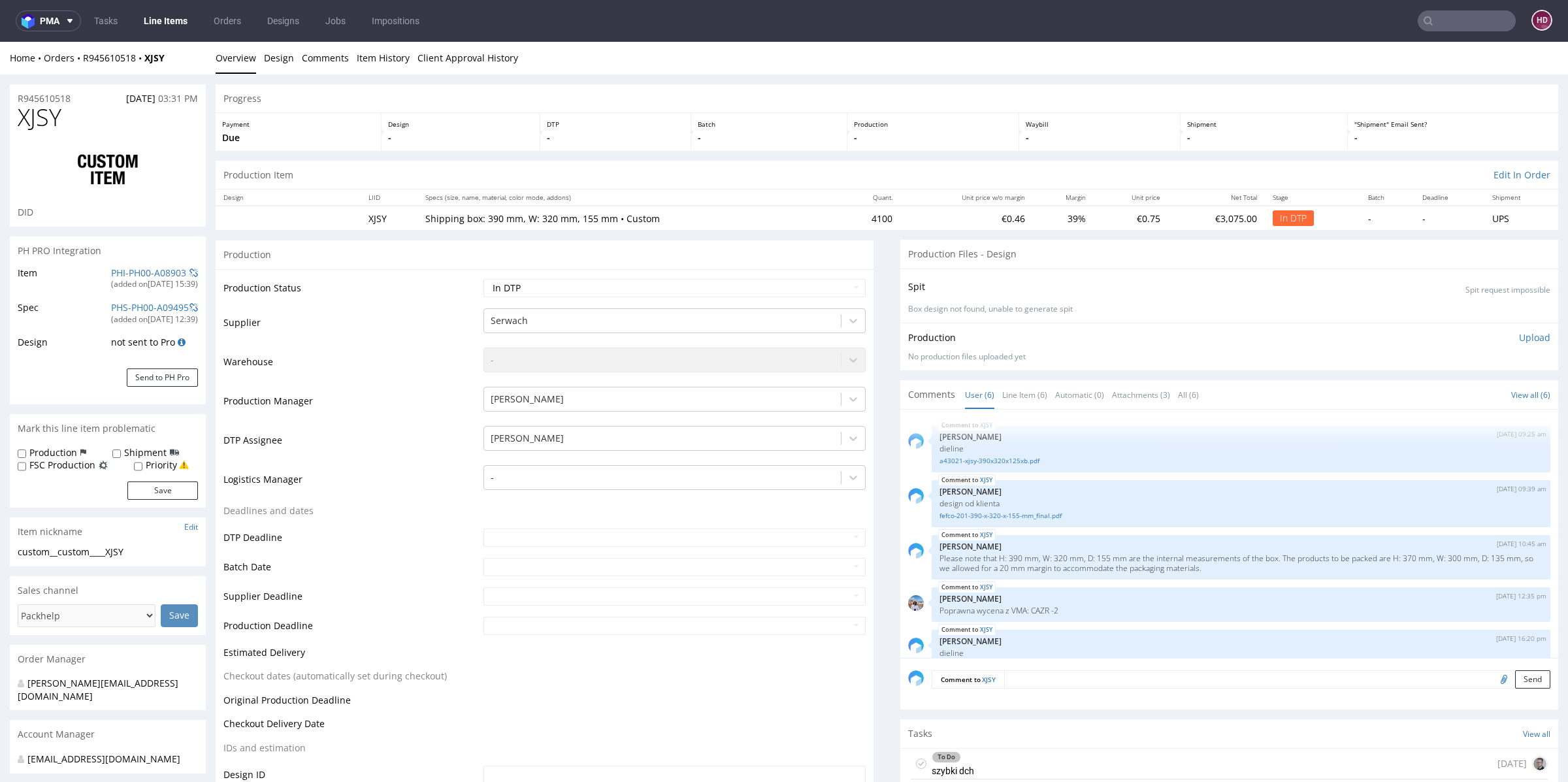
click at [1520, 333] on p "Upload" at bounding box center [1534, 338] width 31 height 13
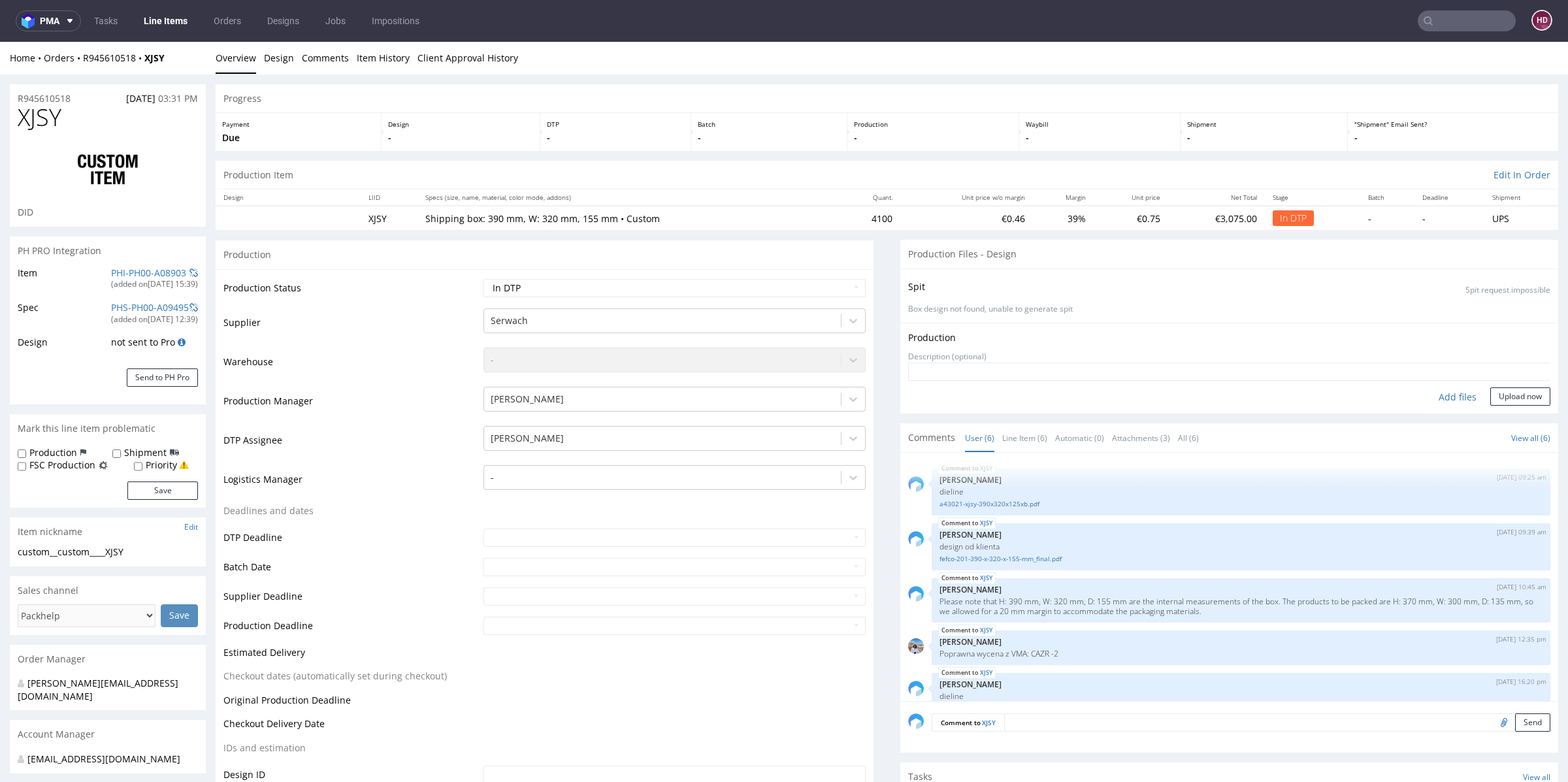
click at [1425, 403] on div "Add files" at bounding box center [1457, 398] width 65 height 20
type input "C:\fakepath\custom__custom____XJSY__d00__oR945610518.pdf"
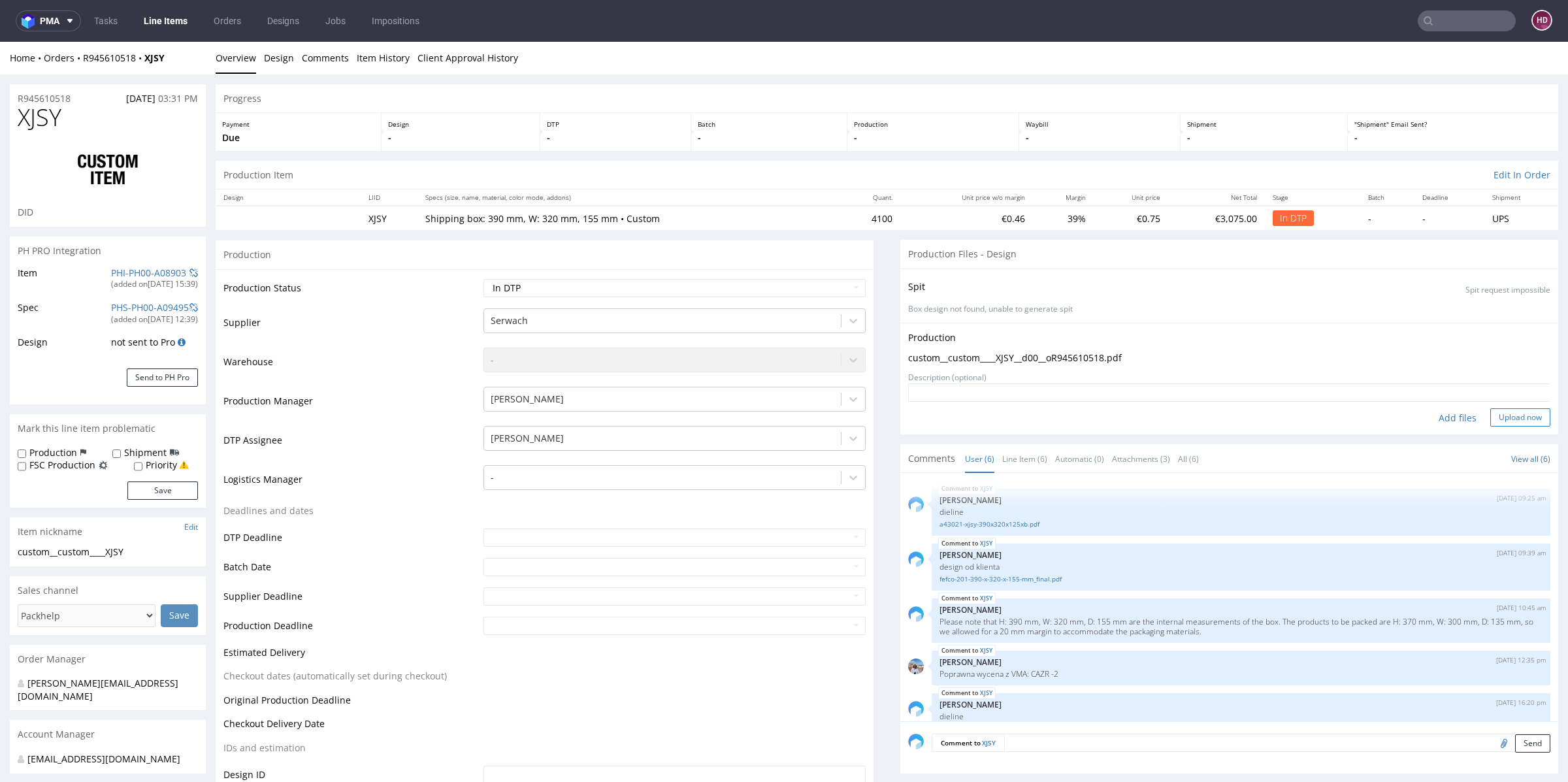
click at [1491, 420] on button "Upload now" at bounding box center [1520, 417] width 60 height 18
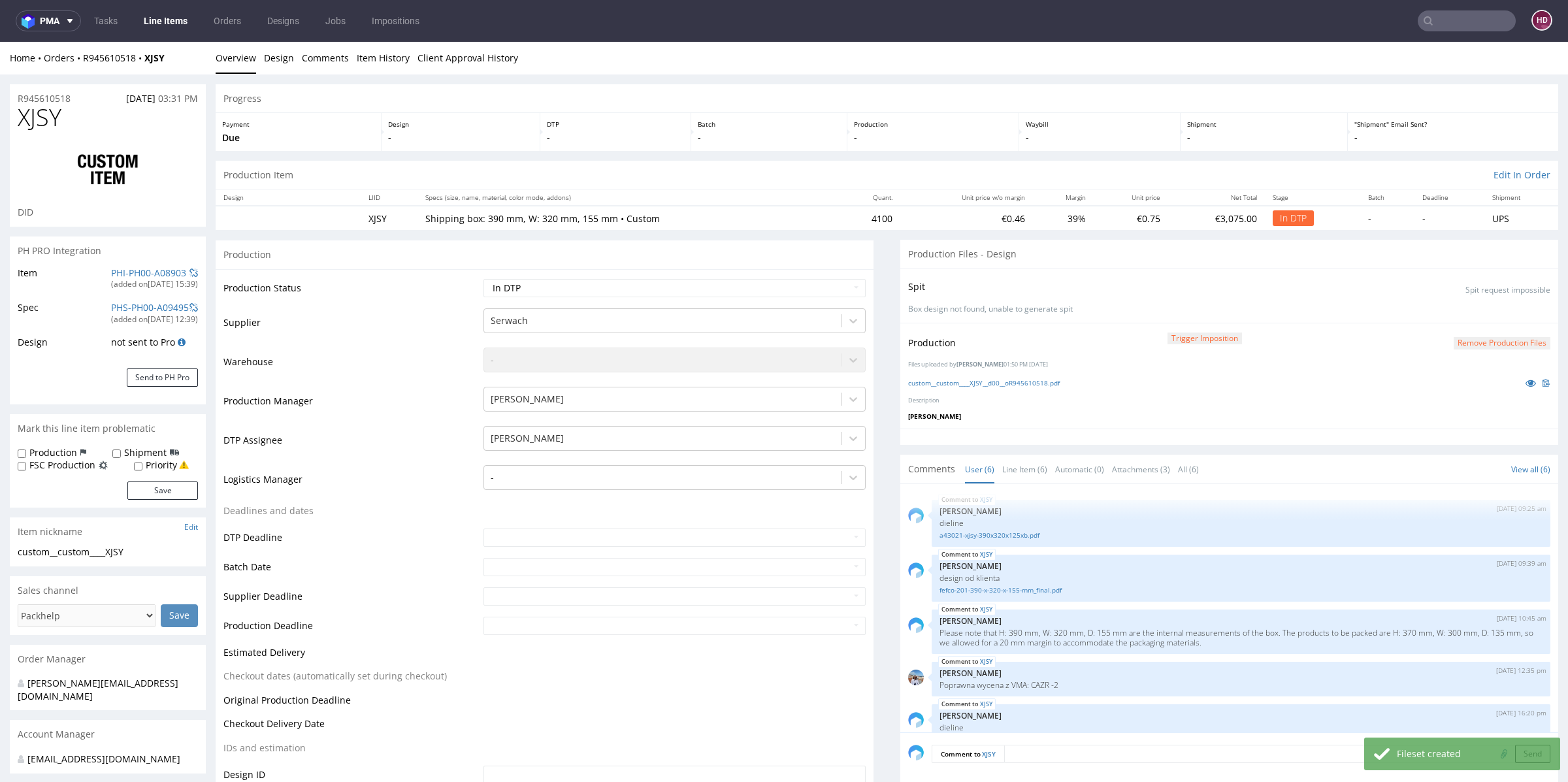
scroll to position [69, 0]
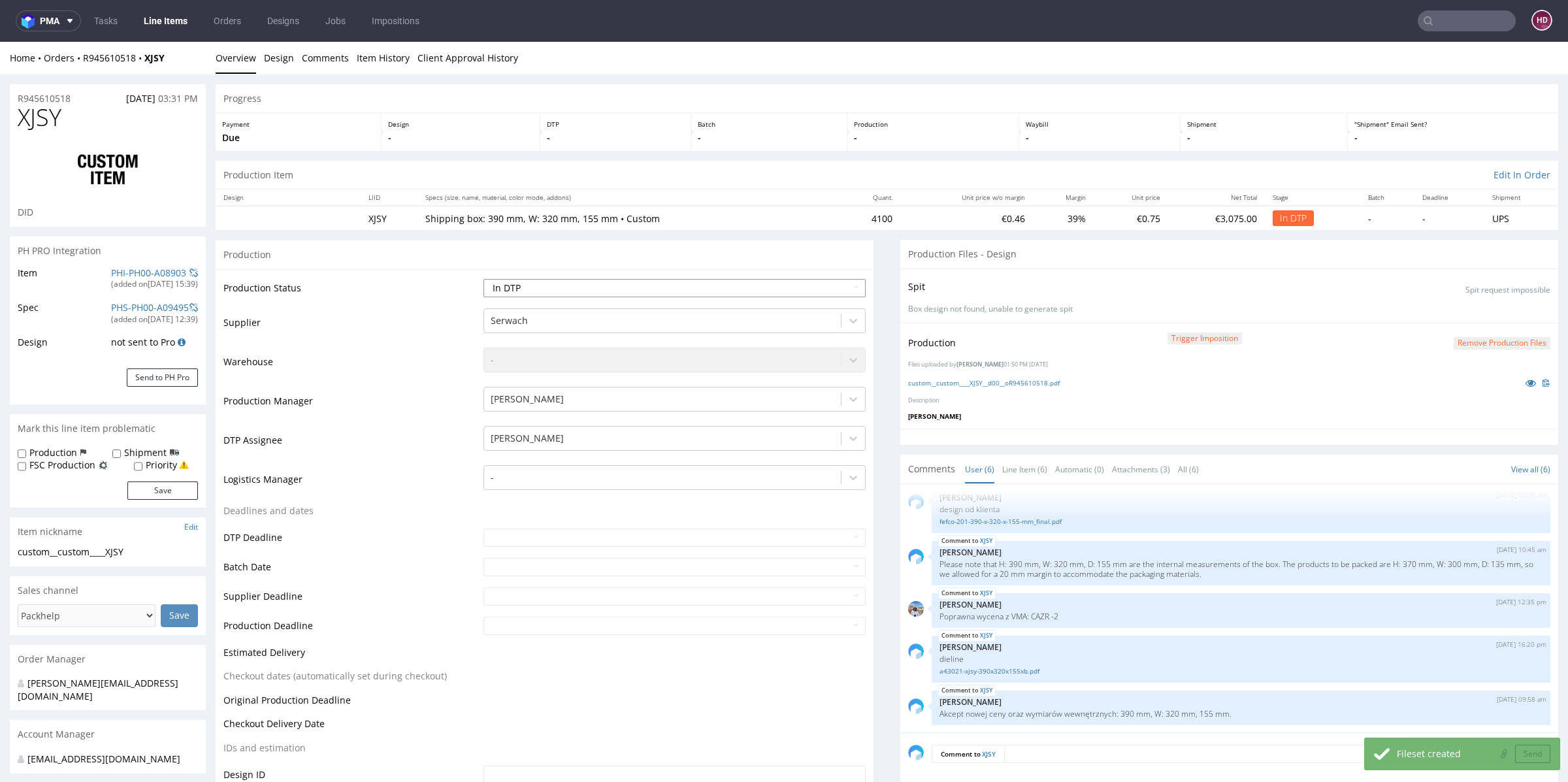
click at [806, 288] on select "Waiting for Artwork Waiting for Diecut Waiting for Mockup Waiting for DTP Waiti…" at bounding box center [674, 288] width 382 height 18
click at [484, 279] on select "Waiting for Artwork Waiting for Diecut Waiting for Mockup Waiting for DTP Waiti…" at bounding box center [674, 288] width 382 height 18
click at [621, 285] on select "Waiting for Artwork Waiting for Diecut Waiting for Mockup Waiting for DTP Waiti…" at bounding box center [674, 288] width 382 height 18
select select "dtp_waiting_for_double_check"
click at [484, 279] on select "Waiting for Artwork Waiting for Diecut Waiting for Mockup Waiting for DTP Waiti…" at bounding box center [674, 288] width 382 height 18
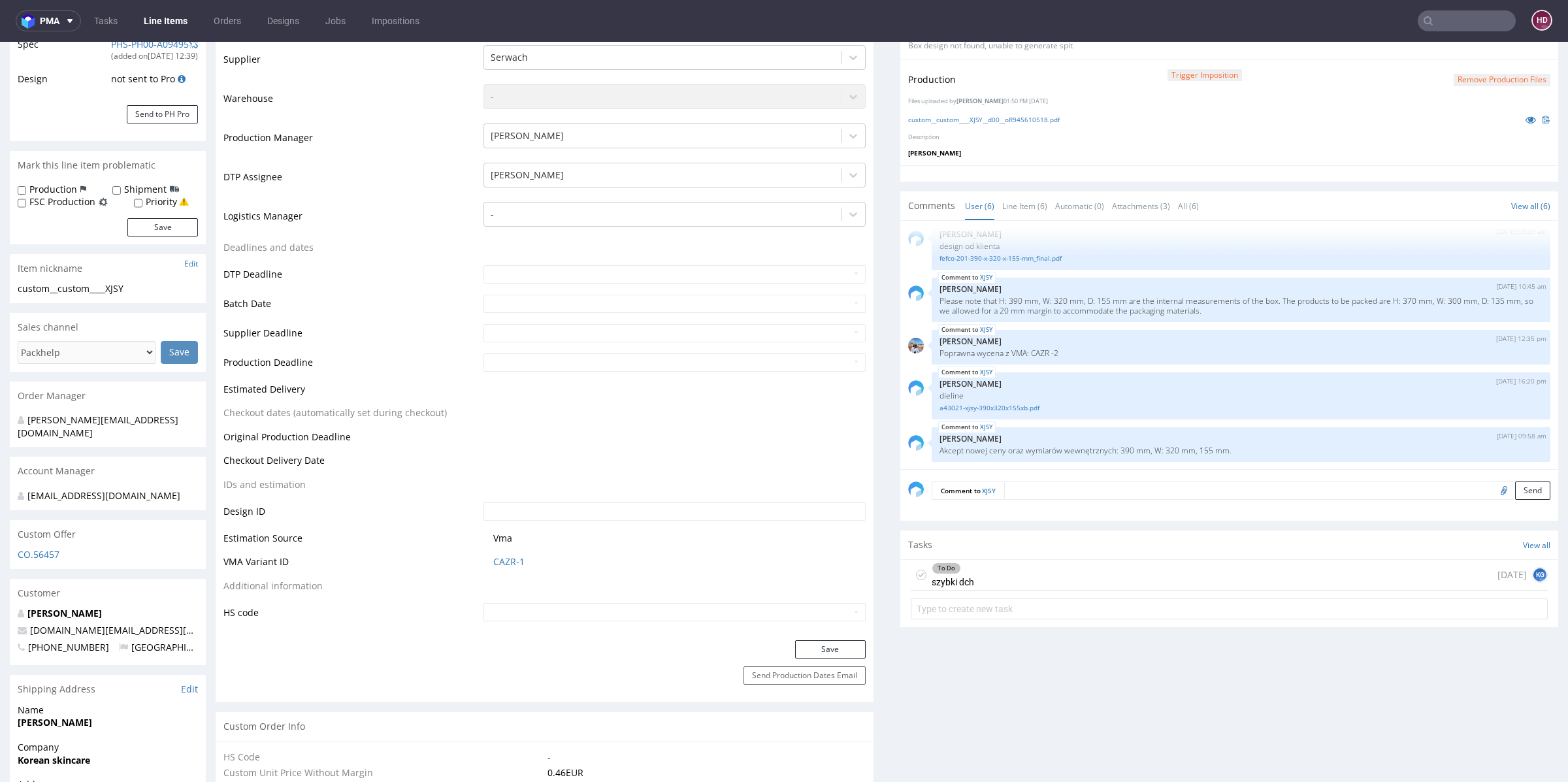
scroll to position [276, 0]
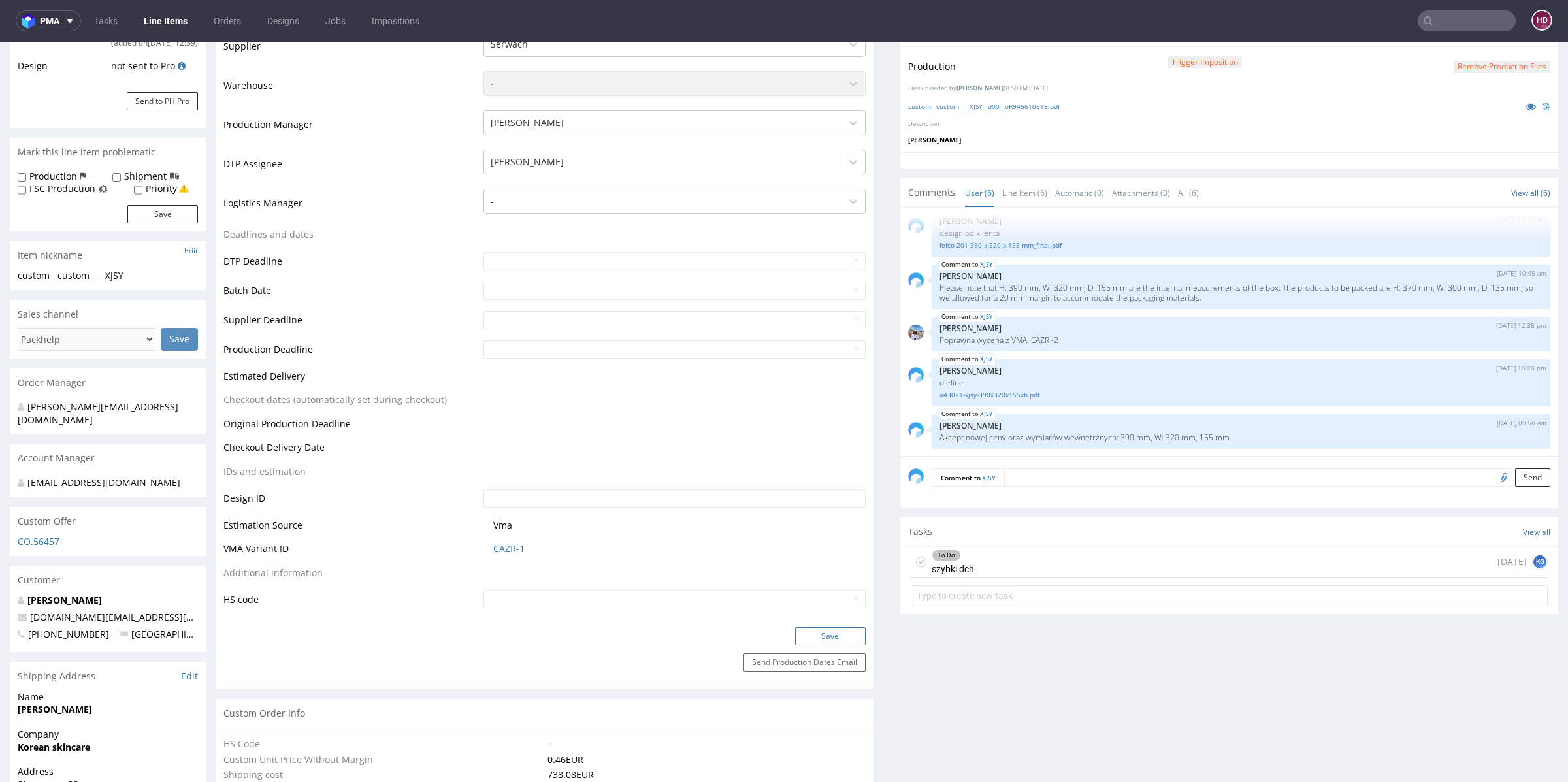
click at [800, 639] on button "Save" at bounding box center [830, 637] width 70 height 18
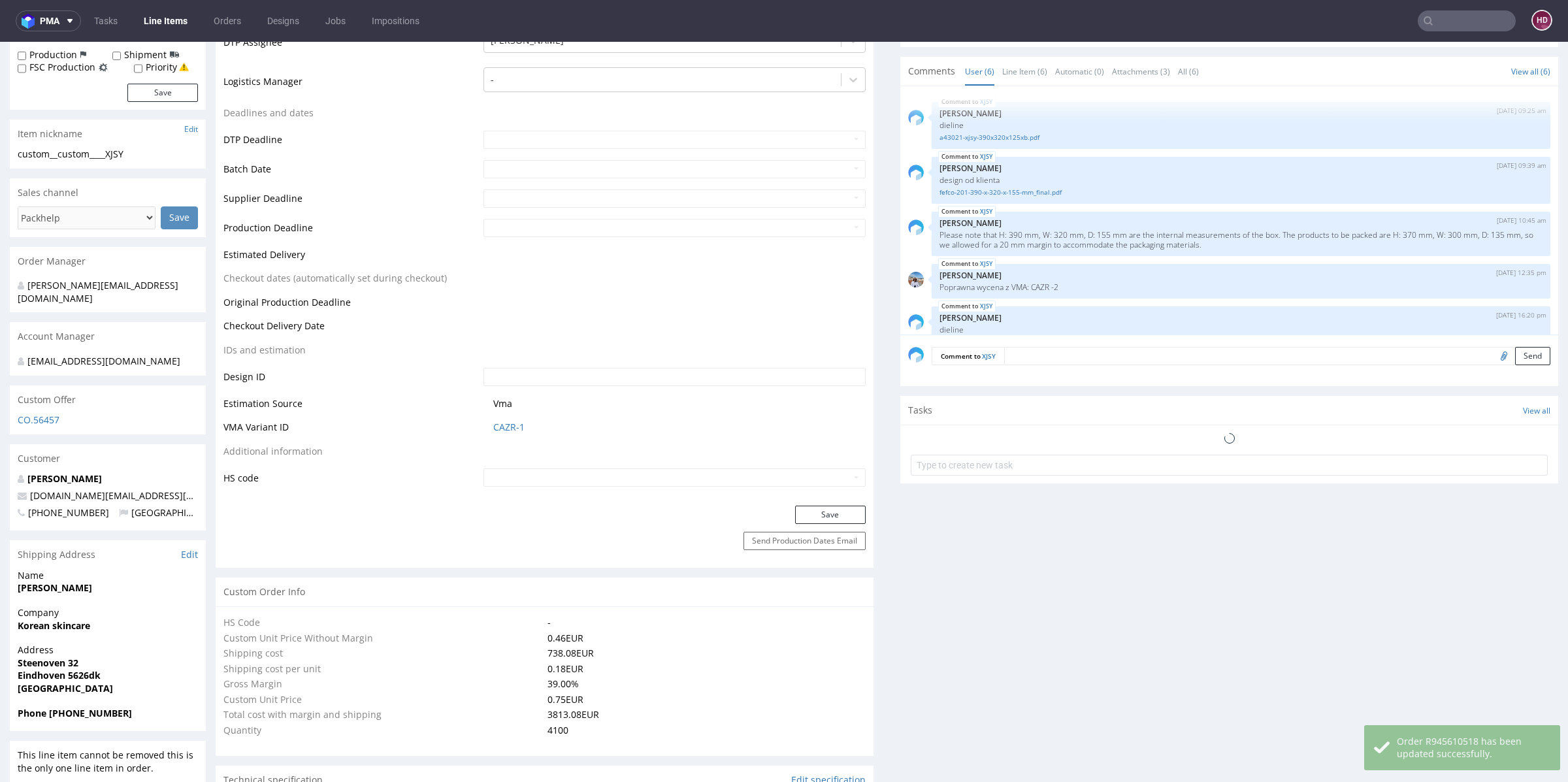
scroll to position [69, 0]
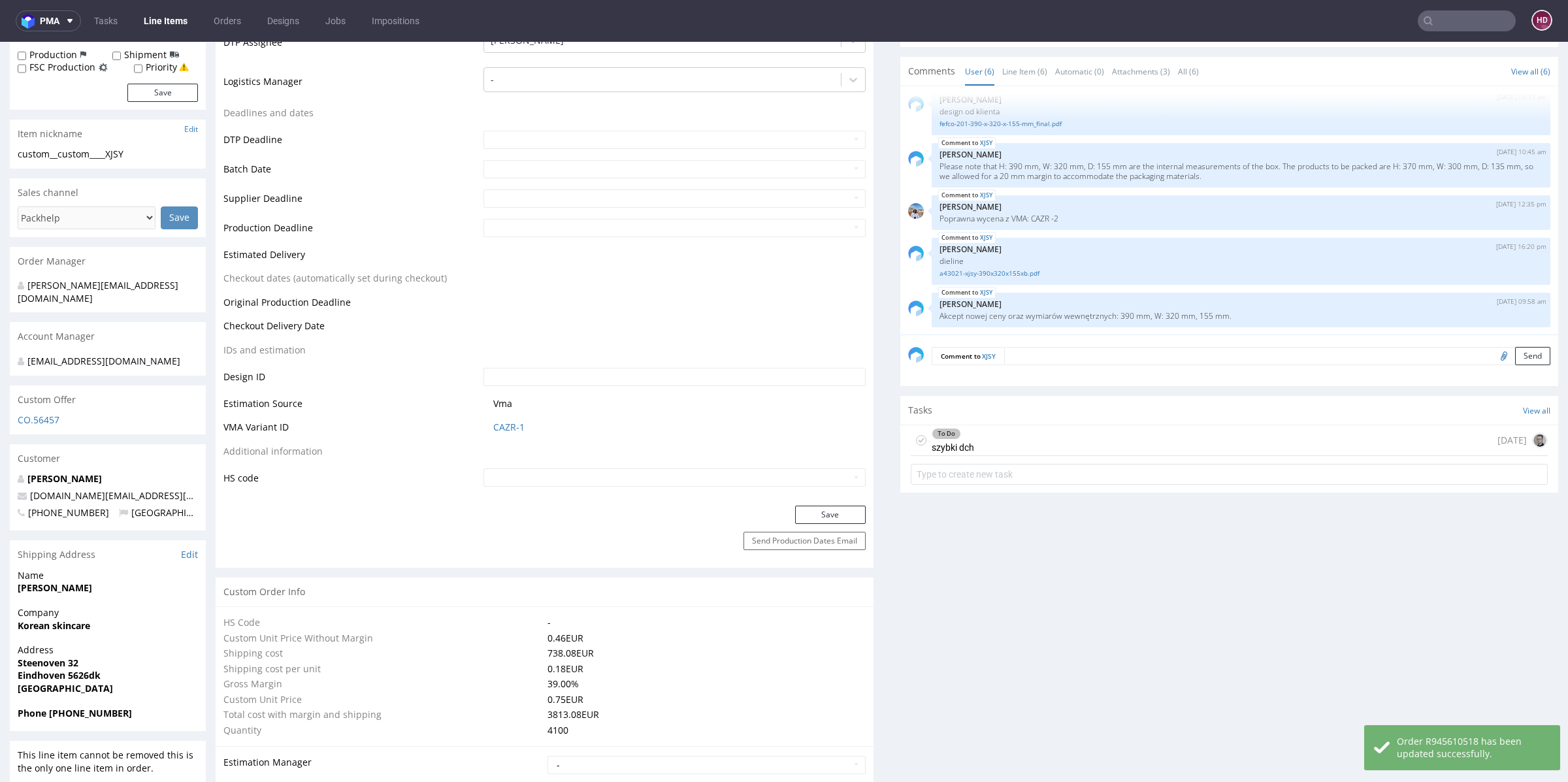
click at [998, 428] on div "To Do szybki dch today" at bounding box center [1229, 440] width 637 height 31
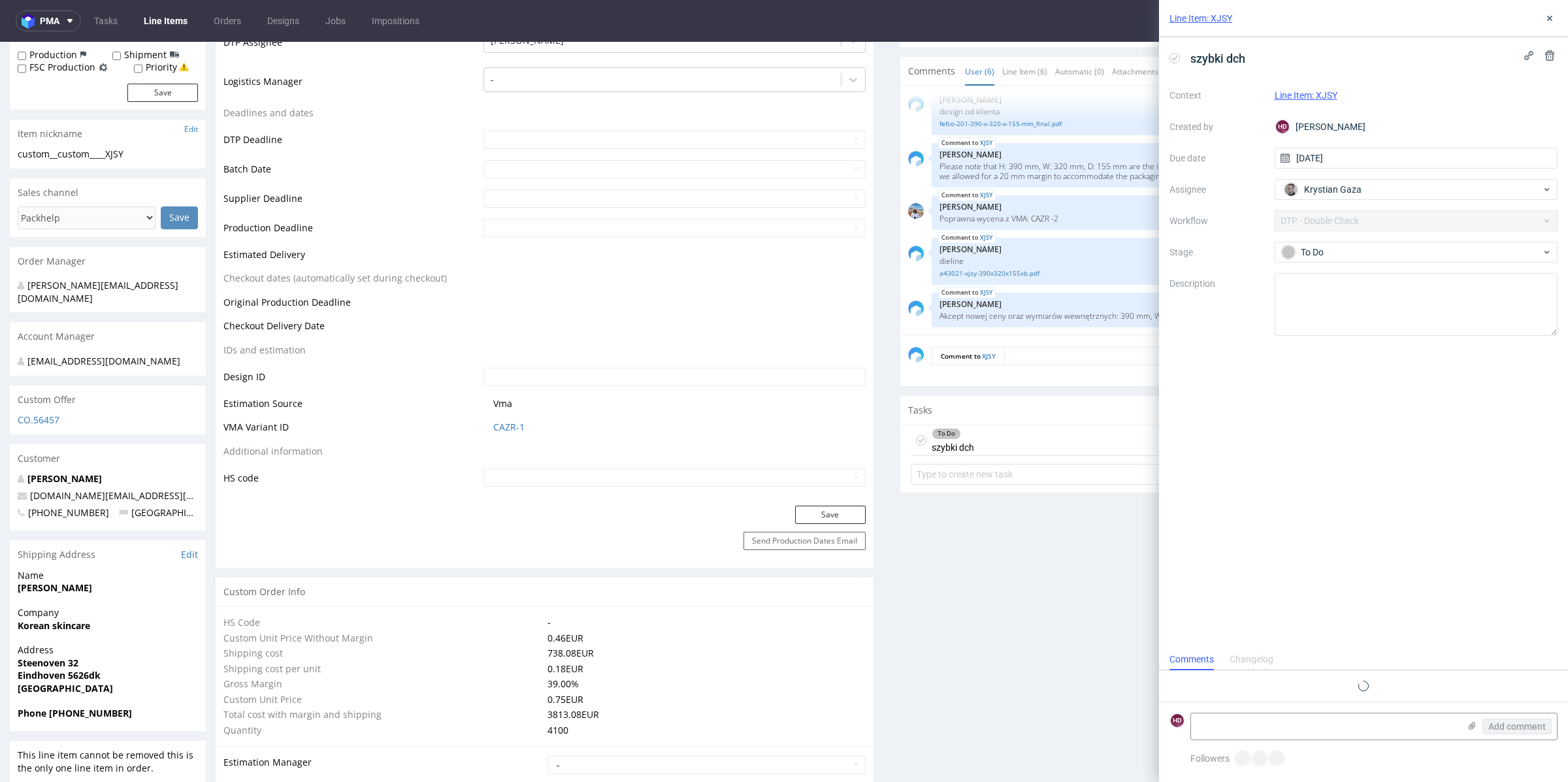
scroll to position [11, 0]
click at [1246, 726] on textarea at bounding box center [1325, 727] width 268 height 26
click at [1550, 19] on use at bounding box center [1549, 18] width 5 height 5
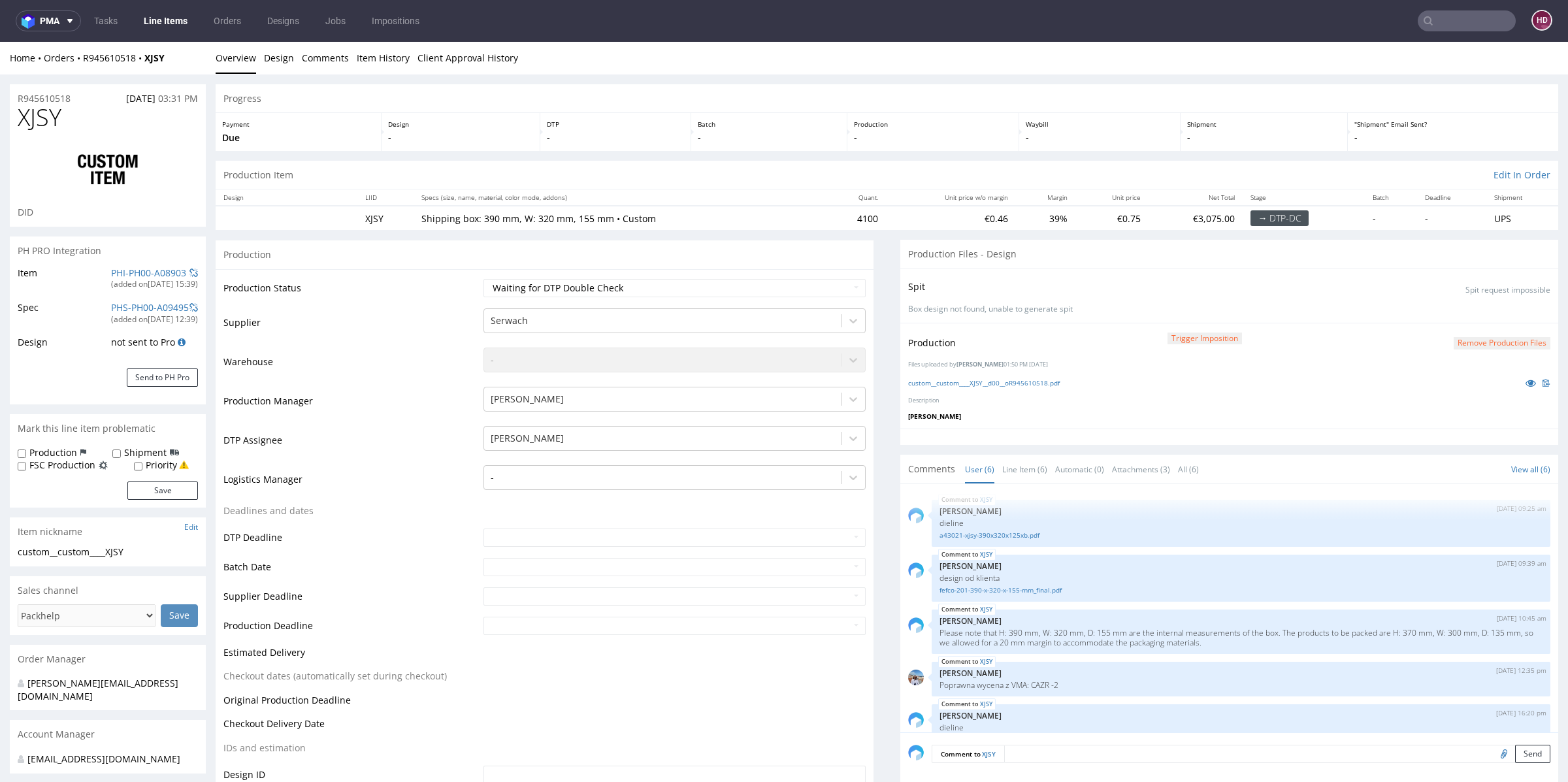
click at [293, 56] on li "Design" at bounding box center [283, 58] width 38 height 13
click at [290, 60] on link "Design" at bounding box center [279, 58] width 30 height 32
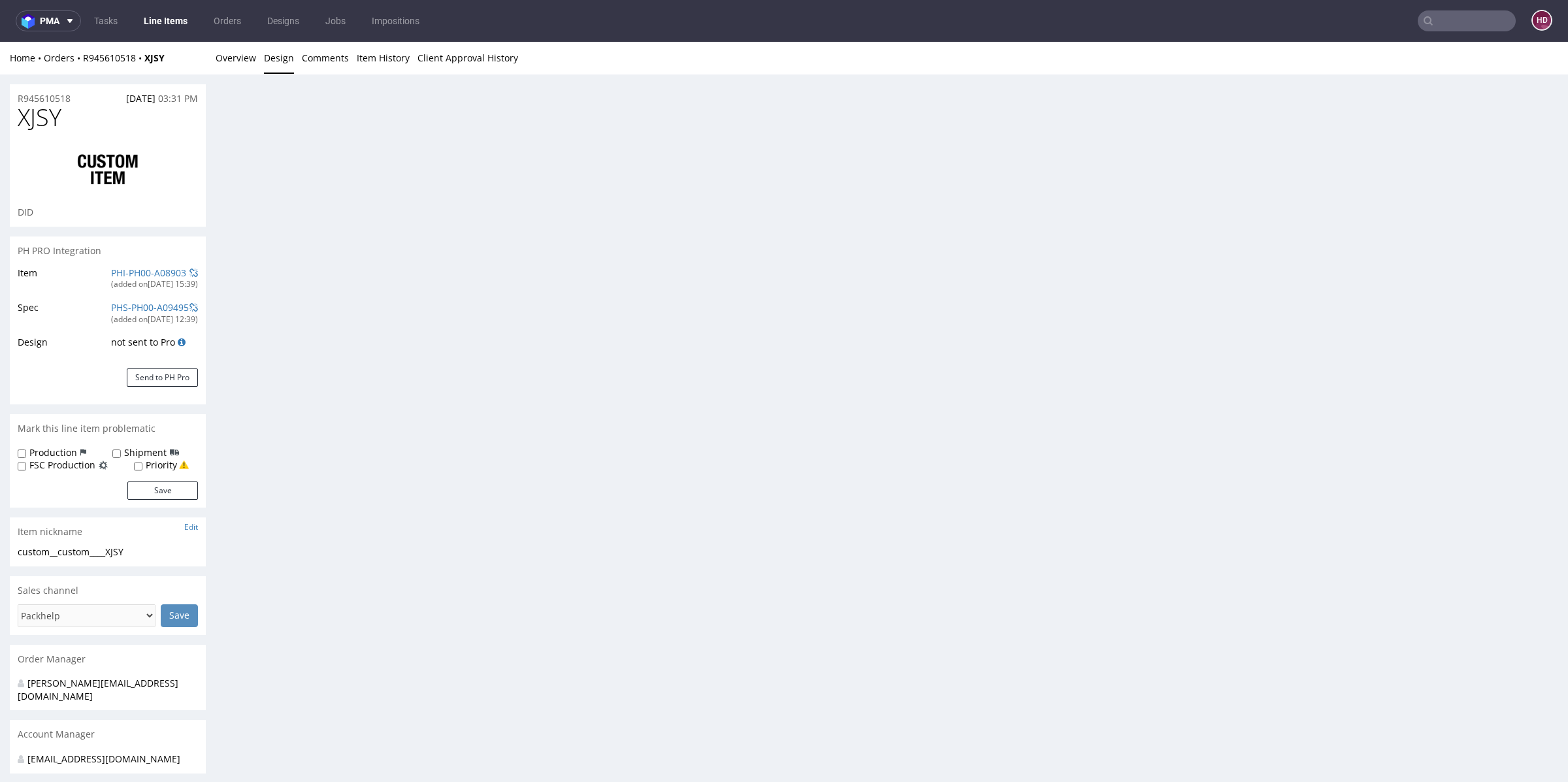
click at [255, 55] on li "Overview" at bounding box center [240, 58] width 48 height 13
click at [250, 59] on link "Overview" at bounding box center [236, 58] width 41 height 32
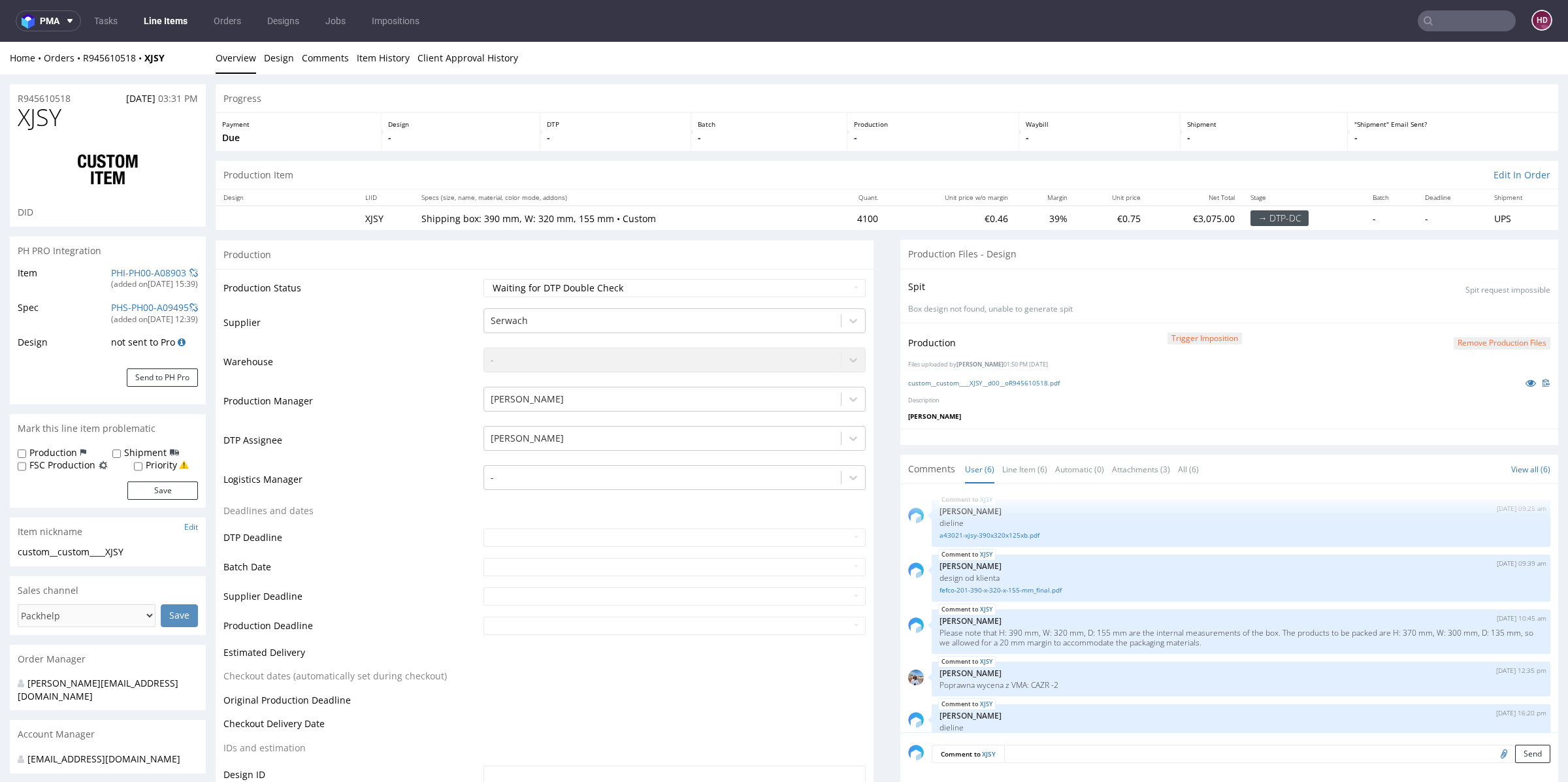
click at [155, 23] on link "Line Items" at bounding box center [165, 21] width 60 height 21
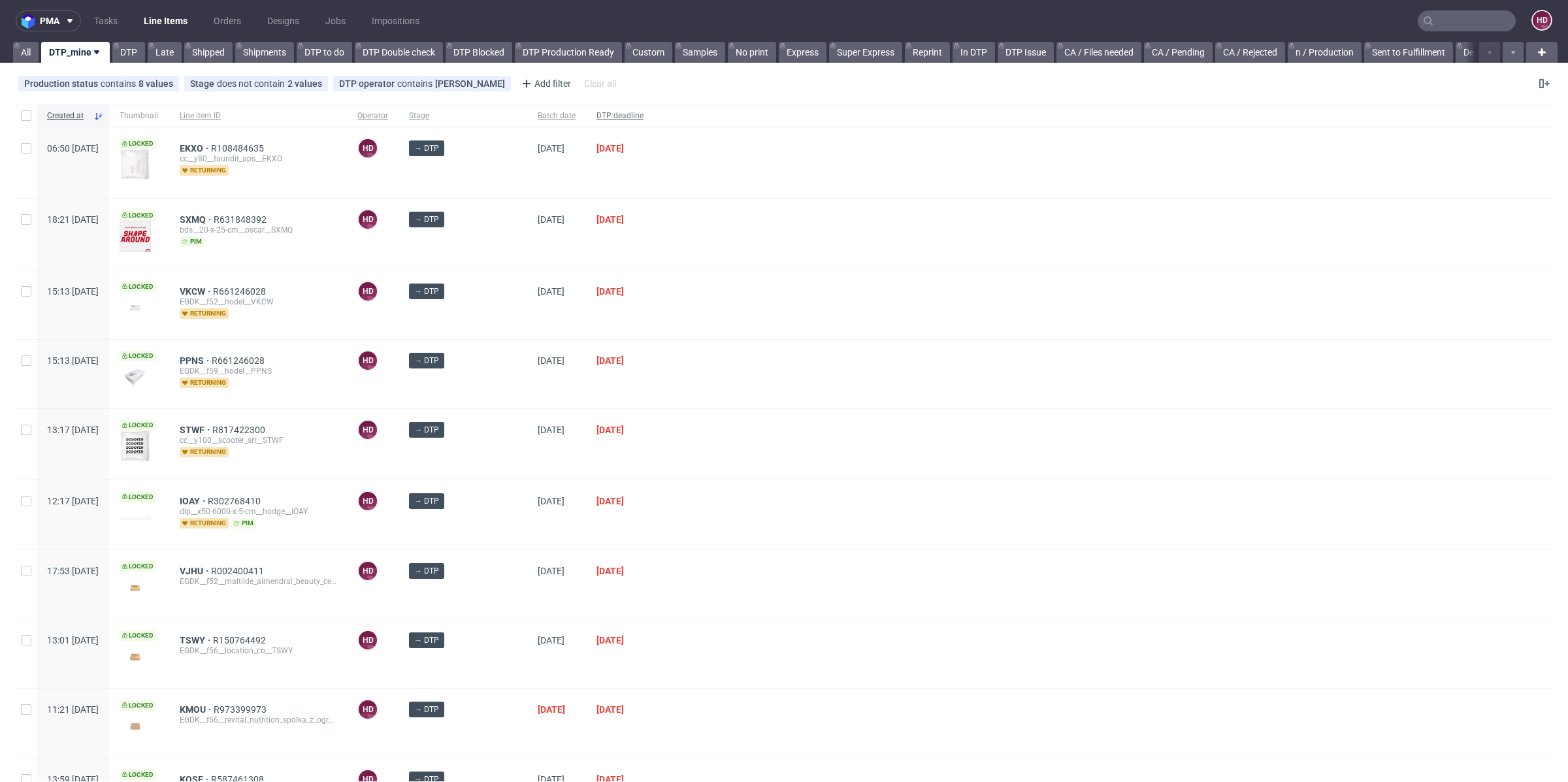
click at [586, 110] on div "DTP deadline" at bounding box center [620, 115] width 68 height 22
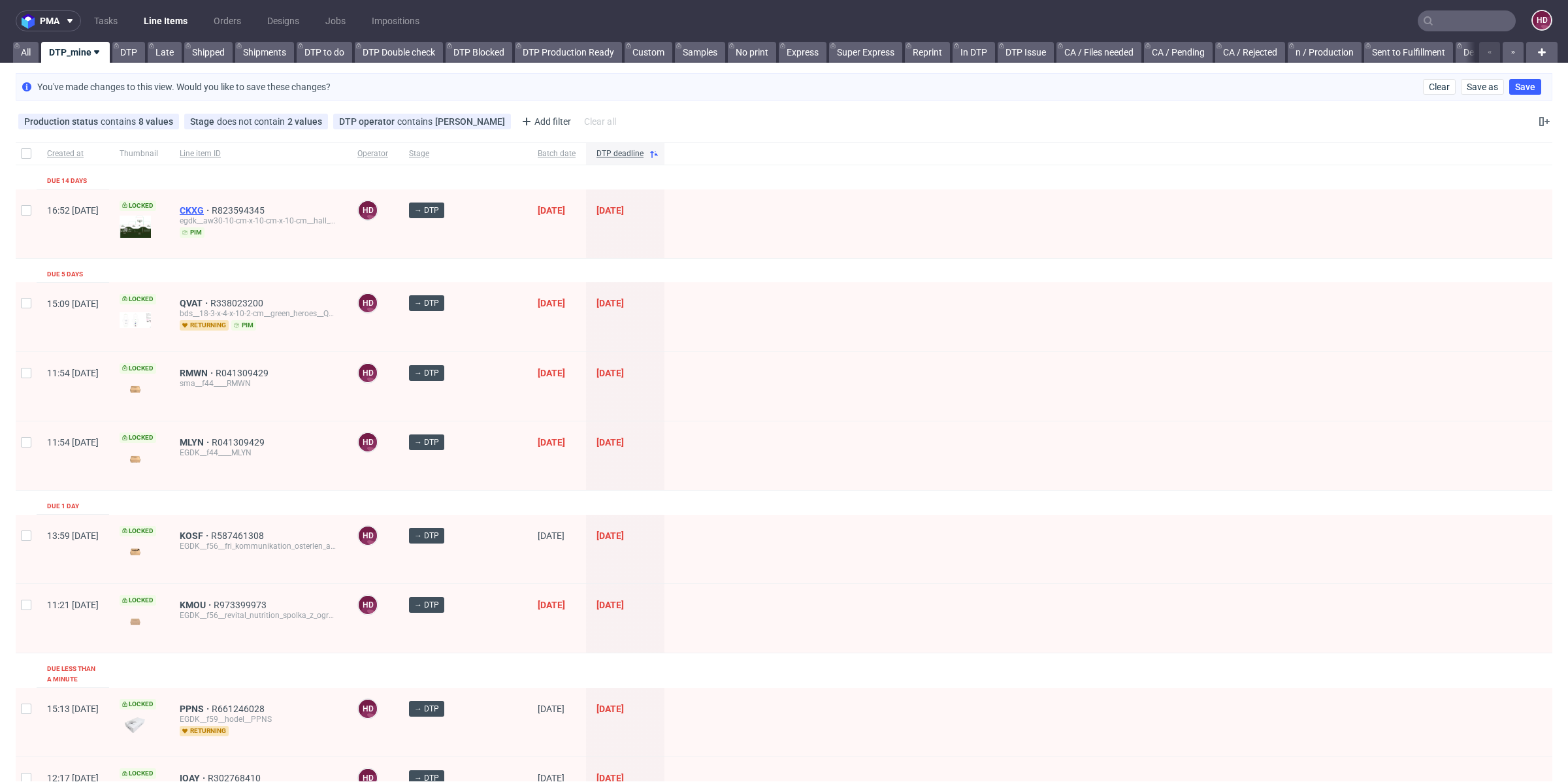
click at [212, 207] on span "CKXG" at bounding box center [195, 210] width 32 height 11
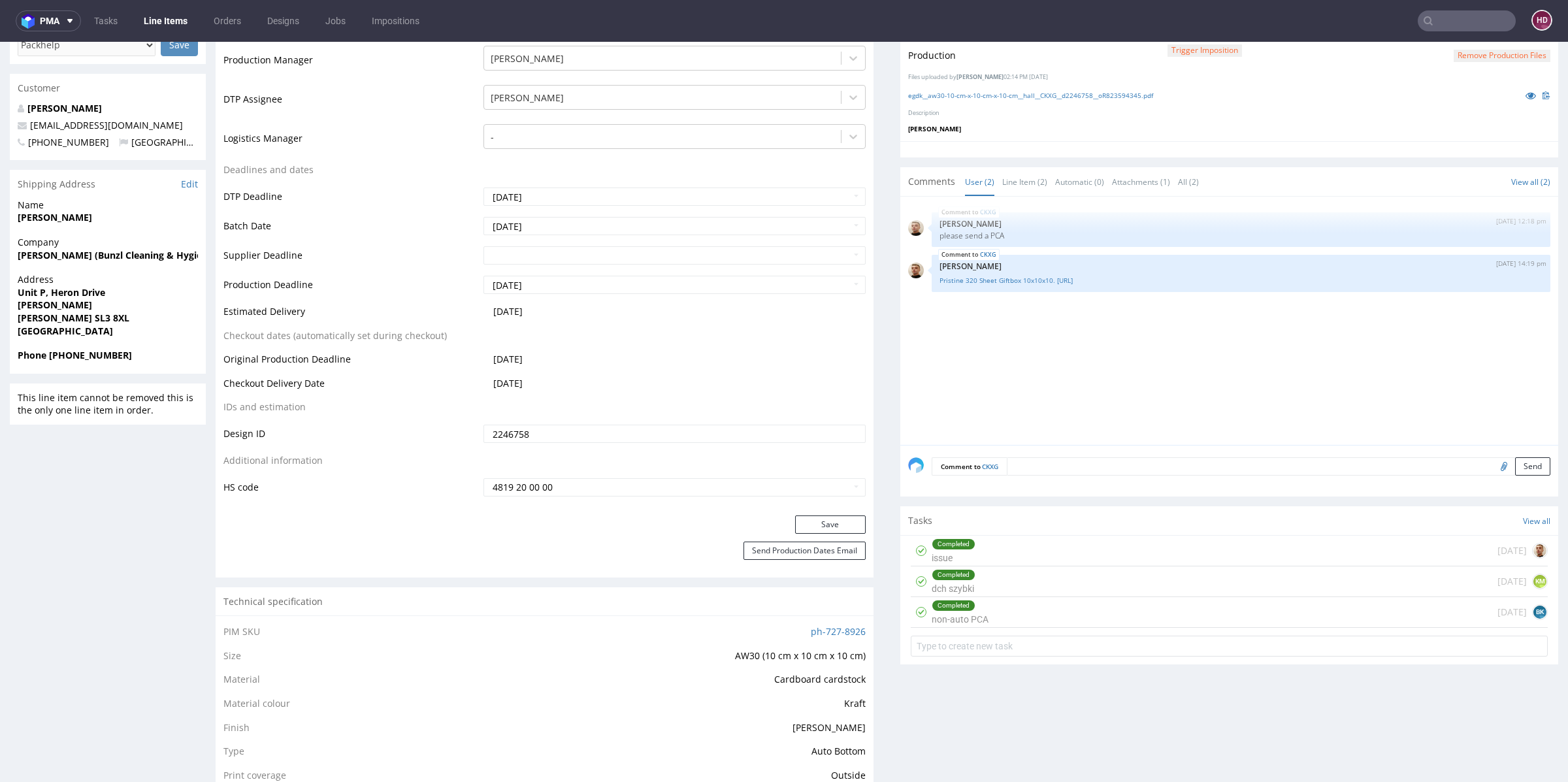
scroll to position [446, 0]
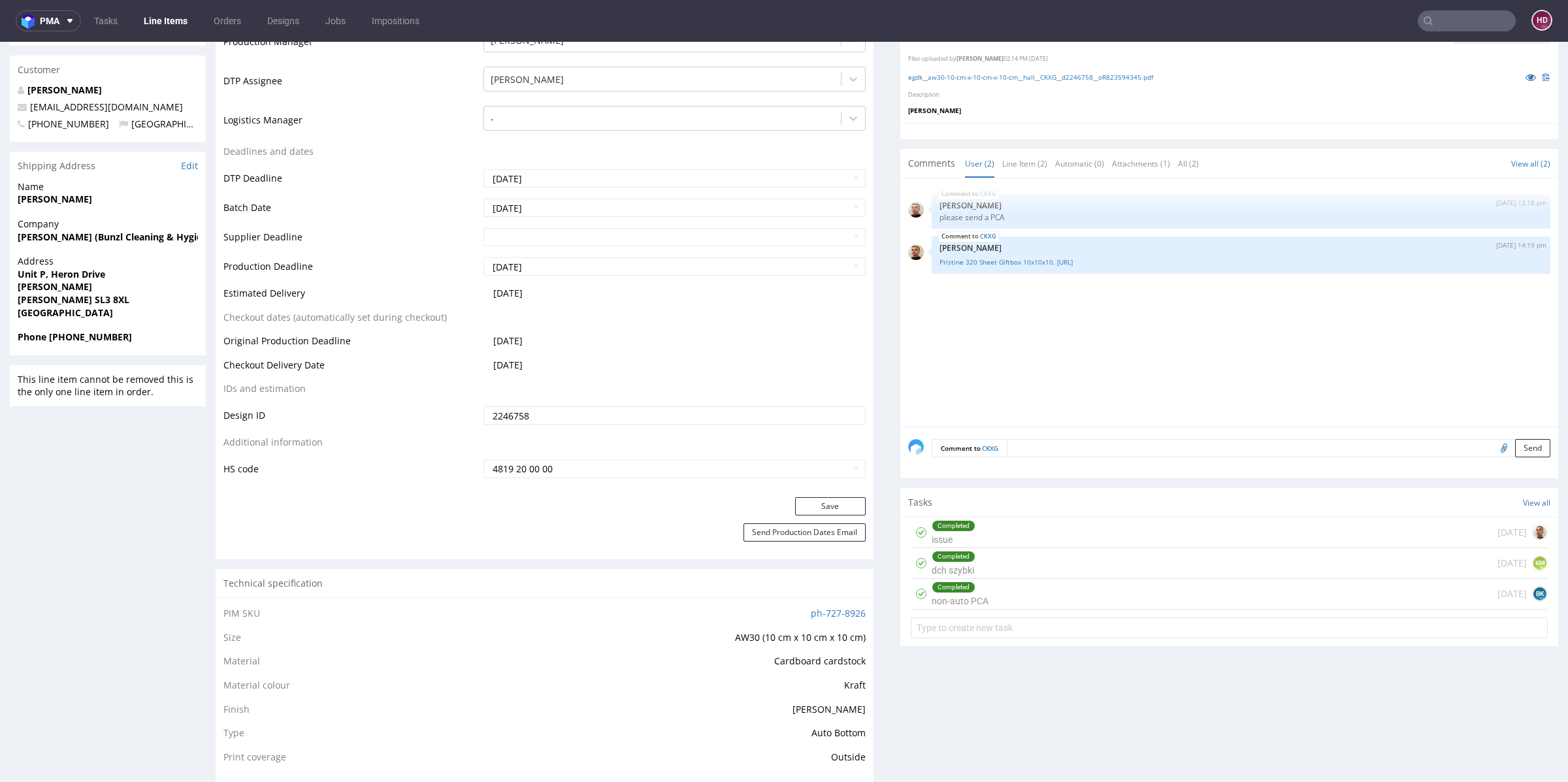
click at [941, 594] on div "Completed non-auto PCA" at bounding box center [960, 594] width 57 height 30
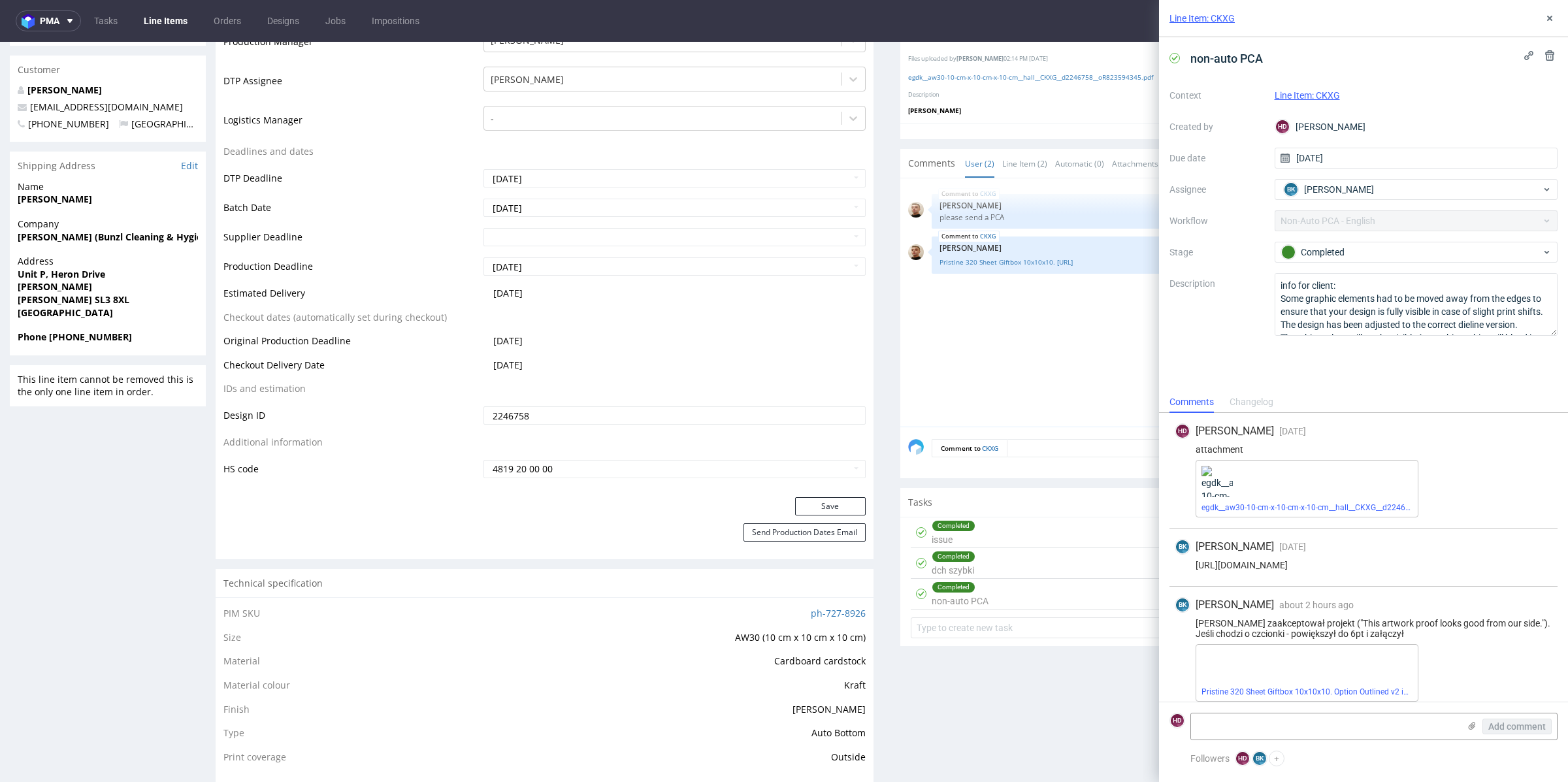
scroll to position [7, 0]
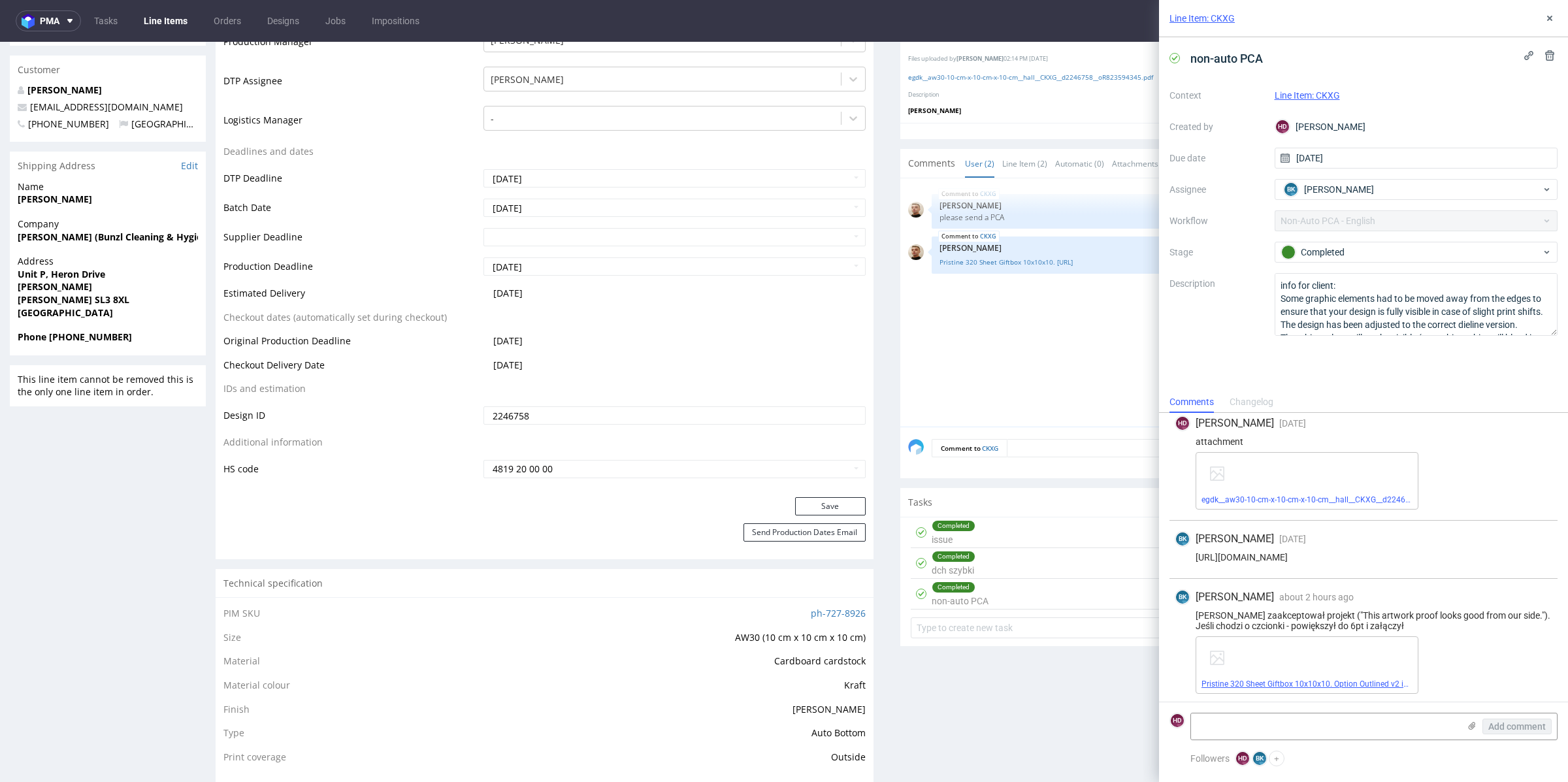
click at [1330, 684] on link "Pristine 320 Sheet Giftbox 10x10x10. Option Outlined v2 increase to 6pt.pdf" at bounding box center [1334, 684] width 266 height 9
click at [1365, 682] on link "Pristine 320 Sheet Giftbox 10x10x10. Option Outlined v2 increase to 6pt.pdf" at bounding box center [1334, 684] width 266 height 9
click at [1439, 317] on textarea "info for client: Some graphic elements had to be moved away from the edges to e…" at bounding box center [1416, 304] width 284 height 63
click at [1124, 73] on link "egdk__aw30-10-cm-x-10-cm-x-10-cm__hall__CKXG__d2246758__oR823594345.pdf" at bounding box center [1030, 77] width 245 height 9
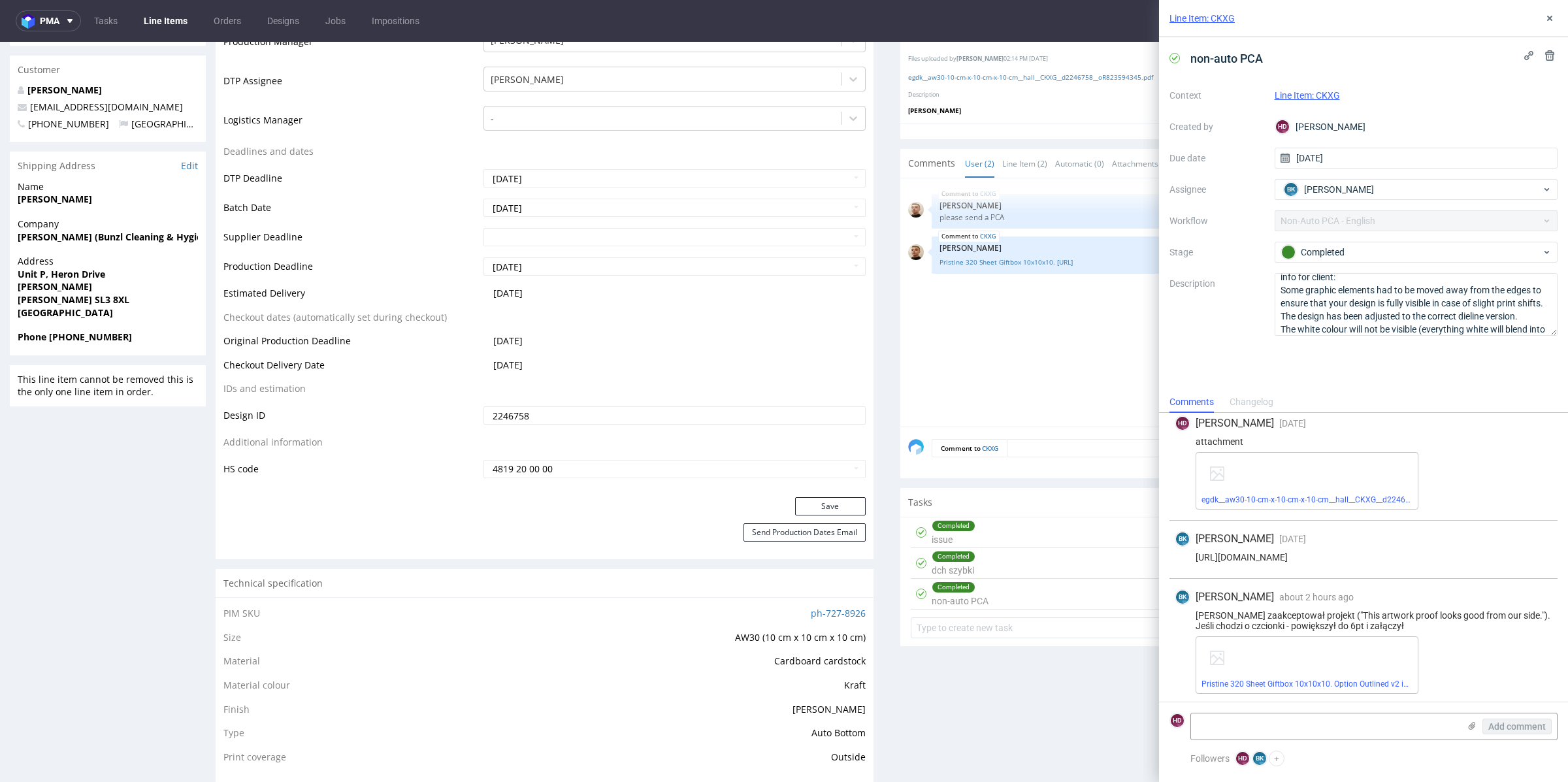
click at [1351, 743] on form "HD Add comment" at bounding box center [1363, 726] width 409 height 49
click at [1350, 731] on textarea at bounding box center [1325, 727] width 268 height 26
type textarea "o"
type textarea "Oki, poprawione czcionki do 6 pt i leci na produkcję"
click at [1491, 727] on span "Add comment" at bounding box center [1517, 726] width 58 height 9
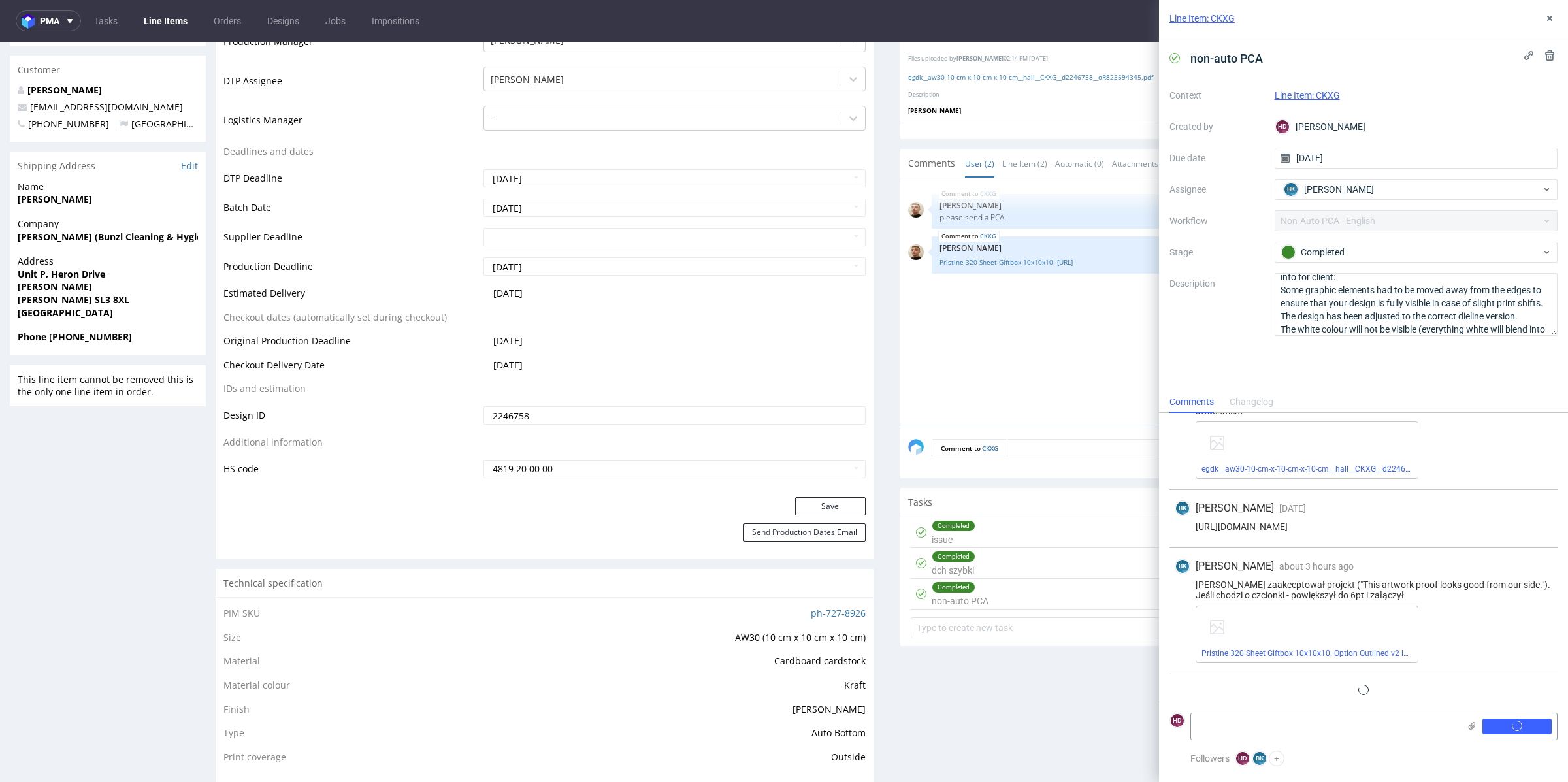
scroll to position [66, 0]
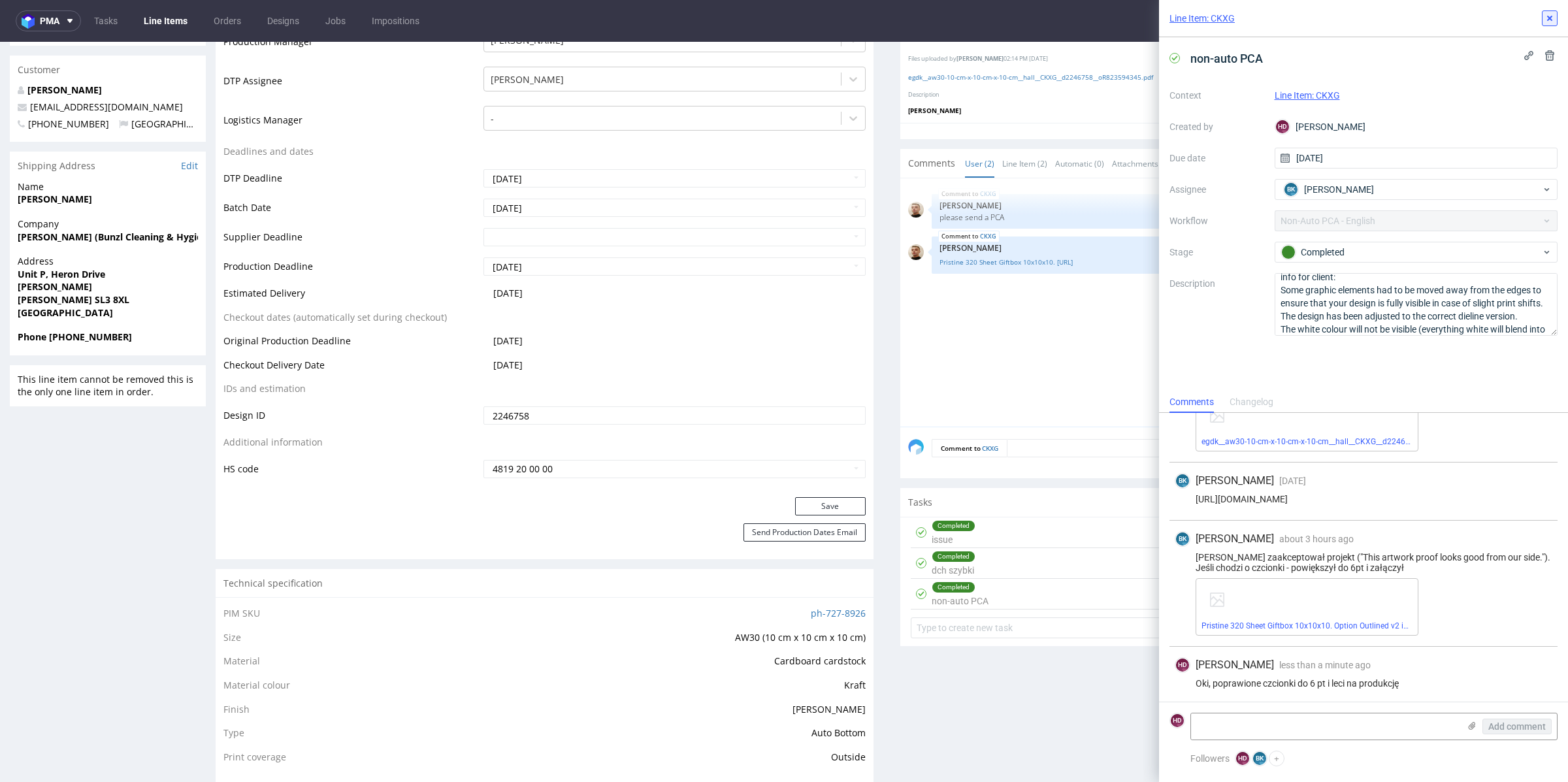
click at [1550, 17] on use at bounding box center [1549, 18] width 5 height 5
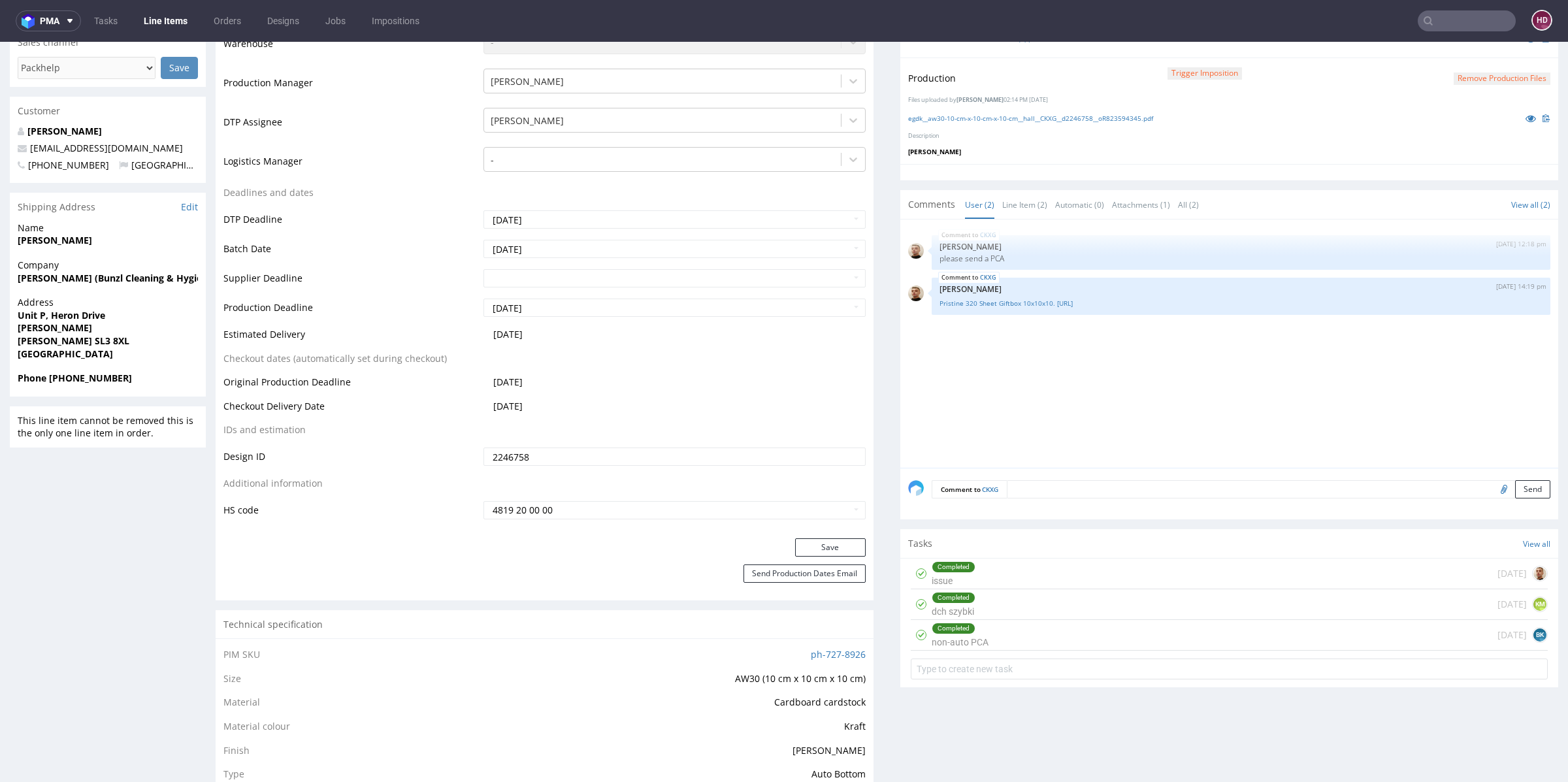
scroll to position [317, 0]
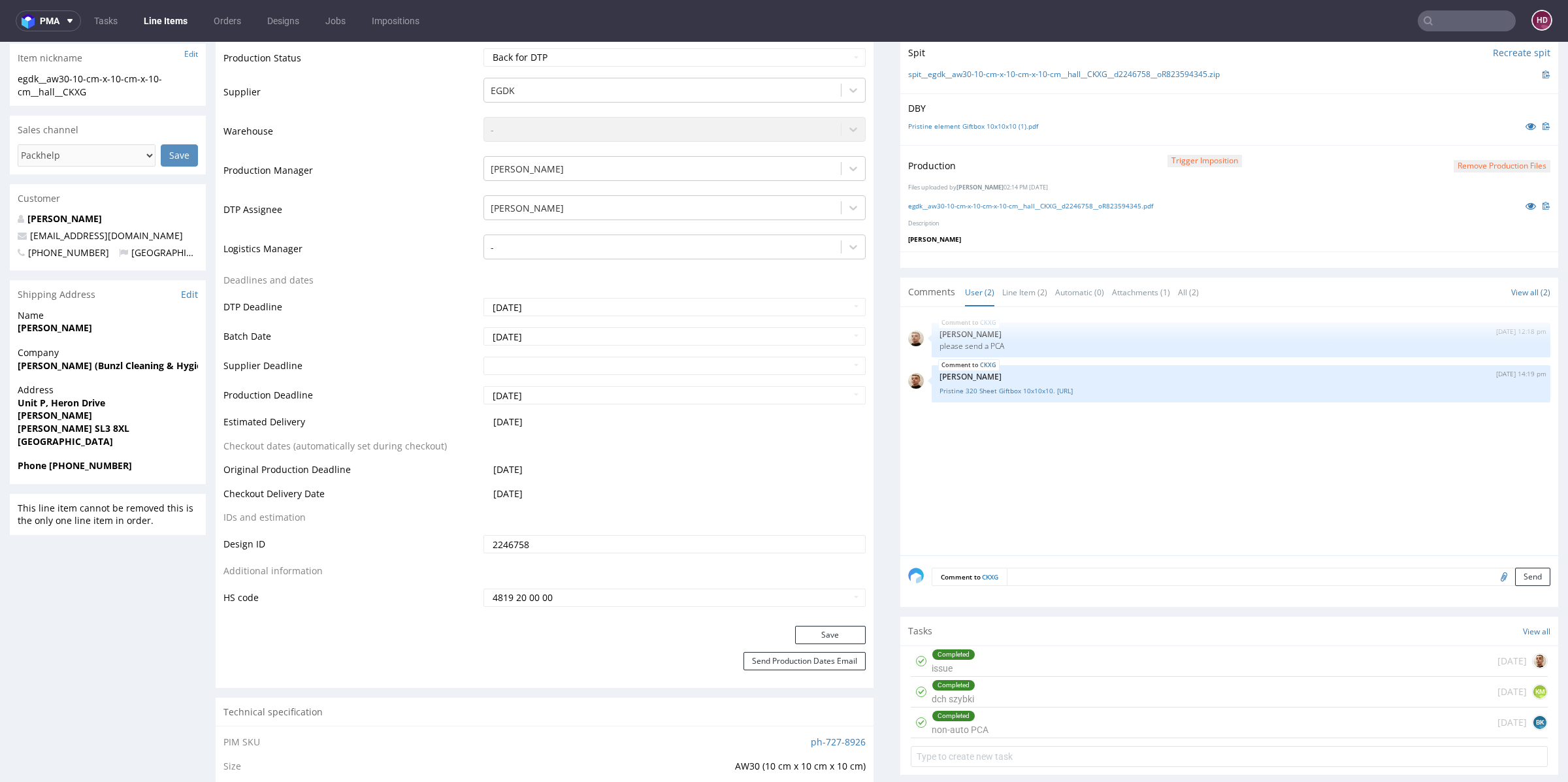
click at [1469, 166] on button "Remove production files" at bounding box center [1501, 166] width 97 height 12
click at [1466, 136] on link "Yes" at bounding box center [1456, 136] width 37 height 20
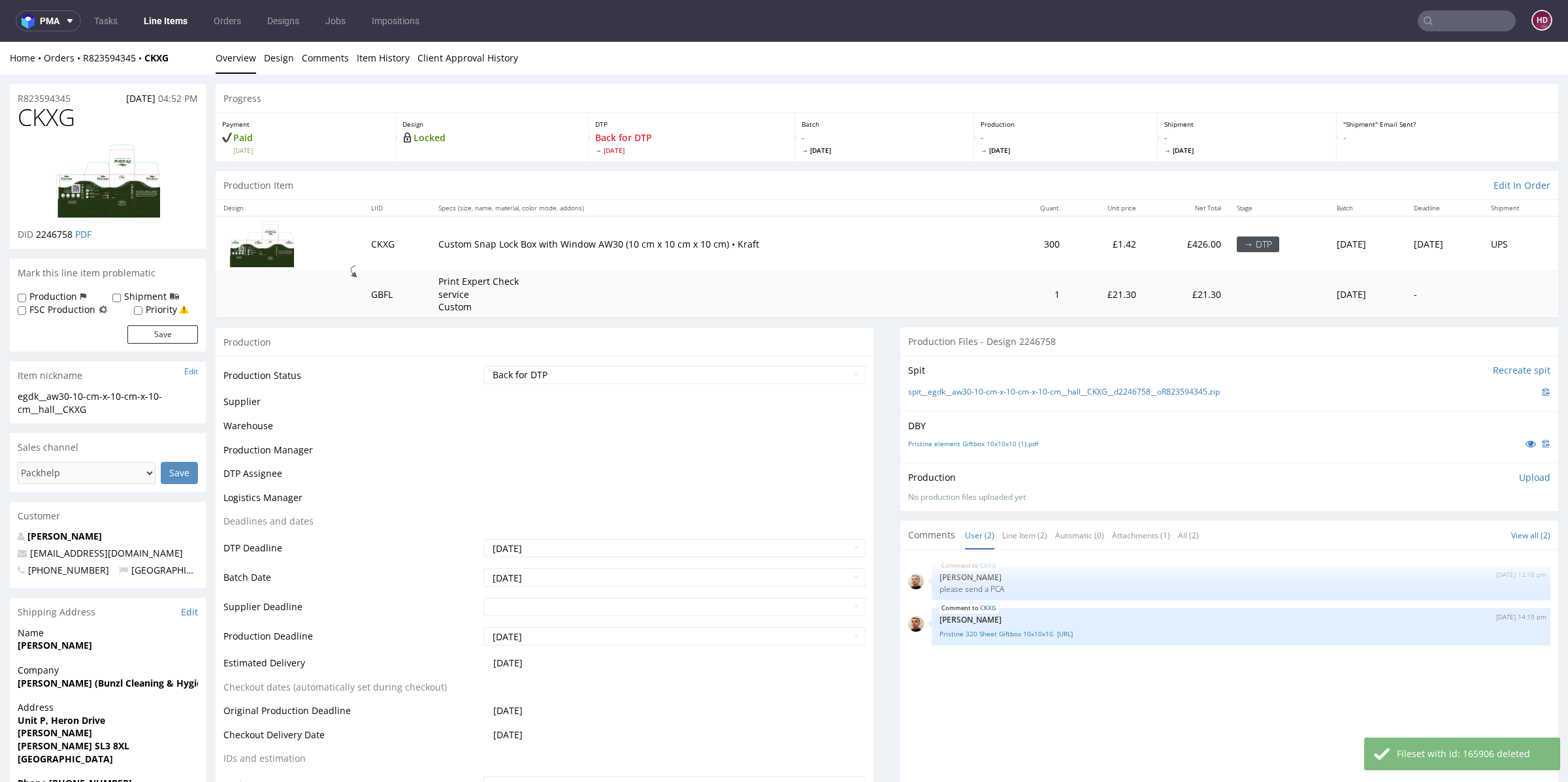
scroll to position [0, 0]
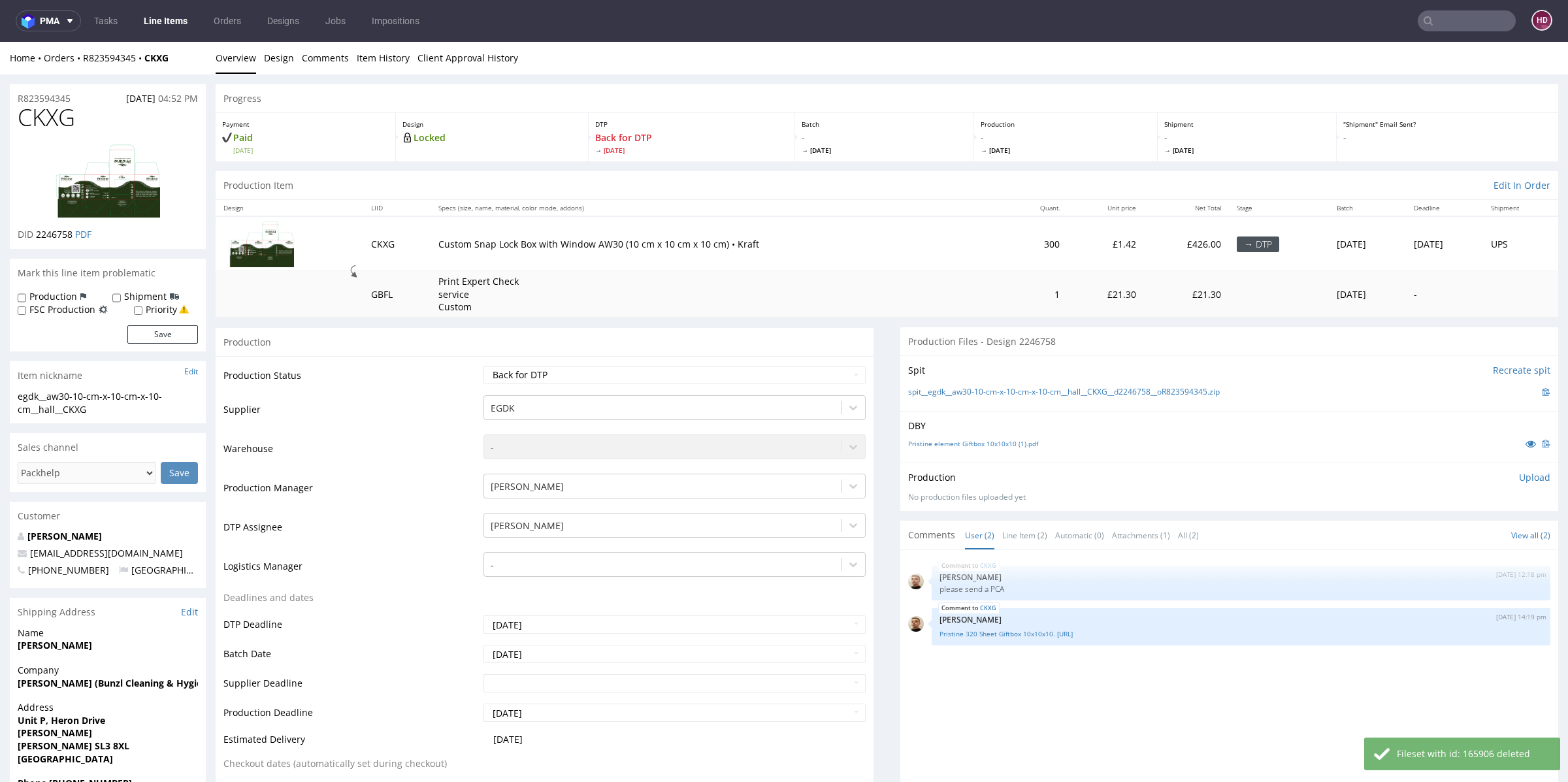
click at [1518, 478] on p "Upload" at bounding box center [1534, 478] width 31 height 13
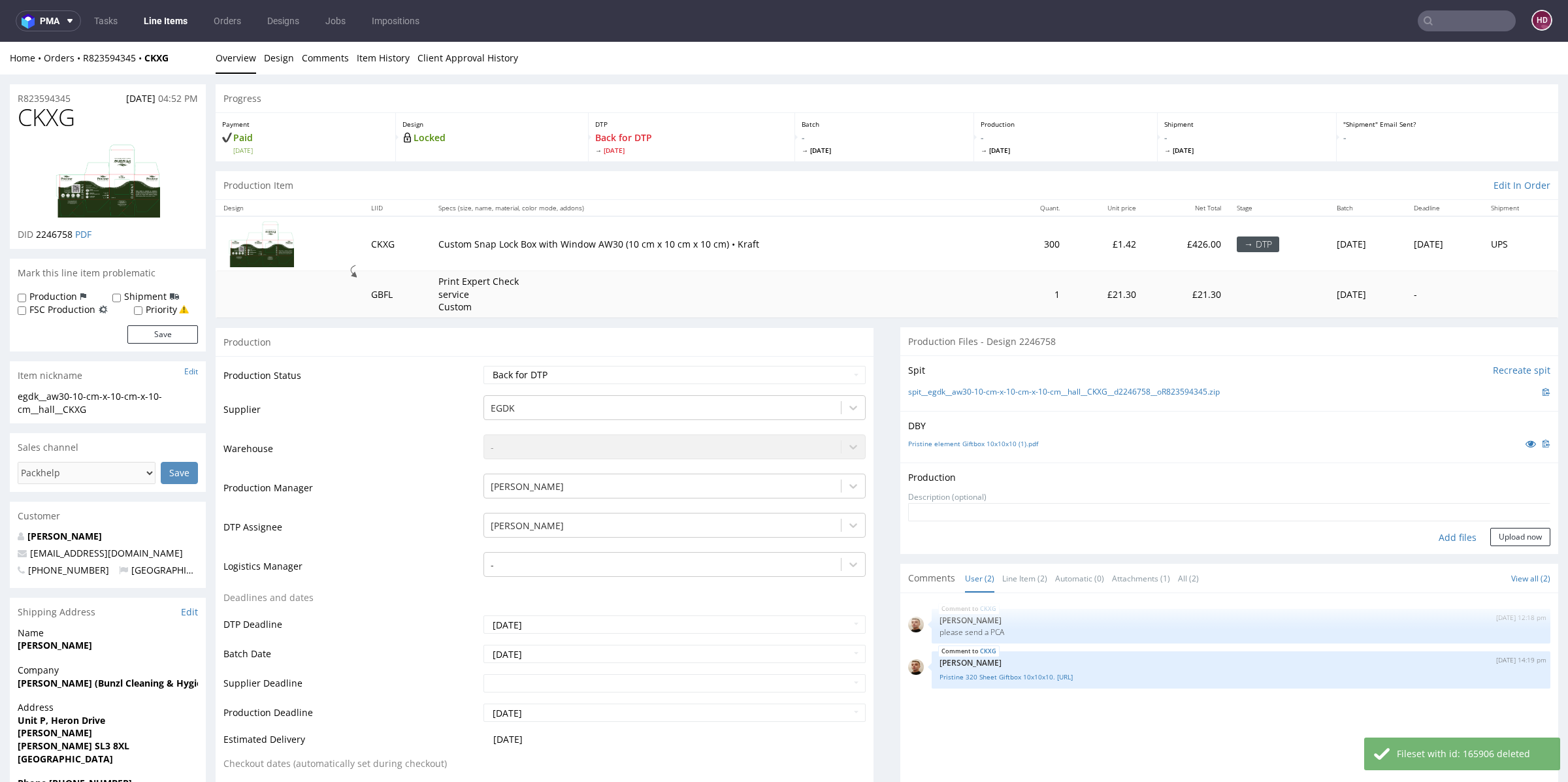
click at [1444, 534] on div "Add files" at bounding box center [1457, 538] width 65 height 20
type input "C:\fakepath\egdk__aw30-10-cm-x-10-cm-x-10-cm__hall__CKXG__d2246758__oR823594345…"
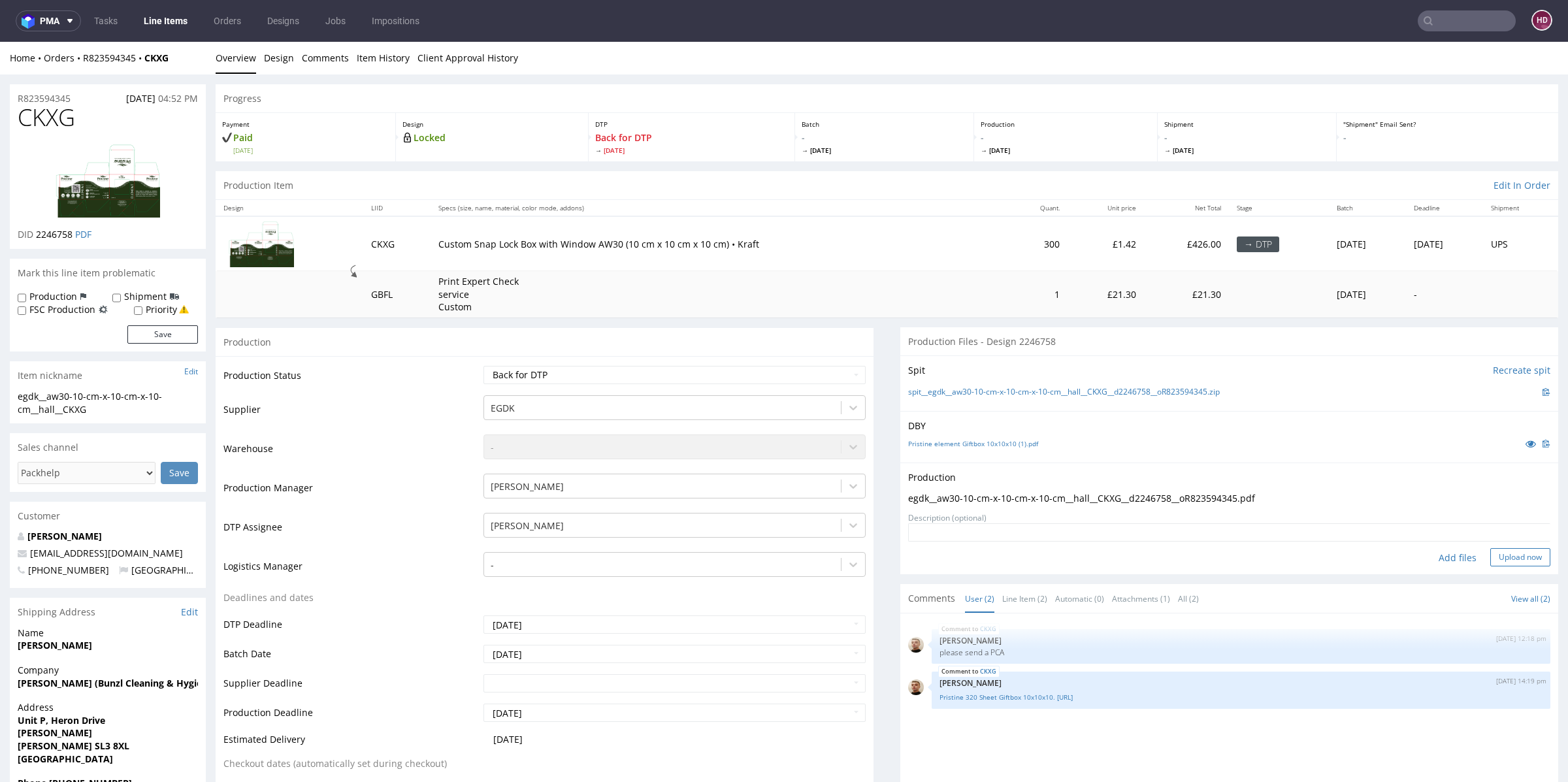
click at [1503, 559] on button "Upload now" at bounding box center [1520, 557] width 60 height 18
click at [759, 365] on td "Waiting for Artwork Waiting for Diecut Waiting for Mockup Waiting for DTP Waiti…" at bounding box center [673, 379] width 385 height 30
click at [751, 370] on select "Waiting for Artwork Waiting for Diecut Waiting for Mockup Waiting for DTP Waiti…" at bounding box center [674, 375] width 382 height 18
click at [484, 366] on select "Waiting for Artwork Waiting for Diecut Waiting for Mockup Waiting for DTP Waiti…" at bounding box center [674, 375] width 382 height 18
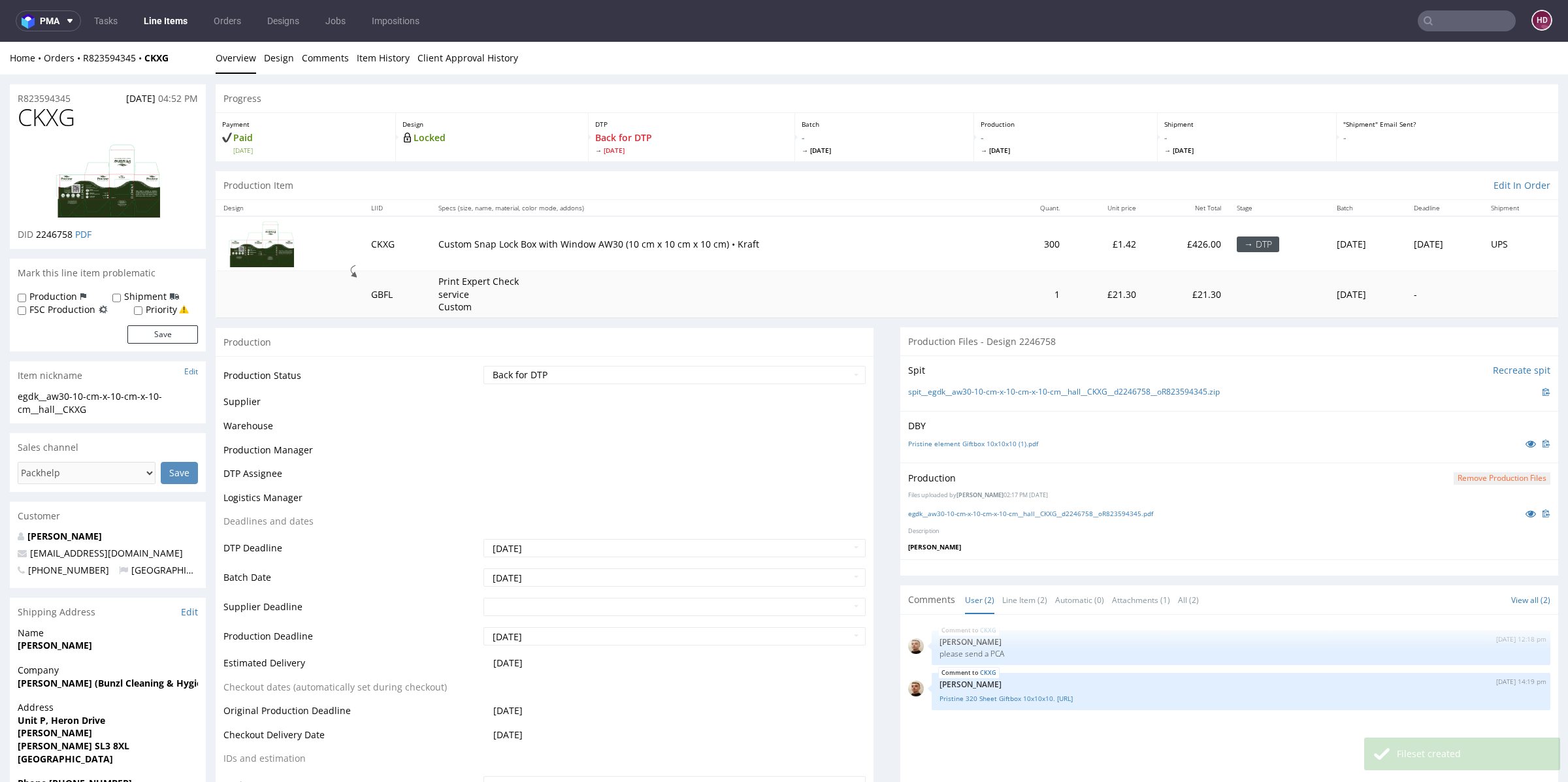
click at [799, 684] on table "Production Status Waiting for Artwork Waiting for Diecut Waiting for Mockup Wai…" at bounding box center [544, 607] width 642 height 484
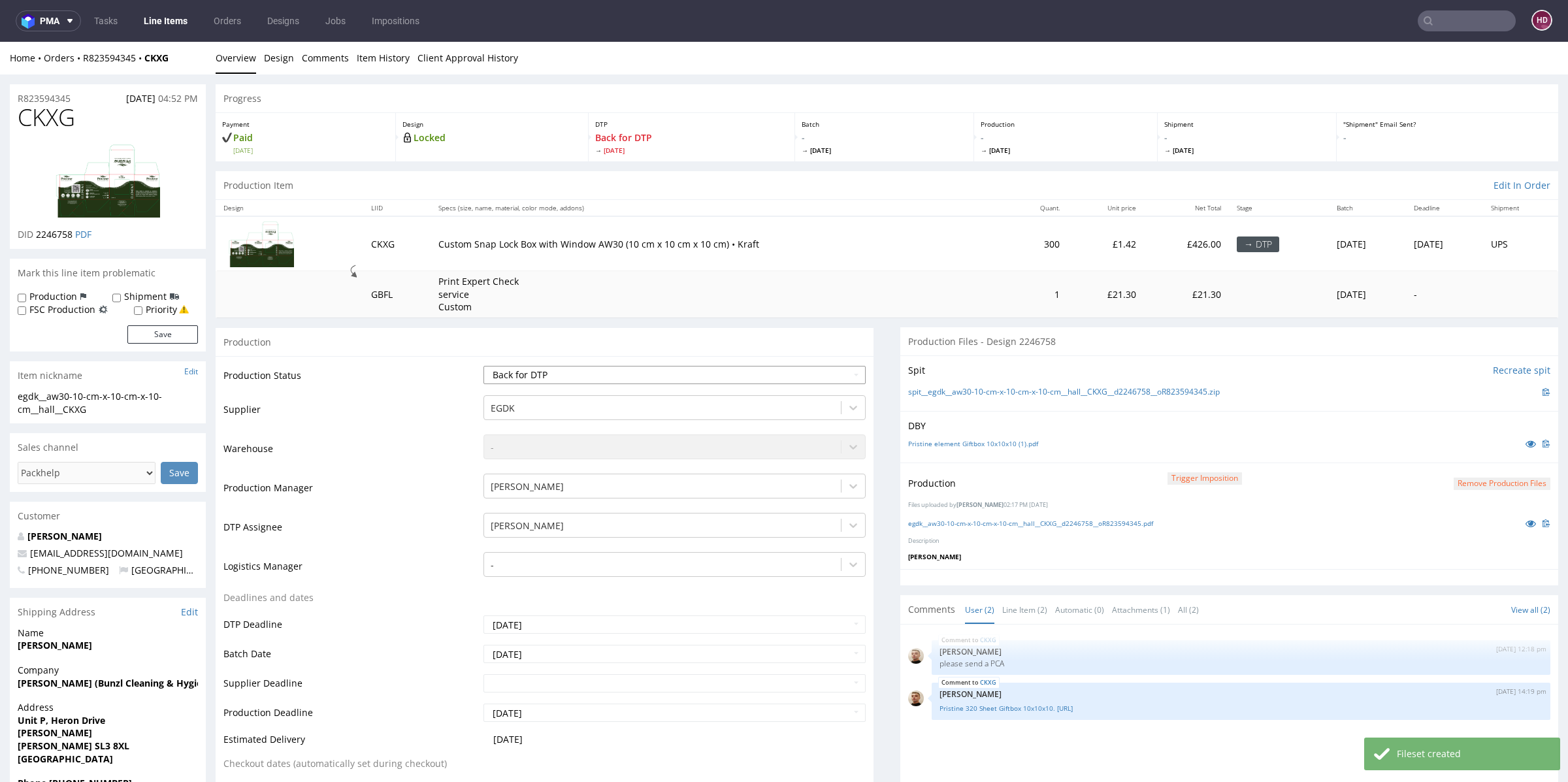
click at [577, 376] on select "Waiting for Artwork Waiting for Diecut Waiting for Mockup Waiting for DTP Waiti…" at bounding box center [674, 375] width 382 height 18
select select "dtp_production_ready"
click at [484, 366] on select "Waiting for Artwork Waiting for Diecut Waiting for Mockup Waiting for DTP Waiti…" at bounding box center [674, 375] width 382 height 18
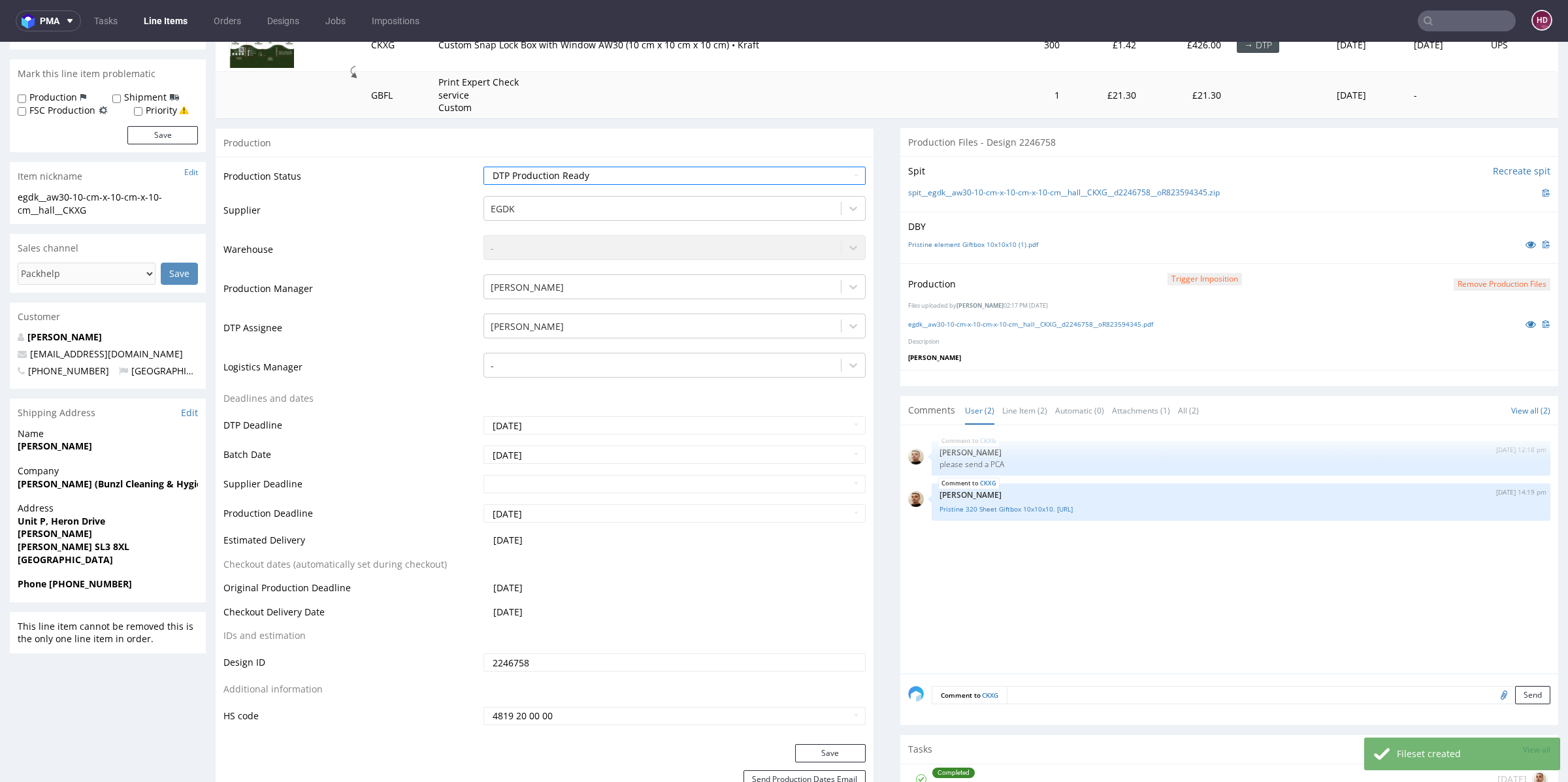
scroll to position [209, 0]
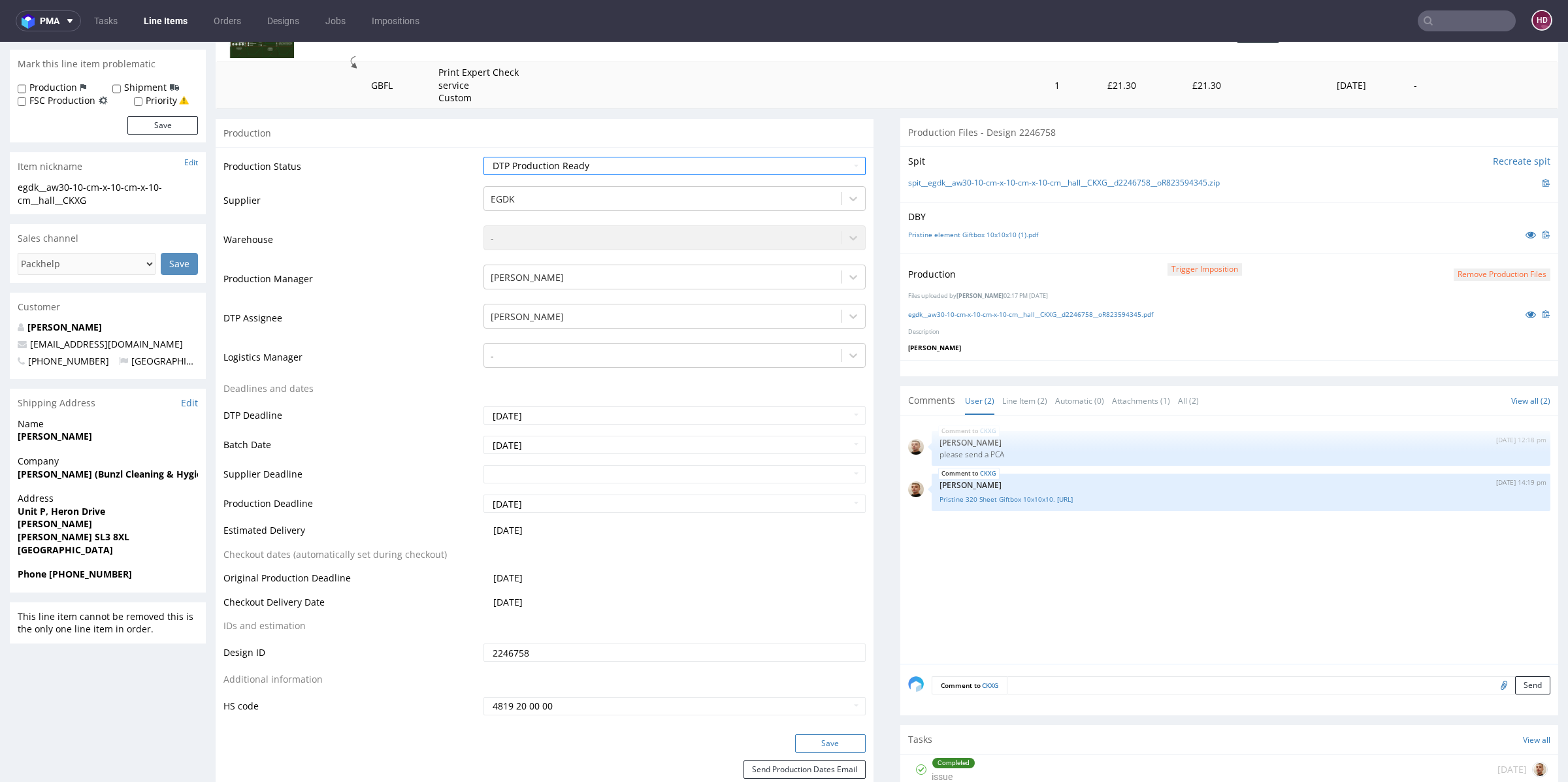
click at [802, 737] on button "Save" at bounding box center [830, 743] width 70 height 18
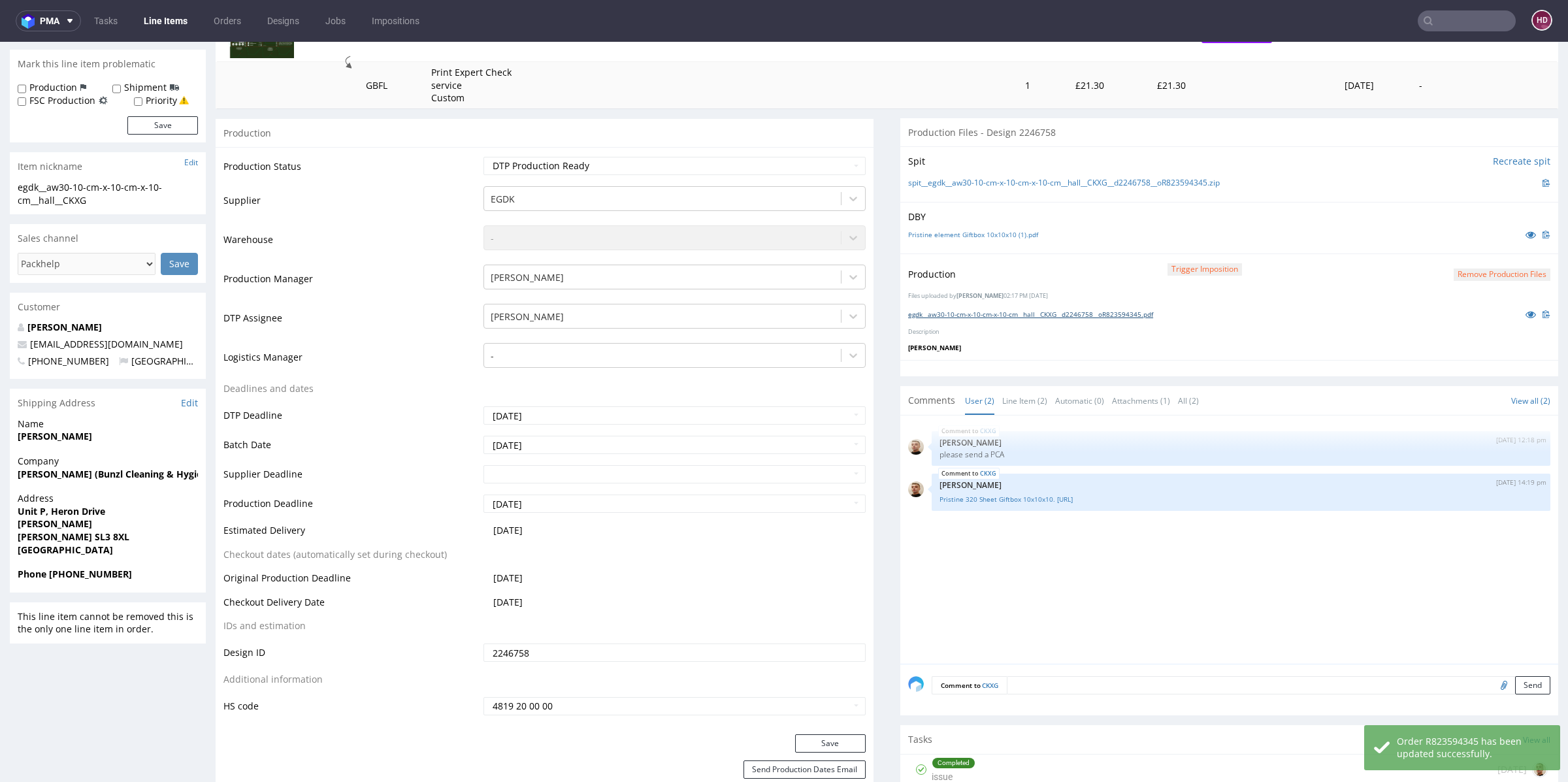
click at [1004, 310] on link "egdk__aw30-10-cm-x-10-cm-x-10-cm__hall__CKXG__d2246758__oR823594345.pdf" at bounding box center [1030, 314] width 245 height 9
click at [994, 313] on link "egdk__aw30-10-cm-x-10-cm-x-10-cm__hall__CKXG__d2246758__oR823594345.pdf" at bounding box center [1030, 314] width 245 height 9
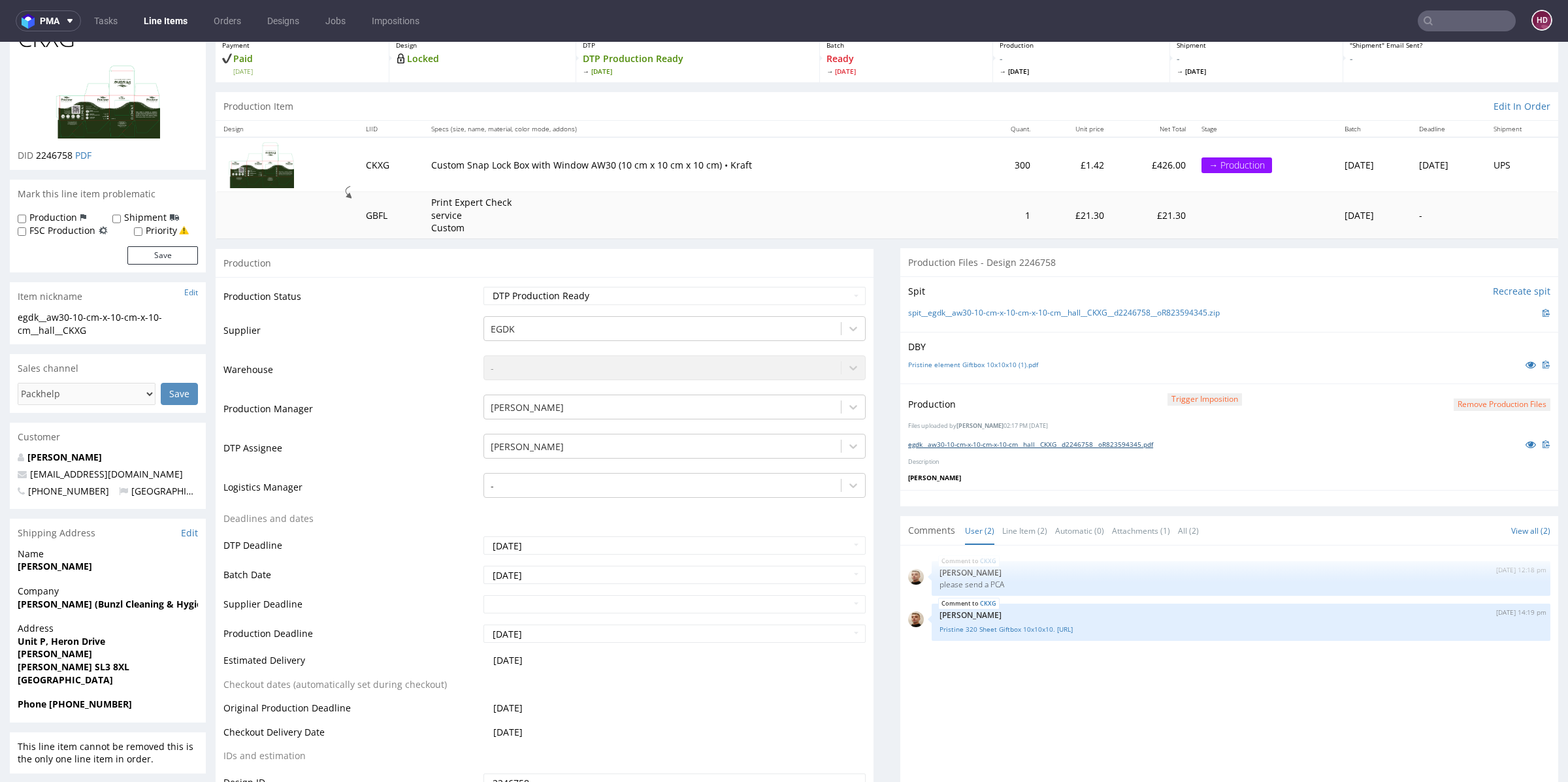
scroll to position [79, 0]
click at [175, 28] on link "Line Items" at bounding box center [165, 21] width 60 height 21
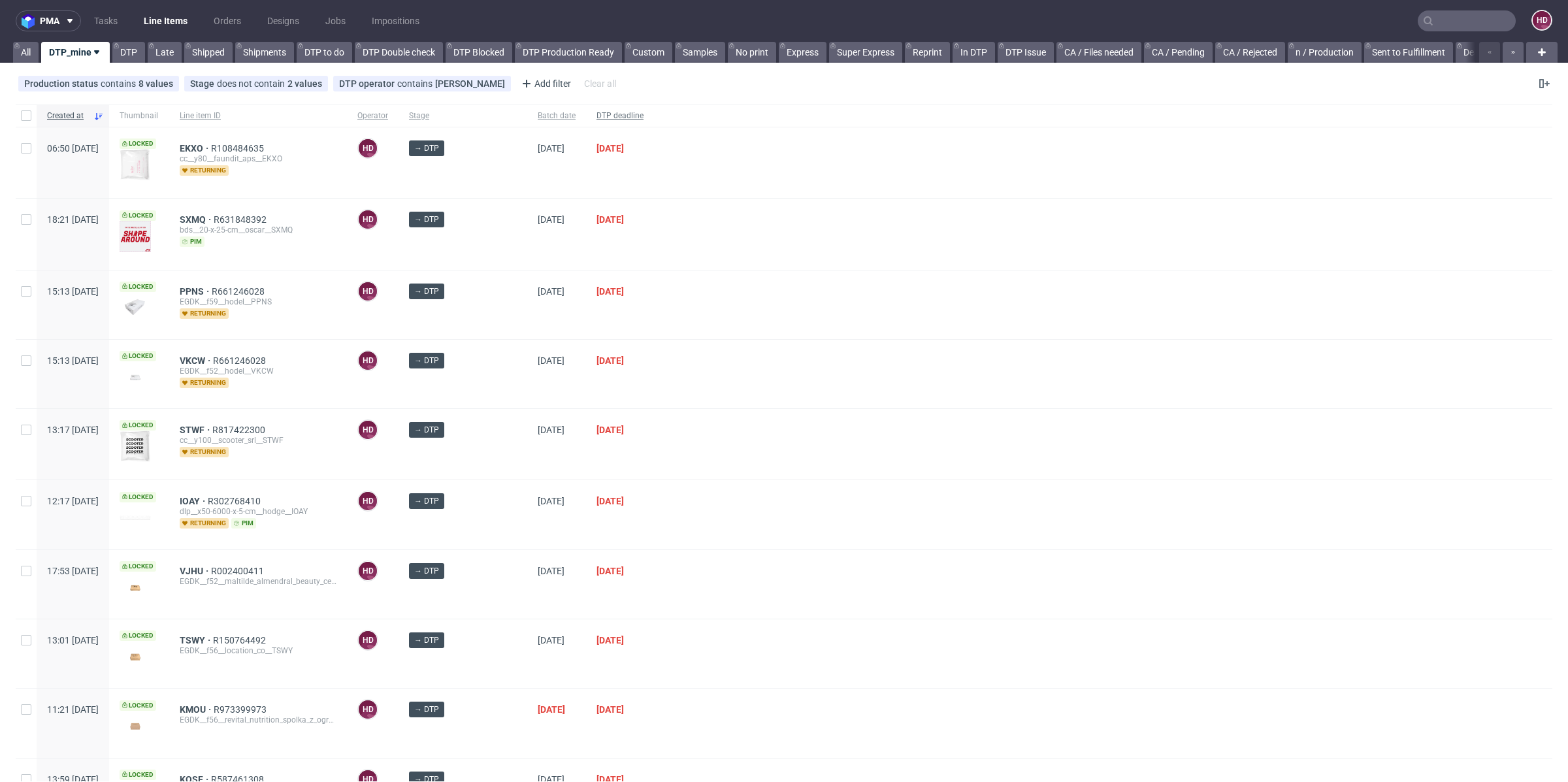
click at [597, 111] on span "DTP deadline" at bounding box center [620, 116] width 47 height 11
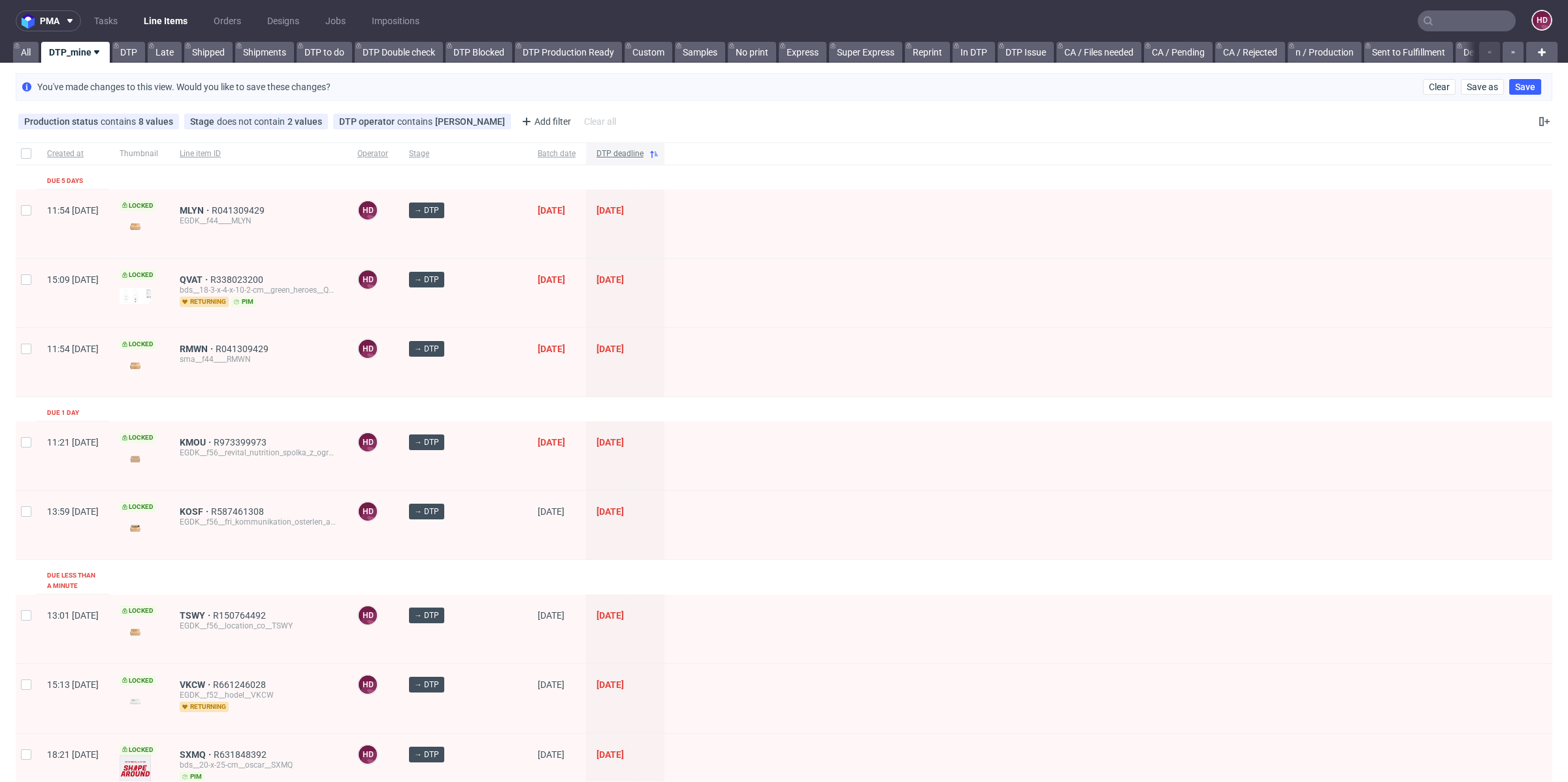
click at [622, 164] on div "DTP deadline" at bounding box center [625, 153] width 79 height 22
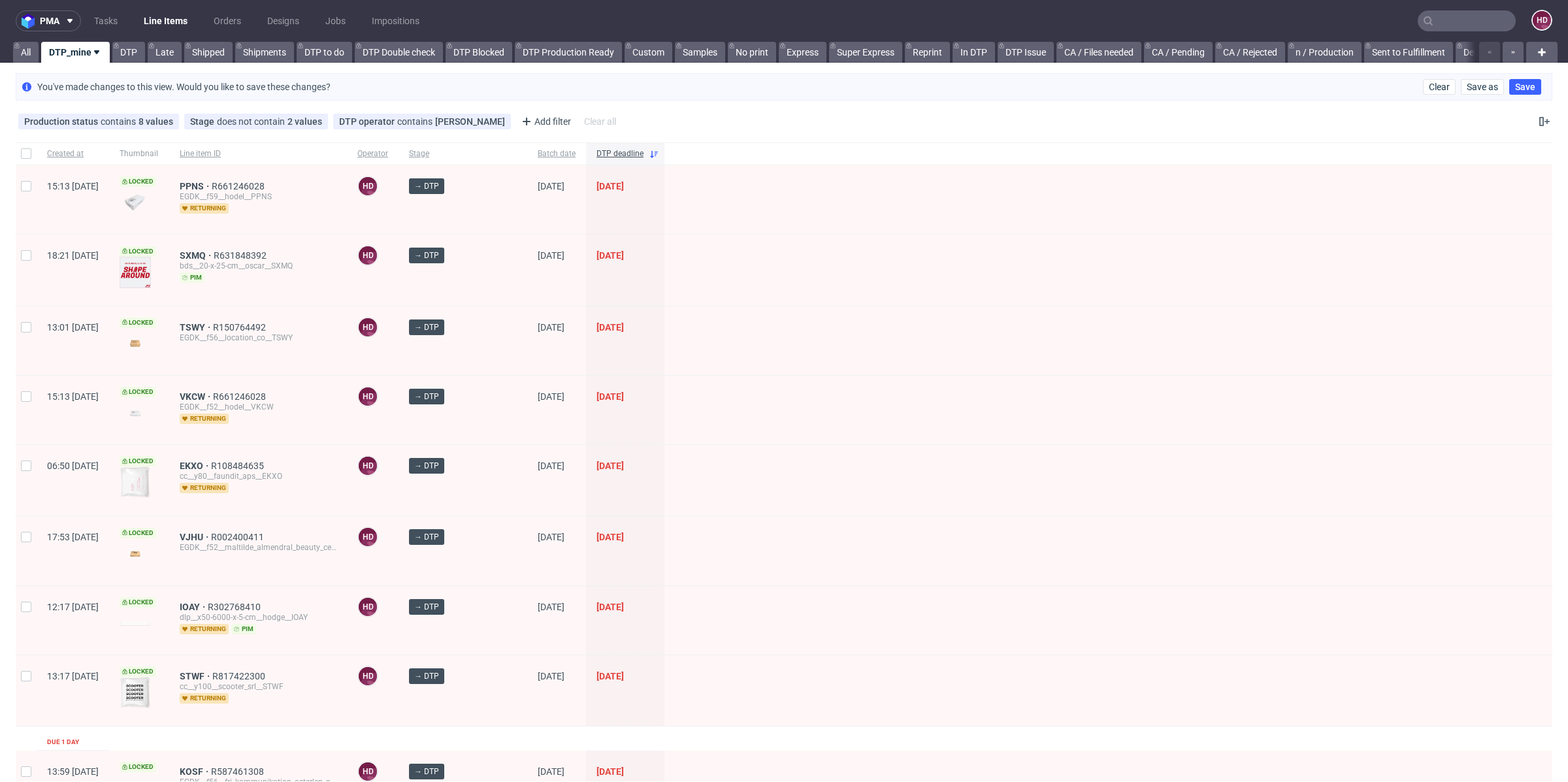
click at [622, 164] on div "DTP deadline" at bounding box center [625, 153] width 79 height 22
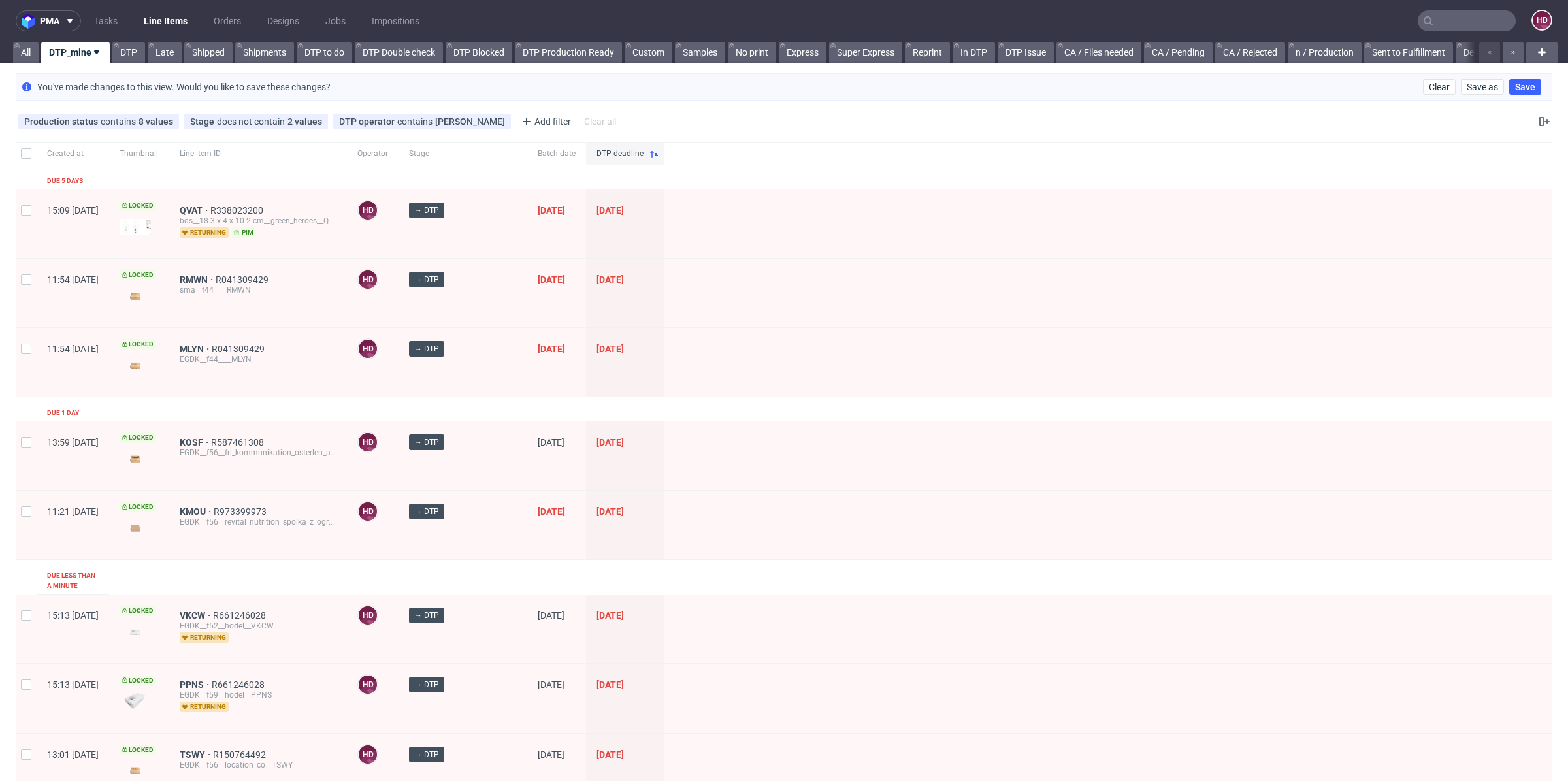
click at [231, 202] on div "QVAT R338023200 bds__18-3-x-4-x-10-2-cm__green_heroes__QVAT returning pim" at bounding box center [258, 223] width 178 height 69
click at [210, 207] on span "QVAT" at bounding box center [194, 210] width 31 height 11
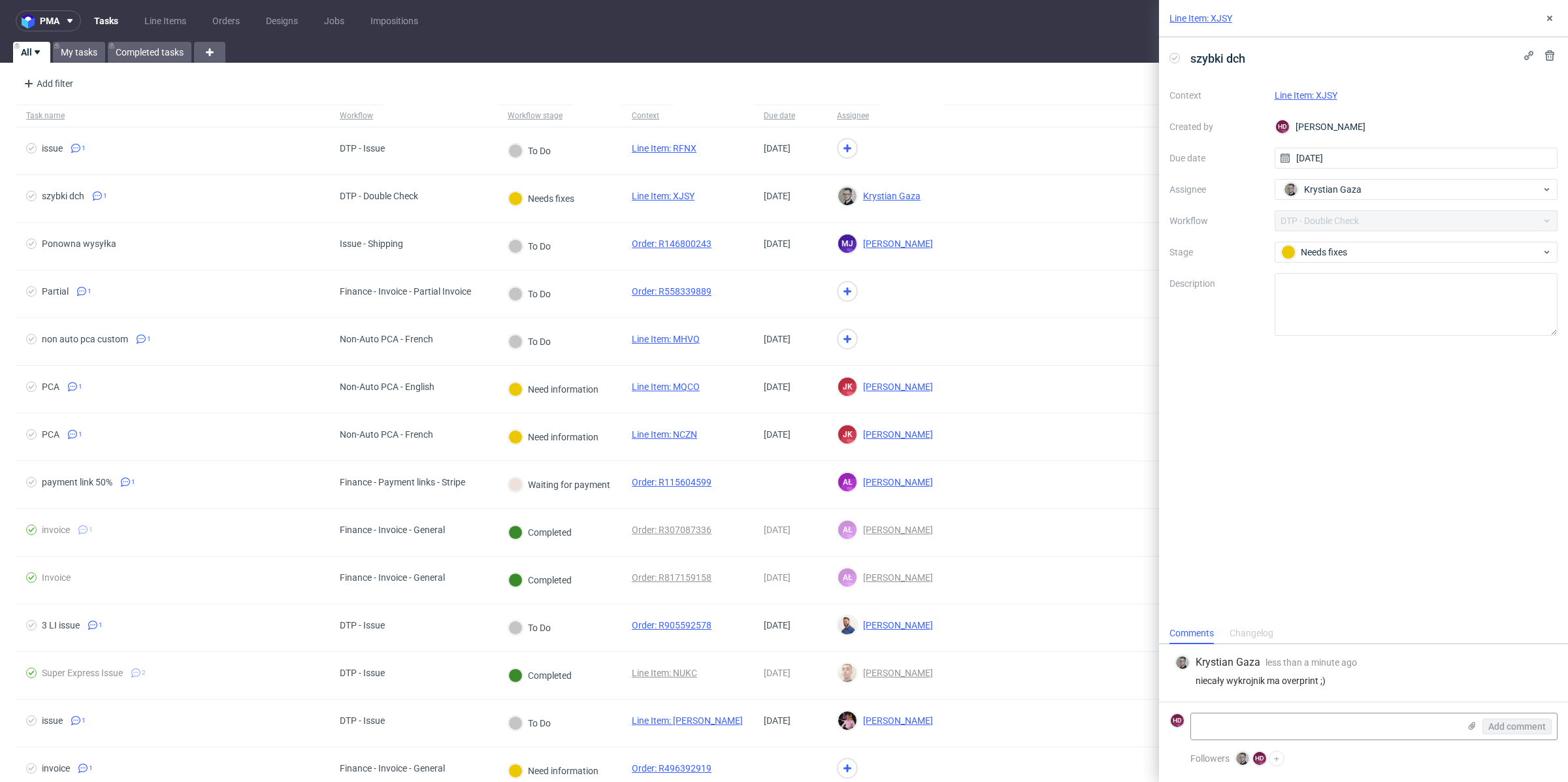
click at [1437, 563] on div "szybki dch Context Line Item: XJSY Created by HD [PERSON_NAME] Due date [DATE] …" at bounding box center [1363, 330] width 409 height 585
click at [1414, 260] on div "Needs fixes" at bounding box center [1416, 251] width 284 height 21
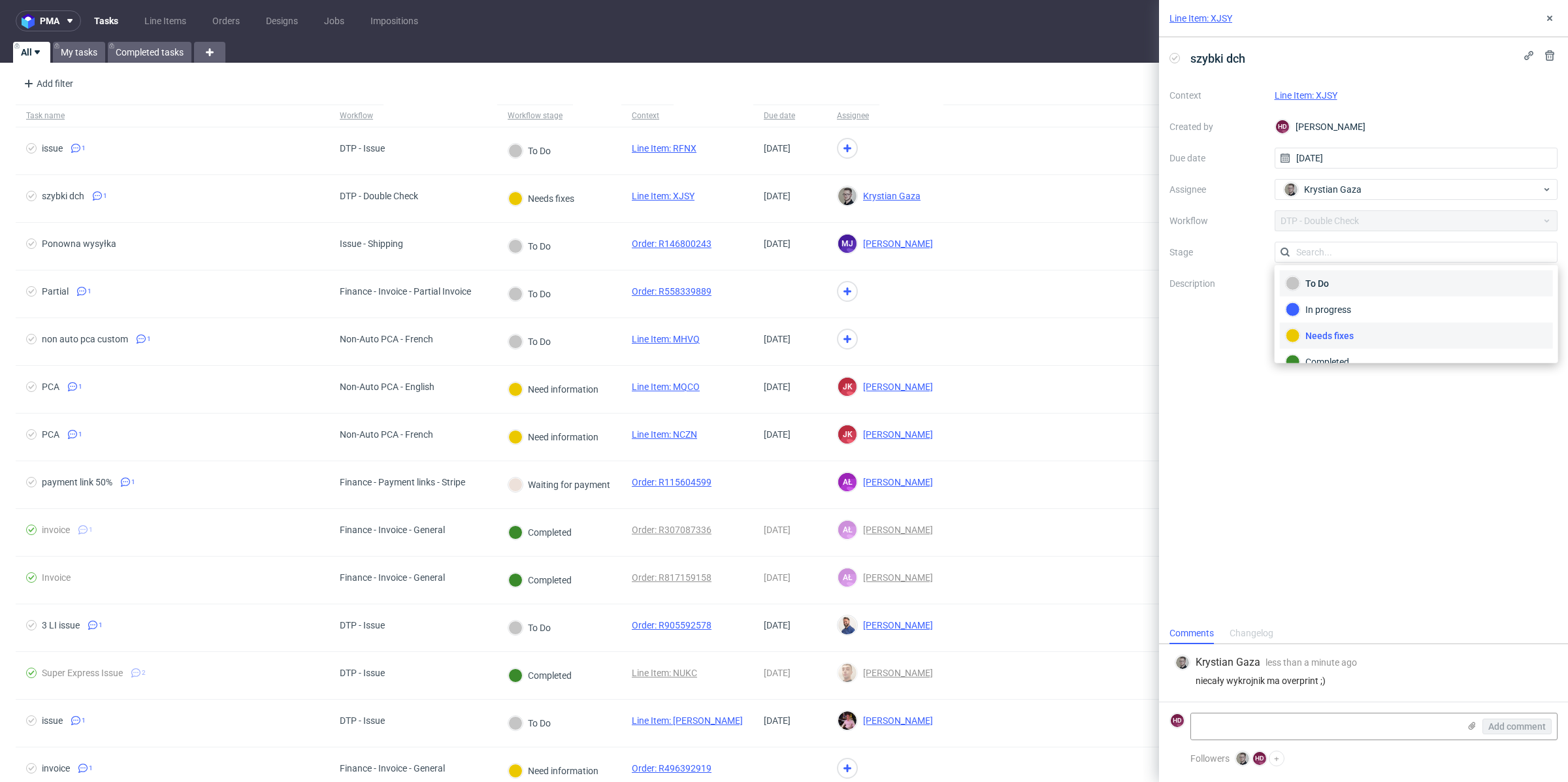
click at [1400, 281] on div "To Do" at bounding box center [1416, 283] width 261 height 14
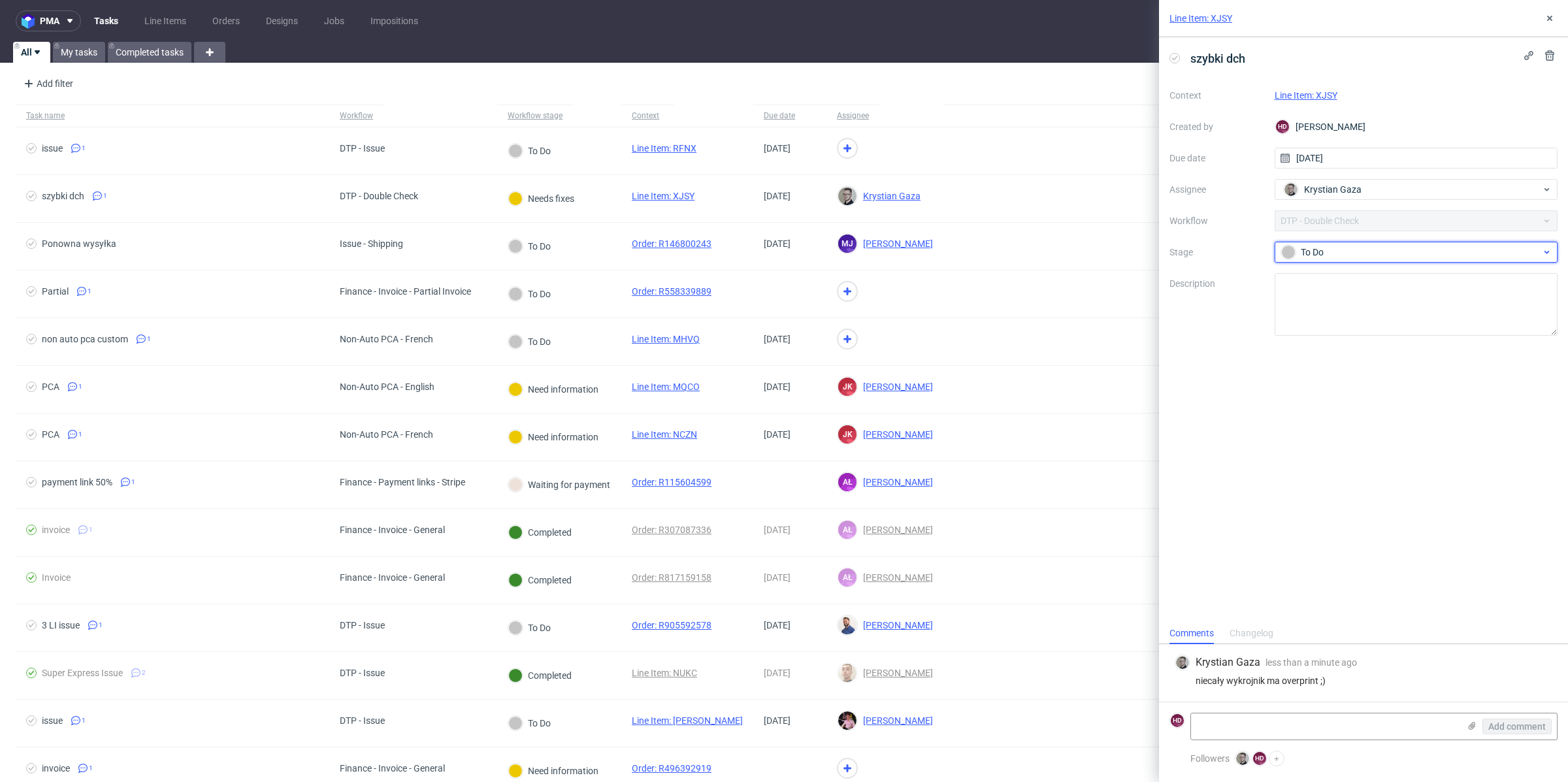
click at [1429, 241] on div "To Do" at bounding box center [1416, 251] width 284 height 21
click at [1427, 241] on input "text" at bounding box center [1416, 251] width 284 height 21
click at [1548, 20] on icon at bounding box center [1549, 18] width 11 height 11
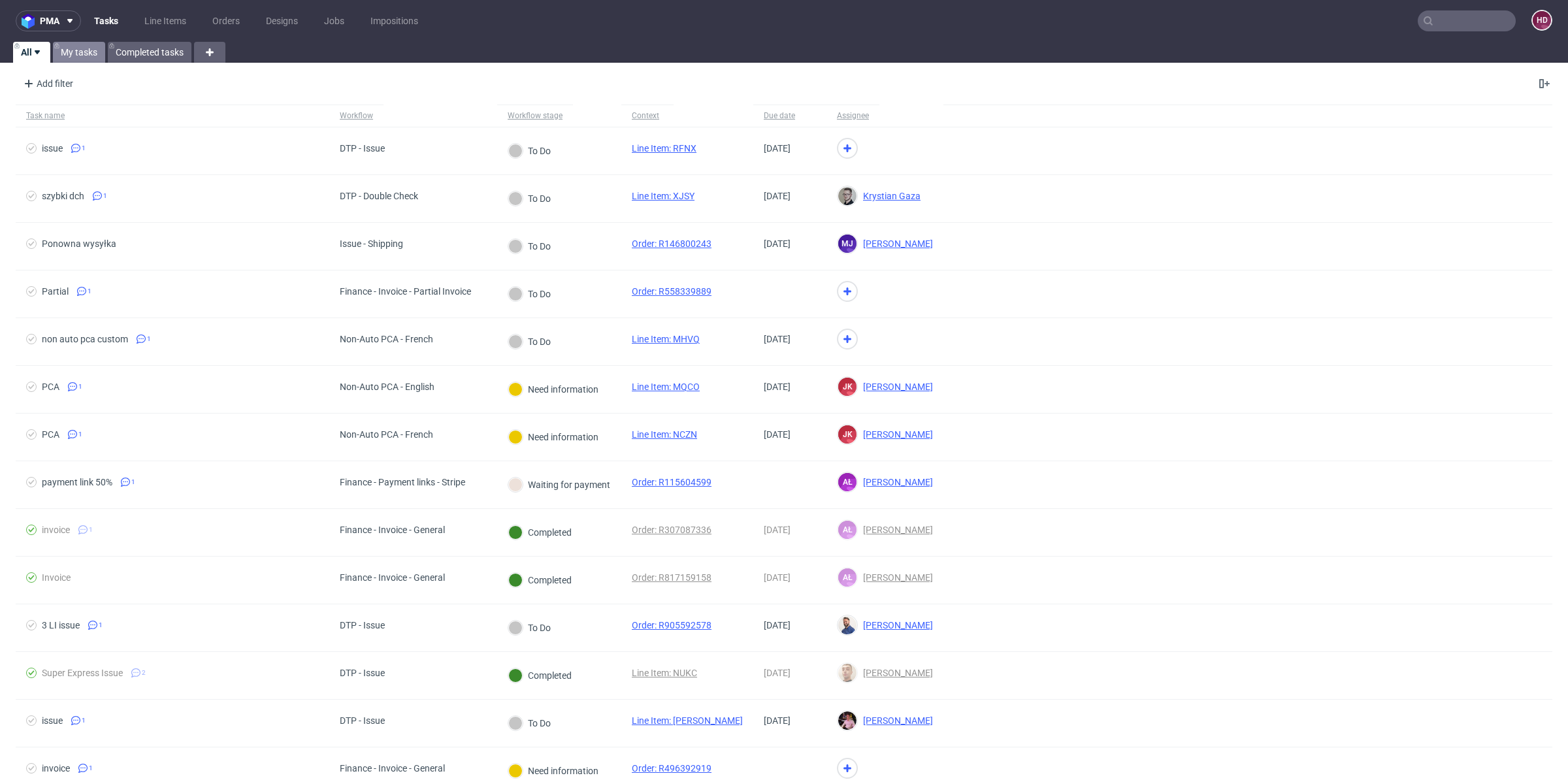
click at [86, 51] on link "My tasks" at bounding box center [79, 52] width 52 height 21
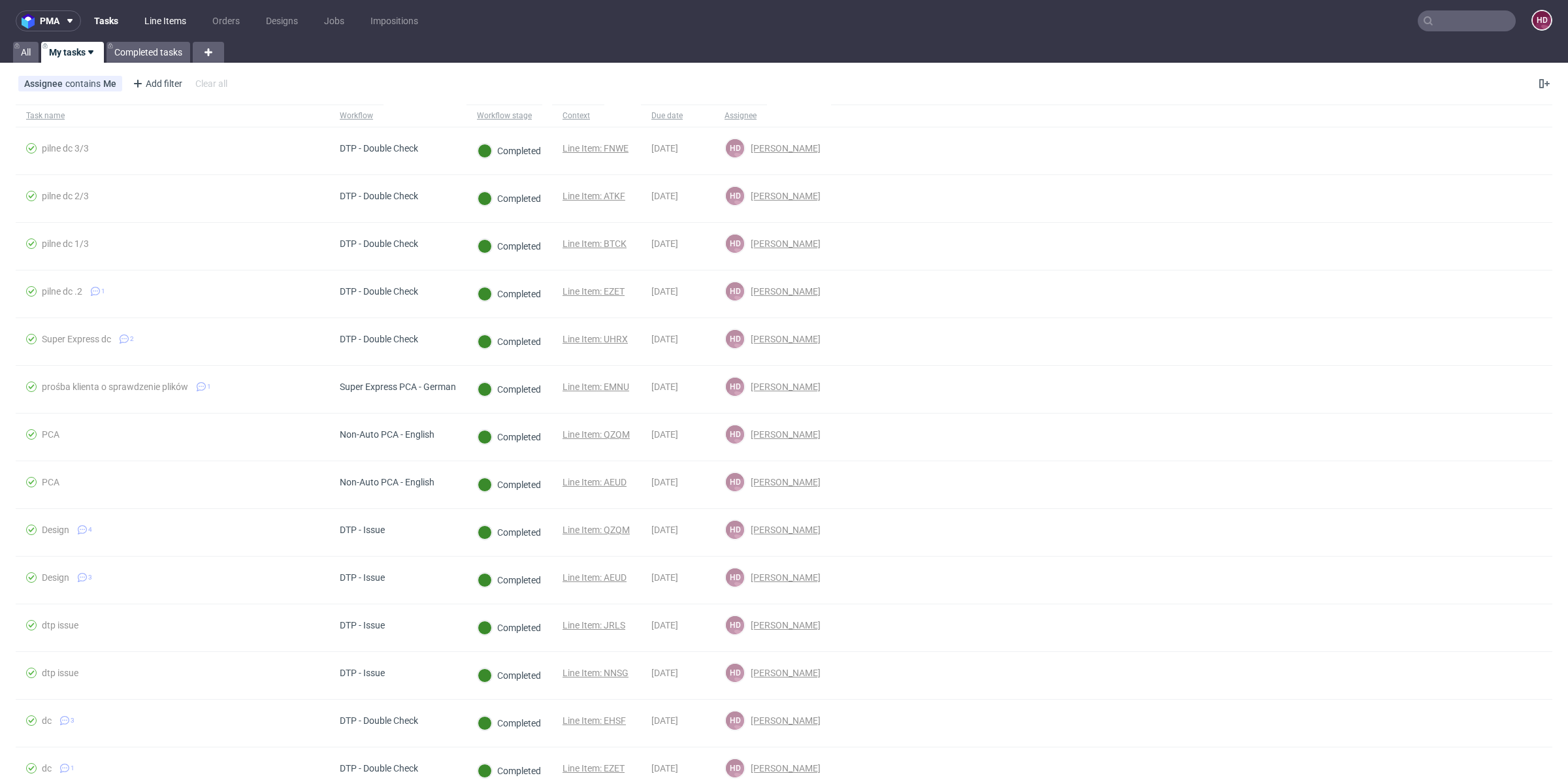
click at [189, 14] on link "Line Items" at bounding box center [165, 21] width 58 height 21
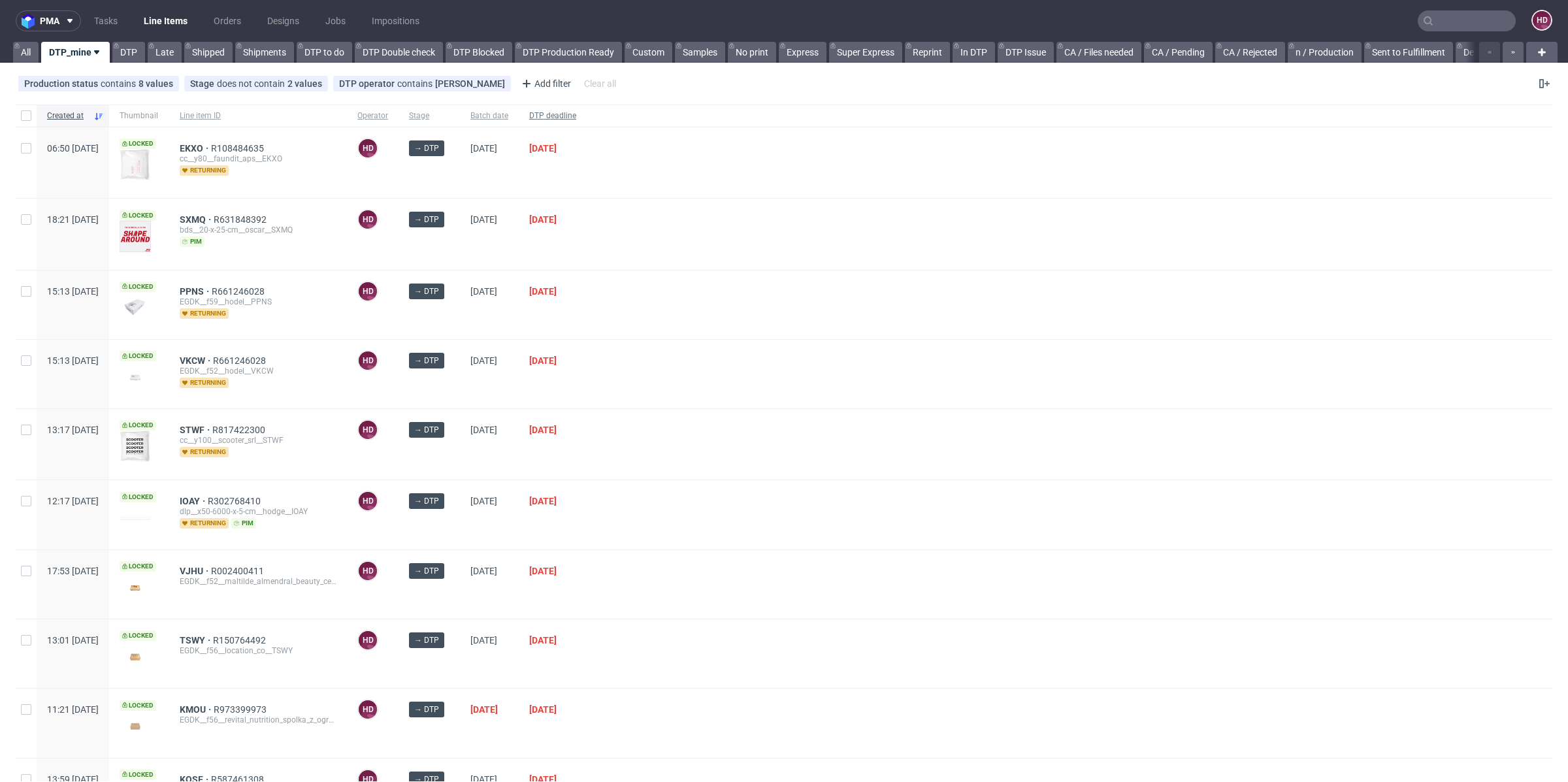
click at [587, 117] on div "DTP deadline" at bounding box center [552, 115] width 68 height 22
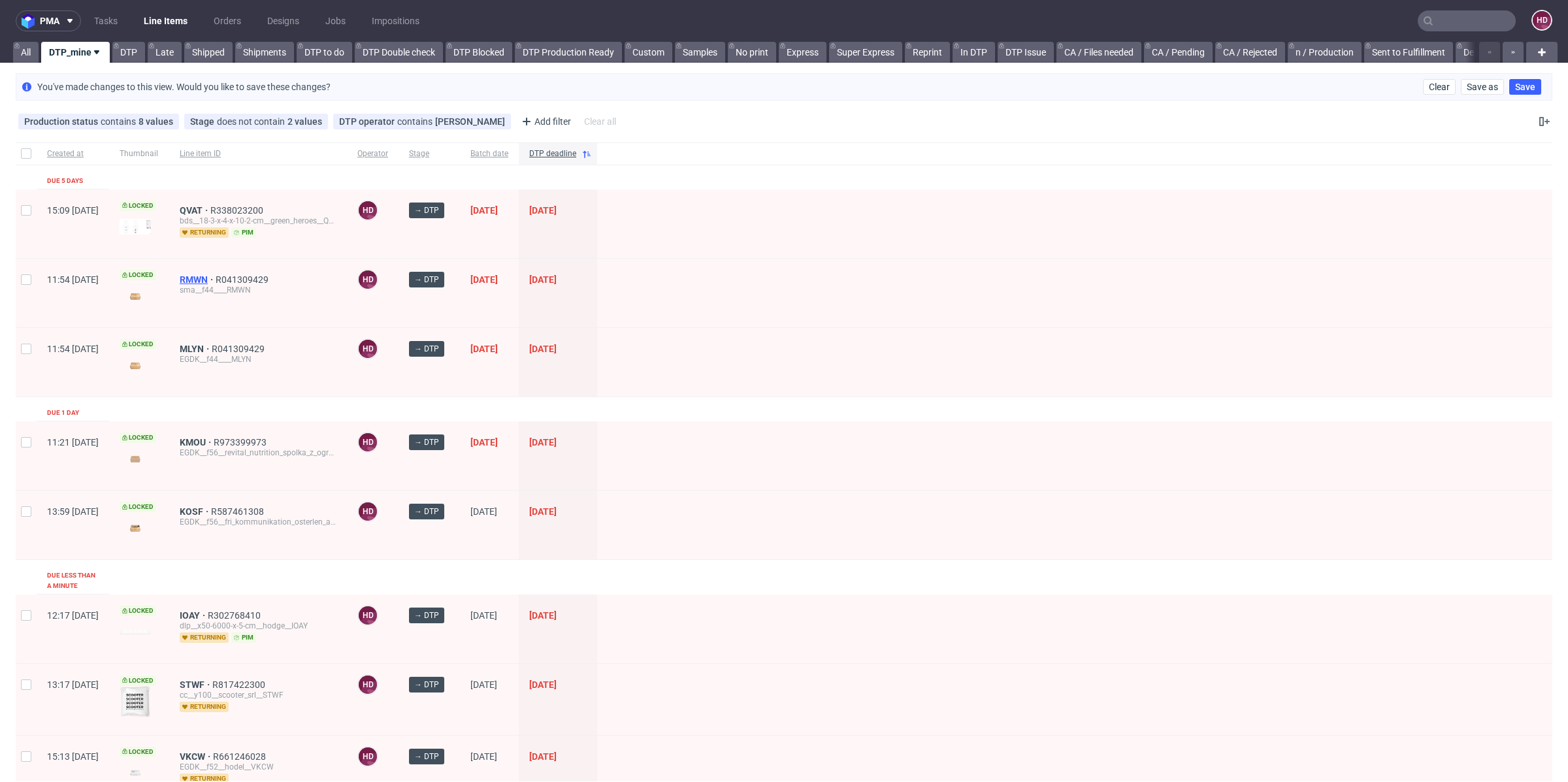
click at [216, 275] on span "RMWN" at bounding box center [197, 279] width 36 height 11
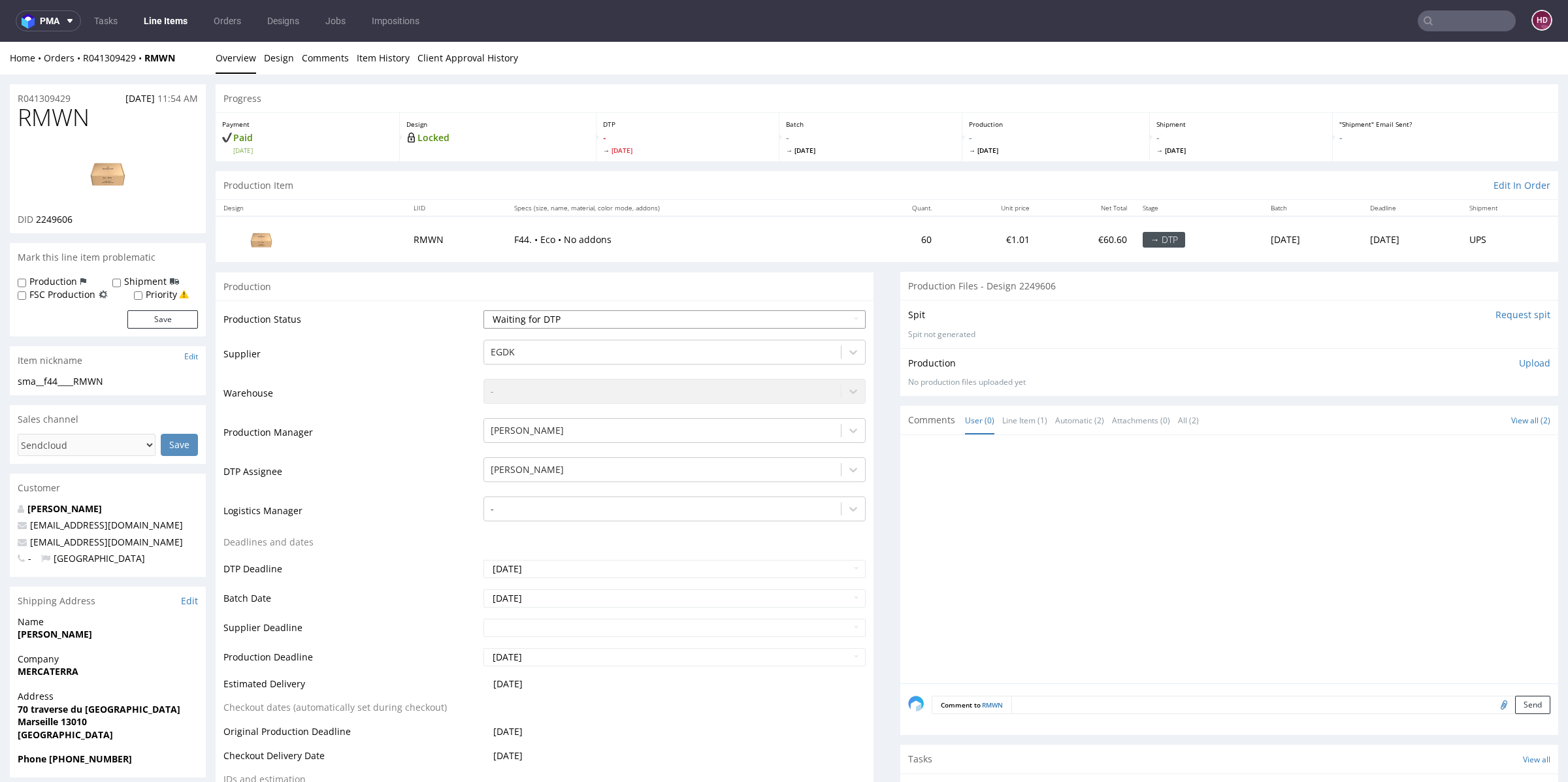
click at [541, 326] on select "Waiting for Artwork Waiting for Diecut Waiting for Mockup Waiting for DTP Waiti…" at bounding box center [674, 319] width 382 height 18
click at [484, 310] on select "Waiting for Artwork Waiting for Diecut Waiting for Mockup Waiting for DTP Waiti…" at bounding box center [674, 319] width 382 height 18
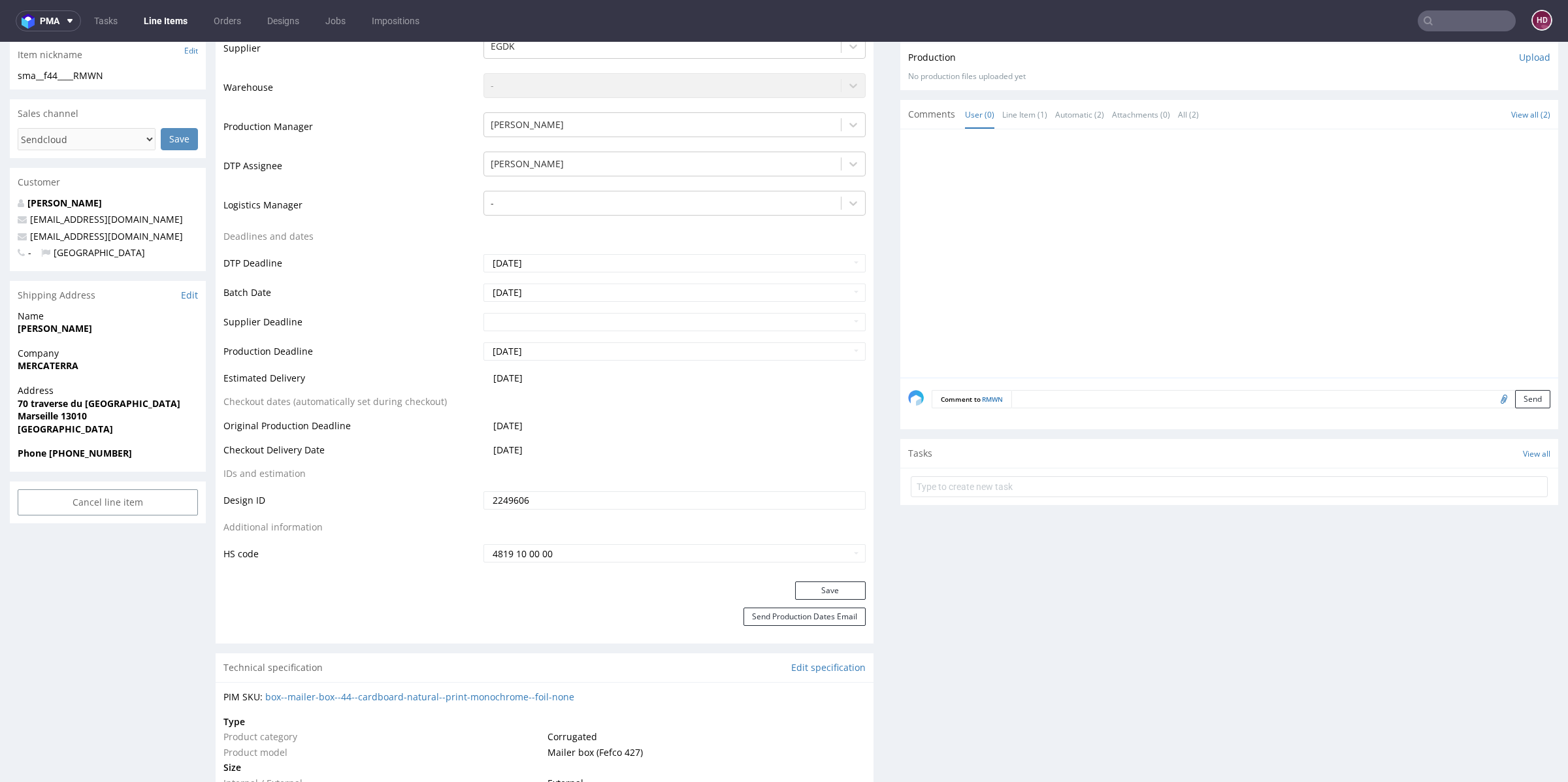
scroll to position [420, 0]
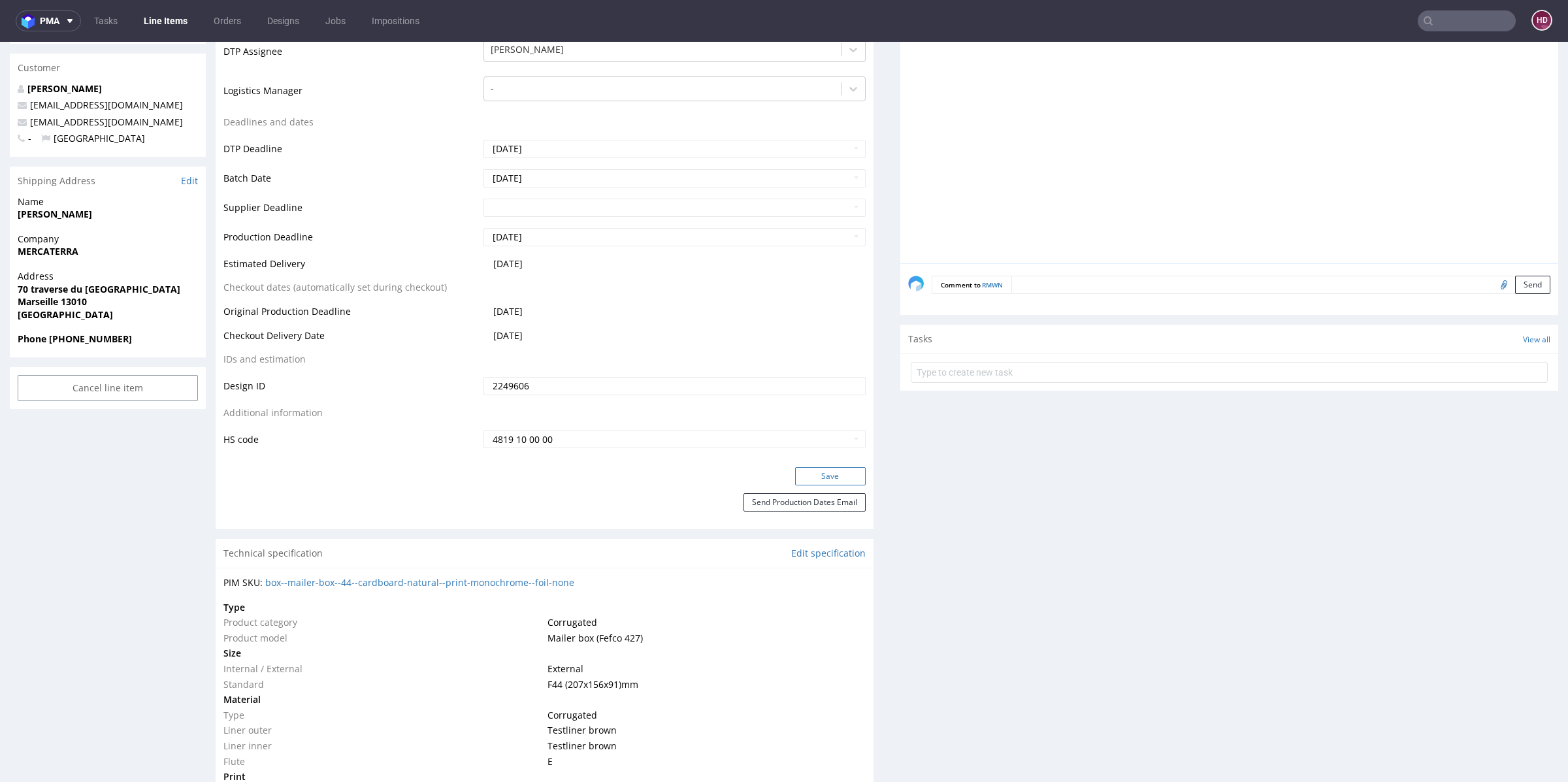
click at [845, 475] on button "Save" at bounding box center [830, 476] width 70 height 18
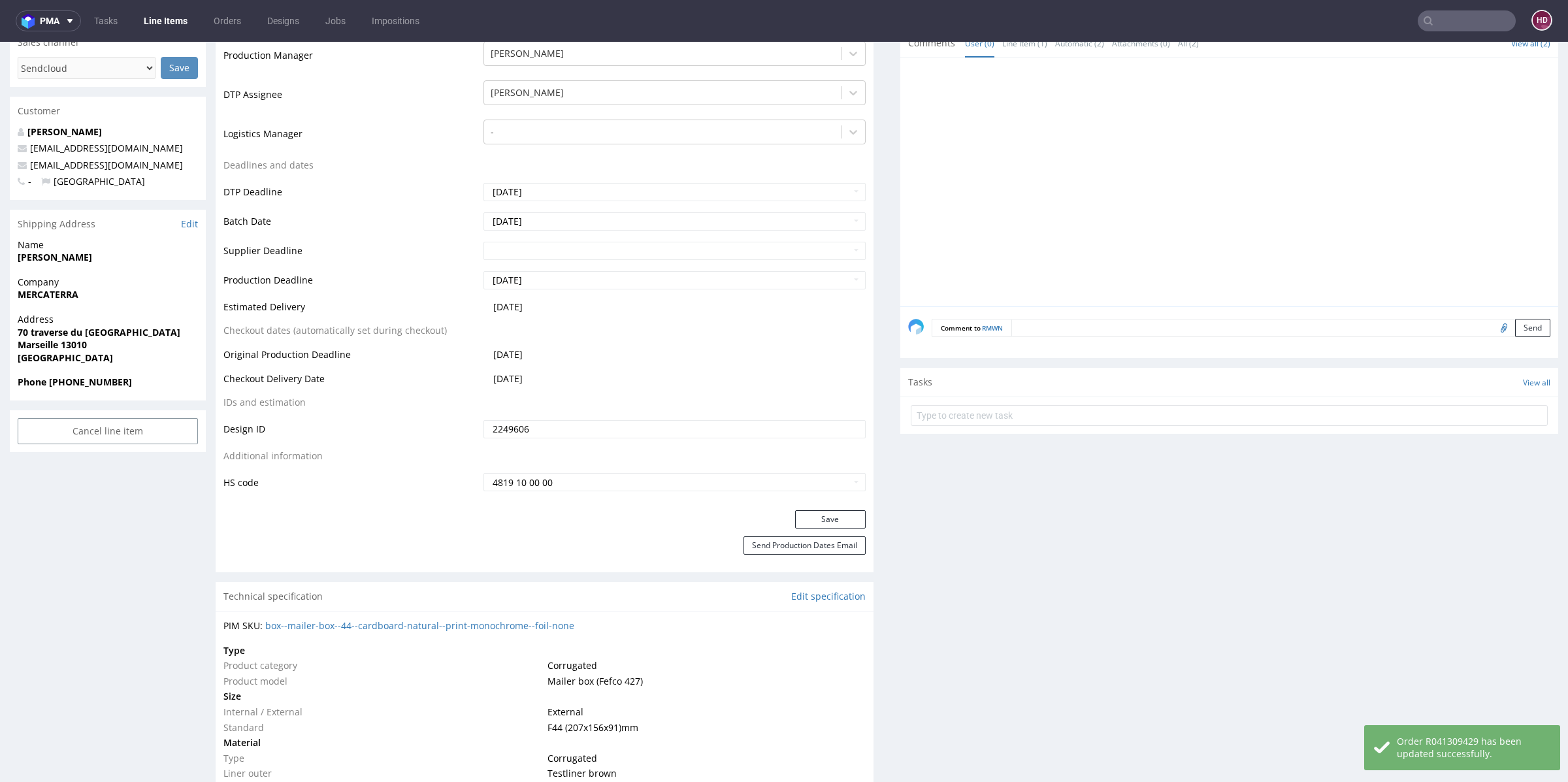
scroll to position [0, 0]
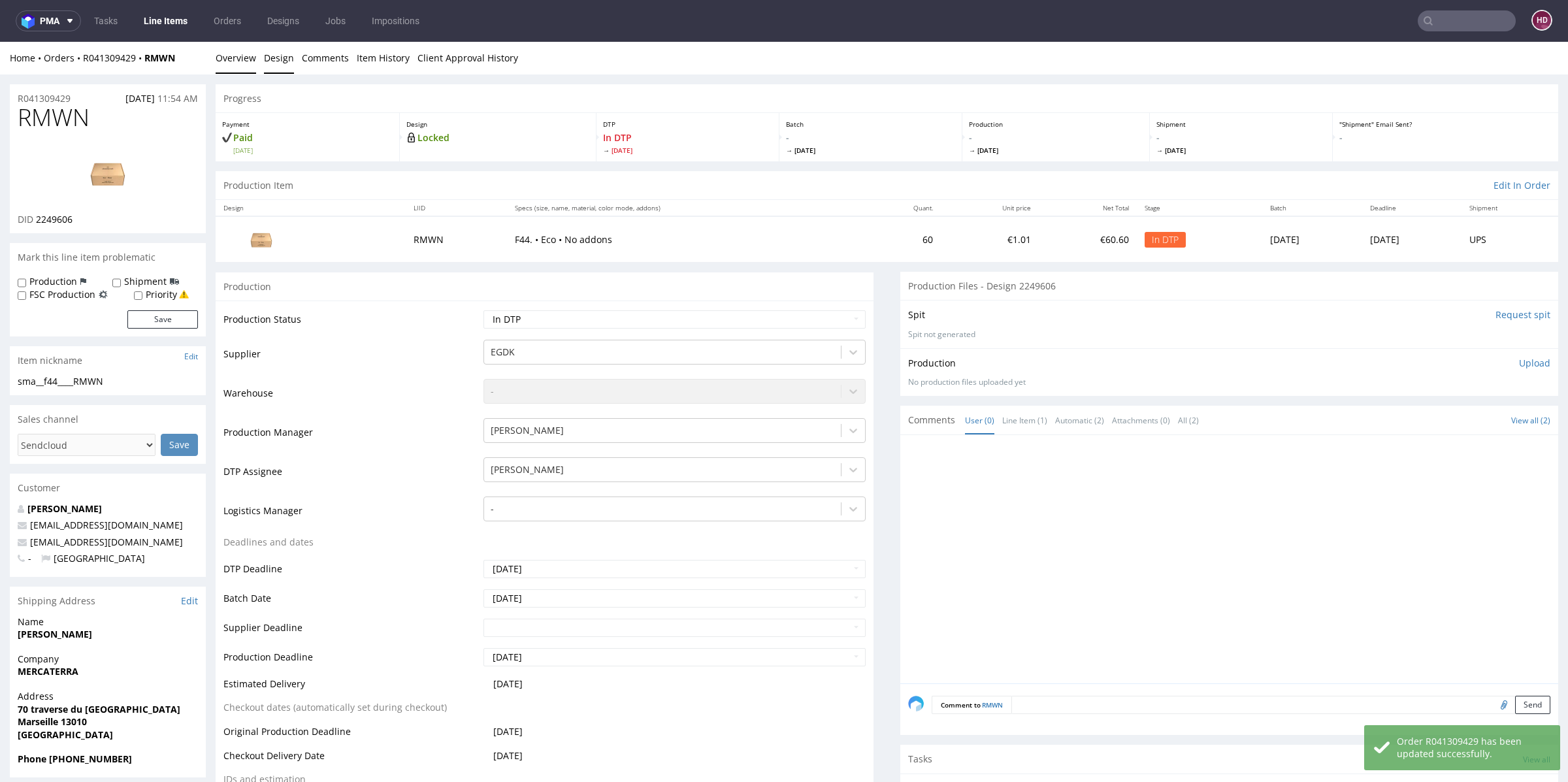
click at [269, 60] on link "Design" at bounding box center [279, 58] width 30 height 32
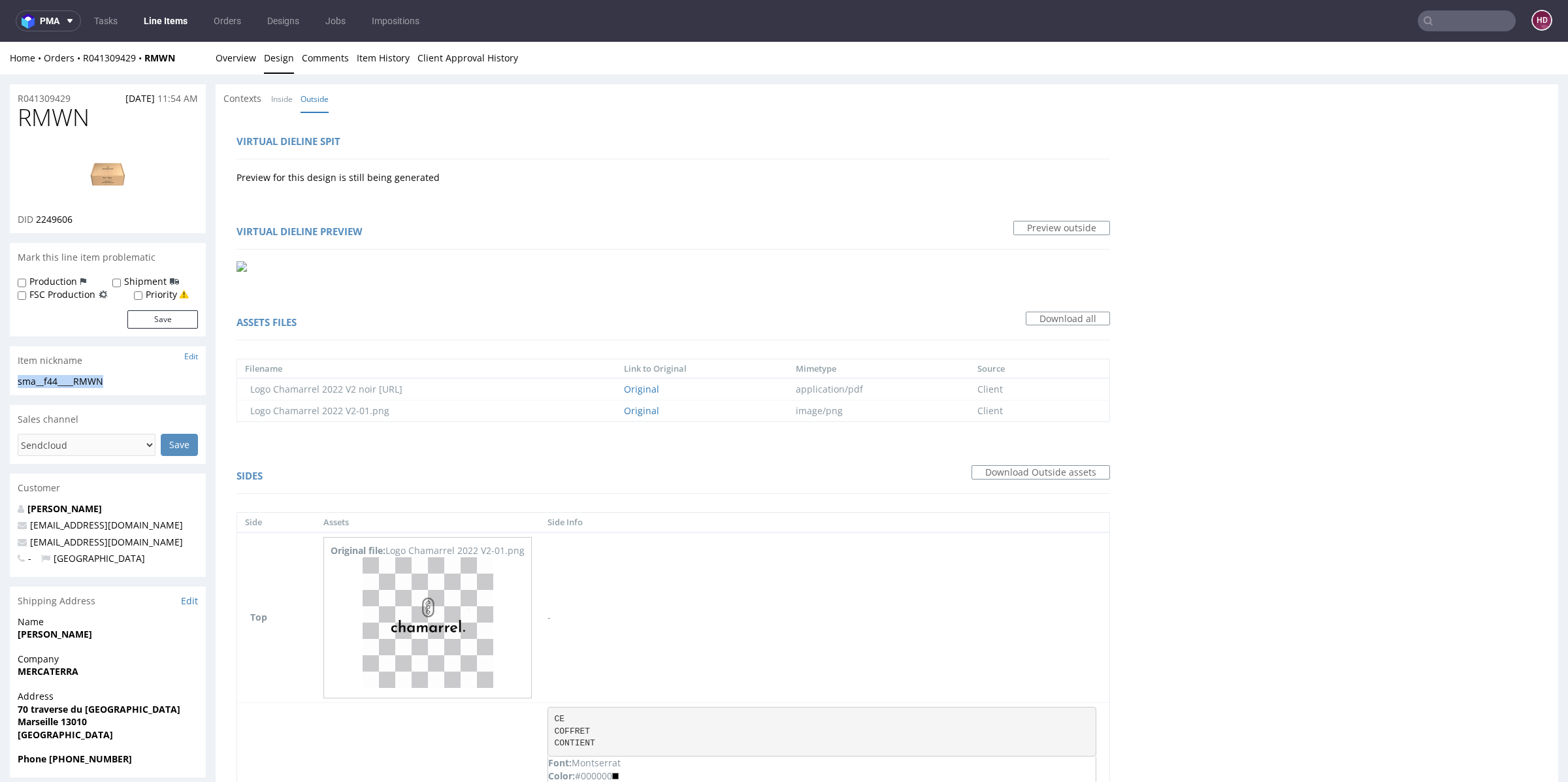
drag, startPoint x: 107, startPoint y: 377, endPoint x: 0, endPoint y: 380, distance: 107.0
copy div "sma__f44____RMWN"
click at [79, 98] on div "R041309429 15.08.2025 11:54 AM" at bounding box center [107, 94] width 196 height 21
drag, startPoint x: 79, startPoint y: 98, endPoint x: 14, endPoint y: 91, distance: 65.4
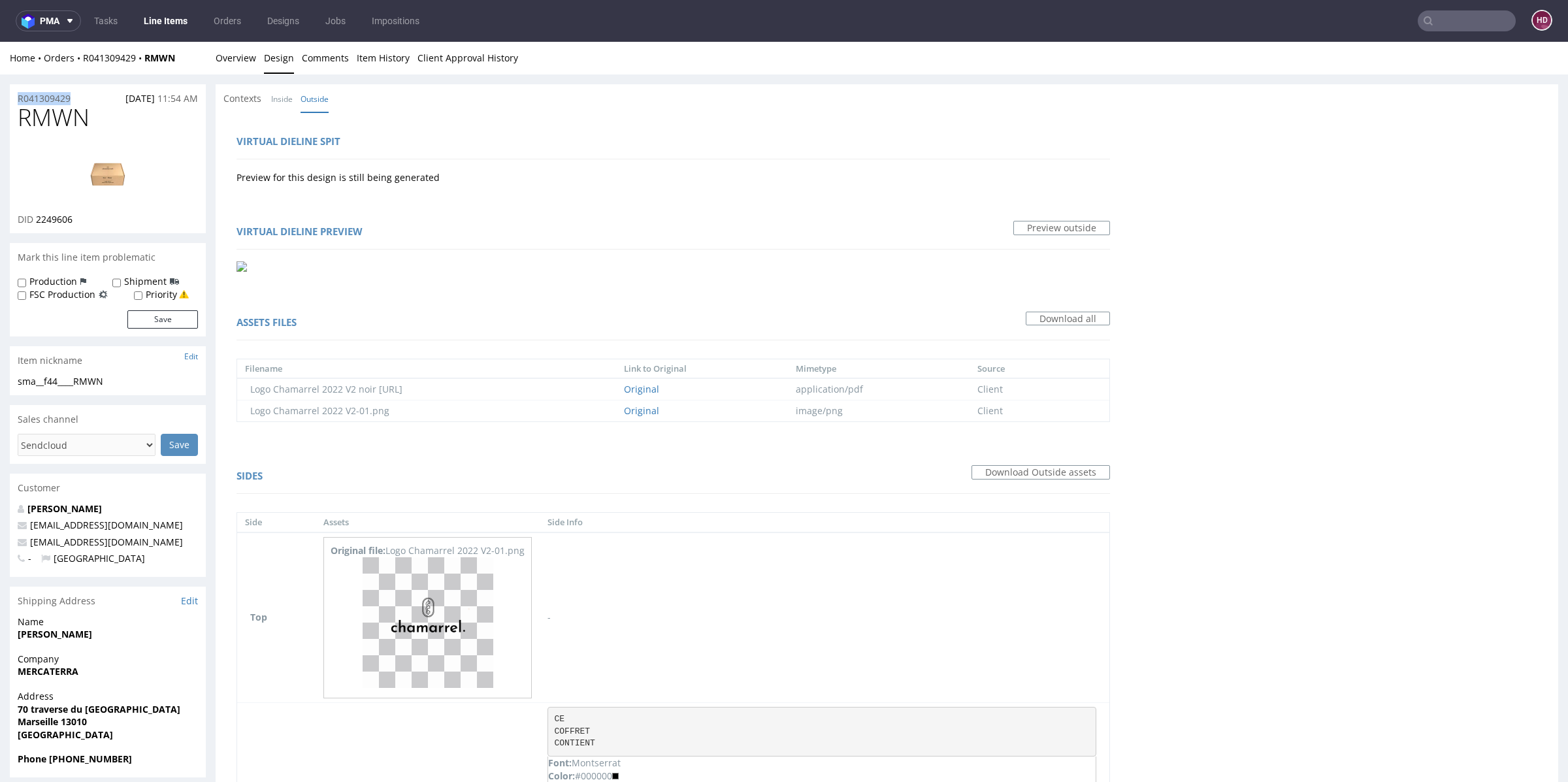
click at [14, 91] on div "R041309429 15.08.2025 11:54 AM" at bounding box center [107, 94] width 196 height 21
copy p "R041309429"
drag, startPoint x: 82, startPoint y: 218, endPoint x: 39, endPoint y: 217, distance: 43.0
click at [36, 217] on div "DID 2249606" at bounding box center [107, 220] width 180 height 13
copy span "2249606"
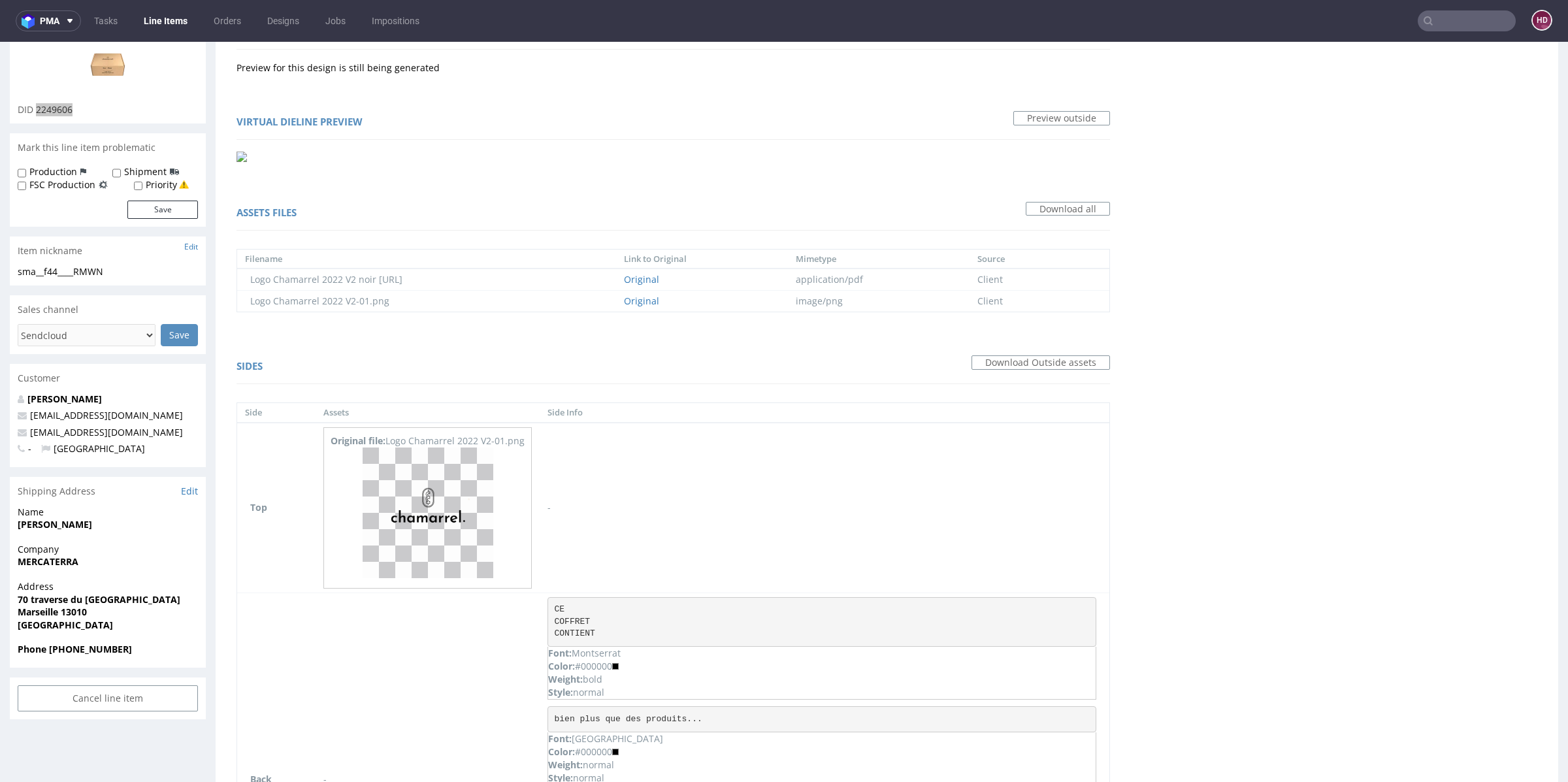
scroll to position [265, 0]
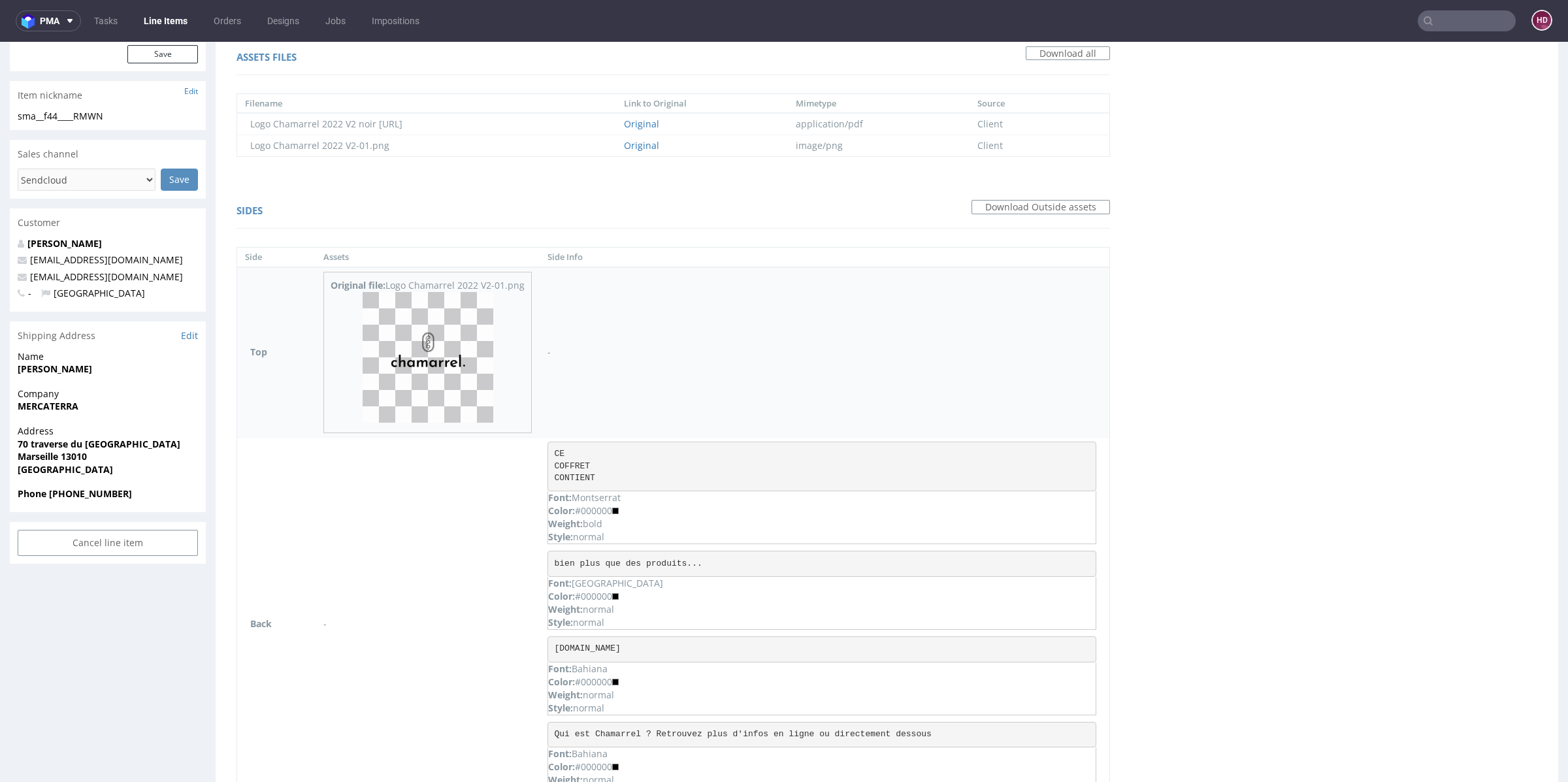
click at [394, 363] on img at bounding box center [428, 357] width 131 height 131
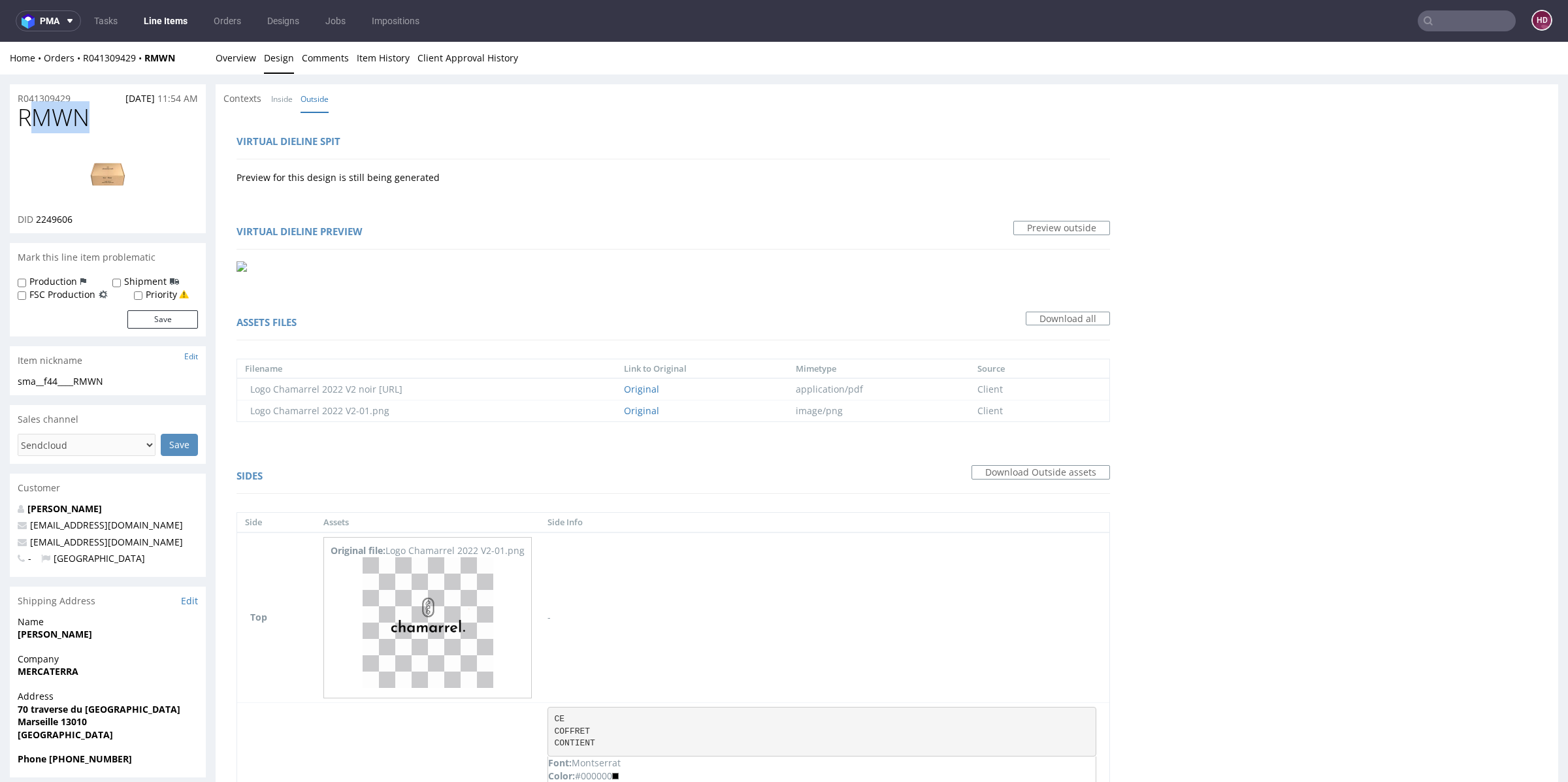
drag, startPoint x: 92, startPoint y: 122, endPoint x: 24, endPoint y: 107, distance: 69.6
click at [24, 107] on h1 "RMWN" at bounding box center [107, 117] width 180 height 26
copy span "RMWN"
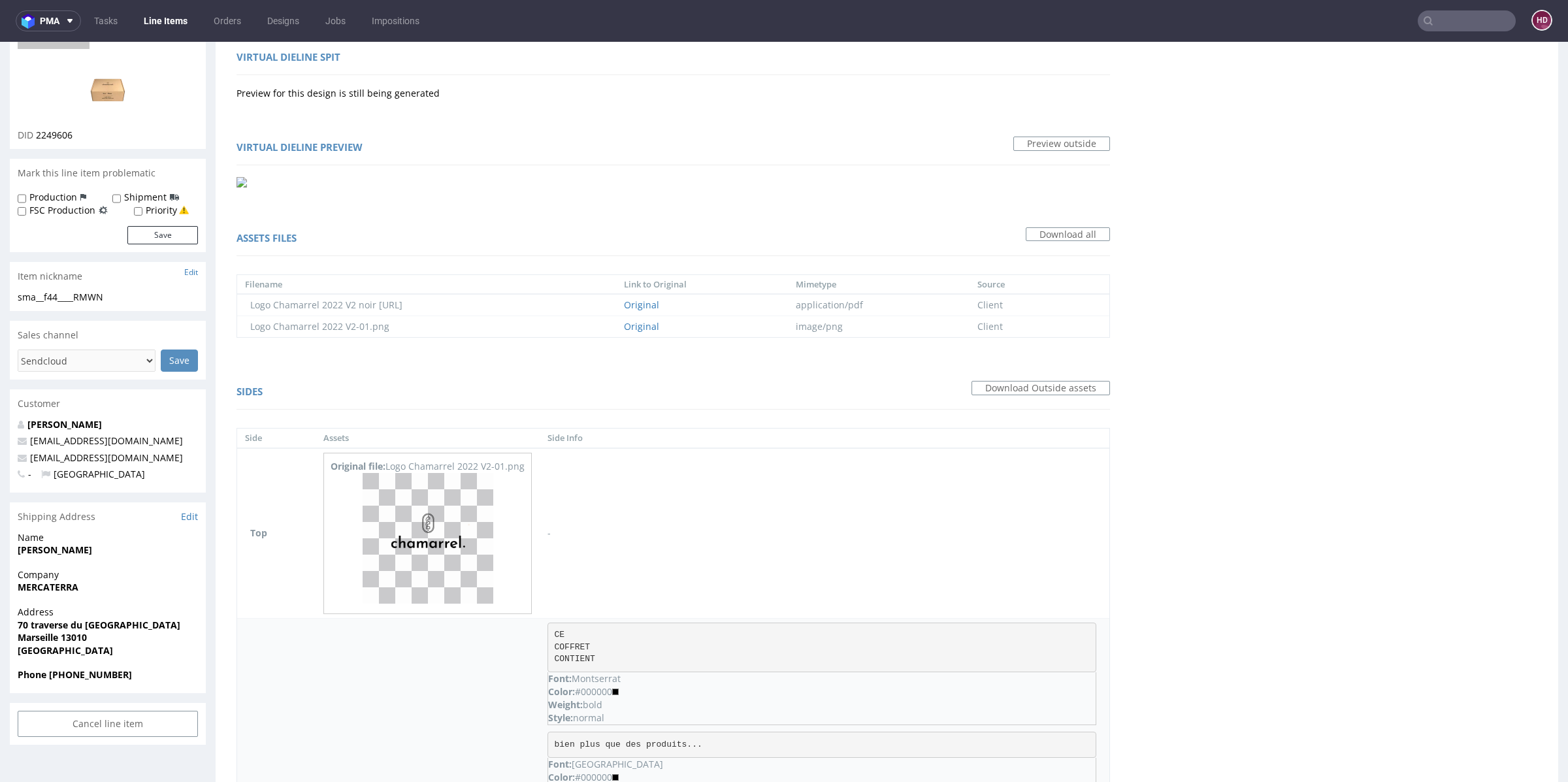
scroll to position [107, 0]
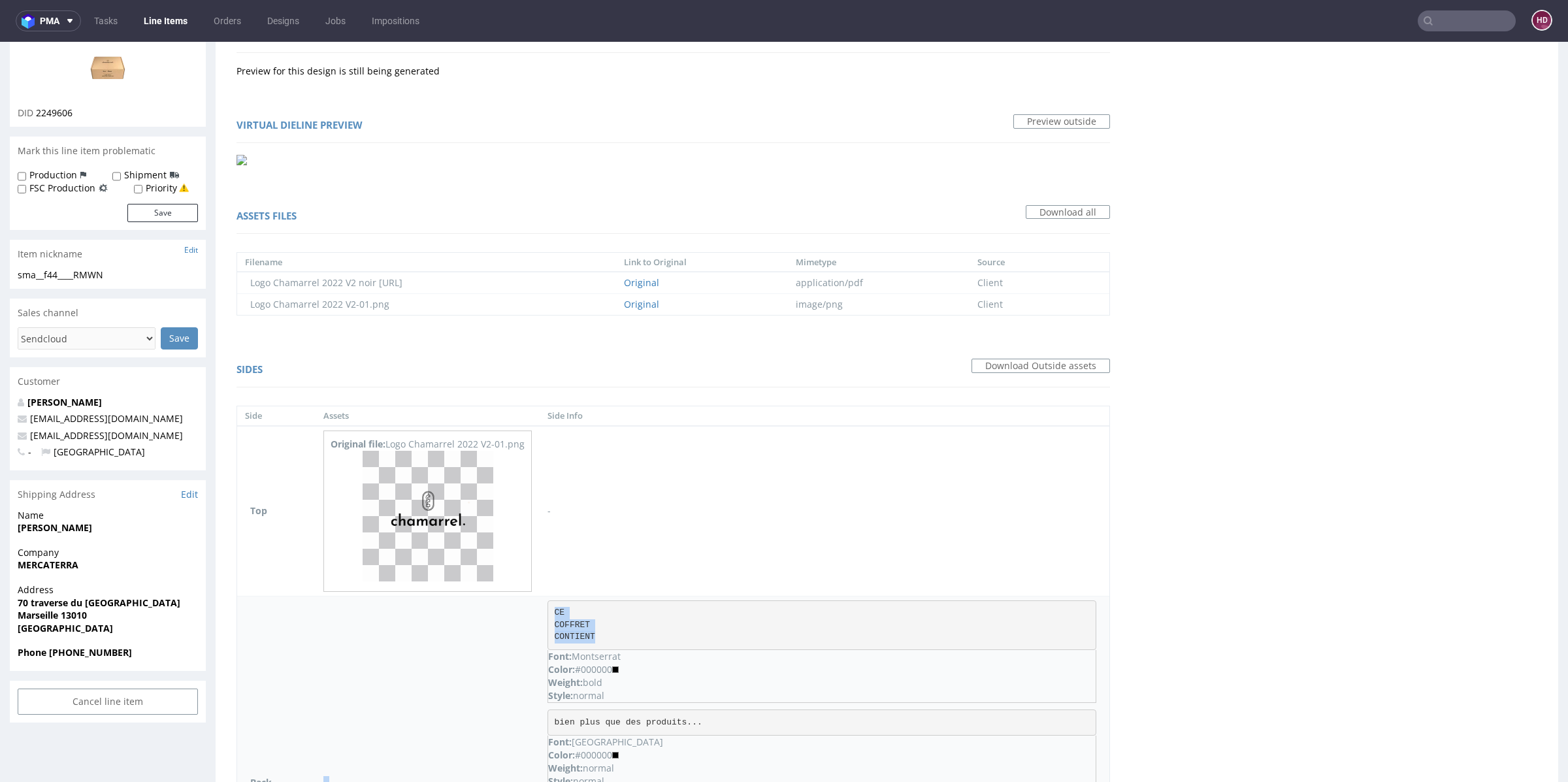
drag, startPoint x: 615, startPoint y: 637, endPoint x: 512, endPoint y: 605, distance: 107.9
click at [512, 605] on tr "Back - CE COFFRET CONTIENT Font: Montserrat Color: #000000 Weight: bold Style: …" at bounding box center [673, 783] width 872 height 374
copy tr "- CE COFFRET CONTIENT"
drag, startPoint x: 712, startPoint y: 721, endPoint x: 531, endPoint y: 715, distance: 181.1
click at [531, 715] on tr "Back - CE COFFRET CONTIENT Font: Montserrat Color: #000000 Weight: bold Style: …" at bounding box center [673, 783] width 872 height 374
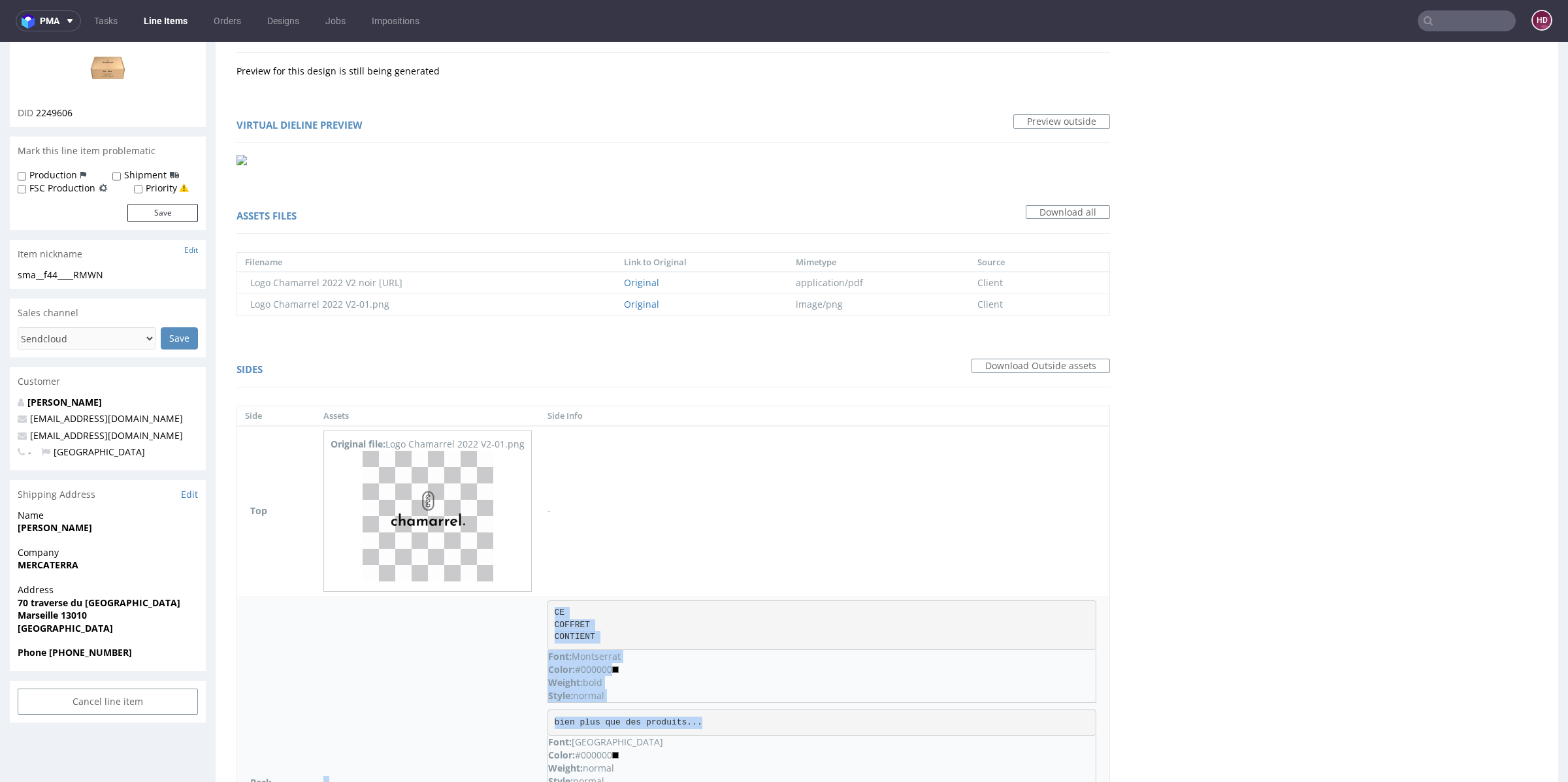
click at [701, 726] on pre "bien plus que des produits..." at bounding box center [822, 722] width 549 height 26
drag, startPoint x: 727, startPoint y: 714, endPoint x: 550, endPoint y: 718, distance: 177.0
click at [550, 718] on pre "bien plus que des produits..." at bounding box center [822, 722] width 549 height 26
copy pre "bien plus que des produits..."
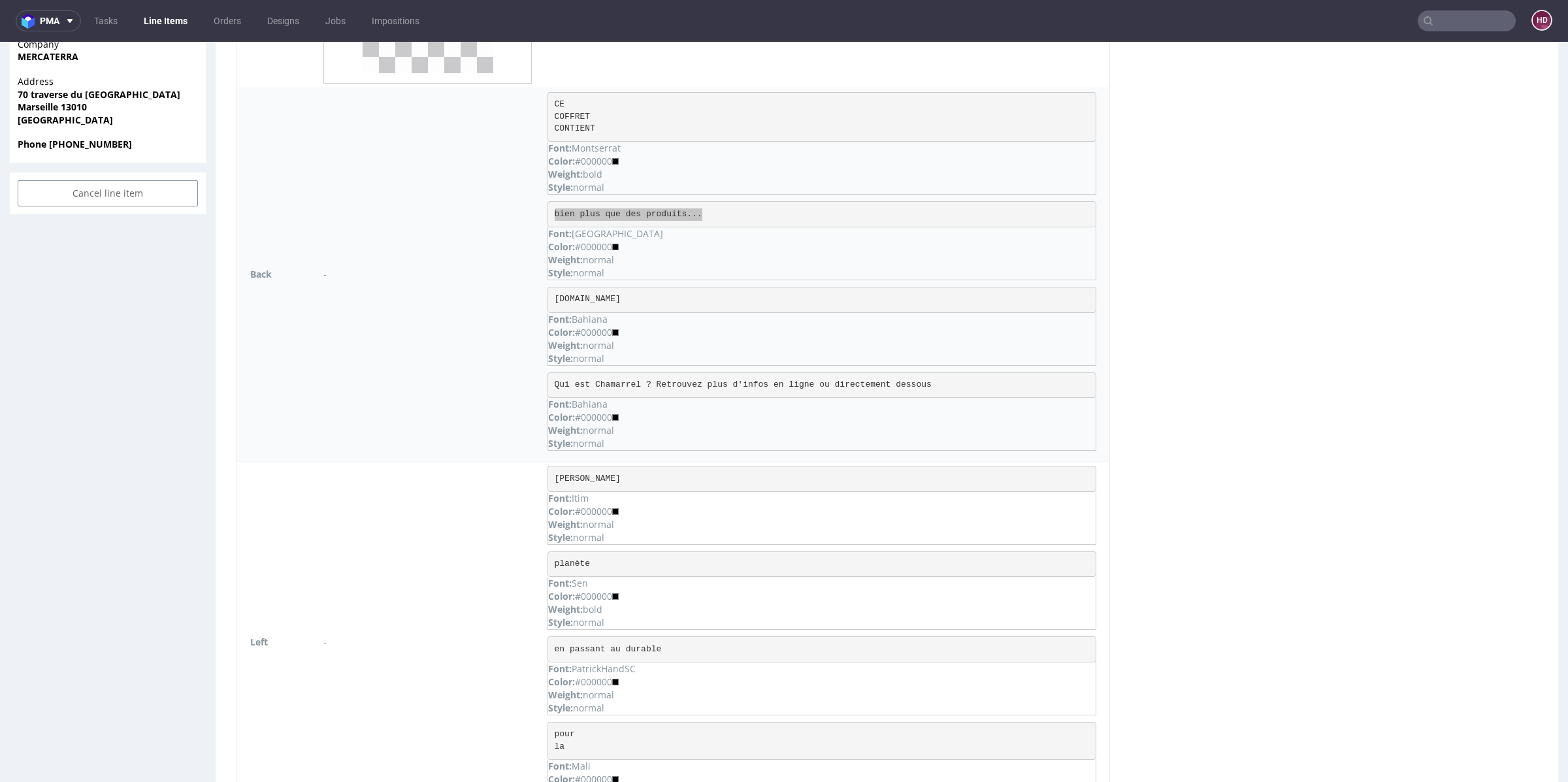
scroll to position [604, 0]
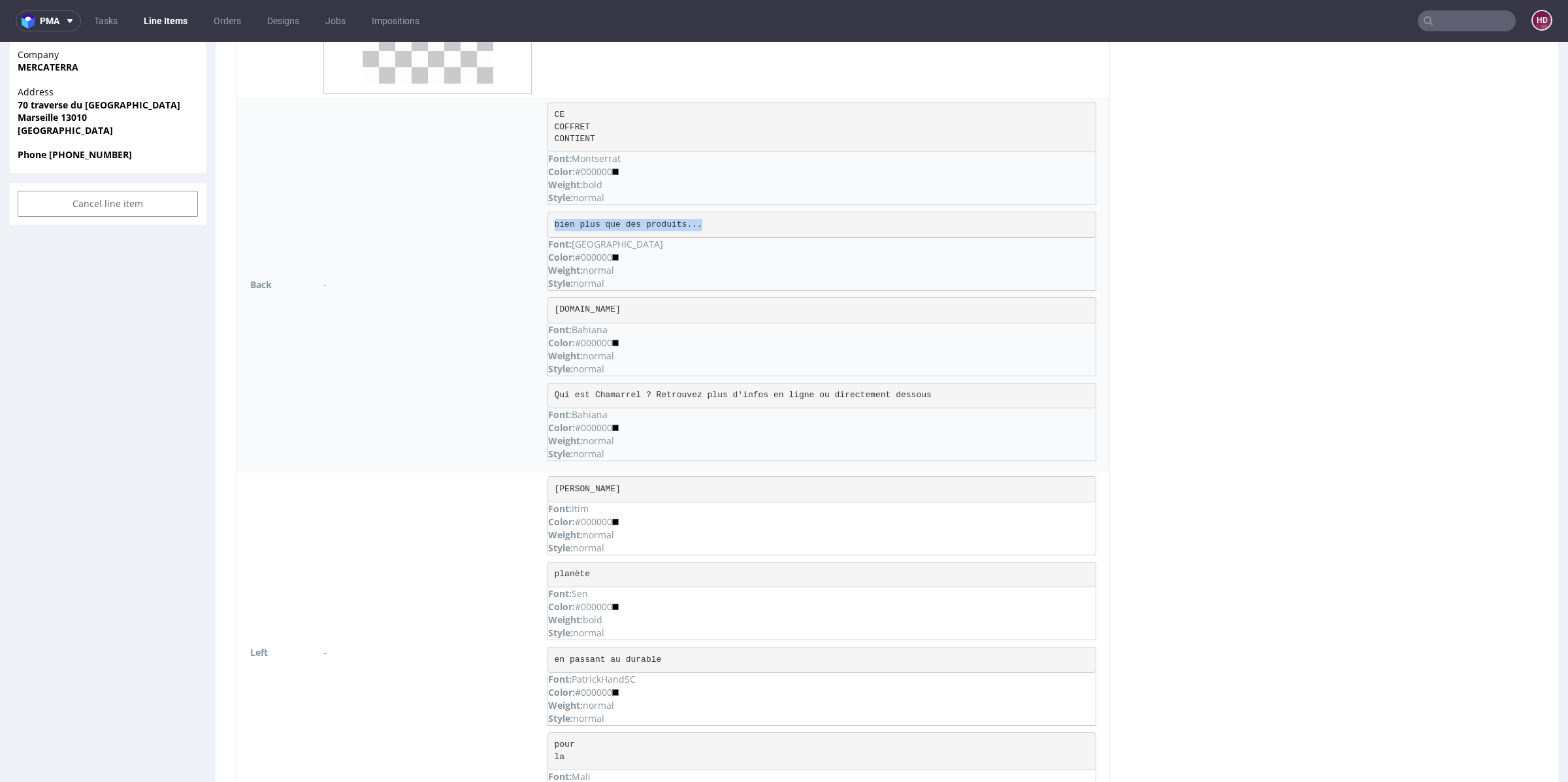
drag, startPoint x: 638, startPoint y: 303, endPoint x: 743, endPoint y: 312, distance: 105.4
click at [743, 312] on pre "www.chamarrel.fr" at bounding box center [822, 311] width 549 height 26
copy pre "www.chamarrel.fr"
click at [952, 390] on pre "Qui est Chamarrel ? Retrouvez plus d'infos en ligne ou directement dessous" at bounding box center [822, 396] width 549 height 26
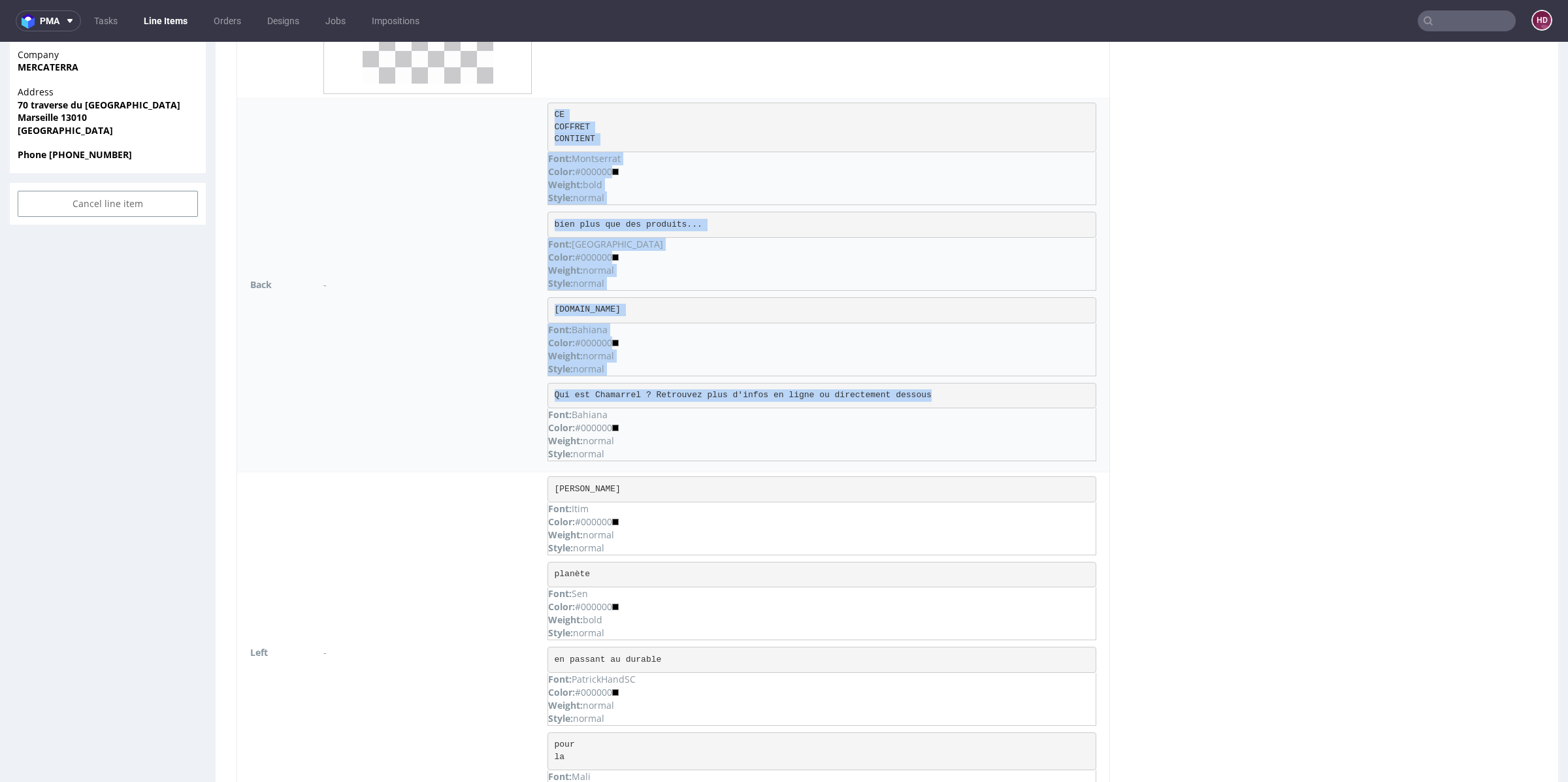
drag, startPoint x: 943, startPoint y: 390, endPoint x: 535, endPoint y: 385, distance: 408.0
click at [535, 385] on tr "Back - CE COFFRET CONTIENT Font: Montserrat Color: #000000 Weight: bold Style: …" at bounding box center [673, 285] width 872 height 374
copy tr "CE COFFRET CONTIENT Font: Montserrat Color: #000000 Weight: bold Style: normal …"
click at [983, 390] on pre "Qui est Chamarrel ? Retrouvez plus d'infos en ligne ou directement dessous" at bounding box center [822, 396] width 549 height 26
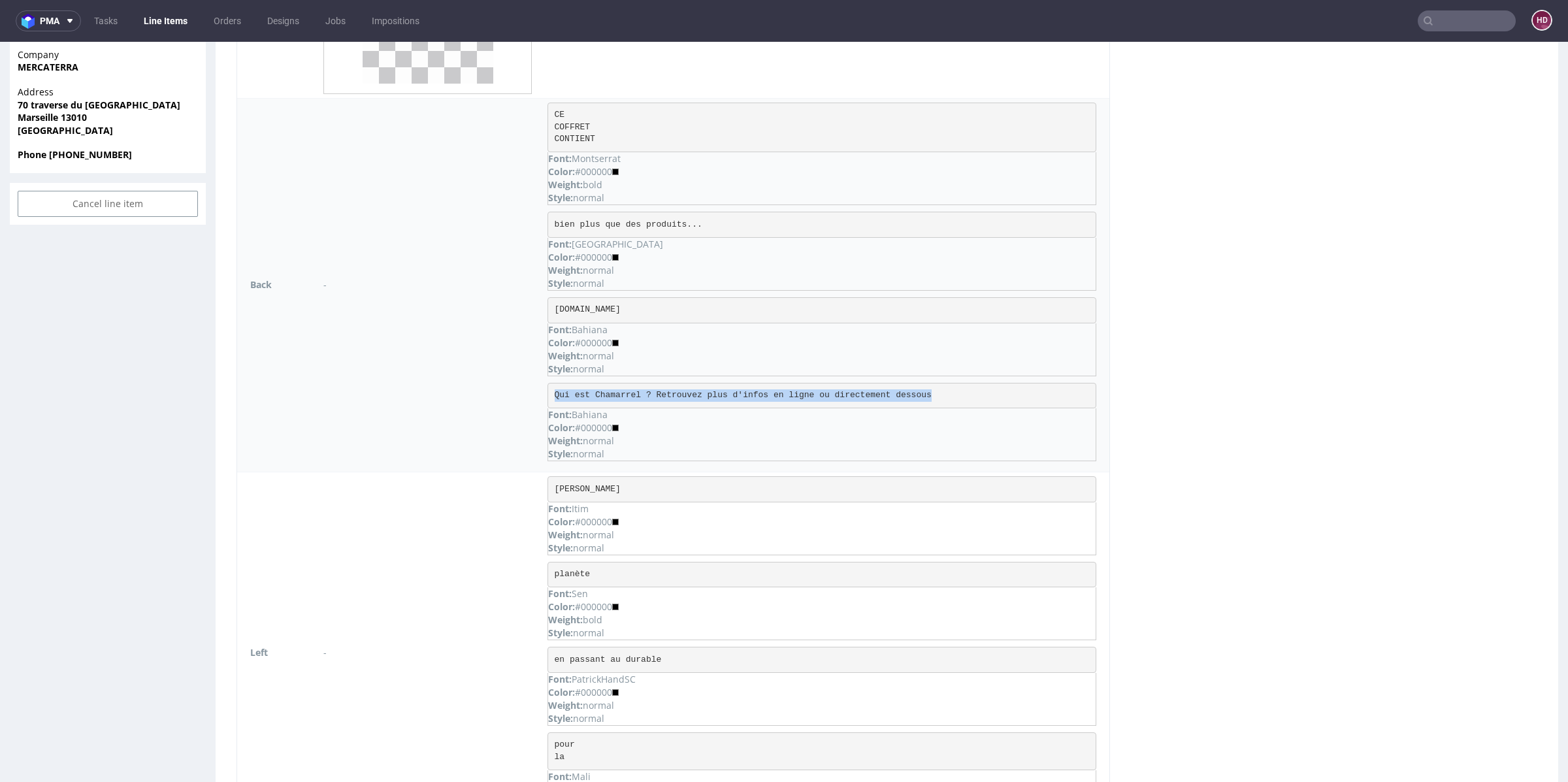
drag, startPoint x: 970, startPoint y: 391, endPoint x: 553, endPoint y: 389, distance: 417.0
click at [553, 389] on pre "Qui est Chamarrel ? Retrouvez plus d'infos en ligne ou directement dessous" at bounding box center [822, 396] width 549 height 26
copy pre "Qui est Chamarrel ? Retrouvez plus d'infos en ligne ou directement dessous"
drag, startPoint x: 601, startPoint y: 480, endPoint x: 550, endPoint y: 483, distance: 51.1
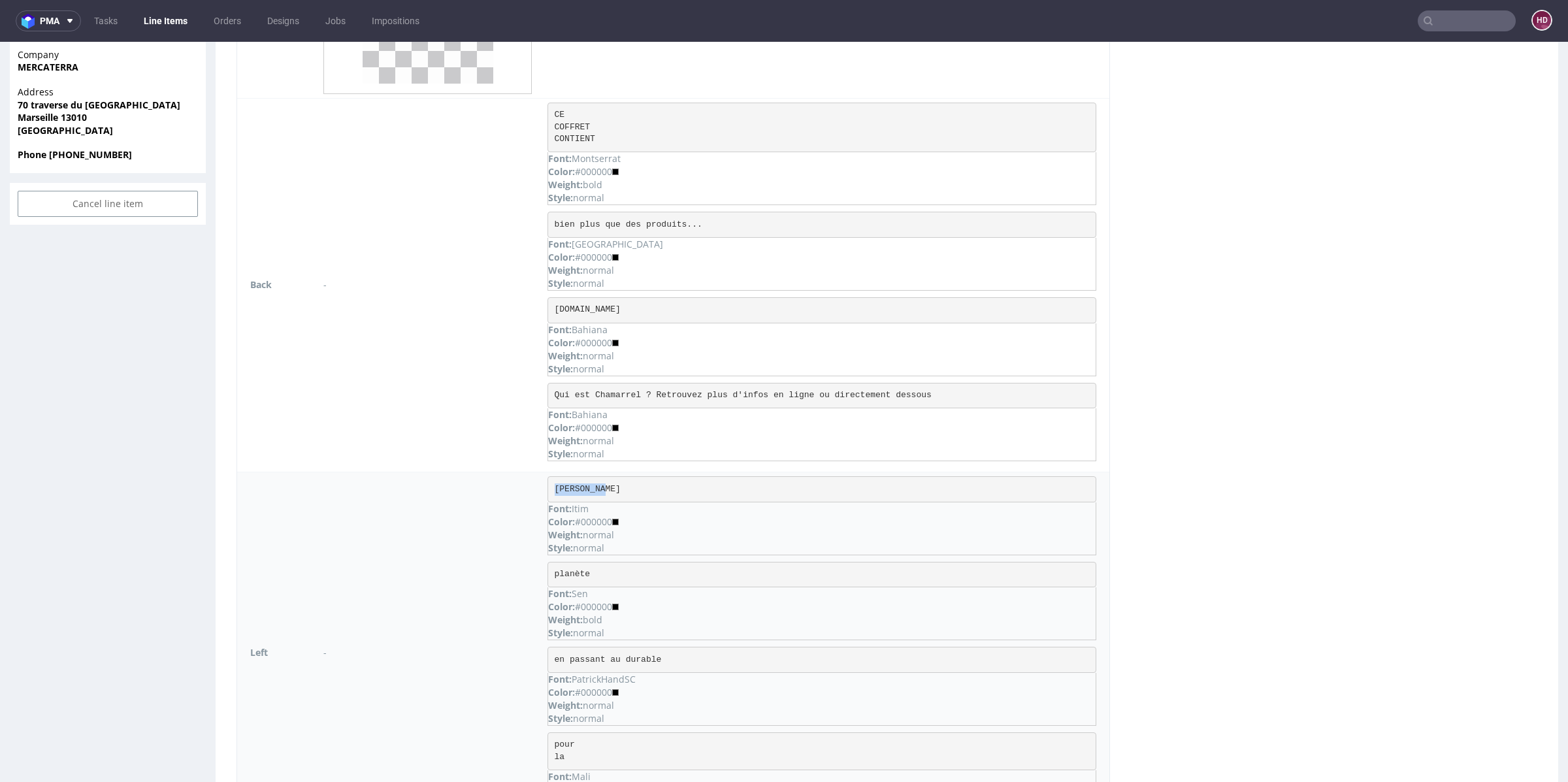
click at [550, 483] on pre "Joli Geste" at bounding box center [822, 489] width 549 height 26
drag, startPoint x: 604, startPoint y: 565, endPoint x: 553, endPoint y: 561, distance: 51.2
click at [553, 562] on pre "planète" at bounding box center [822, 575] width 549 height 26
drag, startPoint x: 668, startPoint y: 649, endPoint x: 540, endPoint y: 650, distance: 128.0
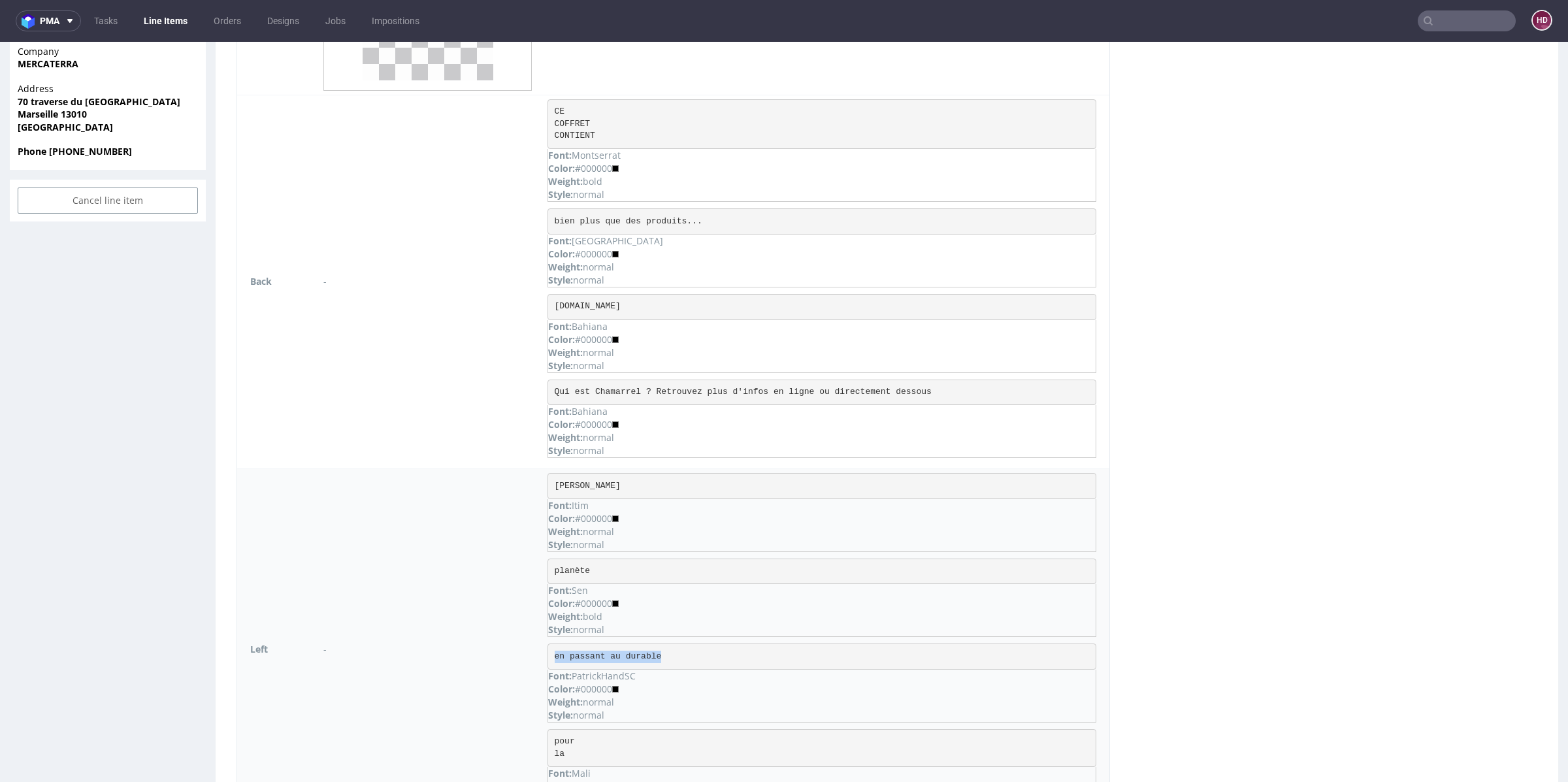
click at [540, 650] on td "Joli Geste Font: Itim Color: #000000 Weight: normal Style: normal planète Font:…" at bounding box center [824, 650] width 570 height 362
drag, startPoint x: 581, startPoint y: 738, endPoint x: 549, endPoint y: 718, distance: 37.7
click at [549, 717] on td "Joli Geste Font: Itim Color: #000000 Weight: normal Style: normal planète Font:…" at bounding box center [824, 650] width 570 height 362
drag, startPoint x: 578, startPoint y: 747, endPoint x: 553, endPoint y: 735, distance: 27.7
click at [553, 735] on pre "pour la" at bounding box center [822, 748] width 549 height 38
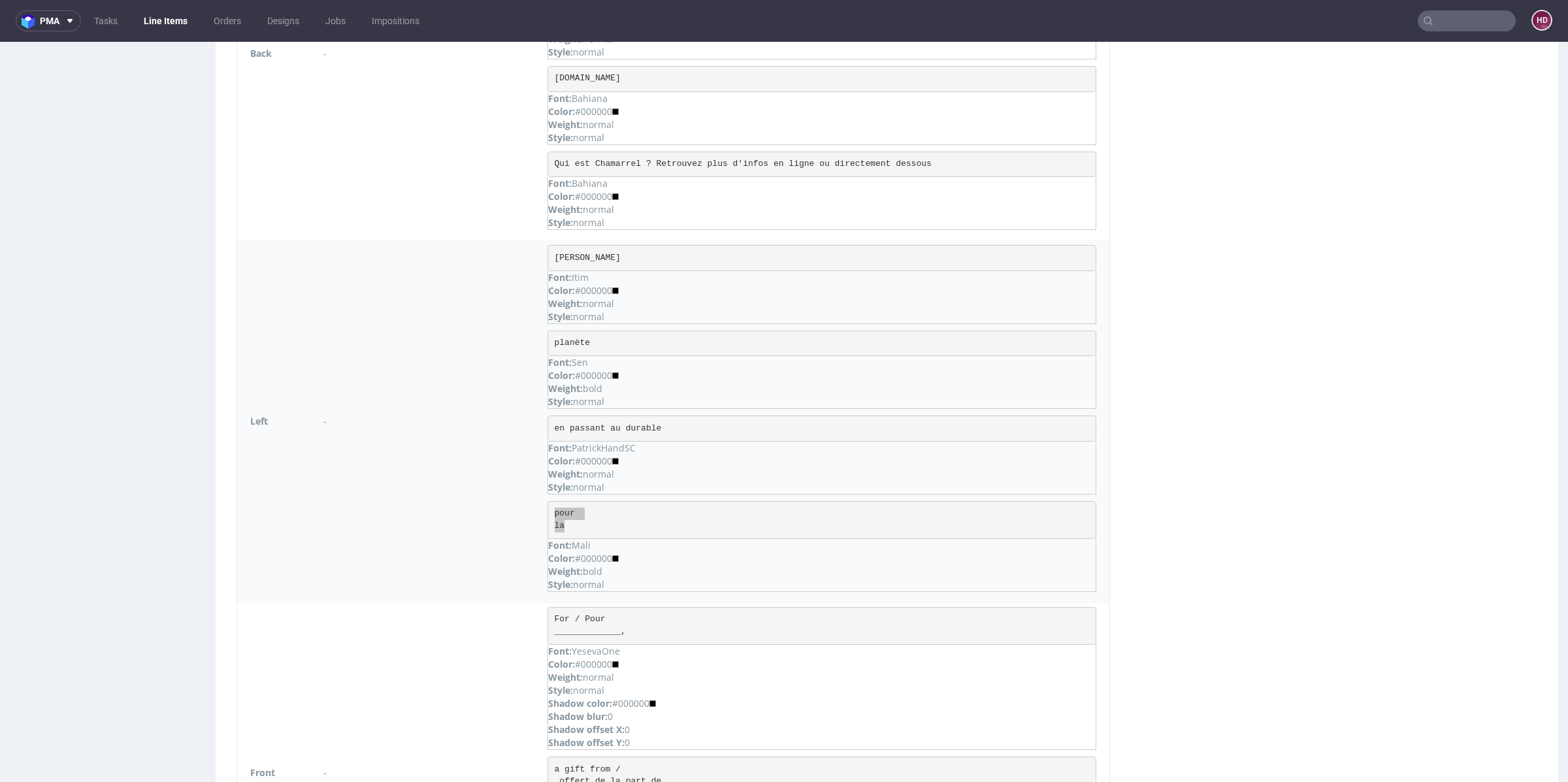
scroll to position [839, 0]
click at [584, 519] on pre "pour la" at bounding box center [822, 517] width 549 height 38
drag, startPoint x: 583, startPoint y: 522, endPoint x: 550, endPoint y: 498, distance: 40.8
click at [550, 498] on pre "pour la" at bounding box center [822, 517] width 549 height 38
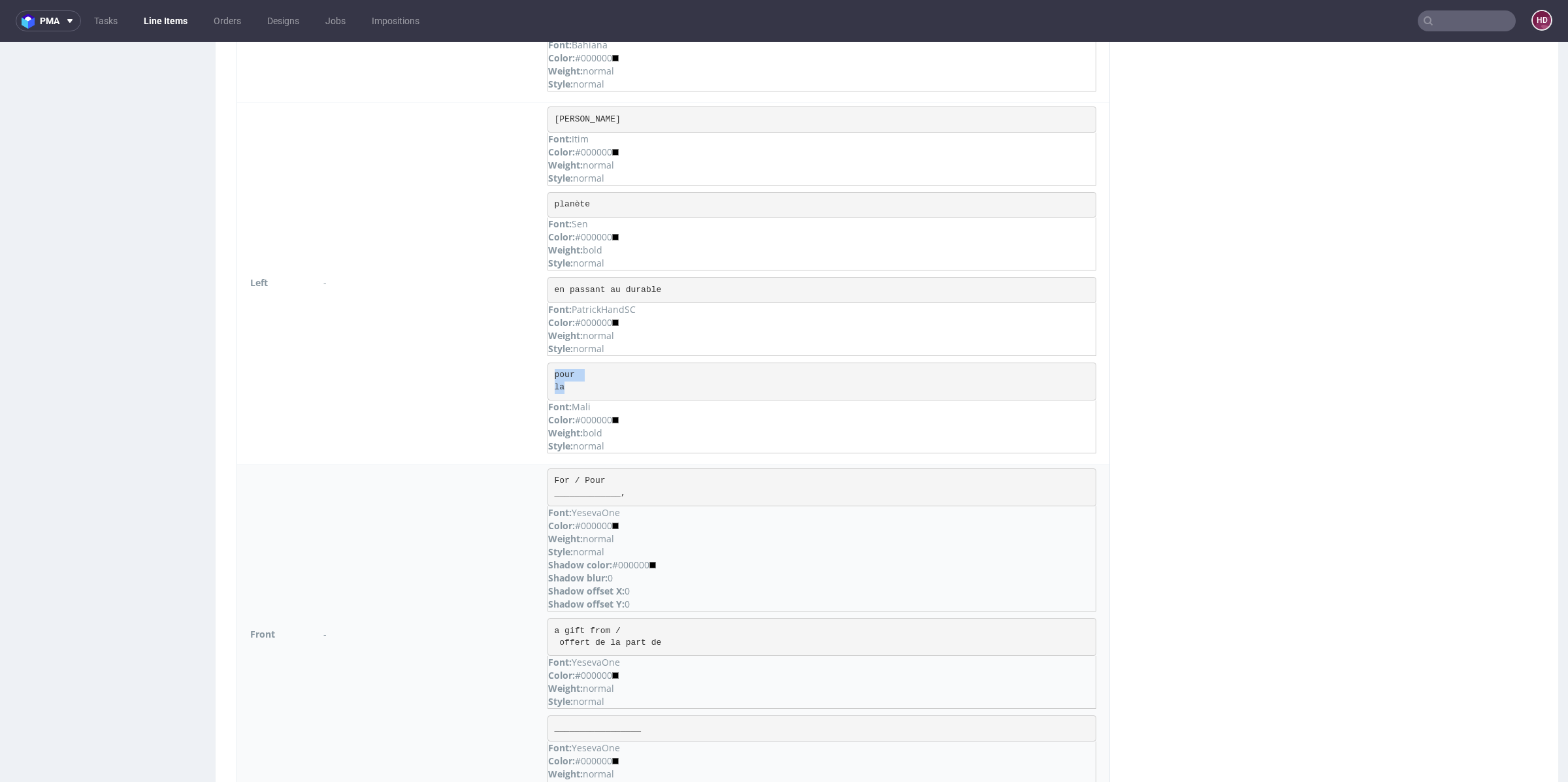
scroll to position [977, 0]
drag, startPoint x: 649, startPoint y: 488, endPoint x: 662, endPoint y: 509, distance: 24.7
click at [651, 503] on p "Font: YesevaOne" at bounding box center [822, 510] width 547 height 13
click at [717, 569] on p "Shadow blur: 0" at bounding box center [822, 575] width 547 height 13
click at [640, 484] on pre "For / Pour _____________," at bounding box center [822, 484] width 549 height 38
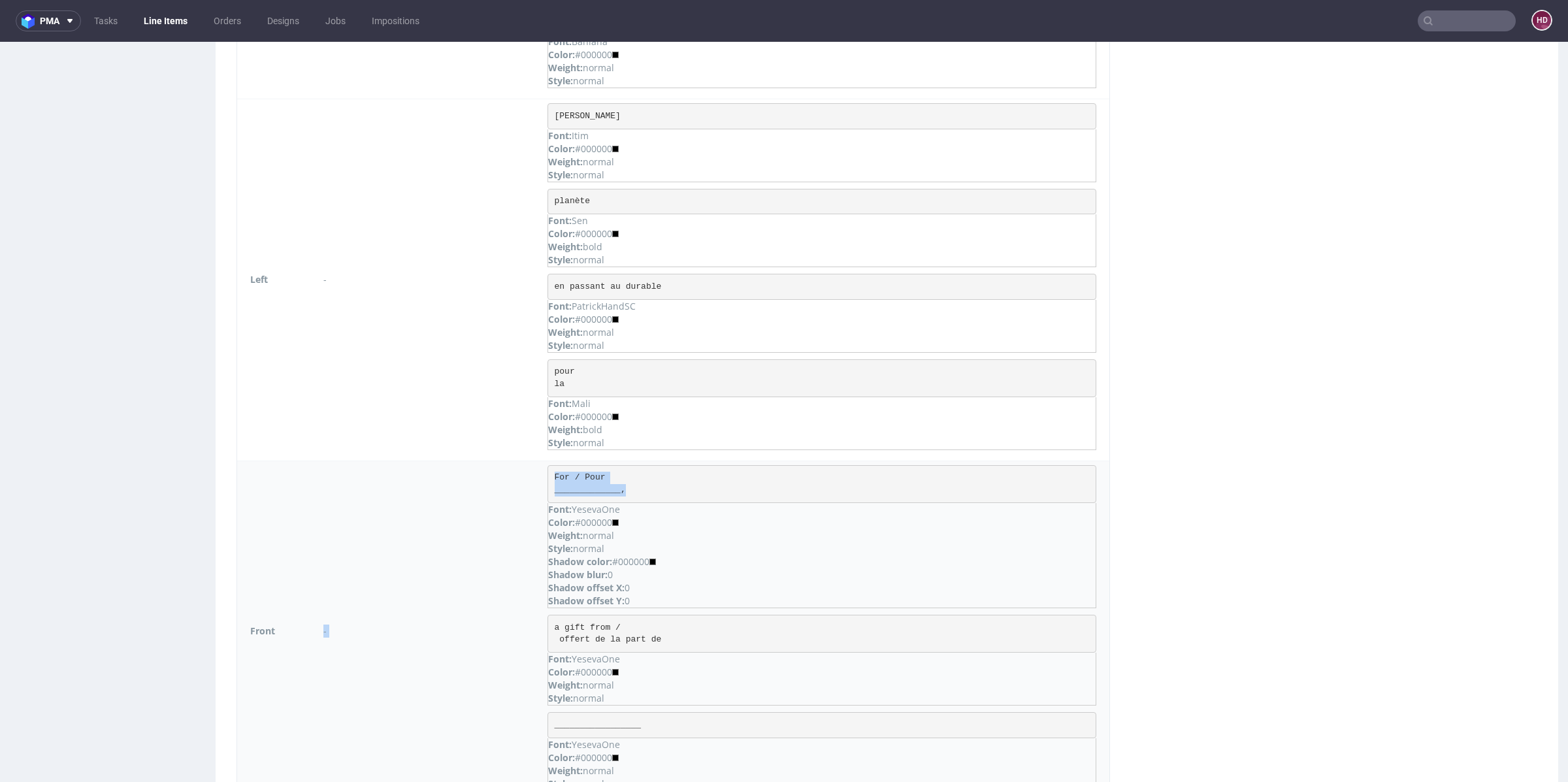
drag, startPoint x: 643, startPoint y: 486, endPoint x: 528, endPoint y: 456, distance: 118.8
click at [528, 460] on tr "Front - For / Pour _____________, Font: YesevaOne Color: #000000 Weight: normal…" at bounding box center [673, 631] width 872 height 341
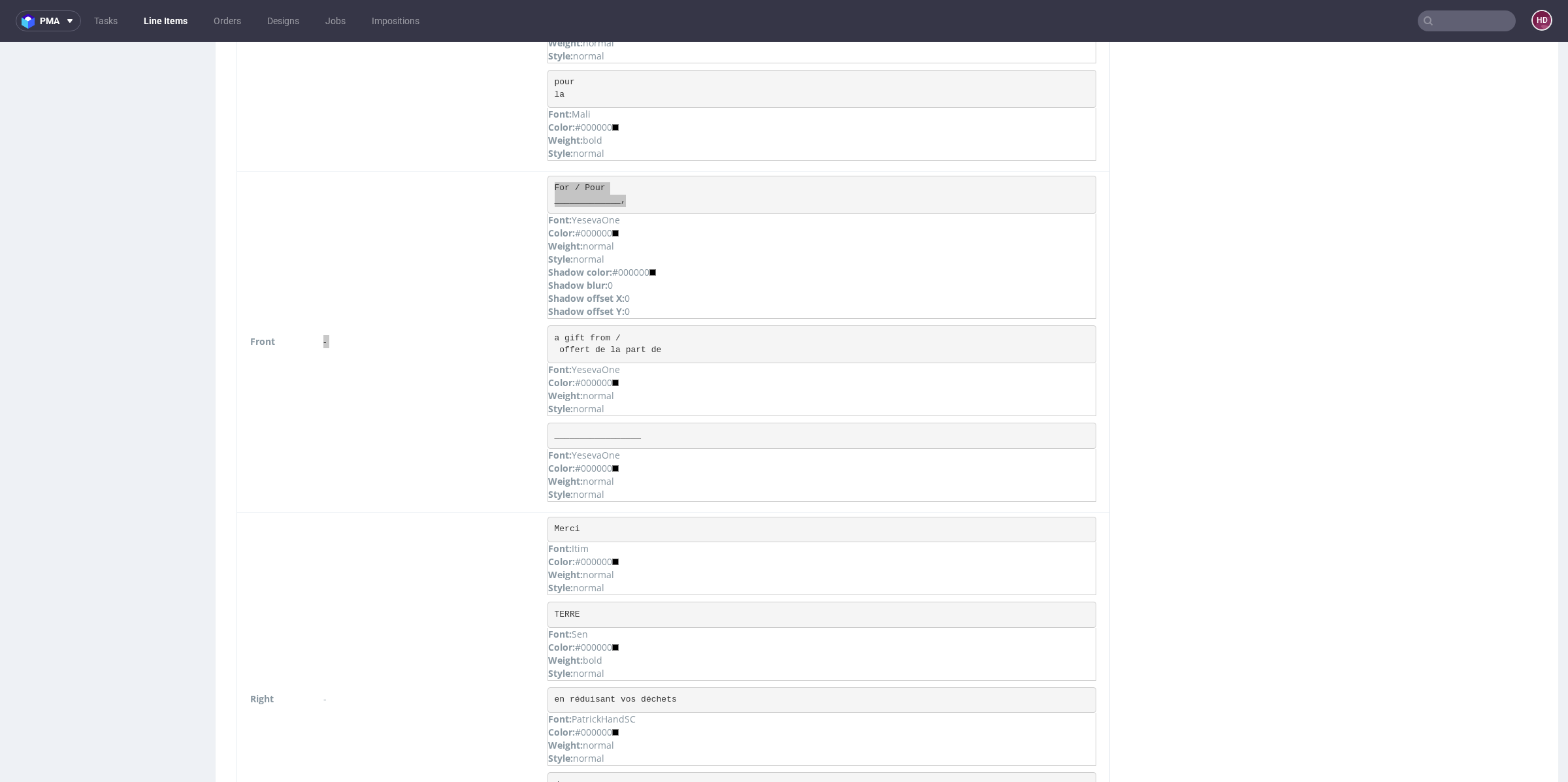
scroll to position [1256, 0]
drag, startPoint x: 558, startPoint y: 350, endPoint x: 667, endPoint y: 360, distance: 109.5
click at [667, 360] on pre "a gift from / offert de la part de" at bounding box center [822, 355] width 549 height 38
drag, startPoint x: 553, startPoint y: 436, endPoint x: 692, endPoint y: 436, distance: 139.0
click at [692, 436] on pre "_________________" at bounding box center [822, 446] width 549 height 26
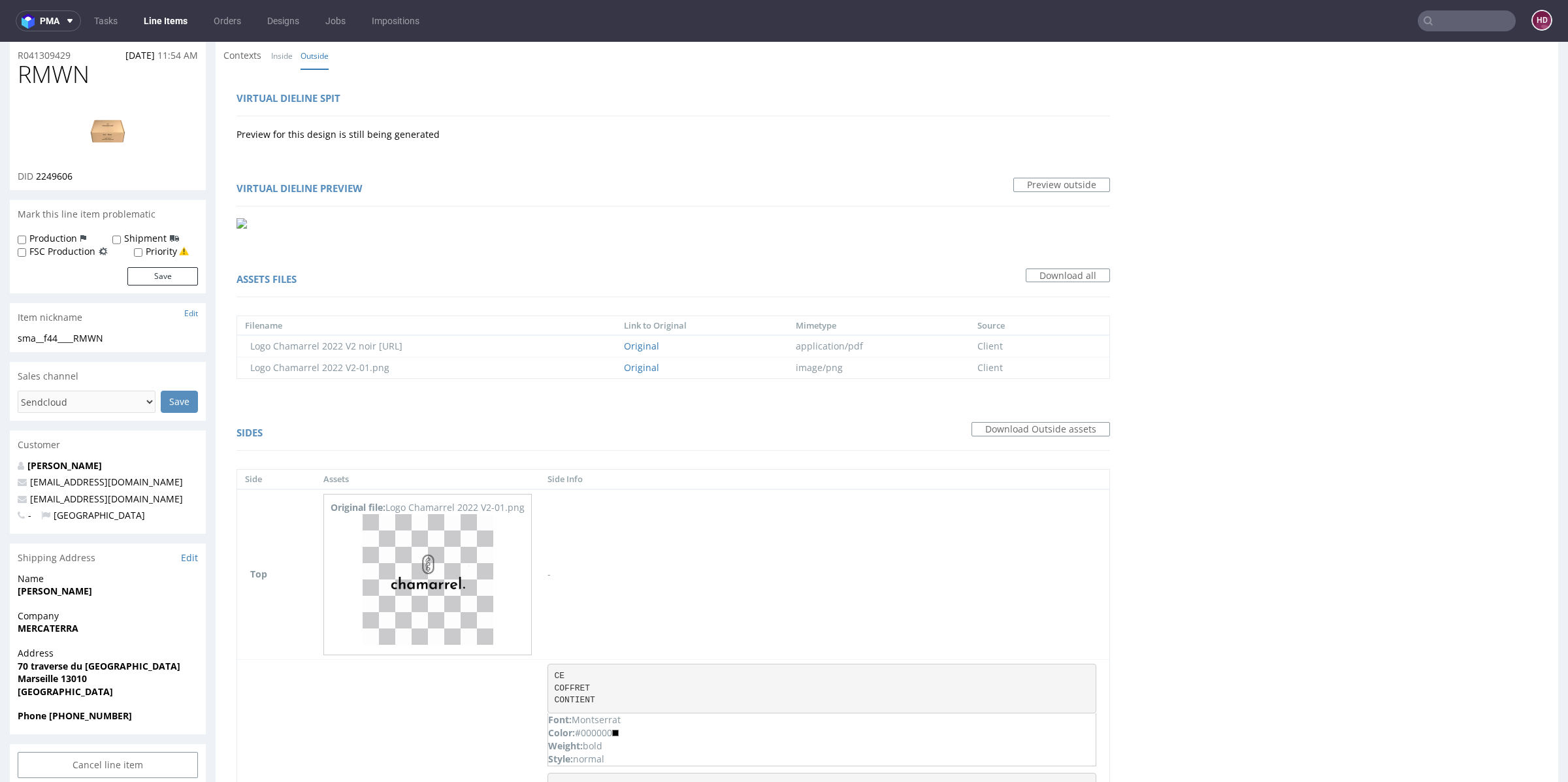
scroll to position [0, 0]
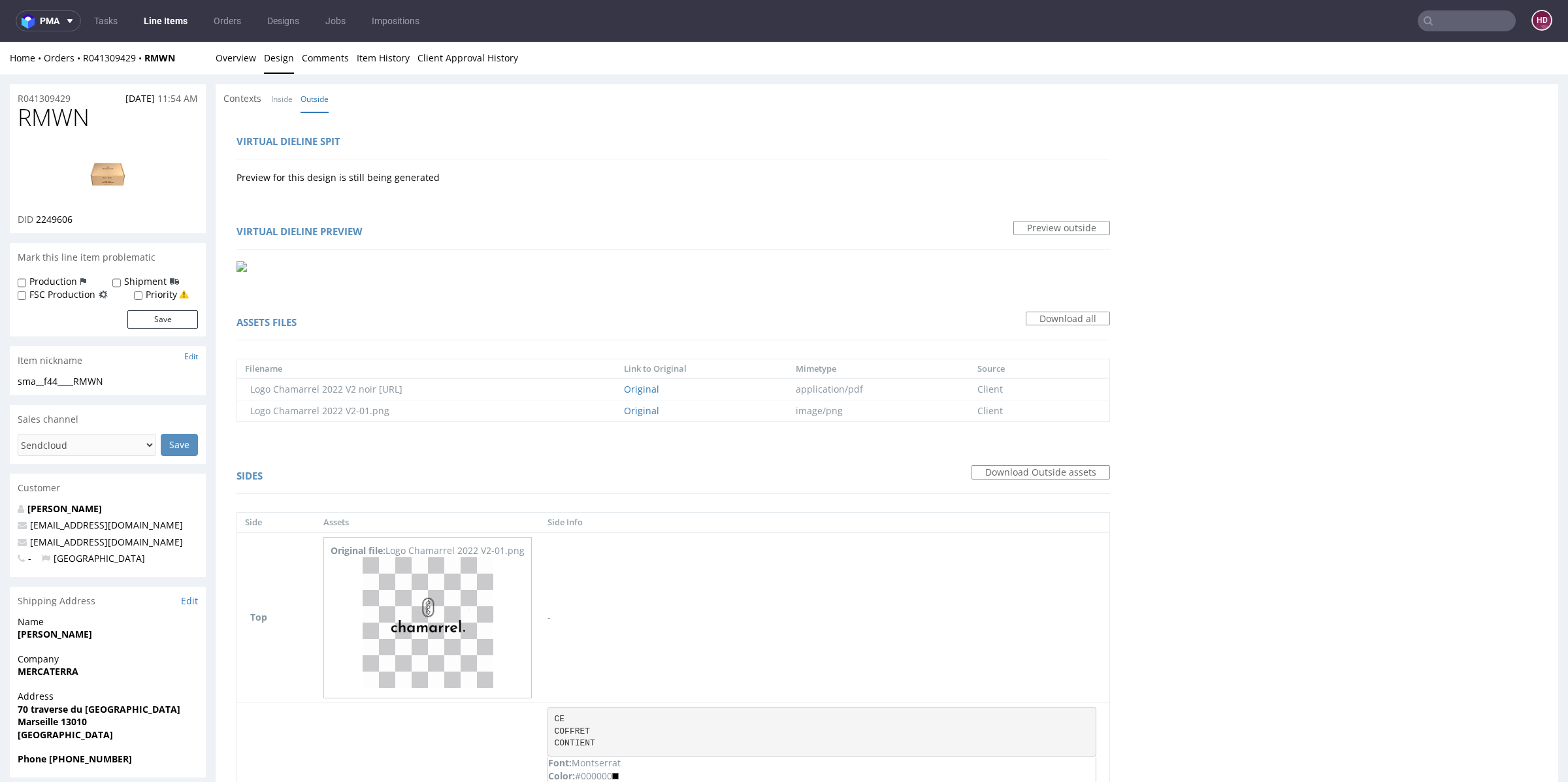
click at [120, 176] on img at bounding box center [107, 173] width 104 height 59
click at [224, 58] on link "Overview" at bounding box center [236, 58] width 41 height 32
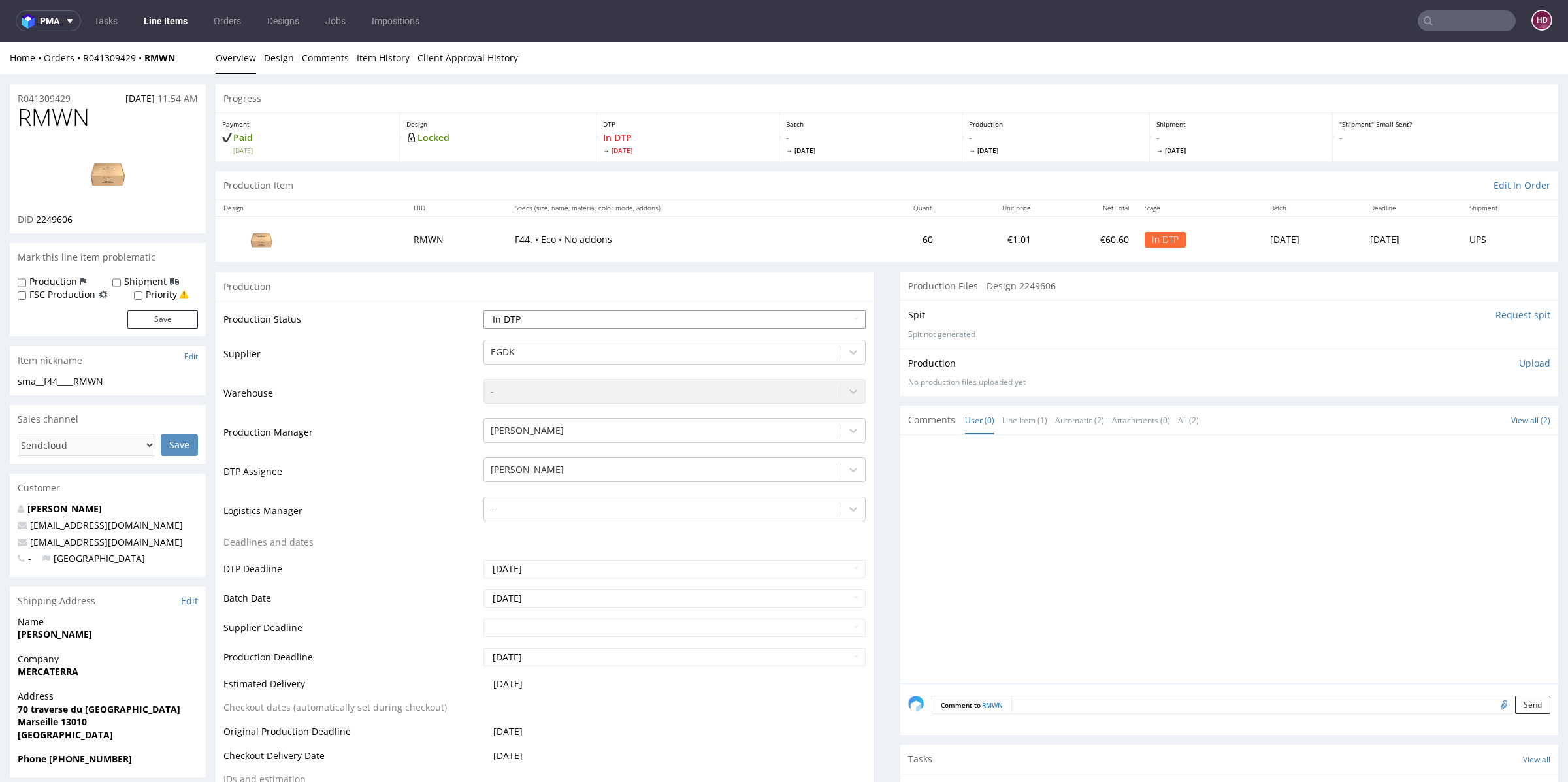
click at [634, 315] on select "Waiting for Artwork Waiting for Diecut Waiting for Mockup Waiting for DTP Waiti…" at bounding box center [674, 319] width 382 height 18
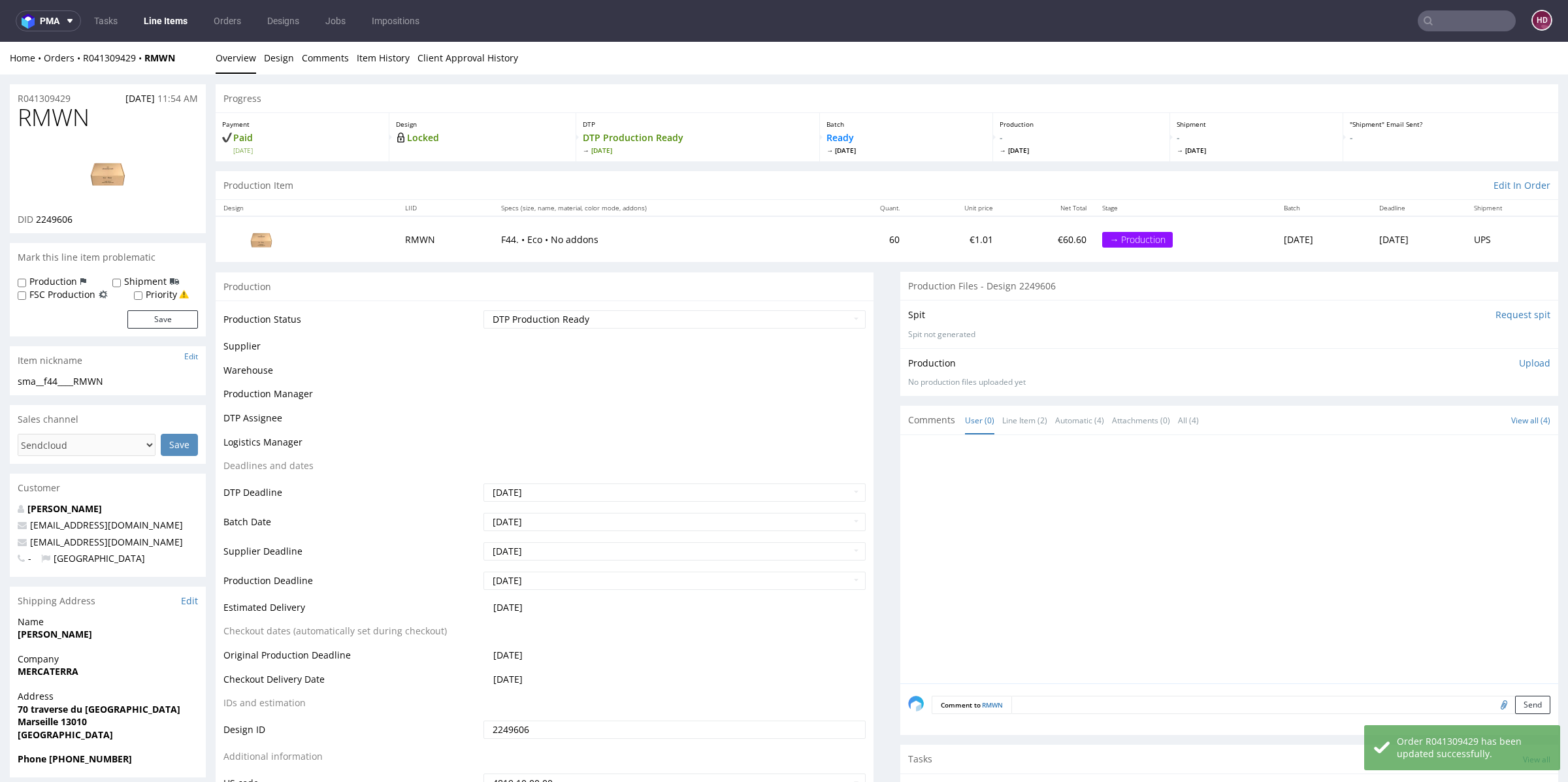
click at [631, 312] on select "Waiting for Artwork Waiting for Diecut Waiting for Mockup Waiting for DTP Waiti…" at bounding box center [674, 319] width 382 height 18
select select "dtp_in_process"
click at [484, 310] on select "Waiting for Artwork Waiting for Diecut Waiting for Mockup Waiting for DTP Waiti…" at bounding box center [674, 319] width 382 height 18
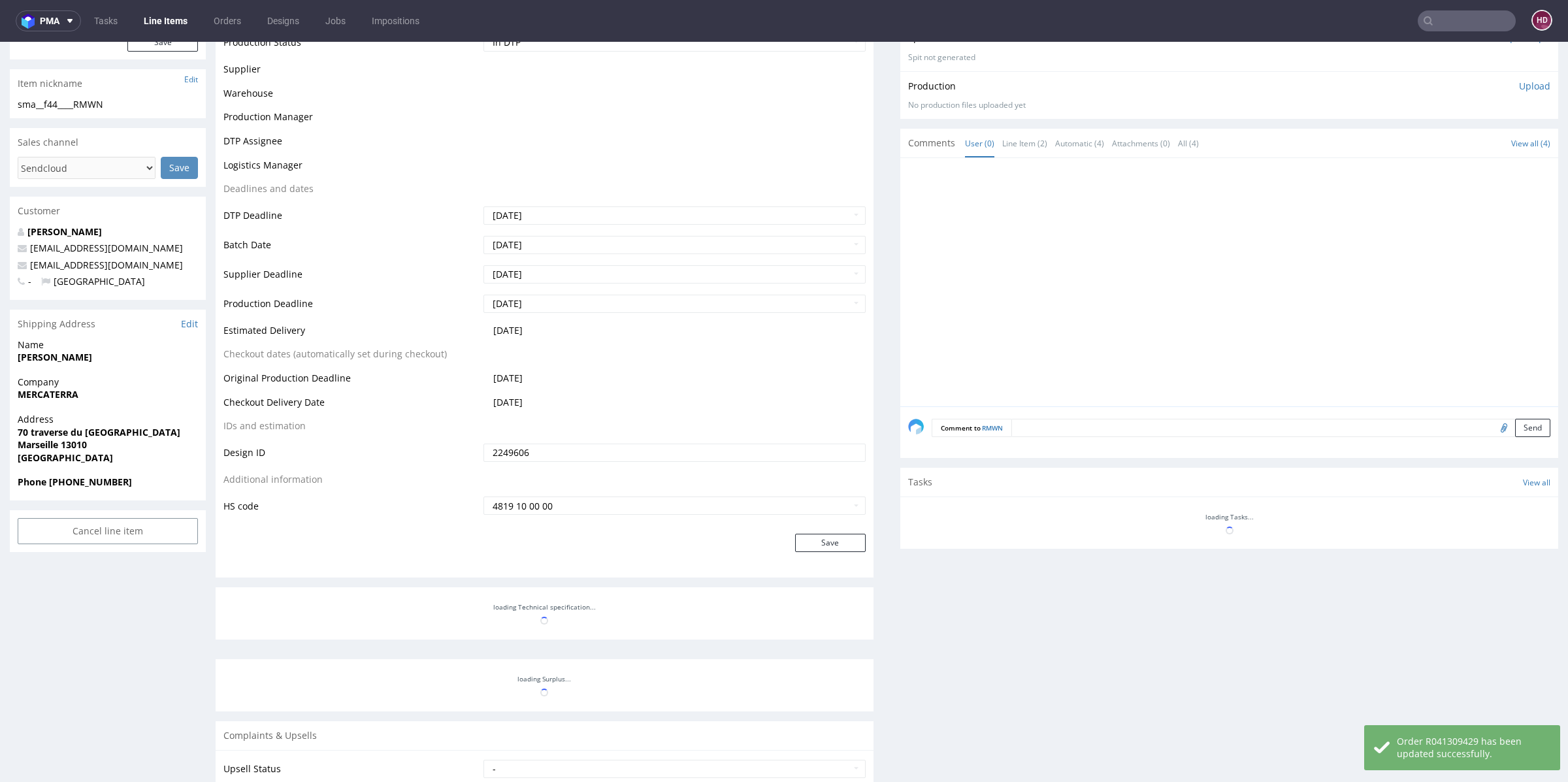
scroll to position [279, 0]
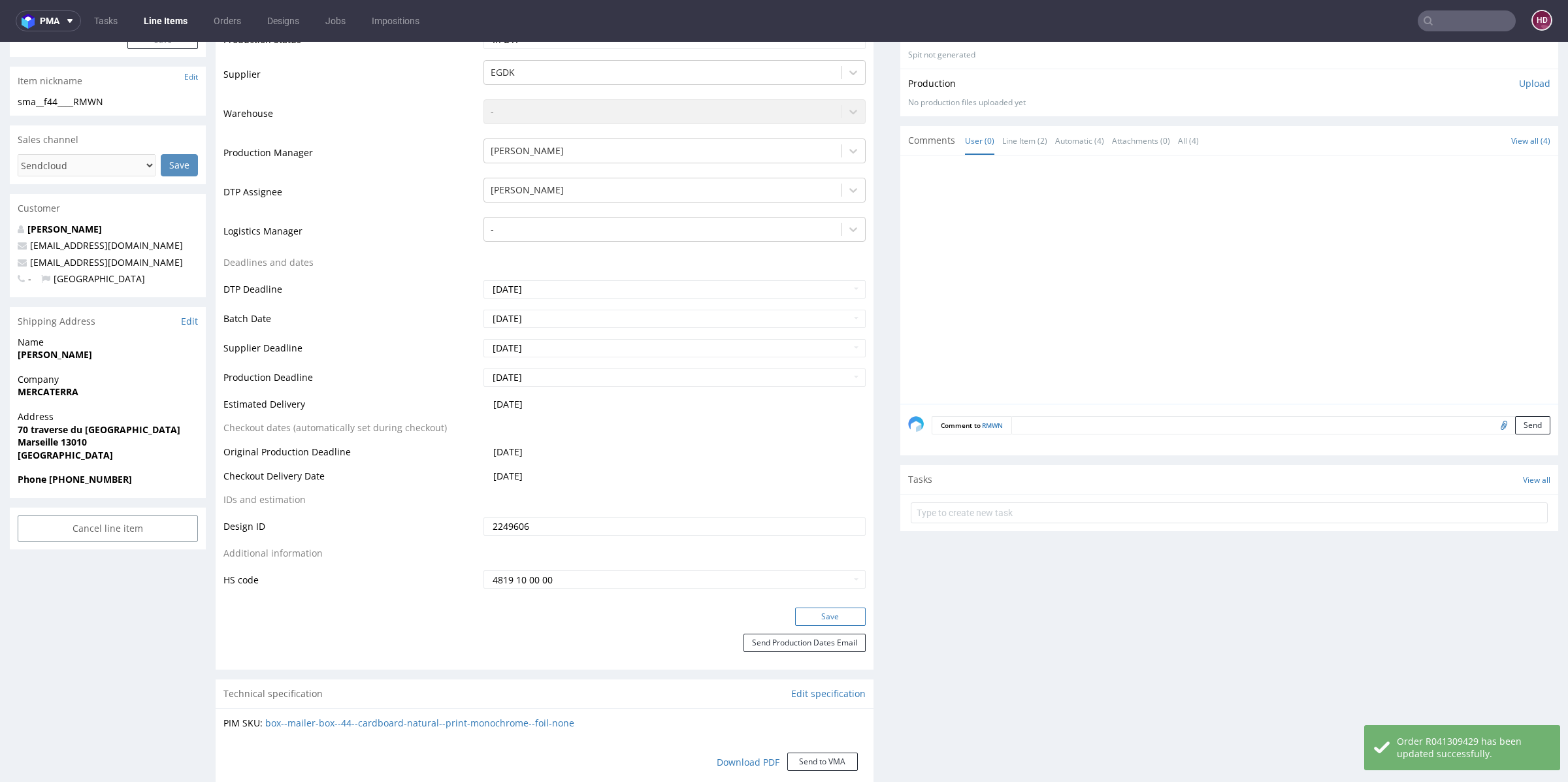
click at [827, 546] on form "Production Production Status Waiting for Artwork Waiting for Diecut Waiting for…" at bounding box center [545, 331] width 658 height 678
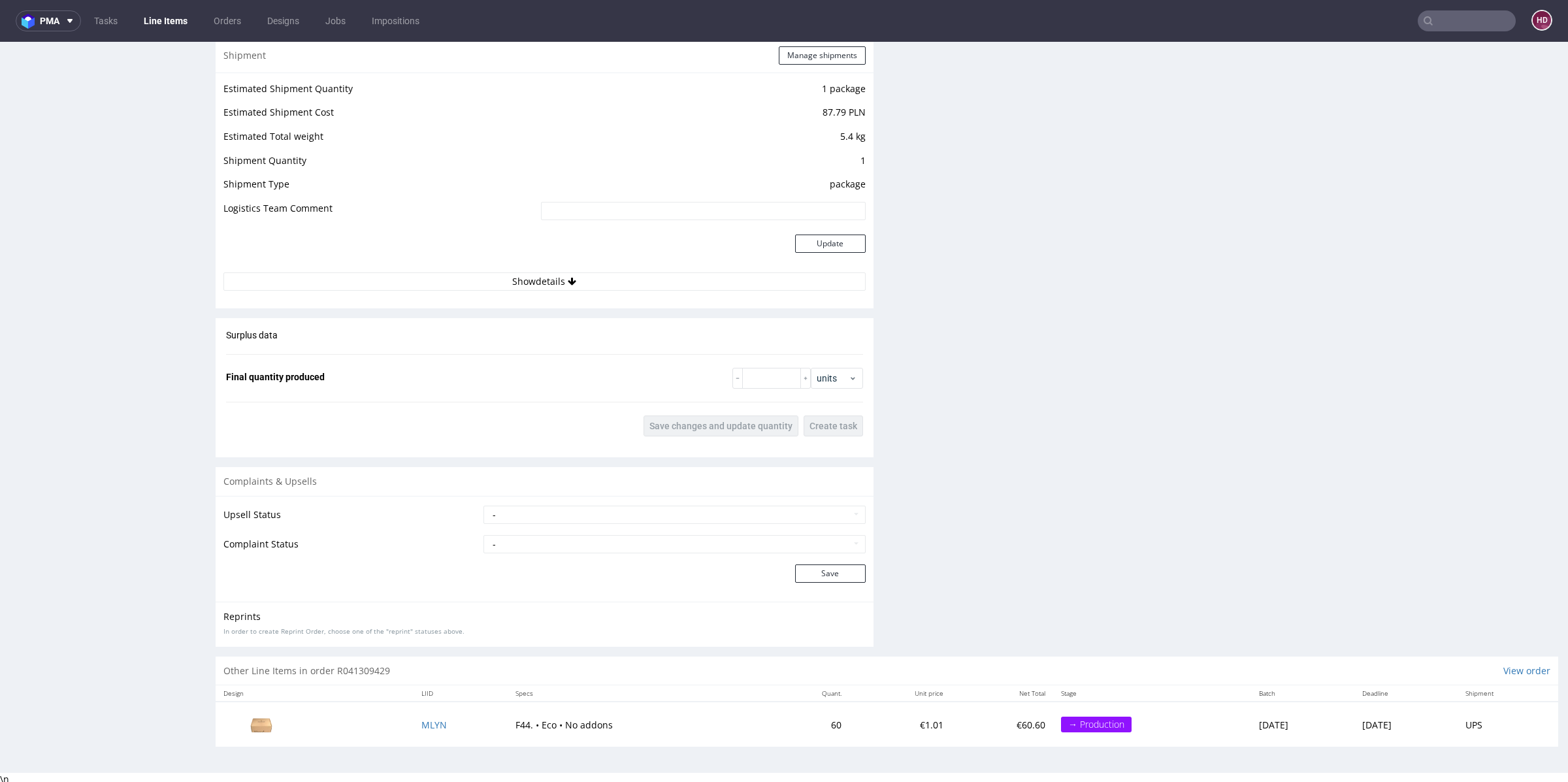
scroll to position [3, 0]
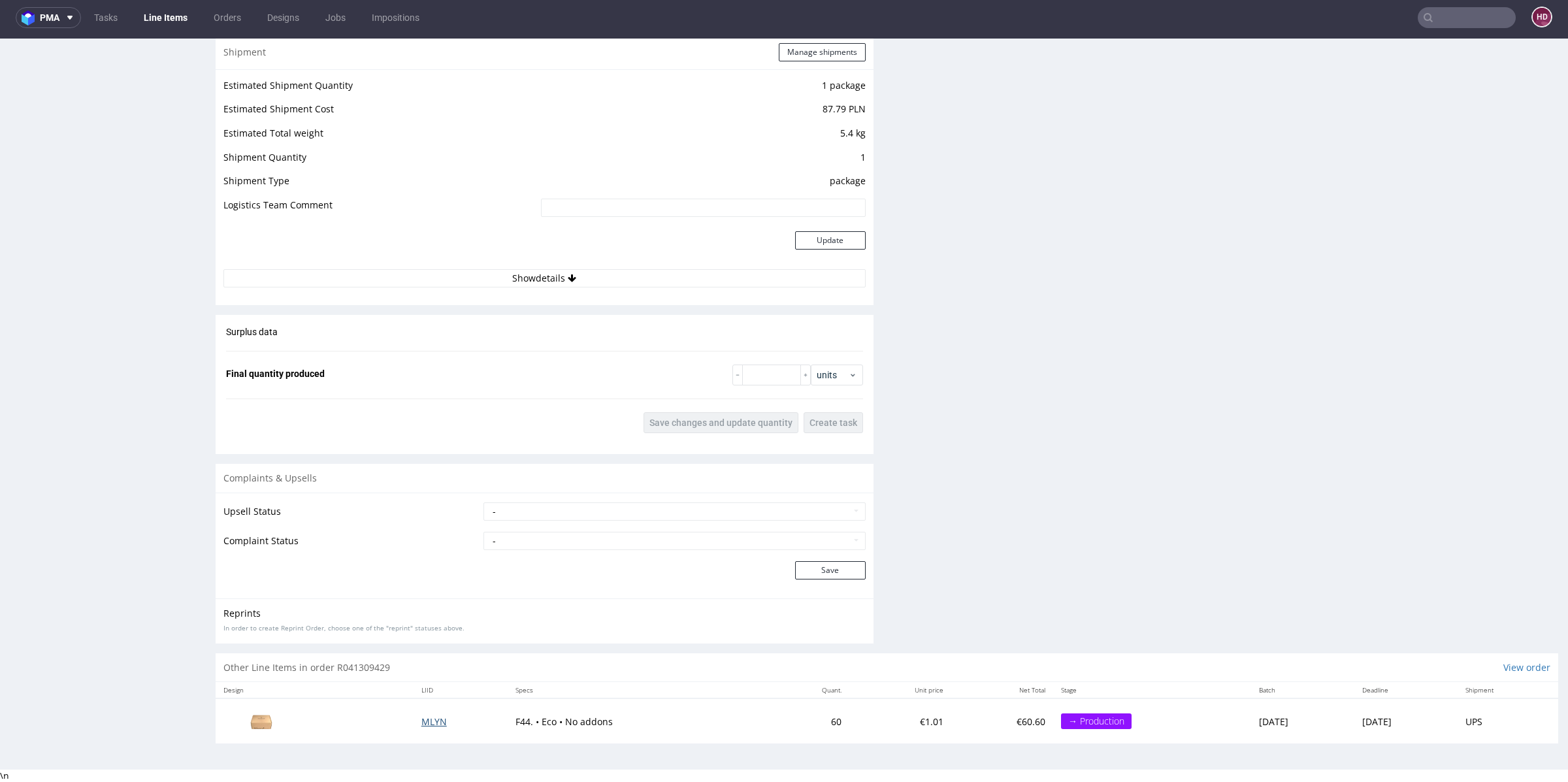
click at [422, 715] on span "MLYN" at bounding box center [434, 721] width 26 height 12
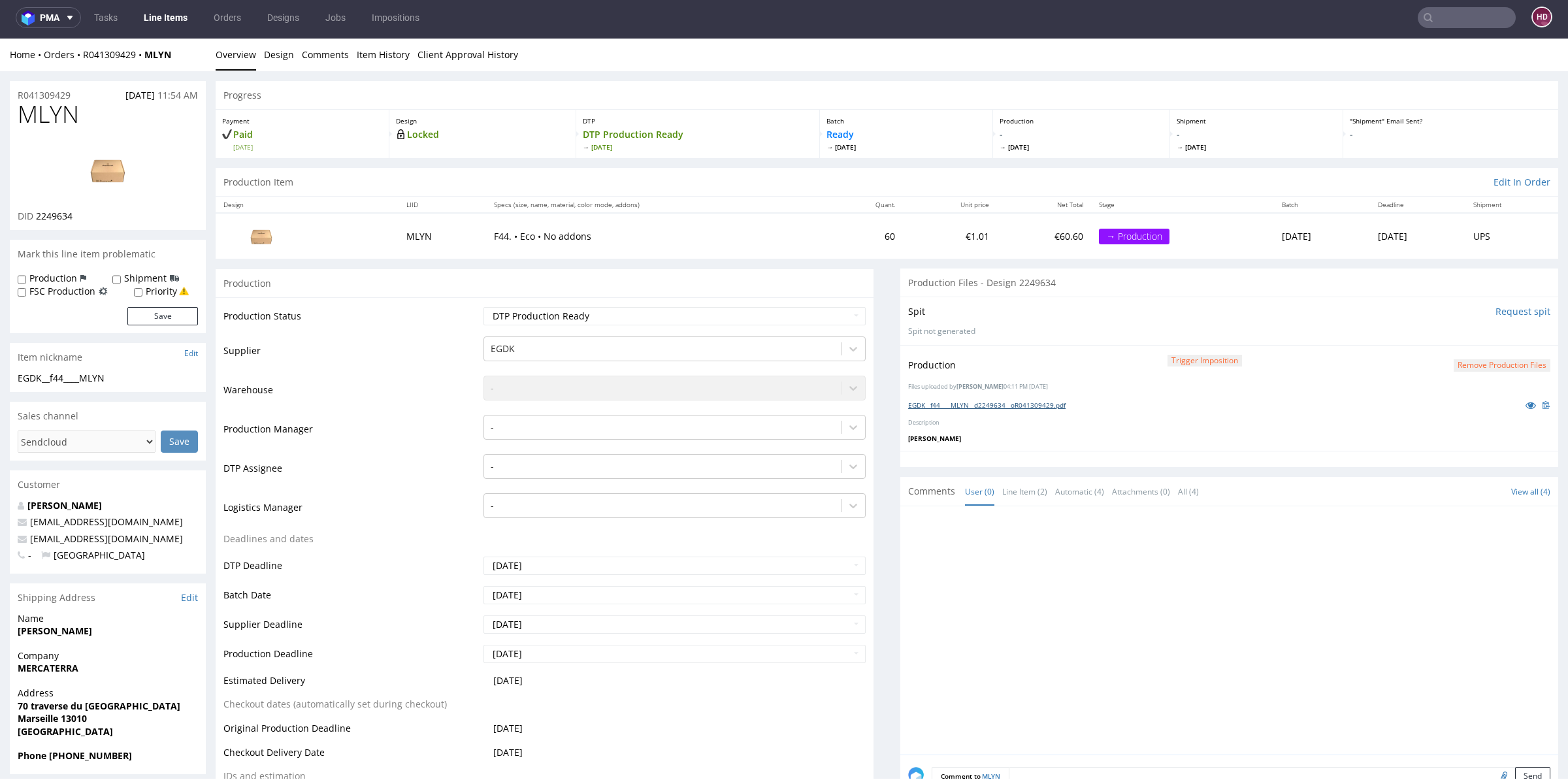
click at [983, 401] on link "EGDK__f44____MLYN__d2249634__oR041309429.pdf" at bounding box center [986, 404] width 157 height 9
click at [1458, 362] on button "Remove production files" at bounding box center [1501, 365] width 97 height 12
click at [1456, 335] on link "Yes" at bounding box center [1456, 336] width 37 height 20
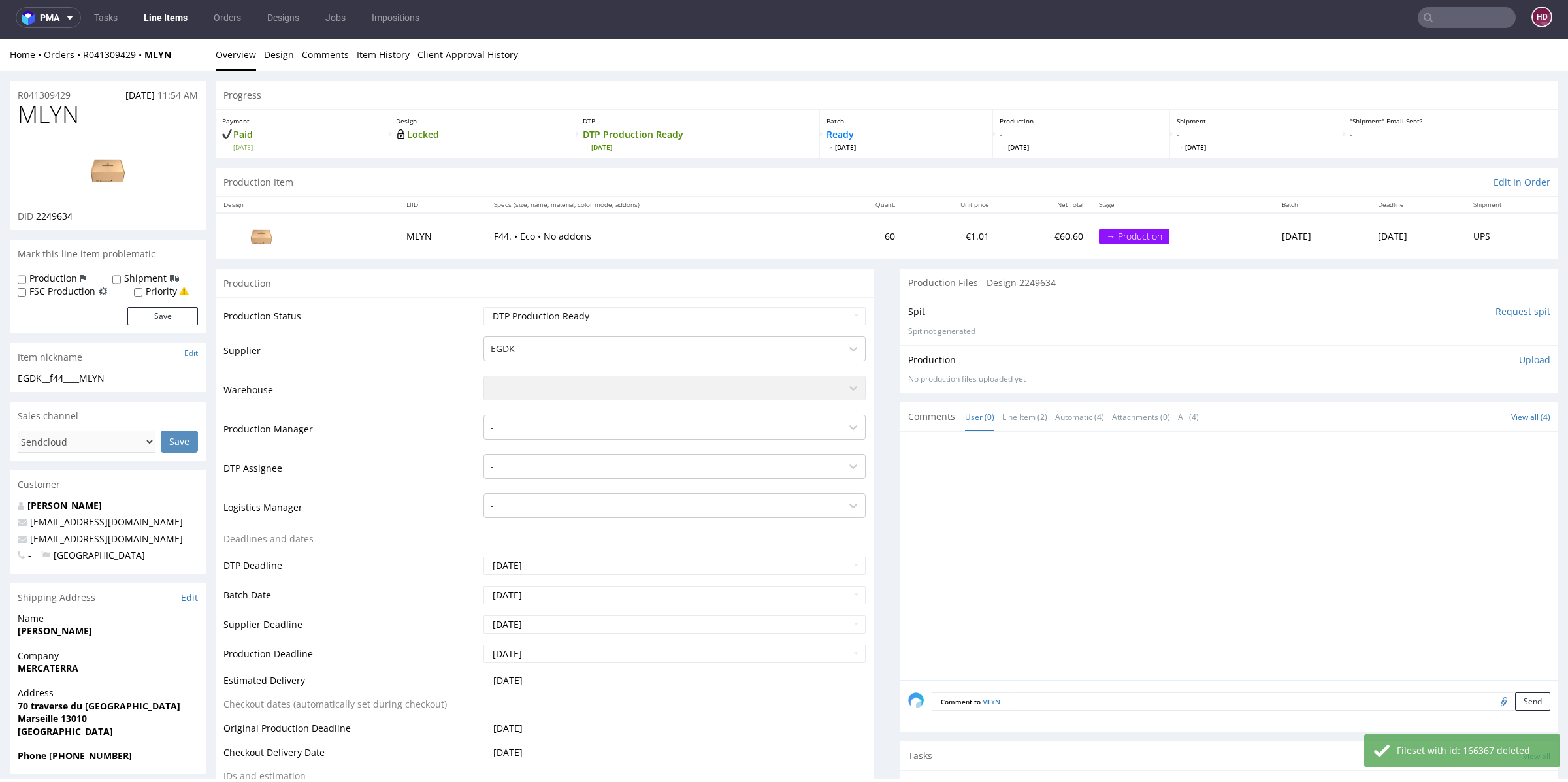
click at [1518, 356] on p "Upload" at bounding box center [1534, 360] width 31 height 13
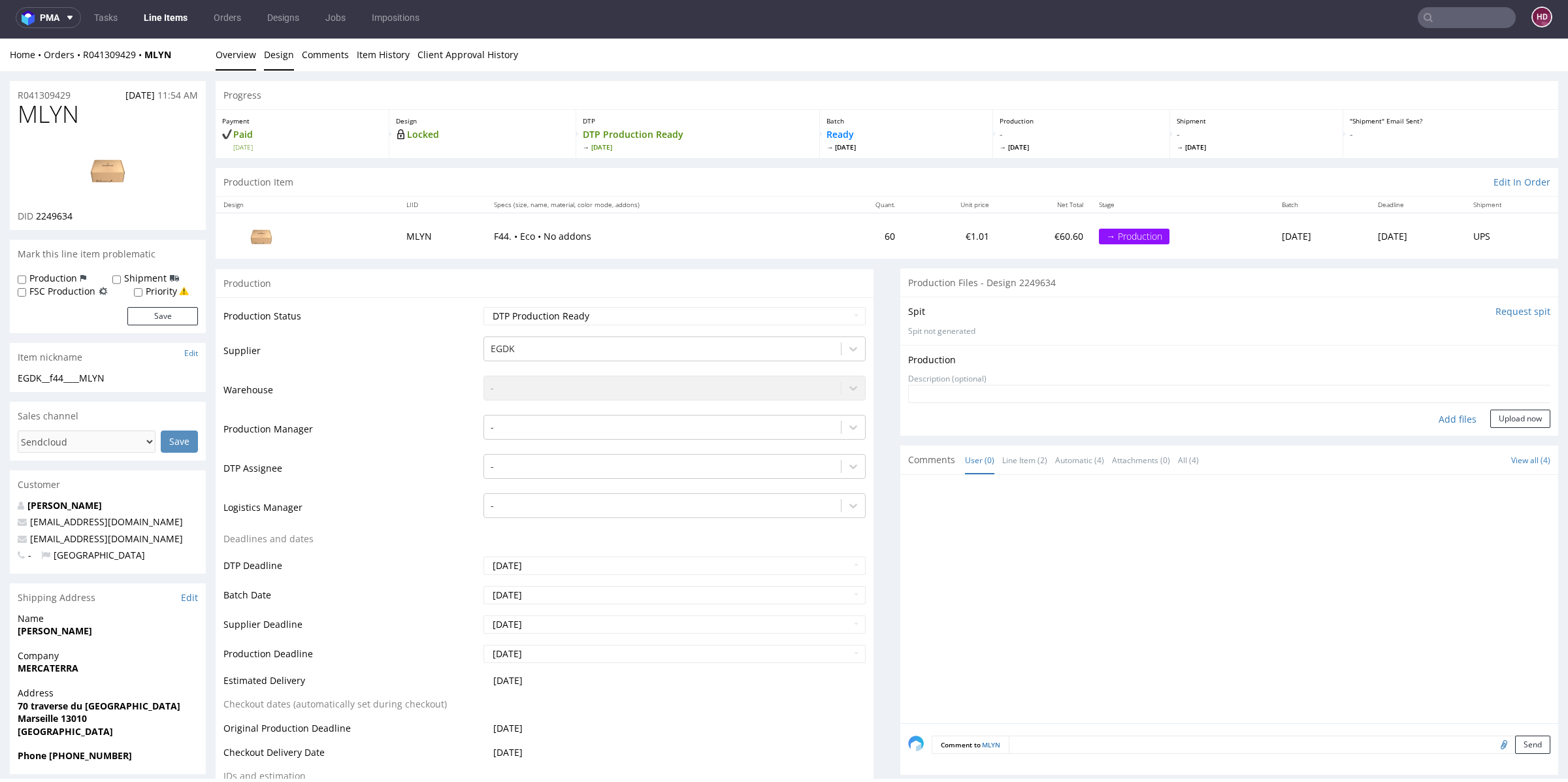
click at [282, 50] on link "Design" at bounding box center [279, 55] width 30 height 32
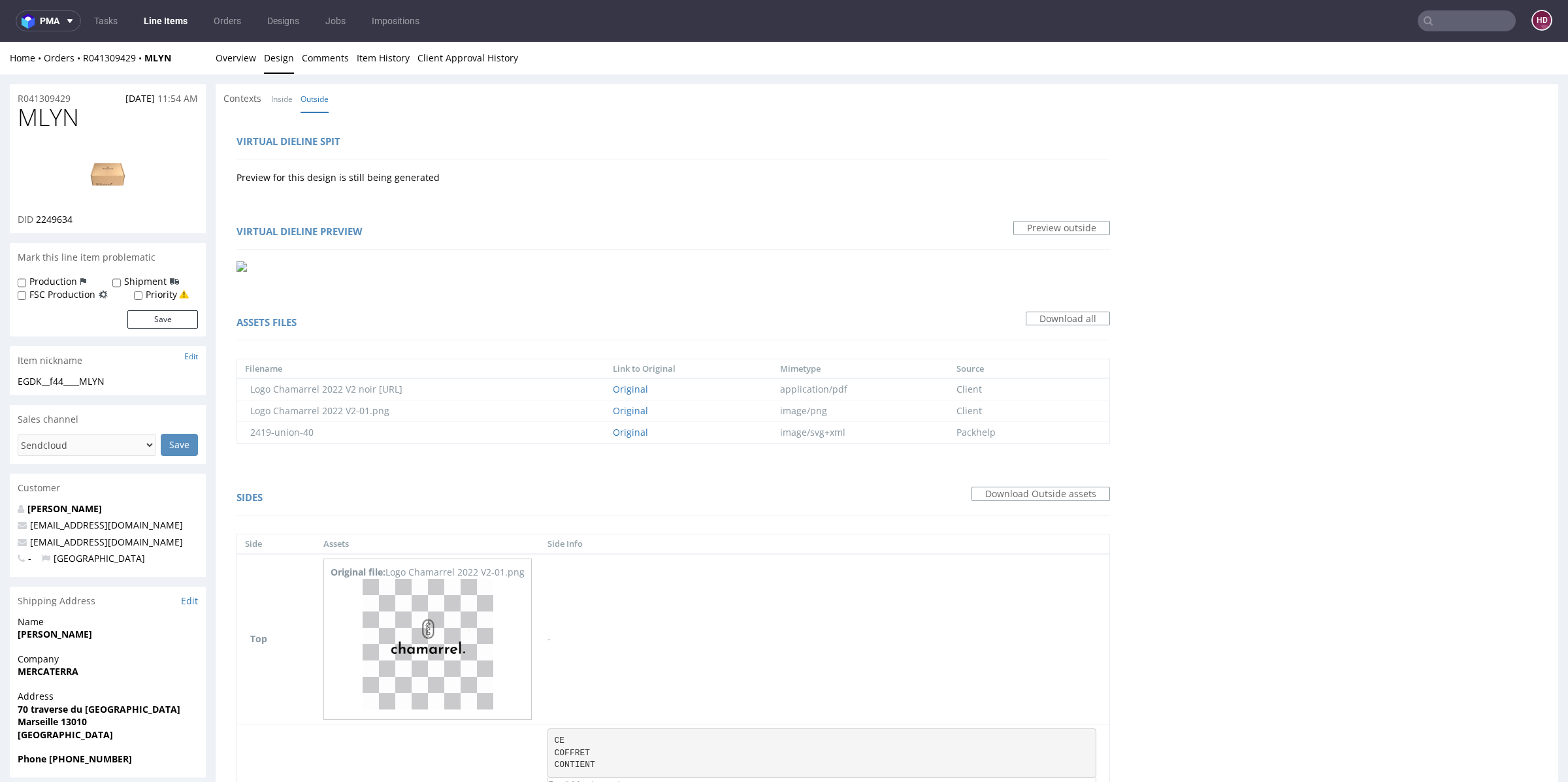
click at [108, 179] on img at bounding box center [107, 173] width 104 height 59
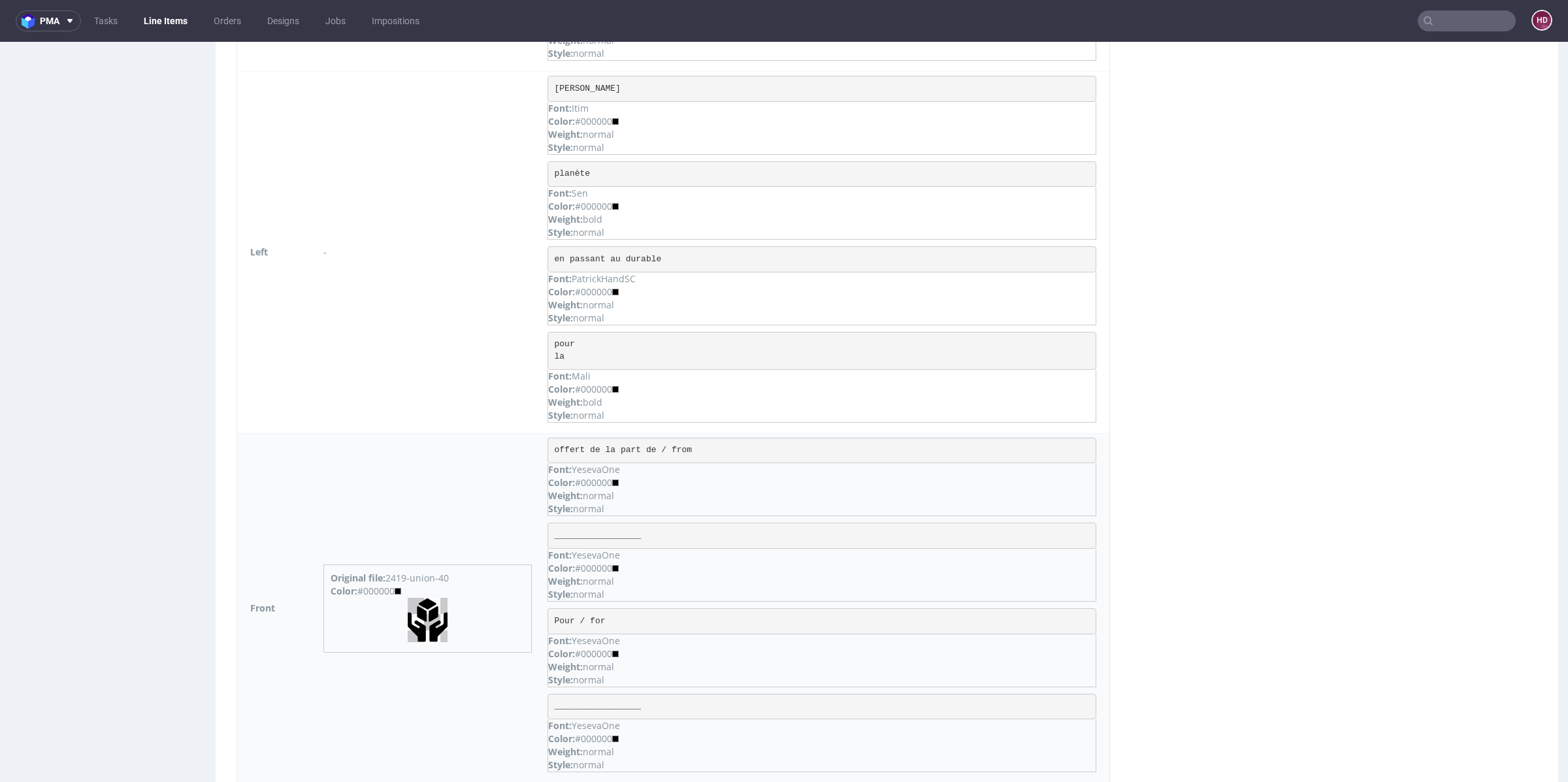
scroll to position [904, 0]
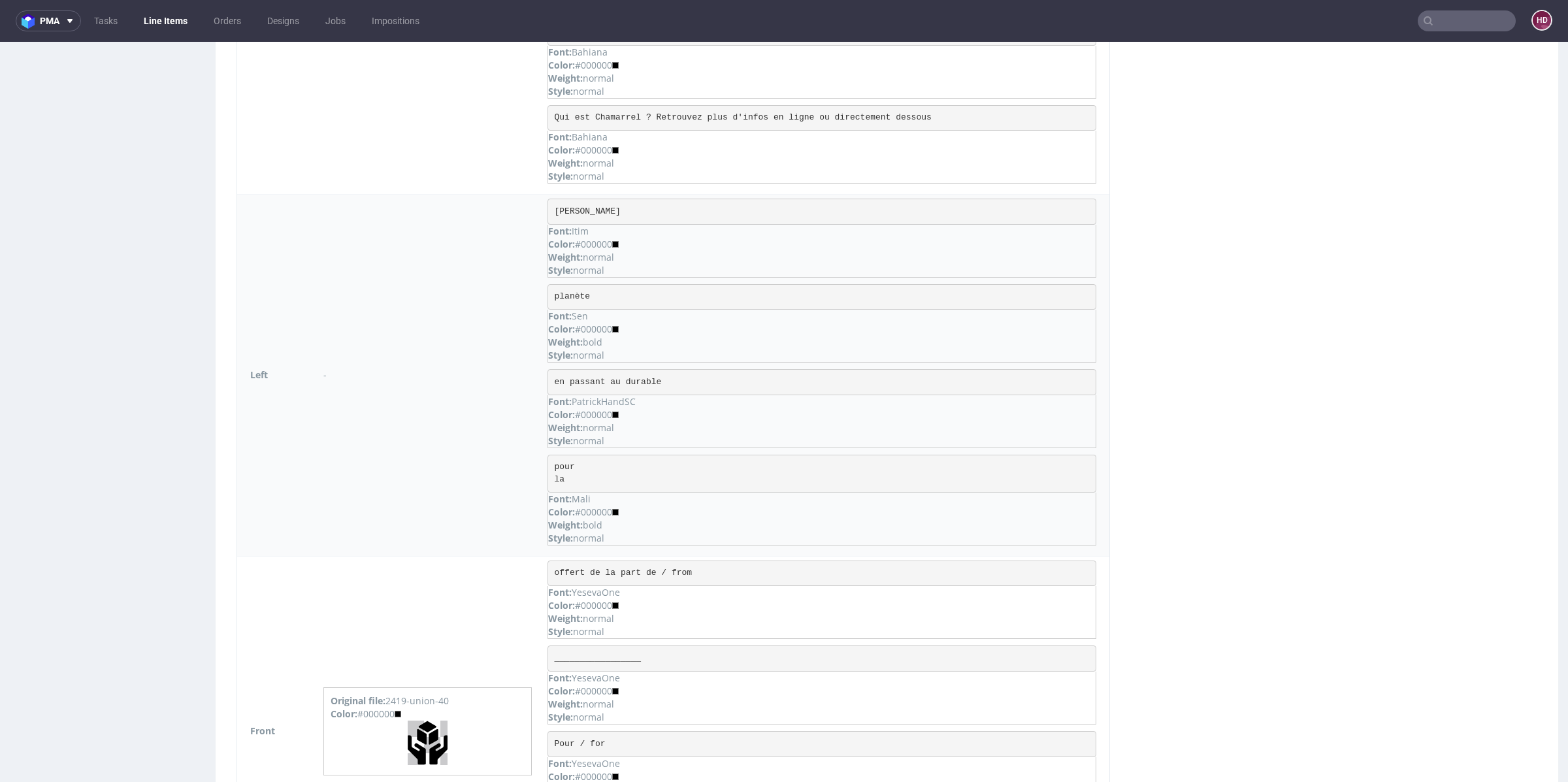
click at [600, 286] on pre "planète" at bounding box center [822, 298] width 549 height 26
drag, startPoint x: 598, startPoint y: 290, endPoint x: 492, endPoint y: 291, distance: 106.0
click at [492, 291] on tr "Left - Joli Geste Font: Itim Color: #000000 Weight: normal Style: normal planèt…" at bounding box center [673, 376] width 872 height 362
click at [613, 284] on pre "planète" at bounding box center [822, 298] width 549 height 26
drag, startPoint x: 612, startPoint y: 288, endPoint x: 546, endPoint y: 292, distance: 66.1
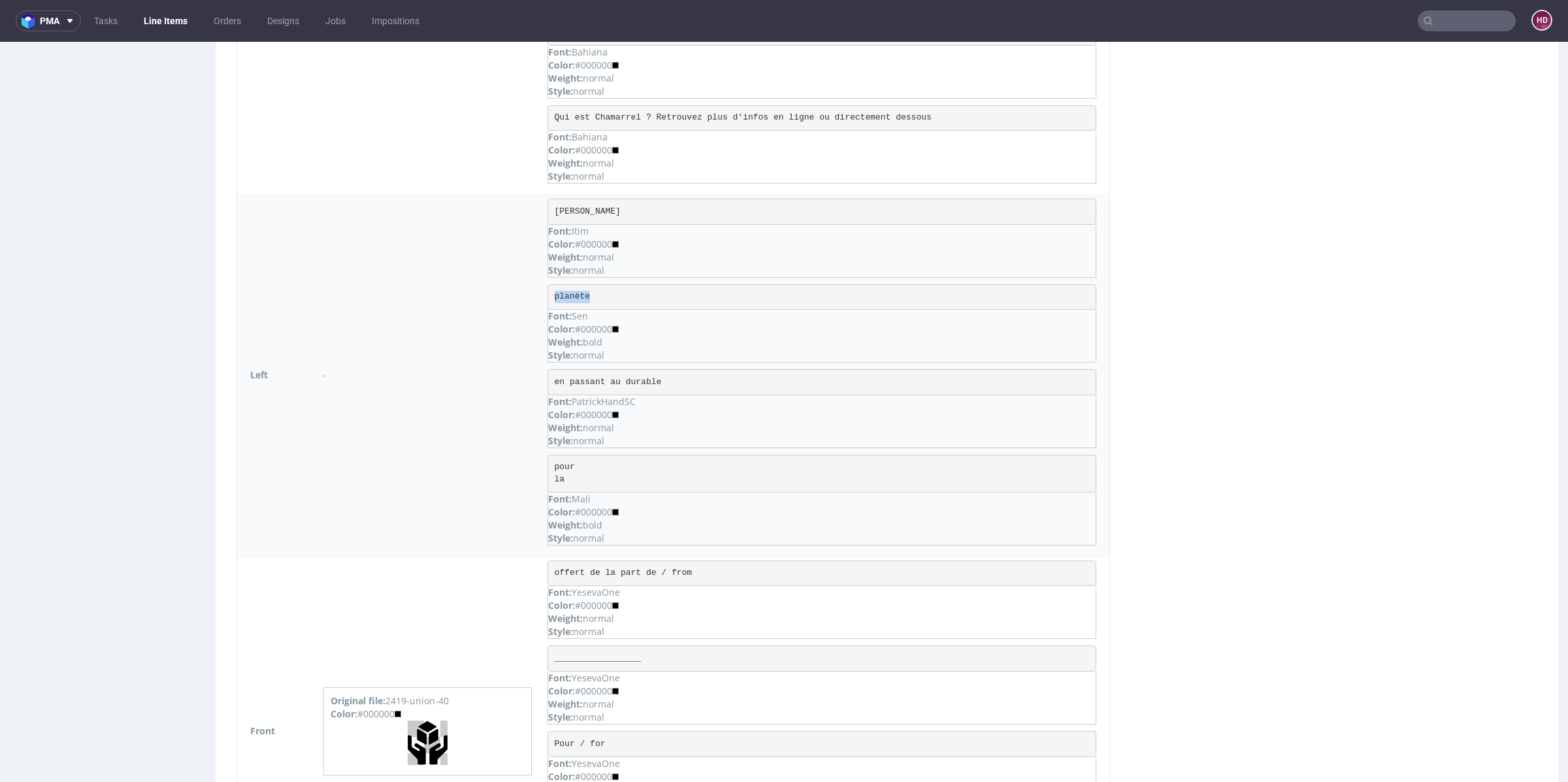
click at [546, 292] on td "Joli Geste Font: Itim Color: #000000 Weight: normal Style: normal planète Font:…" at bounding box center [824, 376] width 570 height 362
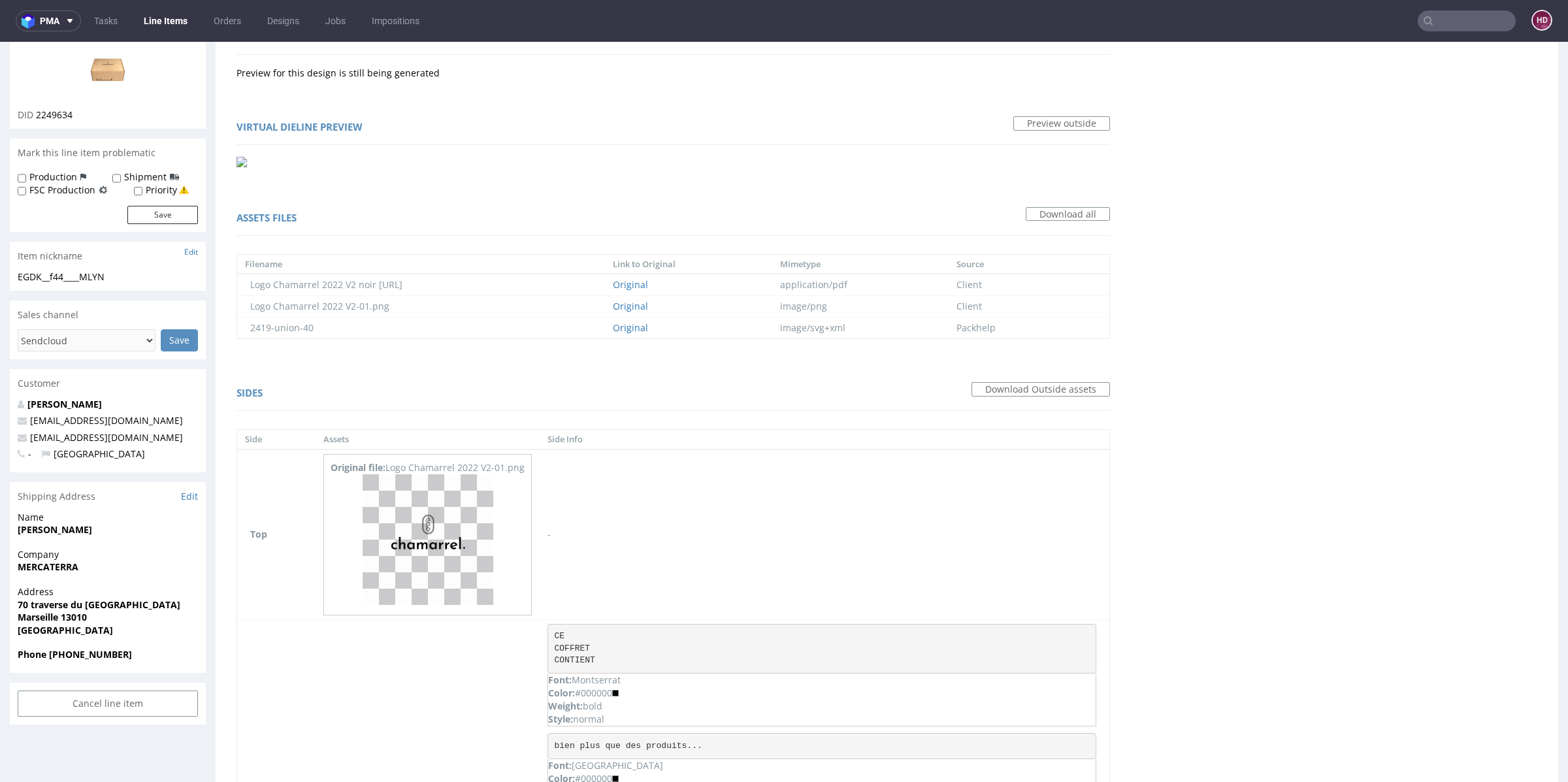
scroll to position [0, 0]
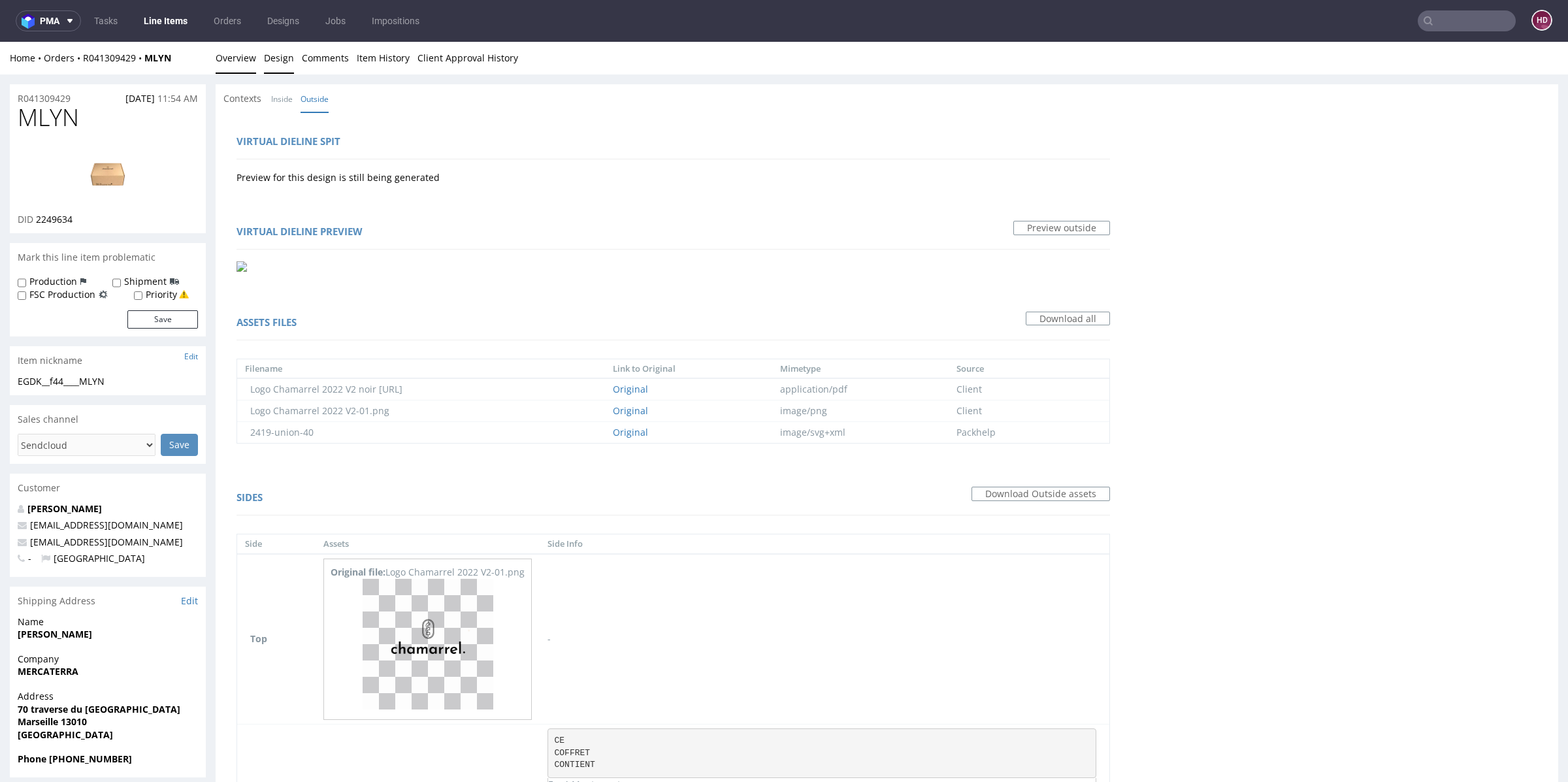
click at [231, 60] on link "Overview" at bounding box center [236, 58] width 41 height 32
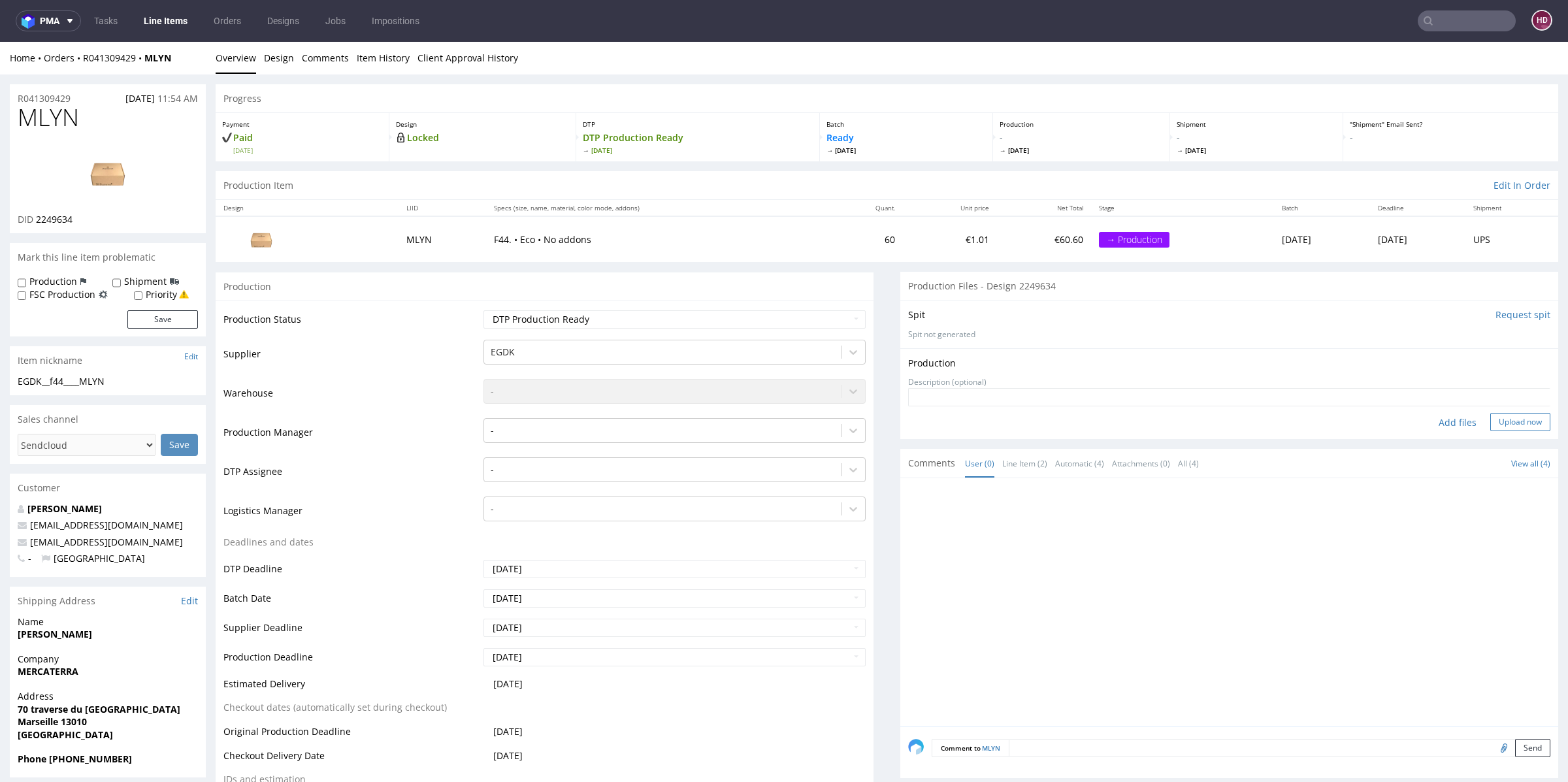
click at [1500, 422] on button "Upload now" at bounding box center [1520, 422] width 60 height 18
click at [1443, 422] on div "Add files" at bounding box center [1453, 422] width 65 height 20
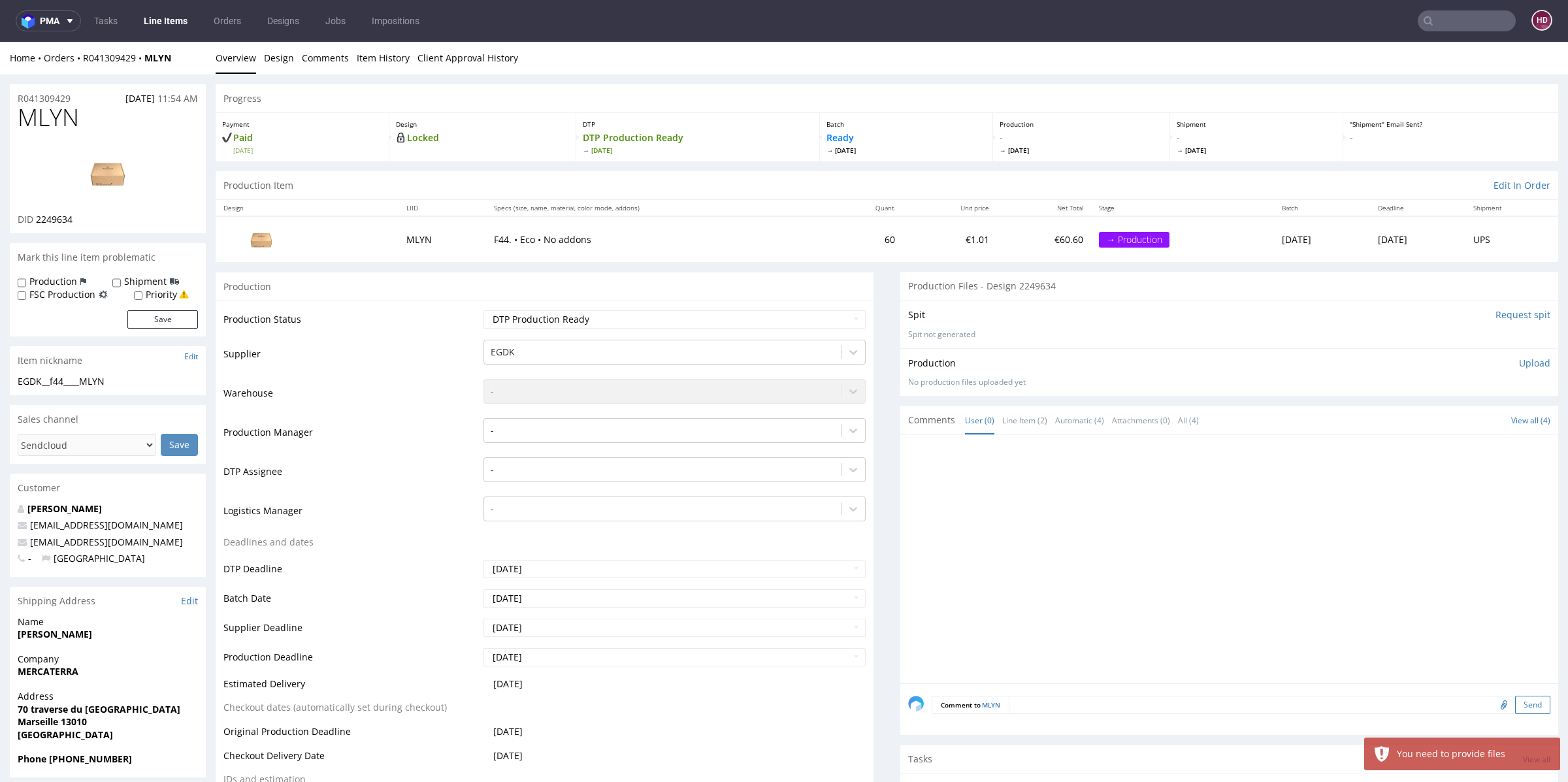
click at [1515, 703] on button "Send" at bounding box center [1532, 705] width 36 height 18
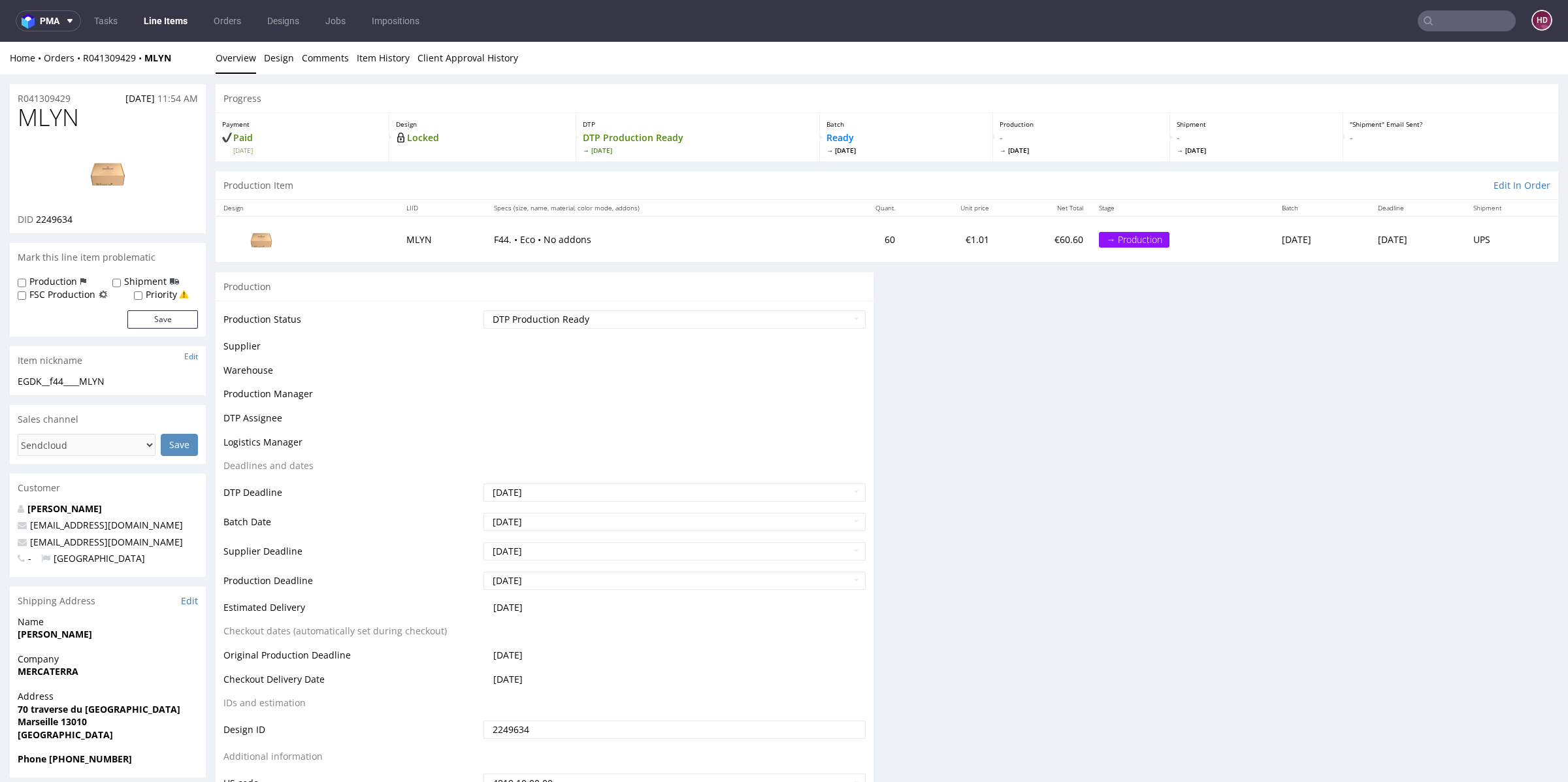
click at [1513, 360] on div "Progress Payment Paid Fri 15 Aug Design Locked DTP DTP Production Ready Thu 21 …" at bounding box center [887, 474] width 1342 height 780
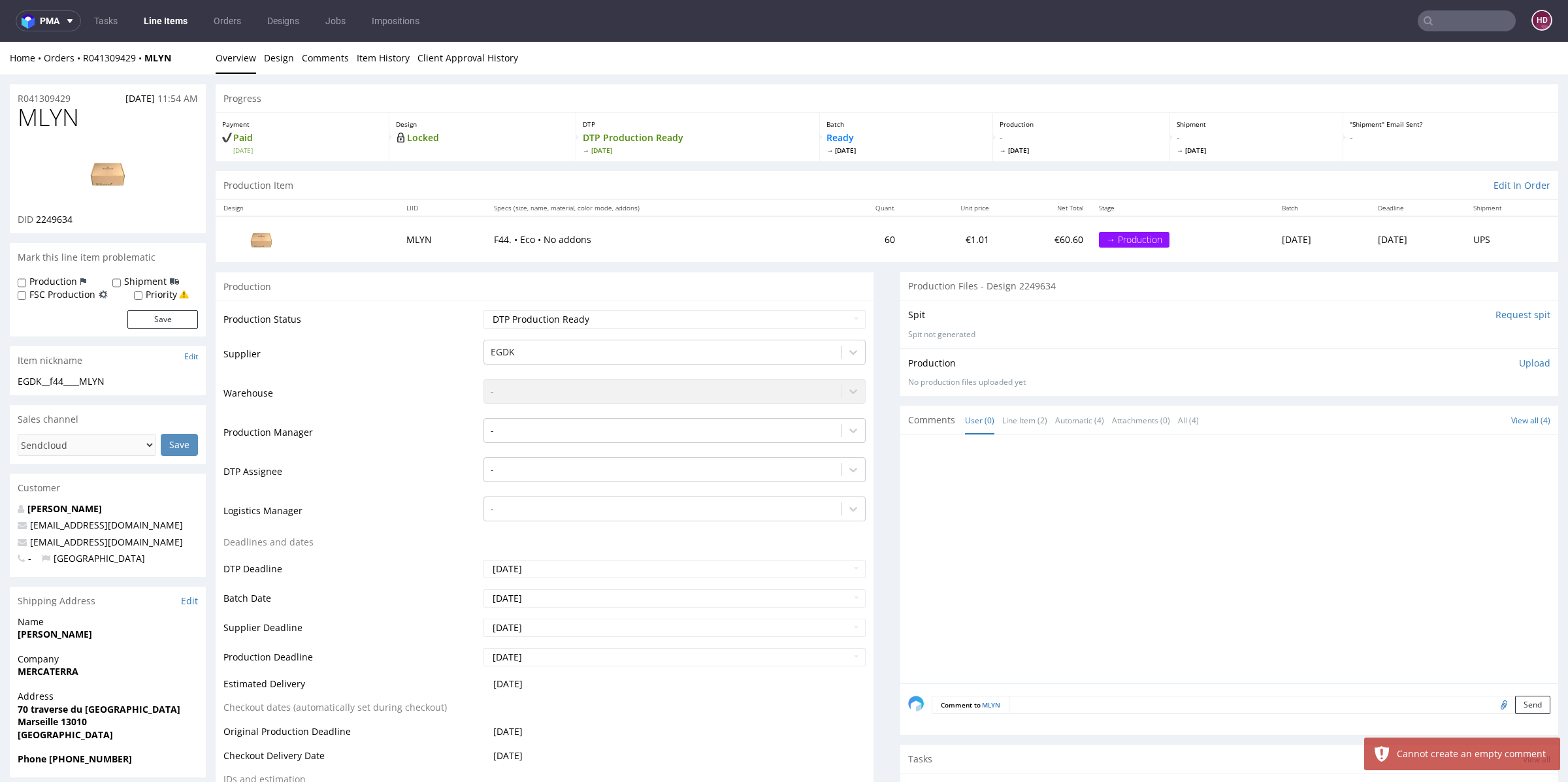
click at [1518, 356] on p "Upload" at bounding box center [1534, 363] width 31 height 13
click at [1440, 422] on div "Add files" at bounding box center [1457, 422] width 65 height 20
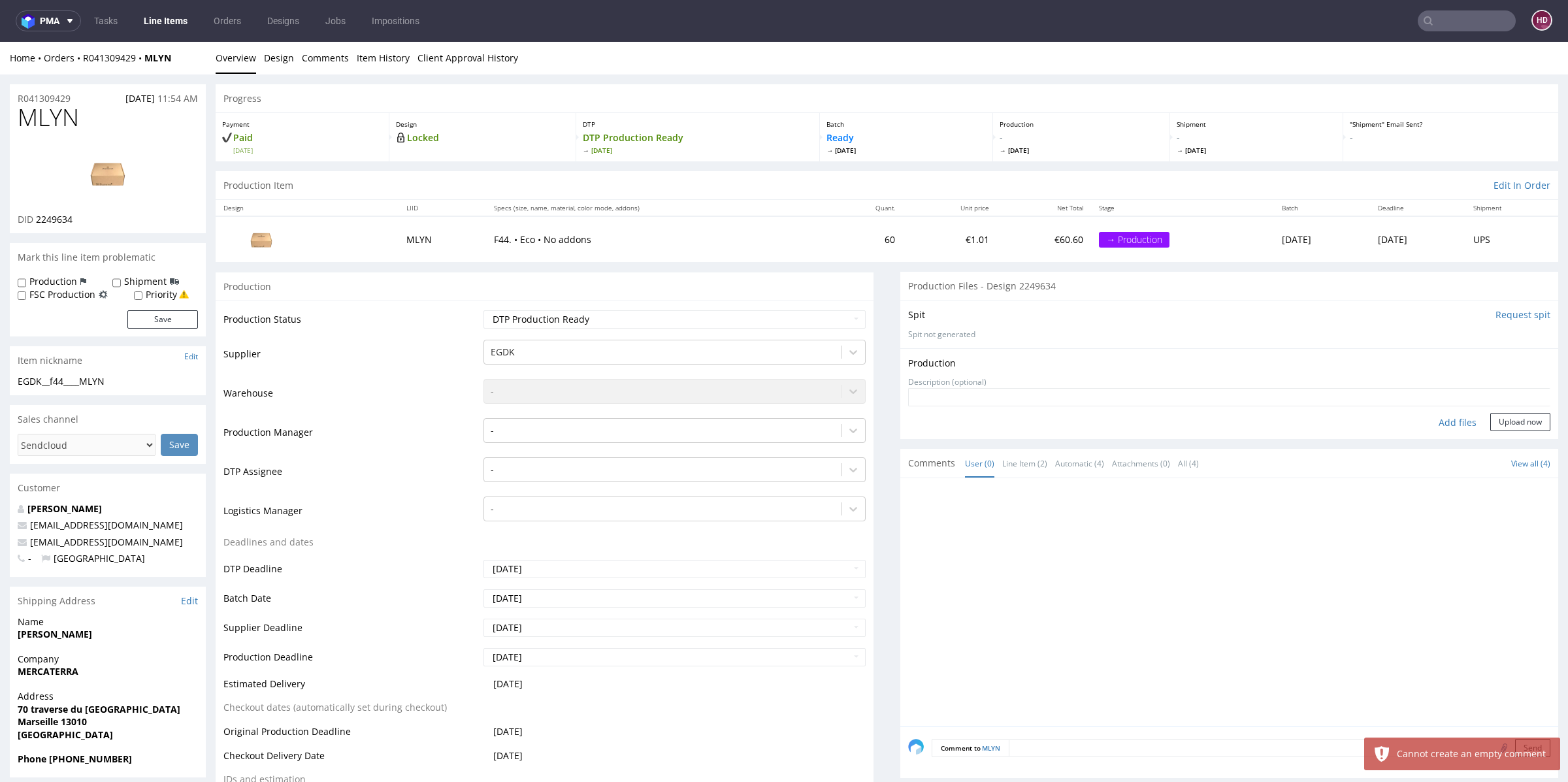
type input "C:\fakepath\EGDK__f44____MLYN__d2249634__oR041309429.pdf"
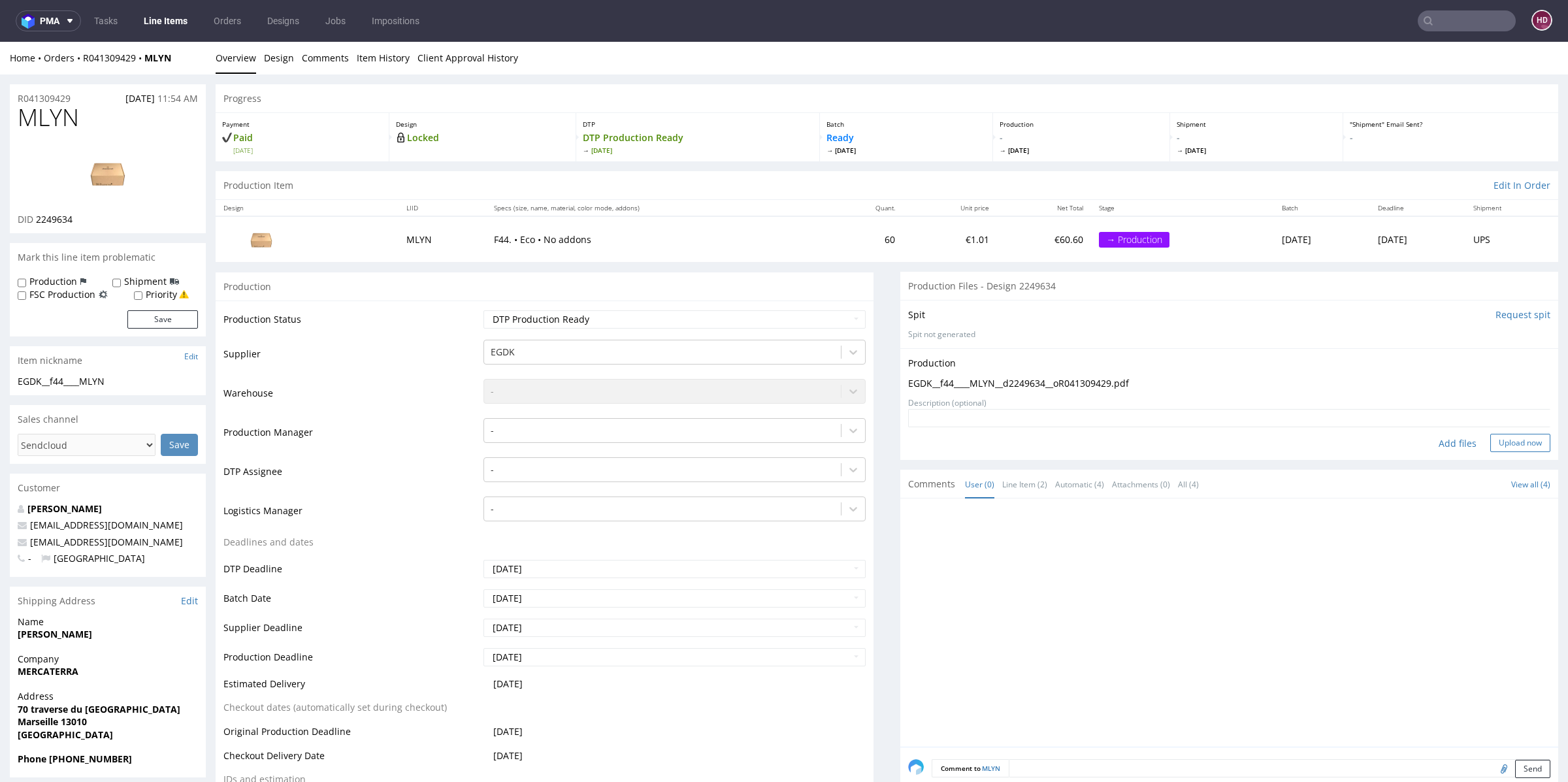
click at [1494, 444] on button "Upload now" at bounding box center [1520, 443] width 60 height 18
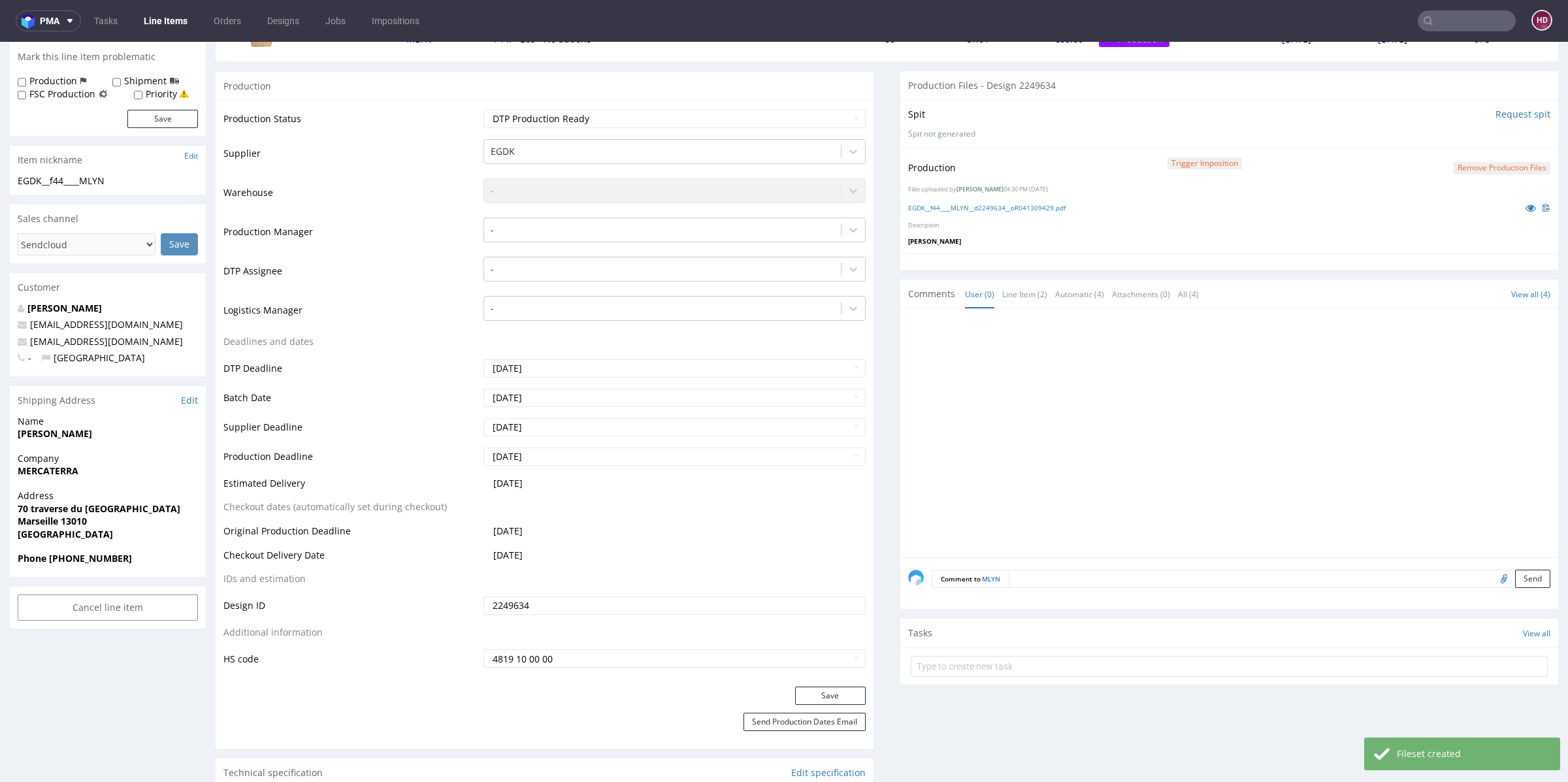
scroll to position [443, 0]
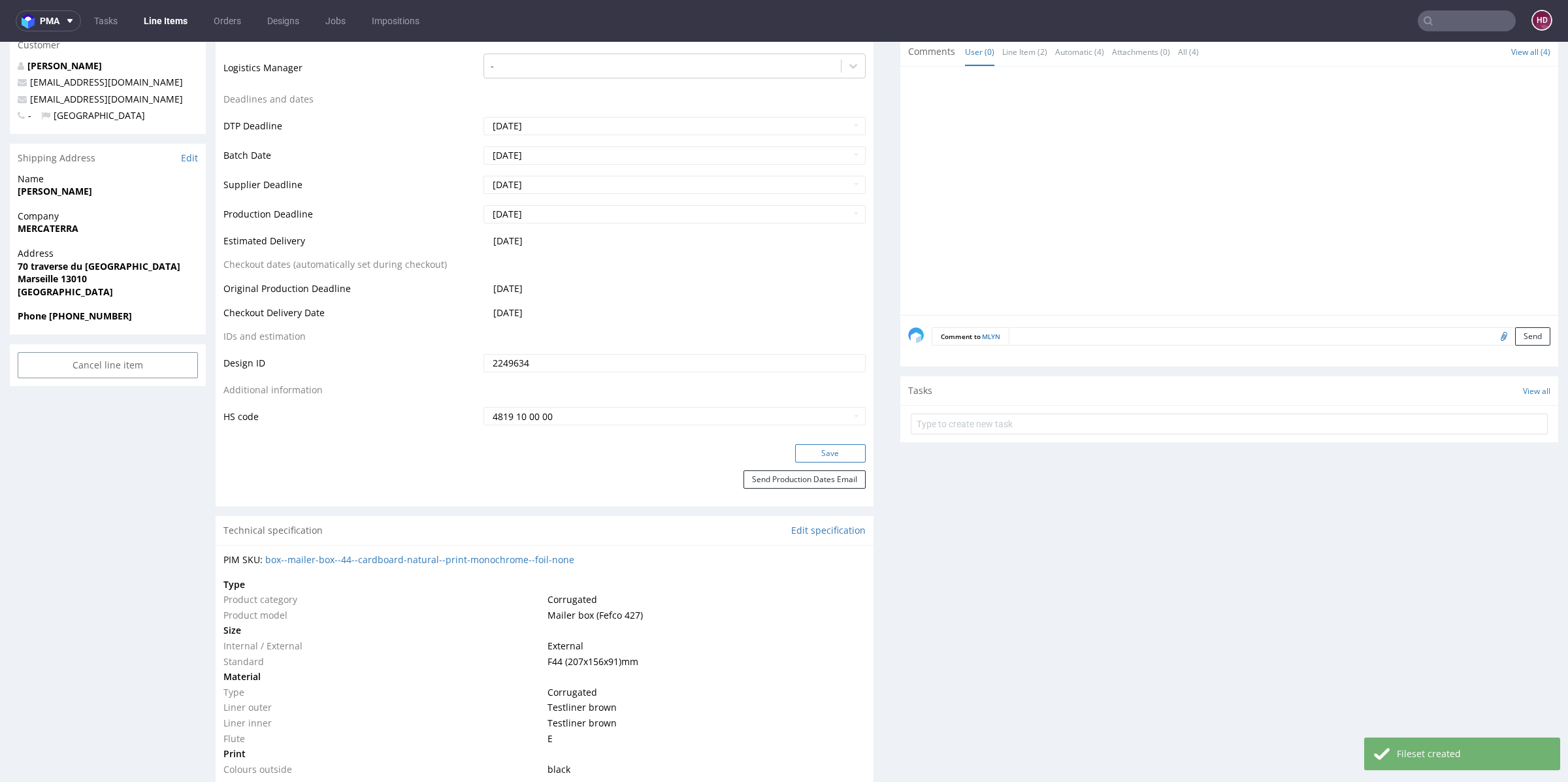
click at [795, 455] on button "Save" at bounding box center [830, 453] width 70 height 18
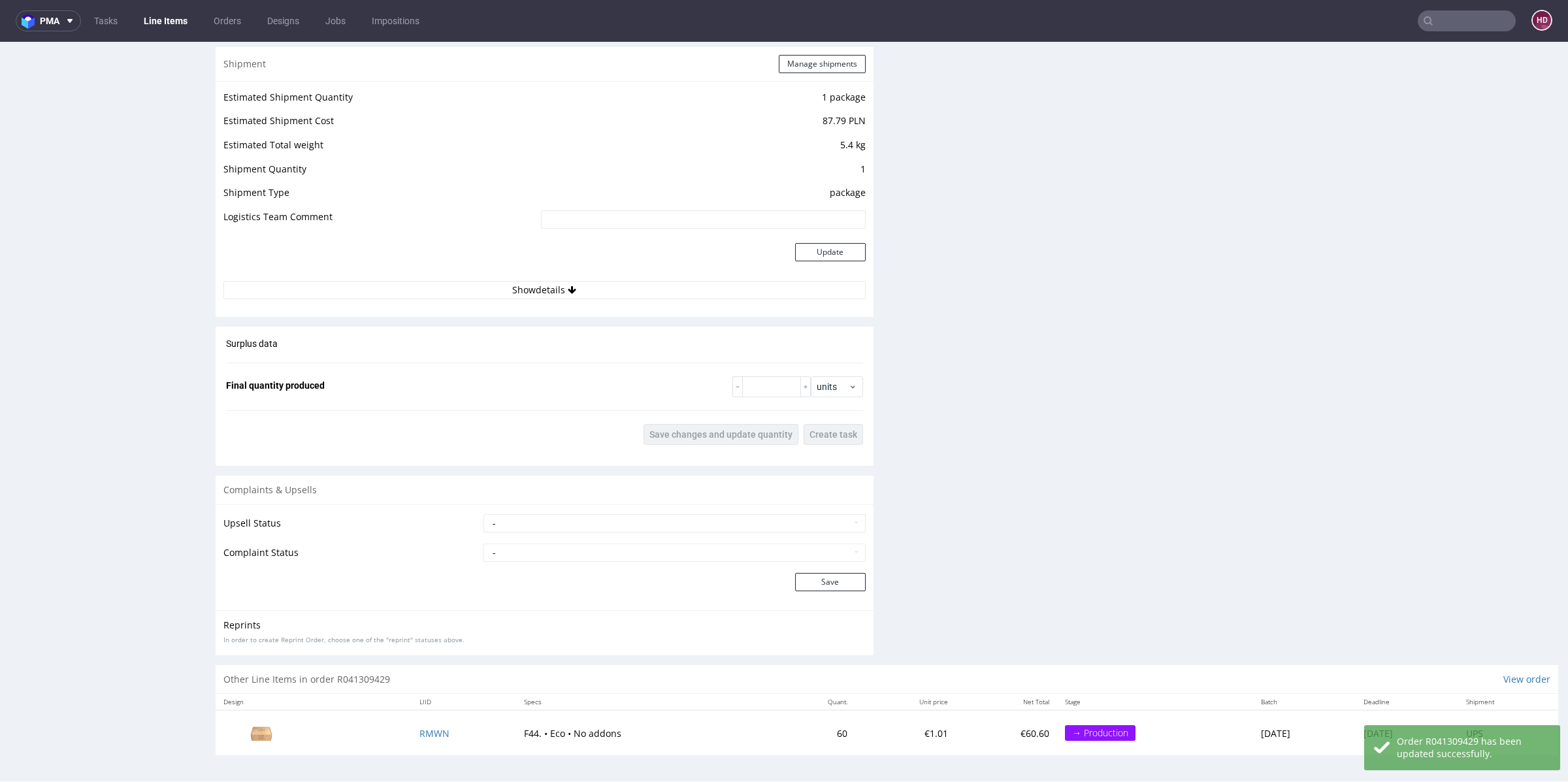
scroll to position [1253, 0]
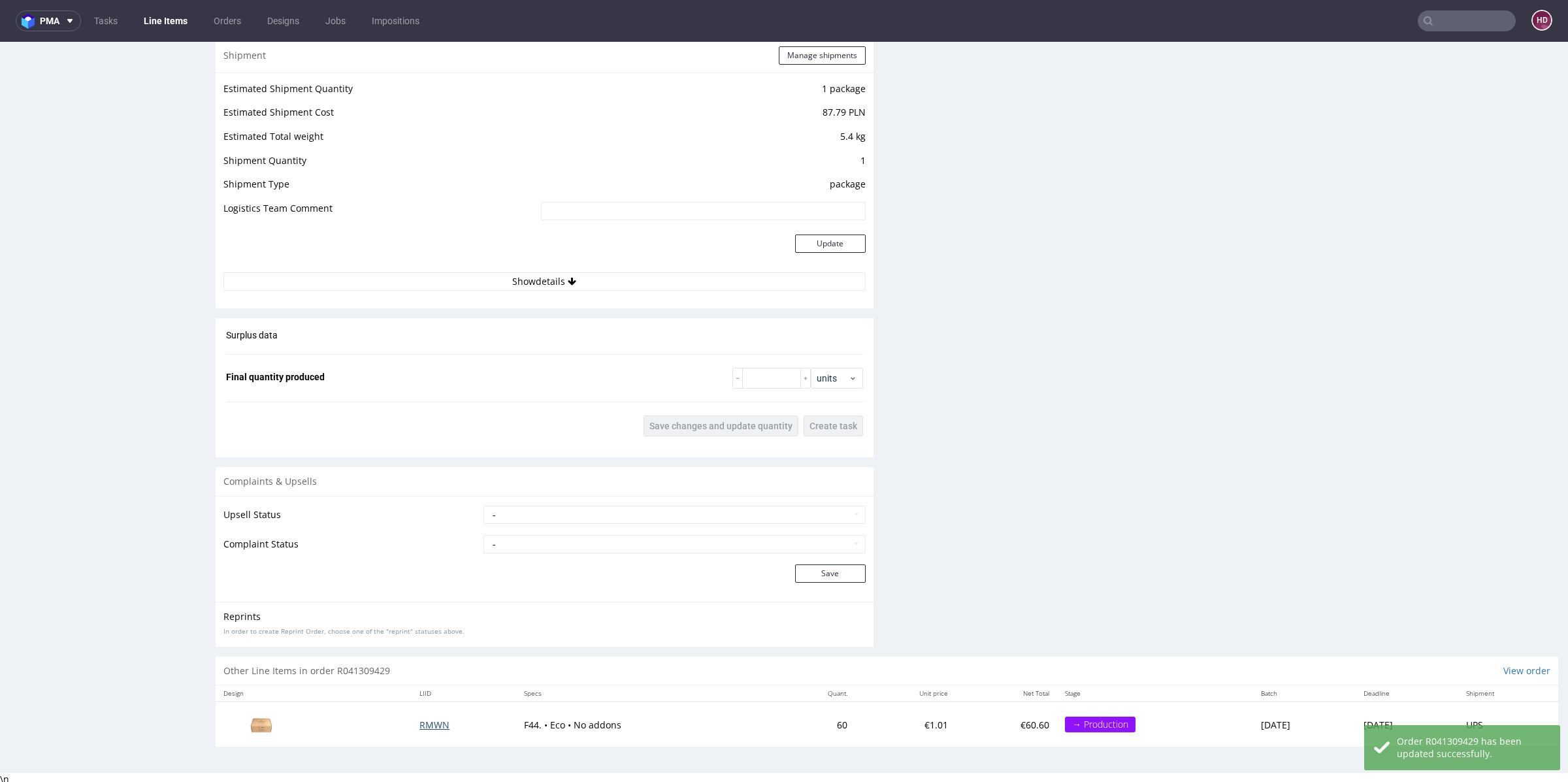
click at [425, 724] on span "RMWN" at bounding box center [434, 724] width 30 height 12
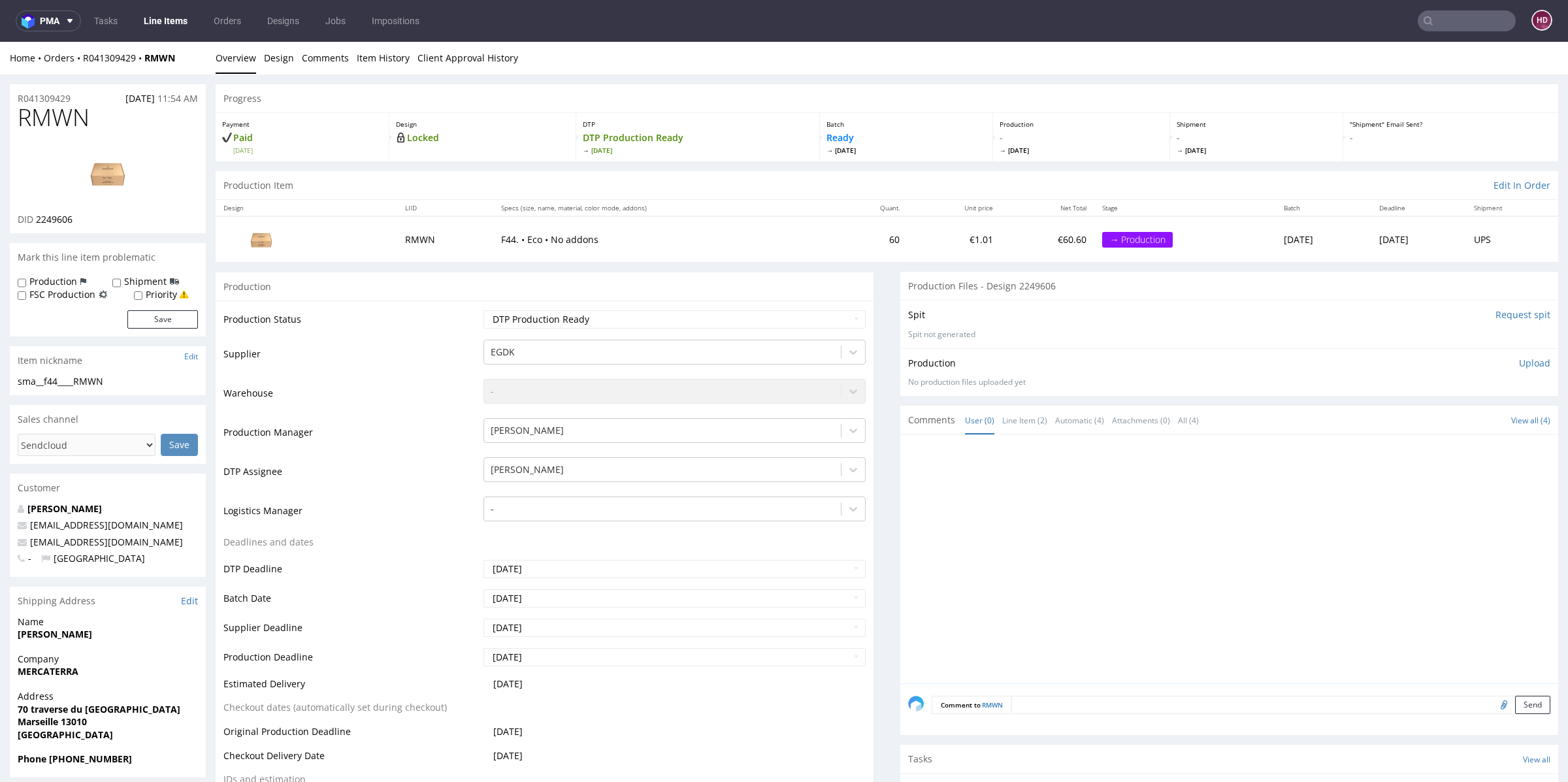
click at [110, 173] on img at bounding box center [107, 173] width 104 height 59
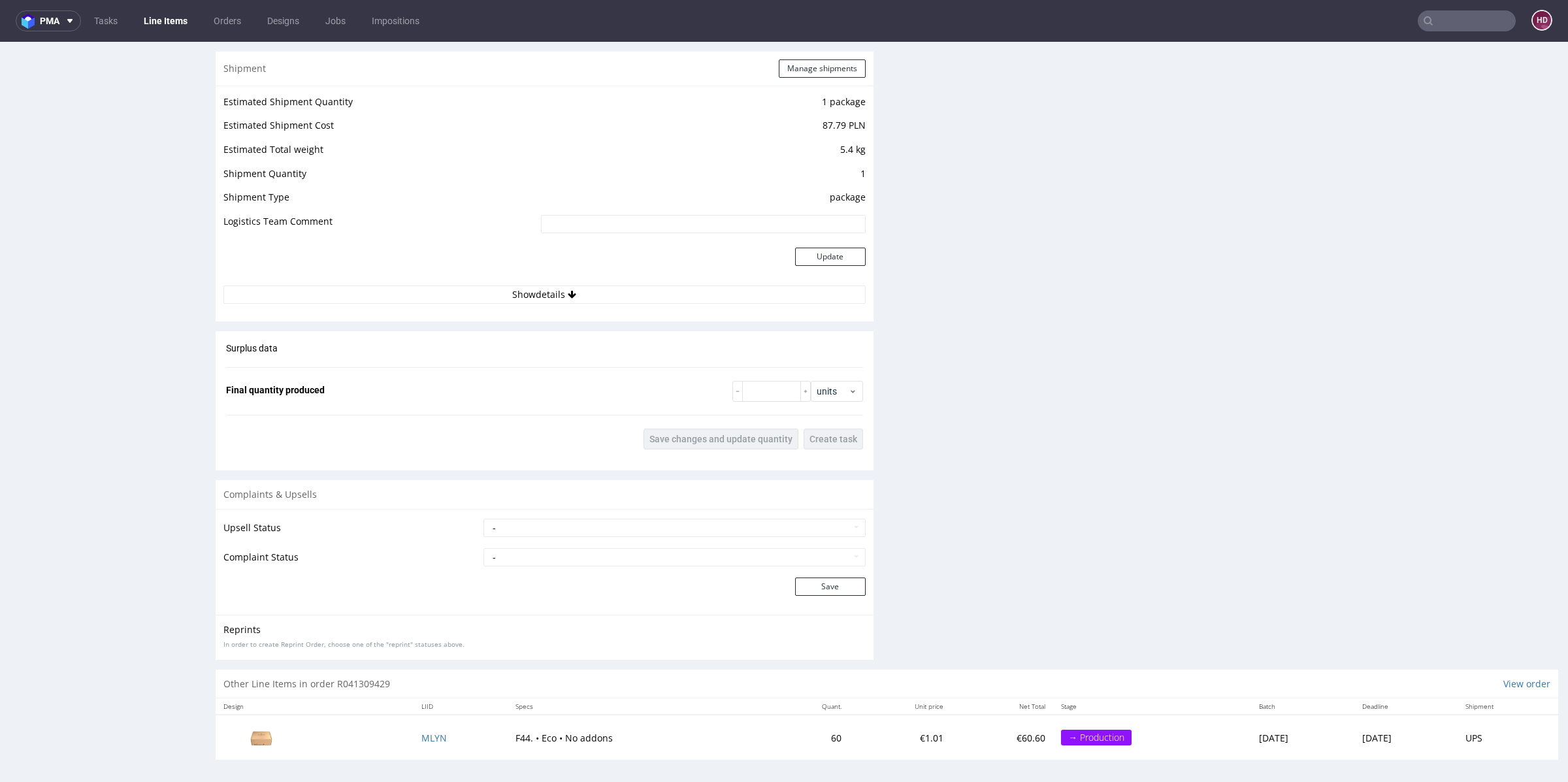
scroll to position [3, 0]
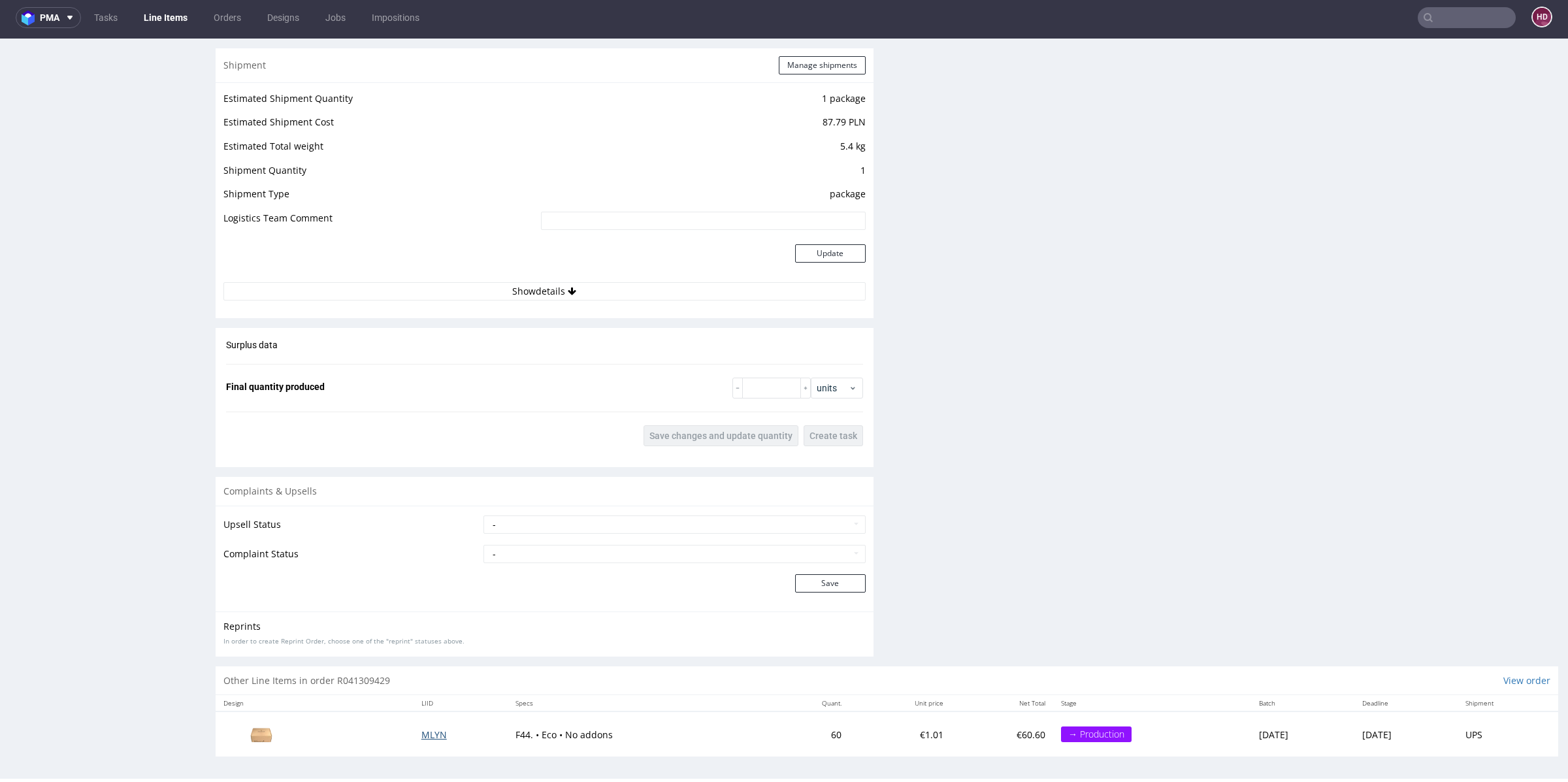
click at [422, 735] on span "MLYN" at bounding box center [434, 734] width 26 height 12
click at [422, 732] on span "MLYN" at bounding box center [434, 734] width 26 height 12
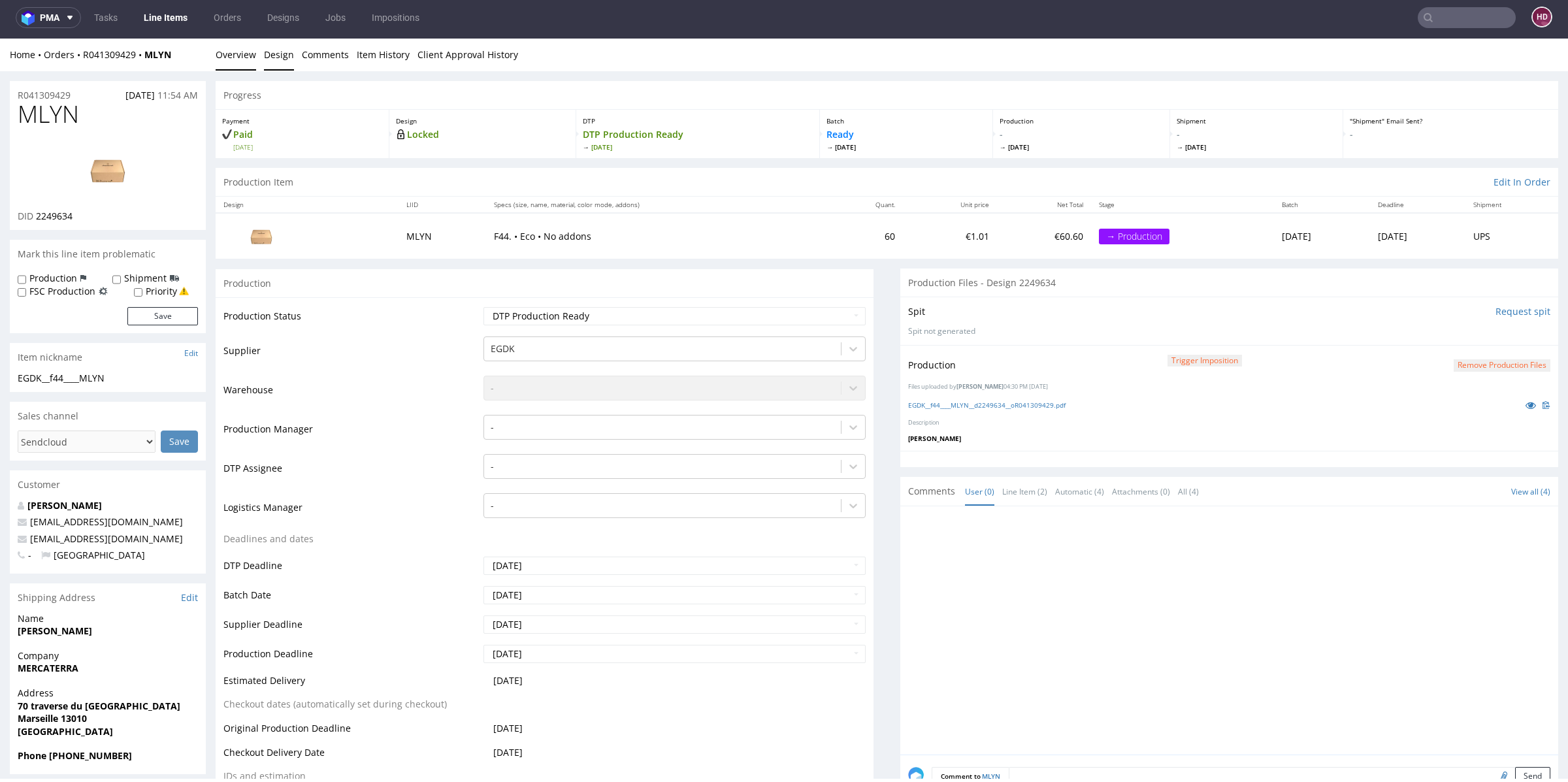
click at [289, 56] on link "Design" at bounding box center [279, 55] width 30 height 32
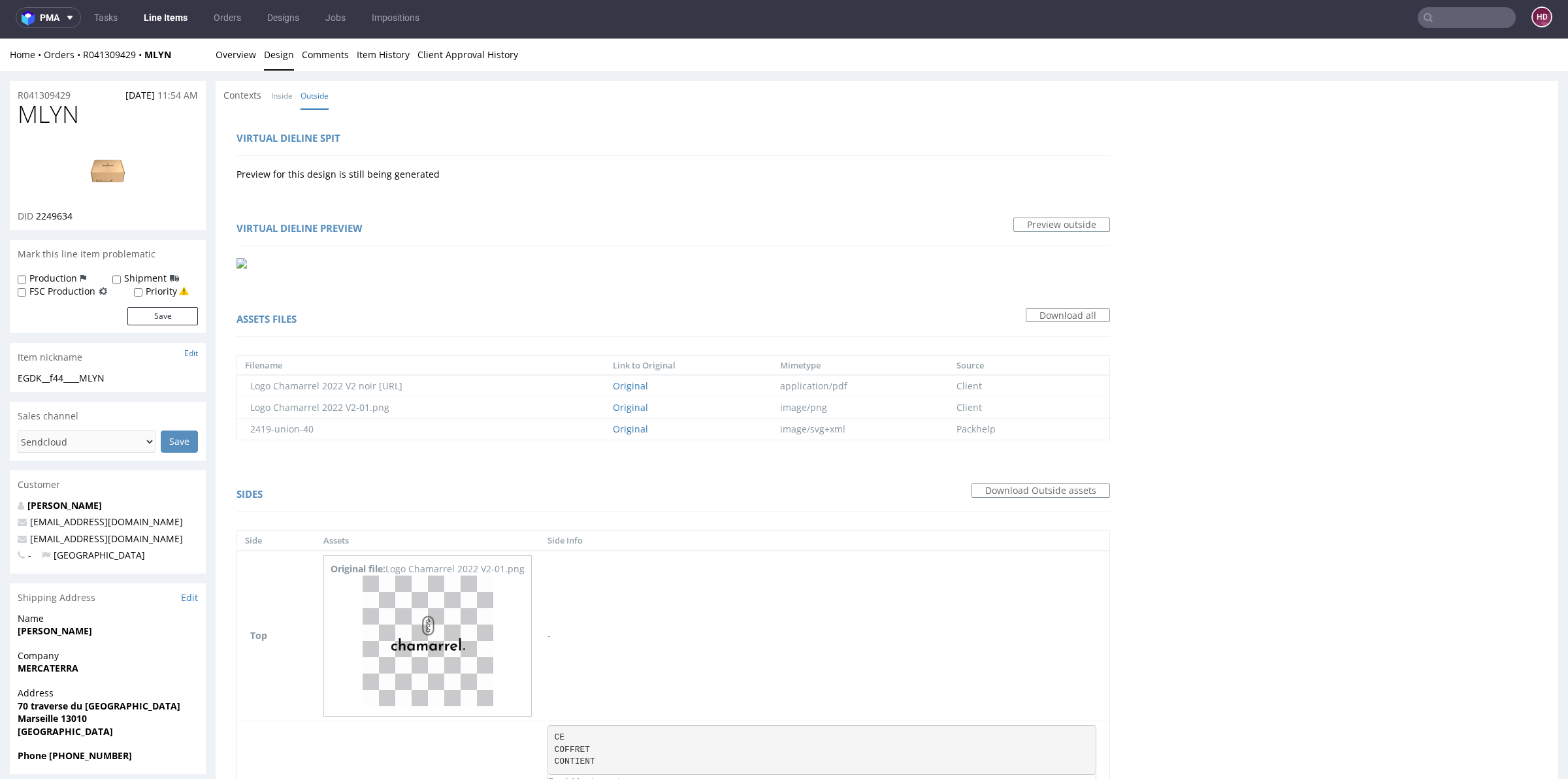
click at [95, 193] on img at bounding box center [107, 169] width 104 height 59
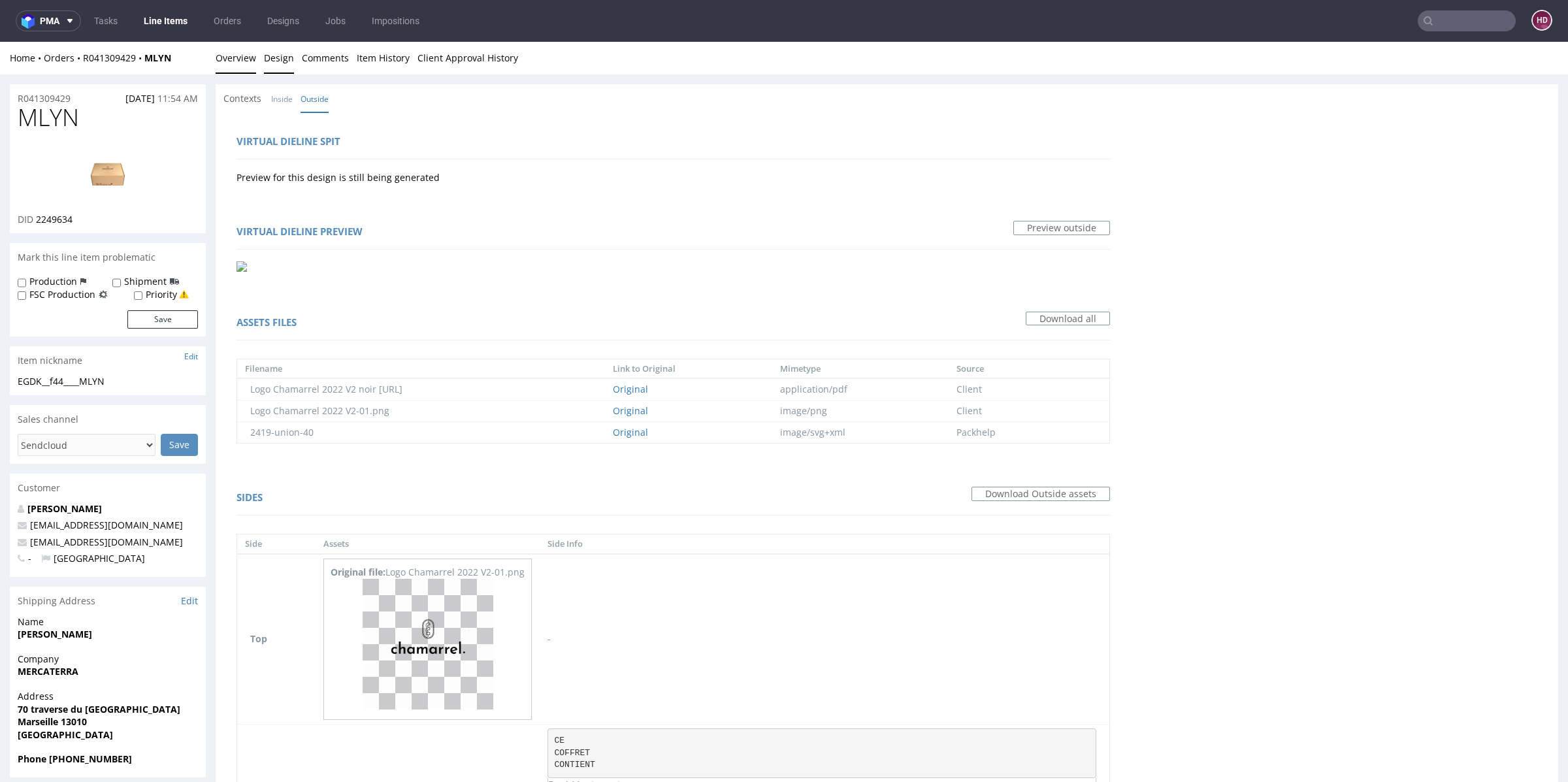
click at [220, 63] on link "Overview" at bounding box center [236, 58] width 41 height 32
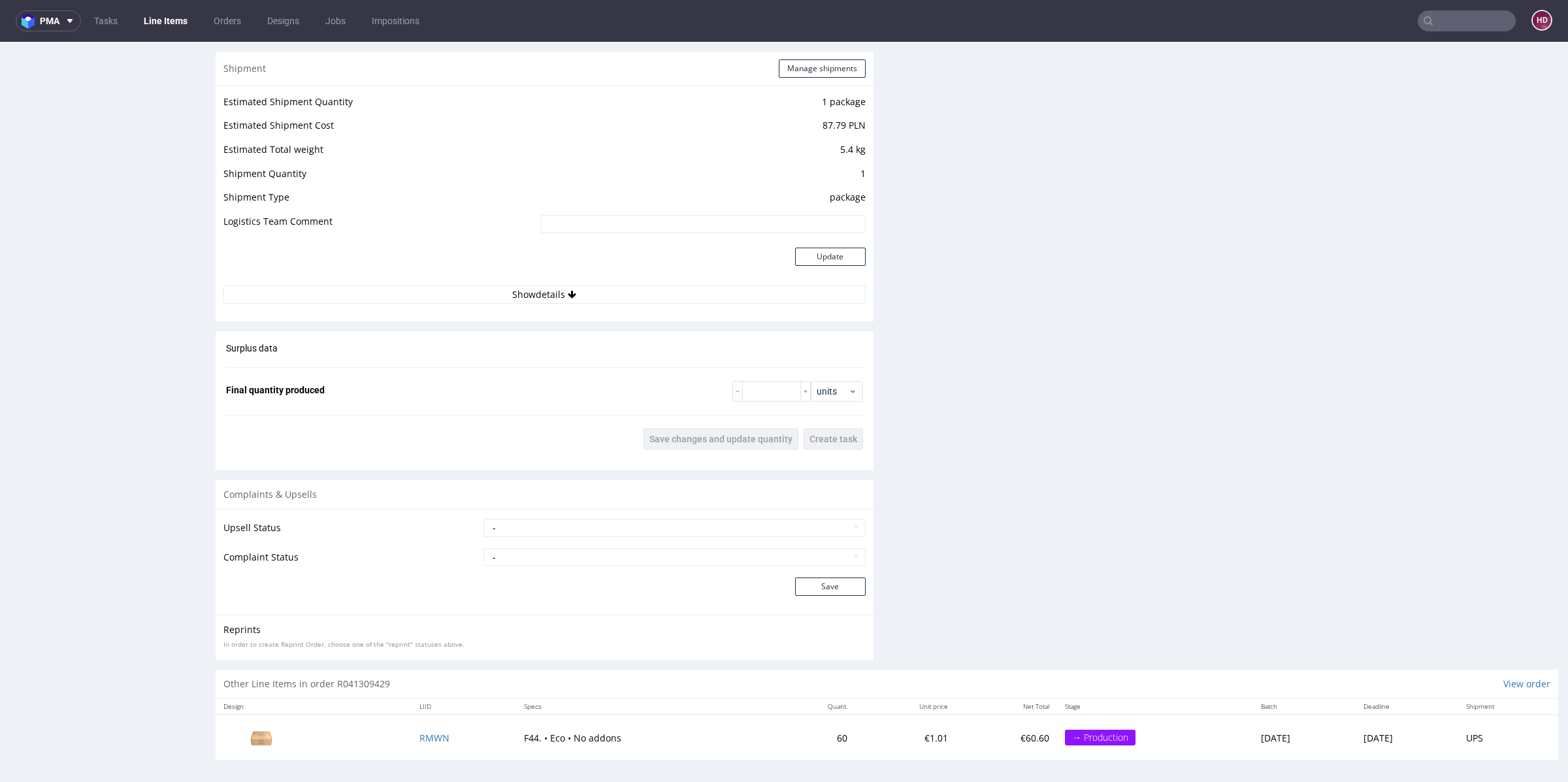
scroll to position [3, 0]
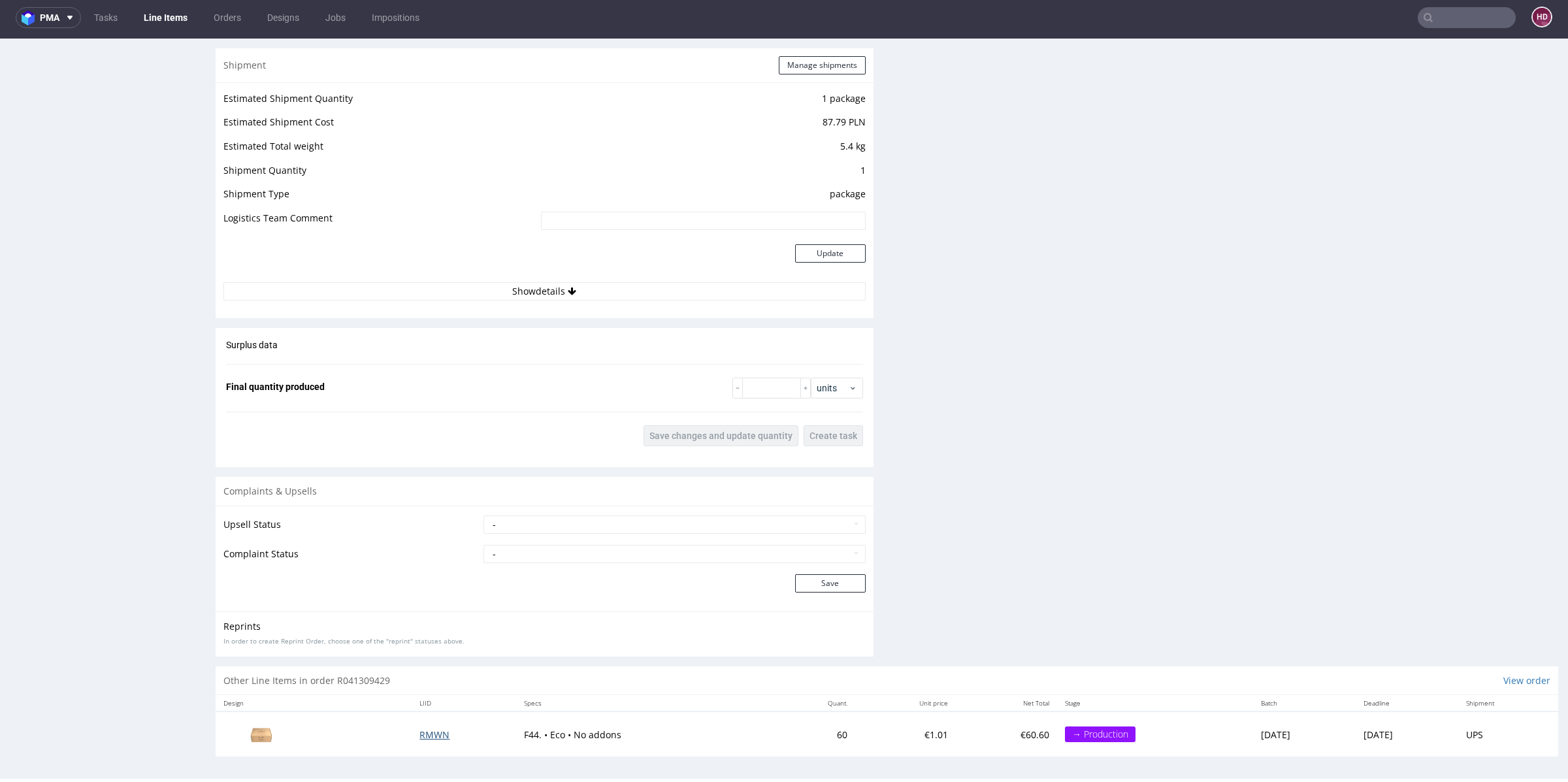
click at [419, 734] on span "RMWN" at bounding box center [434, 734] width 30 height 12
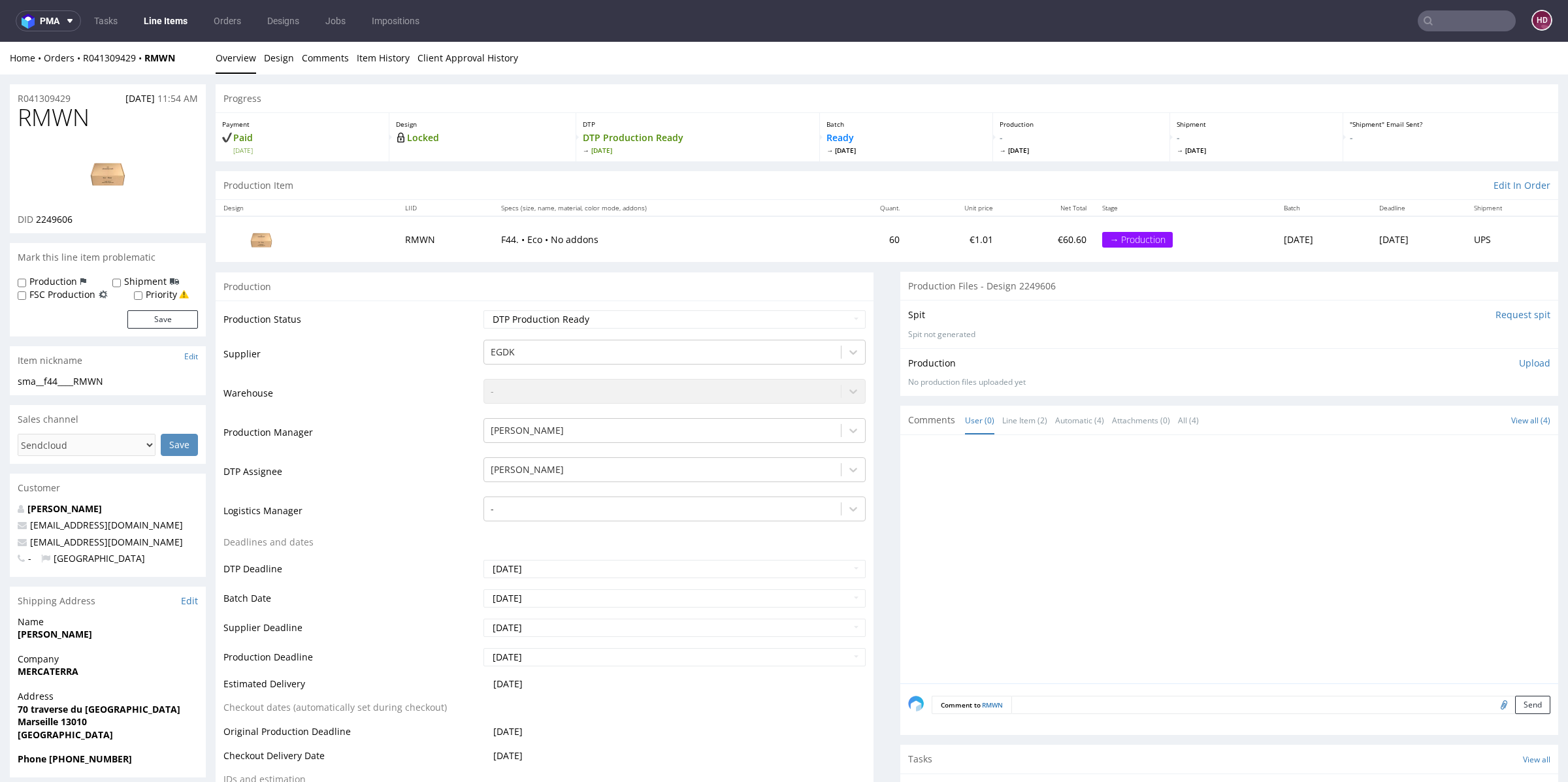
click at [269, 41] on nav "pma Tasks Line Items Orders Designs Jobs Impositions HD" at bounding box center [784, 21] width 1568 height 42
click at [273, 55] on link "Design" at bounding box center [279, 58] width 30 height 32
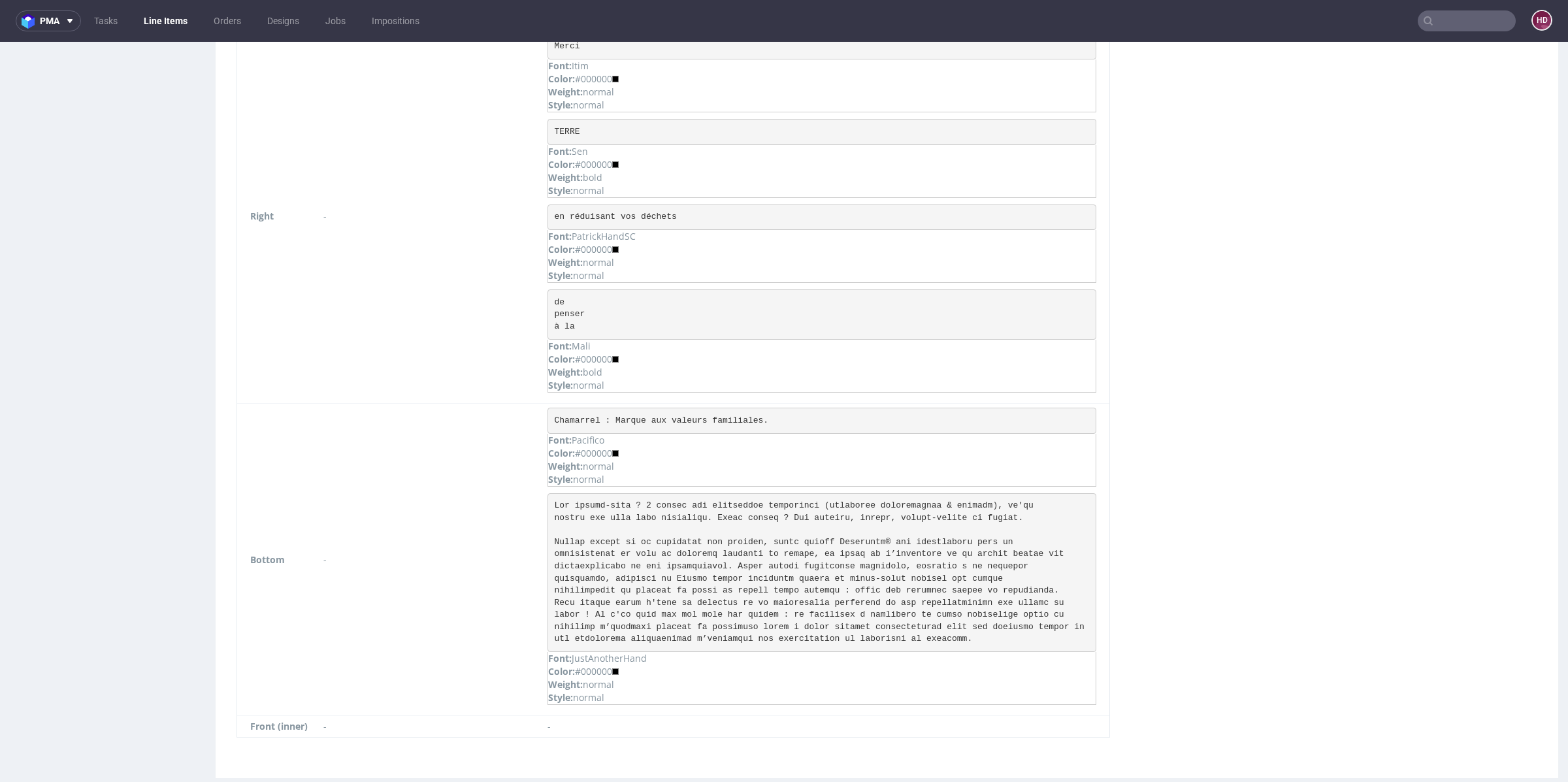
scroll to position [1755, 0]
click at [991, 620] on pre at bounding box center [822, 567] width 549 height 160
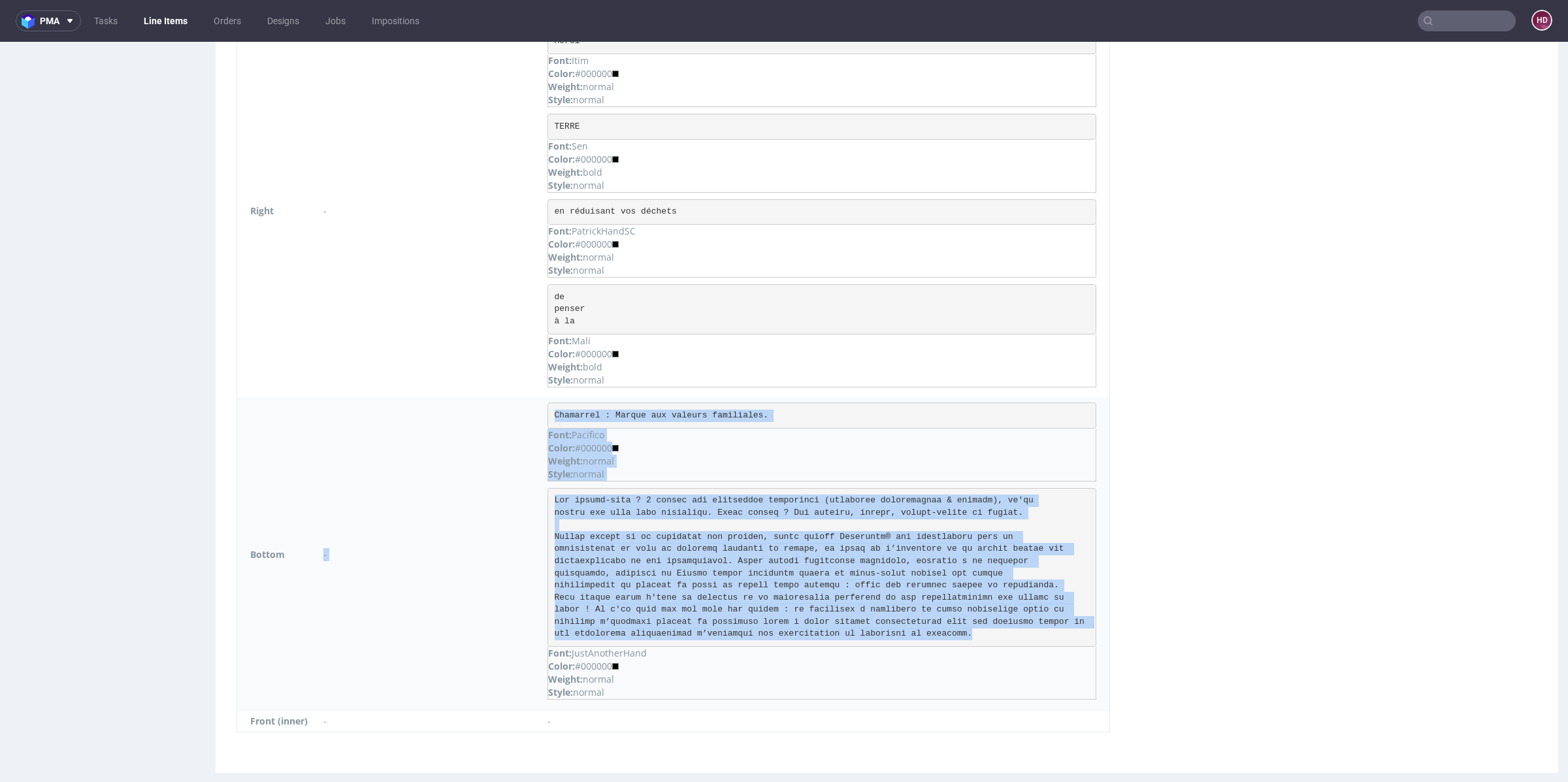
drag, startPoint x: 991, startPoint y: 620, endPoint x: 525, endPoint y: 482, distance: 486.0
click at [525, 482] on tr "Bottom - Chamarrel : Marque aux valeurs familiales. Font: Pacifico Color: #0000…" at bounding box center [673, 555] width 872 height 312
click at [722, 646] on p "Font: JustAnotherHand" at bounding box center [822, 653] width 547 height 13
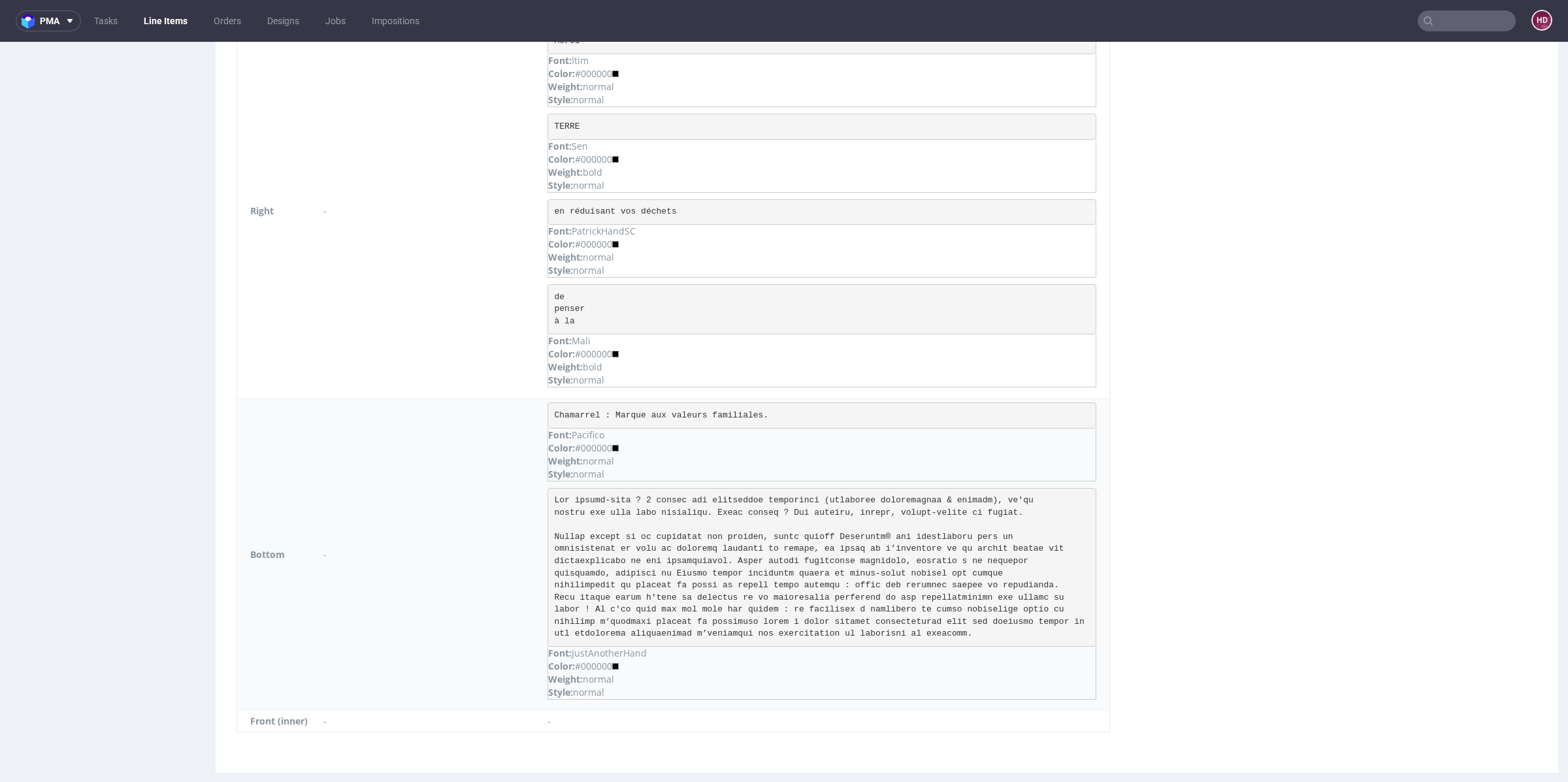
click at [985, 619] on pre at bounding box center [822, 567] width 549 height 160
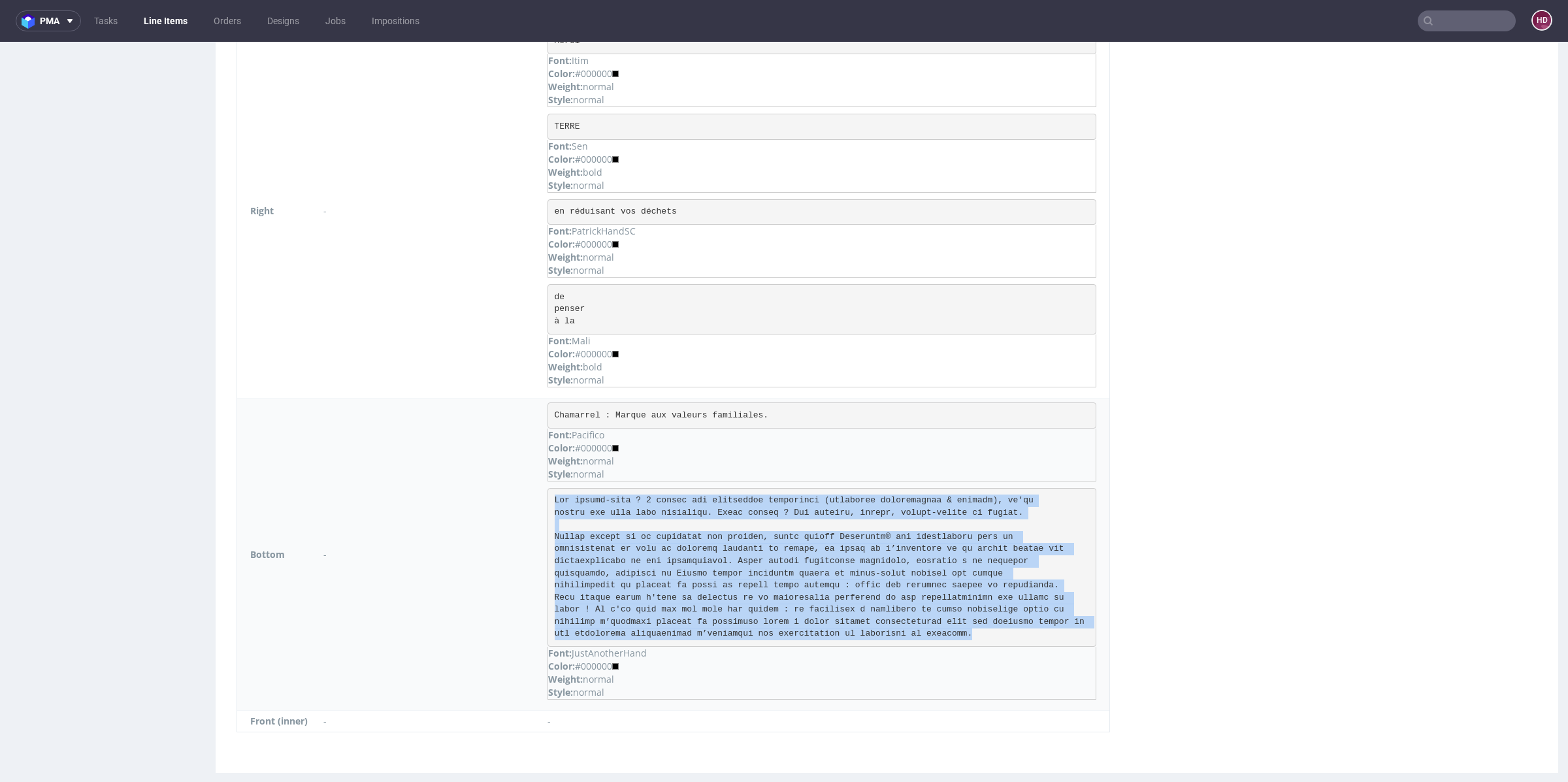
drag, startPoint x: 979, startPoint y: 618, endPoint x: 555, endPoint y: 474, distance: 447.8
click at [555, 488] on pre at bounding box center [822, 567] width 549 height 160
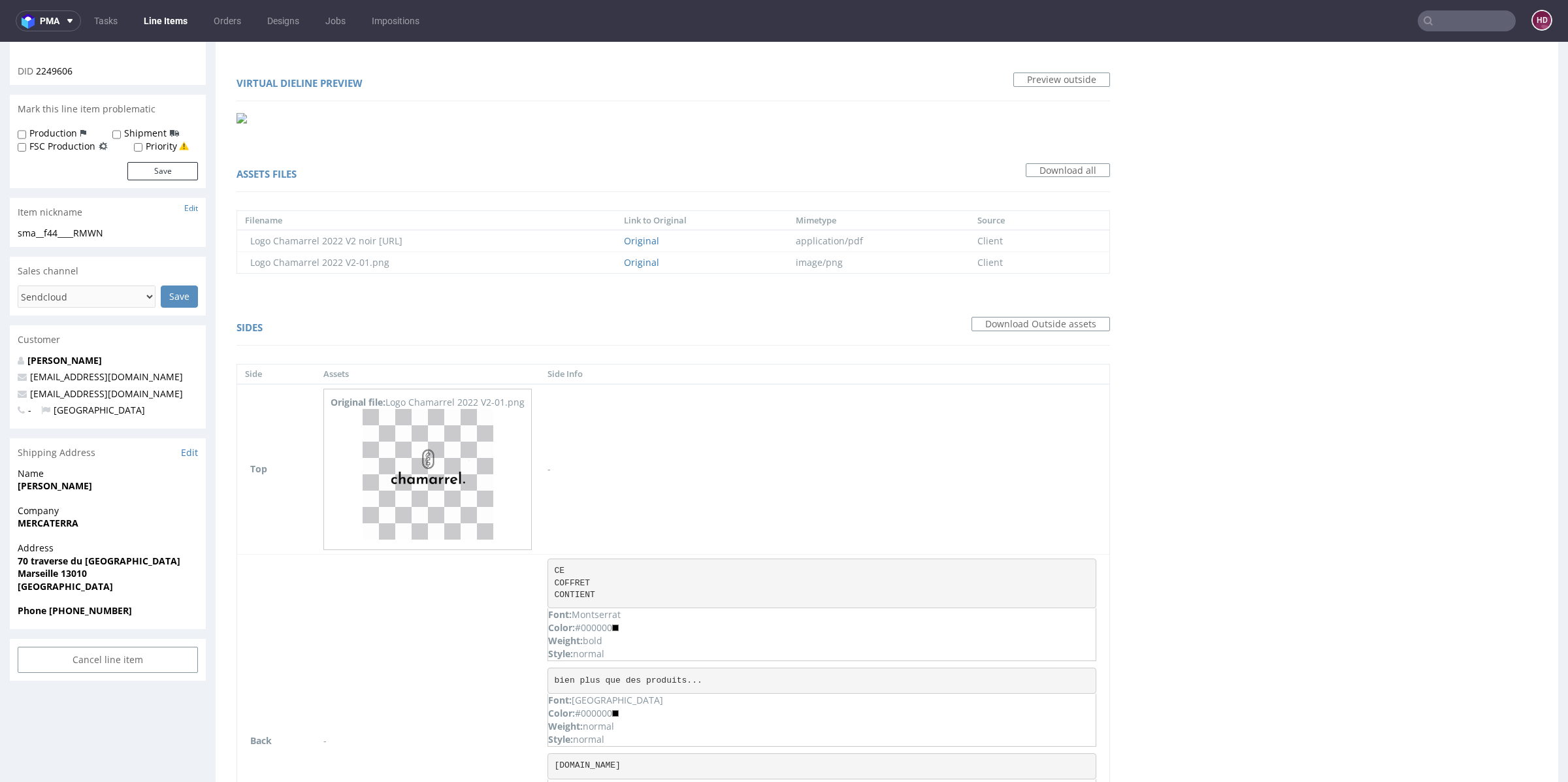
scroll to position [0, 0]
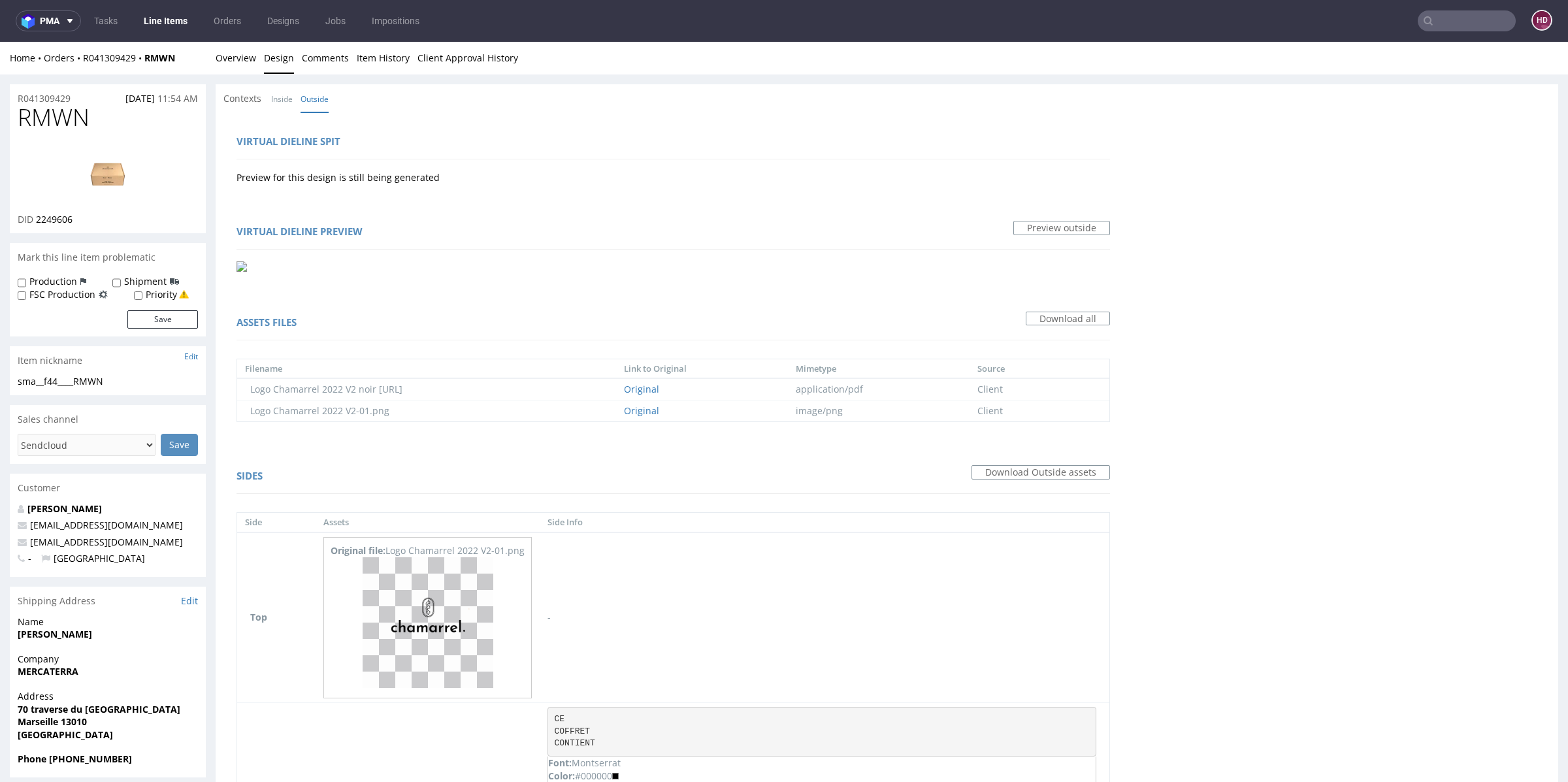
click at [107, 173] on img at bounding box center [107, 173] width 104 height 59
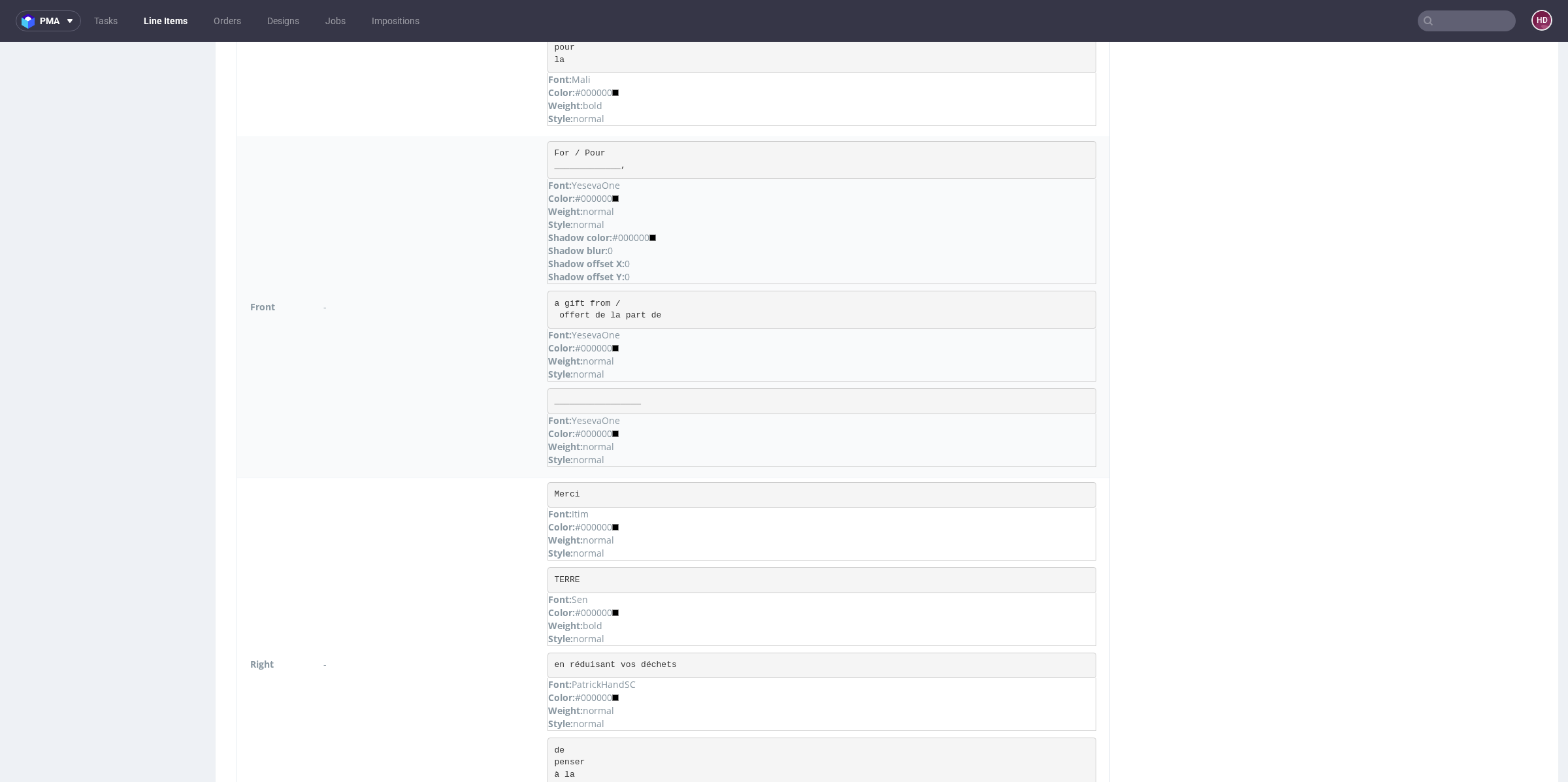
scroll to position [1259, 0]
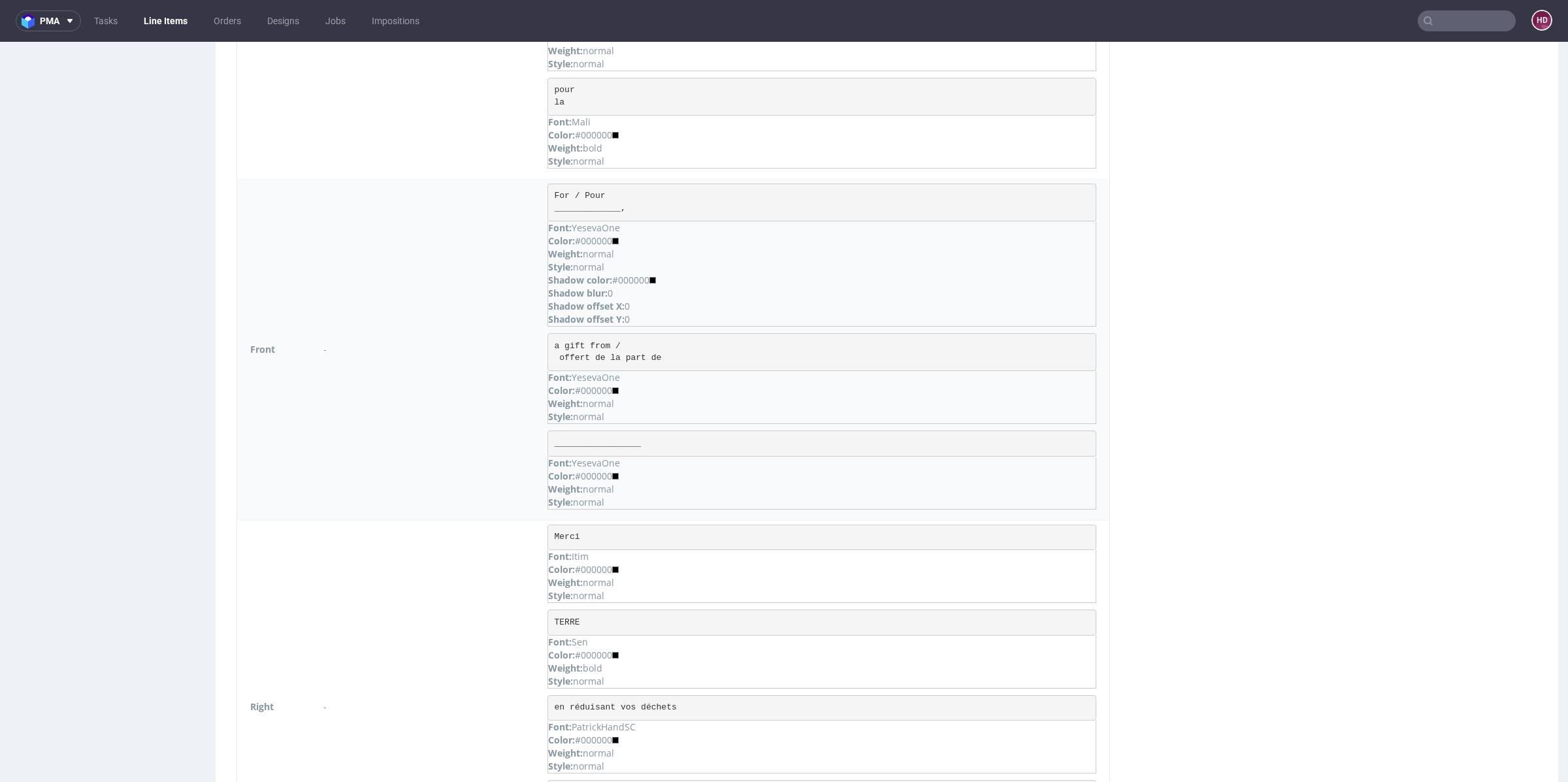
click at [631, 203] on pre "For / Pour _____________," at bounding box center [822, 203] width 549 height 38
drag, startPoint x: 634, startPoint y: 200, endPoint x: 532, endPoint y: 180, distance: 103.9
click at [532, 180] on tr "Front - For / Pour _____________, Font: YesevaOne Color: #000000 Weight: normal…" at bounding box center [673, 350] width 872 height 341
drag, startPoint x: 655, startPoint y: 344, endPoint x: 544, endPoint y: 325, distance: 112.6
click at [544, 325] on td "For / Pour _____________, Font: YesevaOne Color: #000000 Weight: normal Style: …" at bounding box center [824, 350] width 570 height 341
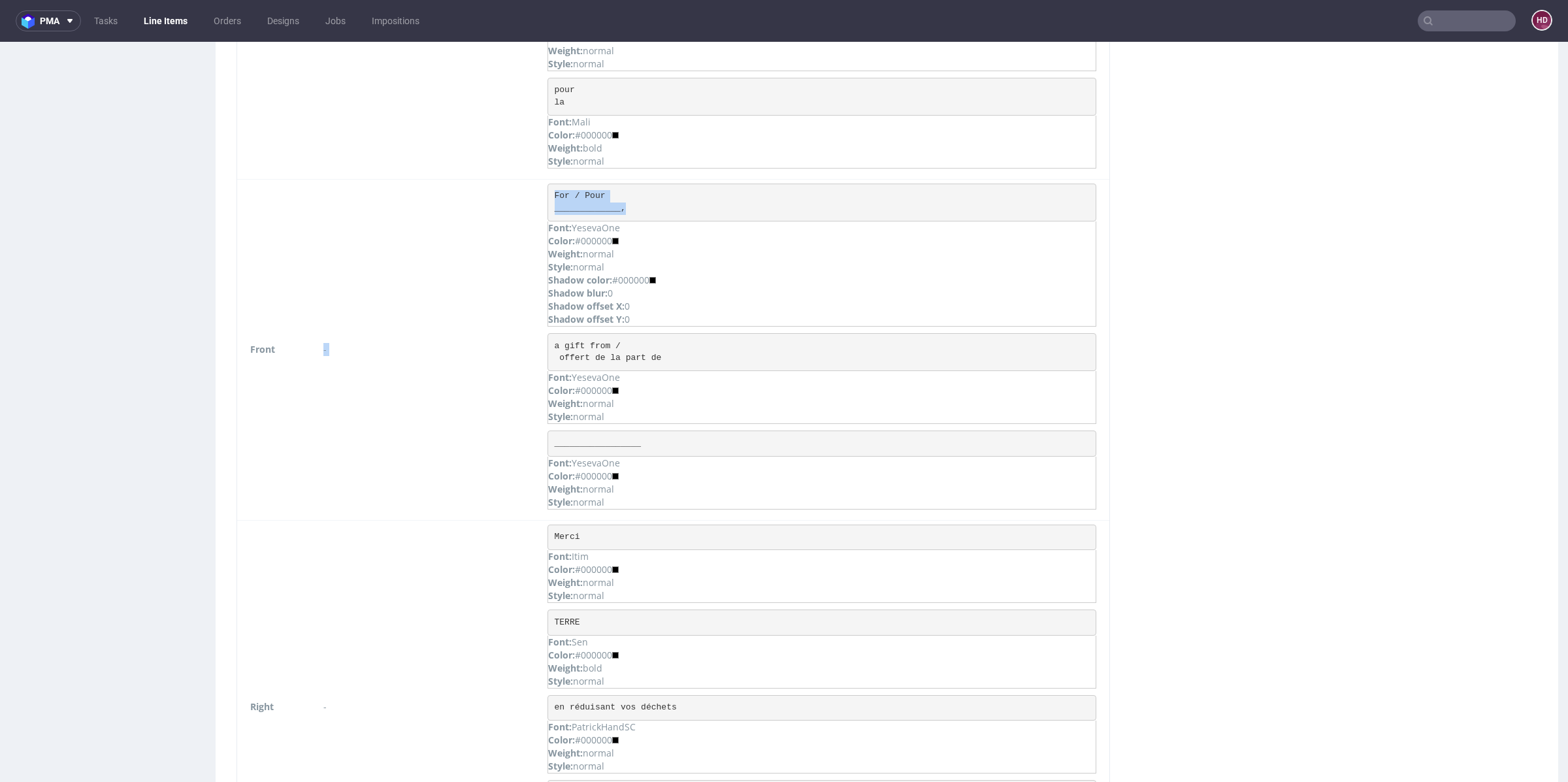
scroll to position [0, 0]
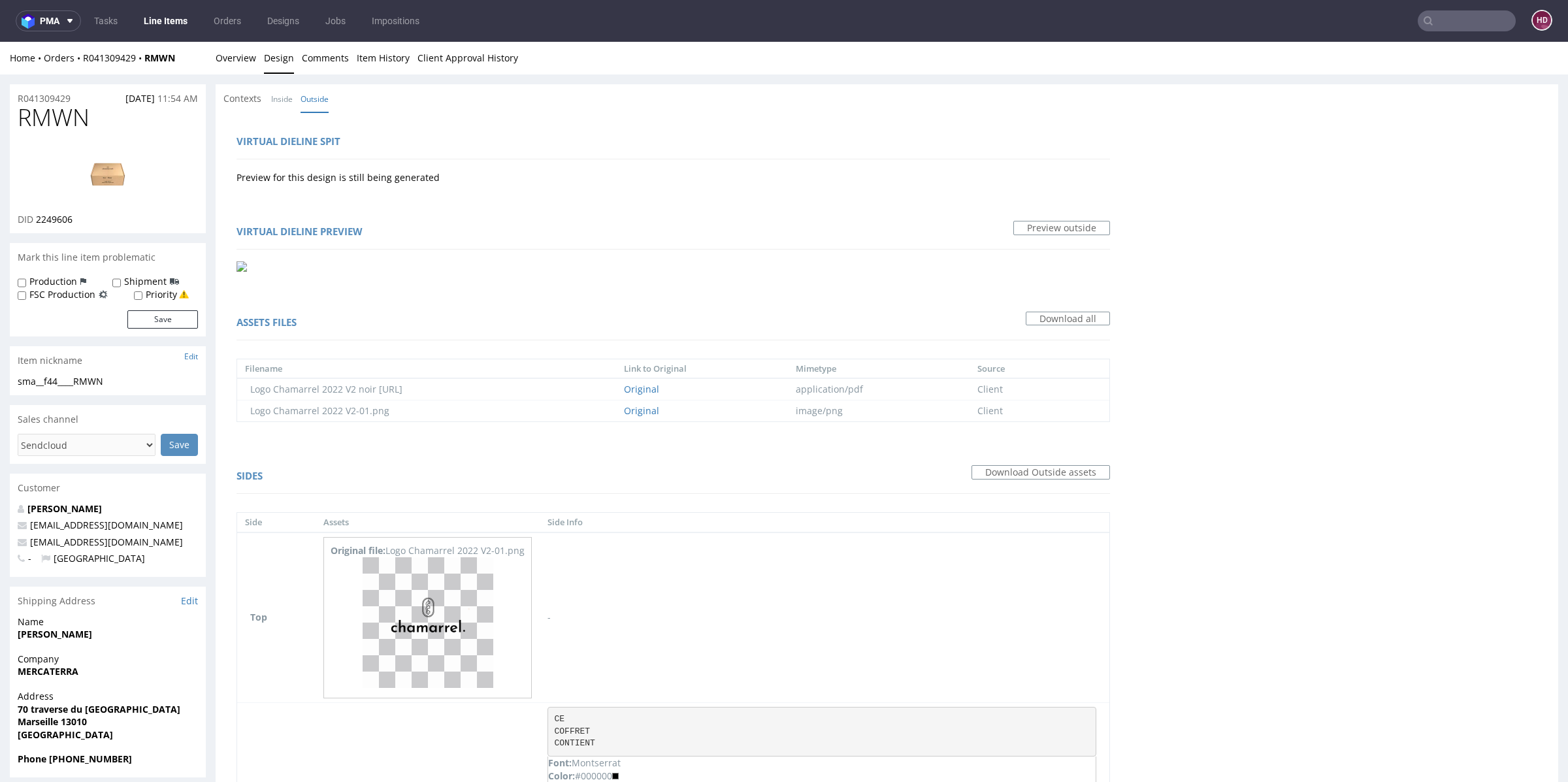
click at [117, 379] on div "sma__f44____RMWN" at bounding box center [107, 382] width 180 height 13
drag, startPoint x: 114, startPoint y: 382, endPoint x: 0, endPoint y: 384, distance: 114.0
drag, startPoint x: 86, startPoint y: 98, endPoint x: 17, endPoint y: 97, distance: 69.0
click at [17, 97] on div "R041309429 15.08.2025 11:54 AM" at bounding box center [107, 94] width 196 height 21
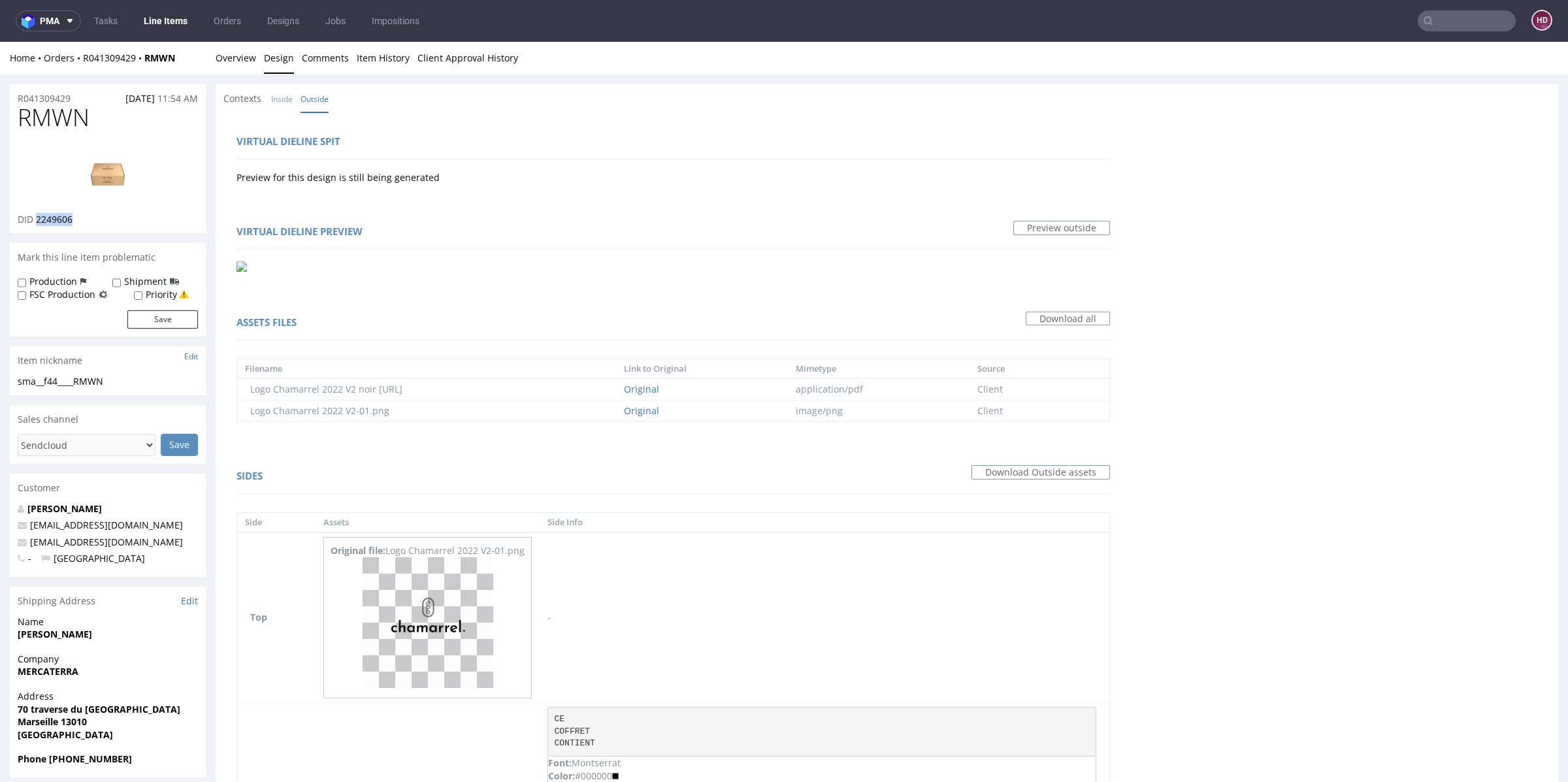
drag, startPoint x: 85, startPoint y: 220, endPoint x: 36, endPoint y: 221, distance: 49.0
click at [36, 221] on div "DID 2249606" at bounding box center [107, 220] width 180 height 13
click at [236, 59] on link "Overview" at bounding box center [236, 58] width 41 height 32
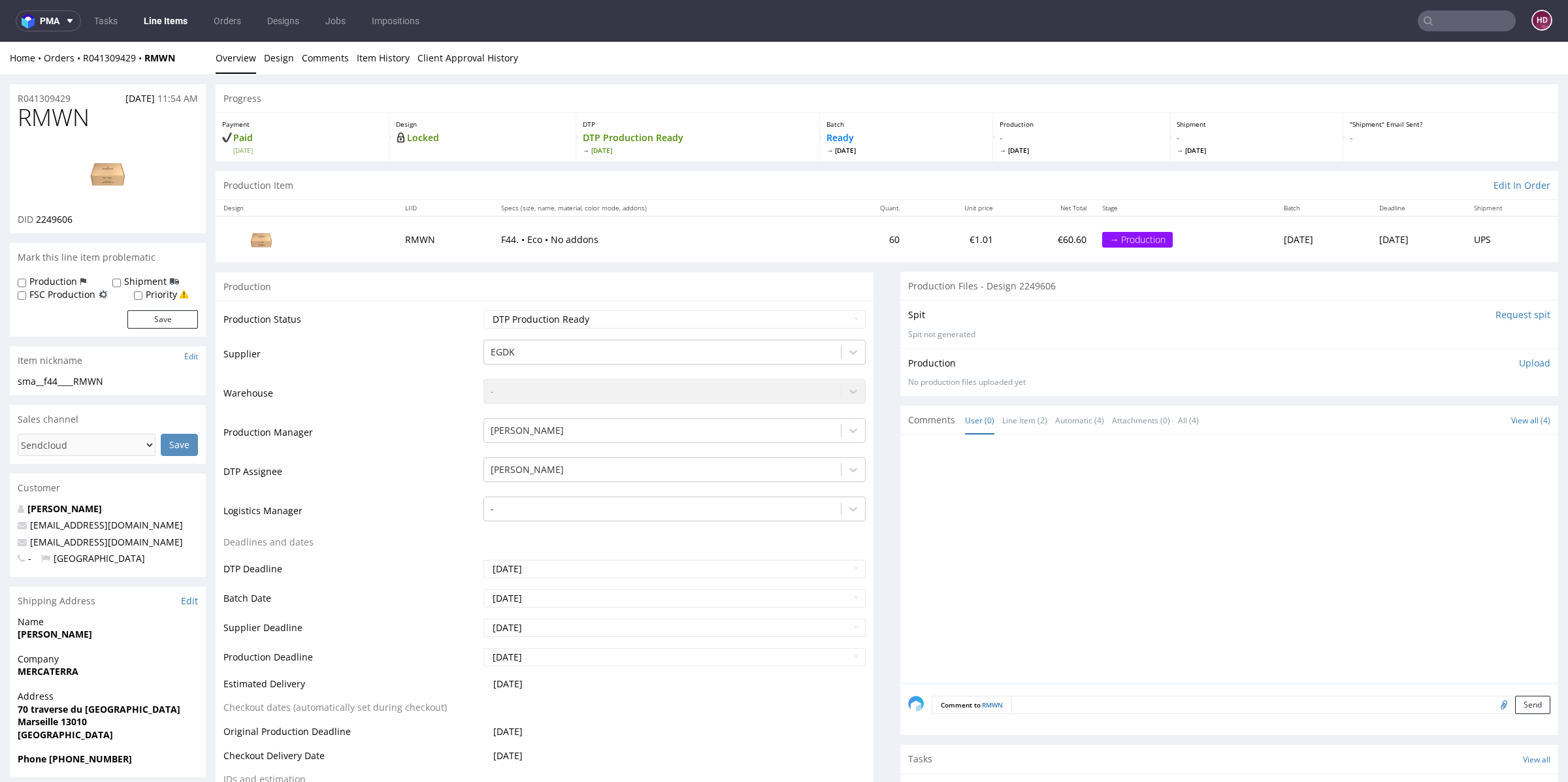
click at [1518, 363] on p "Upload" at bounding box center [1534, 363] width 31 height 13
click at [1450, 425] on div "Add files" at bounding box center [1457, 422] width 65 height 20
type input "C:\fakepath\sma__f44____RMWN__d2249606__oR041309429.pdf"
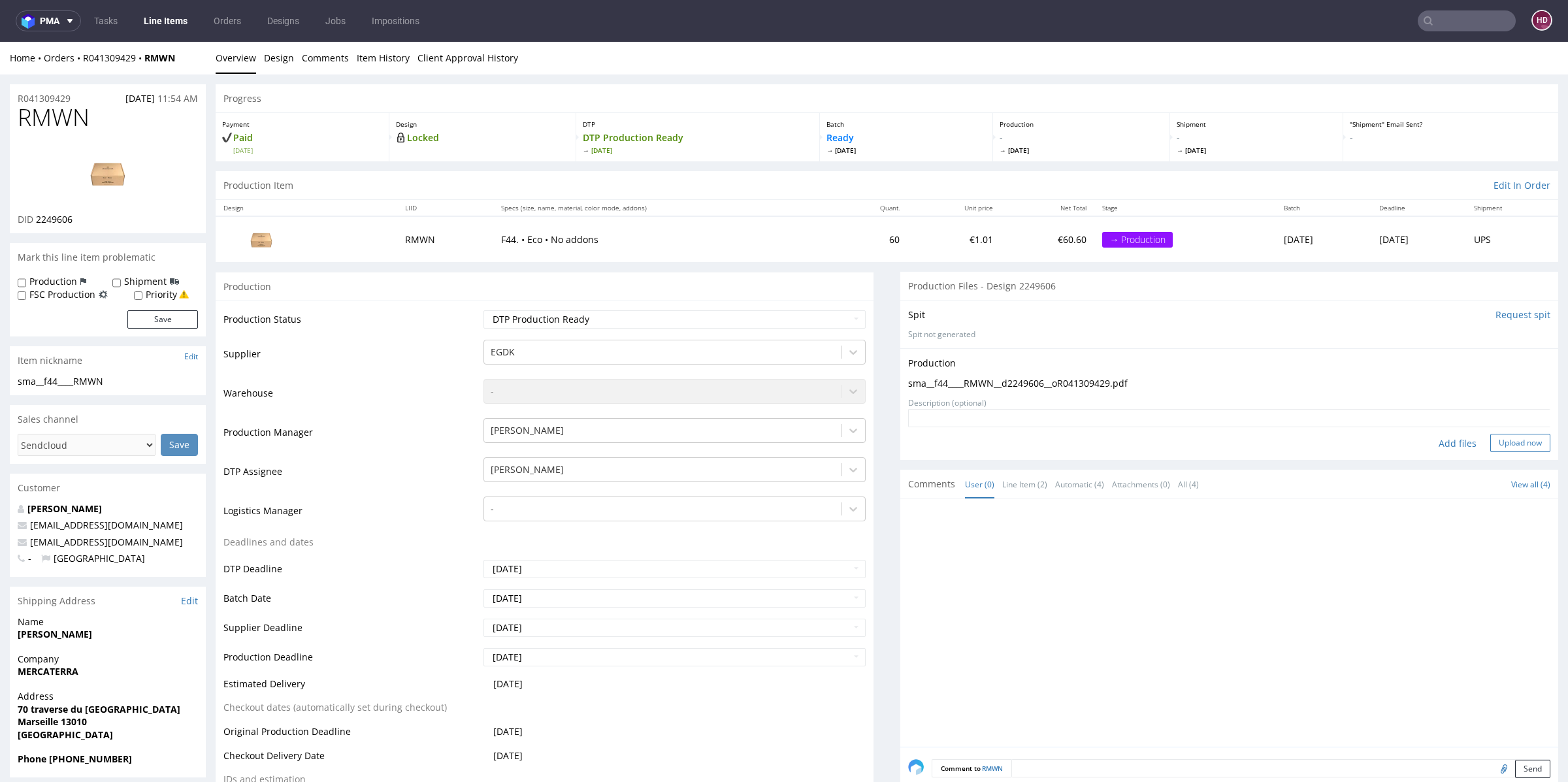
click at [1490, 443] on button "Upload now" at bounding box center [1520, 443] width 60 height 18
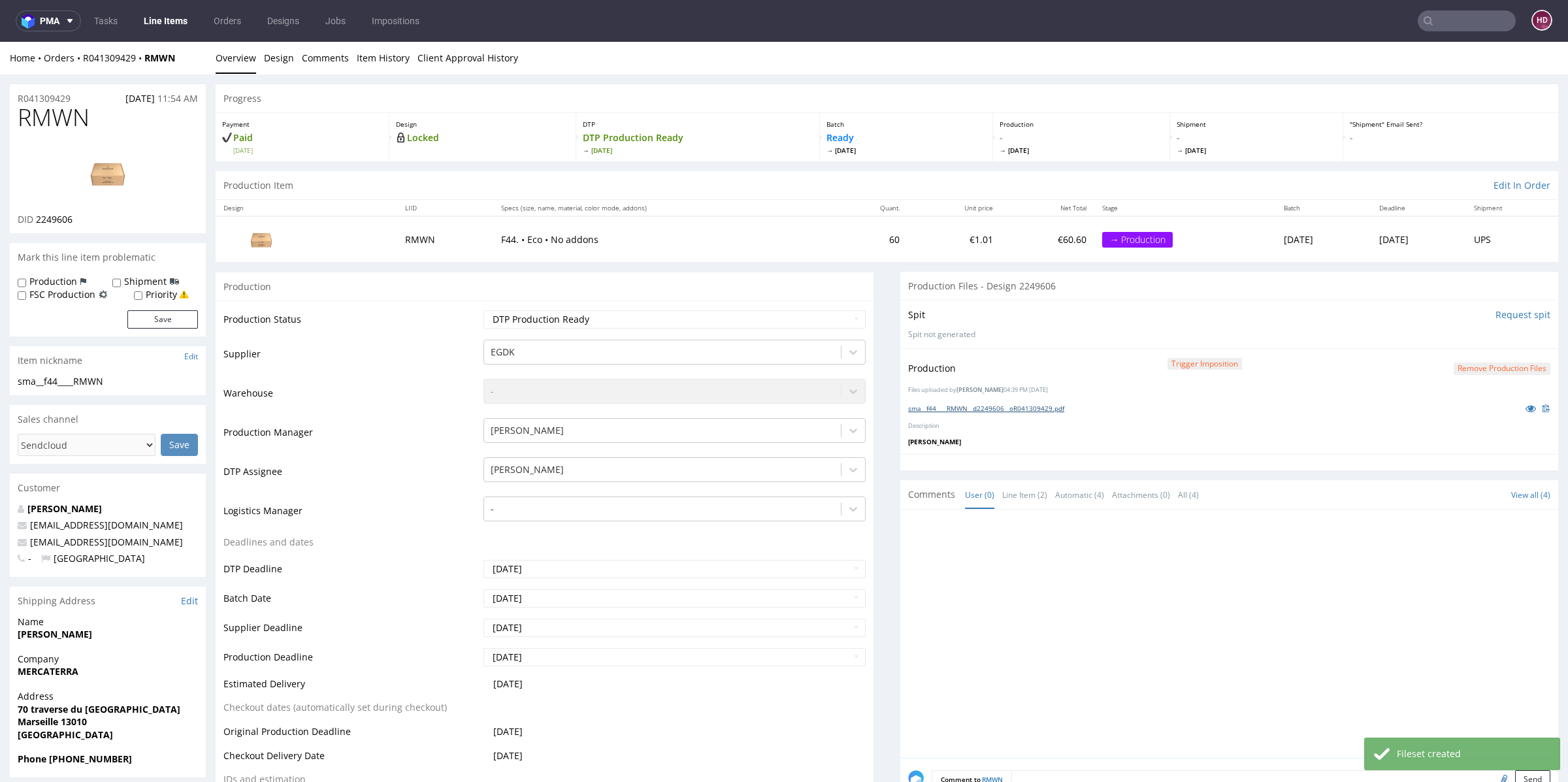
click at [1038, 407] on link "sma__f44____RMWN__d2249606__oR041309429.pdf" at bounding box center [985, 408] width 156 height 9
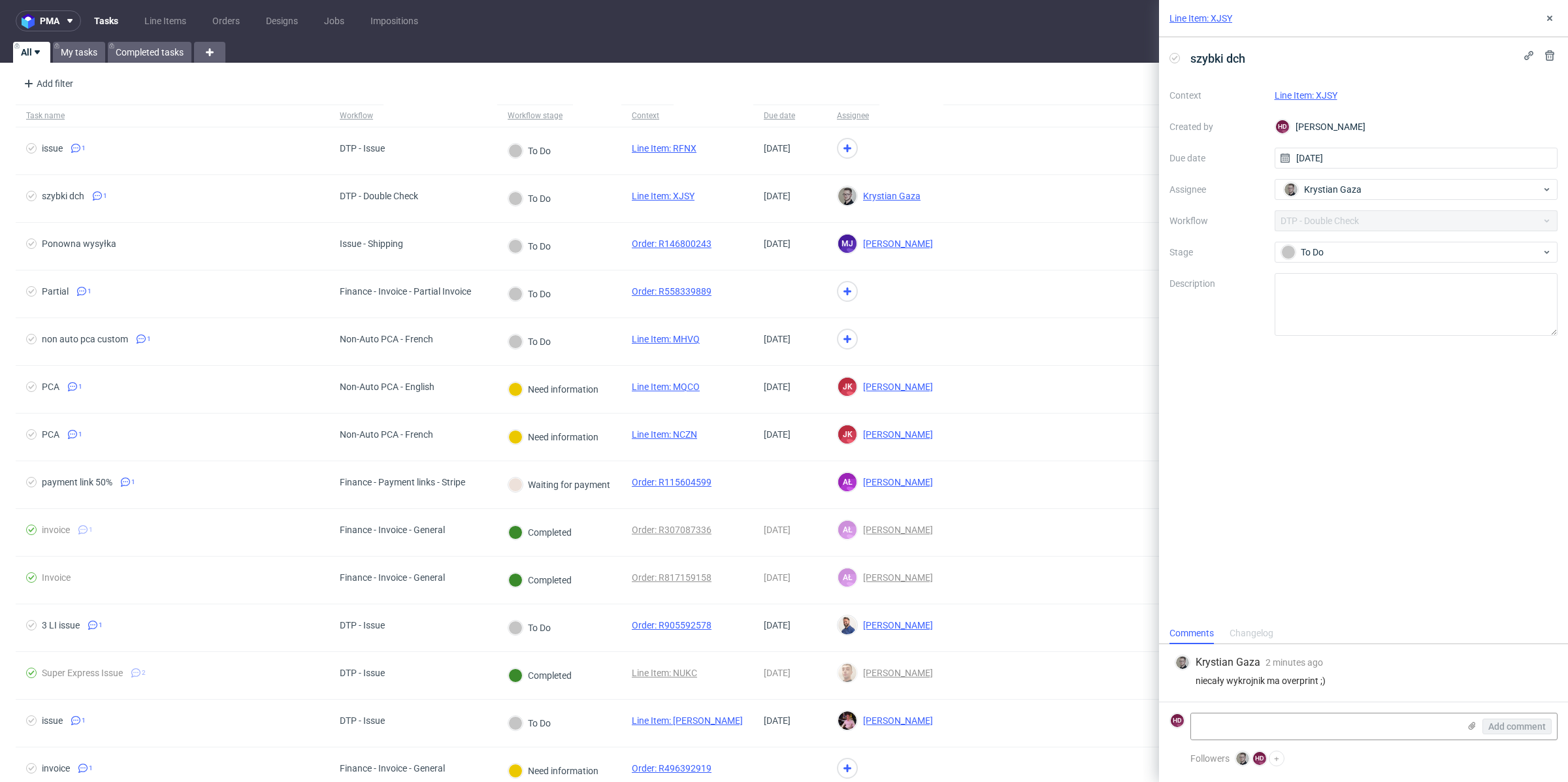
click at [1375, 230] on div "Context Line Item: XJSY Created by HD [PERSON_NAME] Due date [DATE] Assignee Kr…" at bounding box center [1363, 210] width 388 height 250
click at [1372, 245] on div "To Do" at bounding box center [1411, 251] width 260 height 14
click at [1337, 356] on div "Completed" at bounding box center [1416, 361] width 261 height 14
click at [1547, 18] on icon at bounding box center [1549, 18] width 11 height 11
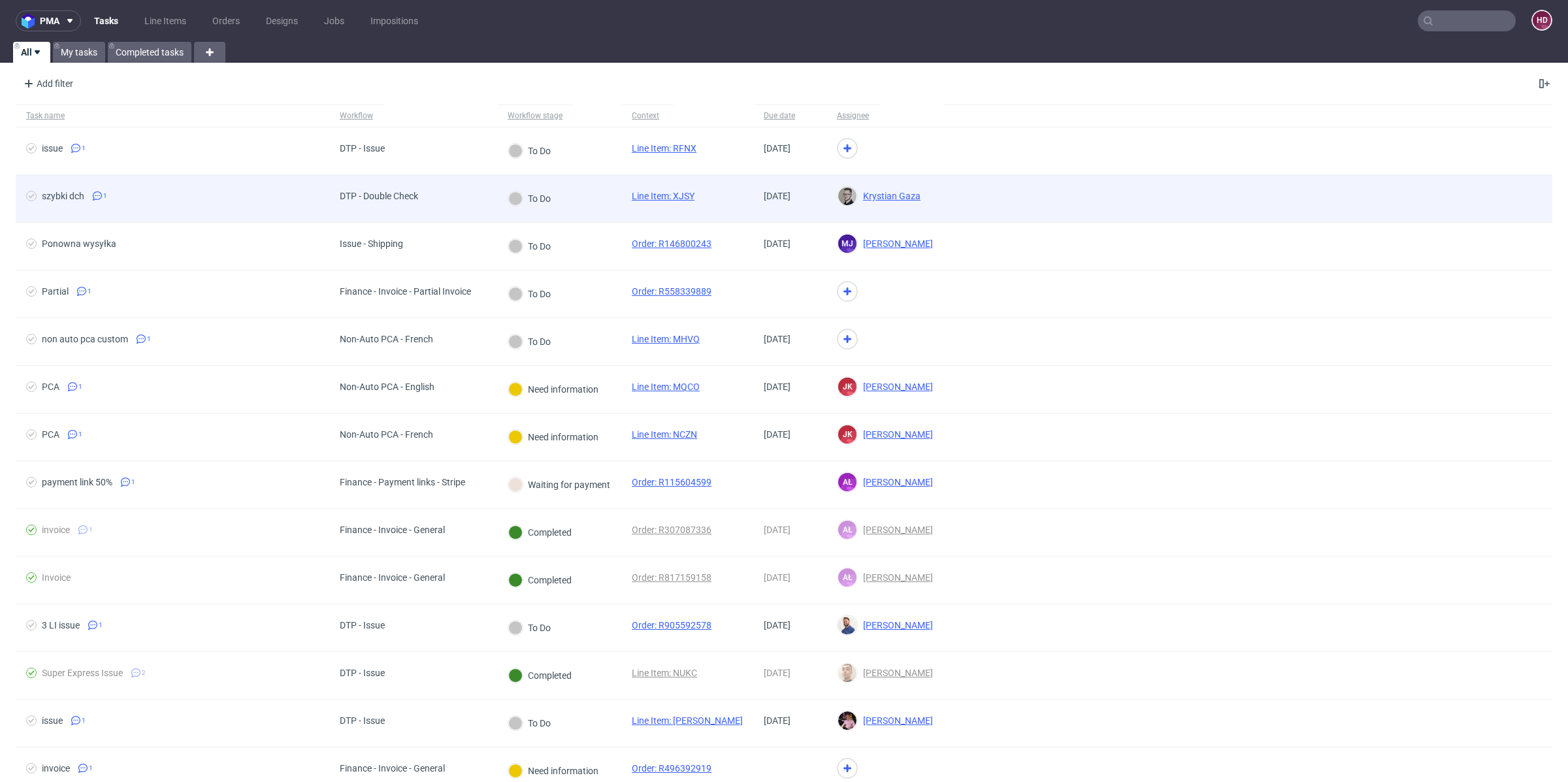
click at [172, 185] on div "szybki dch 1" at bounding box center [172, 198] width 313 height 47
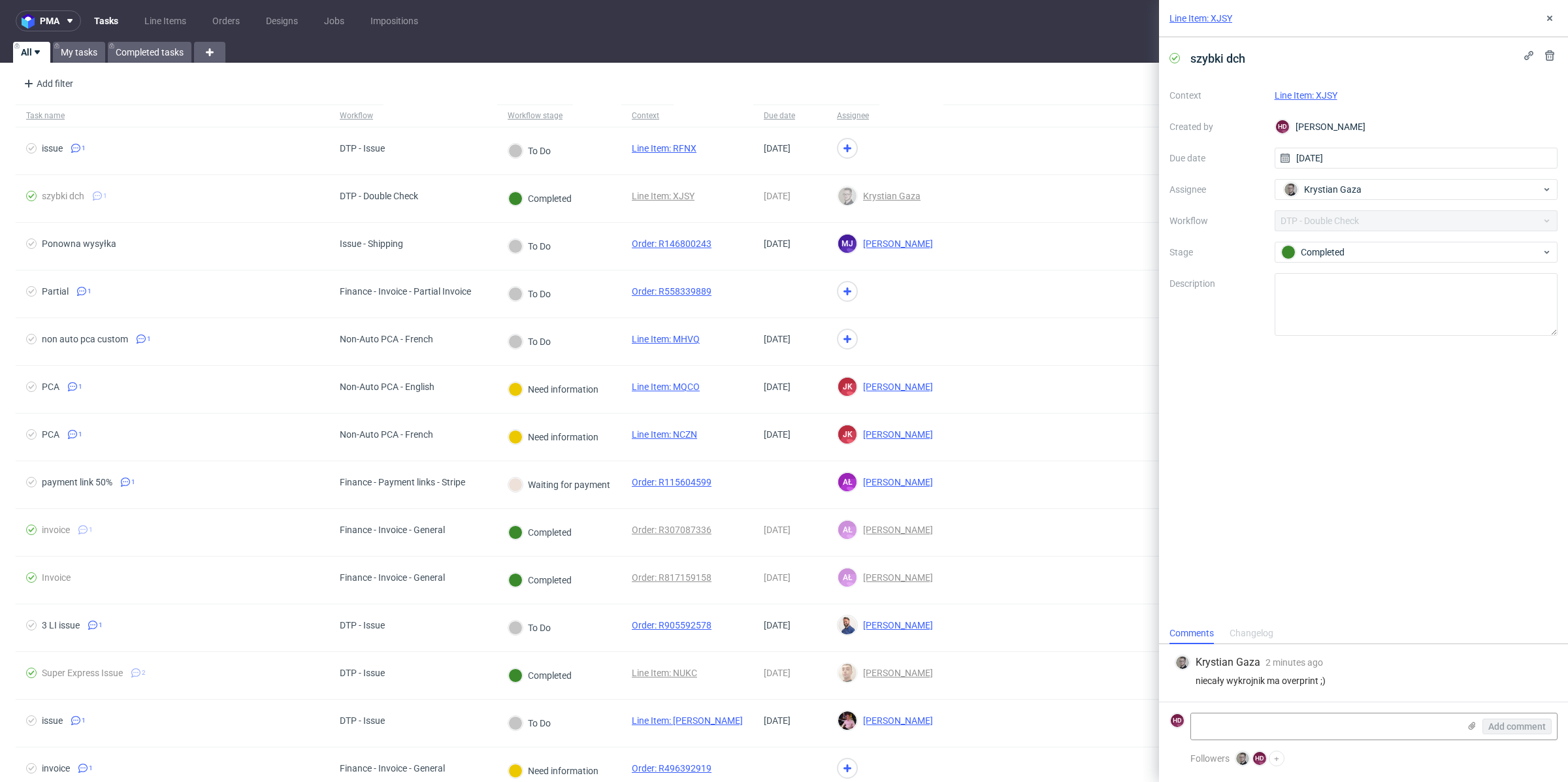
click at [1292, 97] on link "Line Item: XJSY" at bounding box center [1306, 95] width 63 height 11
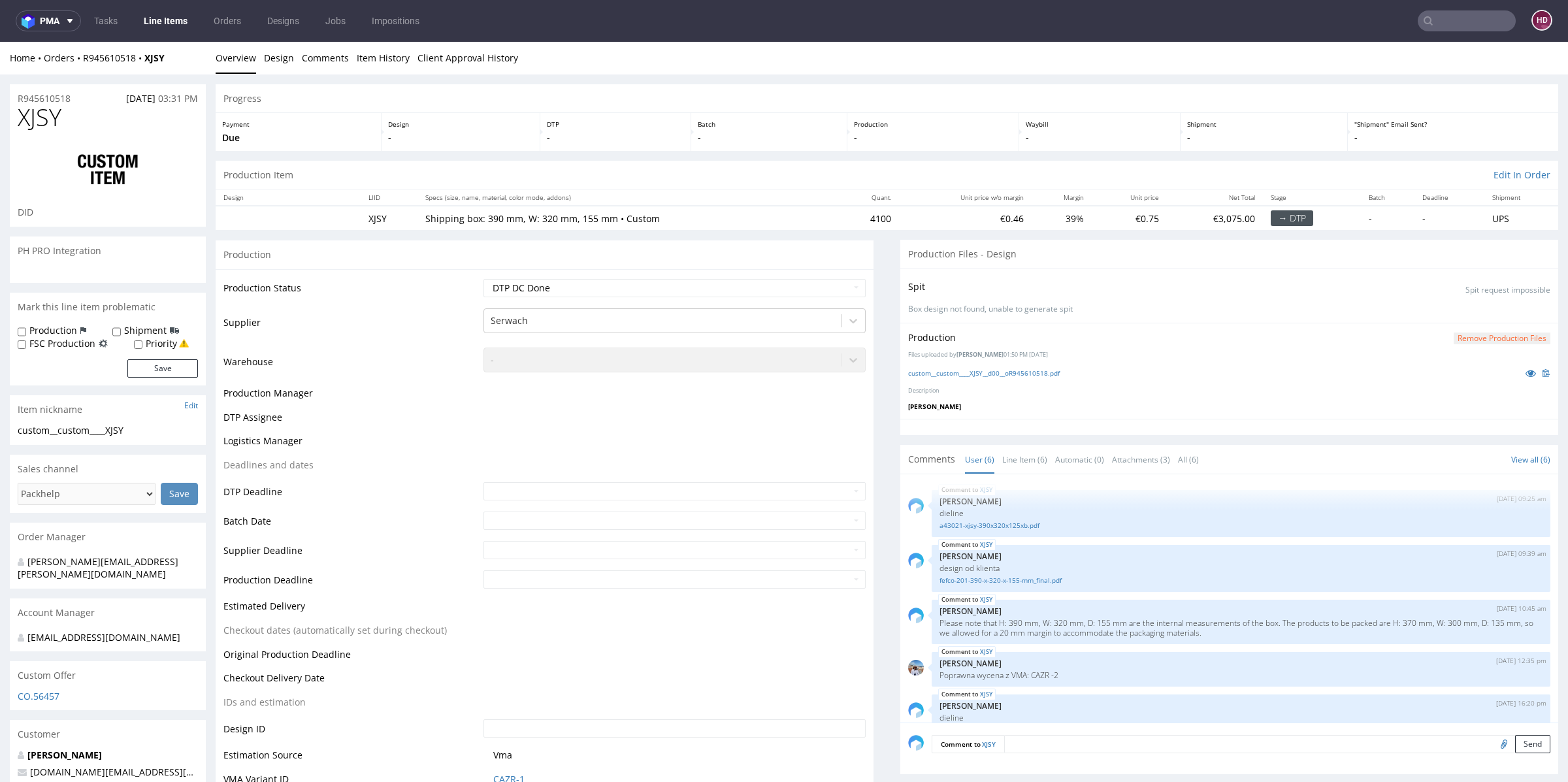
scroll to position [69, 0]
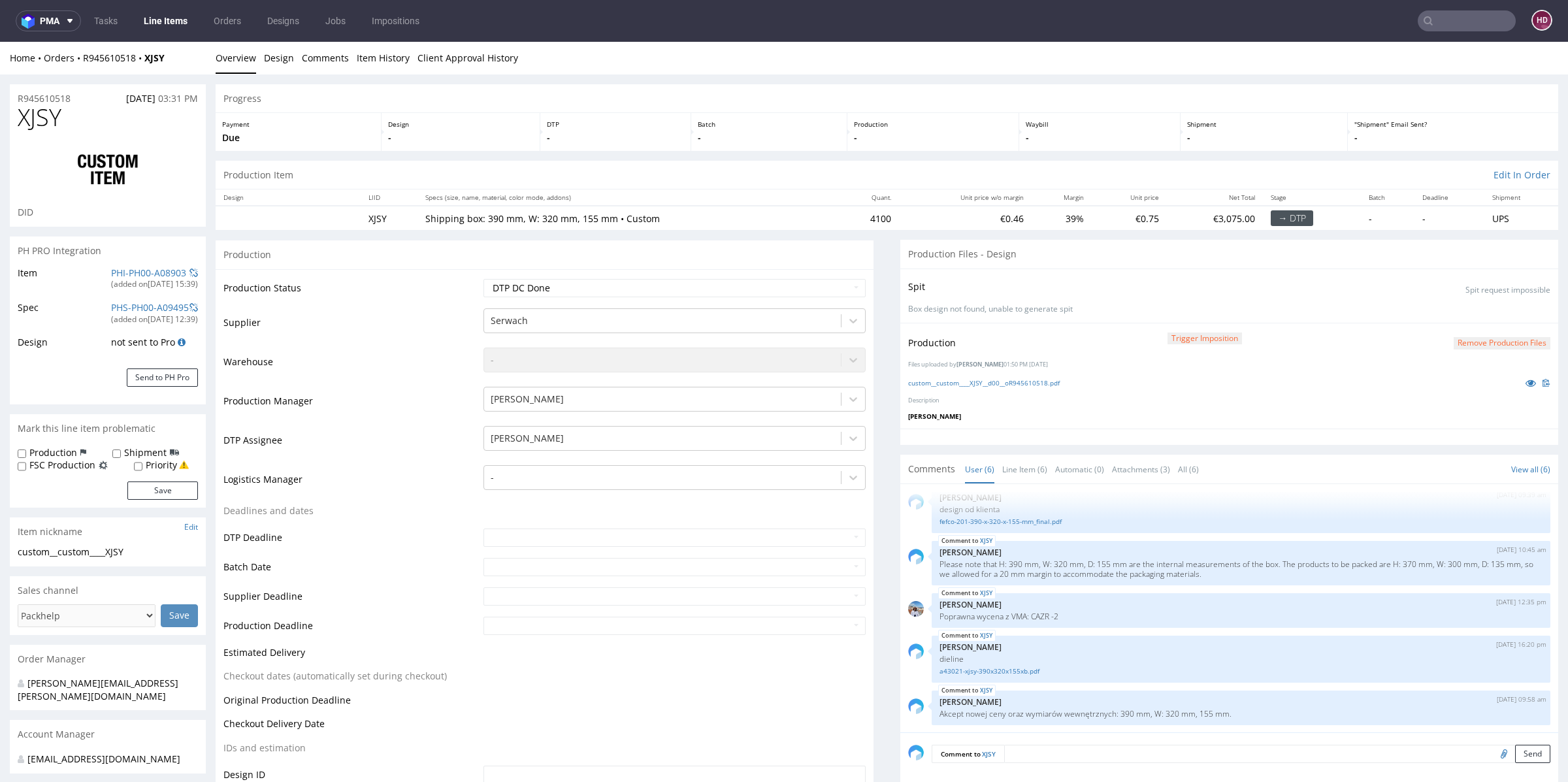
click at [1457, 344] on button "Remove production files" at bounding box center [1501, 343] width 97 height 12
click at [1456, 316] on link "Yes" at bounding box center [1456, 313] width 37 height 20
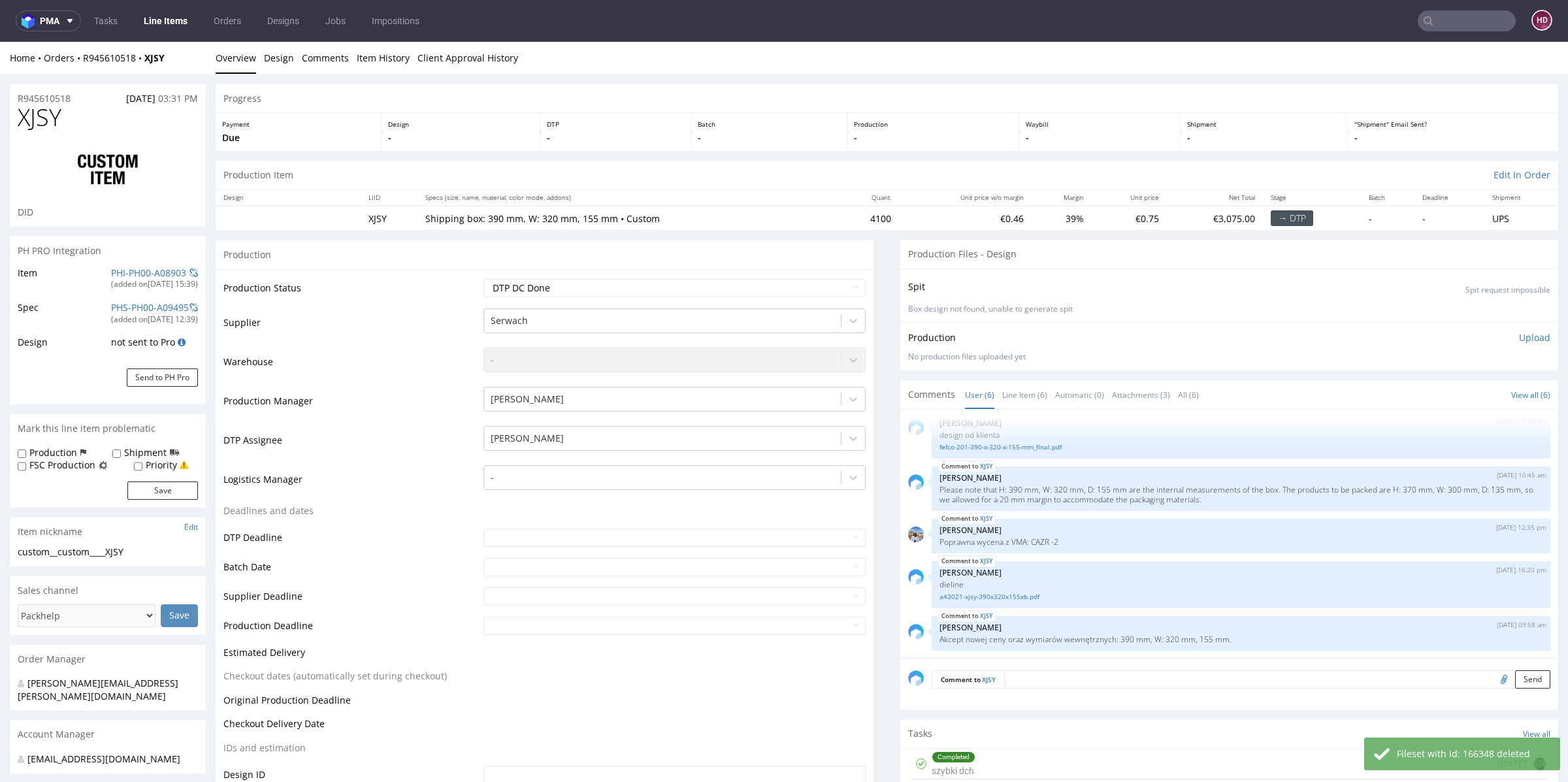
click at [1518, 331] on p "Upload" at bounding box center [1534, 338] width 31 height 13
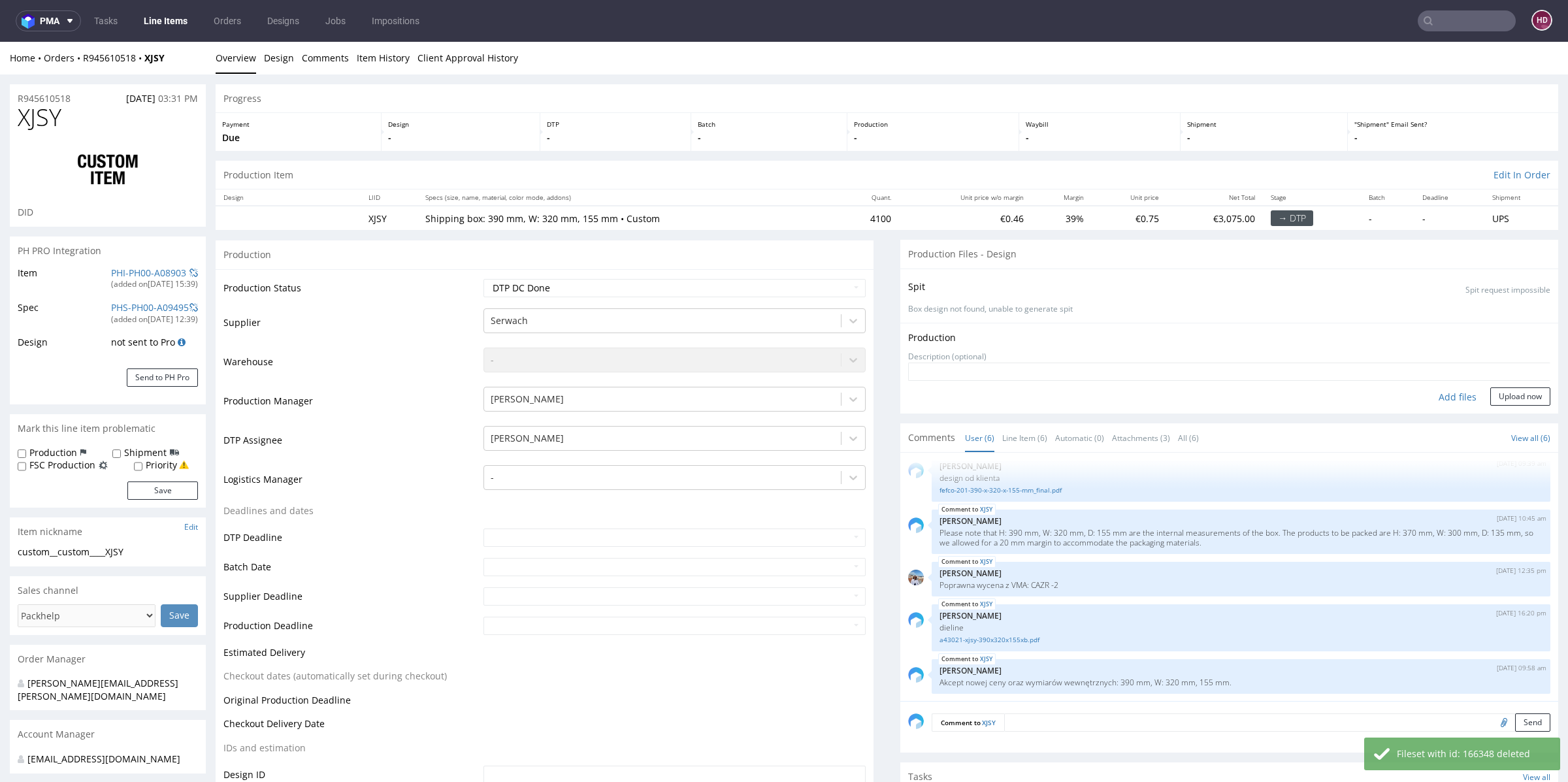
click at [1441, 394] on div "Add files" at bounding box center [1457, 398] width 65 height 20
type input "C:\fakepath\custom__custom____XJSY__d00__oR945610518.pdf"
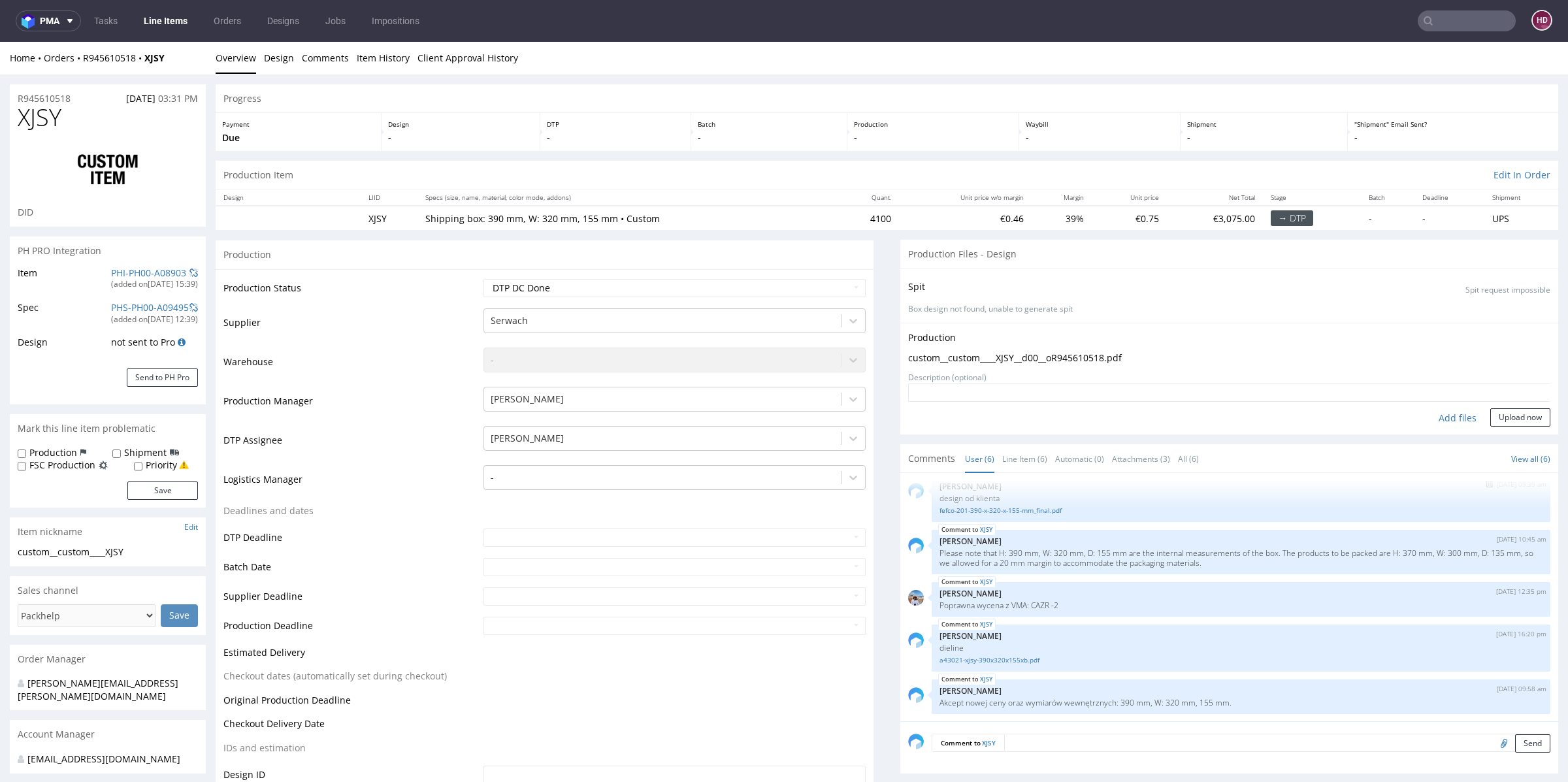
drag, startPoint x: 1484, startPoint y: 412, endPoint x: 1404, endPoint y: 503, distance: 121.2
click at [1490, 412] on button "Upload now" at bounding box center [1520, 417] width 60 height 18
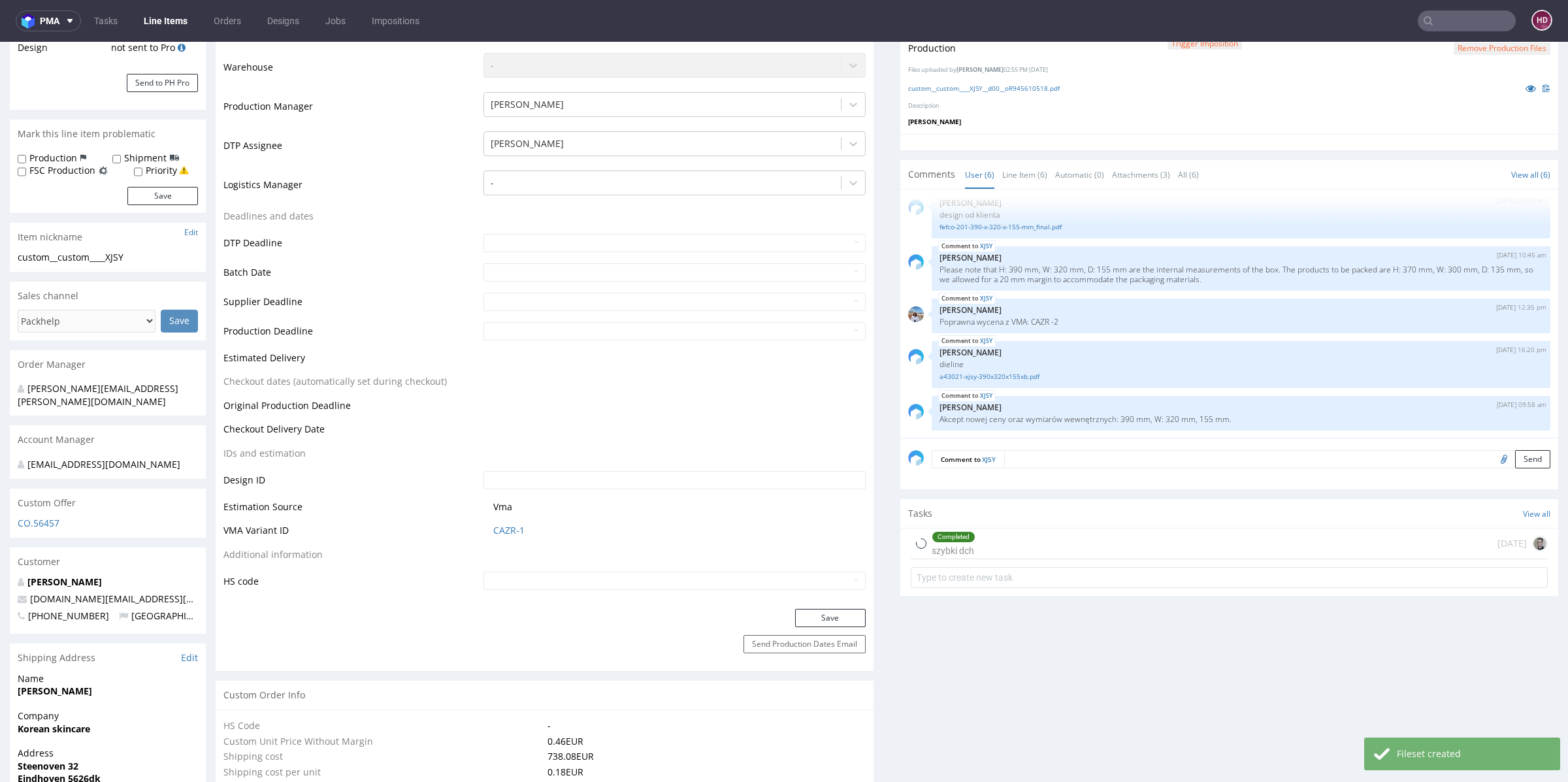
scroll to position [308, 0]
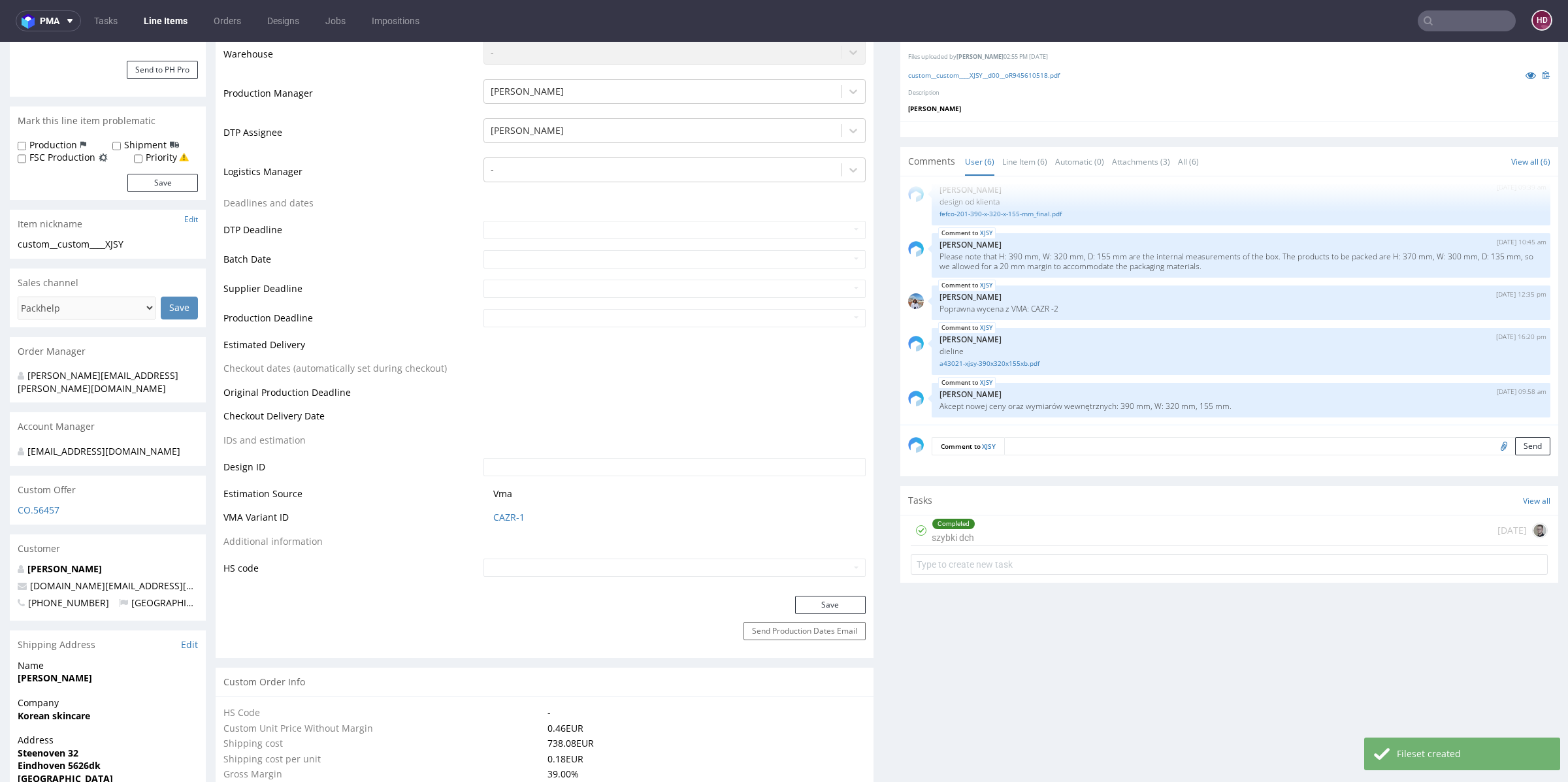
click at [1042, 528] on div "Completed szybki dch [DATE]" at bounding box center [1229, 531] width 637 height 31
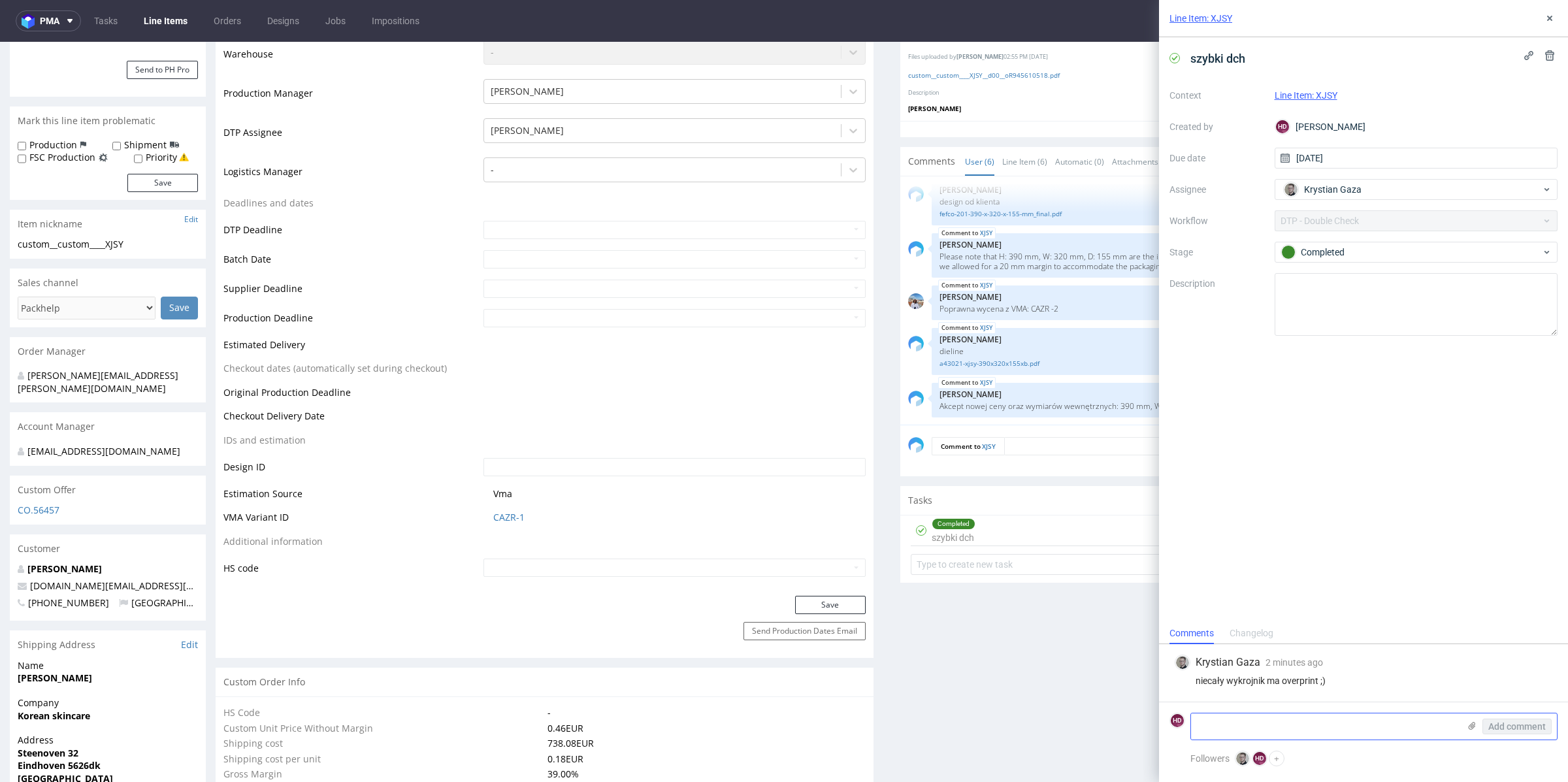
click at [1290, 732] on textarea at bounding box center [1325, 727] width 268 height 26
type textarea "poprawione"
click at [1522, 732] on button "Add comment" at bounding box center [1517, 726] width 69 height 16
click at [1547, 17] on use at bounding box center [1549, 18] width 5 height 5
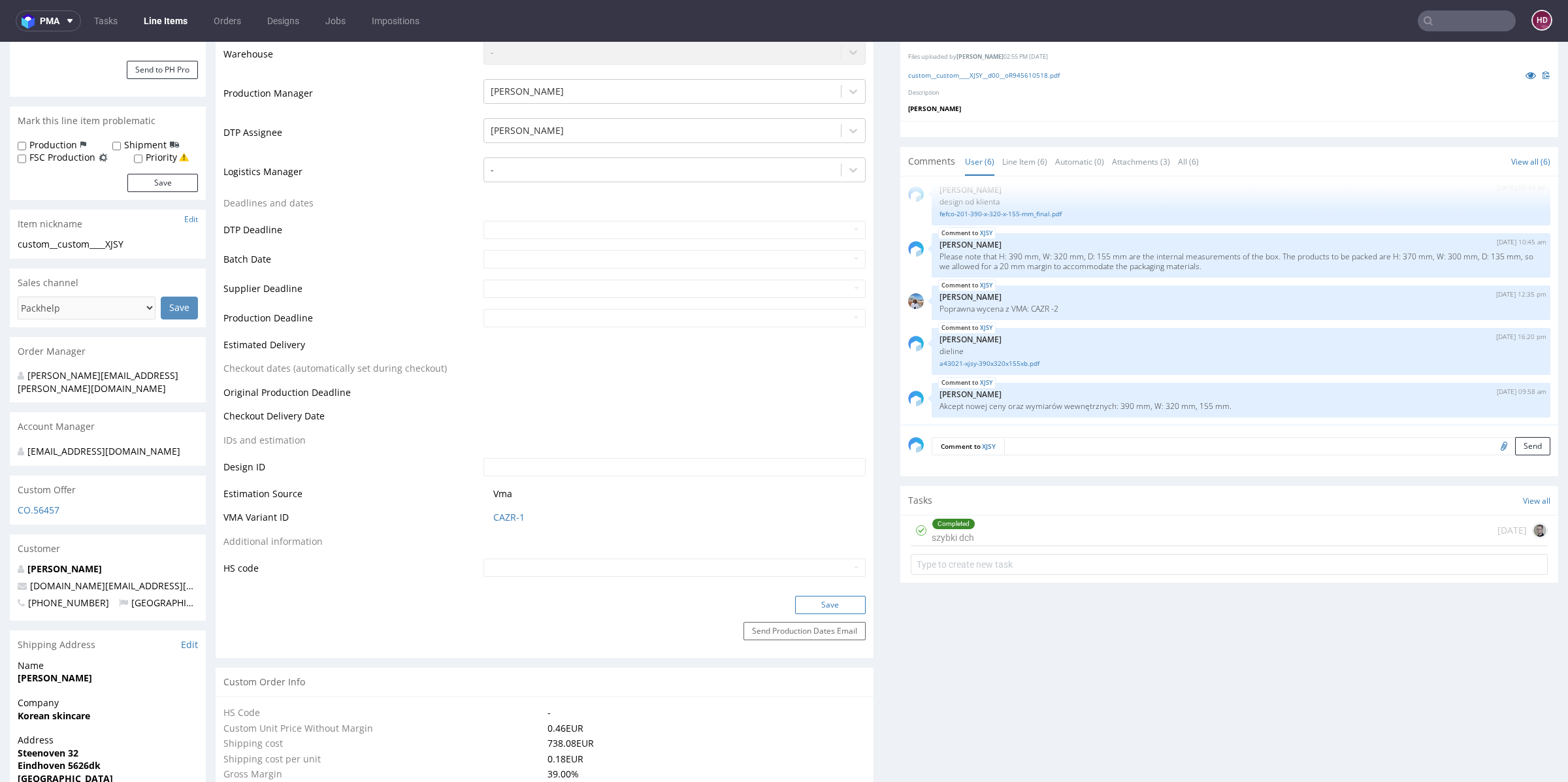
click at [805, 604] on button "Save" at bounding box center [830, 605] width 70 height 18
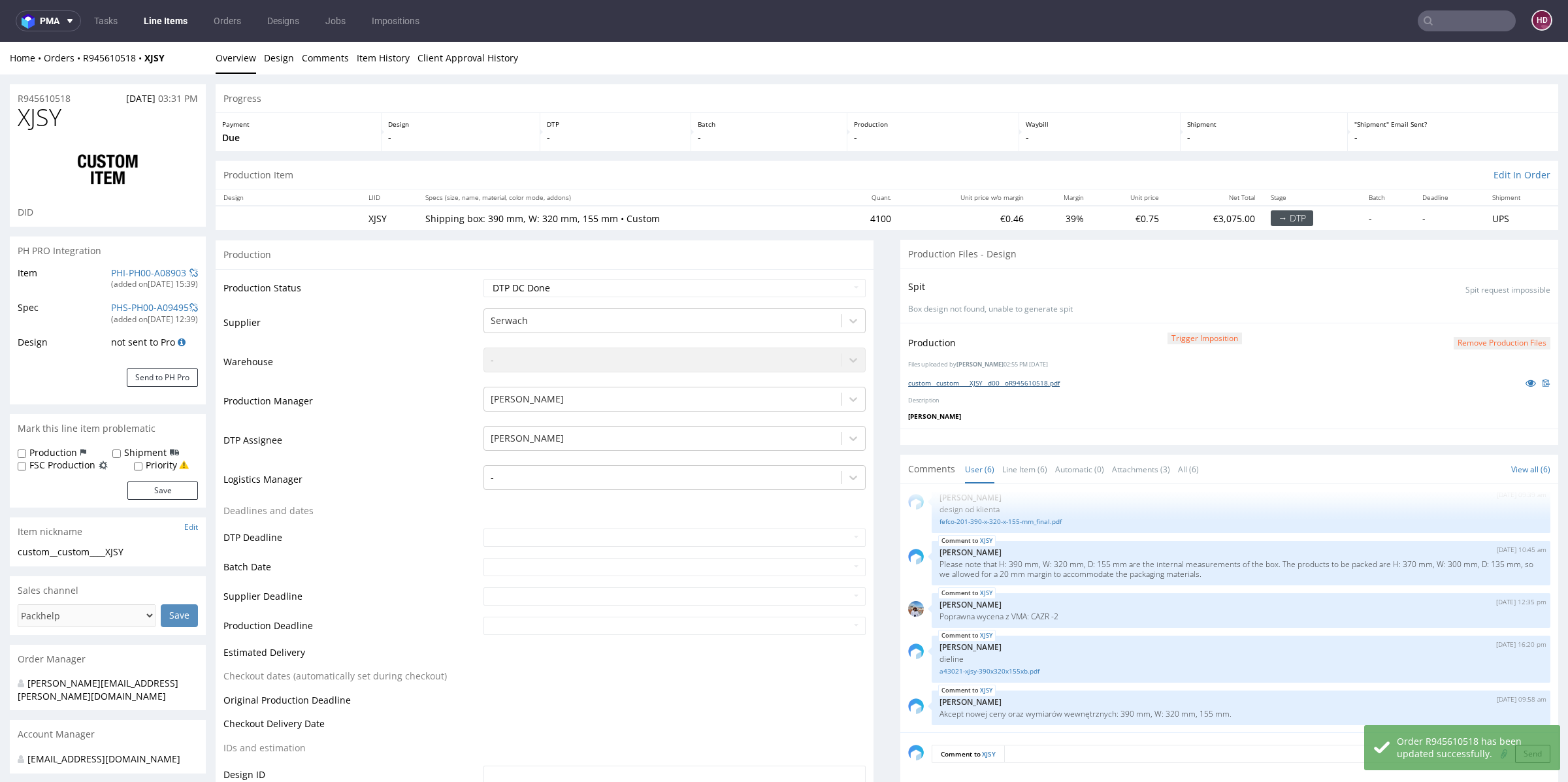
click at [986, 383] on link "custom__custom____XJSY__d00__oR945610518.pdf" at bounding box center [983, 383] width 151 height 9
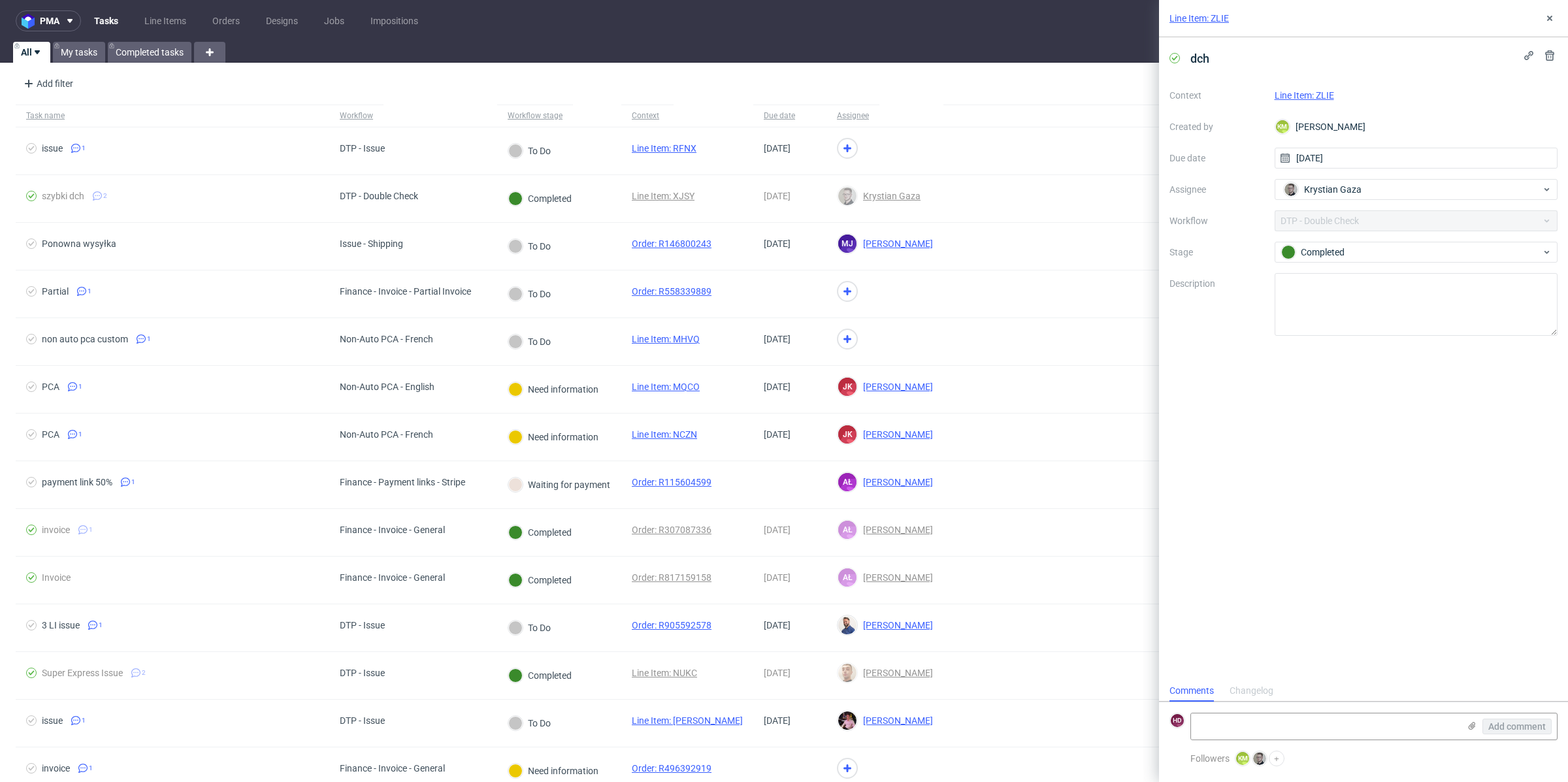
scroll to position [11, 0]
click at [1547, 19] on use at bounding box center [1549, 18] width 5 height 5
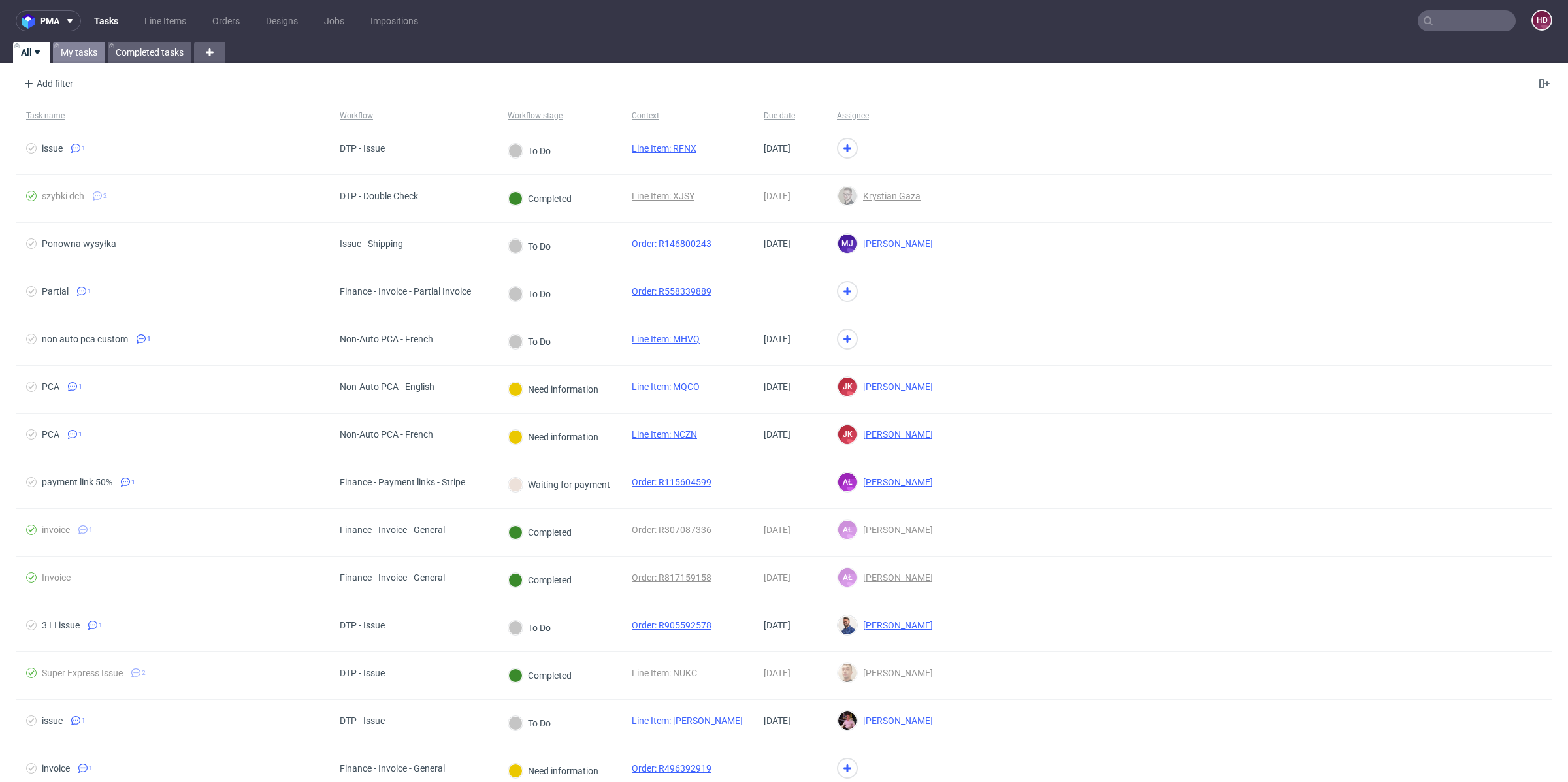
click at [74, 50] on link "My tasks" at bounding box center [79, 52] width 52 height 21
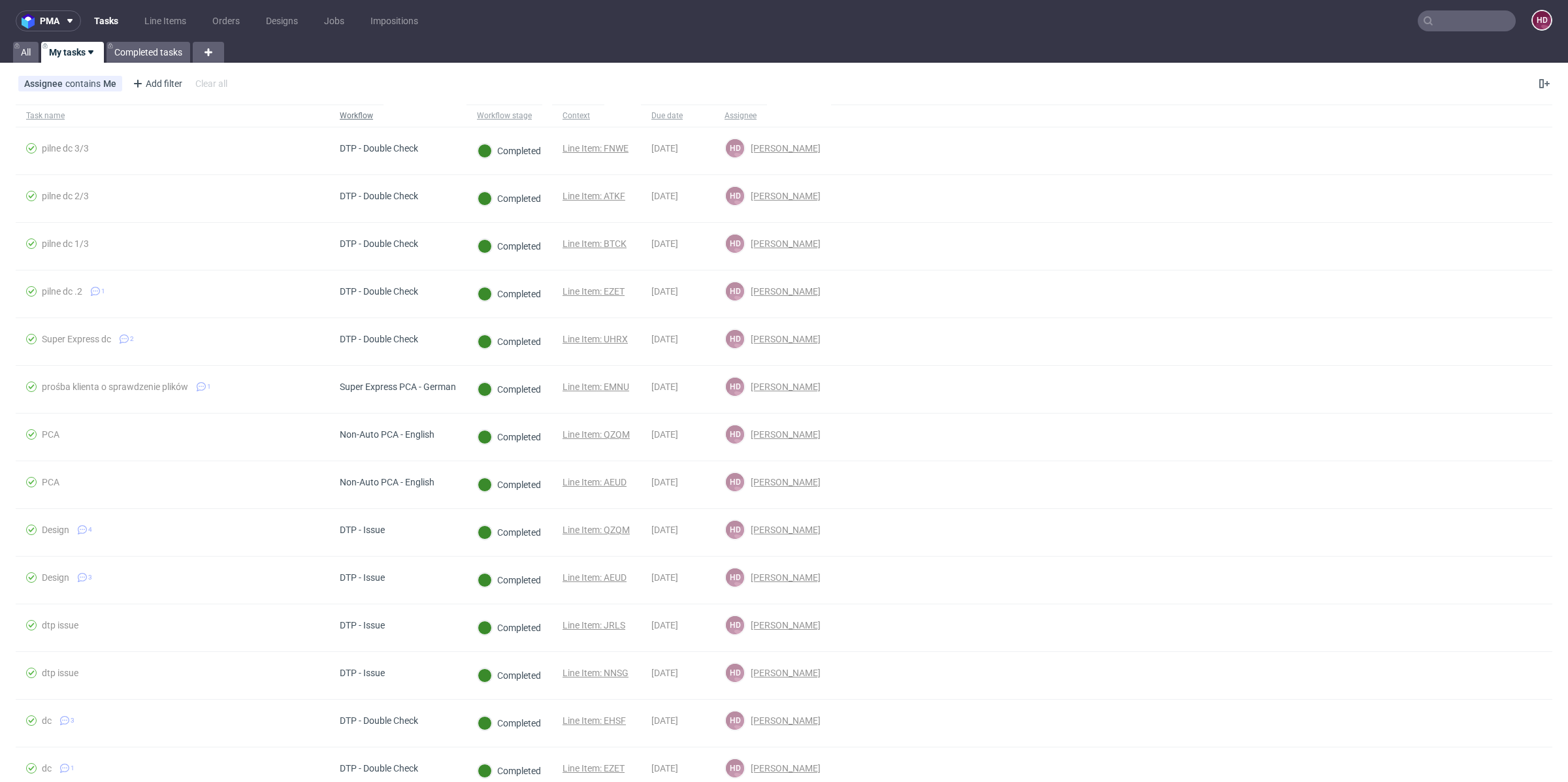
click at [372, 111] on div "Workflow" at bounding box center [356, 115] width 55 height 22
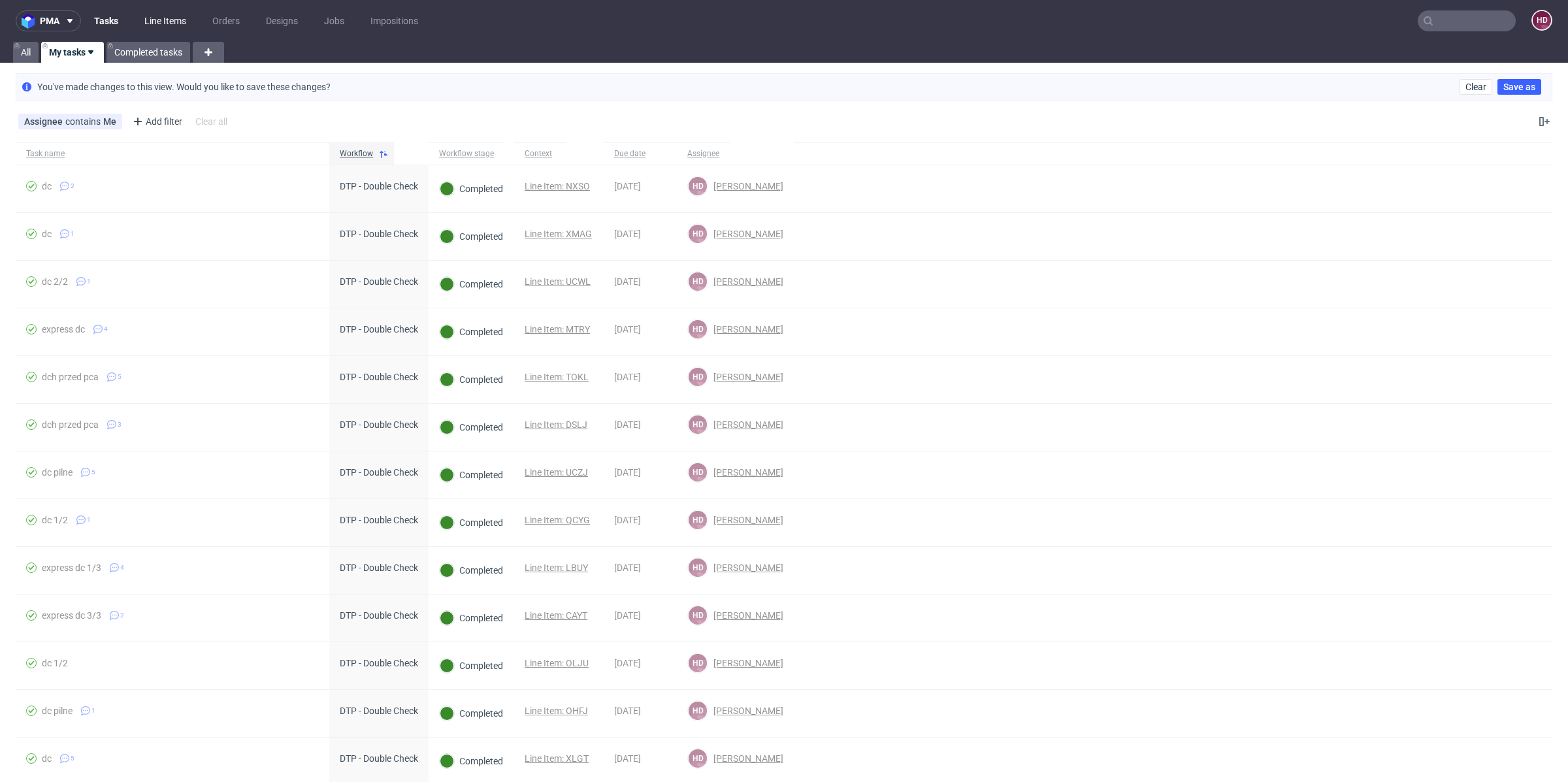
click at [174, 23] on link "Line Items" at bounding box center [165, 21] width 58 height 21
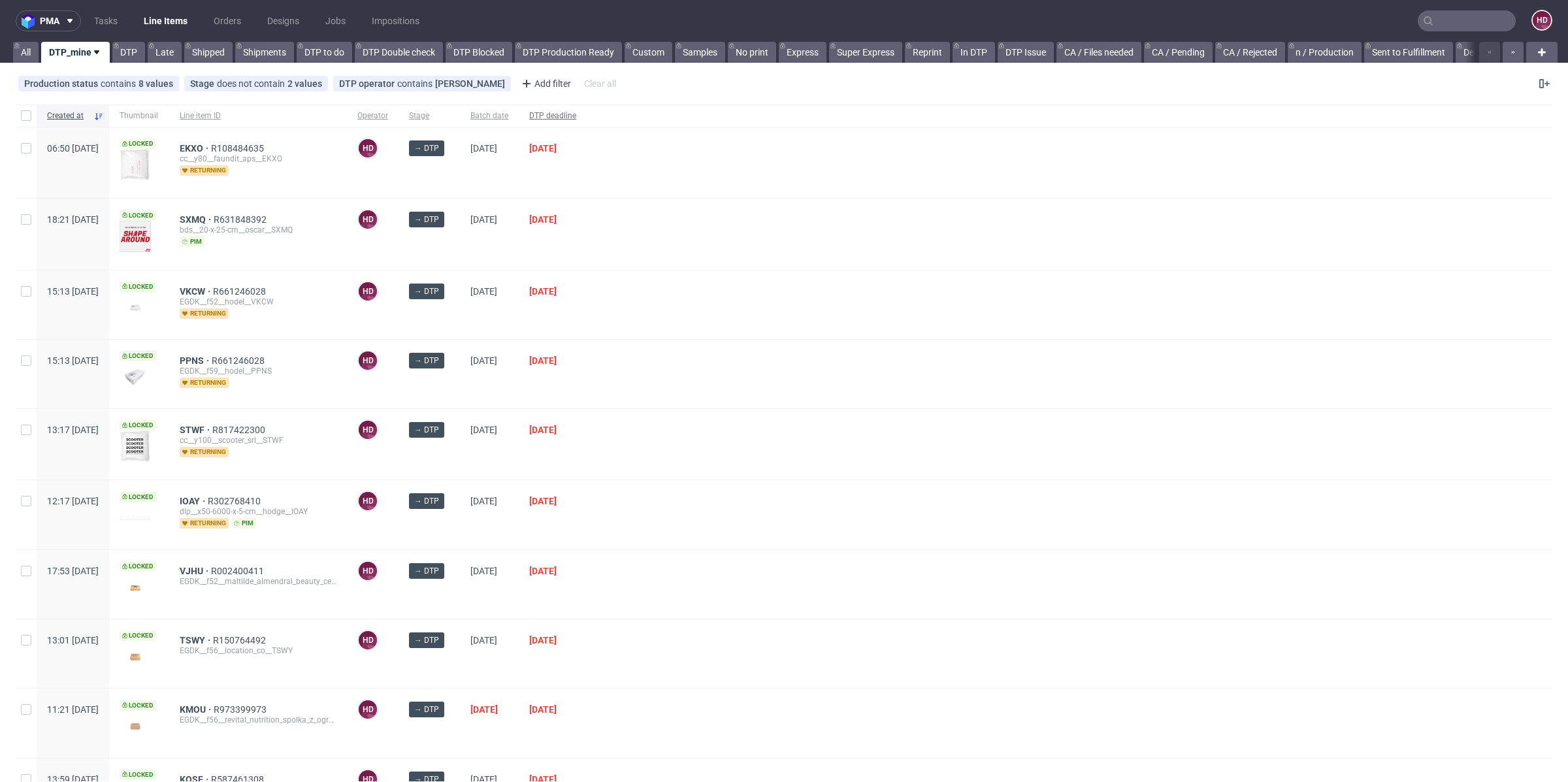
click at [576, 115] on span "DTP deadline" at bounding box center [552, 116] width 47 height 11
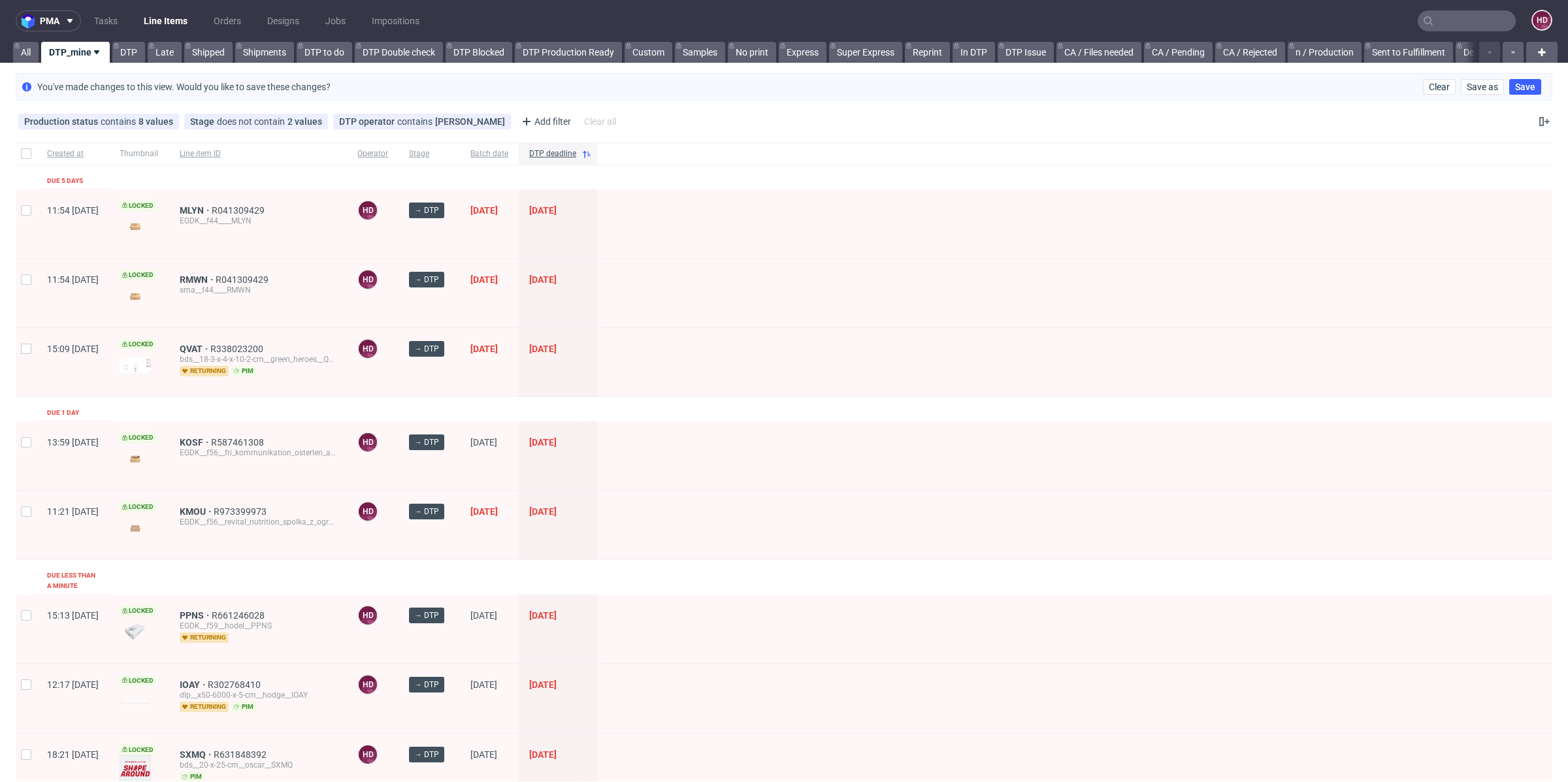
click at [232, 200] on div "MLYN R041309429 EGDK__f44____MLYN" at bounding box center [258, 223] width 178 height 69
click at [212, 211] on span "MLYN" at bounding box center [195, 210] width 32 height 11
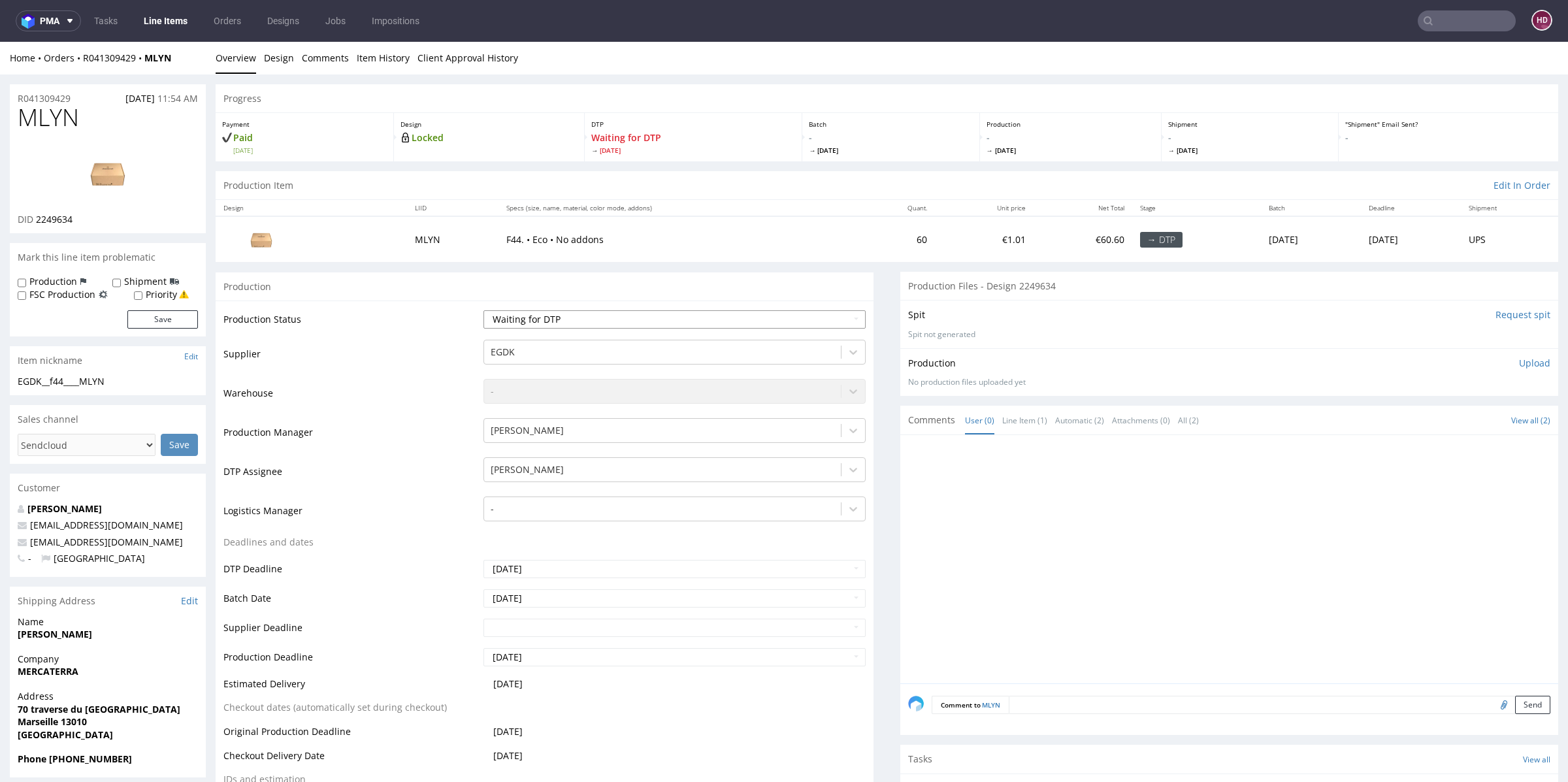
click at [636, 322] on select "Waiting for Artwork Waiting for Diecut Waiting for Mockup Waiting for DTP Waiti…" at bounding box center [674, 319] width 382 height 18
drag, startPoint x: 85, startPoint y: 118, endPoint x: 17, endPoint y: 117, distance: 68.0
click at [17, 117] on div "MLYN DID 2249634" at bounding box center [107, 169] width 196 height 129
copy span "MLYN"
drag, startPoint x: 34, startPoint y: 217, endPoint x: 79, endPoint y: 228, distance: 46.3
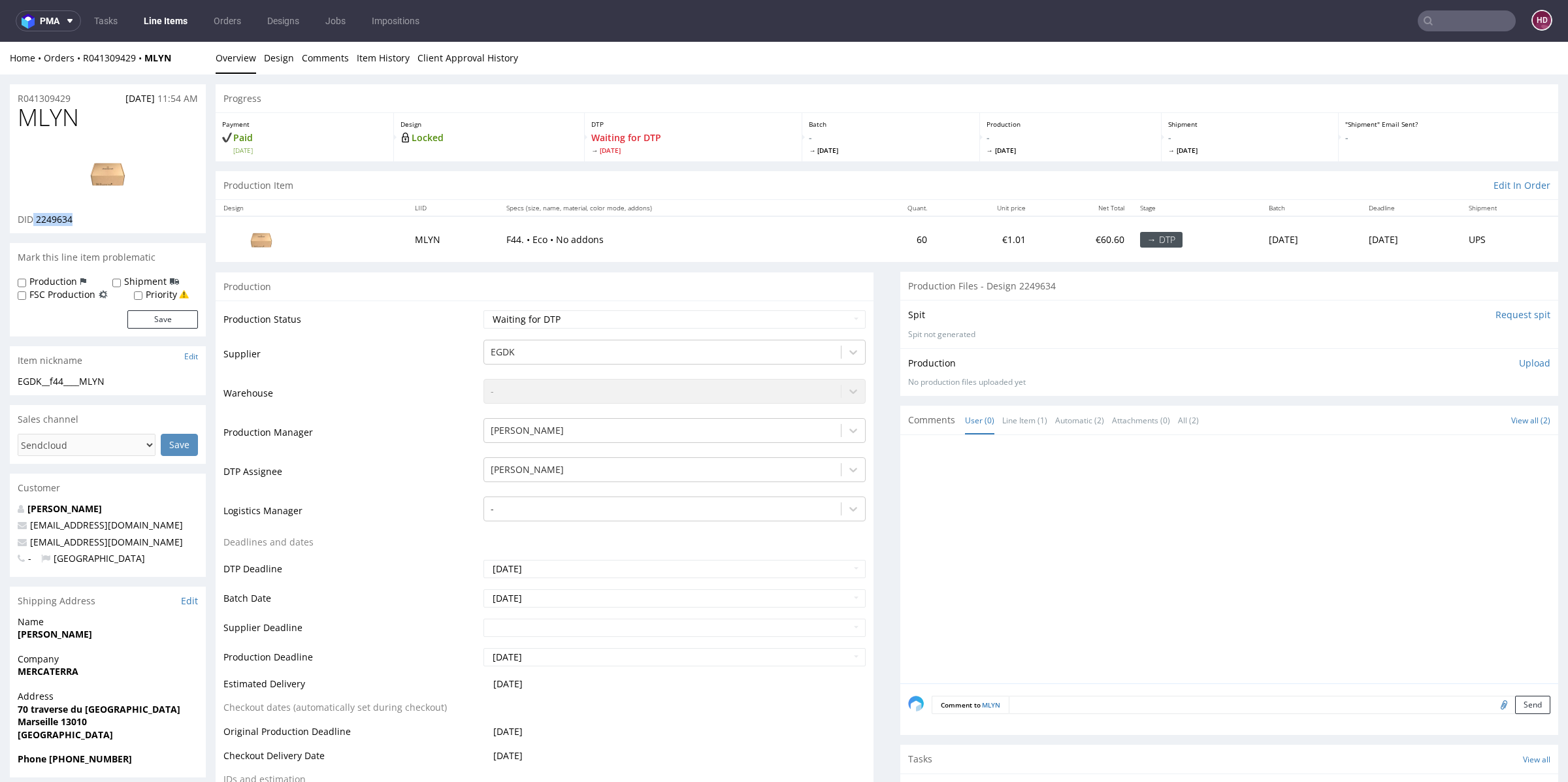
click at [81, 228] on div "MLYN DID 2249634" at bounding box center [107, 169] width 196 height 129
copy p "2249634"
click at [274, 55] on link "Design" at bounding box center [279, 58] width 30 height 32
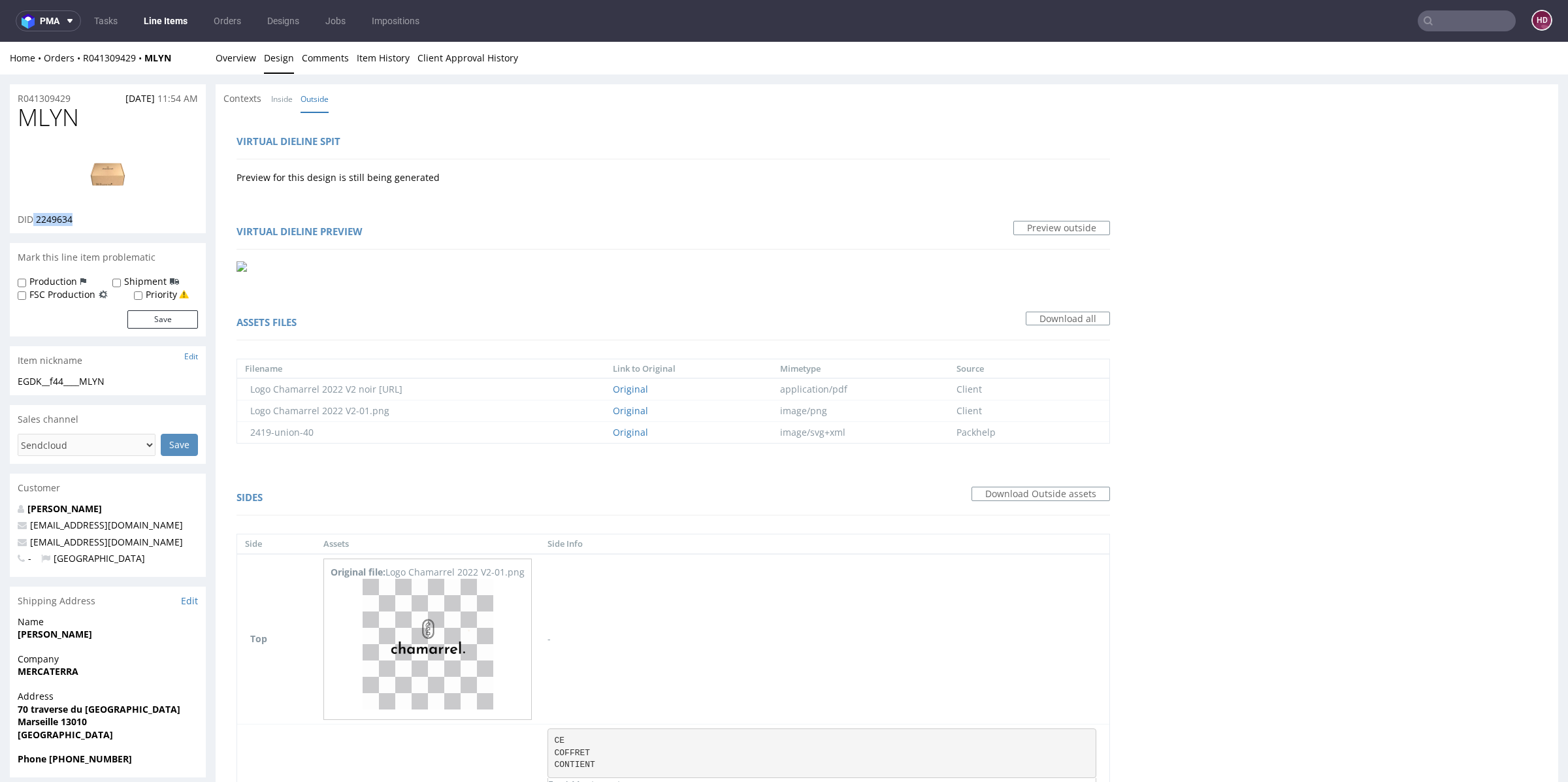
click at [119, 173] on img at bounding box center [107, 173] width 104 height 59
click at [245, 60] on link "Overview" at bounding box center [236, 58] width 41 height 32
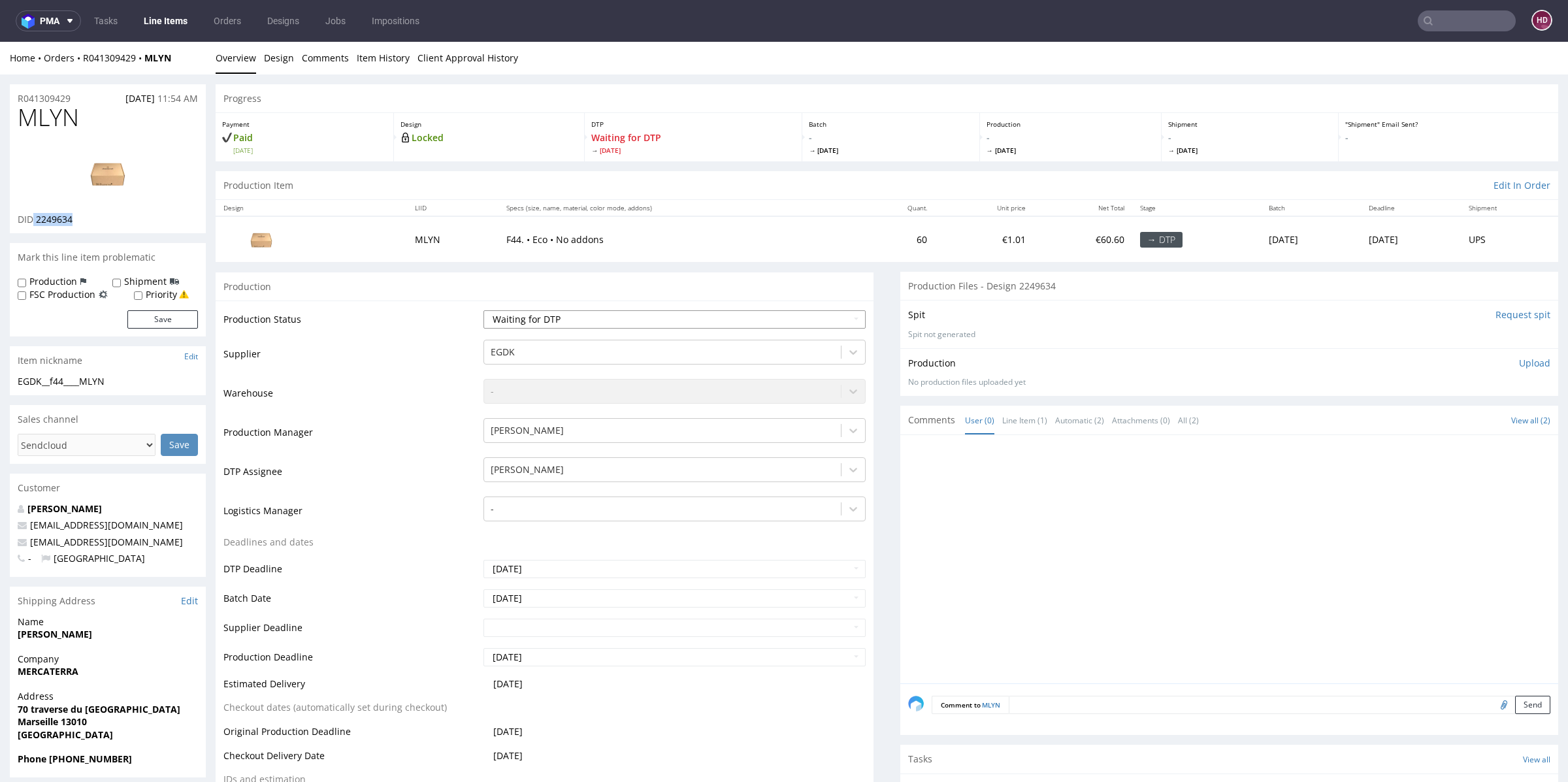
click at [543, 326] on select "Waiting for Artwork Waiting for Diecut Waiting for Mockup Waiting for DTP Waiti…" at bounding box center [674, 319] width 382 height 18
select select "dtp_in_process"
click at [484, 310] on select "Waiting for Artwork Waiting for Diecut Waiting for Mockup Waiting for DTP Waiti…" at bounding box center [674, 319] width 382 height 18
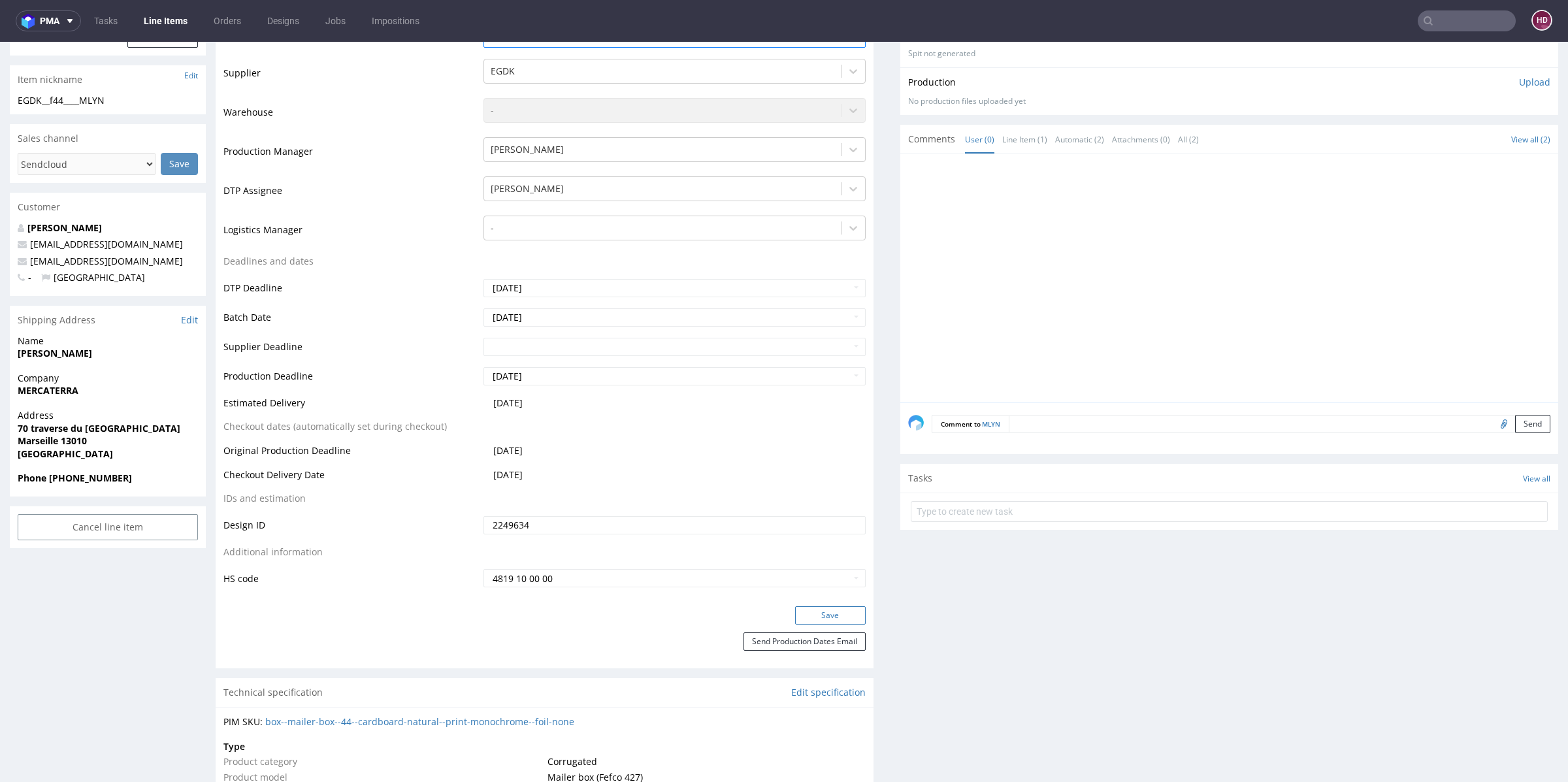
click at [808, 610] on button "Save" at bounding box center [830, 615] width 70 height 18
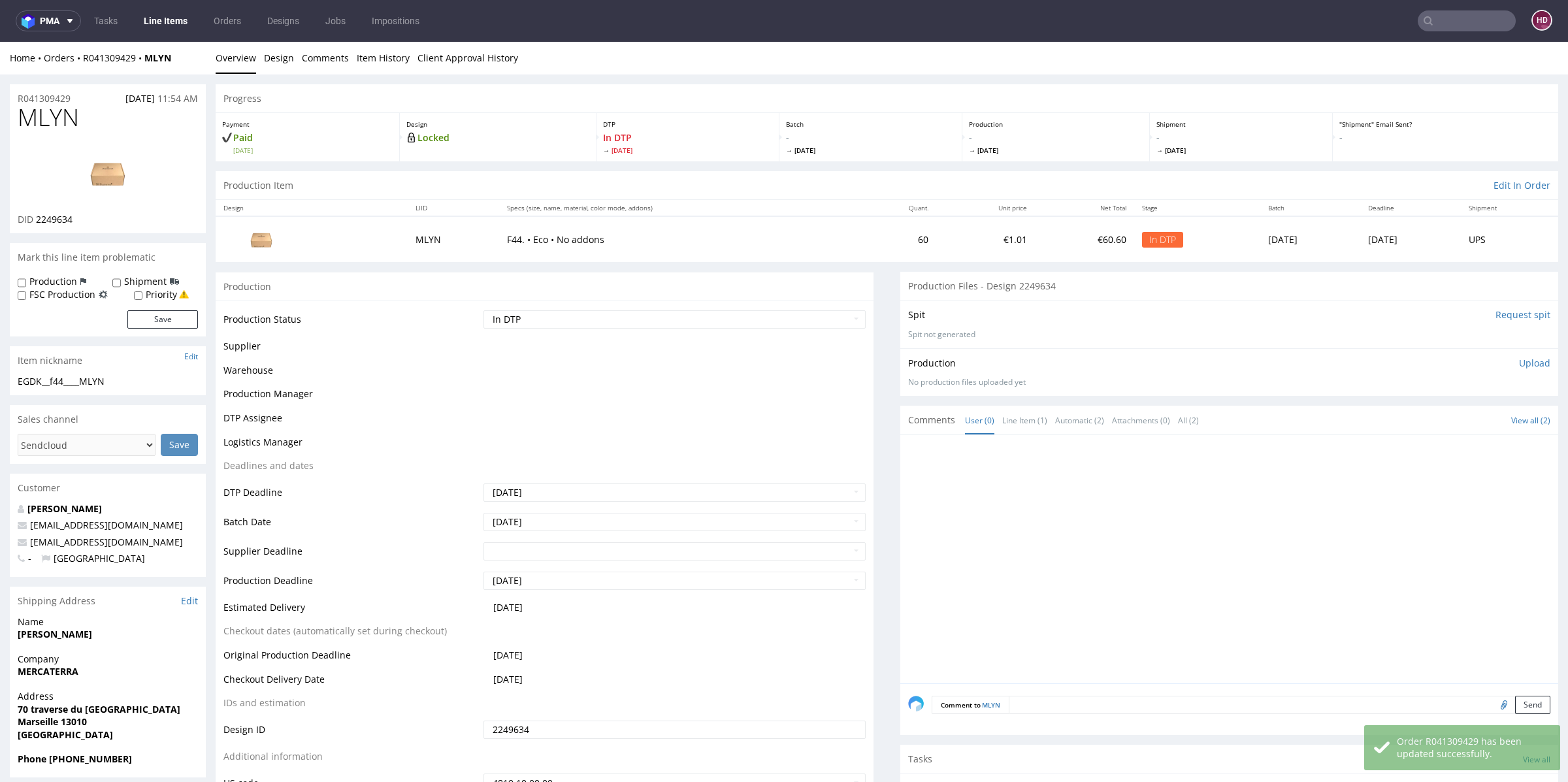
scroll to position [277, 0]
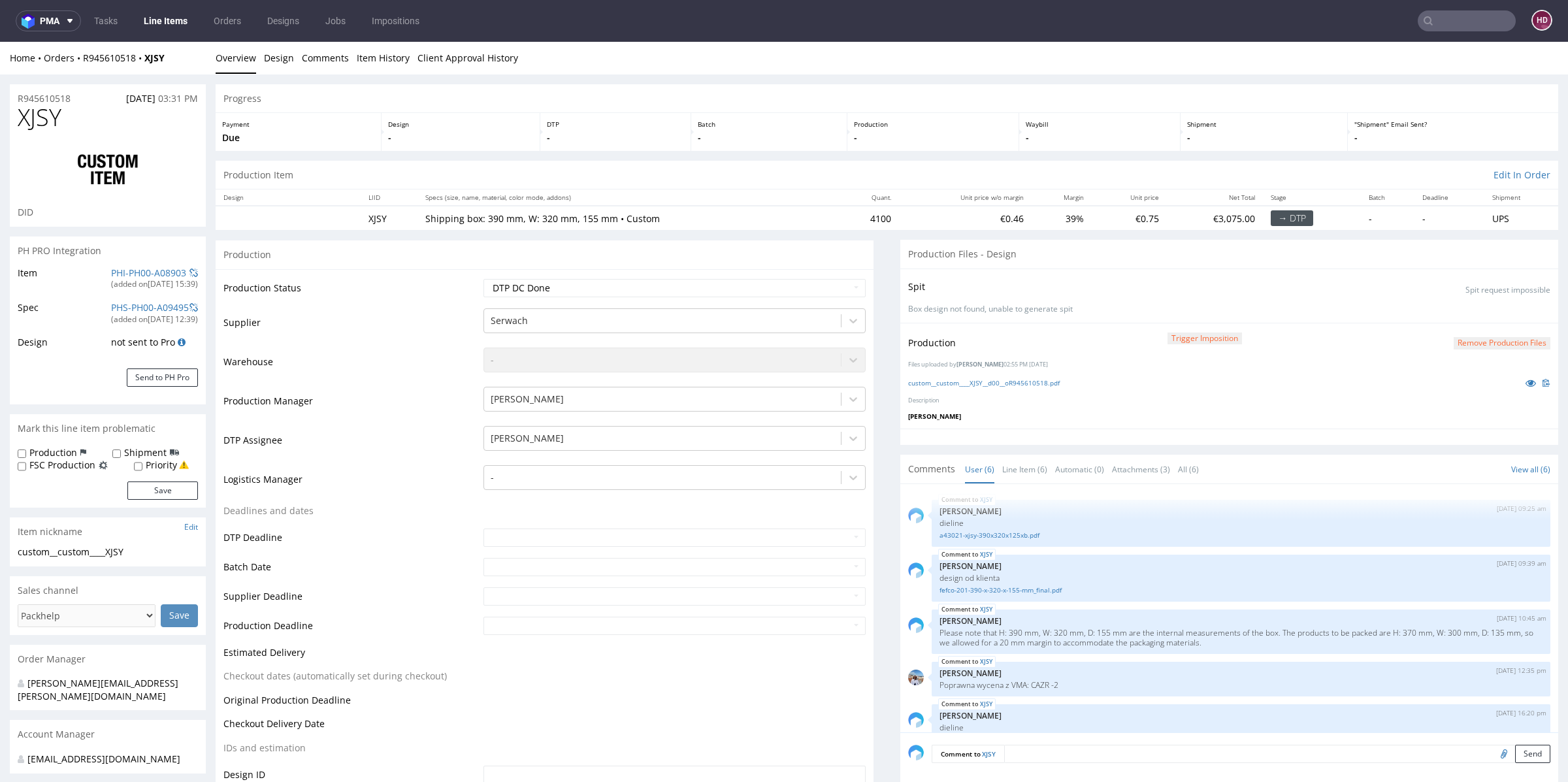
scroll to position [69, 0]
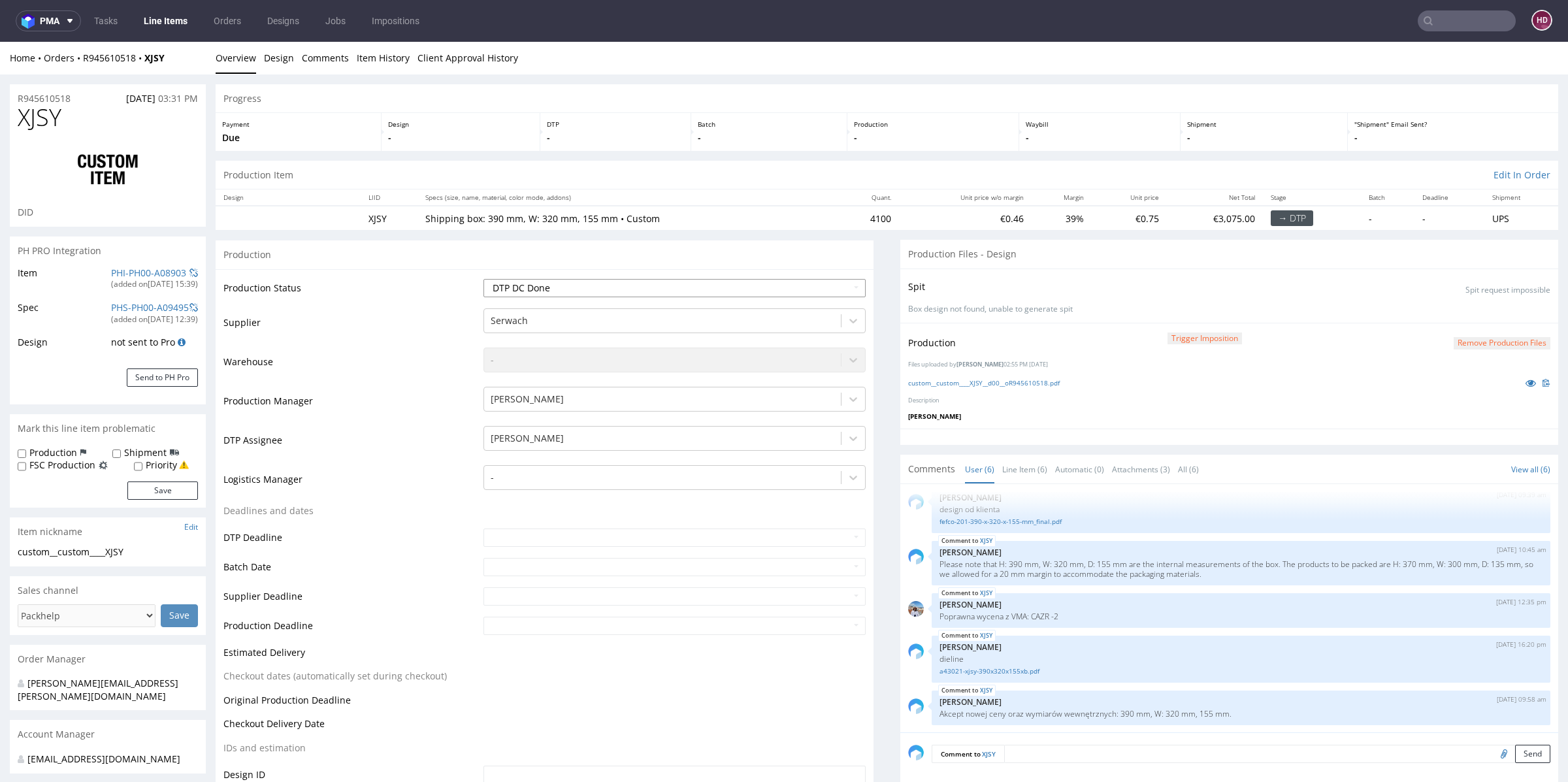
click at [643, 295] on select "Waiting for Artwork Waiting for Diecut Waiting for Mockup Waiting for DTP Waiti…" at bounding box center [674, 288] width 382 height 18
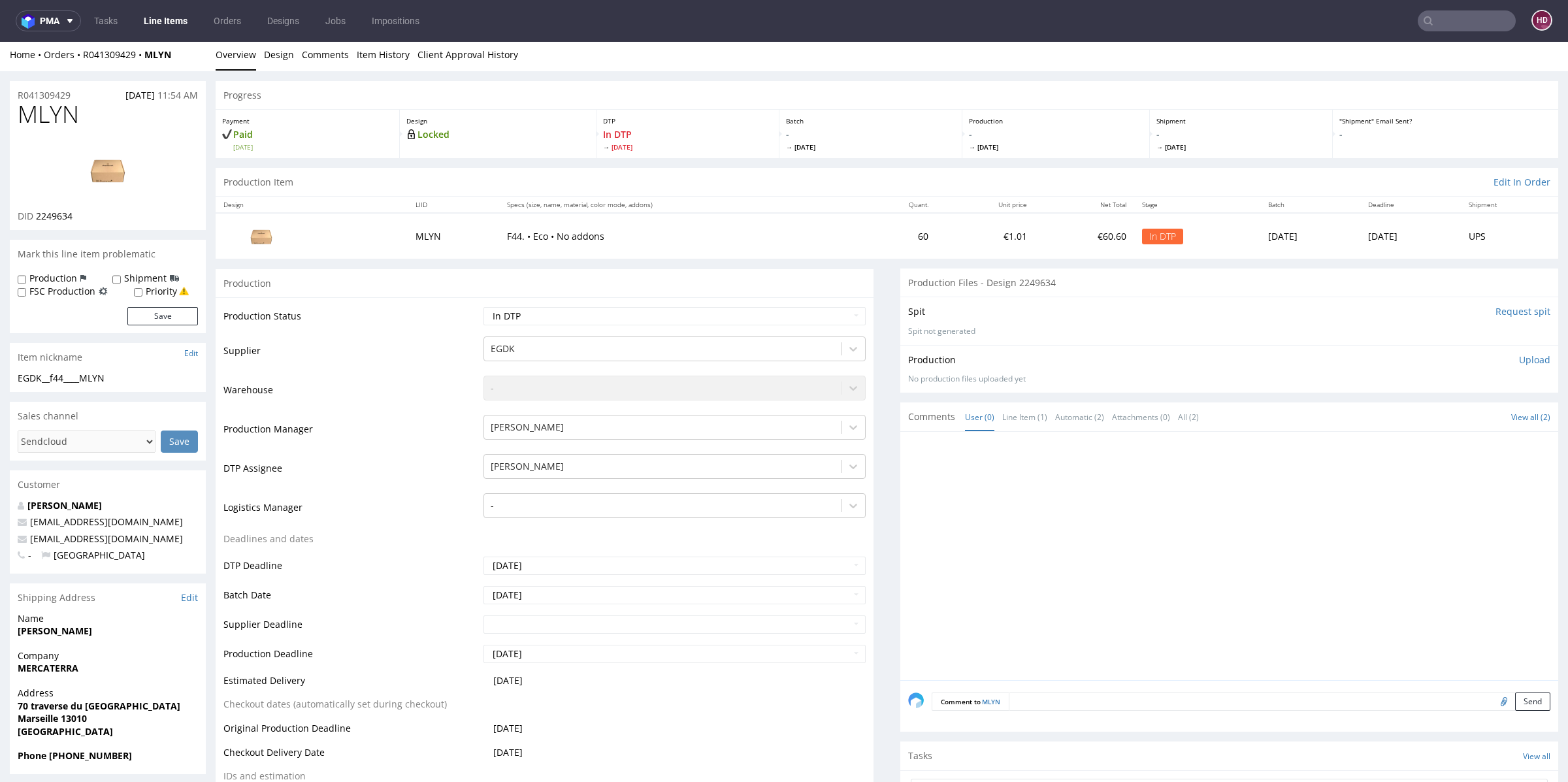
scroll to position [7, 0]
click at [113, 172] on img at bounding box center [107, 166] width 104 height 59
click at [282, 50] on link "Design" at bounding box center [279, 51] width 30 height 32
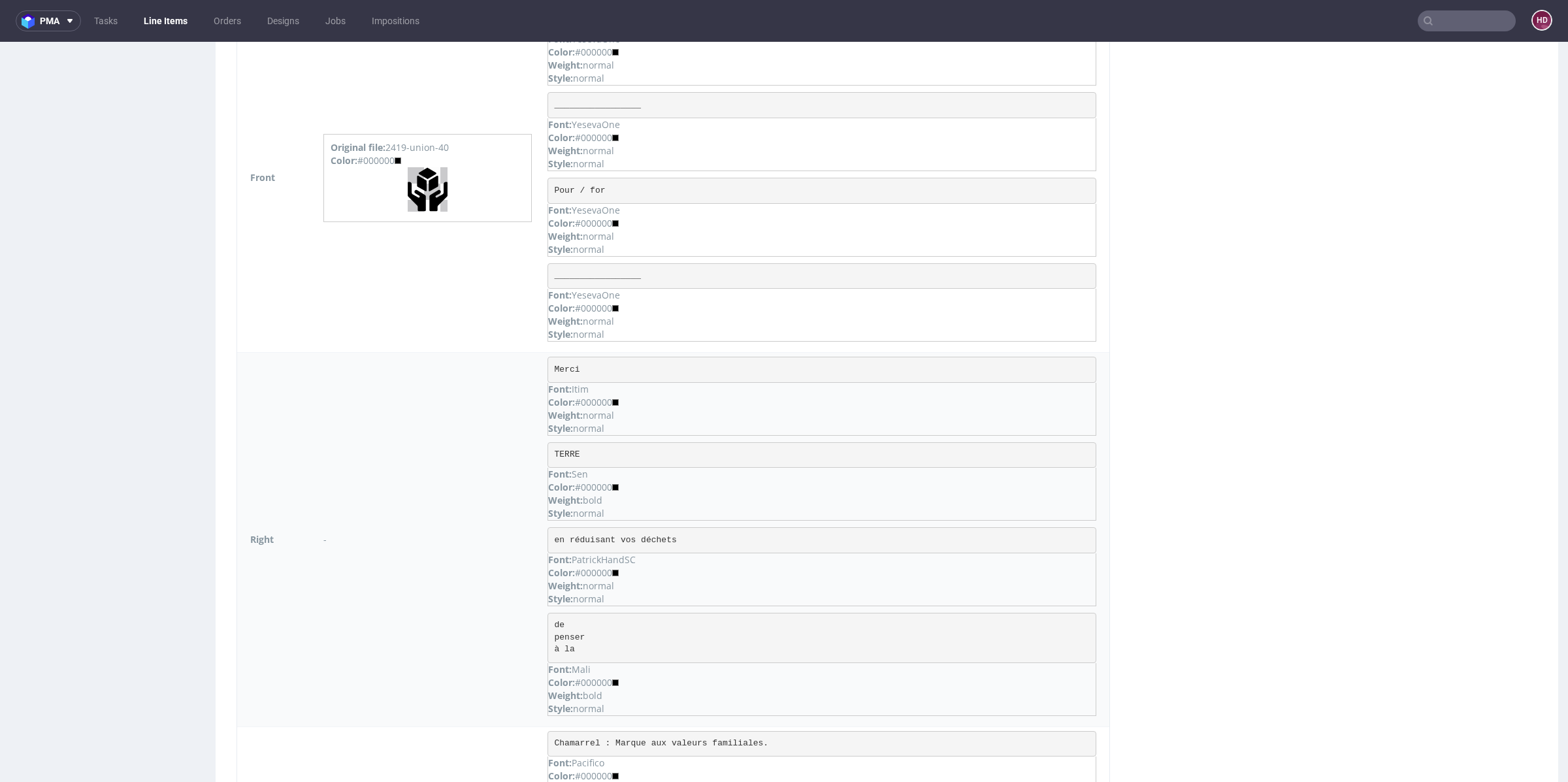
scroll to position [1453, 0]
click at [428, 189] on img at bounding box center [427, 193] width 40 height 45
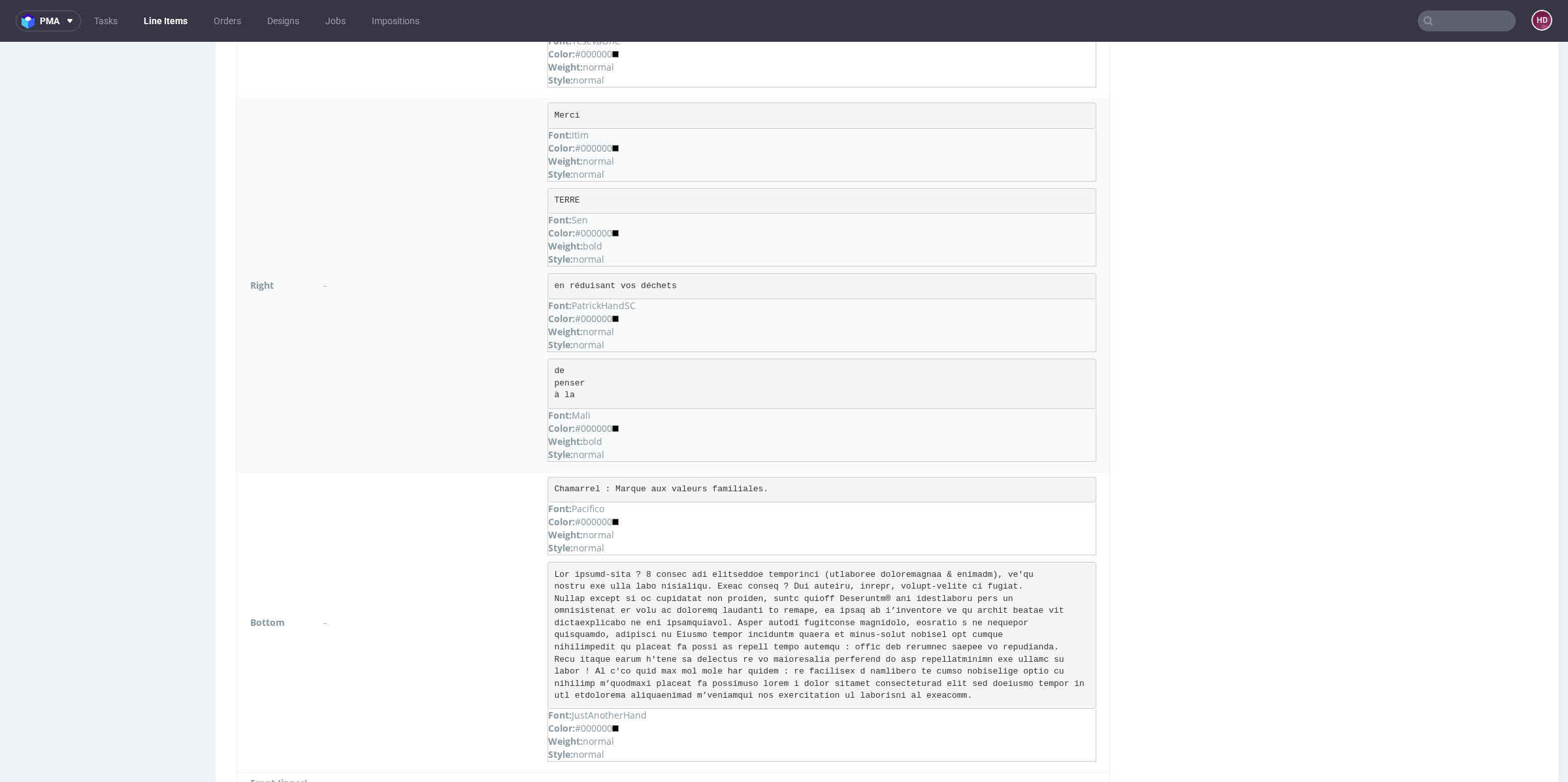
scroll to position [1714, 0]
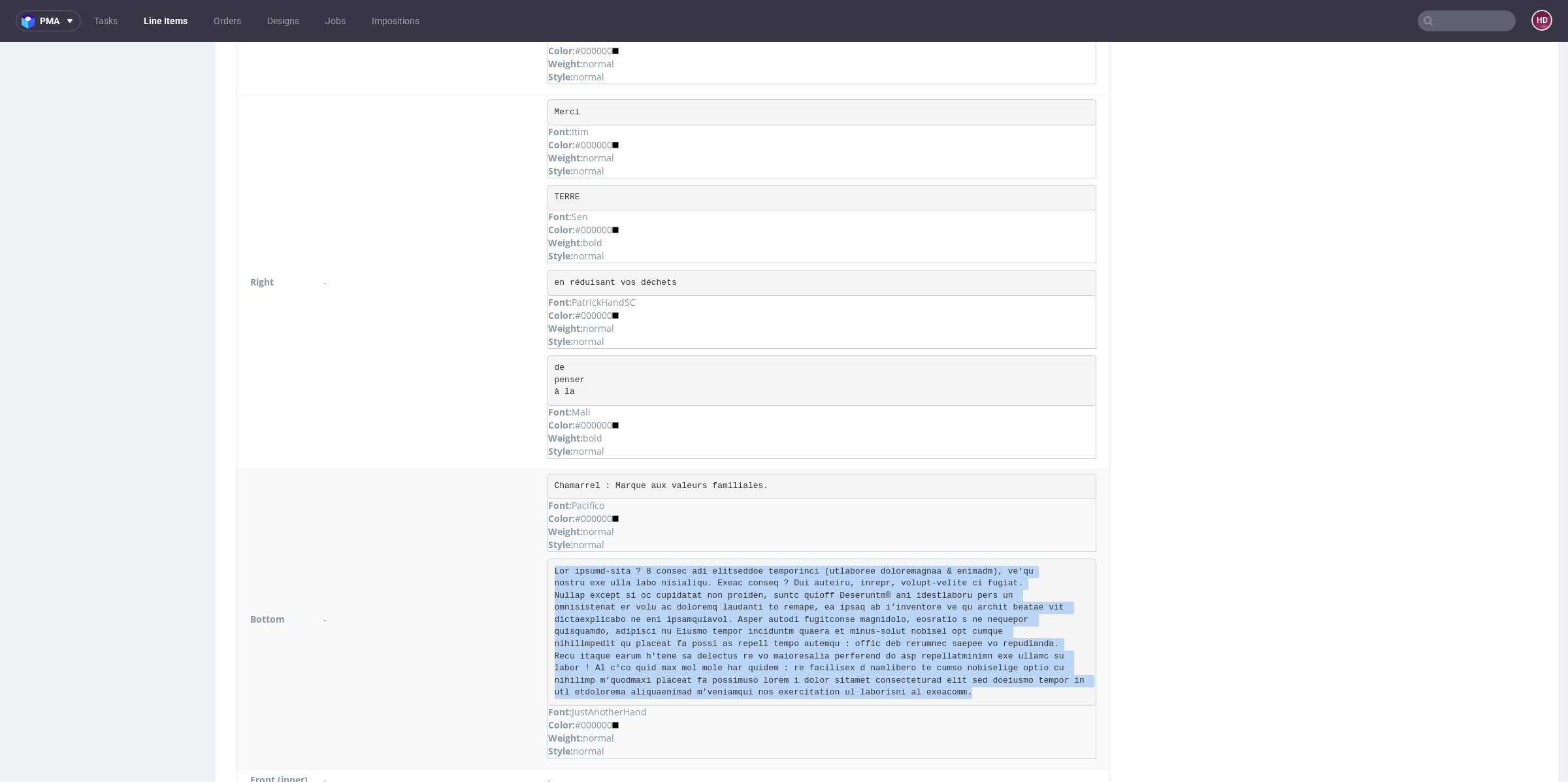
drag, startPoint x: 961, startPoint y: 678, endPoint x: 550, endPoint y: 550, distance: 430.5
click at [550, 559] on pre at bounding box center [822, 632] width 549 height 147
copy pre "Lor ipsumd-sita ? 1 consec adi elitseddoe temporinci (utlaboree doloremagnaa & …"
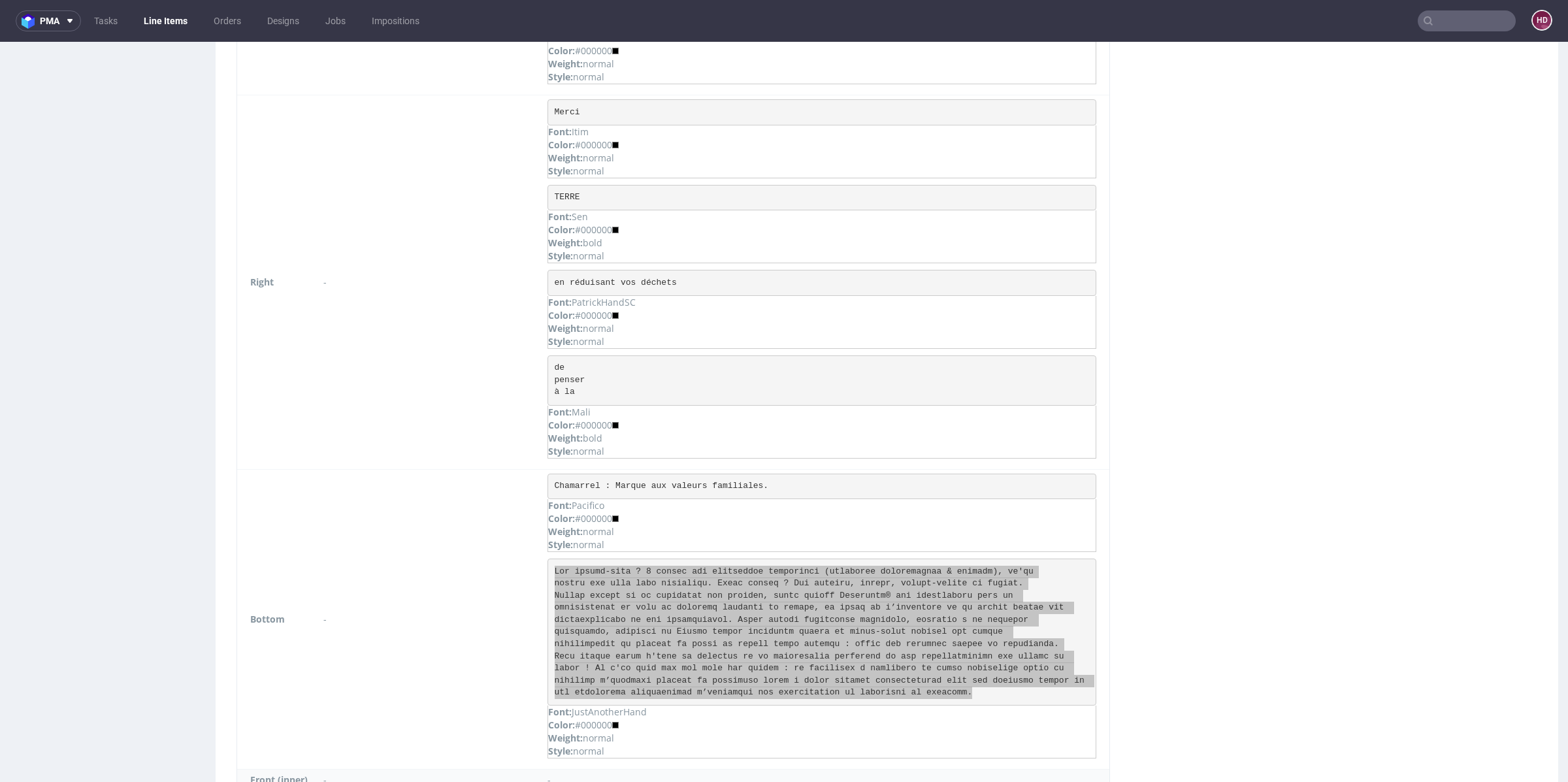
scroll to position [1718, 0]
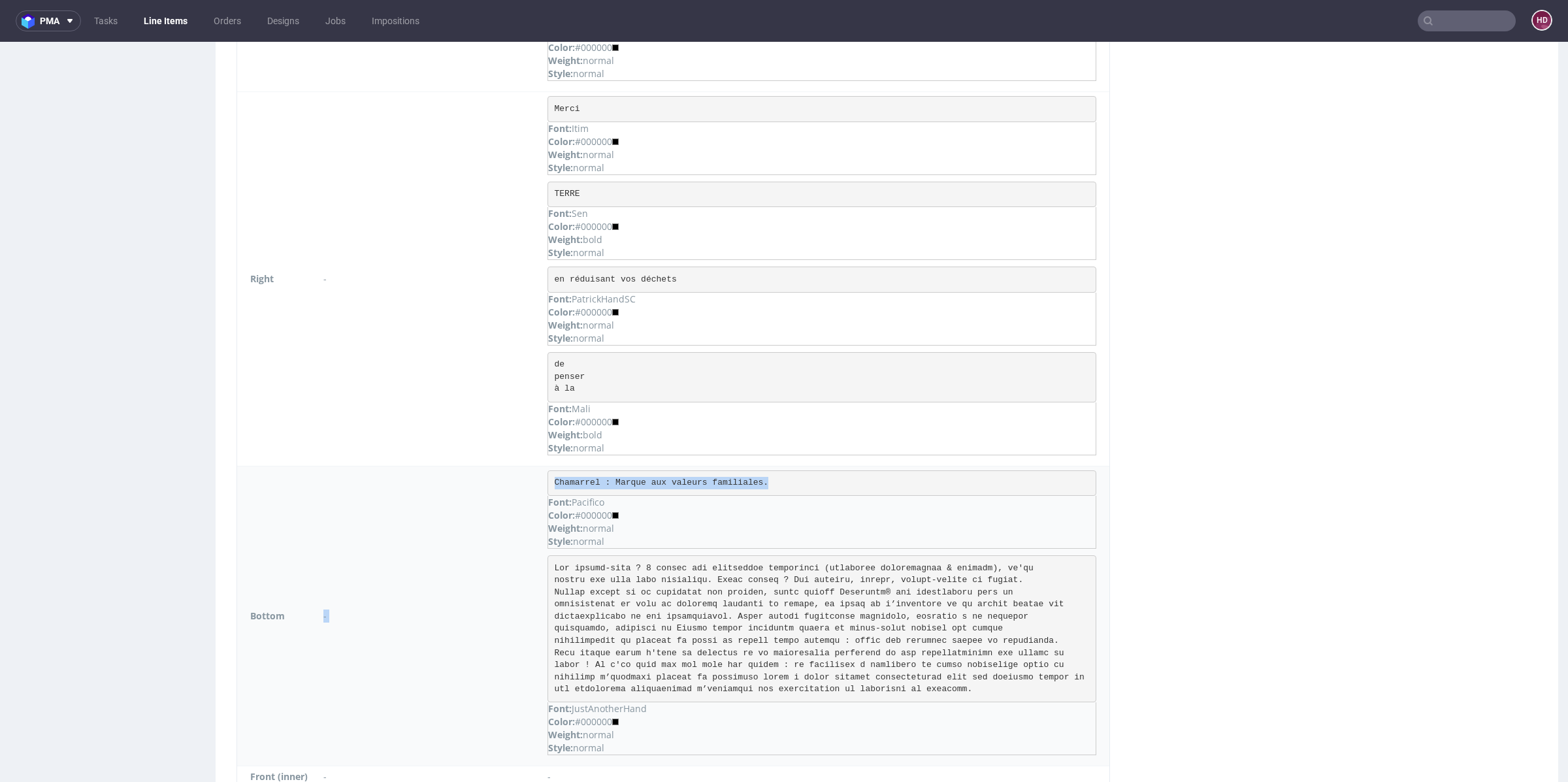
drag, startPoint x: 764, startPoint y: 472, endPoint x: 430, endPoint y: 451, distance: 334.7
click at [430, 465] on tr "Bottom - Chamarrel : Marque aux valeurs familiales. Font: Pacifico Color: #0000…" at bounding box center [673, 616] width 872 height 301
copy tr "- Chamarrel : Marque aux valeurs familiales."
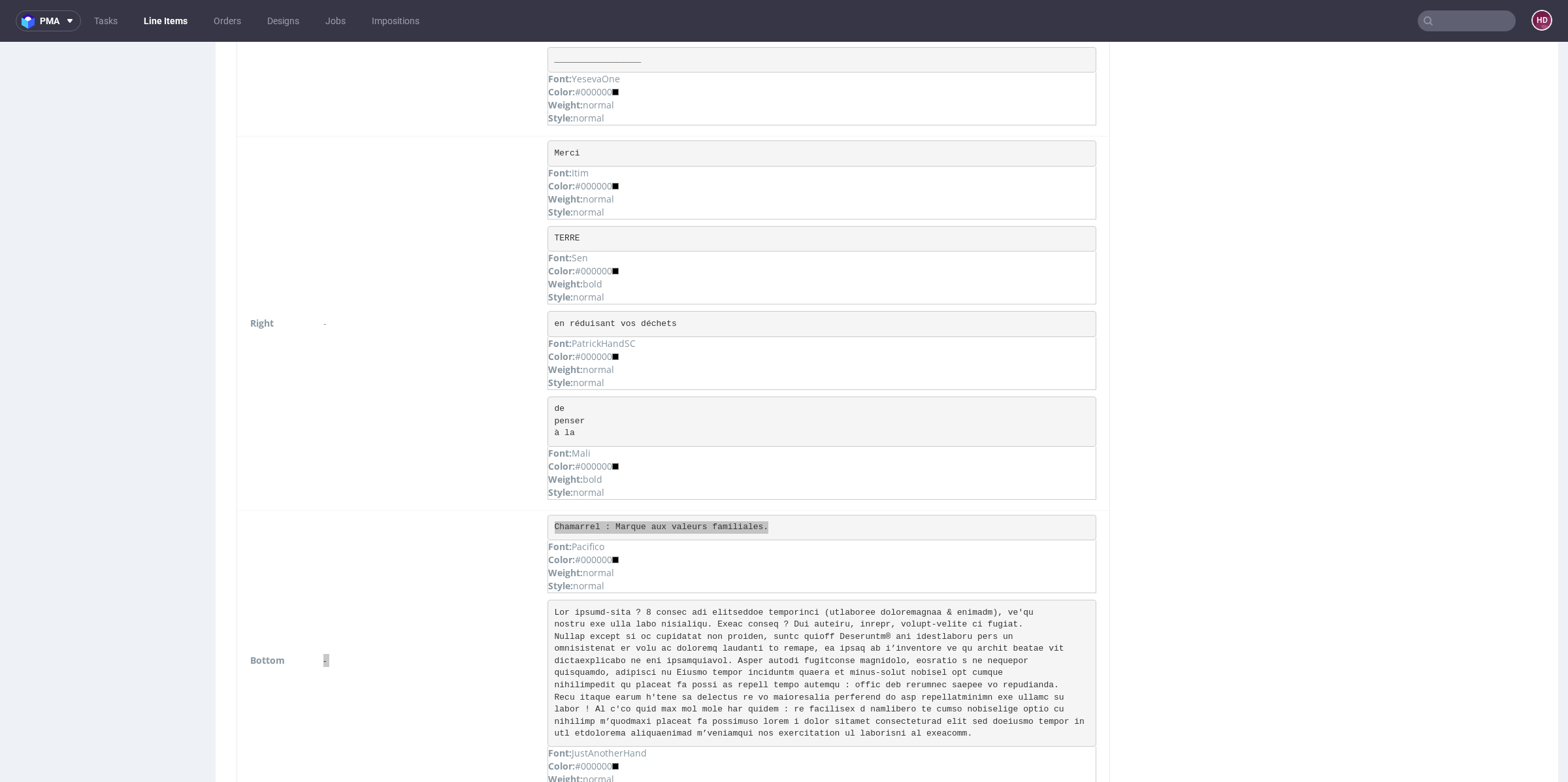
scroll to position [1671, 0]
drag, startPoint x: 599, startPoint y: 139, endPoint x: 544, endPoint y: 140, distance: 55.0
click at [544, 140] on td "Merci Font: Itim Color: #000000 Weight: normal Style: normal TERRE Font: Sen Co…" at bounding box center [824, 326] width 570 height 374
copy pre "Merci"
drag, startPoint x: 586, startPoint y: 229, endPoint x: 544, endPoint y: 224, distance: 42.3
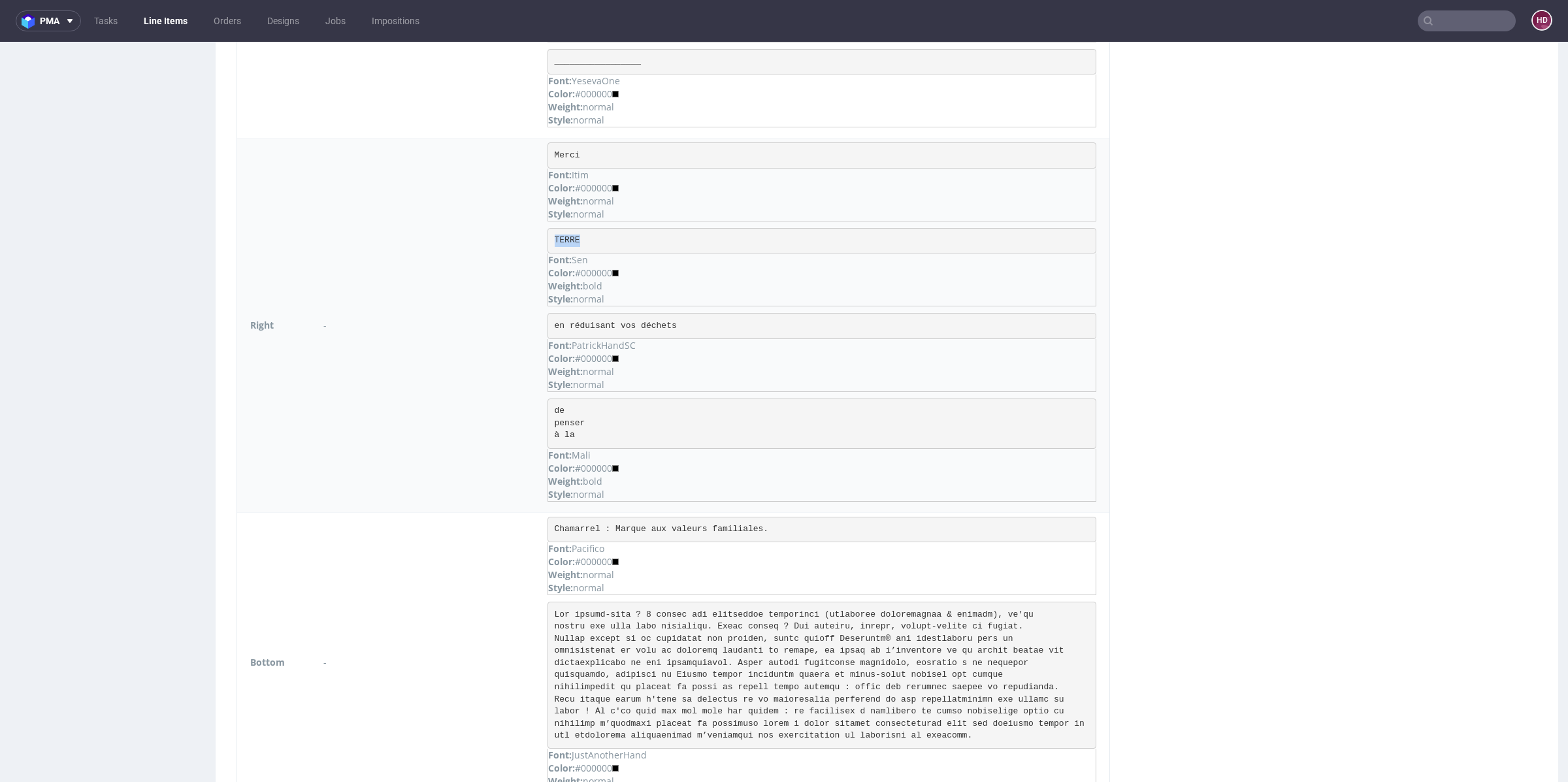
click at [544, 224] on td "Merci Font: Itim Color: #000000 Weight: normal Style: normal TERRE Font: Sen Co…" at bounding box center [824, 326] width 570 height 374
copy pre "TERRE"
drag, startPoint x: 555, startPoint y: 397, endPoint x: 604, endPoint y: 449, distance: 71.4
click at [604, 449] on div "de penser à la Font: Mali Color: #000000 Weight: bold Style: normal" at bounding box center [822, 450] width 549 height 103
click at [593, 422] on pre "de penser à la" at bounding box center [822, 423] width 549 height 50
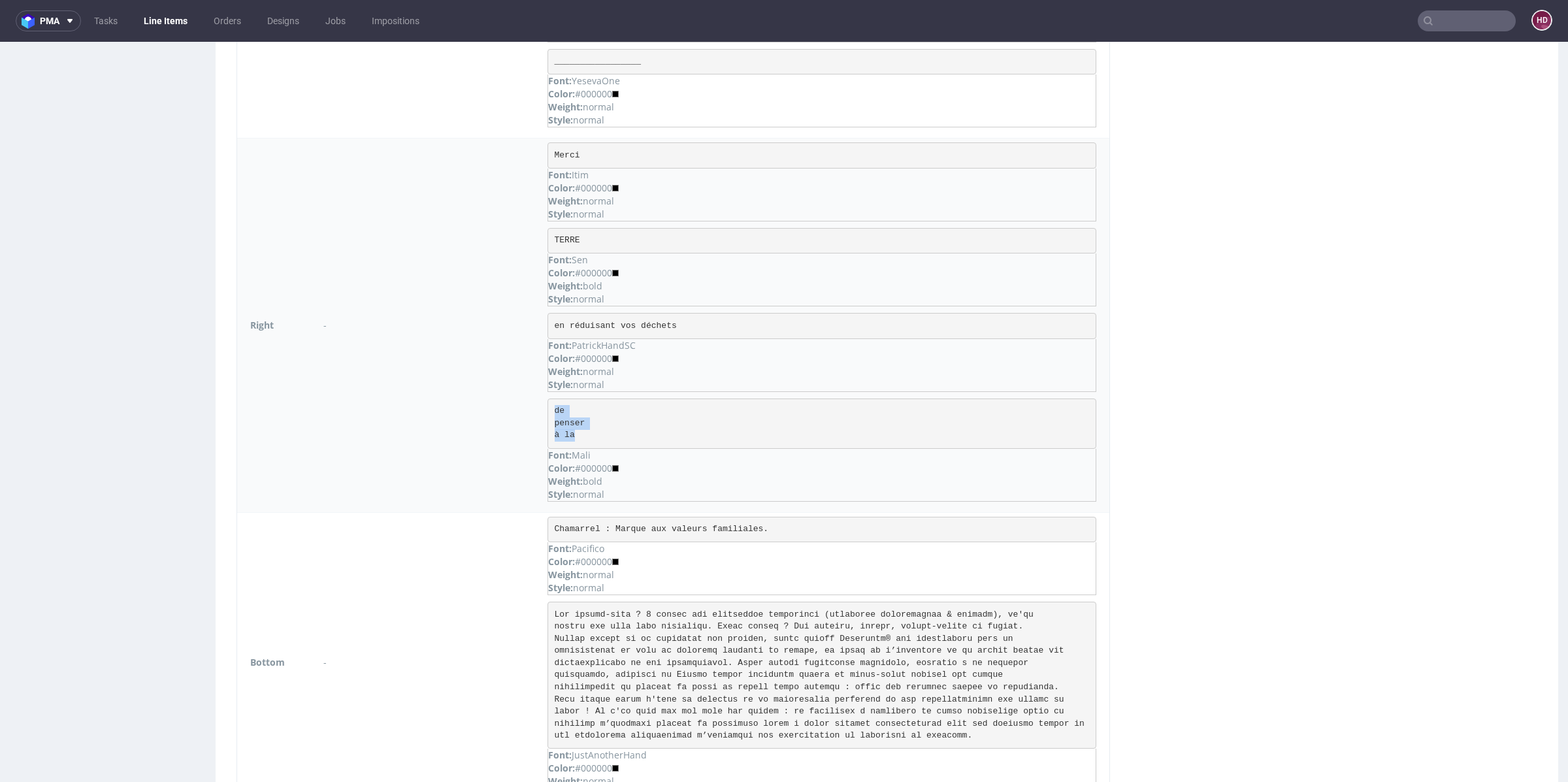
drag, startPoint x: 592, startPoint y: 423, endPoint x: 553, endPoint y: 393, distance: 49.2
click at [553, 398] on pre "de penser à la" at bounding box center [822, 423] width 549 height 50
copy pre "de penser à la"
drag, startPoint x: 689, startPoint y: 316, endPoint x: 554, endPoint y: 312, distance: 135.1
click at [554, 313] on pre "en réduisant vos déchets" at bounding box center [822, 327] width 549 height 26
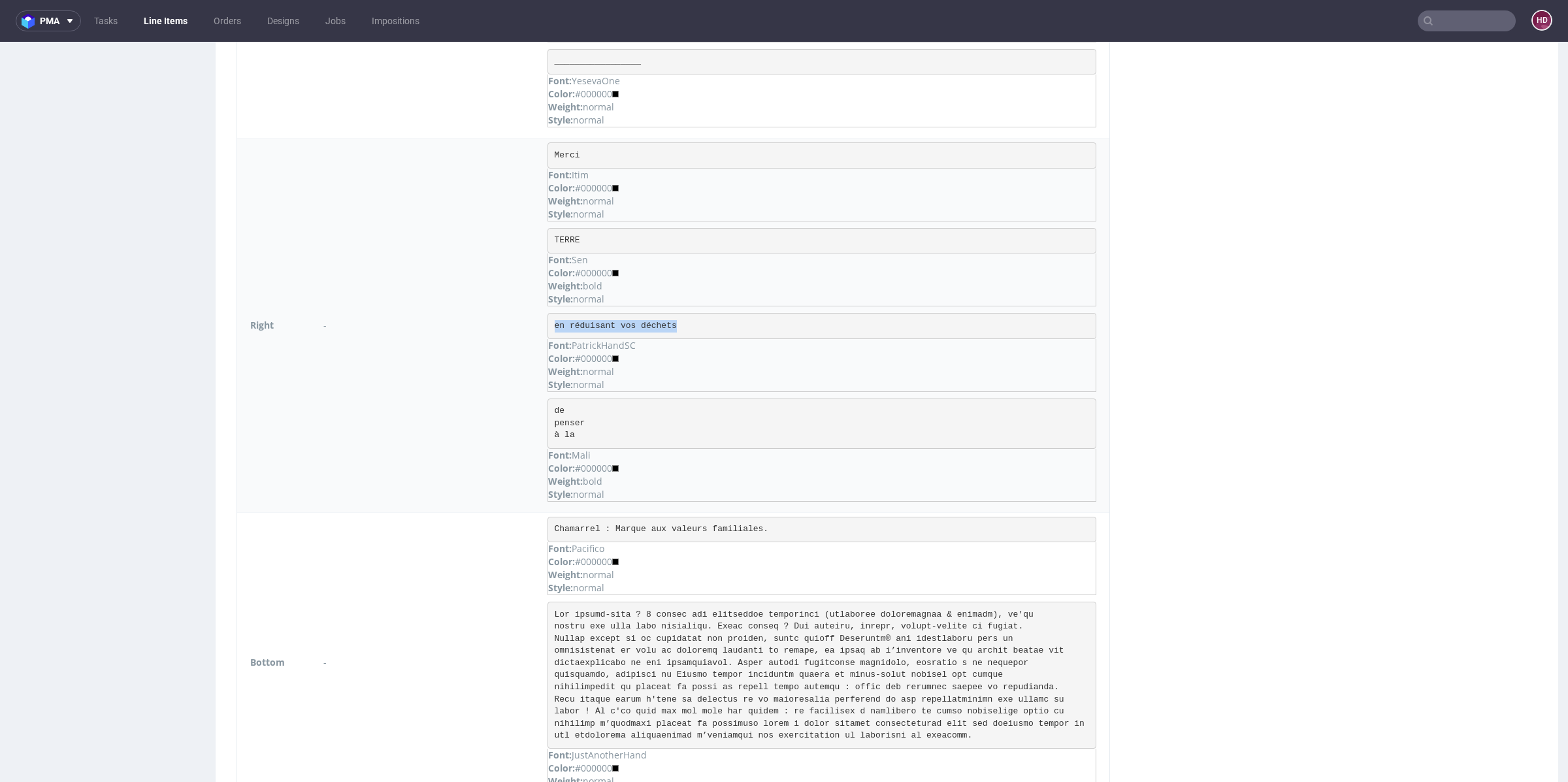
copy pre "en réduisant vos déchets"
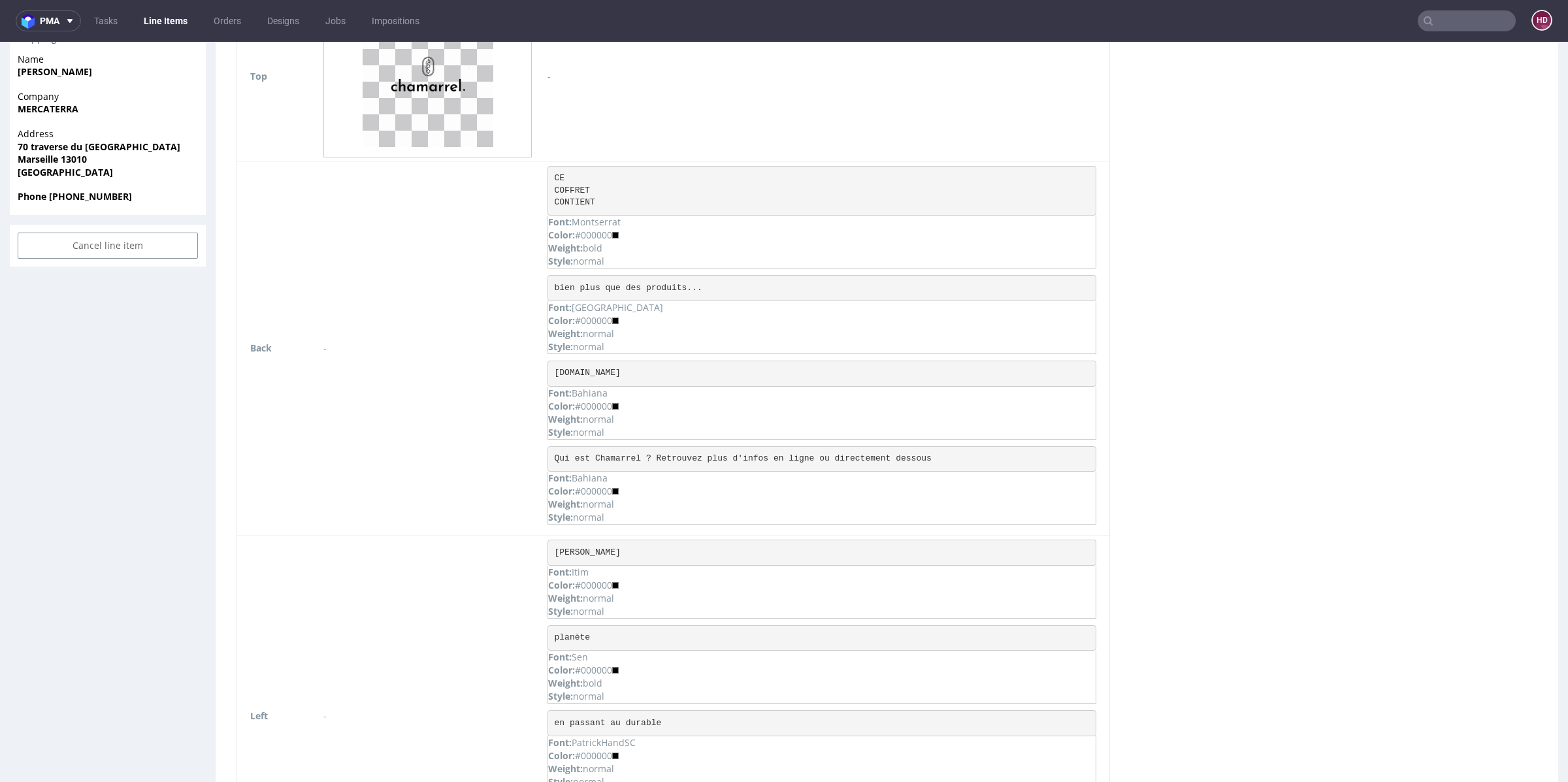
scroll to position [0, 0]
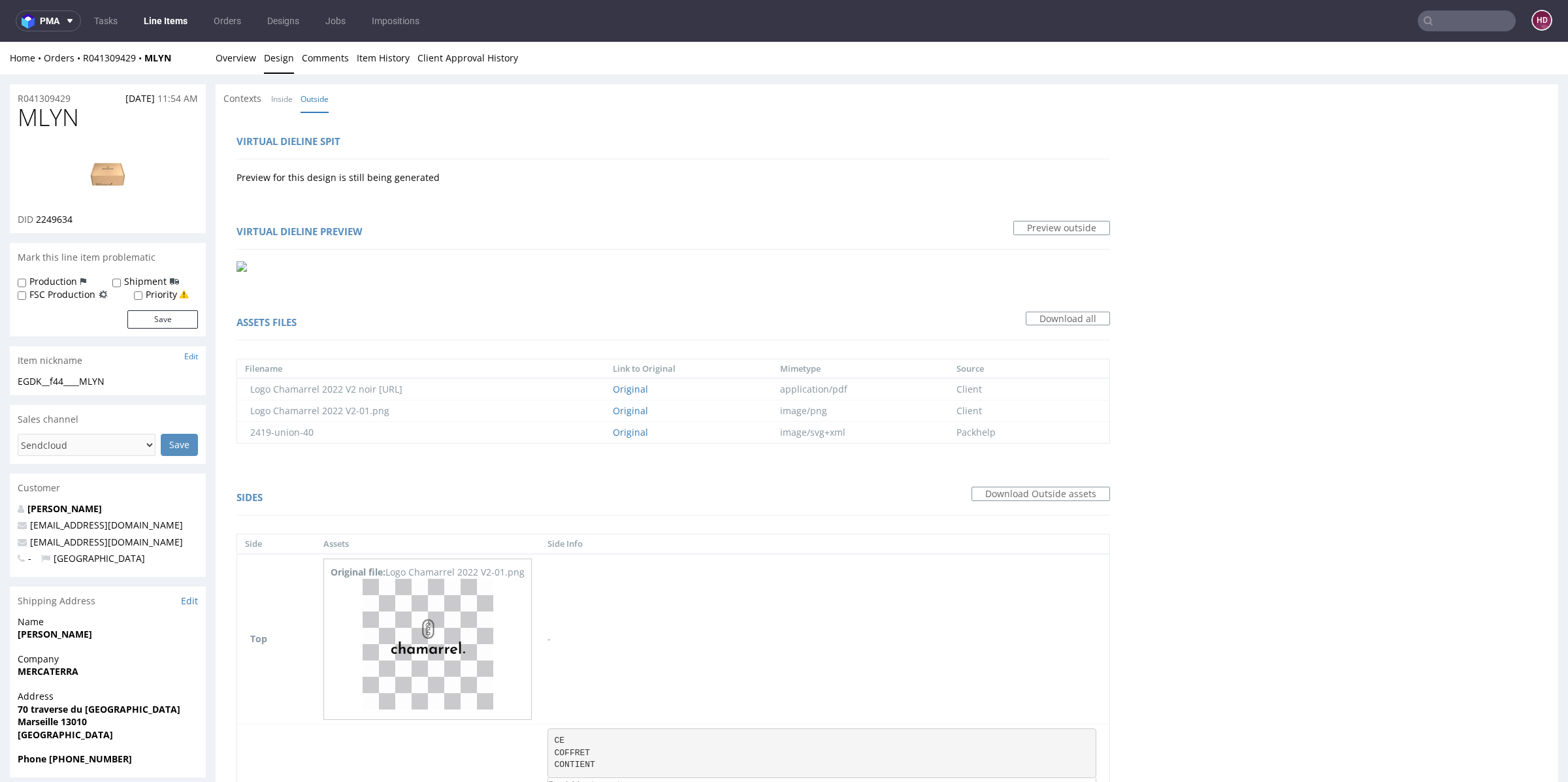
click at [100, 173] on img at bounding box center [107, 173] width 104 height 59
click at [241, 54] on link "Overview" at bounding box center [236, 58] width 41 height 32
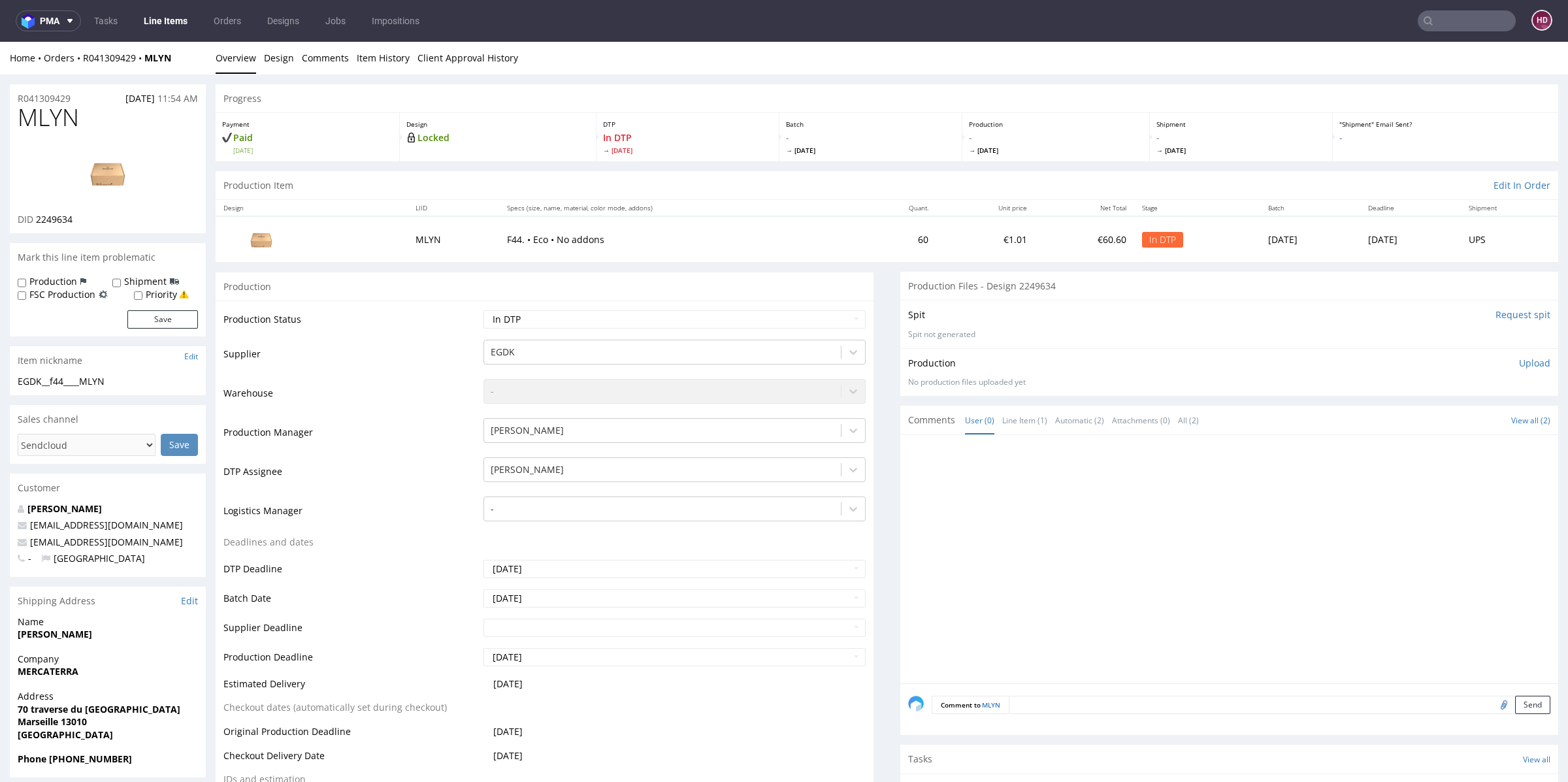
click at [124, 389] on div "EGDK__f44____MLYN EGDK__f44 ____MLYN Update" at bounding box center [107, 385] width 196 height 21
drag, startPoint x: 126, startPoint y: 382, endPoint x: 3, endPoint y: 379, distance: 123.0
copy div "EGDK__f44____MLYN"
click at [288, 59] on link "Design" at bounding box center [279, 58] width 30 height 32
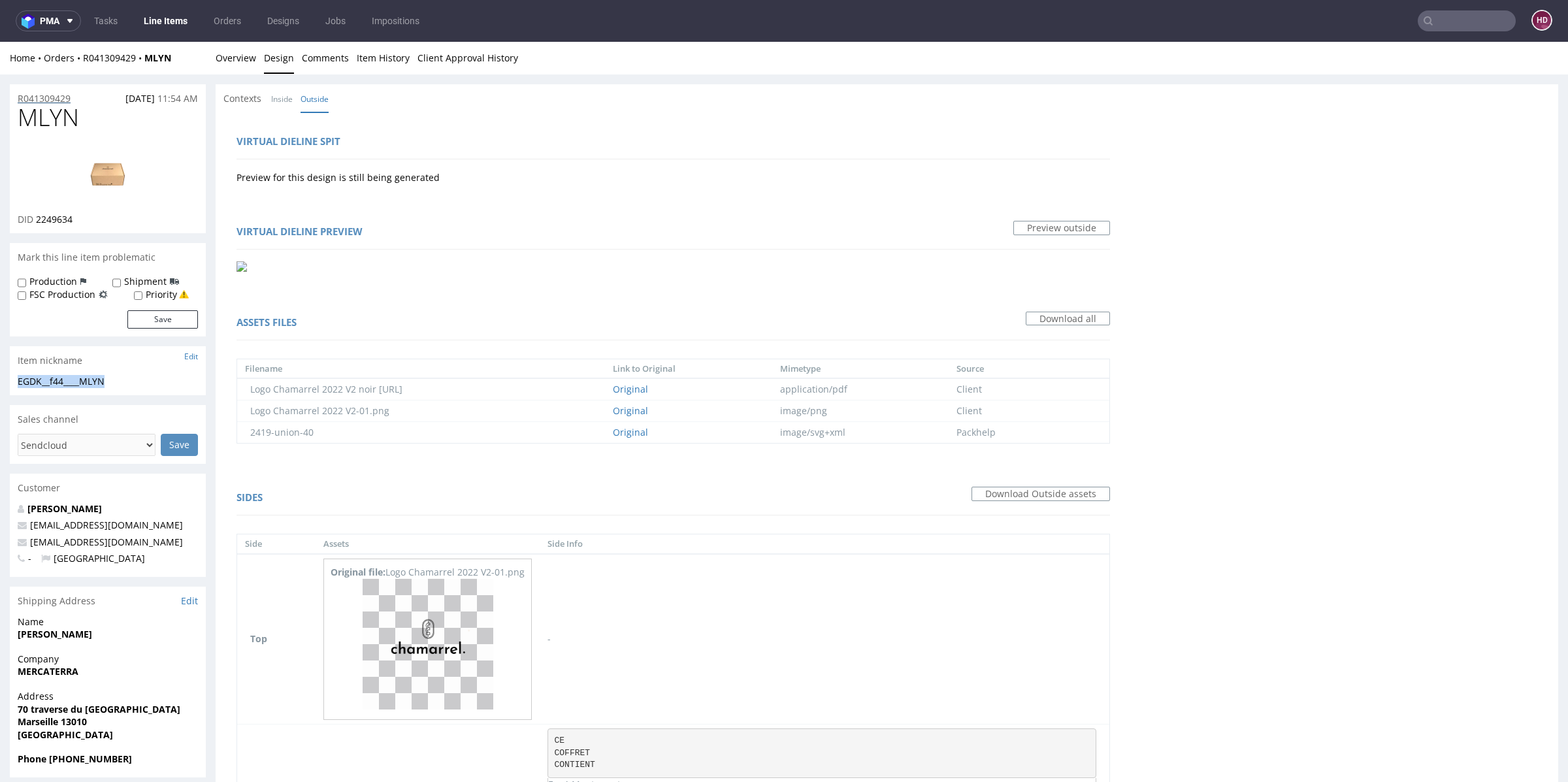
click at [88, 98] on div "R041309429 15.08.2025 11:54 AM" at bounding box center [107, 94] width 196 height 21
drag, startPoint x: 42, startPoint y: 94, endPoint x: 7, endPoint y: 90, distance: 35.2
drag, startPoint x: 90, startPoint y: 217, endPoint x: 37, endPoint y: 216, distance: 53.0
click at [37, 216] on div "DID 2249634" at bounding box center [107, 220] width 180 height 13
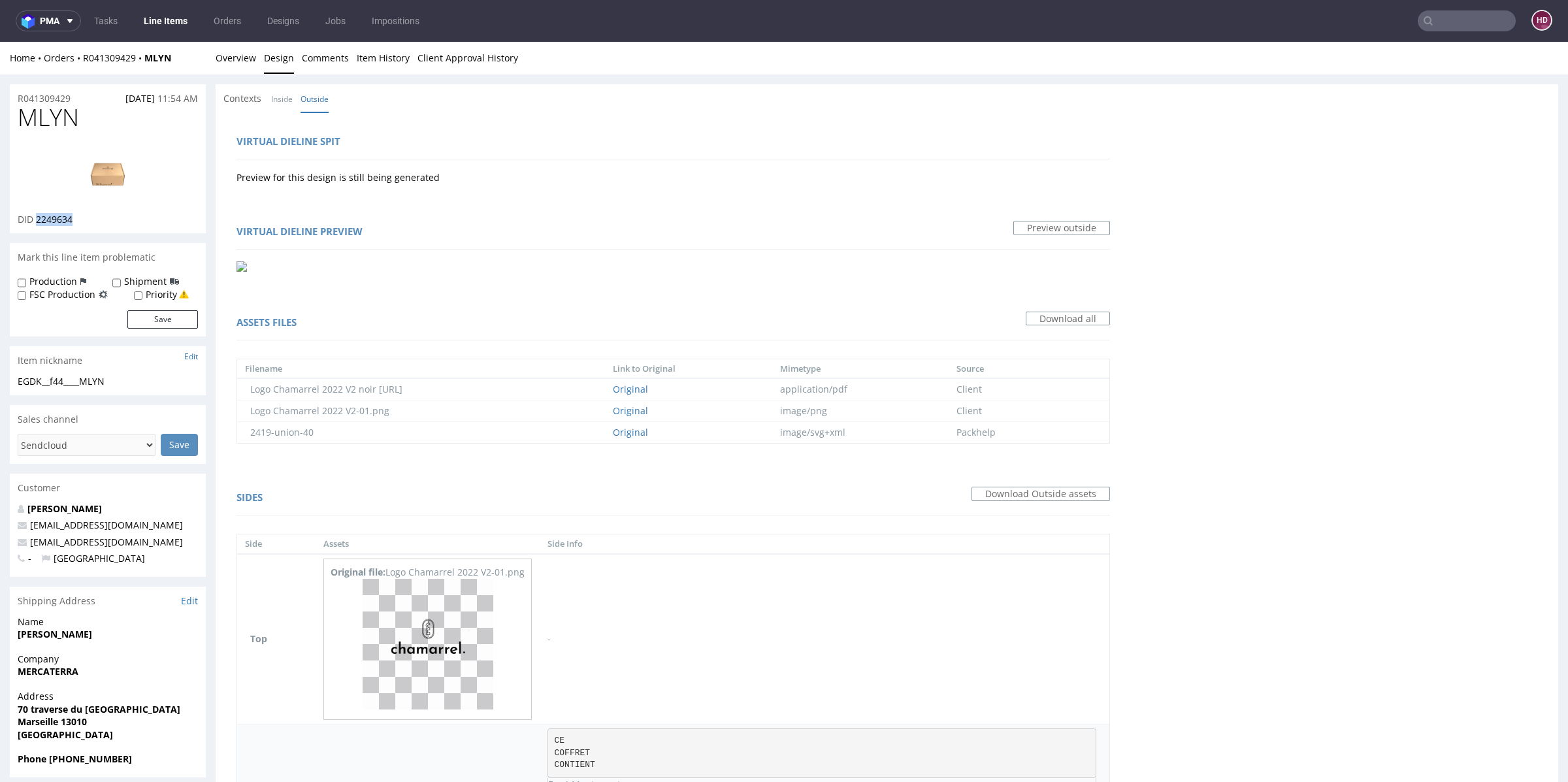
copy span "2249634"
drag, startPoint x: 45, startPoint y: 121, endPoint x: 0, endPoint y: 118, distance: 45.1
copy span "MLYN"
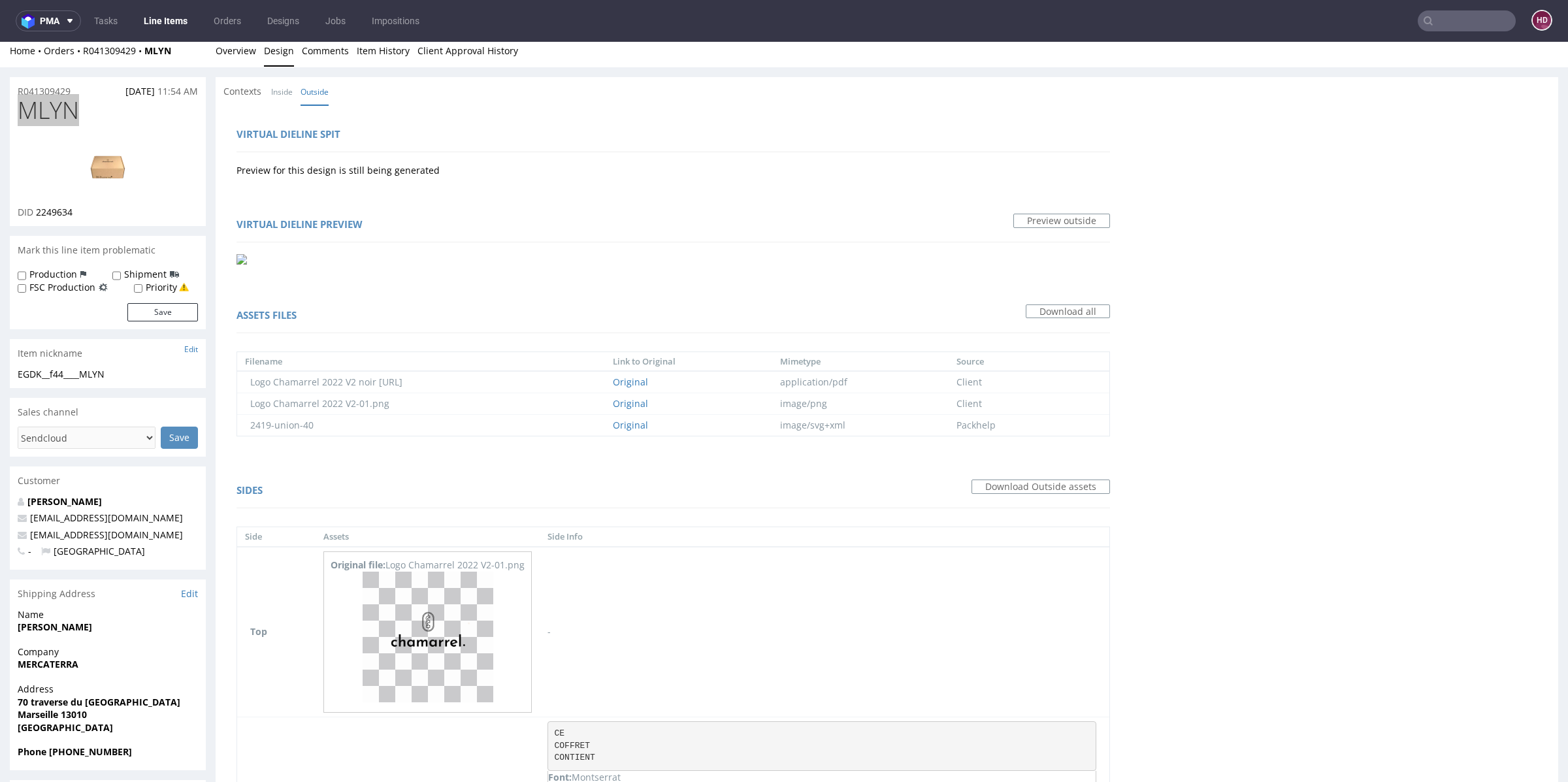
scroll to position [22, 0]
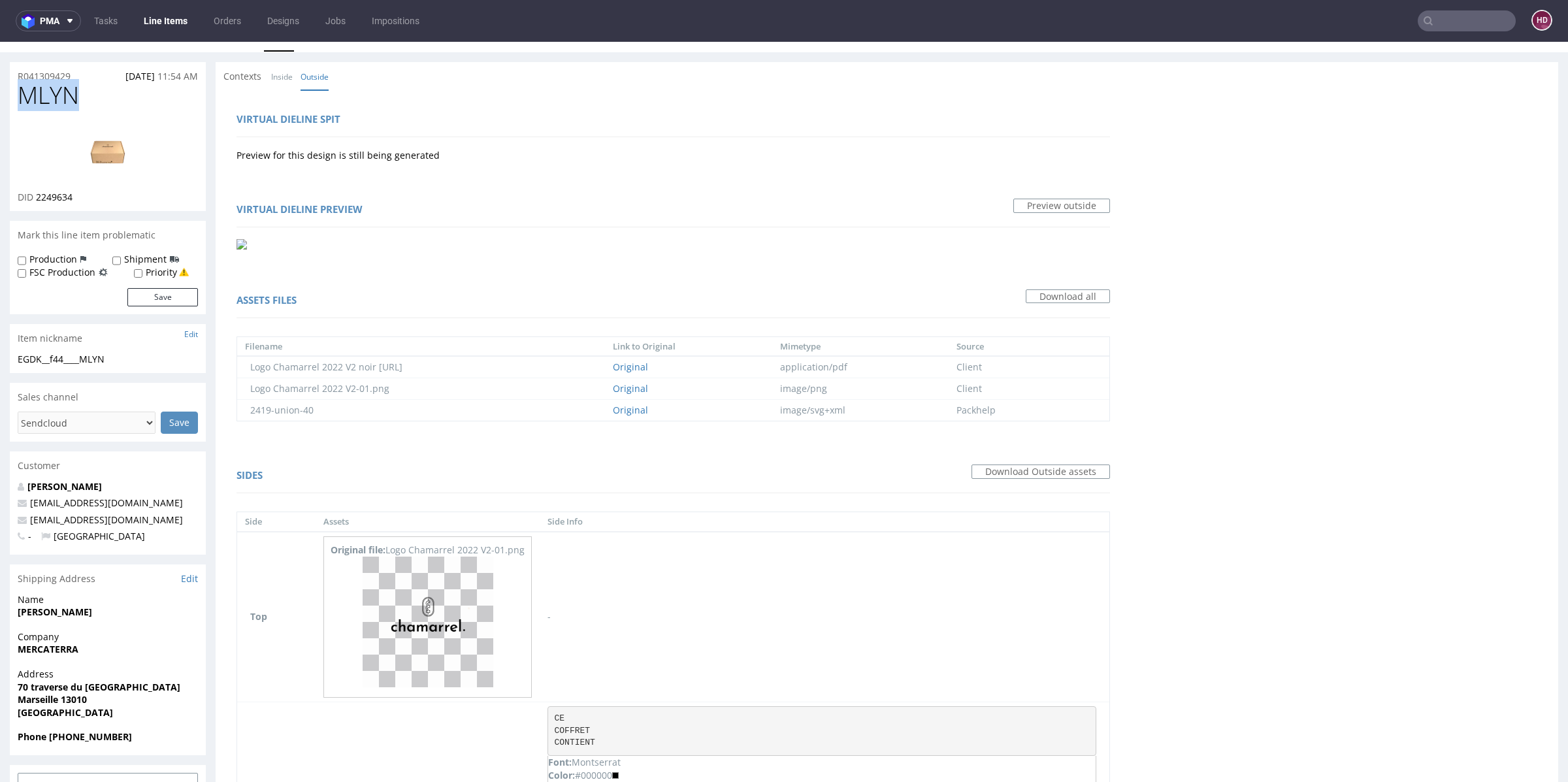
click at [117, 148] on img at bounding box center [107, 150] width 104 height 59
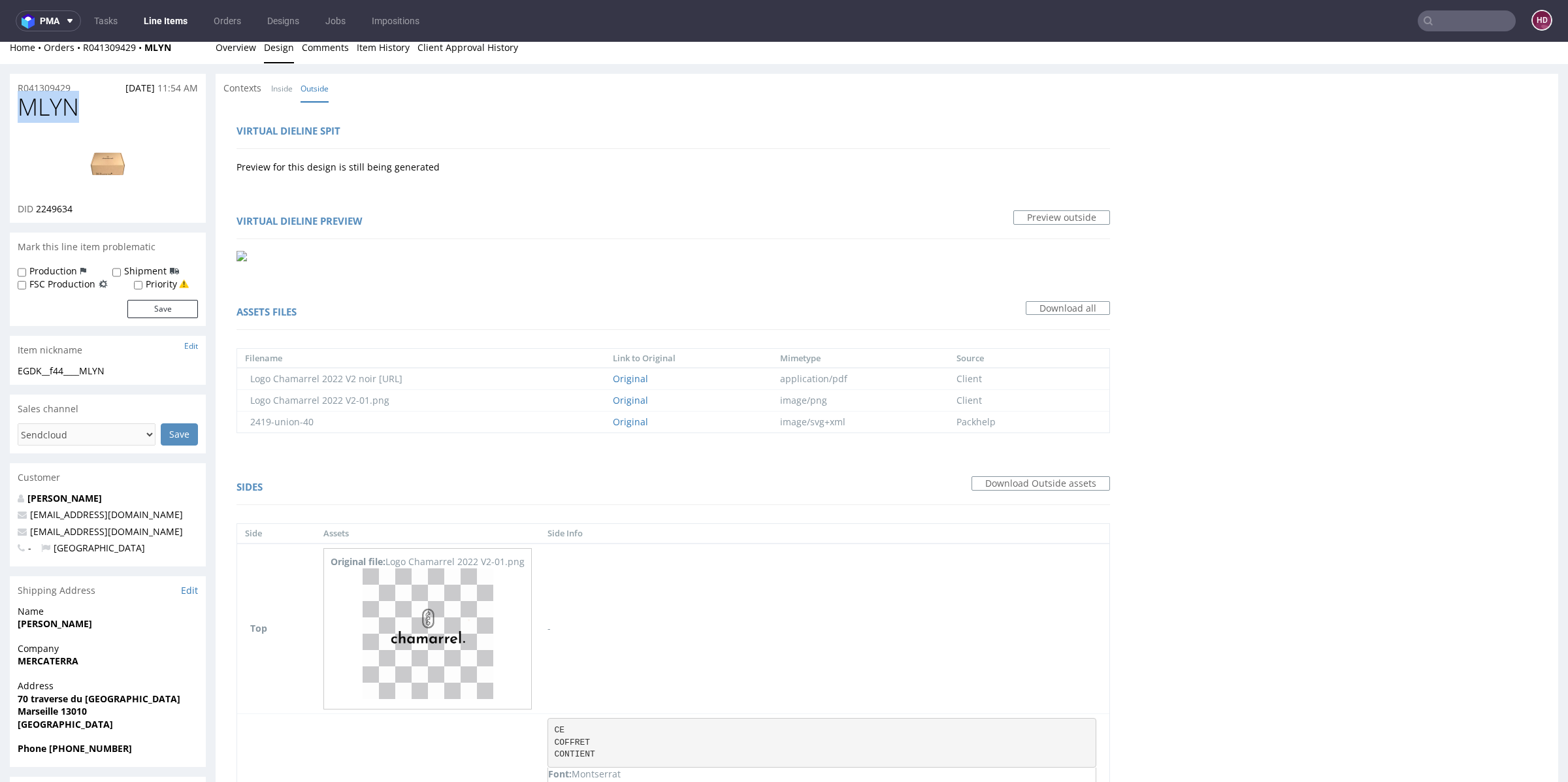
scroll to position [0, 0]
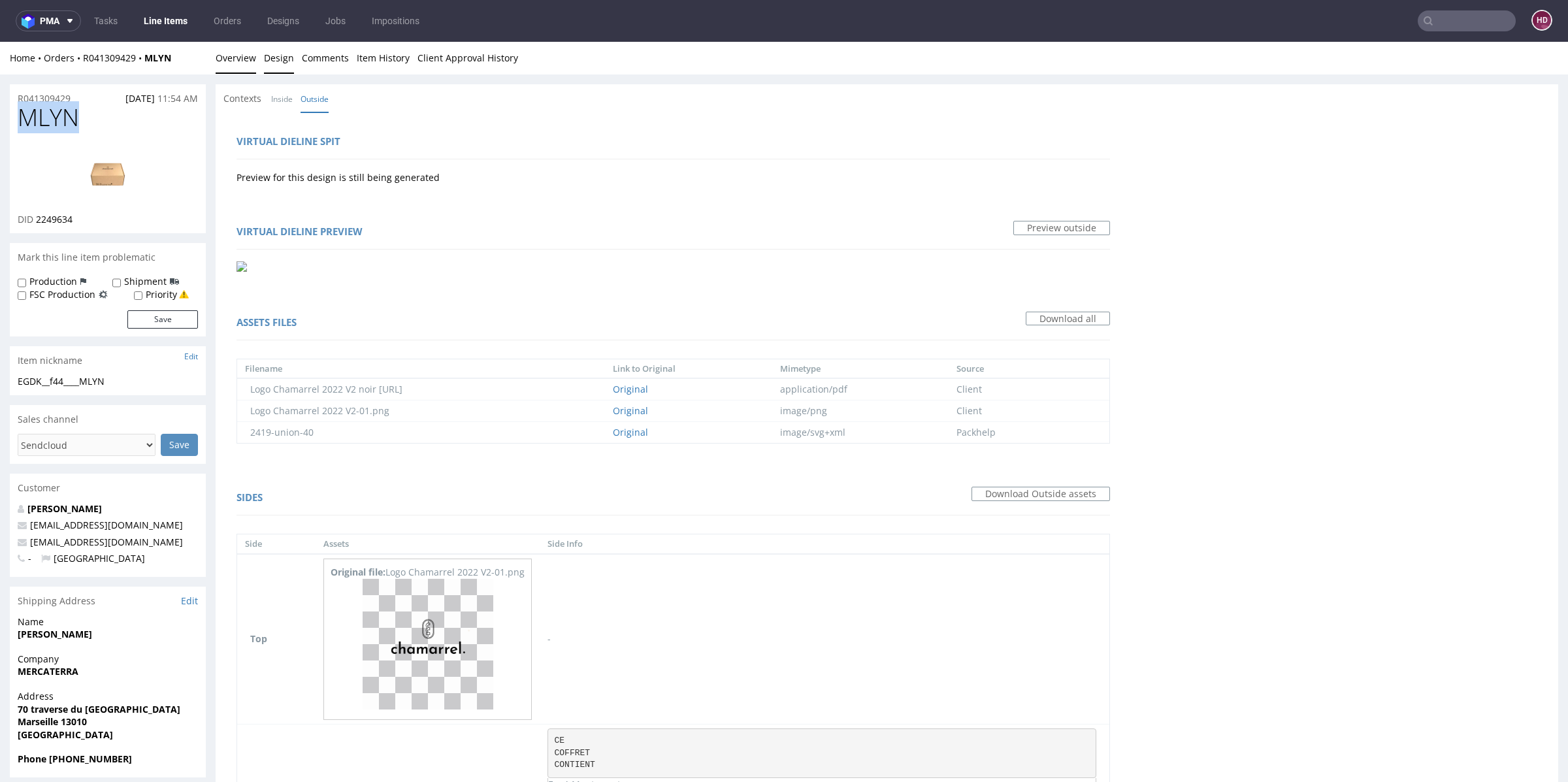
click at [230, 63] on link "Overview" at bounding box center [236, 58] width 41 height 32
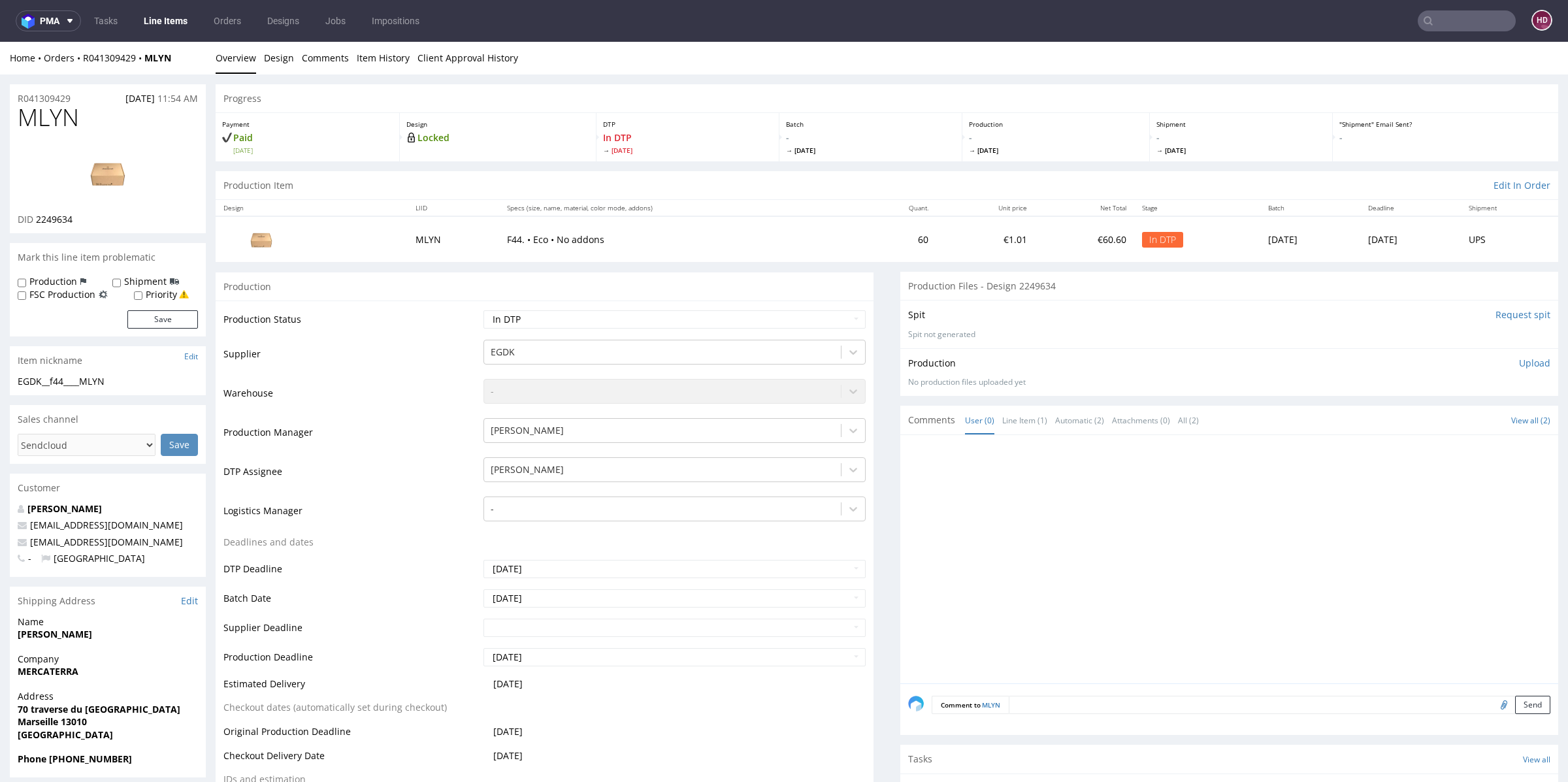
click at [1518, 363] on p "Upload" at bounding box center [1534, 363] width 31 height 13
click at [1427, 422] on div "Add files" at bounding box center [1457, 422] width 65 height 20
type input "C:\fakepath\EGDK__f44____MLYN__d2249634__oR041309429.pdf"
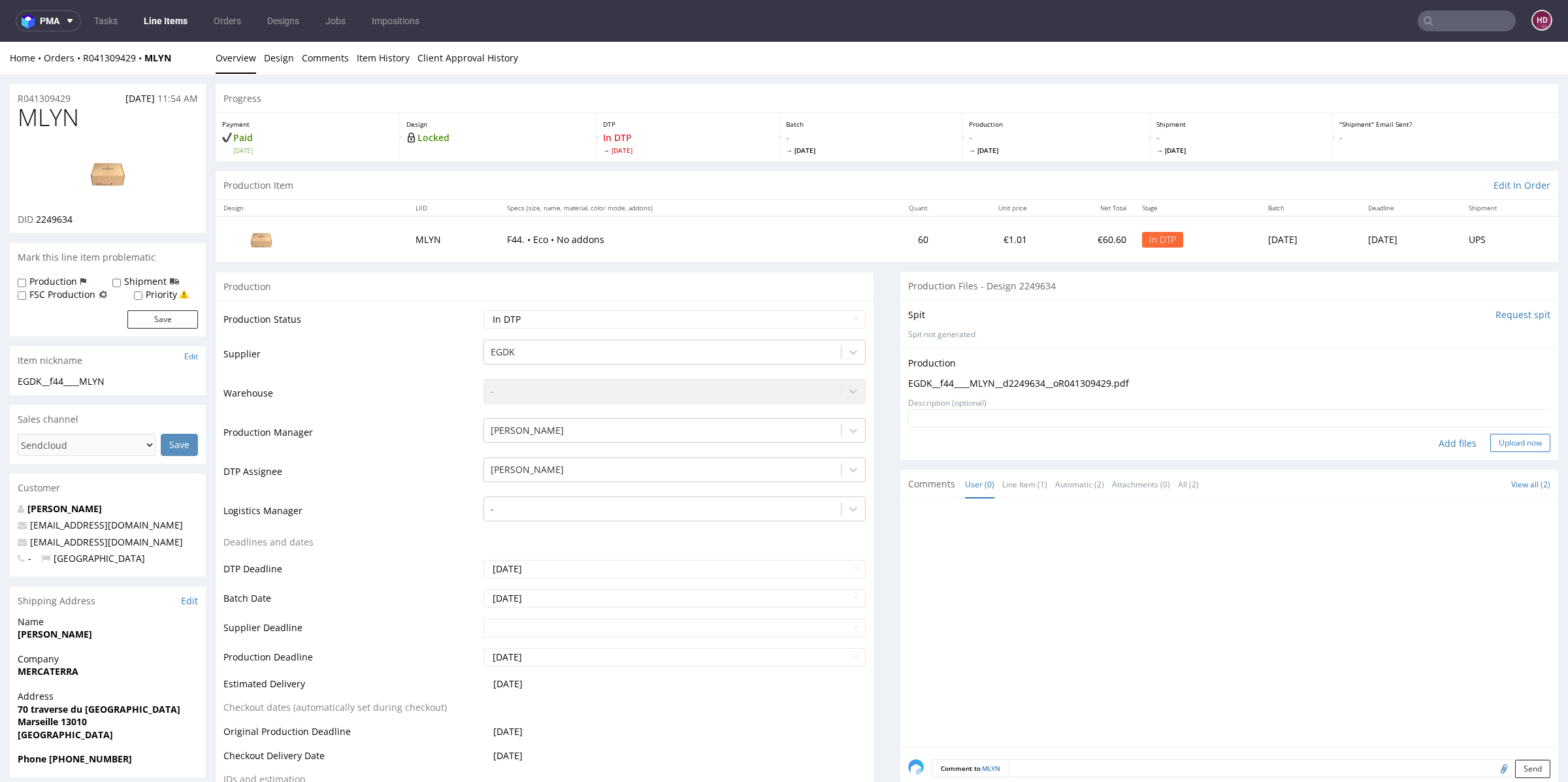
click at [1499, 438] on button "Upload now" at bounding box center [1520, 443] width 60 height 18
click at [779, 321] on select "Waiting for Artwork Waiting for Diecut Waiting for Mockup Waiting for DTP Waiti…" at bounding box center [674, 319] width 382 height 18
select select "dtp_production_ready"
click at [484, 310] on select "Waiting for Artwork Waiting for Diecut Waiting for Mockup Waiting for DTP Waiti…" at bounding box center [674, 319] width 382 height 18
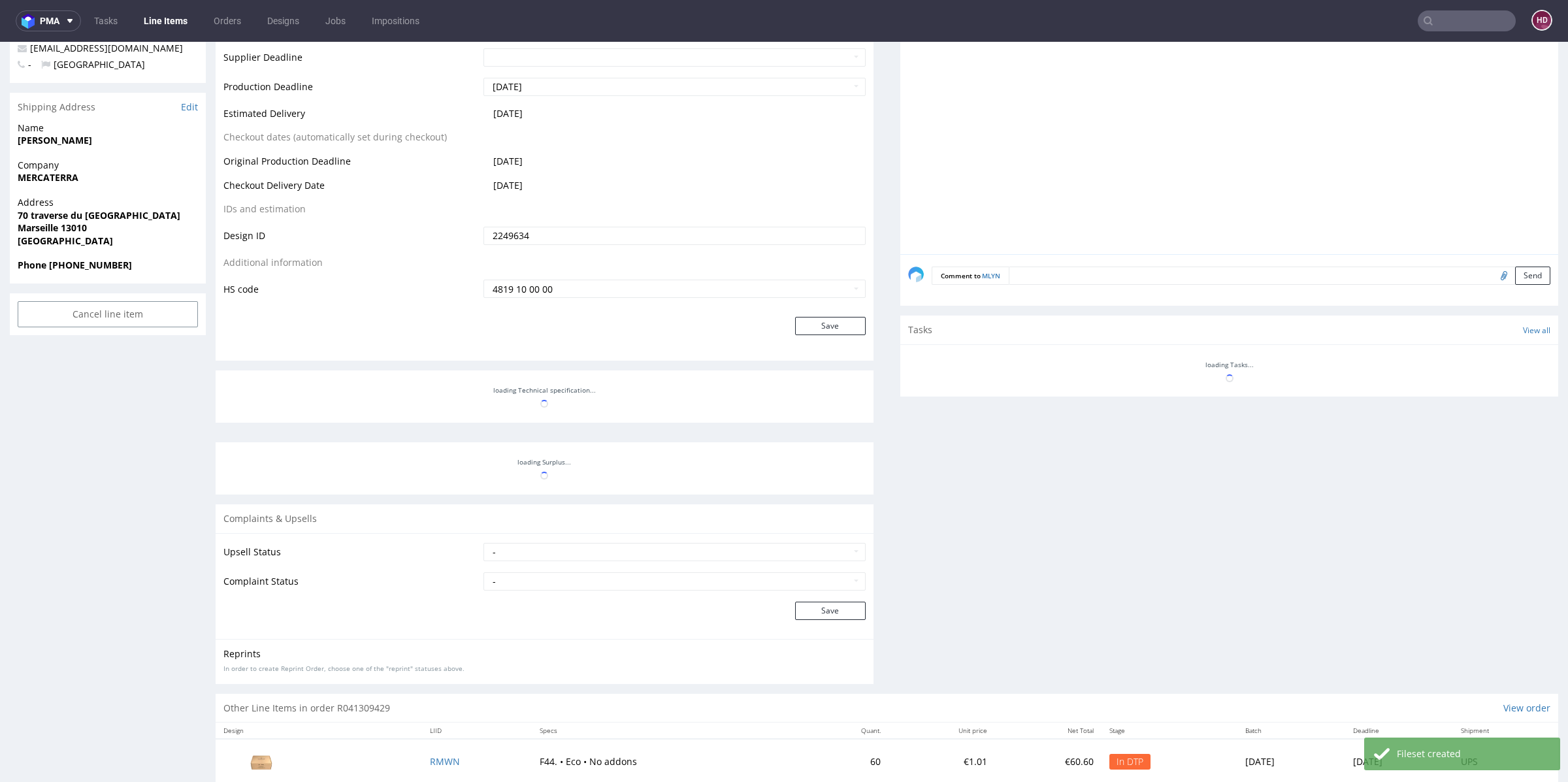
scroll to position [519, 0]
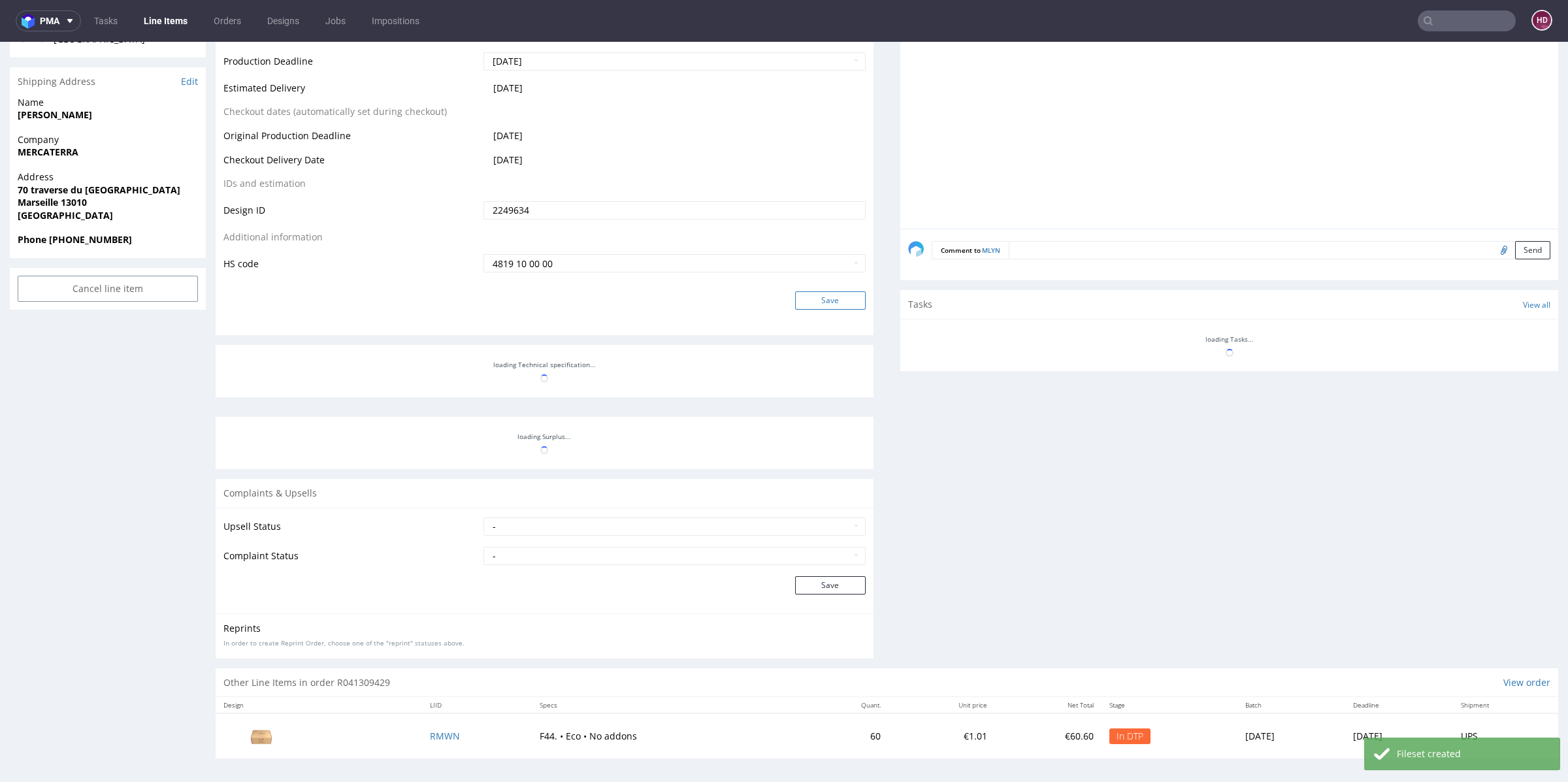
click at [817, 292] on button "Save" at bounding box center [830, 300] width 70 height 18
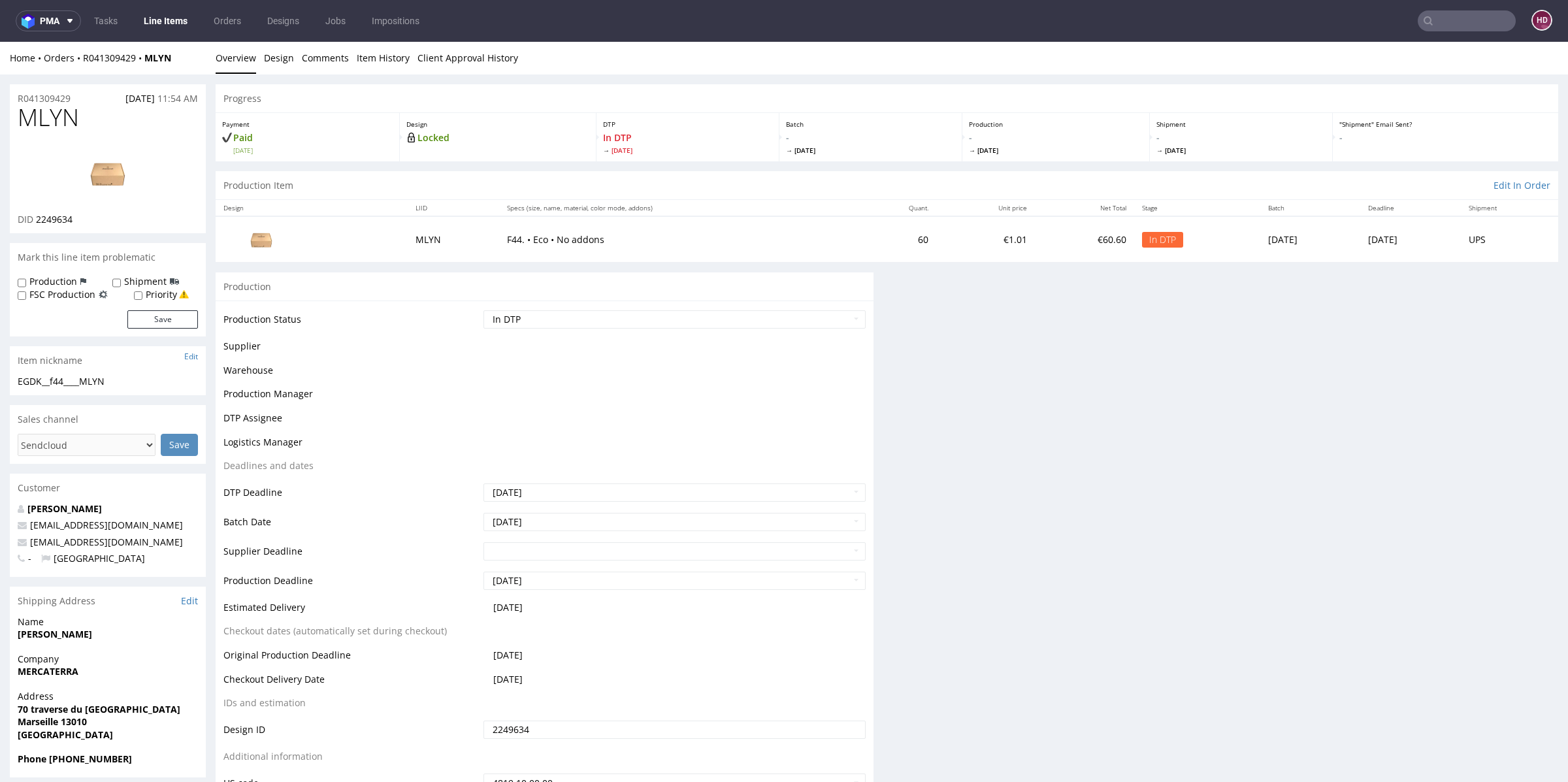
scroll to position [0, 0]
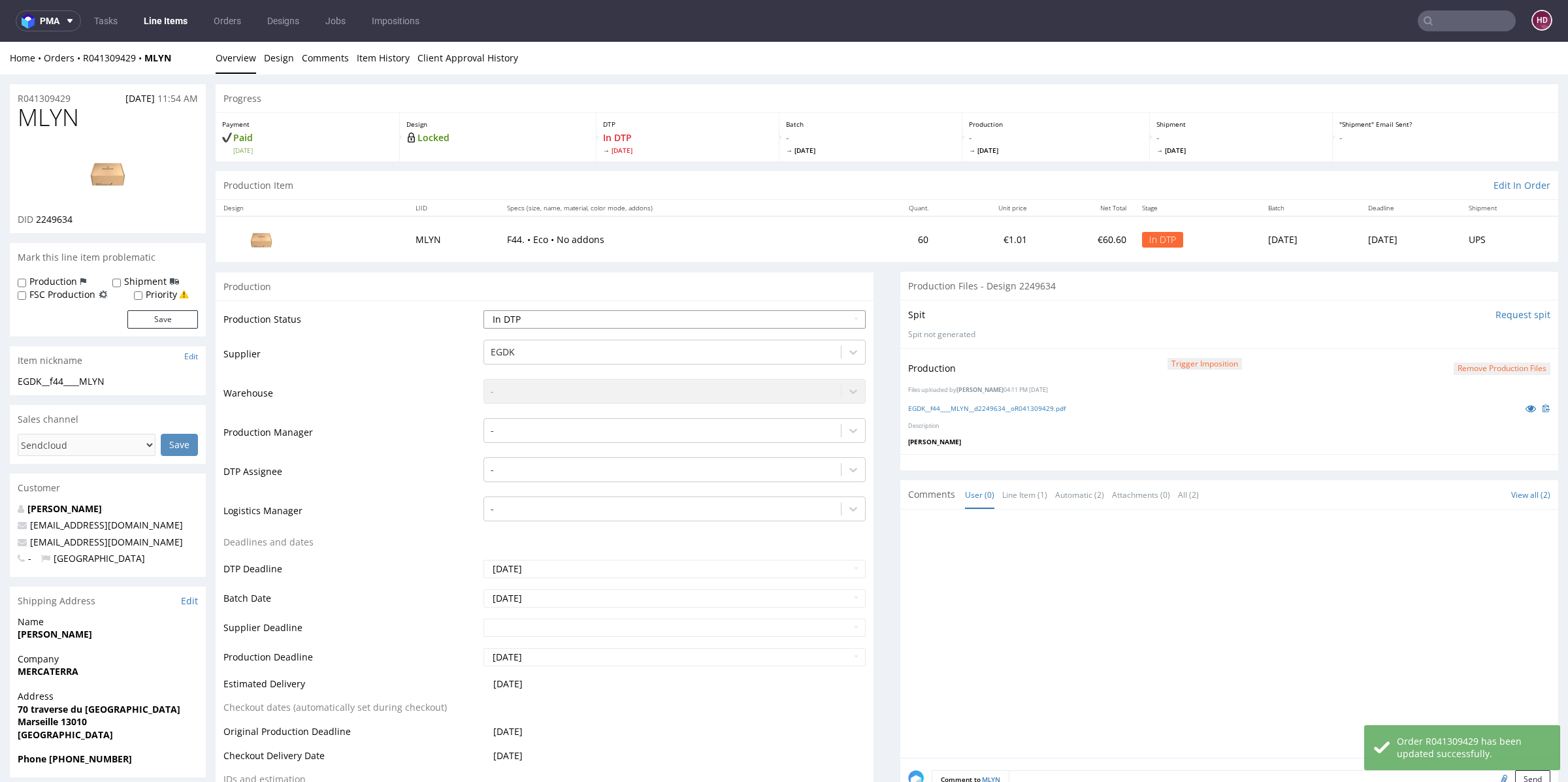
click at [579, 322] on select "Waiting for Artwork Waiting for Diecut Waiting for Mockup Waiting for DTP Waiti…" at bounding box center [674, 319] width 382 height 18
select select "dtp_production_ready"
click at [484, 310] on select "Waiting for Artwork Waiting for Diecut Waiting for Mockup Waiting for DTP Waiti…" at bounding box center [674, 319] width 382 height 18
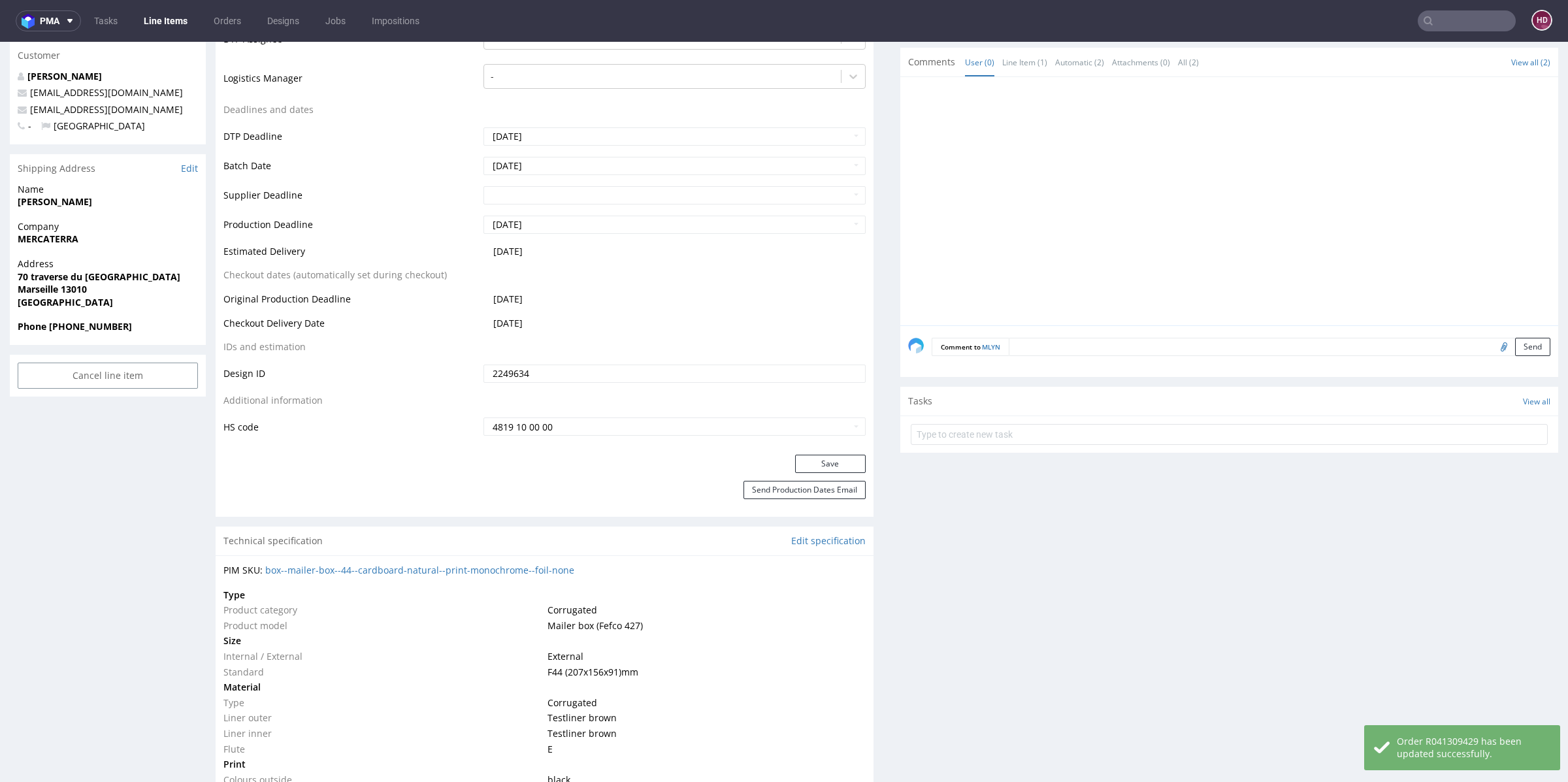
scroll to position [450, 0]
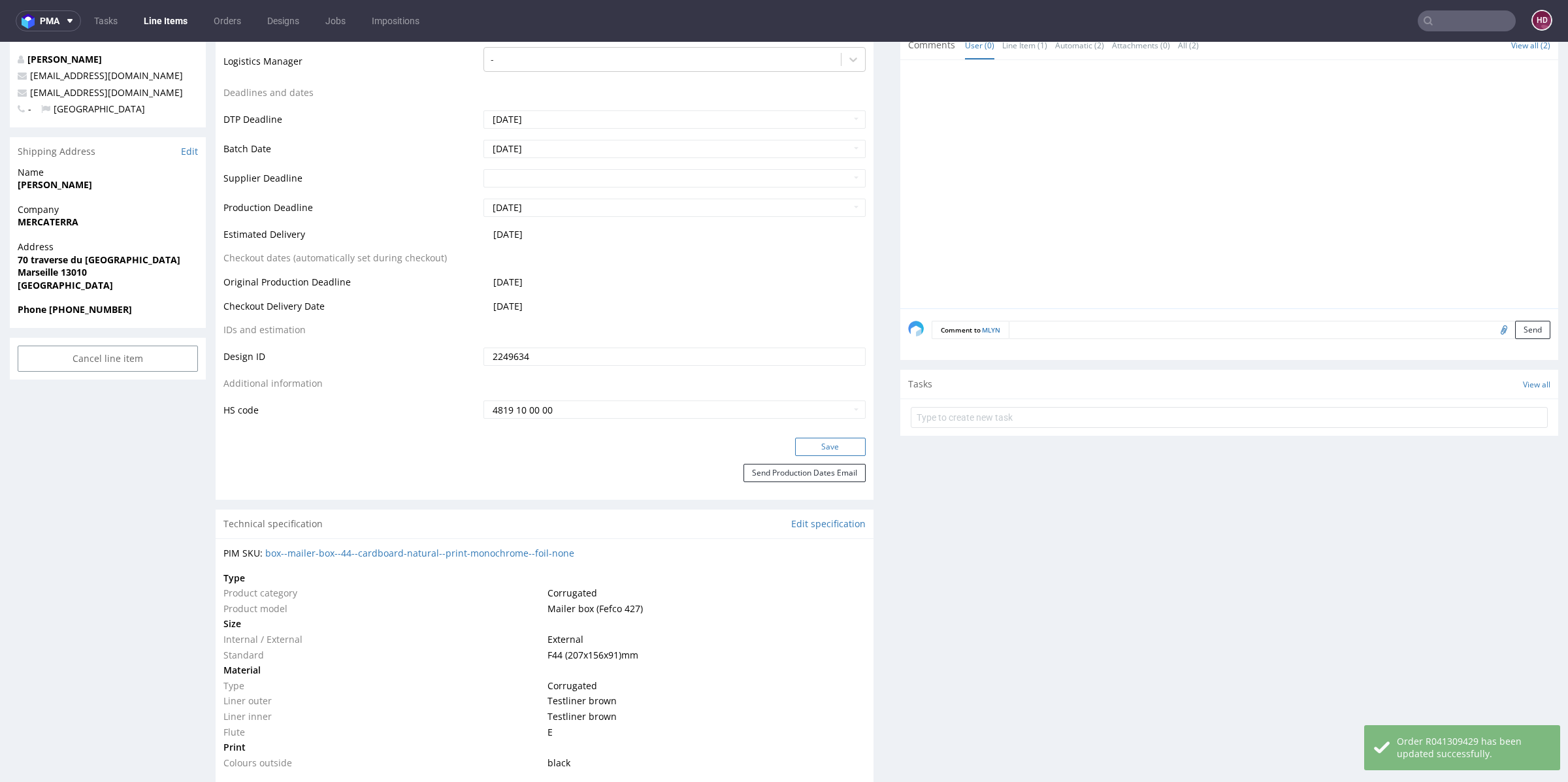
click at [833, 446] on button "Save" at bounding box center [830, 446] width 70 height 18
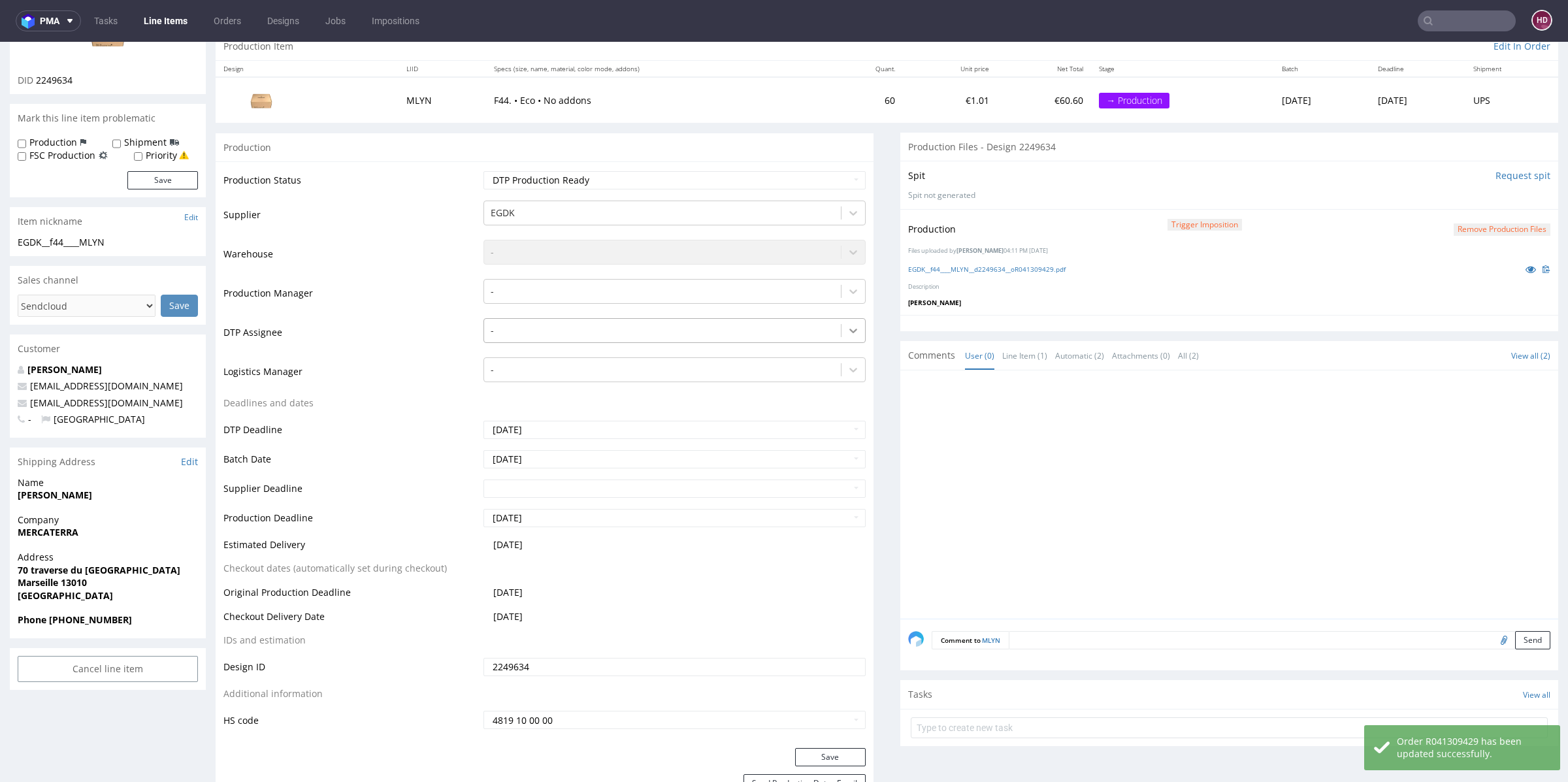
scroll to position [0, 0]
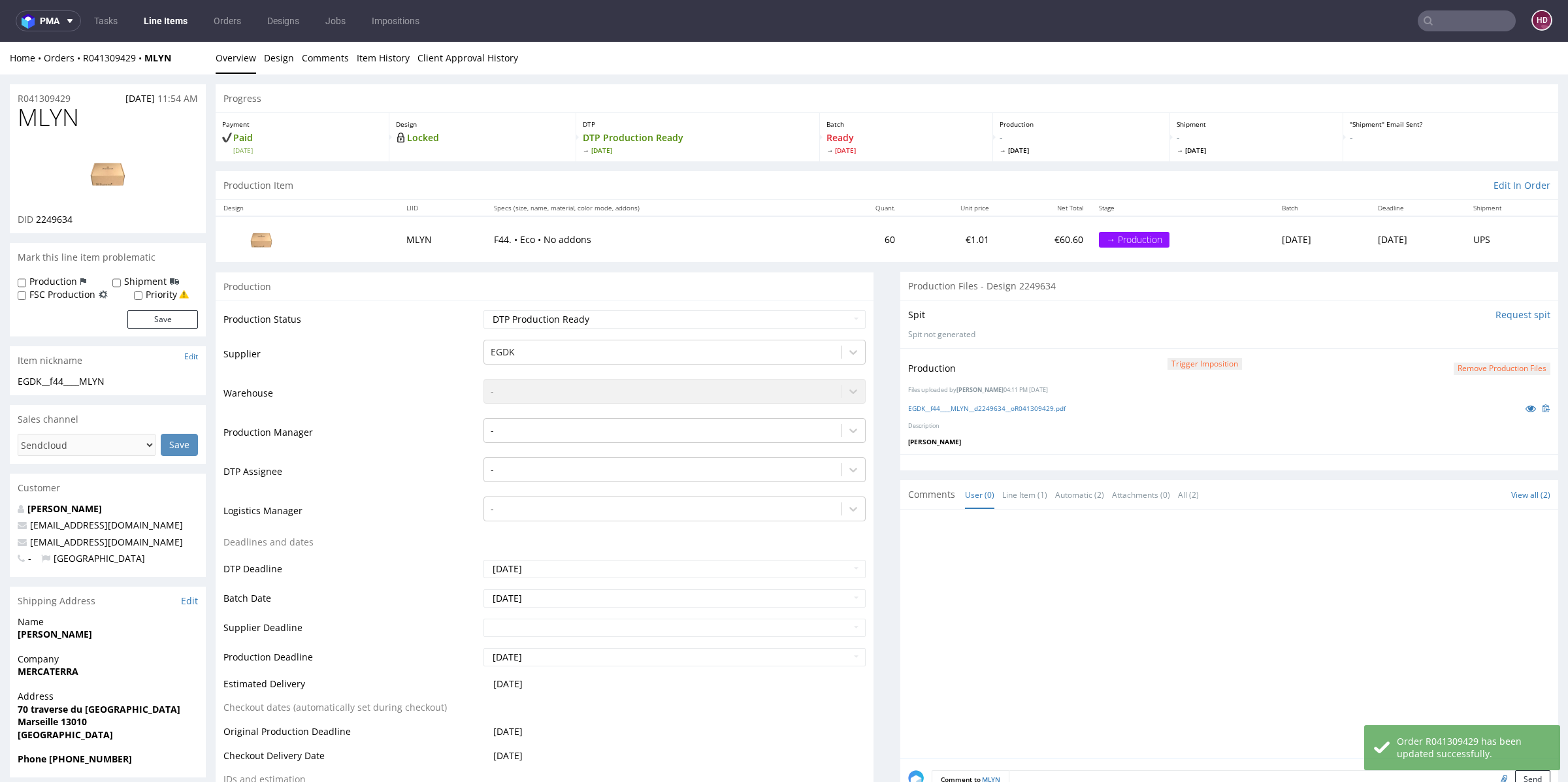
click at [142, 20] on link "Line Items" at bounding box center [165, 21] width 60 height 21
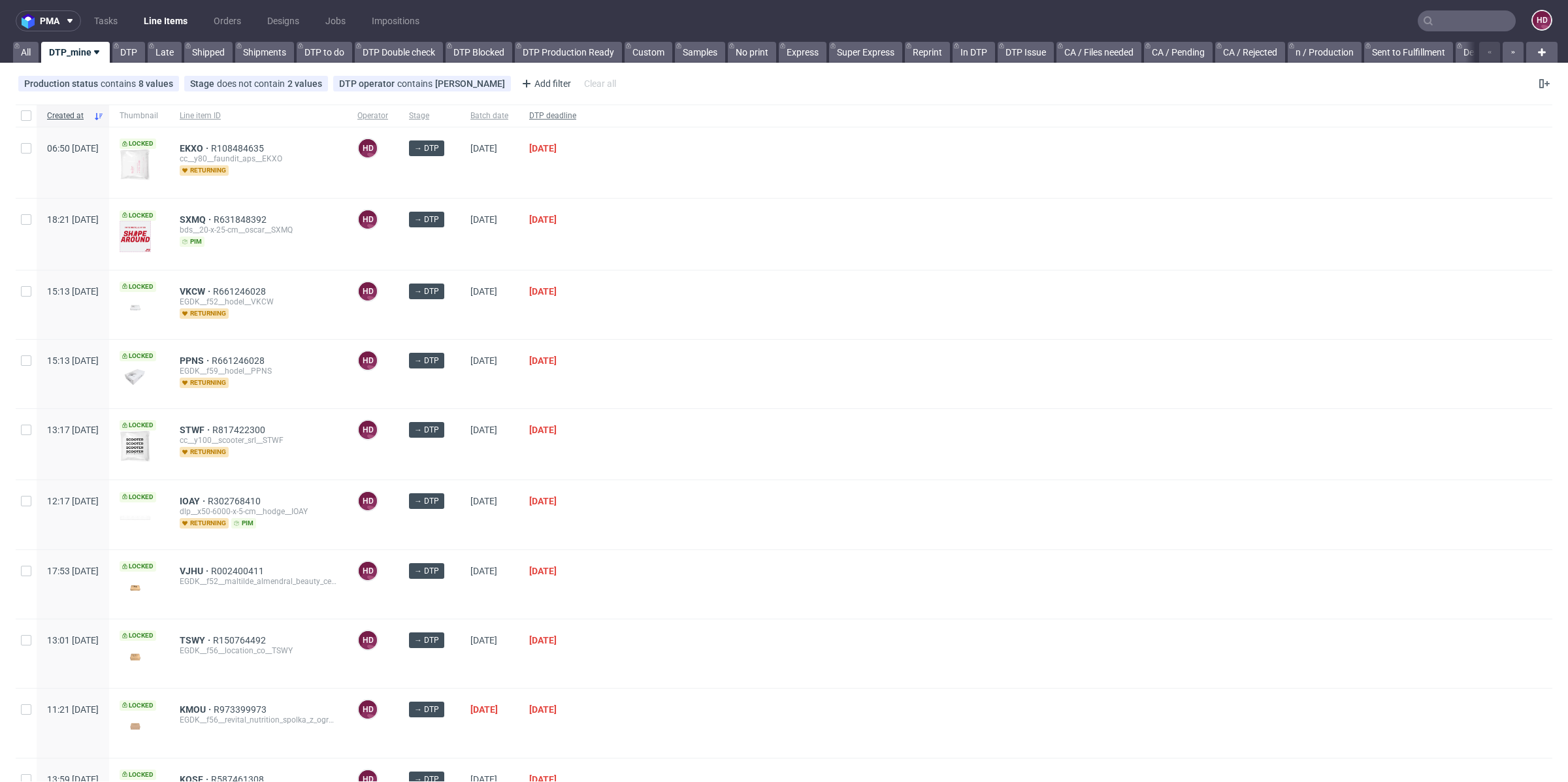
click at [584, 110] on div "DTP deadline" at bounding box center [552, 115] width 68 height 22
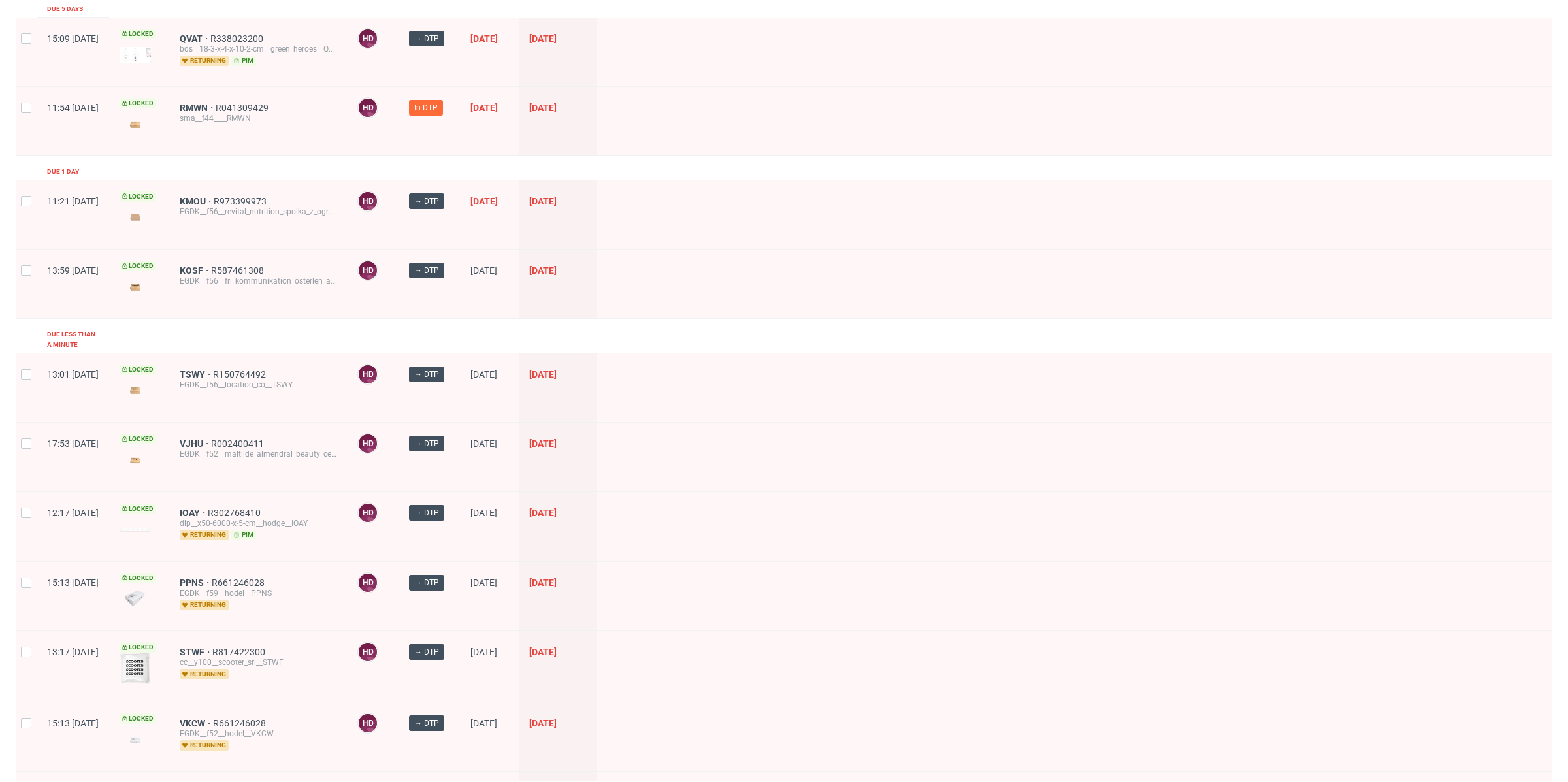
scroll to position [155, 0]
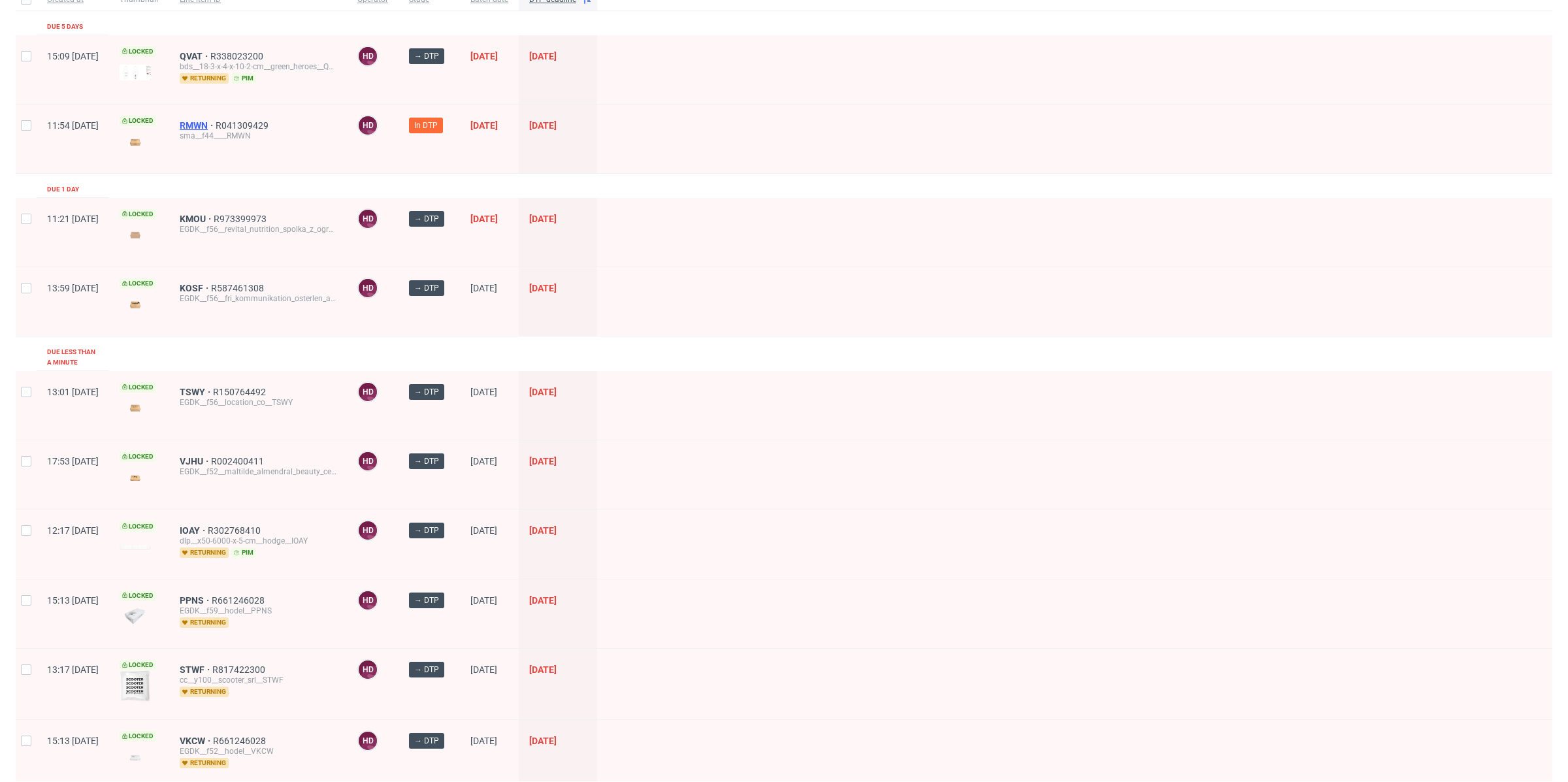
click at [216, 120] on span "RMWN" at bounding box center [197, 125] width 36 height 11
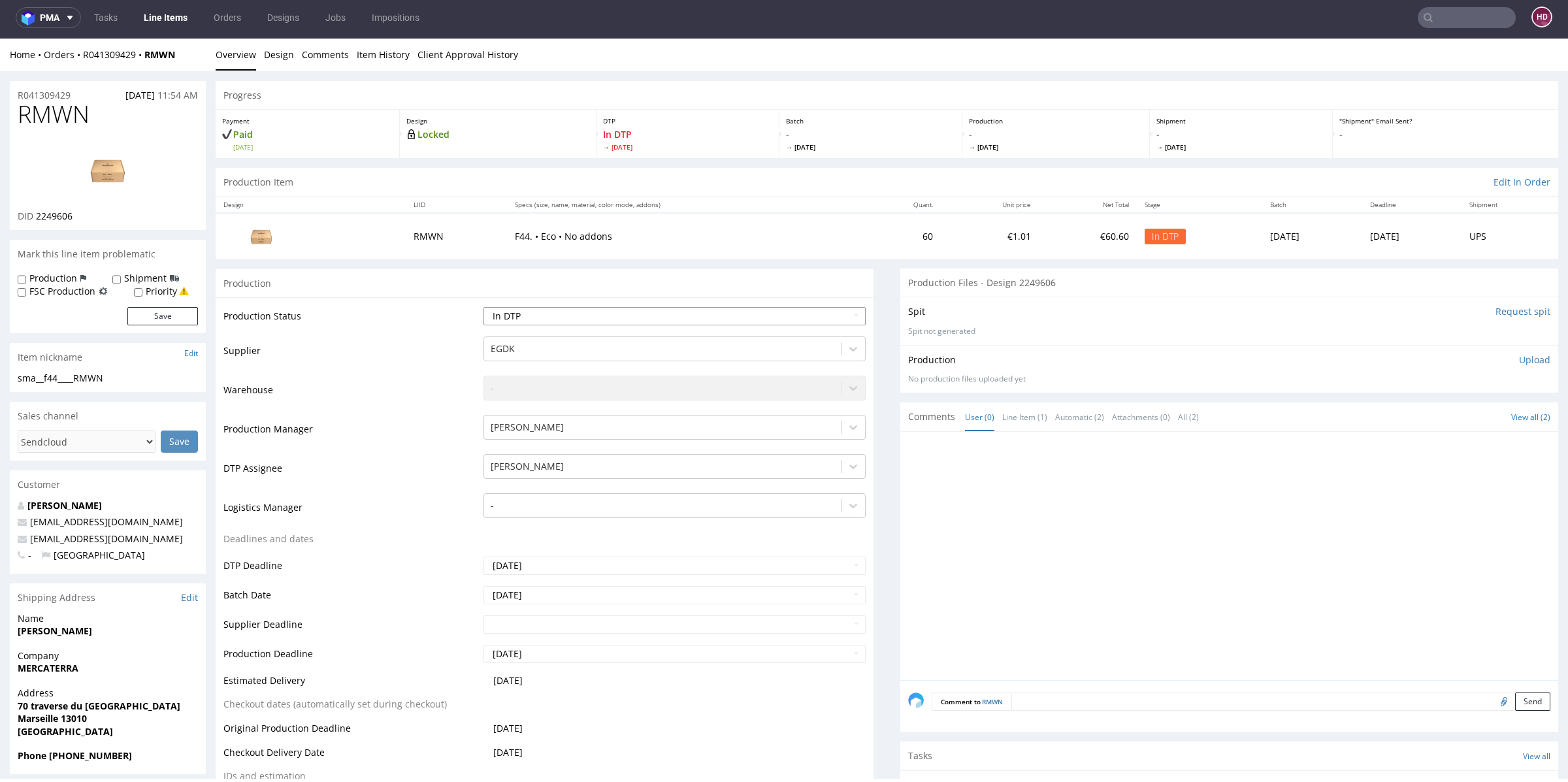
click at [550, 314] on select "Waiting for Artwork Waiting for Diecut Waiting for Mockup Waiting for DTP Waiti…" at bounding box center [674, 316] width 382 height 18
select select "dtp_production_ready"
click at [484, 307] on select "Waiting for Artwork Waiting for Diecut Waiting for Mockup Waiting for DTP Waiti…" at bounding box center [674, 316] width 382 height 18
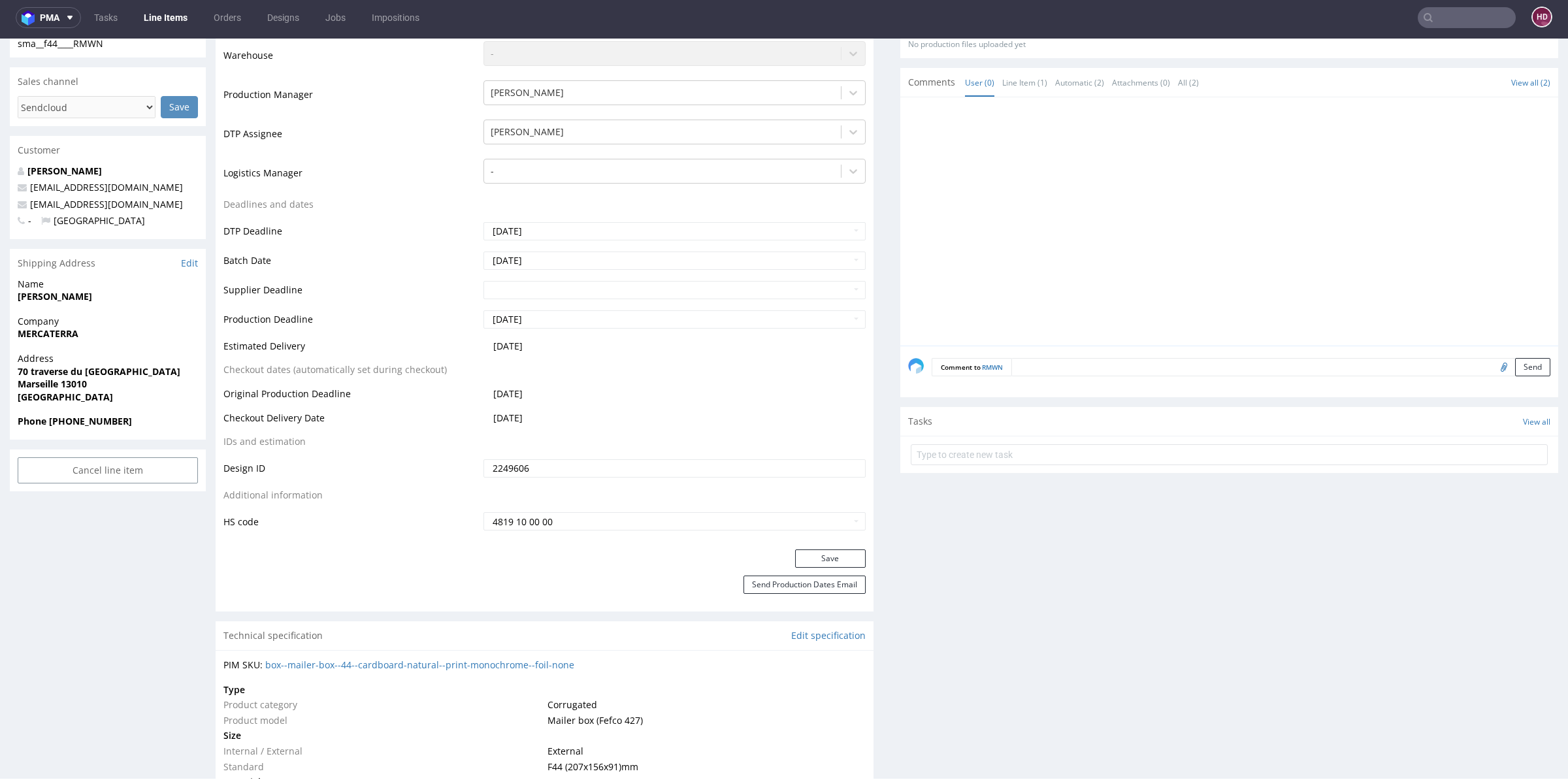
scroll to position [331, 0]
click at [827, 563] on button "Save" at bounding box center [830, 562] width 70 height 18
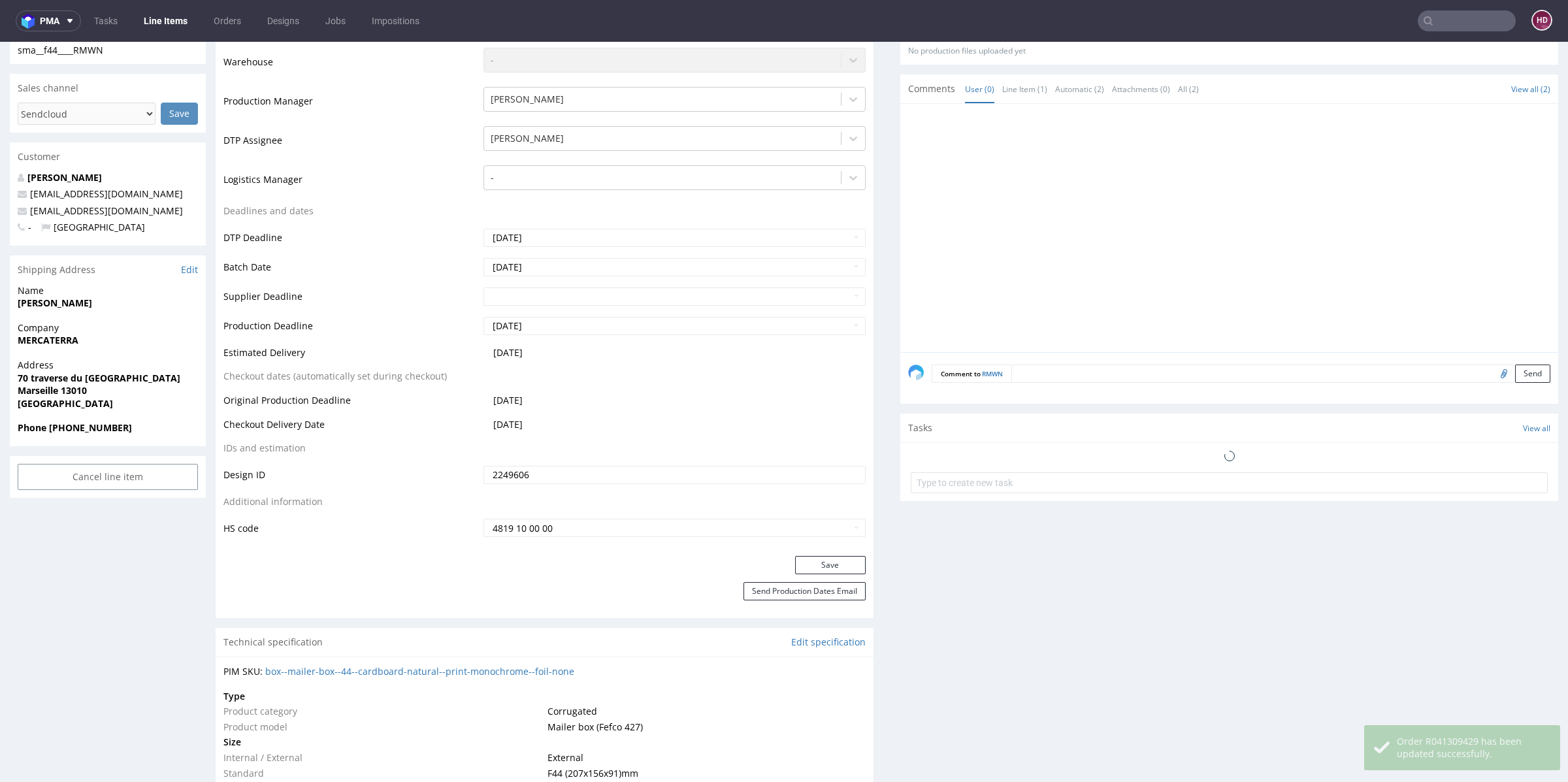
scroll to position [0, 0]
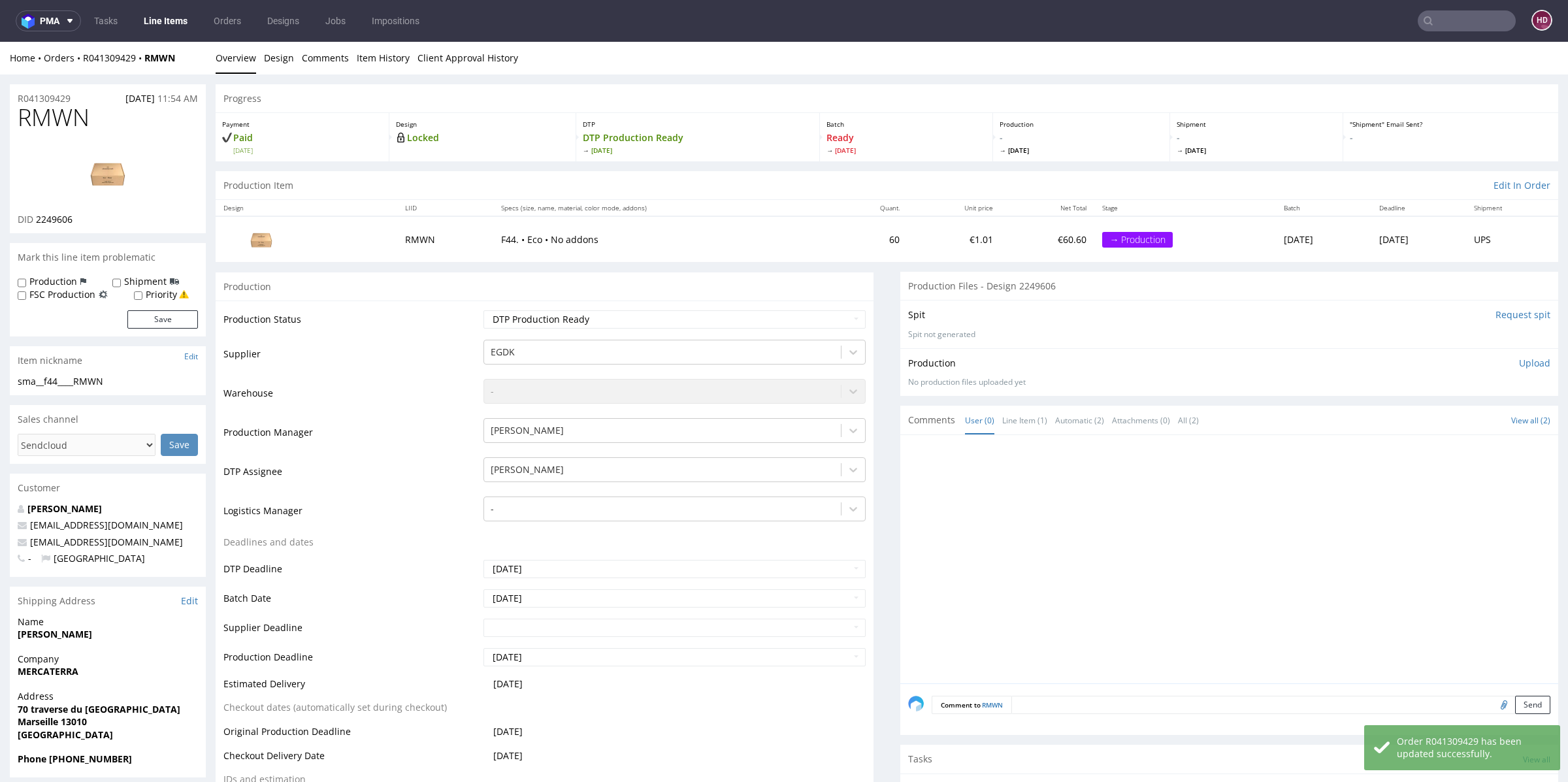
click at [179, 20] on link "Line Items" at bounding box center [165, 21] width 60 height 21
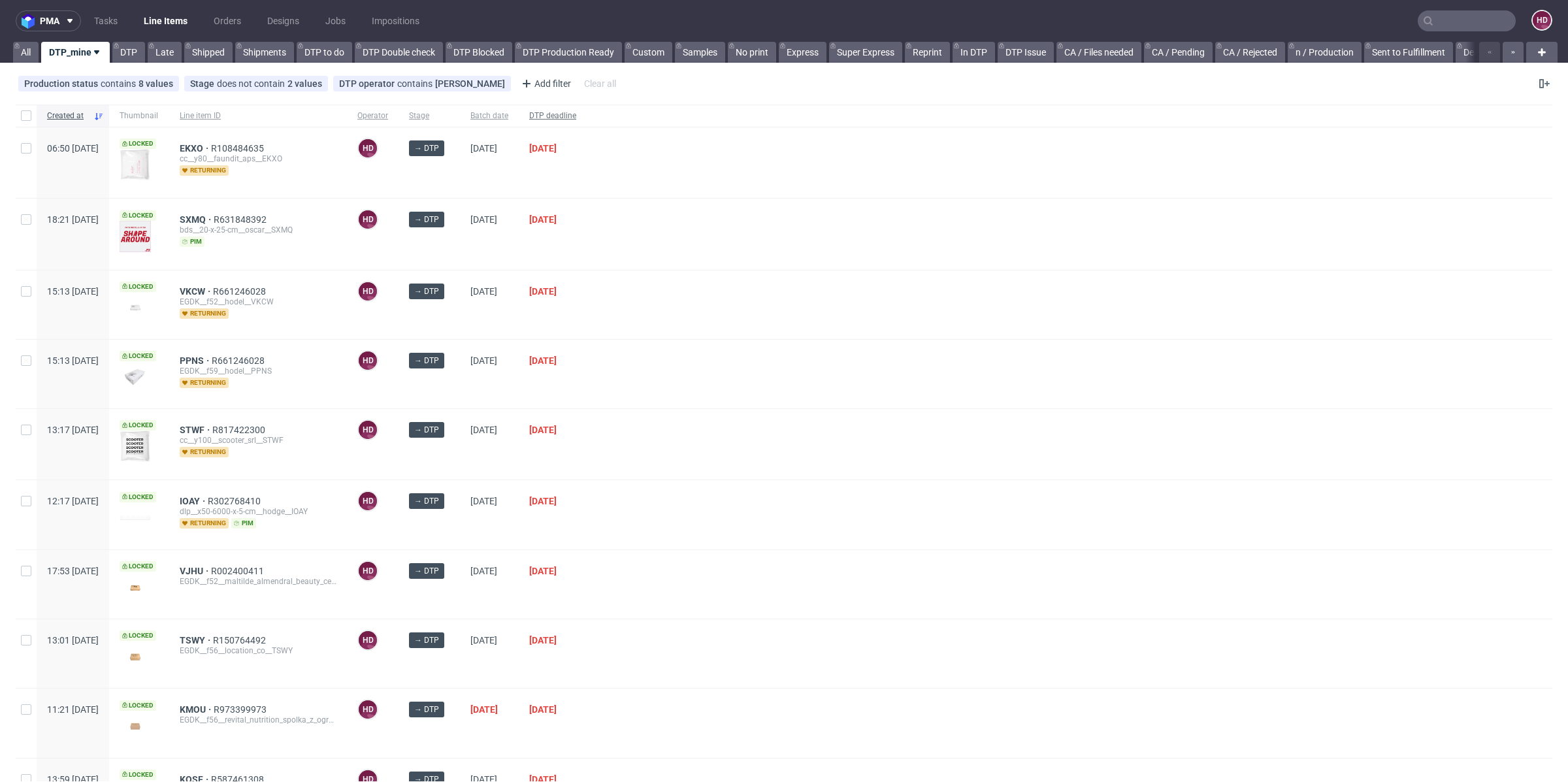
click at [576, 111] on span "DTP deadline" at bounding box center [552, 116] width 47 height 11
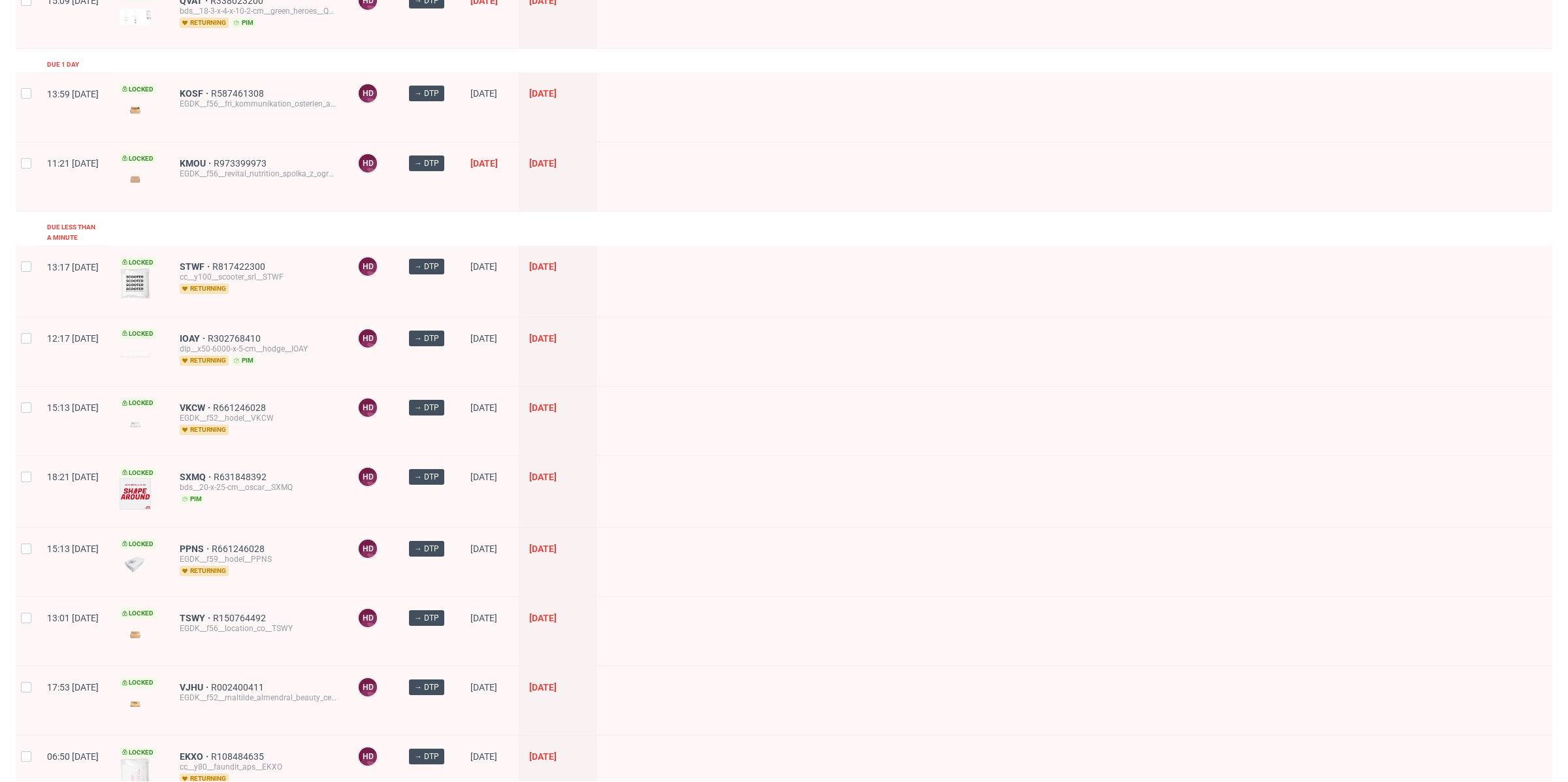
scroll to position [62, 0]
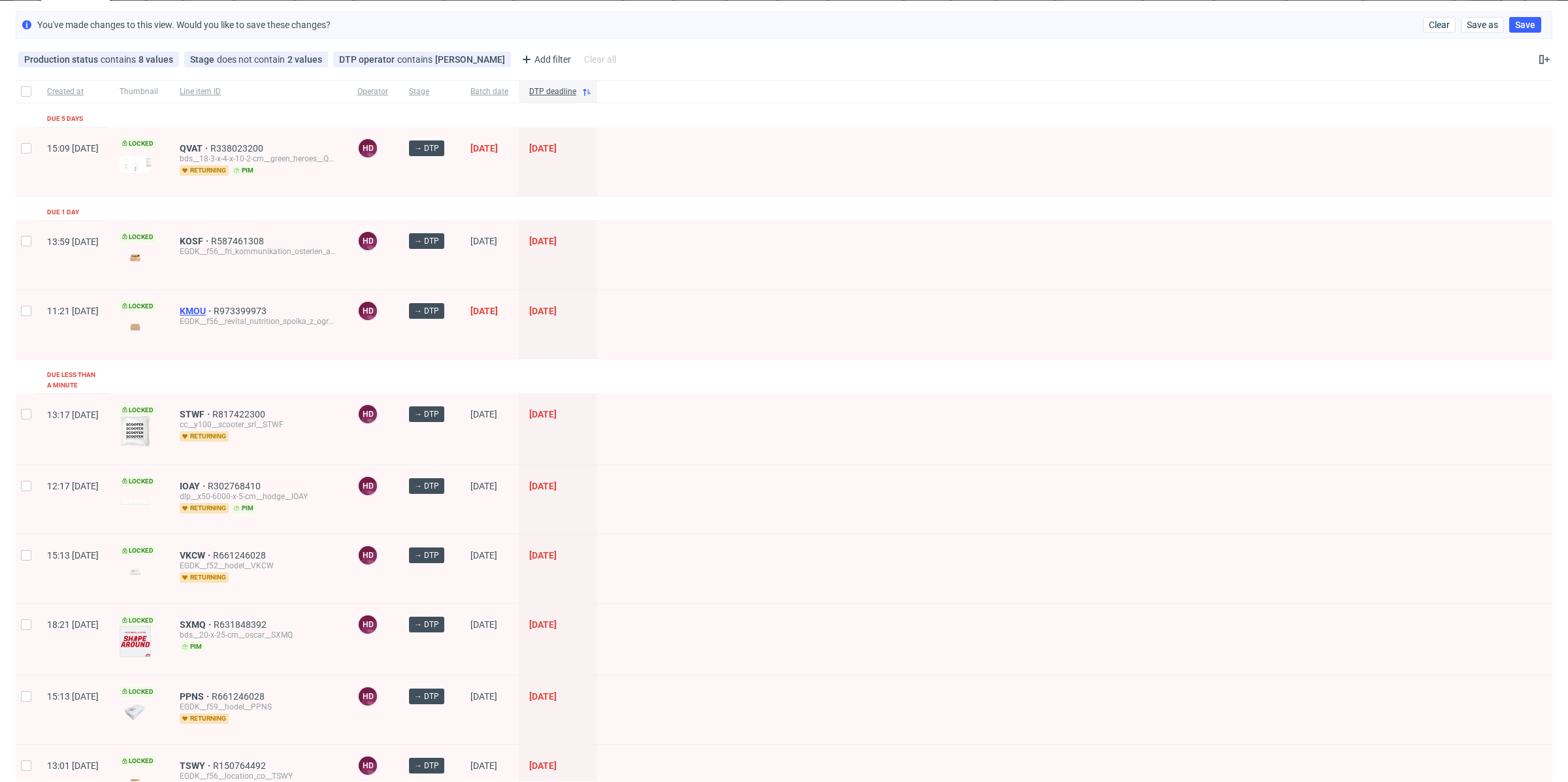
click at [213, 311] on span "KMOU" at bounding box center [196, 311] width 34 height 11
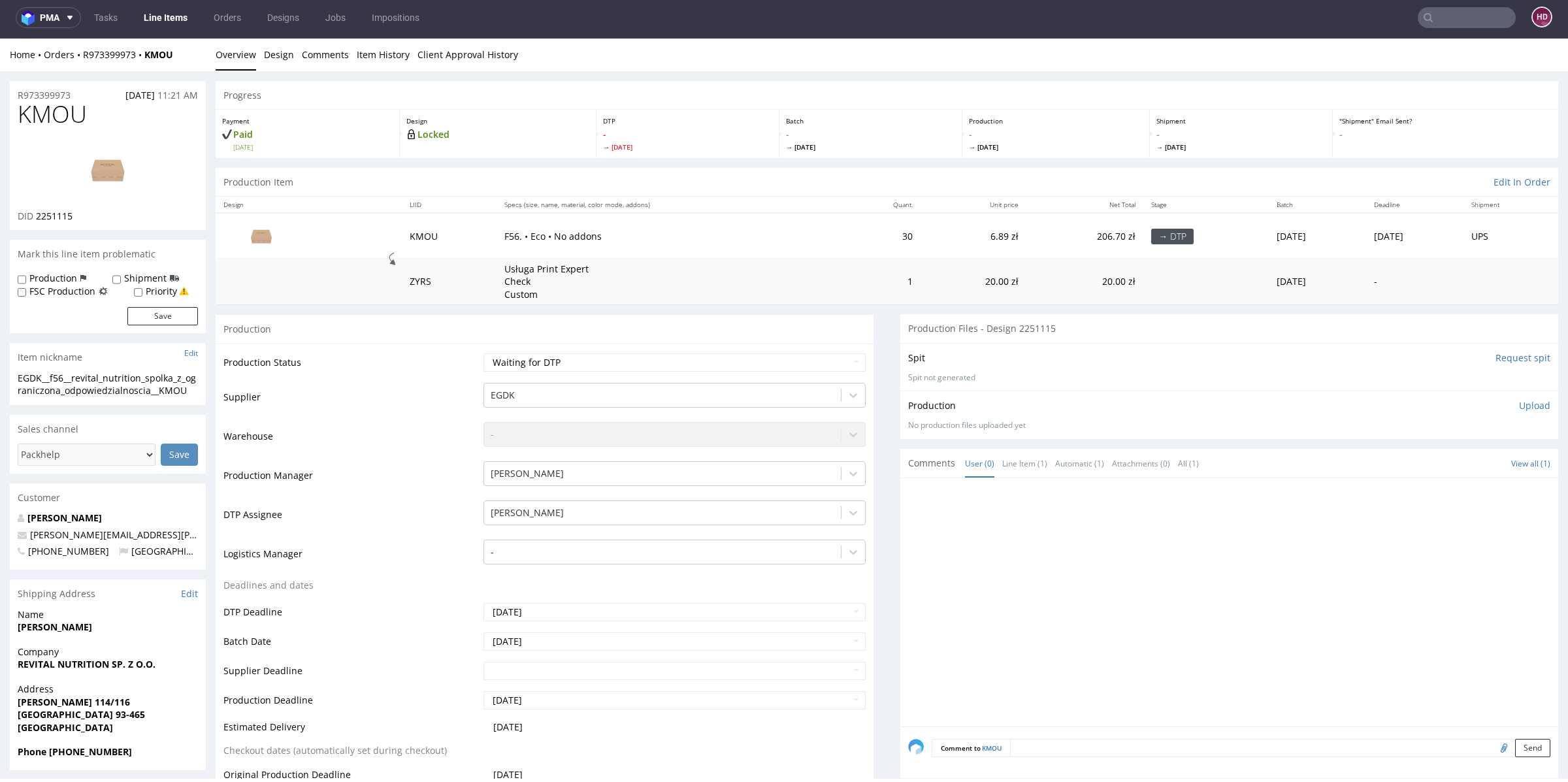
click at [181, 23] on link "Line Items" at bounding box center [165, 17] width 60 height 21
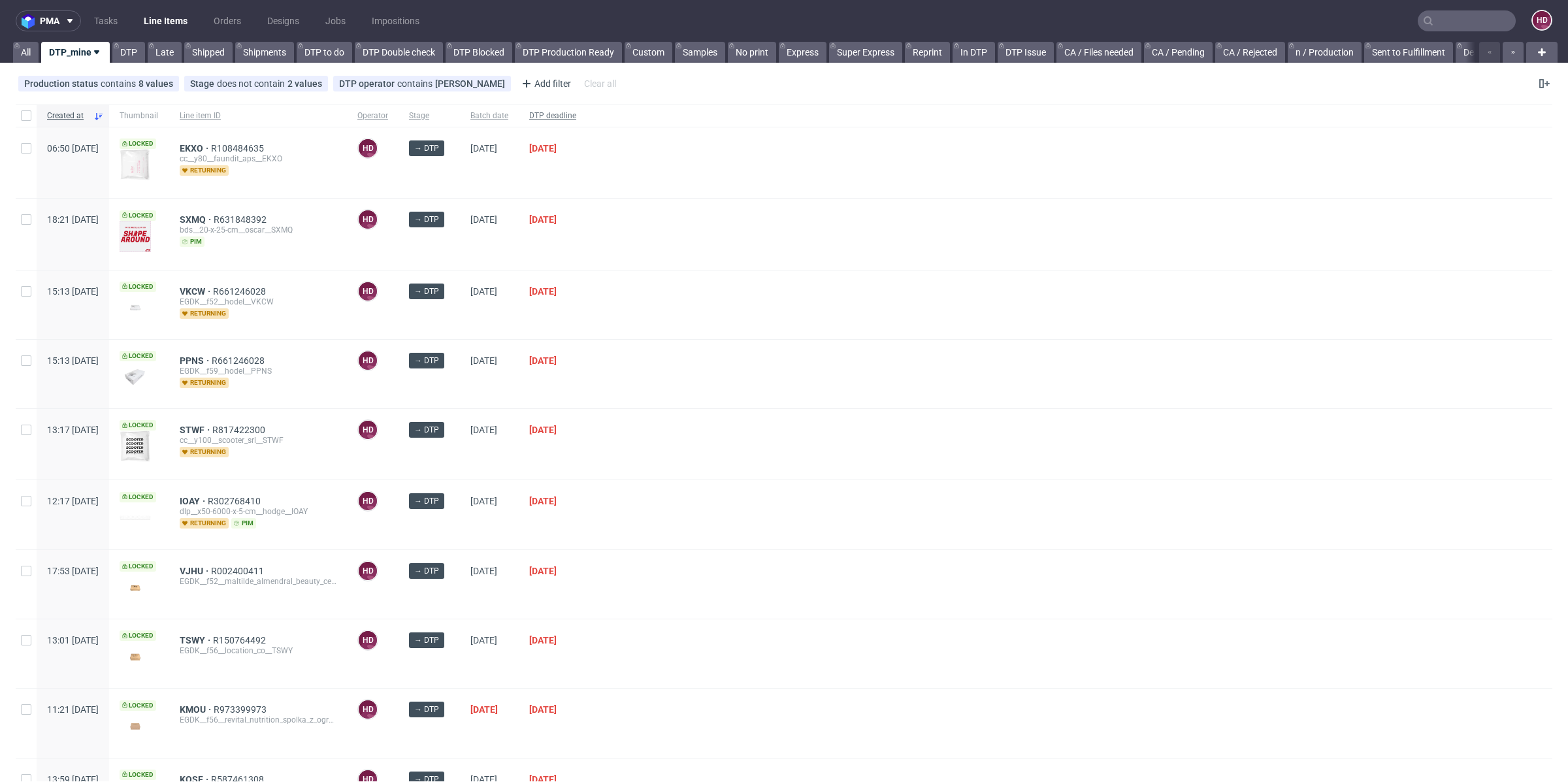
click at [576, 112] on span "DTP deadline" at bounding box center [552, 116] width 47 height 11
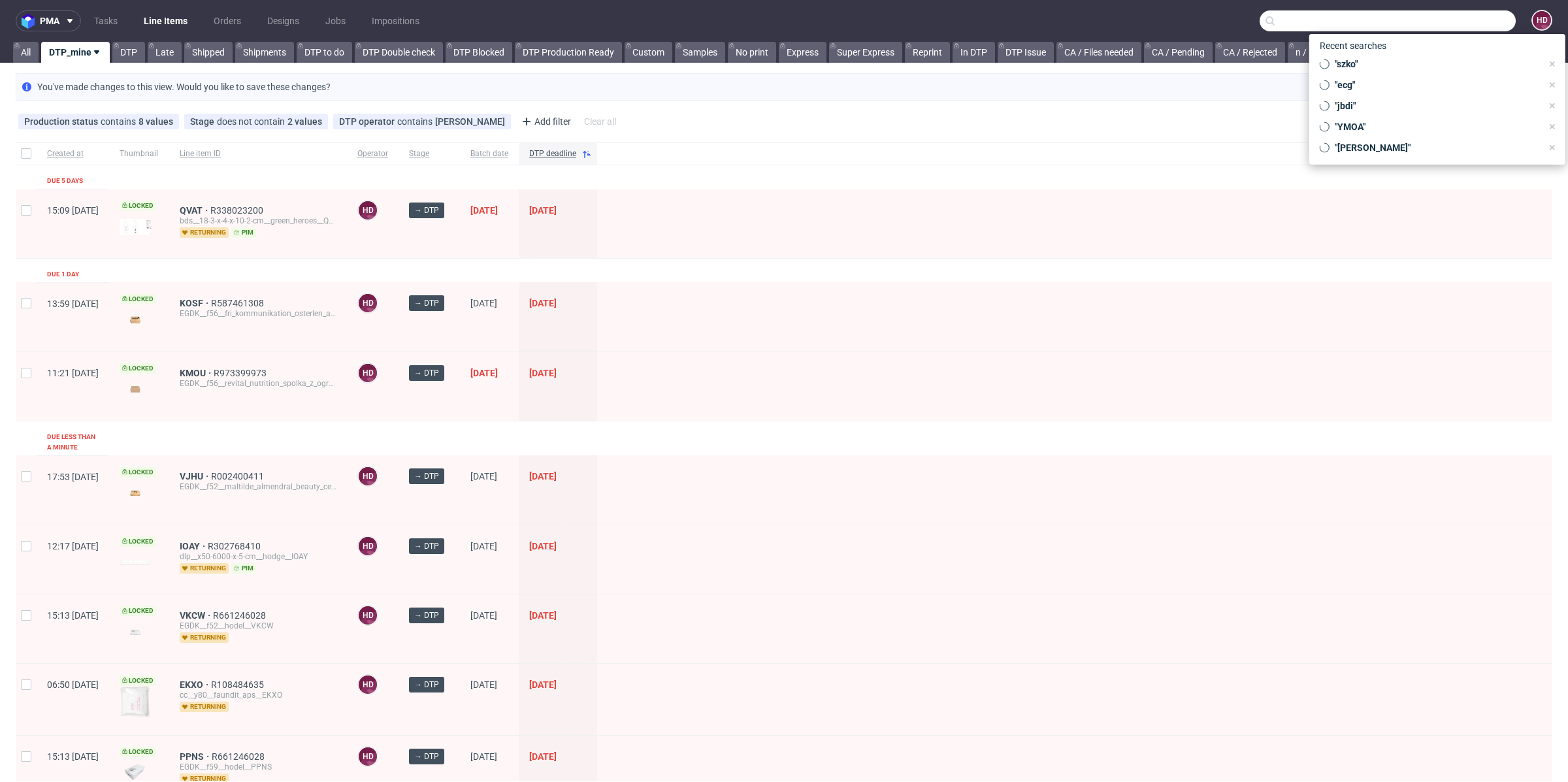
click at [1491, 15] on input "text" at bounding box center [1388, 21] width 256 height 21
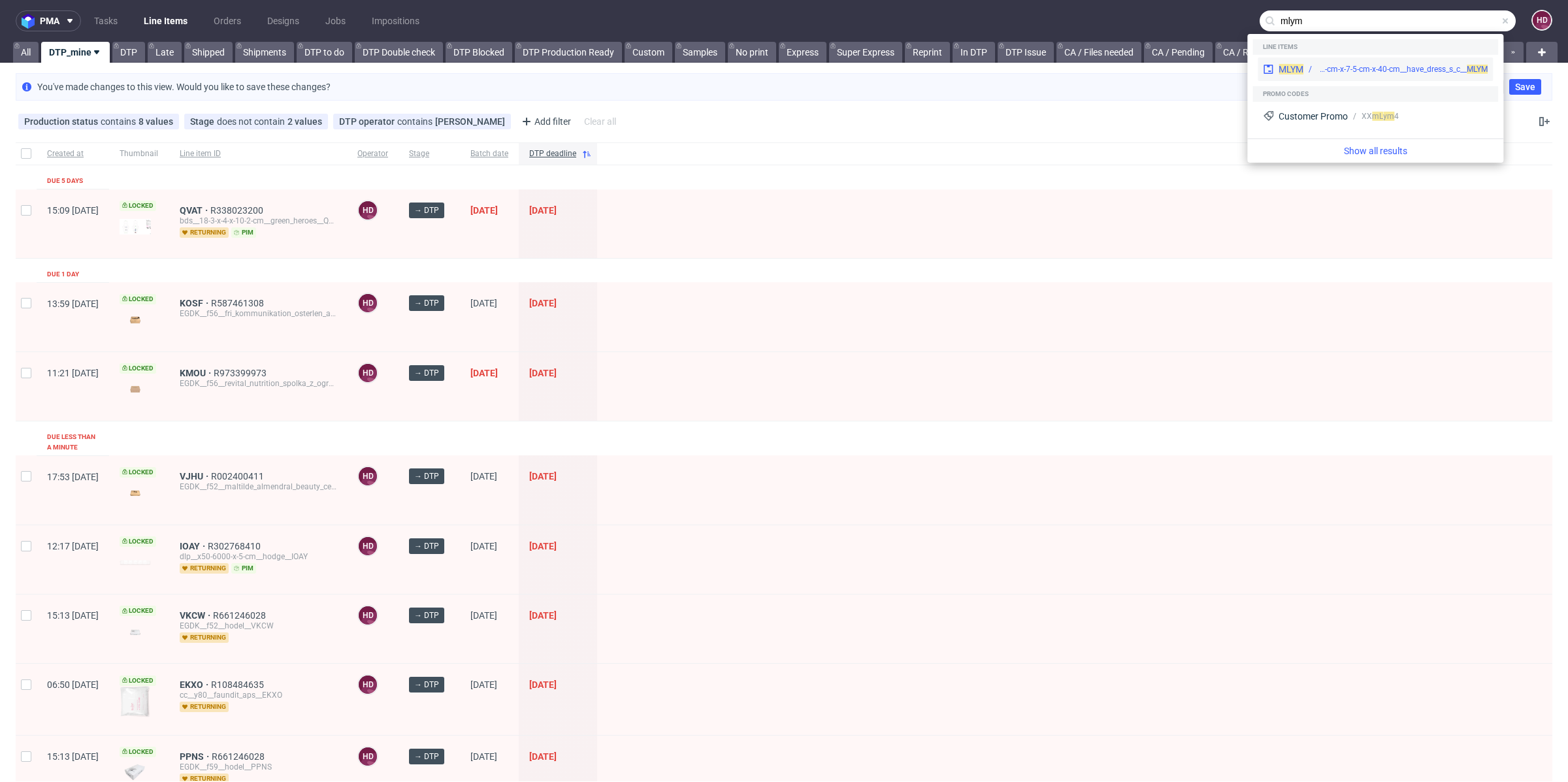
type input "mlym"
click at [1423, 74] on div "bm__30-cm-x-7-5-cm-x-40-cm__have_dress_s_c__ MLYM" at bounding box center [1402, 69] width 170 height 12
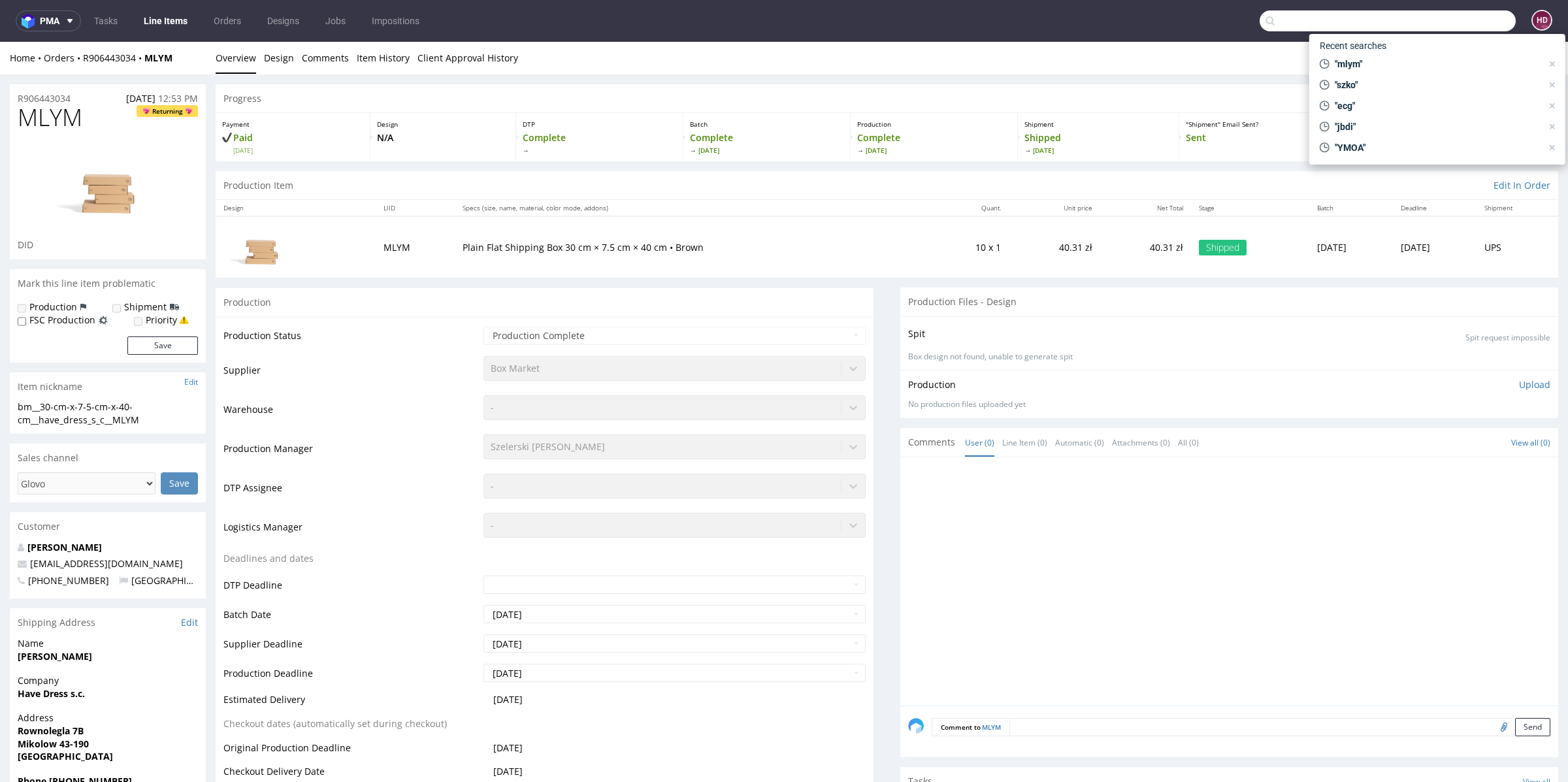
click at [1430, 22] on input "text" at bounding box center [1388, 21] width 256 height 21
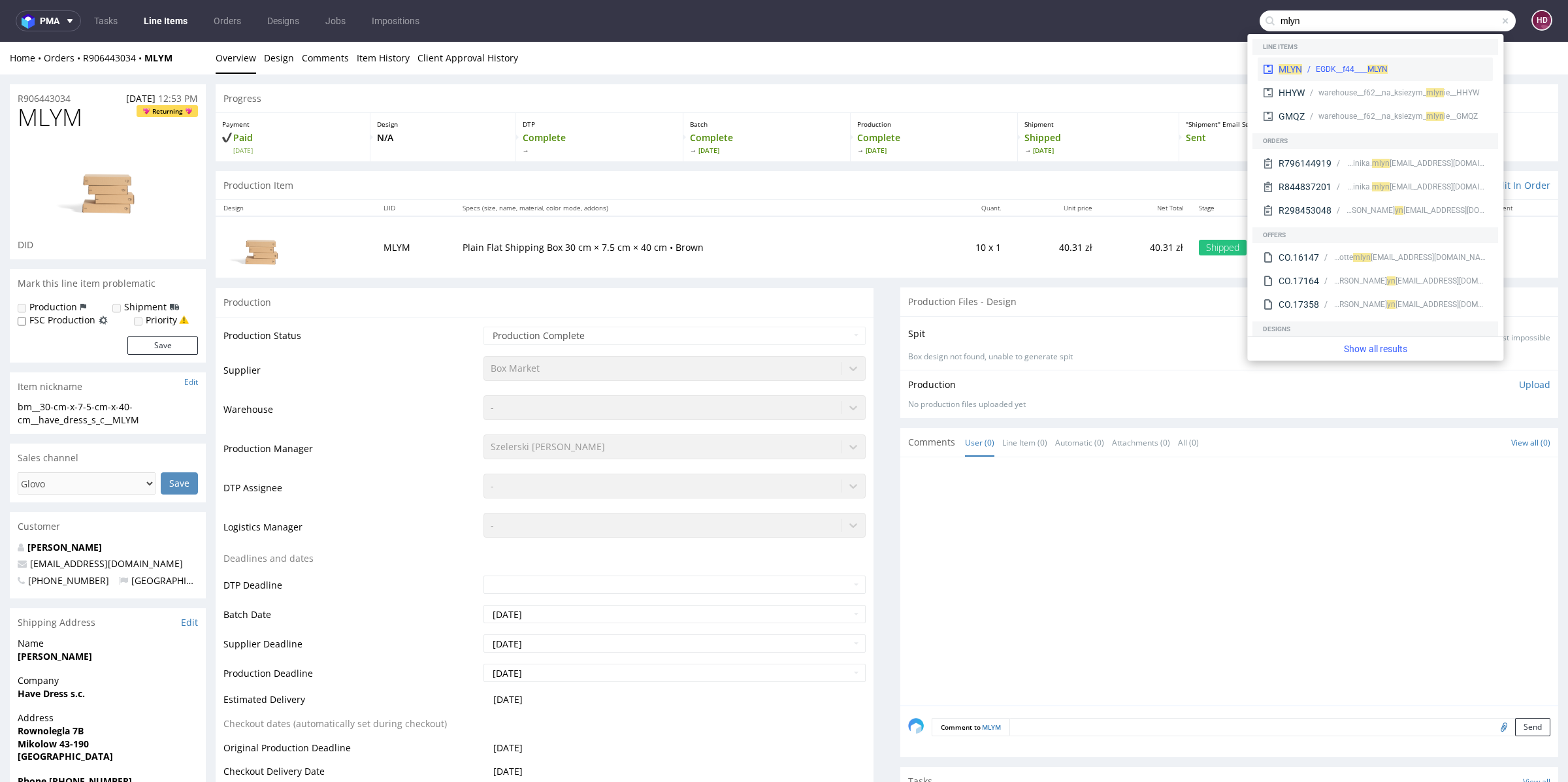
type input "mlyn"
click at [1342, 69] on div "EGDK__f44____ MLYN" at bounding box center [1351, 69] width 72 height 12
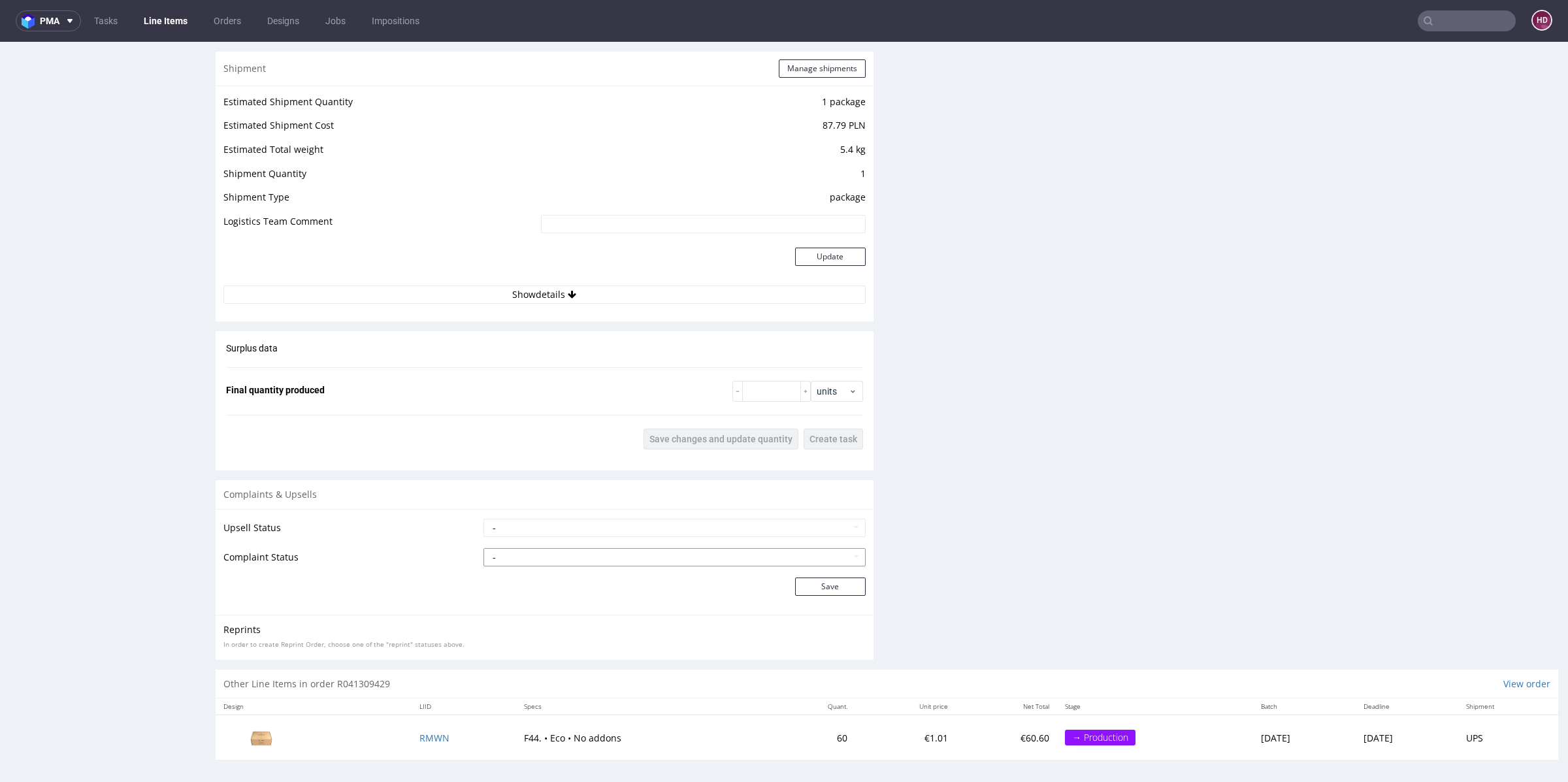
scroll to position [3, 0]
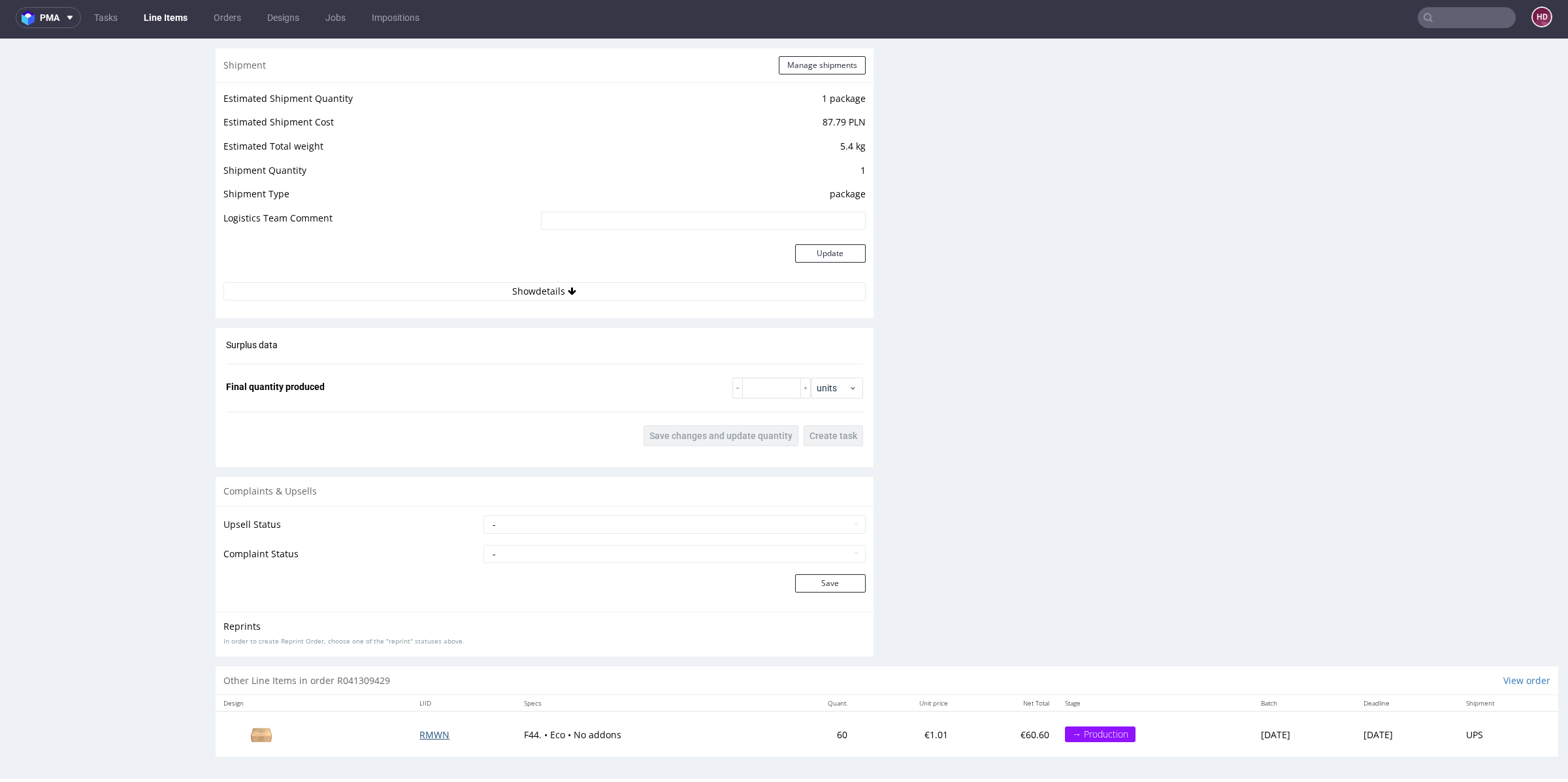
click at [419, 731] on span "RMWN" at bounding box center [434, 734] width 30 height 12
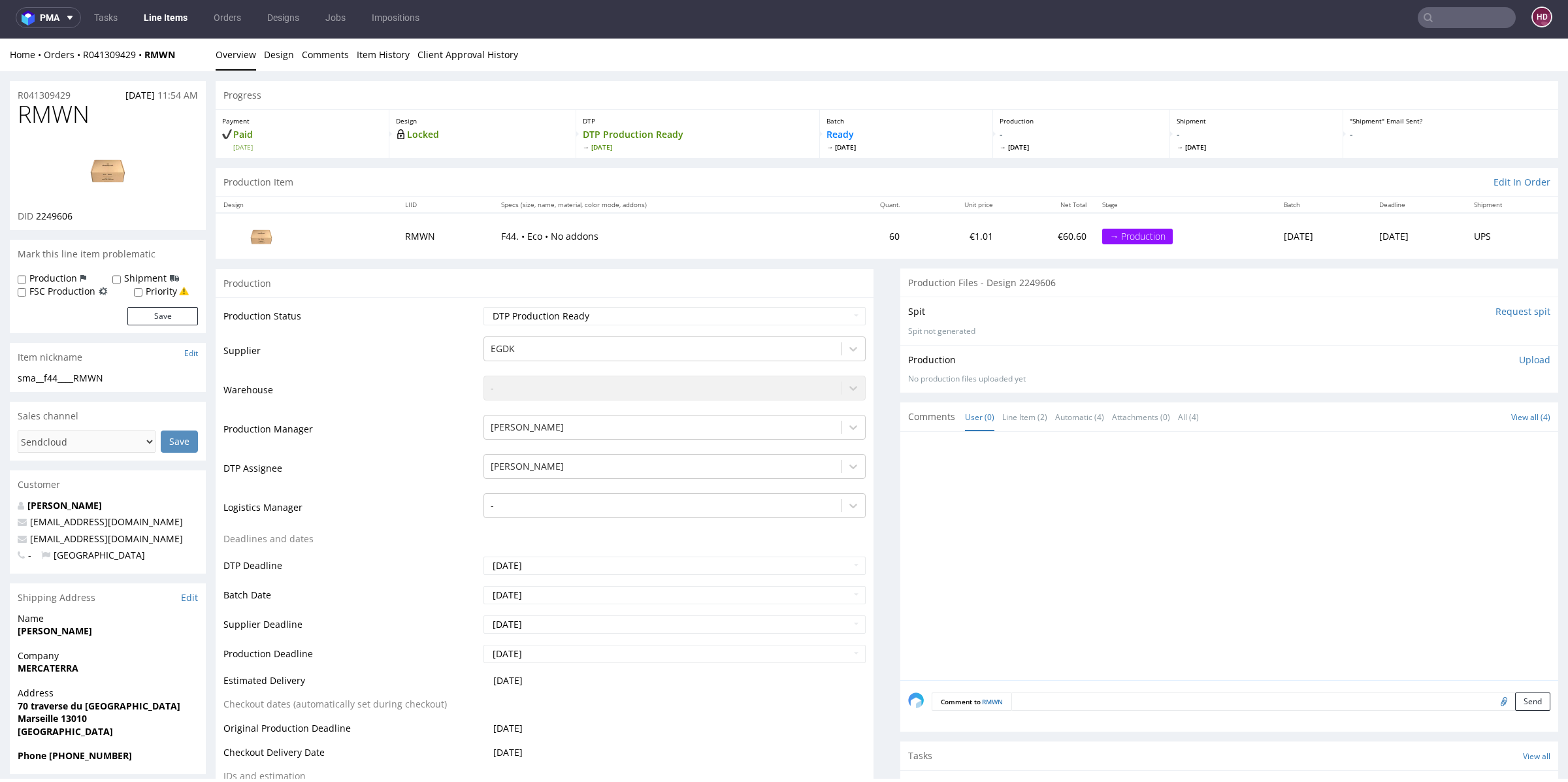
click at [260, 61] on div "Home Orders R041309429 RMWN Overview Design Comments Item History Client Approv…" at bounding box center [784, 55] width 1568 height 33
click at [272, 60] on link "Design" at bounding box center [279, 55] width 30 height 32
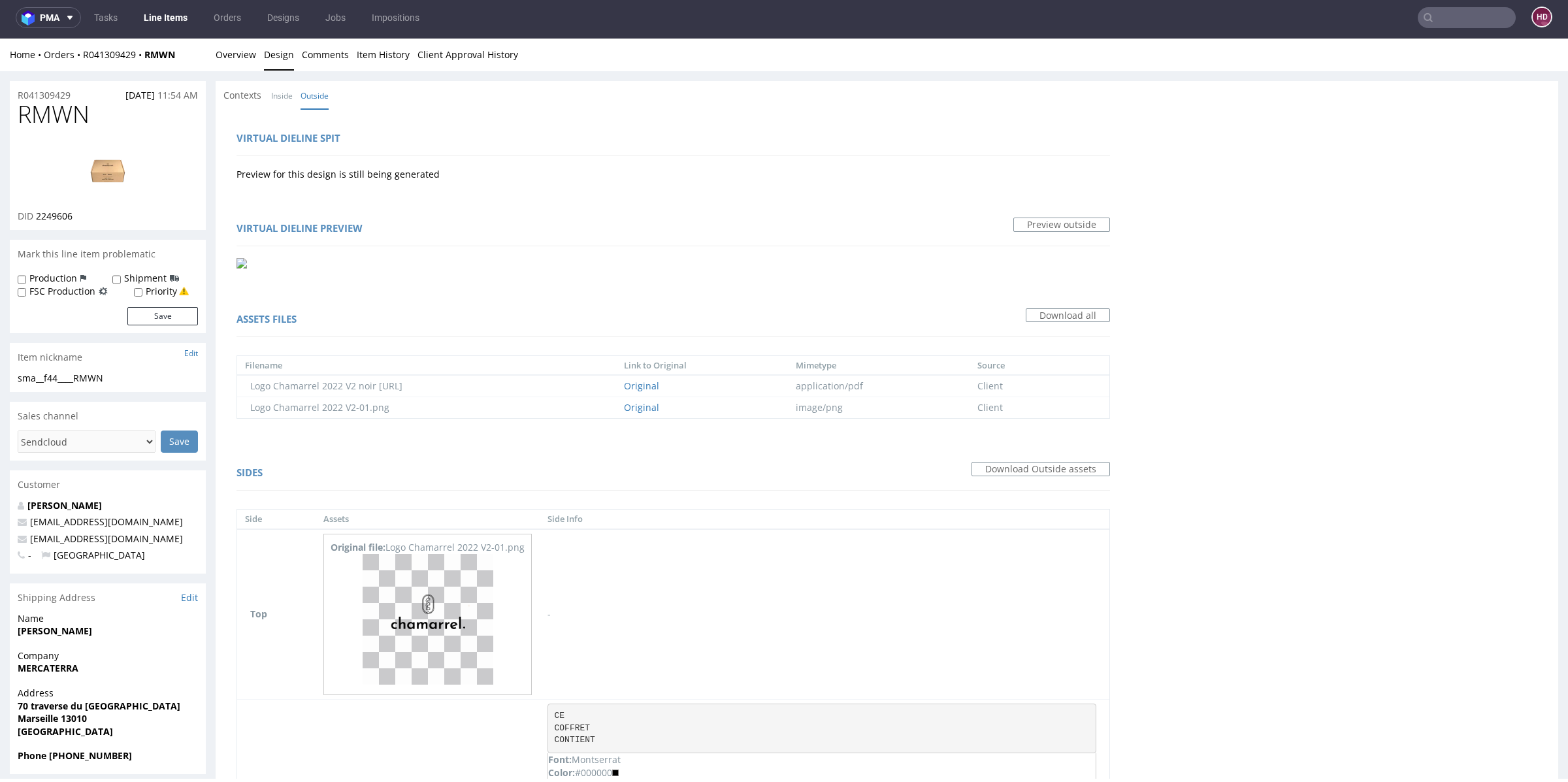
click at [107, 182] on img at bounding box center [107, 169] width 104 height 59
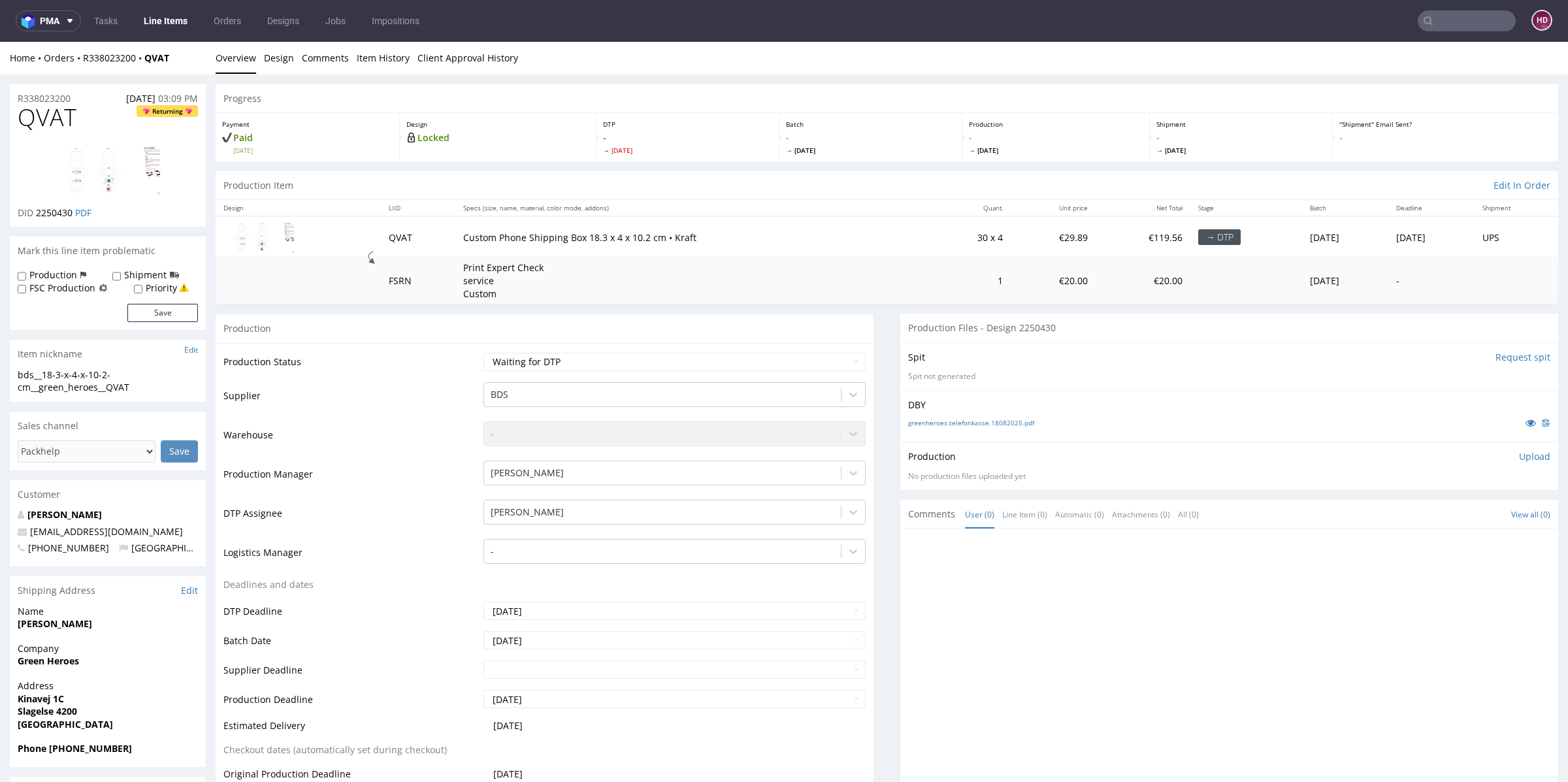
scroll to position [66, 0]
click at [174, 20] on link "Line Items" at bounding box center [165, 21] width 60 height 21
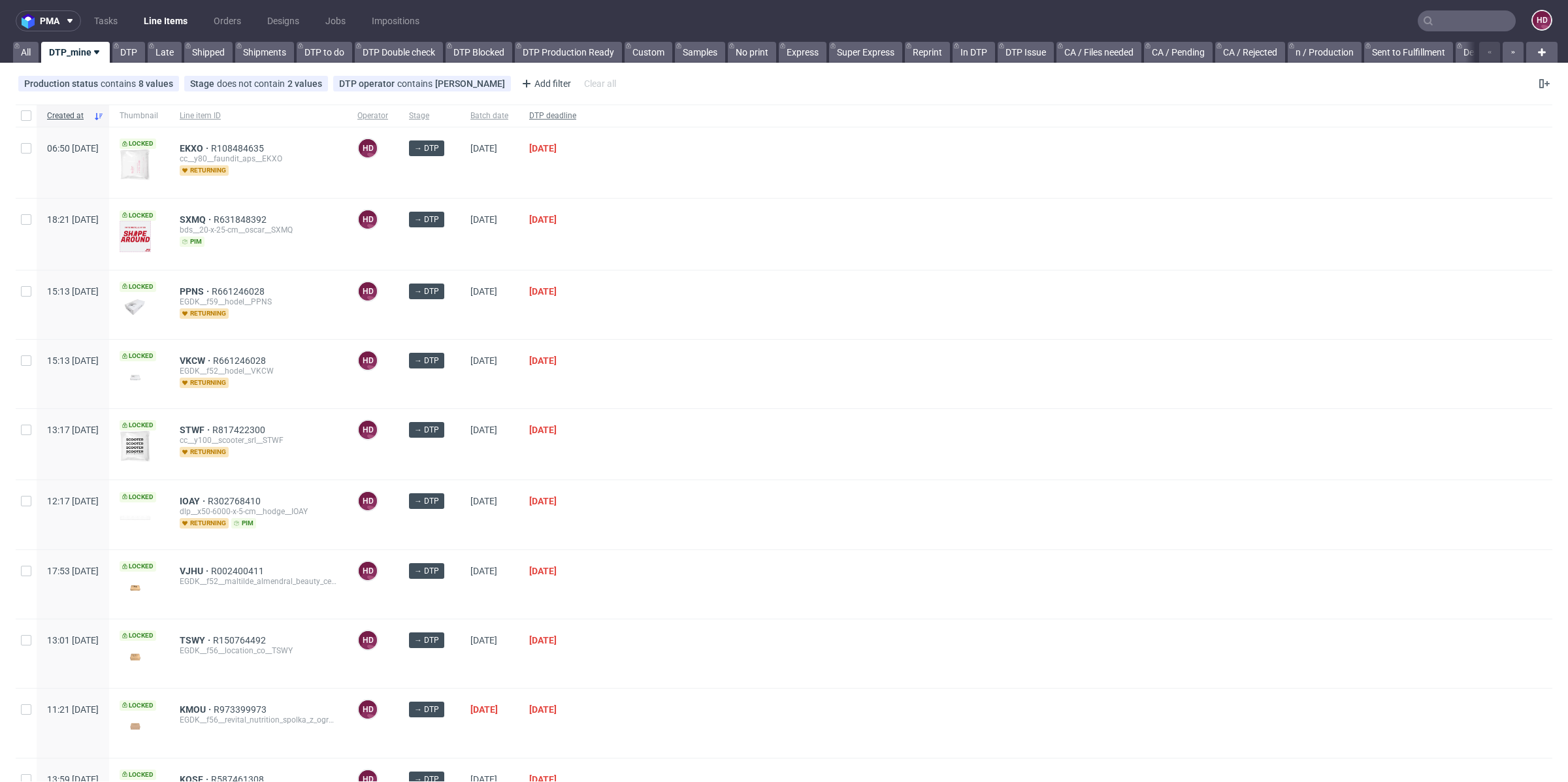
click at [576, 115] on span "DTP deadline" at bounding box center [552, 116] width 47 height 11
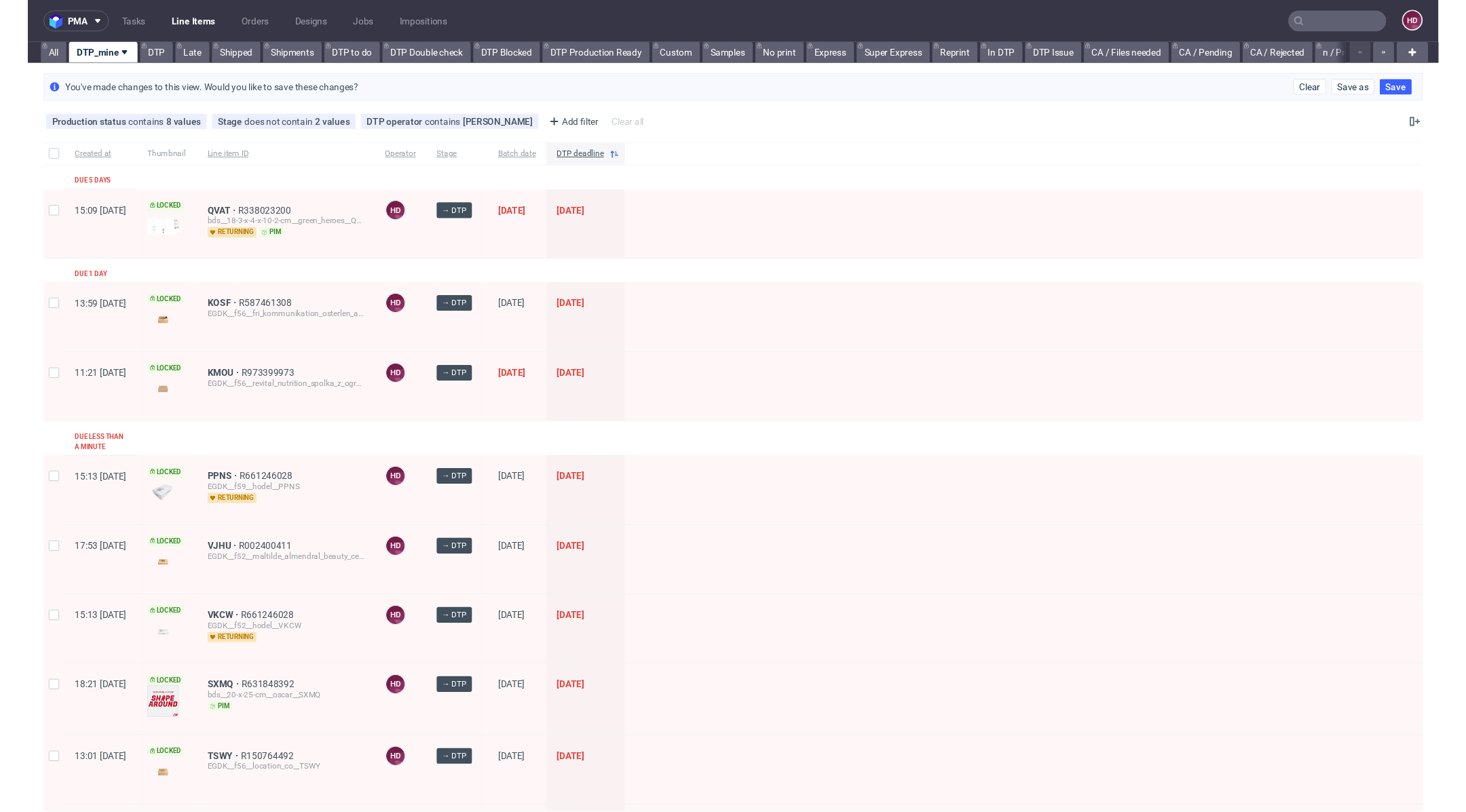
scroll to position [69, 0]
